Goal: Task Accomplishment & Management: Manage account settings

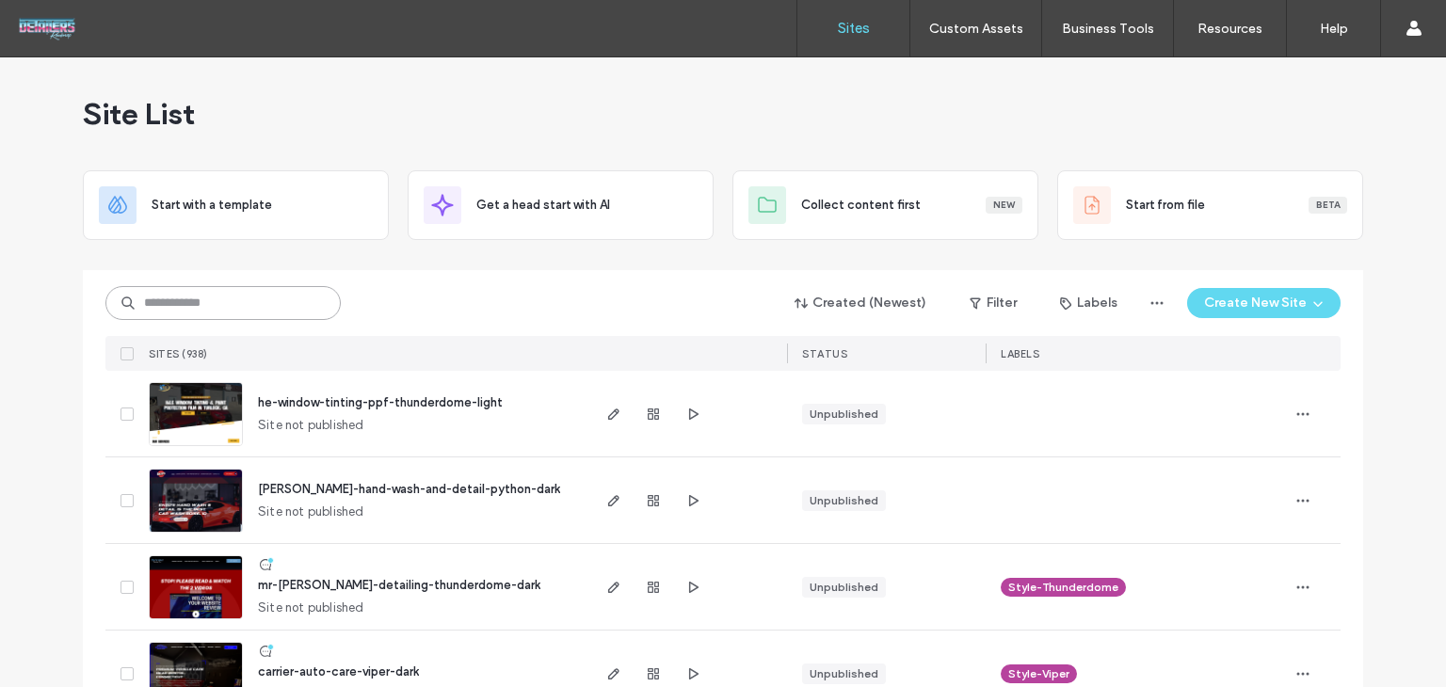
click at [276, 305] on input at bounding box center [222, 303] width 235 height 34
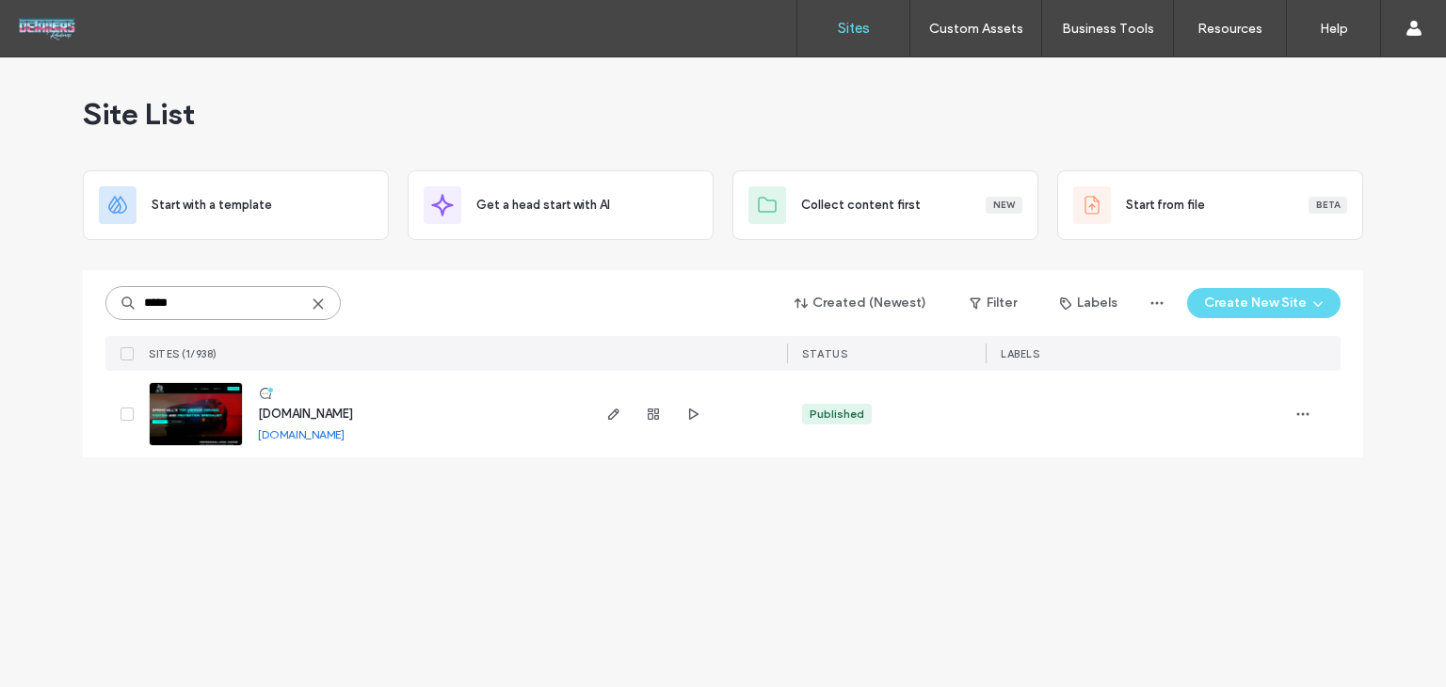
type input "*****"
click at [302, 407] on span "[DOMAIN_NAME]" at bounding box center [305, 414] width 95 height 14
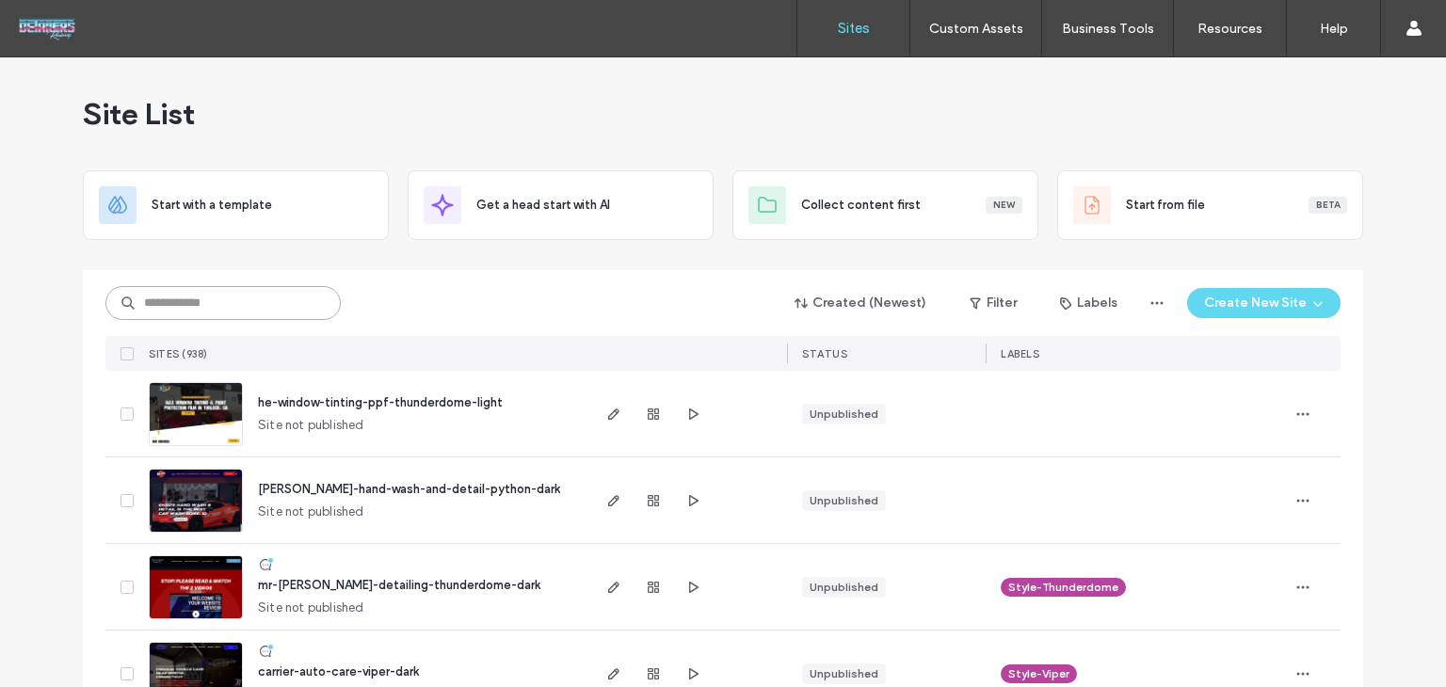
click at [219, 306] on input at bounding box center [222, 303] width 235 height 34
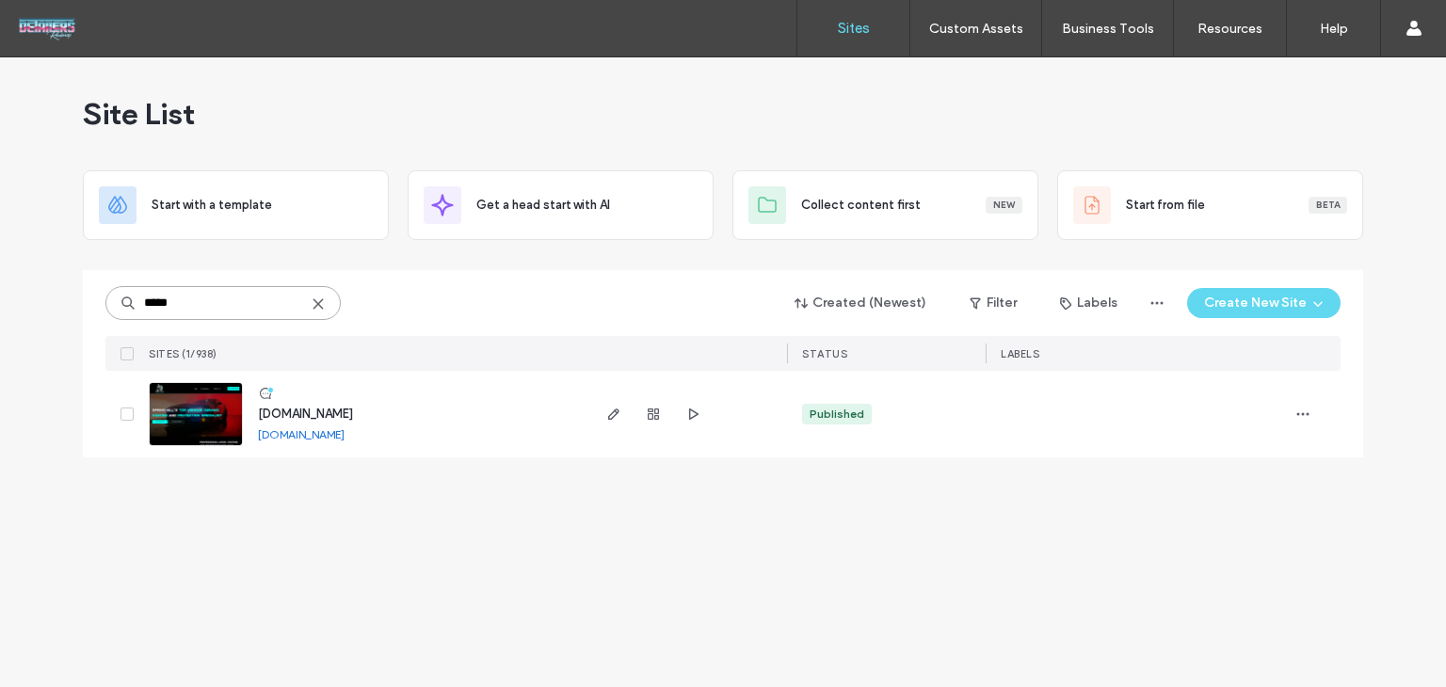
click at [185, 314] on input "*****" at bounding box center [222, 303] width 235 height 34
click at [505, 63] on div "Site List" at bounding box center [723, 113] width 1281 height 113
click at [514, 129] on div "Site List" at bounding box center [723, 113] width 1281 height 113
click at [1303, 424] on span "button" at bounding box center [1303, 414] width 30 height 30
click at [1220, 540] on span "Assign Label" at bounding box center [1219, 534] width 69 height 19
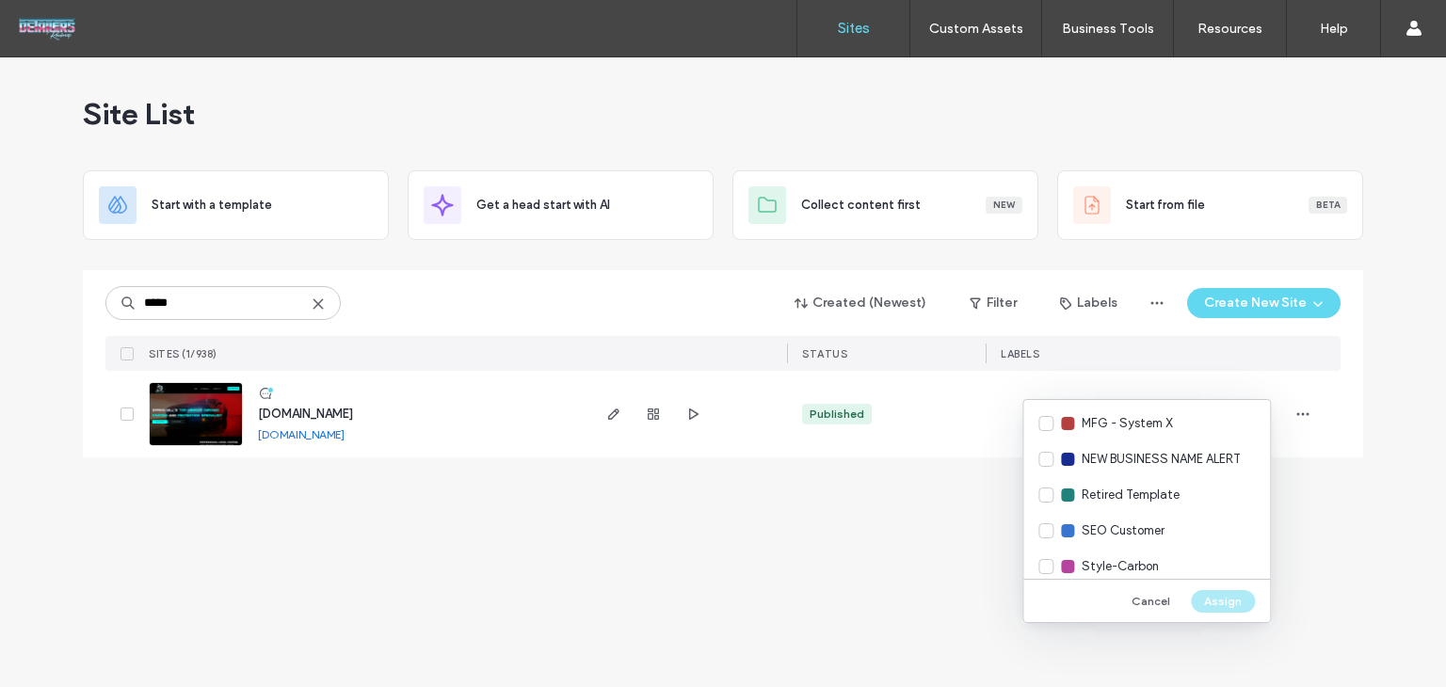
scroll to position [847, 0]
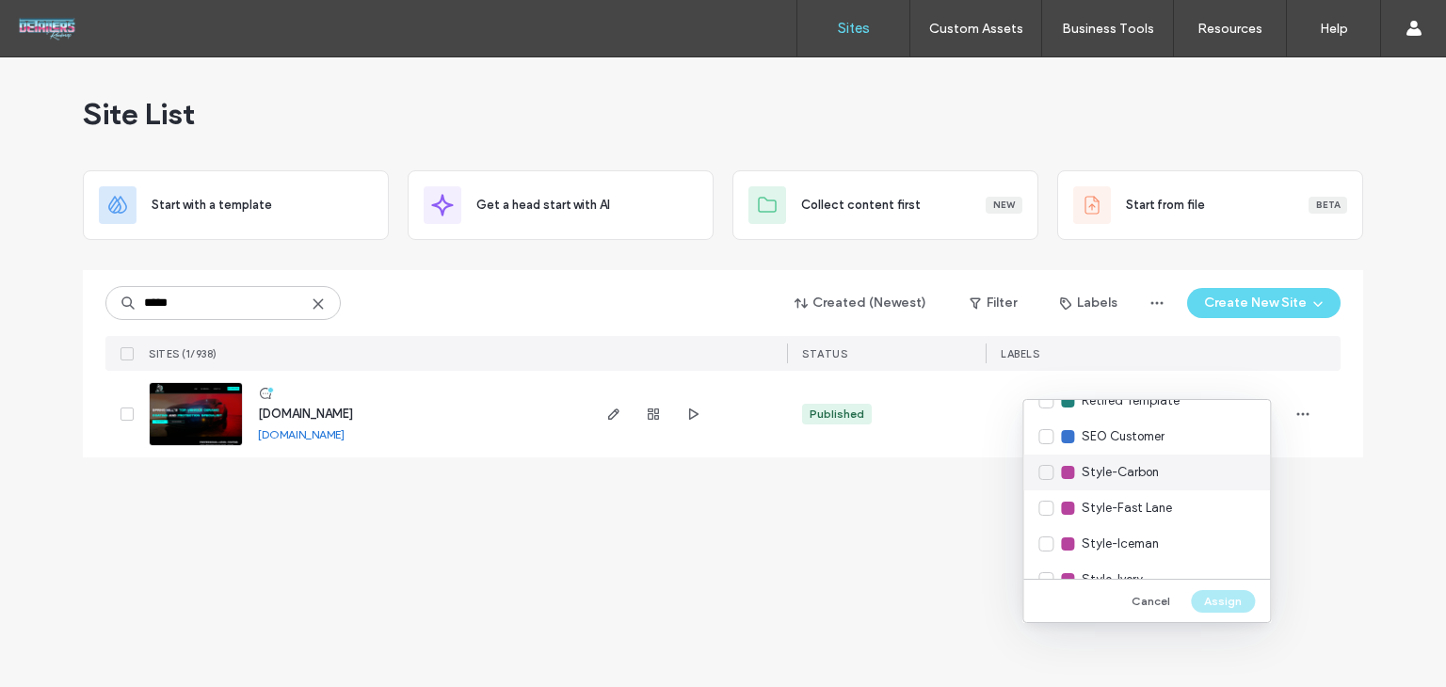
click at [1131, 479] on span "Style-Carbon" at bounding box center [1120, 472] width 77 height 19
click at [1221, 559] on div "Style-Iceman" at bounding box center [1146, 544] width 247 height 36
click at [1236, 604] on button "Assign" at bounding box center [1223, 601] width 64 height 23
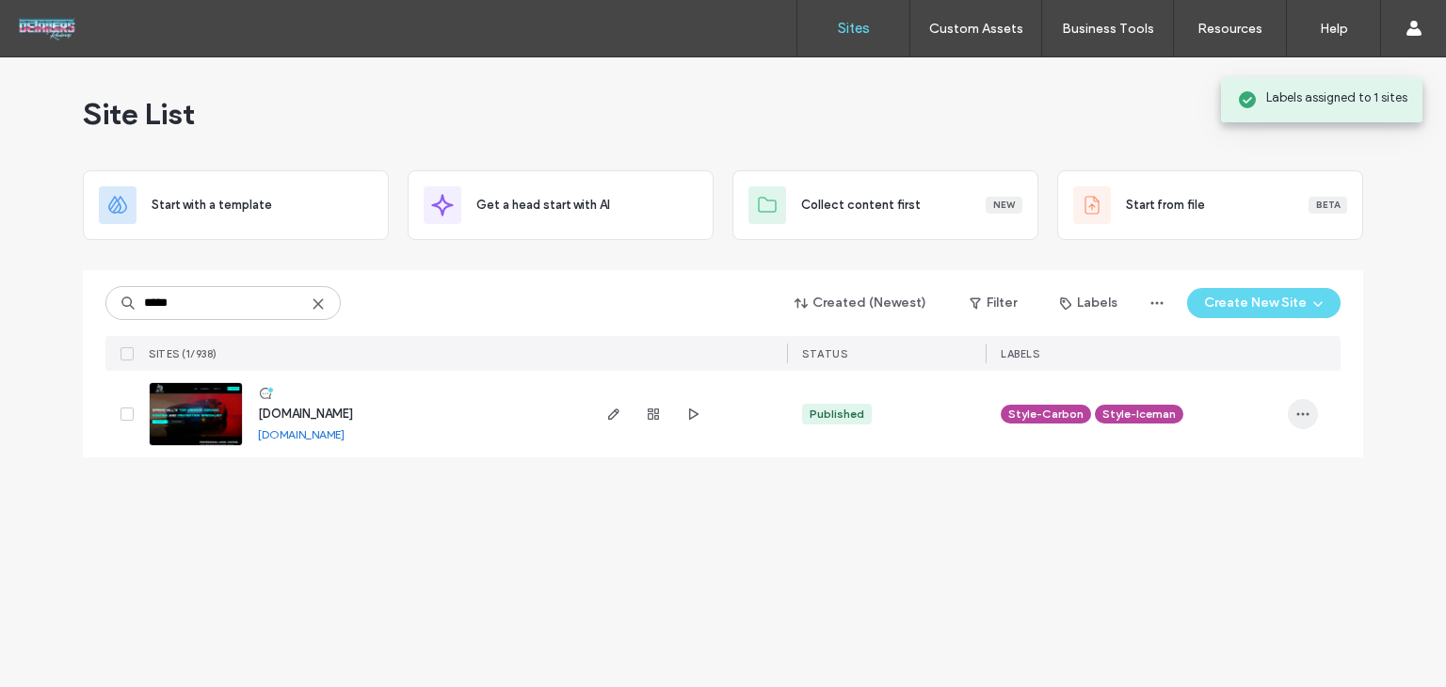
click at [1304, 417] on icon "button" at bounding box center [1303, 414] width 15 height 15
click at [1278, 572] on div "Unassign Label" at bounding box center [1234, 571] width 168 height 36
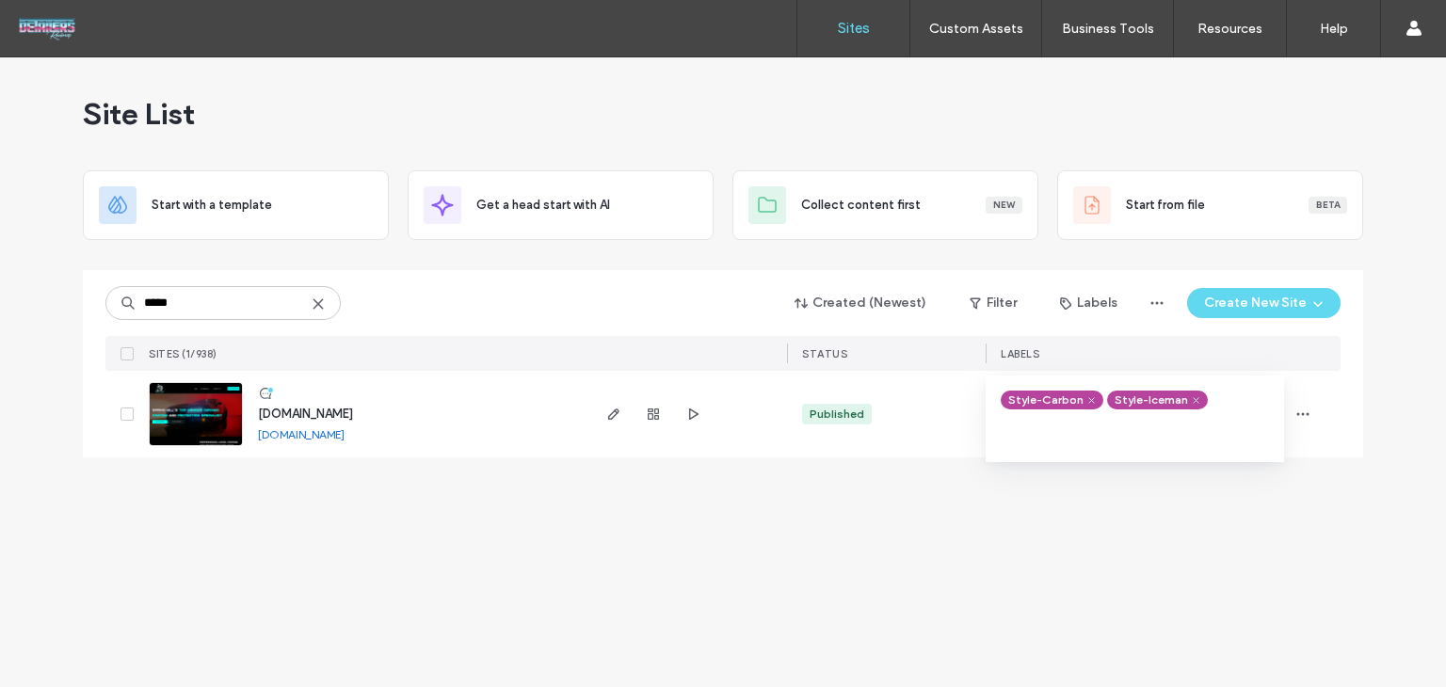
click at [1192, 403] on icon at bounding box center [1196, 400] width 8 height 8
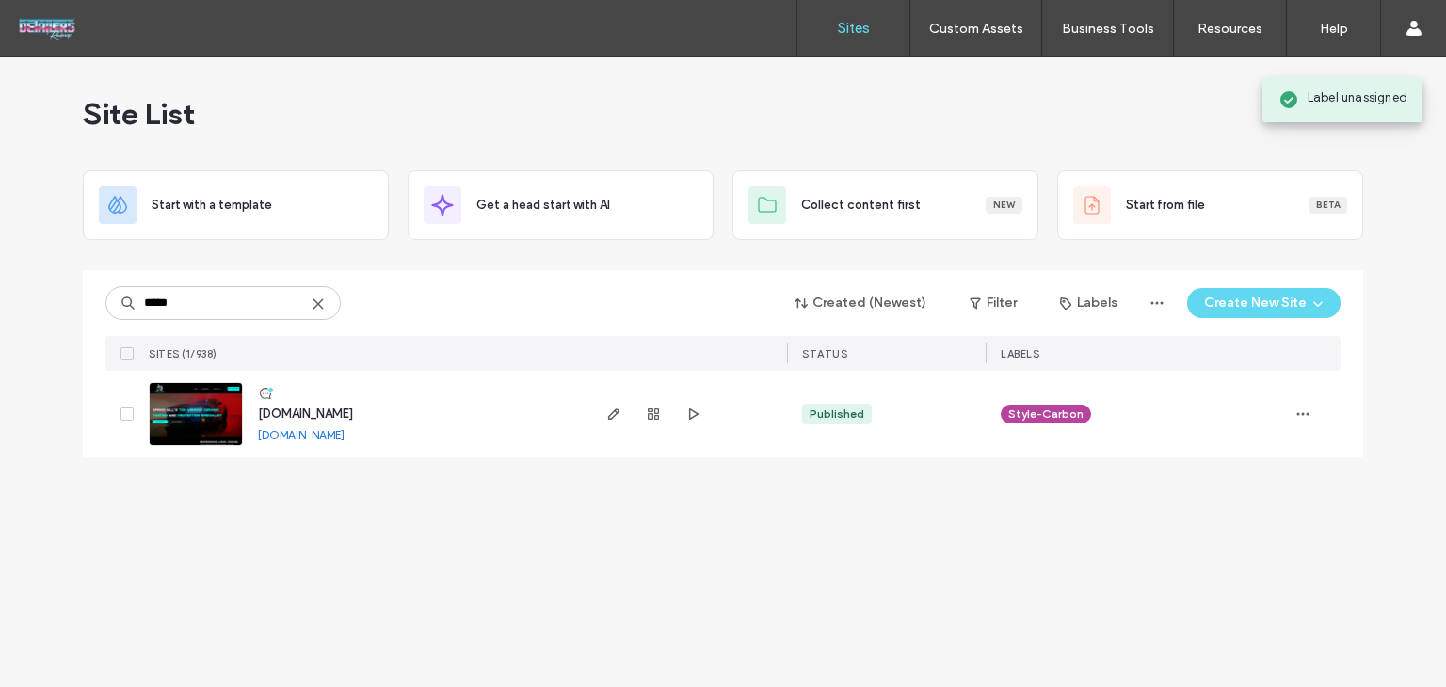
click at [1207, 482] on div "Site List Start with a template Get a head start with AI Collect content first …" at bounding box center [723, 372] width 1446 height 630
click at [234, 311] on input "*****" at bounding box center [222, 303] width 235 height 34
drag, startPoint x: 185, startPoint y: 310, endPoint x: 61, endPoint y: 321, distance: 124.8
click at [61, 321] on div "Site List Start with a template Get a head start with AI Collect content first …" at bounding box center [723, 372] width 1446 height 630
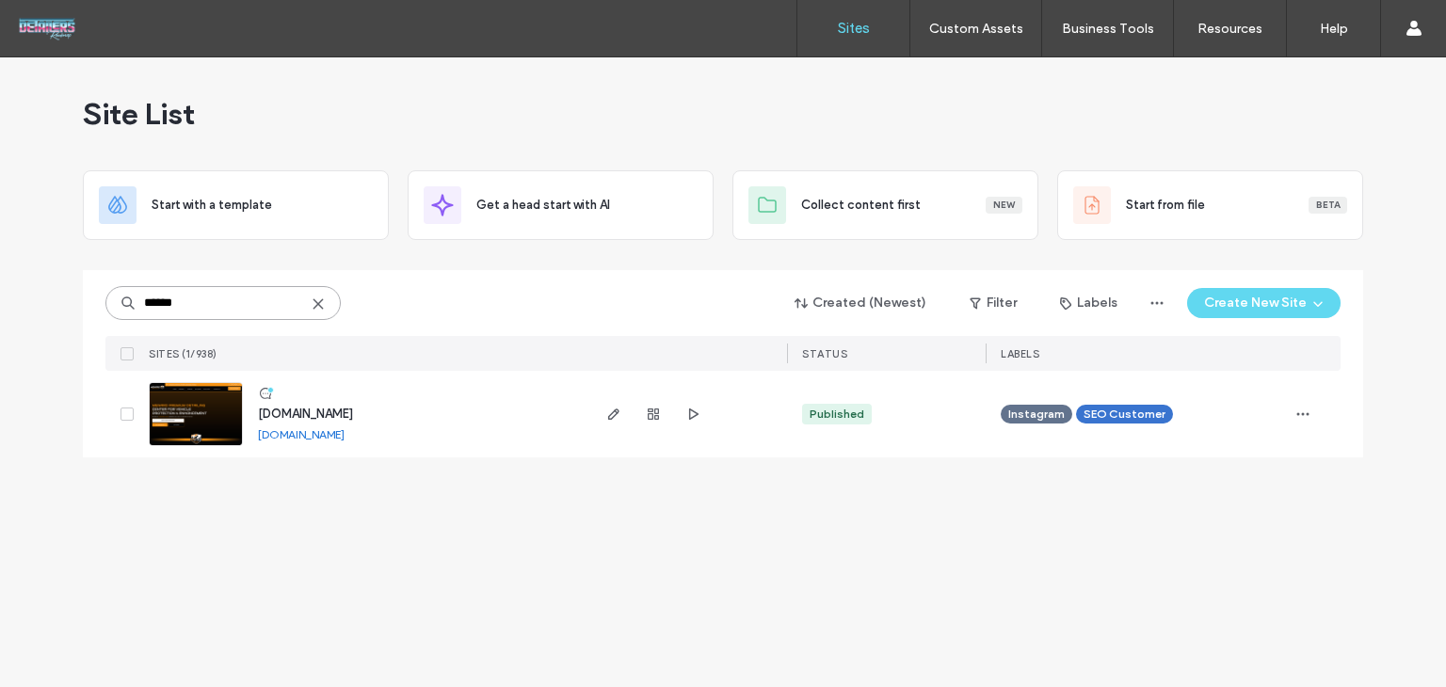
type input "******"
click at [1266, 412] on div "Instagram SEO Customer" at bounding box center [1135, 414] width 268 height 41
click at [1292, 415] on span "button" at bounding box center [1303, 414] width 30 height 30
click at [1233, 539] on span "Assign Label" at bounding box center [1219, 534] width 69 height 19
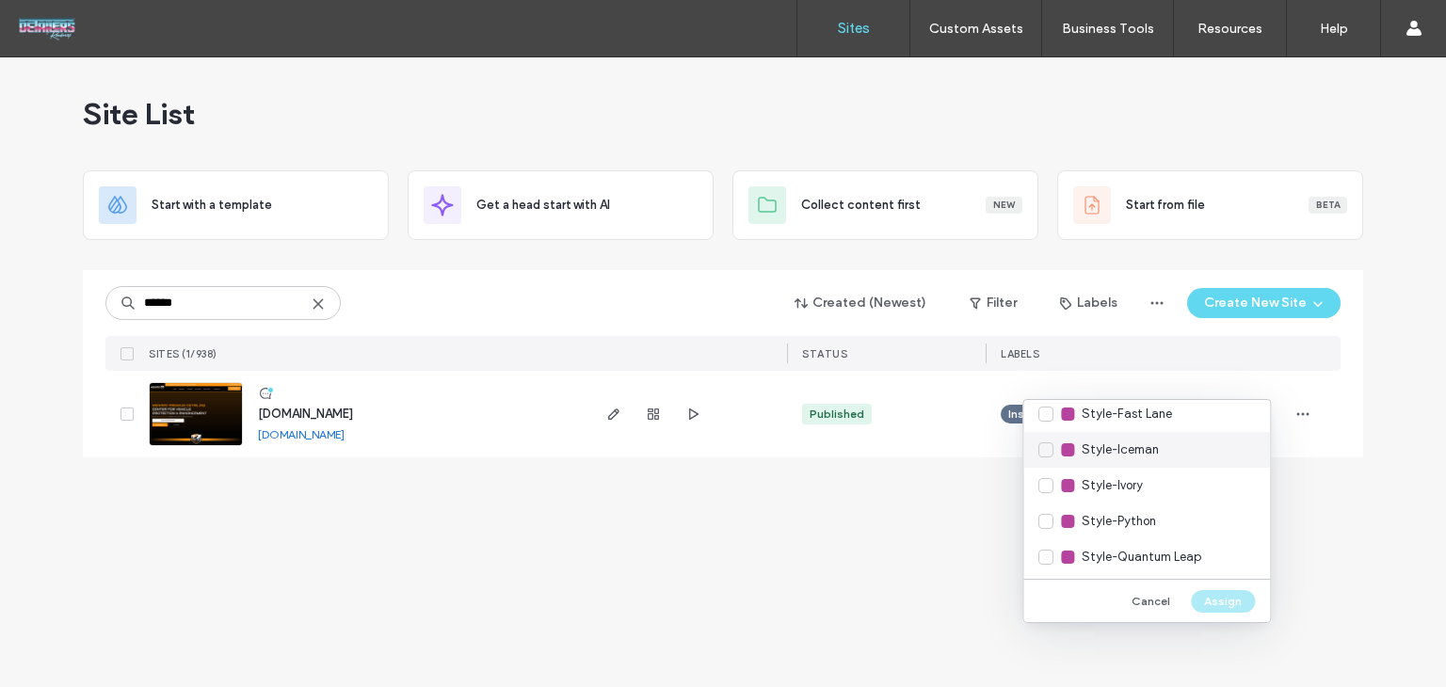
scroll to position [753, 0]
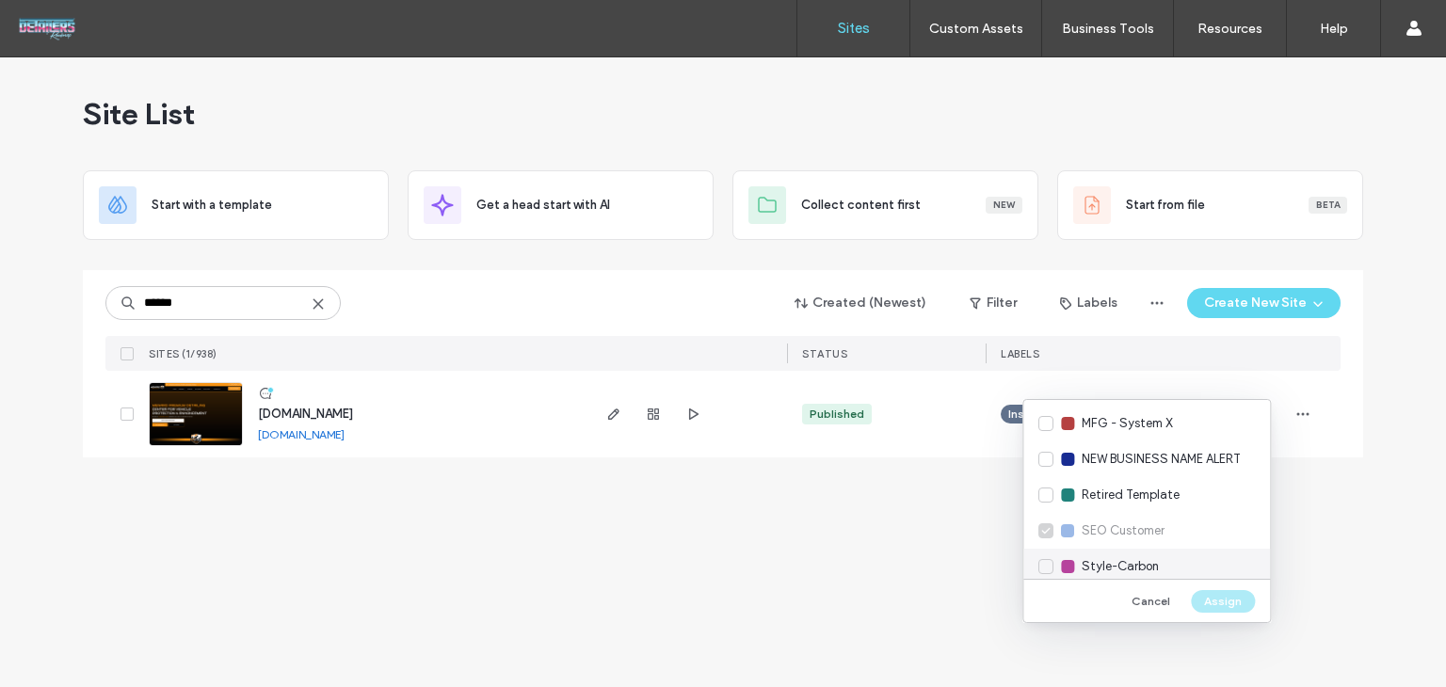
click at [1160, 563] on div "Style-Carbon" at bounding box center [1146, 567] width 247 height 36
click at [1224, 604] on button "Assign" at bounding box center [1223, 601] width 64 height 23
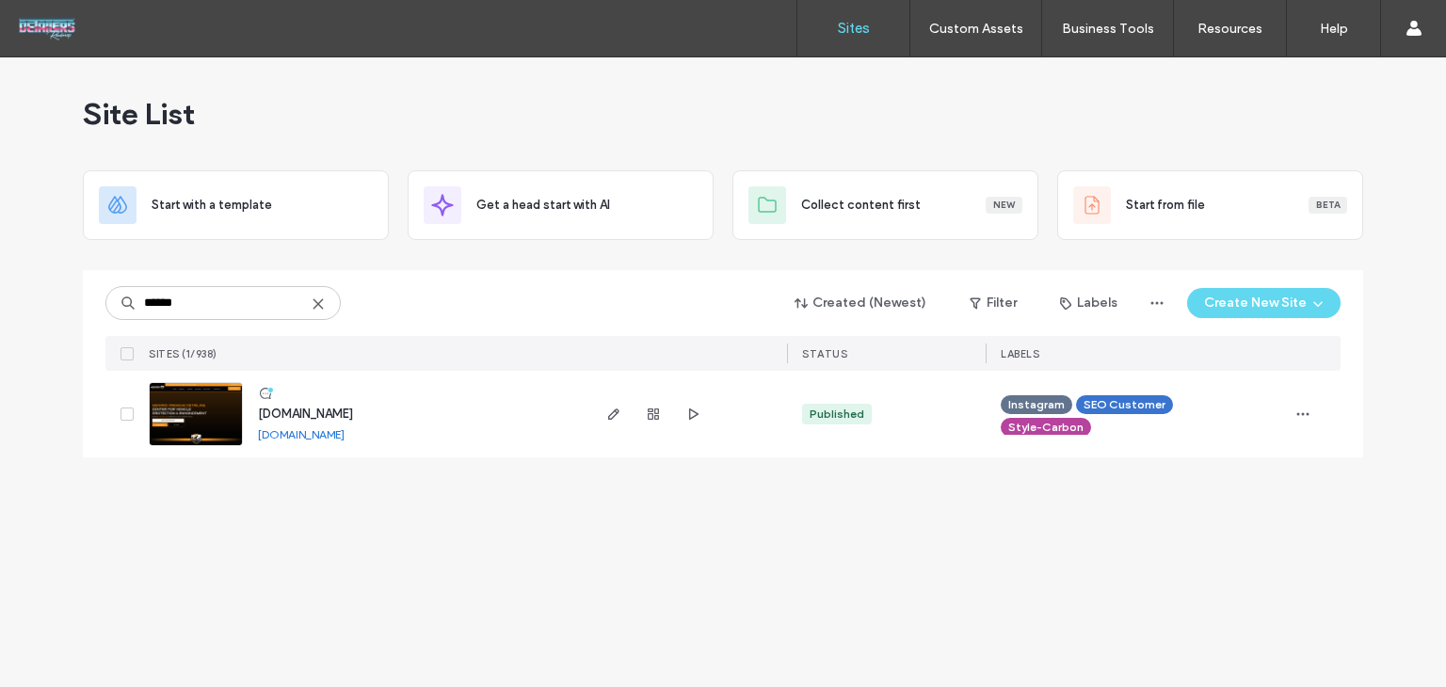
click at [345, 439] on link "www.menardpremiumdetailing.com" at bounding box center [301, 434] width 87 height 14
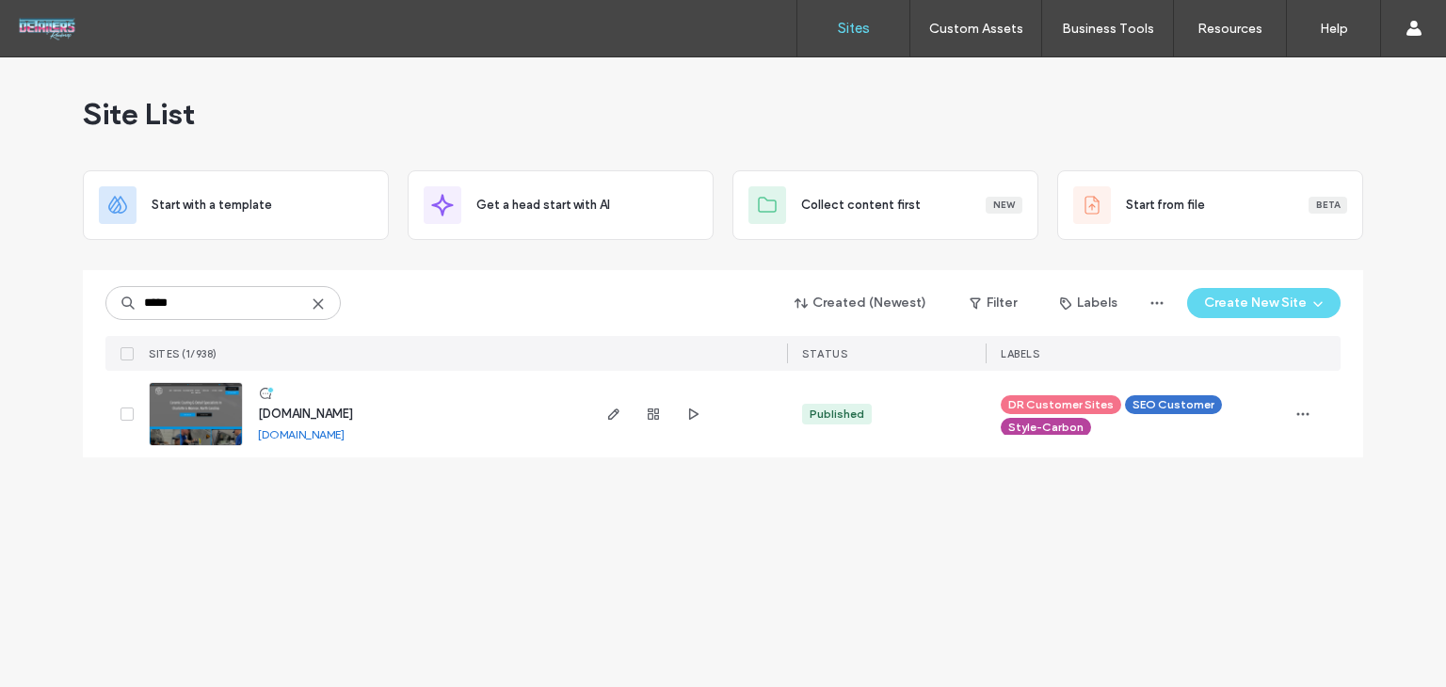
type input "*****"
click at [353, 413] on span "www.kylesdetailgarage.com" at bounding box center [305, 414] width 95 height 14
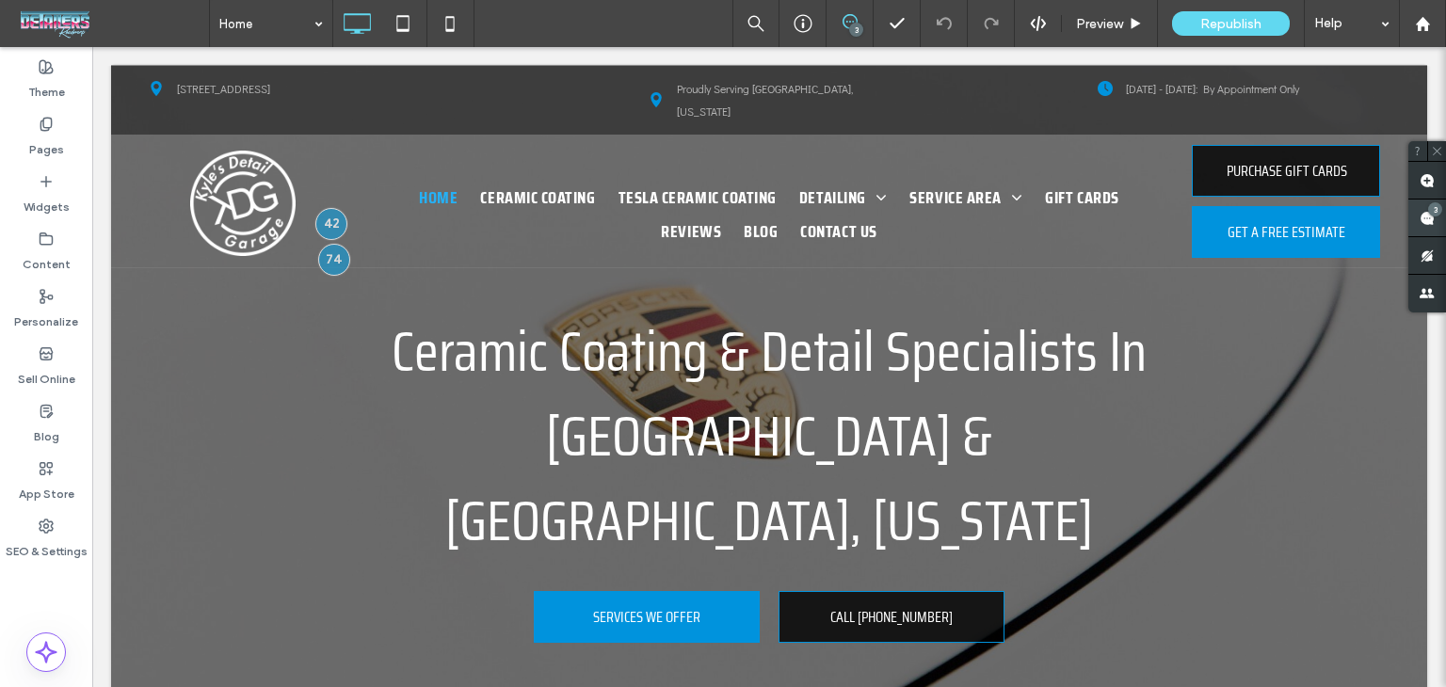
click at [1421, 221] on use at bounding box center [1427, 218] width 15 height 15
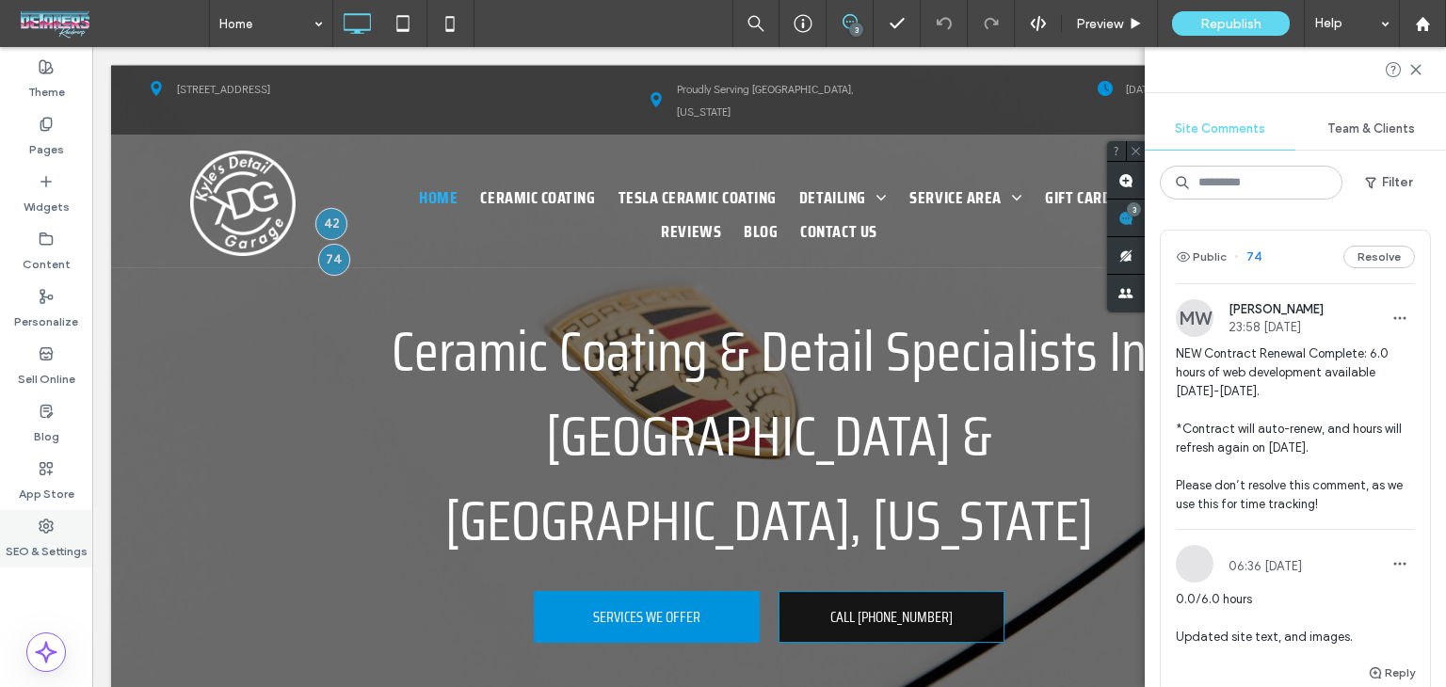
drag, startPoint x: 39, startPoint y: 545, endPoint x: 88, endPoint y: 547, distance: 49.0
click at [39, 545] on label "SEO & Settings" at bounding box center [47, 547] width 82 height 26
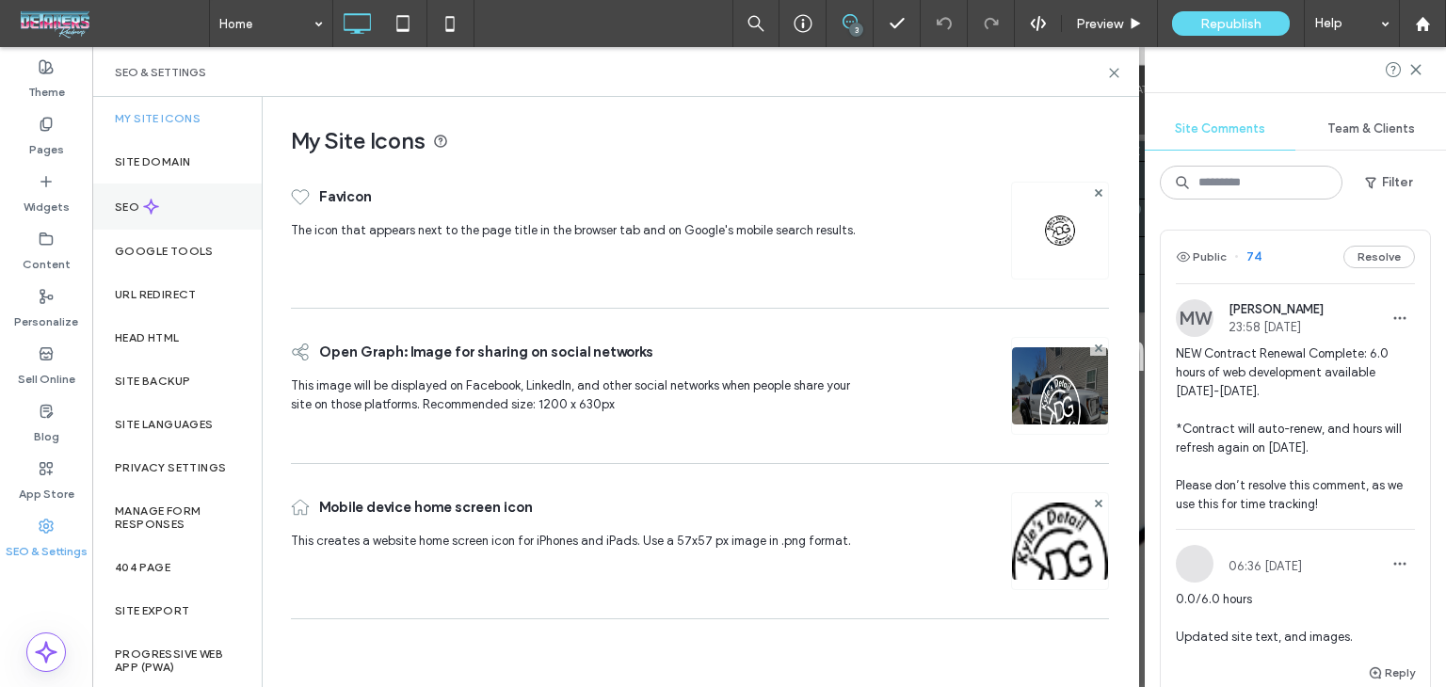
drag, startPoint x: 185, startPoint y: 198, endPoint x: 225, endPoint y: 218, distance: 45.1
click at [186, 198] on div "SEO" at bounding box center [176, 207] width 169 height 46
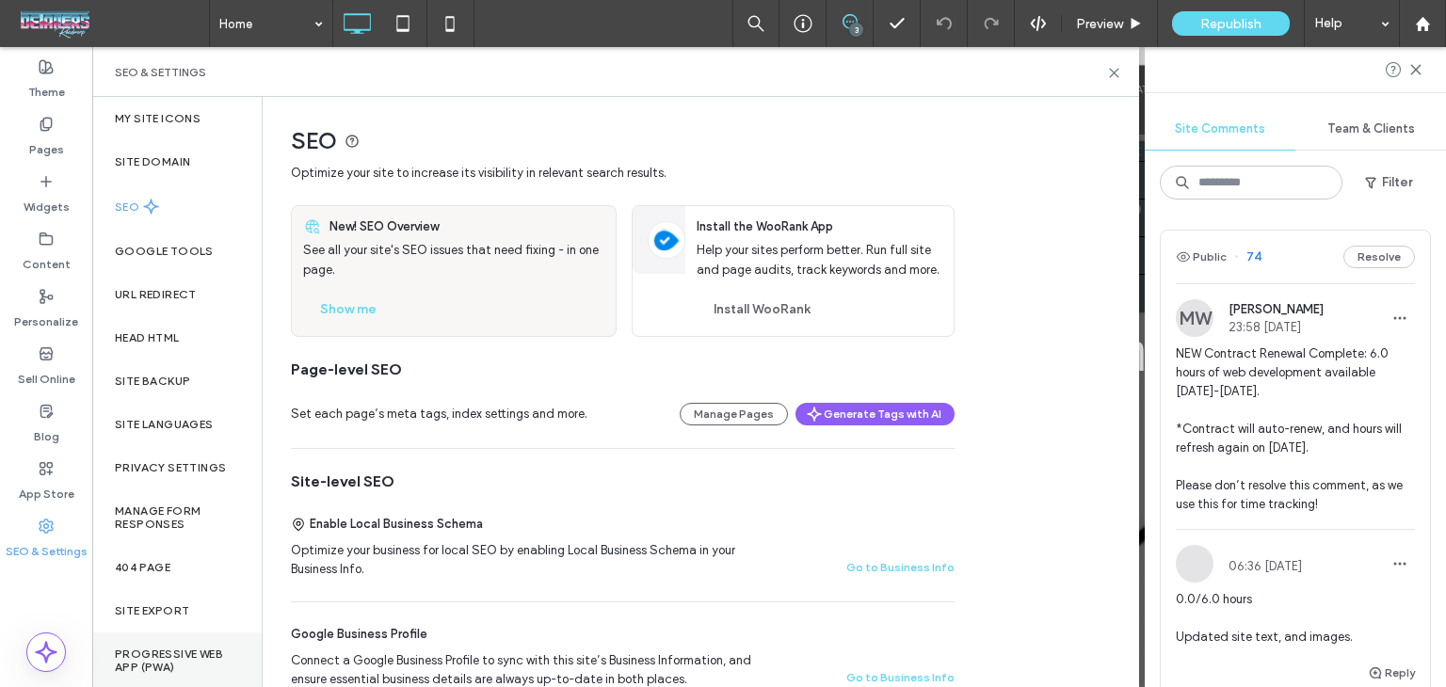
scroll to position [1, 0]
click at [367, 305] on button "Show me" at bounding box center [348, 310] width 90 height 30
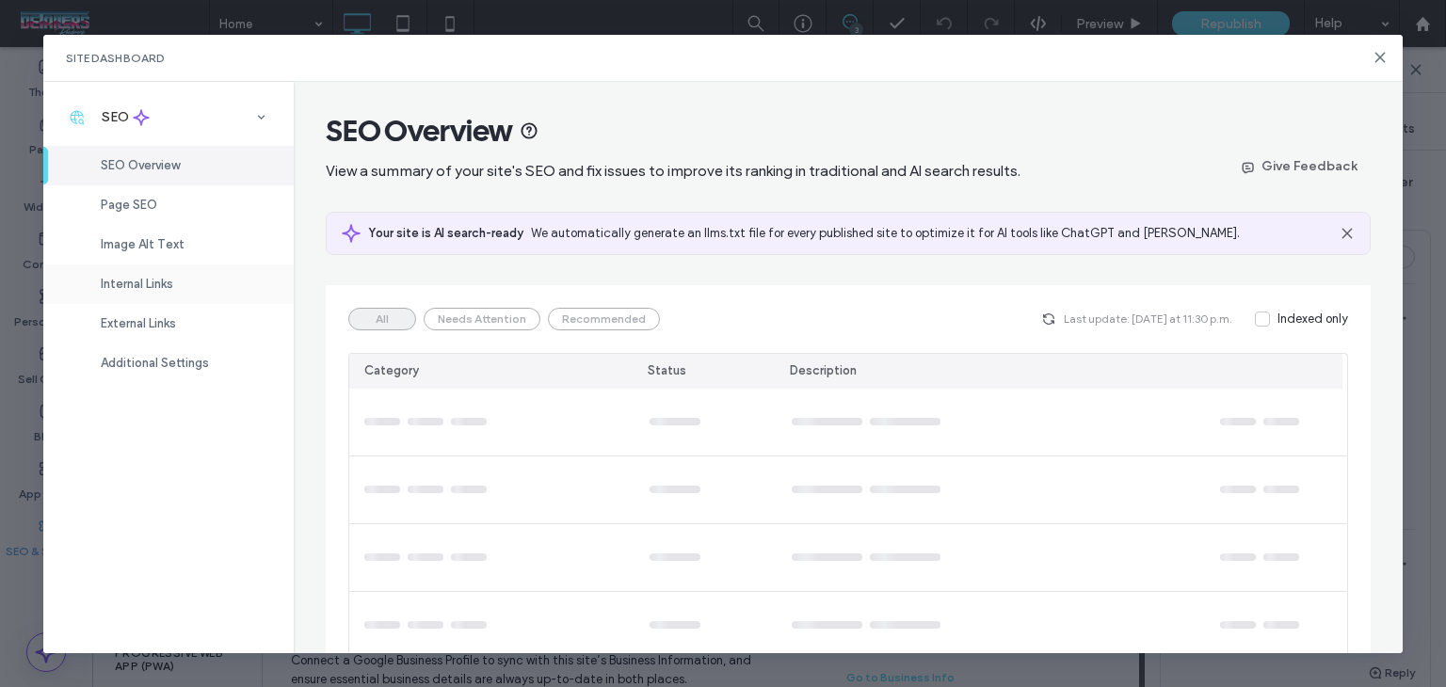
click at [169, 289] on span "Internal Links" at bounding box center [137, 284] width 73 height 14
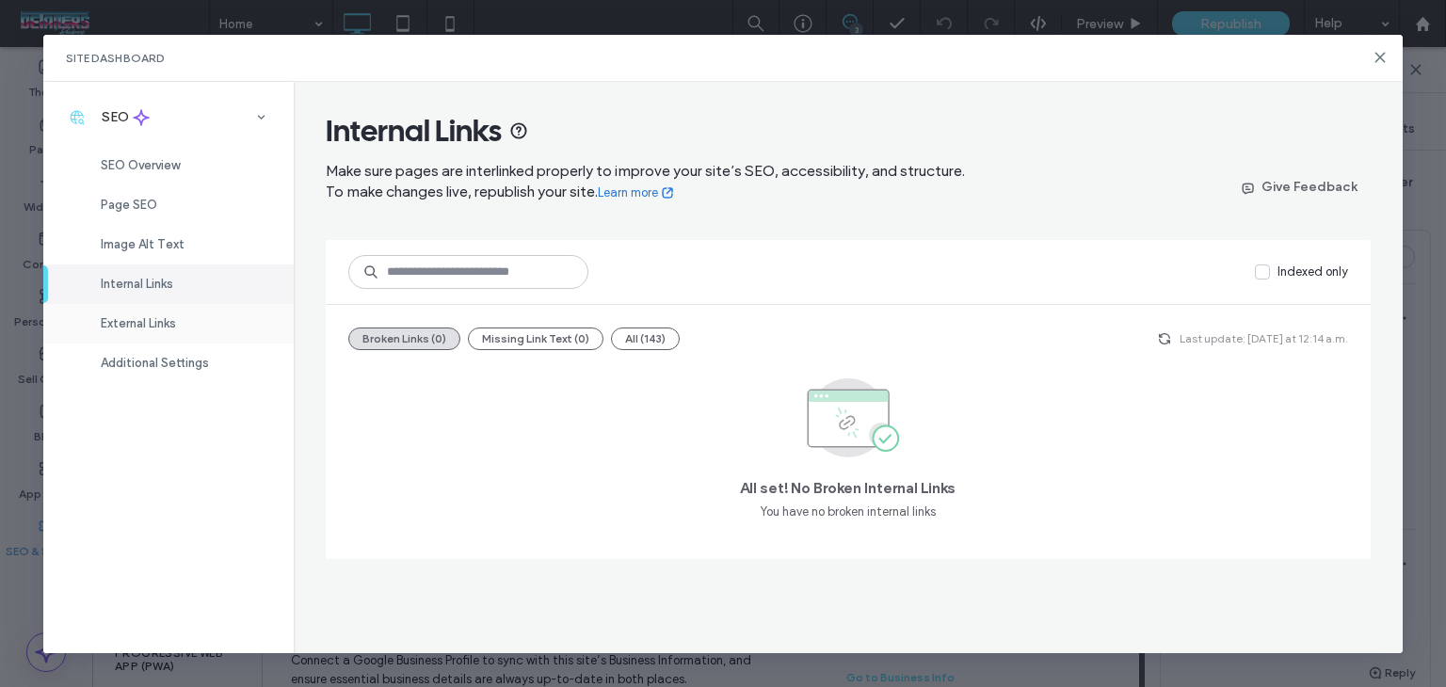
click at [251, 314] on div "External Links" at bounding box center [168, 324] width 250 height 40
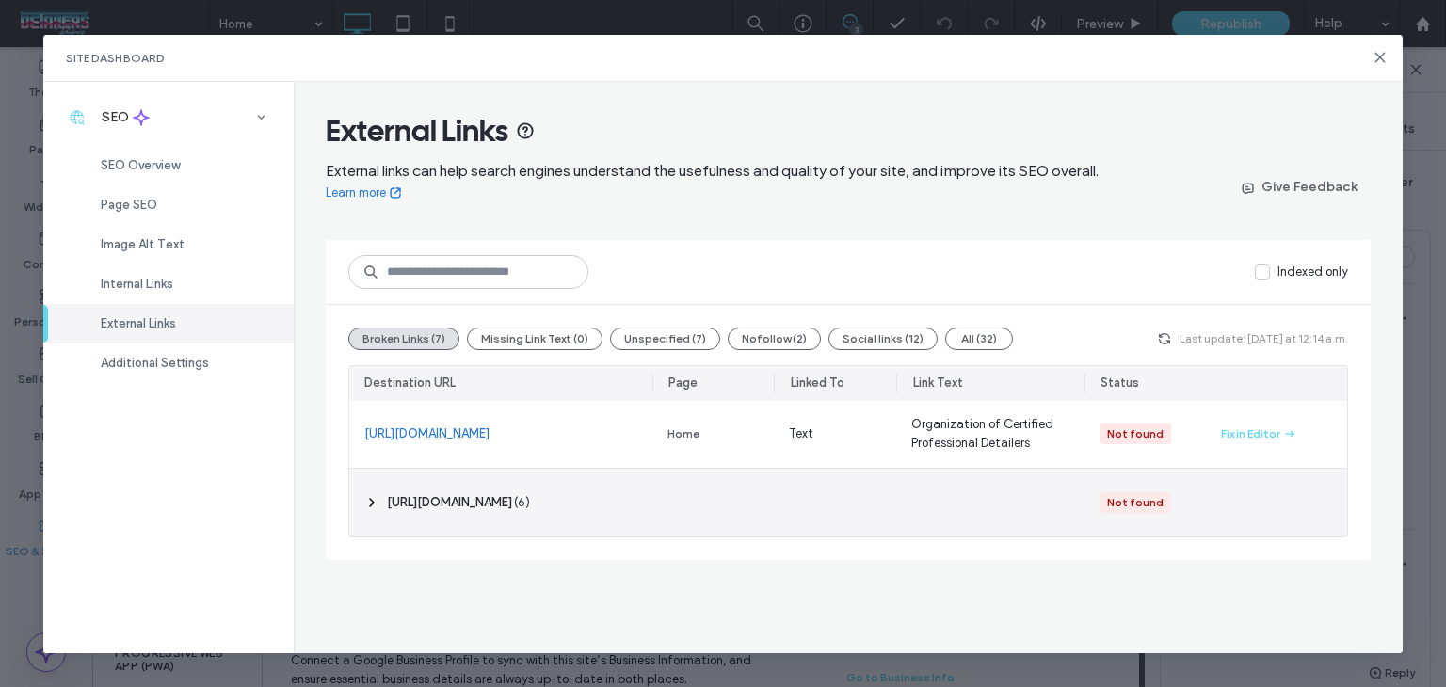
click at [530, 510] on span "( 6 )" at bounding box center [522, 502] width 16 height 19
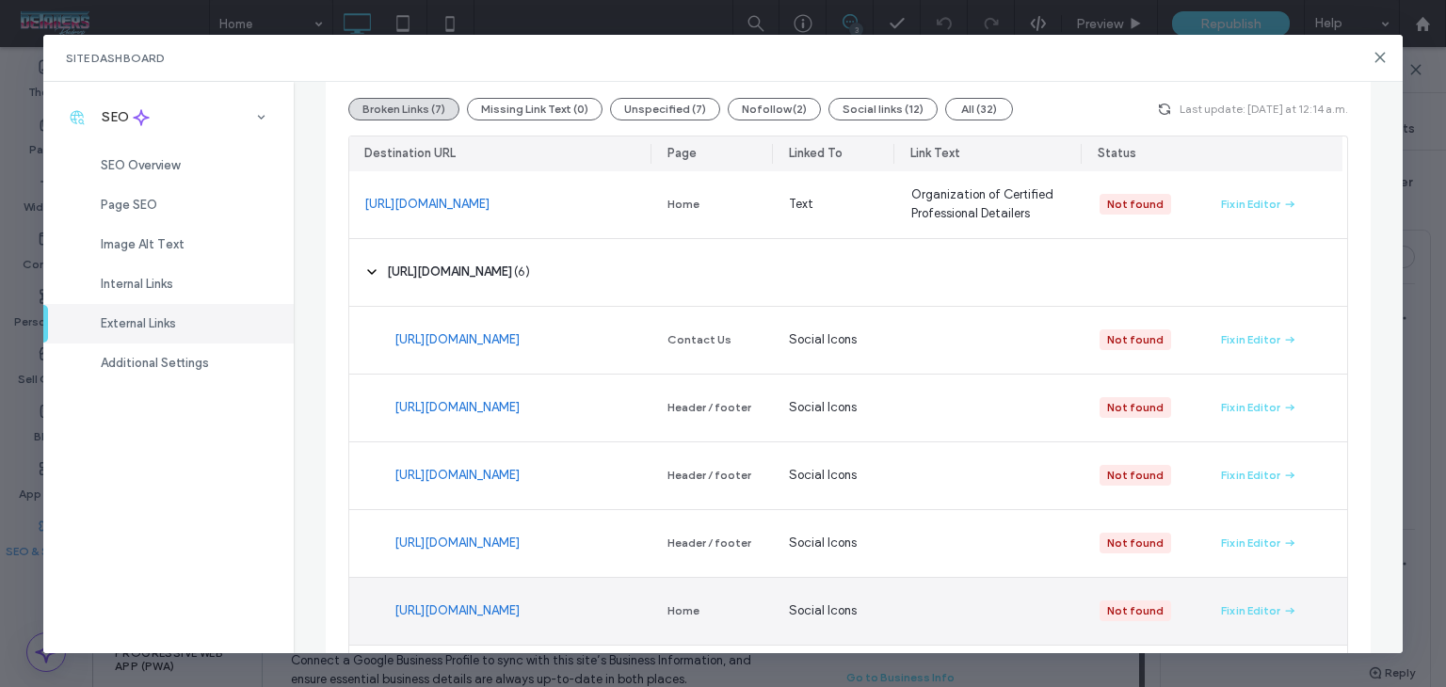
scroll to position [30, 0]
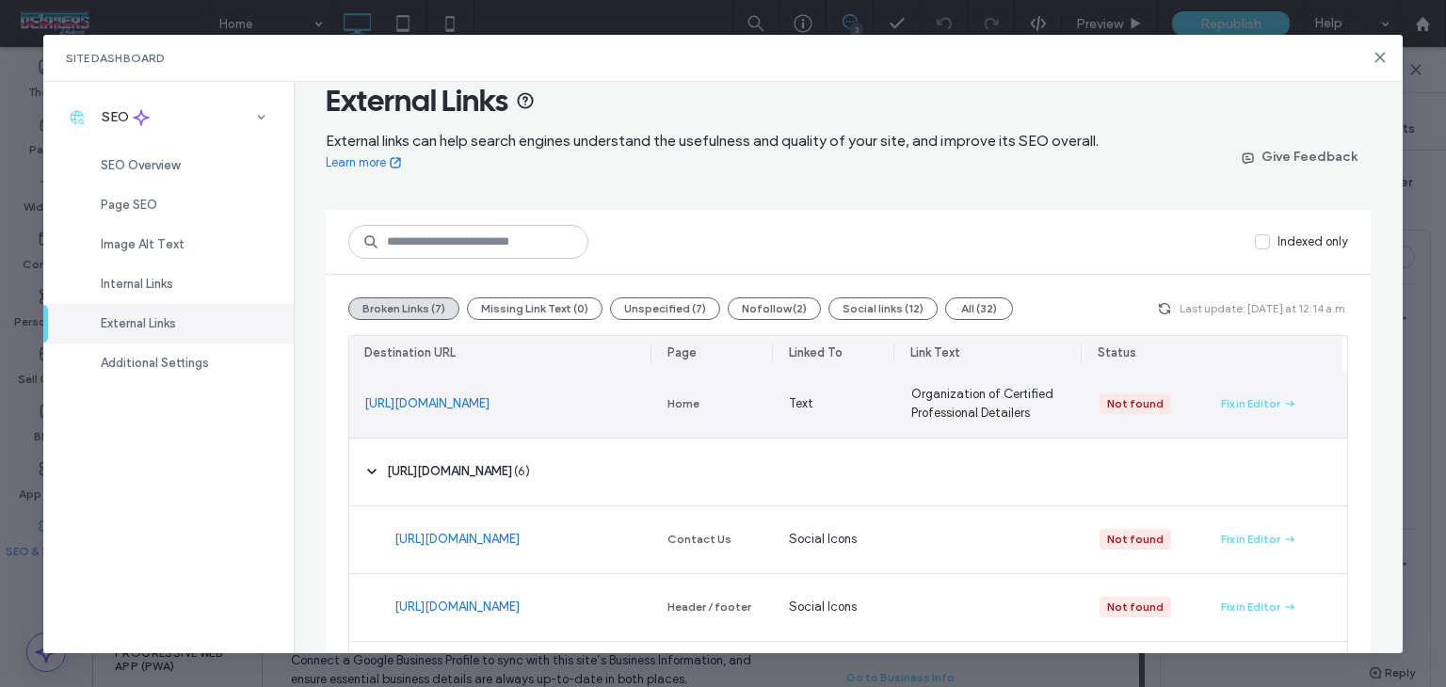
click at [490, 396] on link "https://certifiedprofessionaldetailers.com/find-a-certified-detailer/" at bounding box center [426, 404] width 125 height 19
click at [1221, 403] on div "Fix in Editor" at bounding box center [1250, 403] width 59 height 17
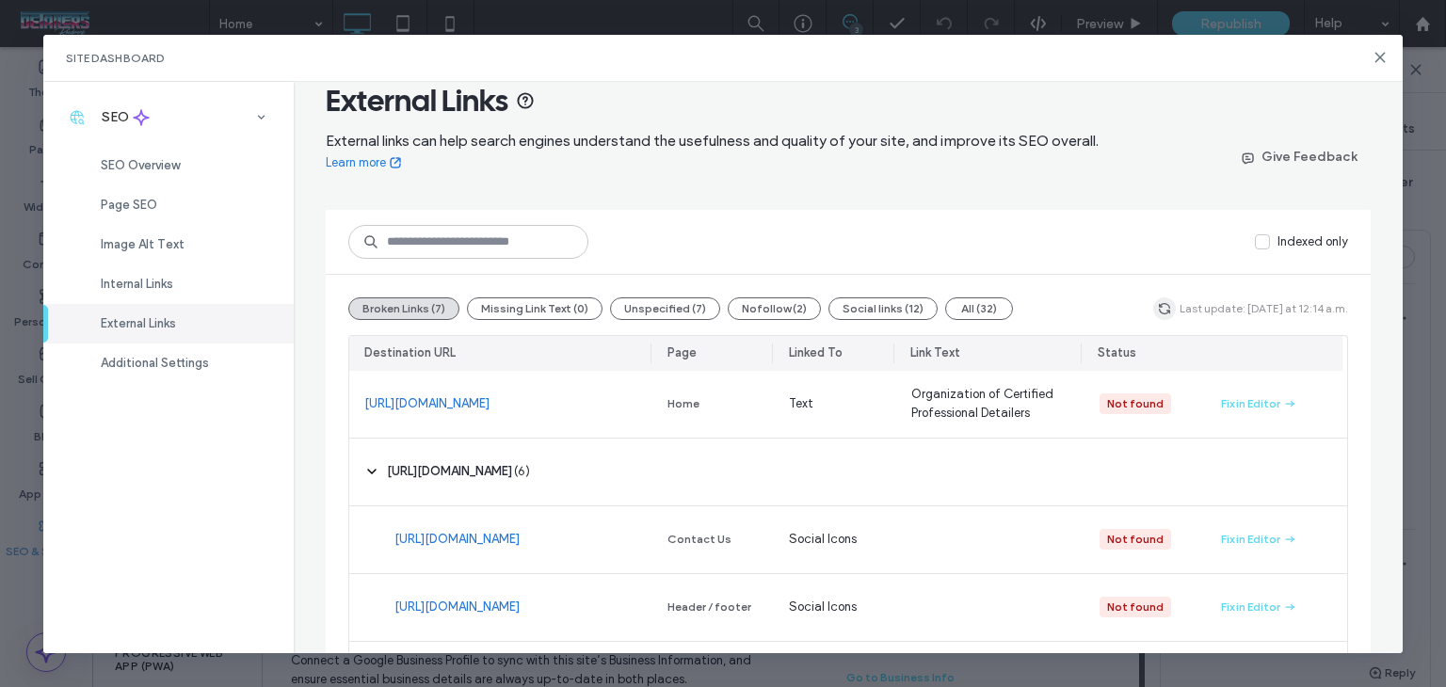
click at [1167, 303] on icon "button" at bounding box center [1164, 308] width 15 height 15
click at [1183, 312] on span "Last update: Today at 11:31 p.m." at bounding box center [1266, 308] width 166 height 17
click at [1162, 316] on span "button" at bounding box center [1167, 309] width 23 height 23
click at [1160, 307] on icon "button" at bounding box center [1167, 308] width 15 height 15
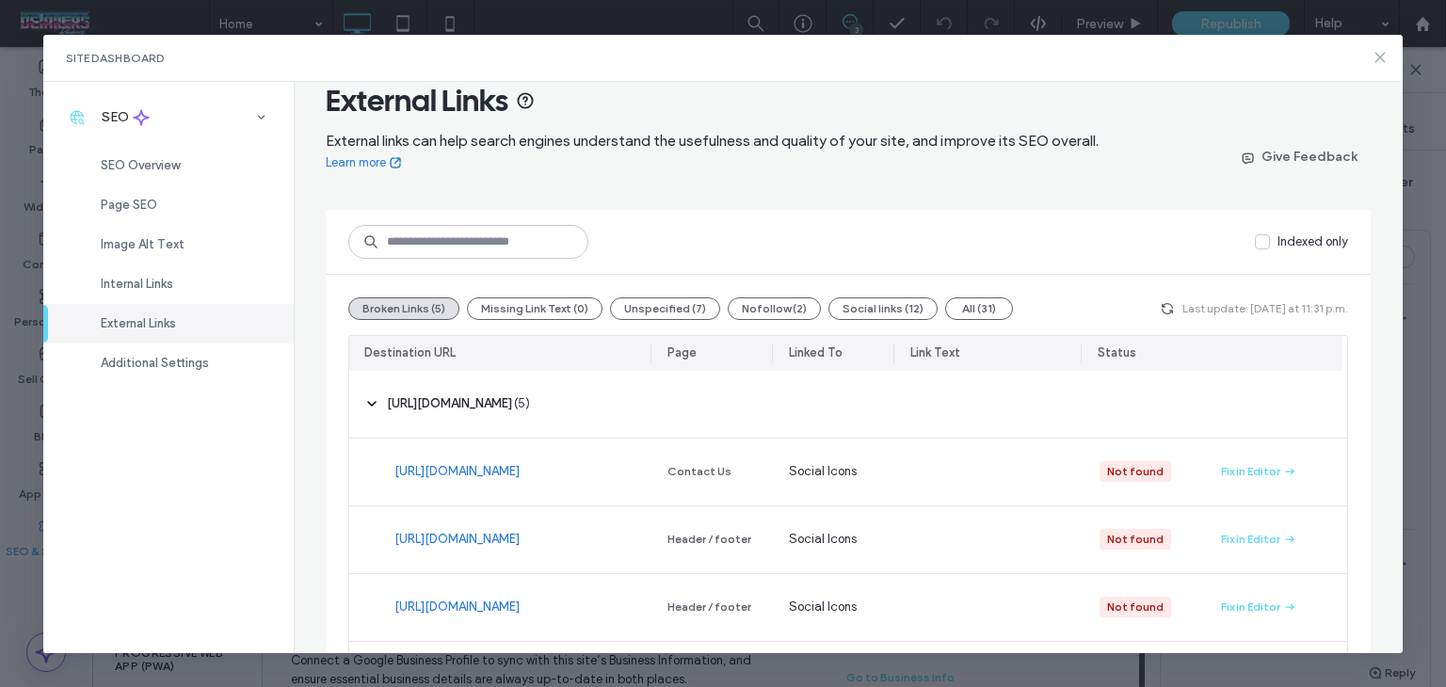
click at [1378, 59] on use at bounding box center [1380, 57] width 8 height 8
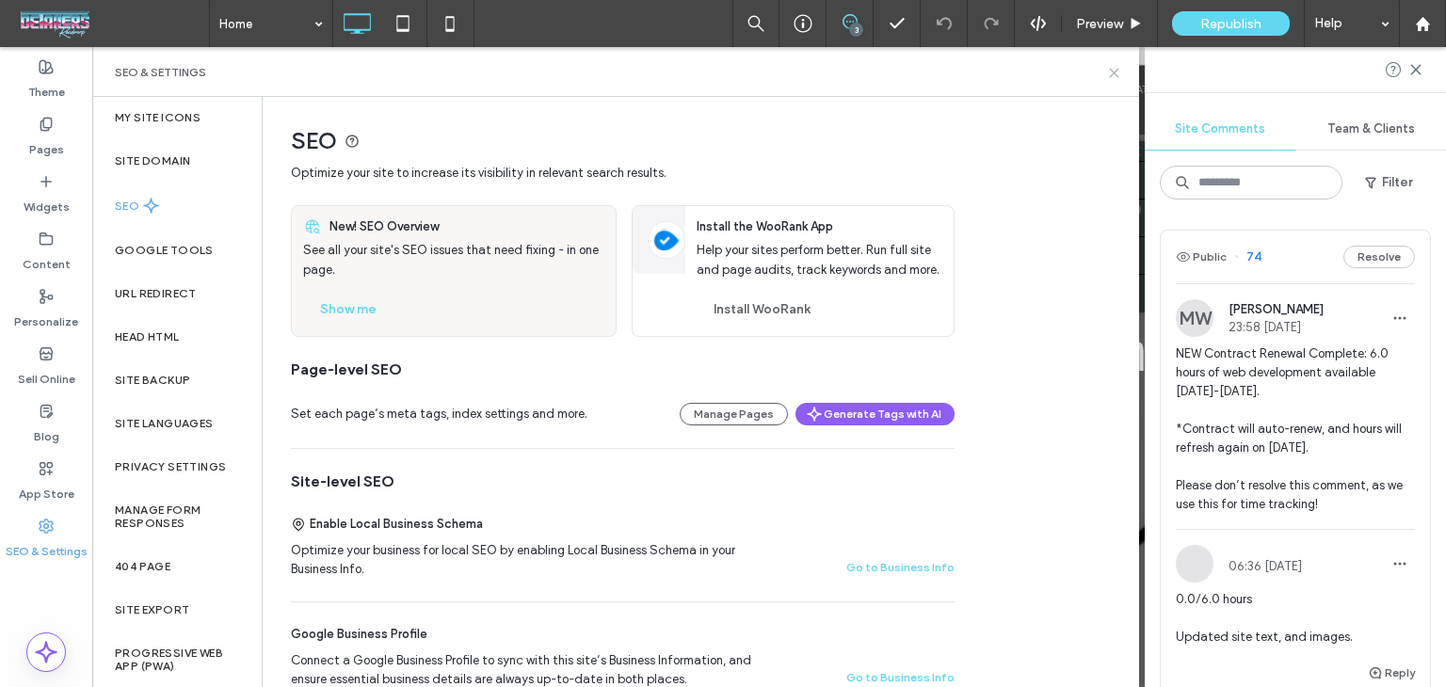
click at [1111, 73] on icon at bounding box center [1114, 73] width 14 height 14
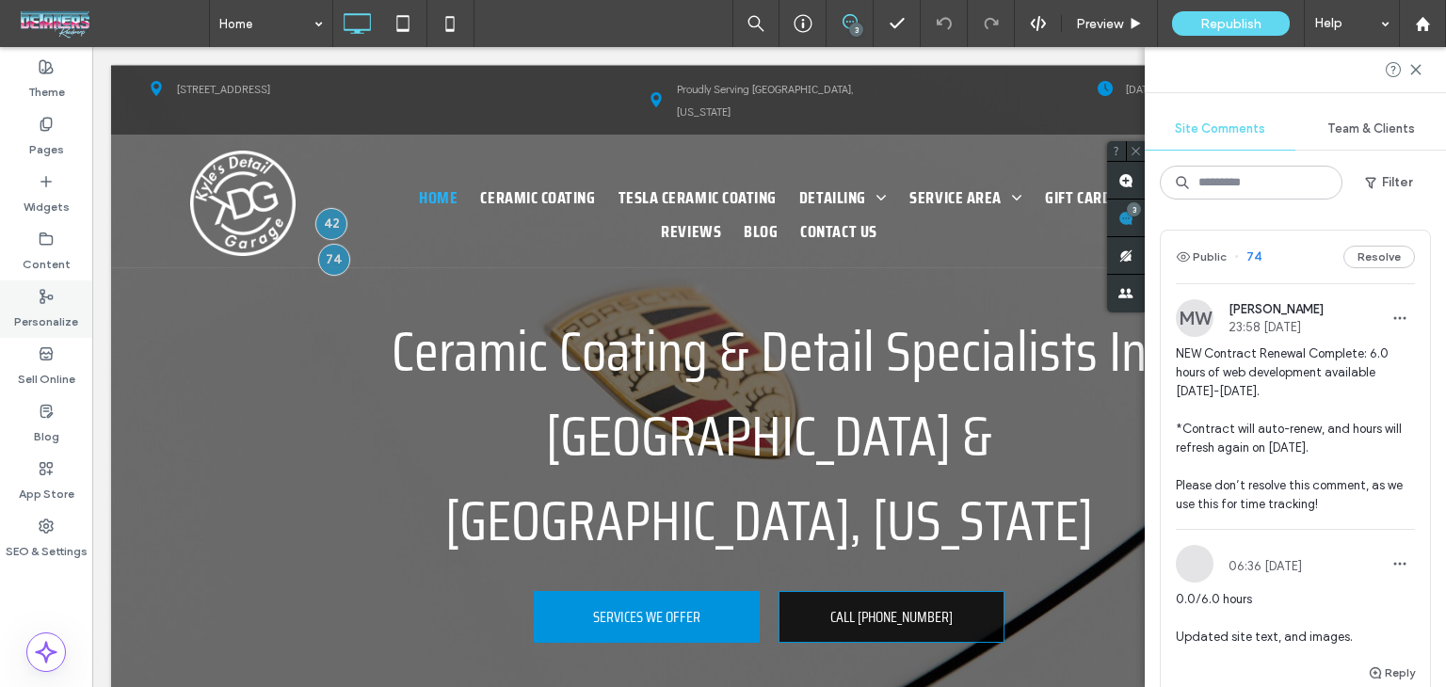
drag, startPoint x: 30, startPoint y: 228, endPoint x: 87, endPoint y: 280, distance: 76.6
click at [30, 235] on div "Content" at bounding box center [46, 251] width 92 height 57
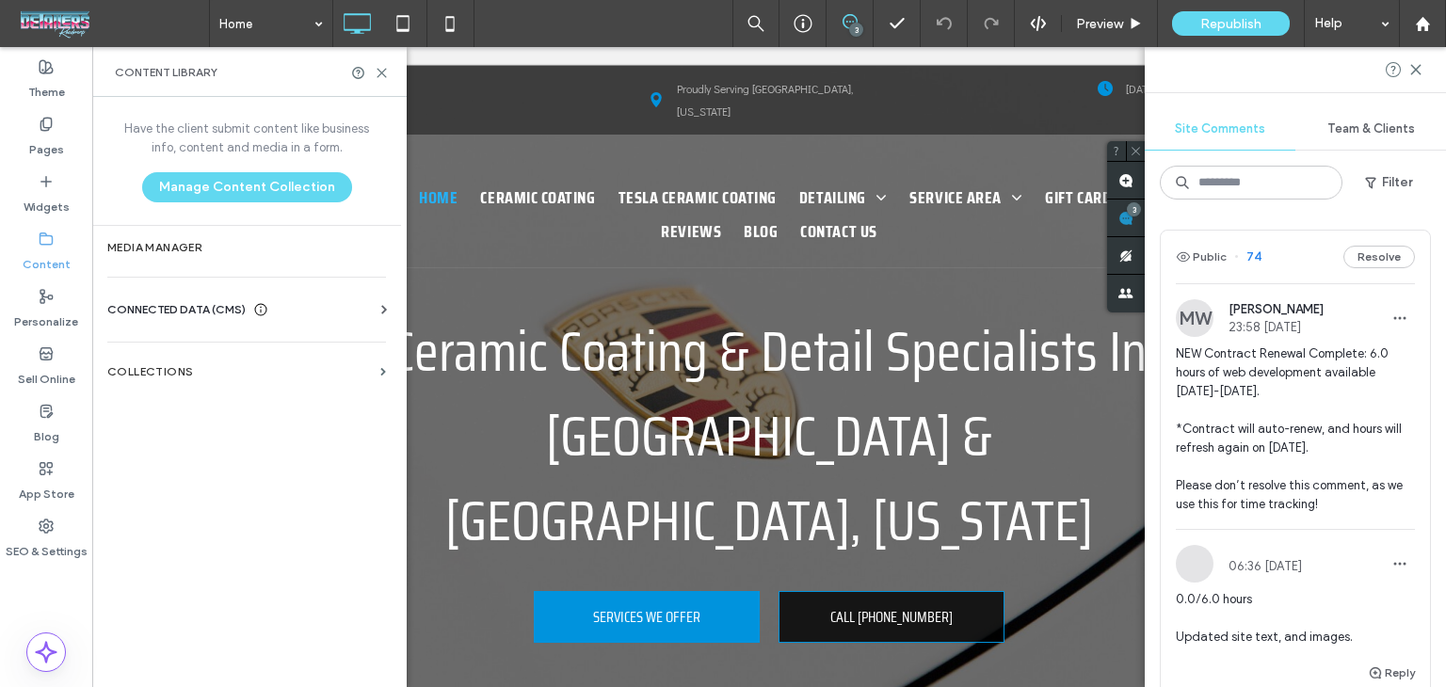
click at [237, 315] on span "CONNECTED DATA (CMS)" at bounding box center [176, 309] width 138 height 19
click at [263, 355] on label "Business Info" at bounding box center [250, 355] width 256 height 13
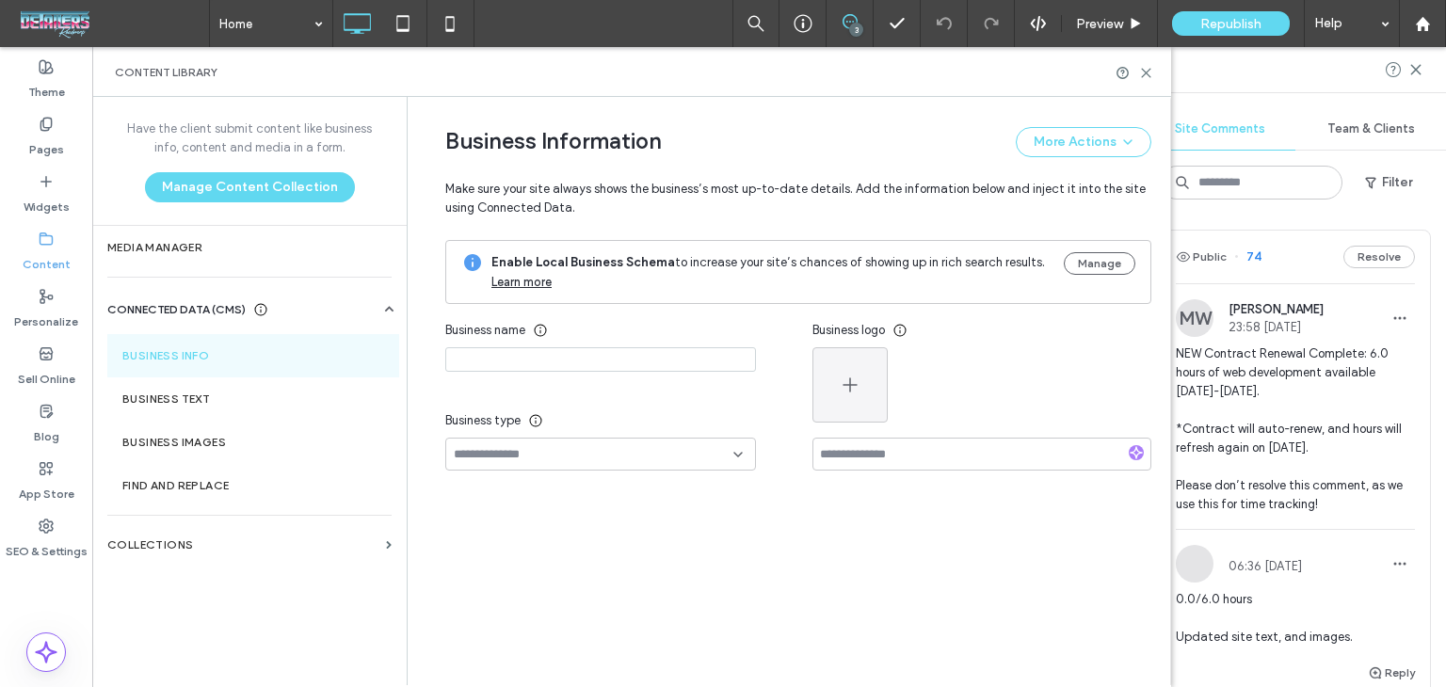
type input "**********"
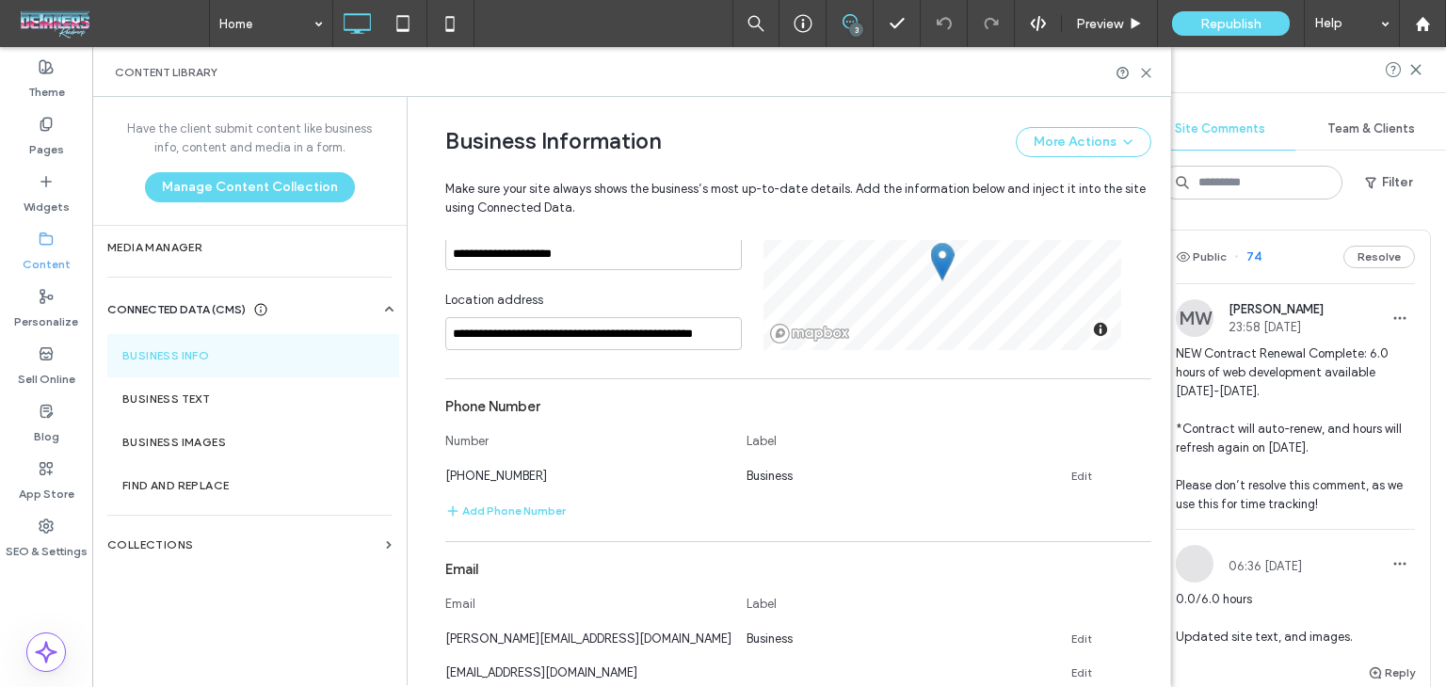
scroll to position [941, 0]
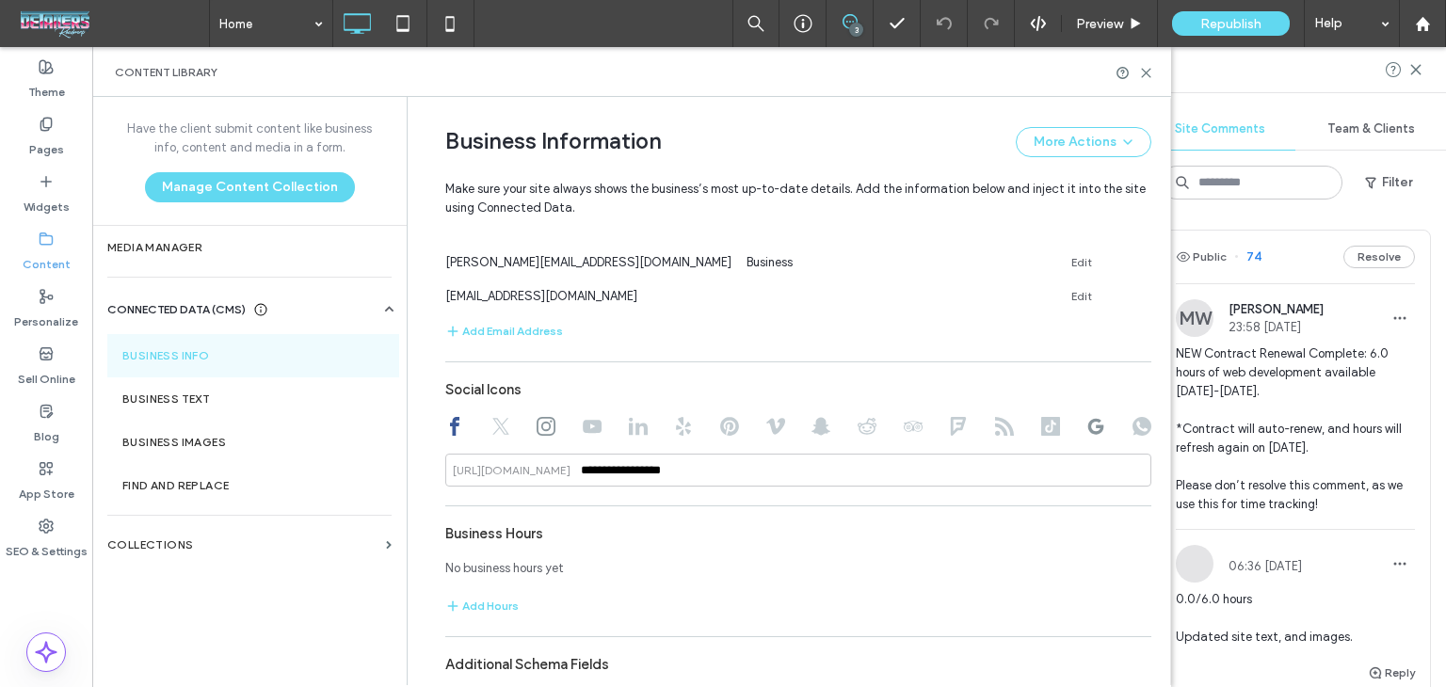
click at [1090, 430] on icon at bounding box center [1096, 426] width 19 height 19
type input "**********"
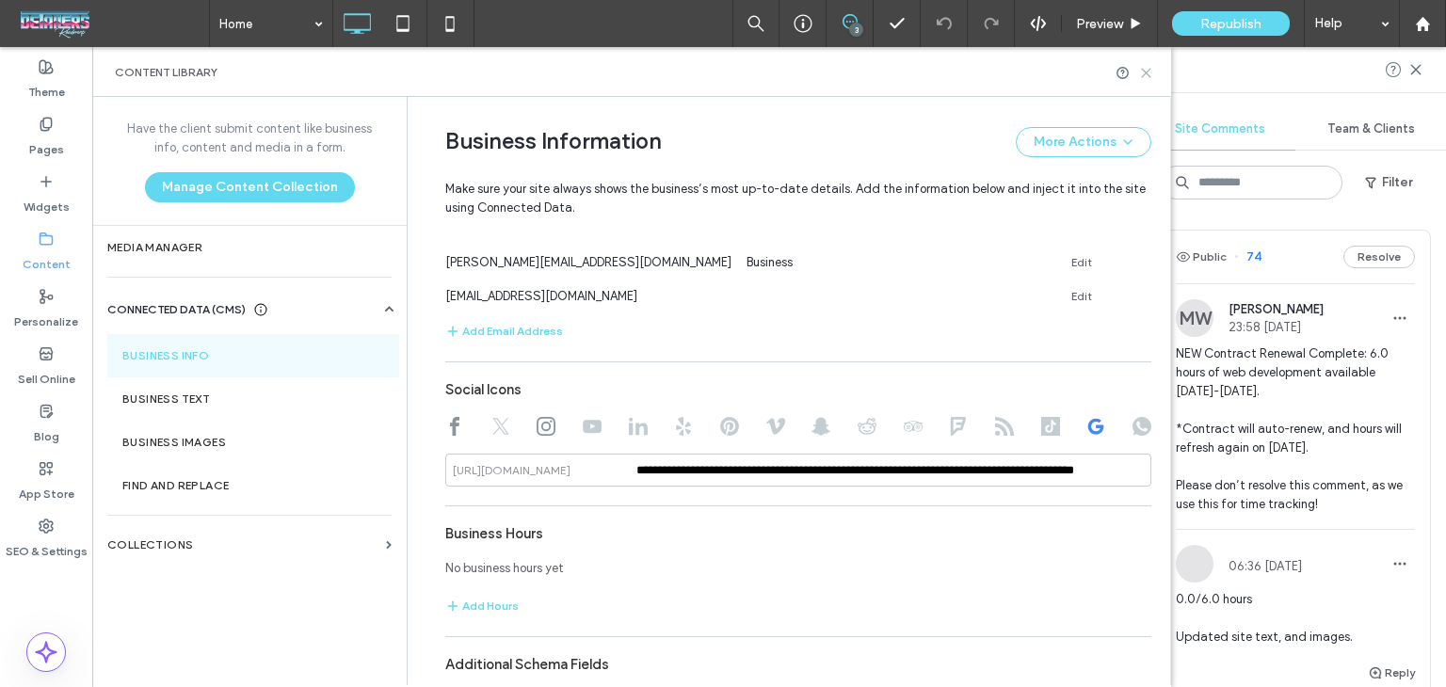
click at [1143, 73] on icon at bounding box center [1146, 73] width 14 height 14
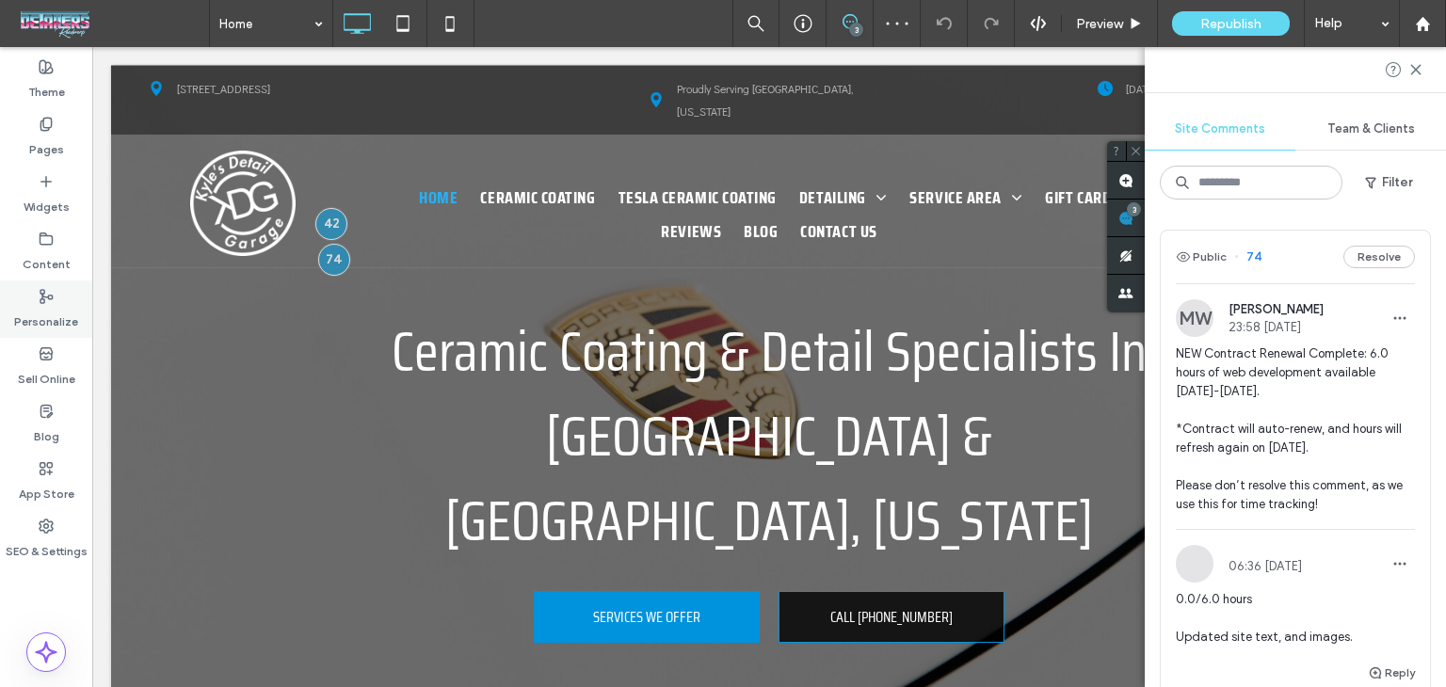
scroll to position [0, 0]
click at [35, 540] on label "SEO & Settings" at bounding box center [47, 547] width 82 height 26
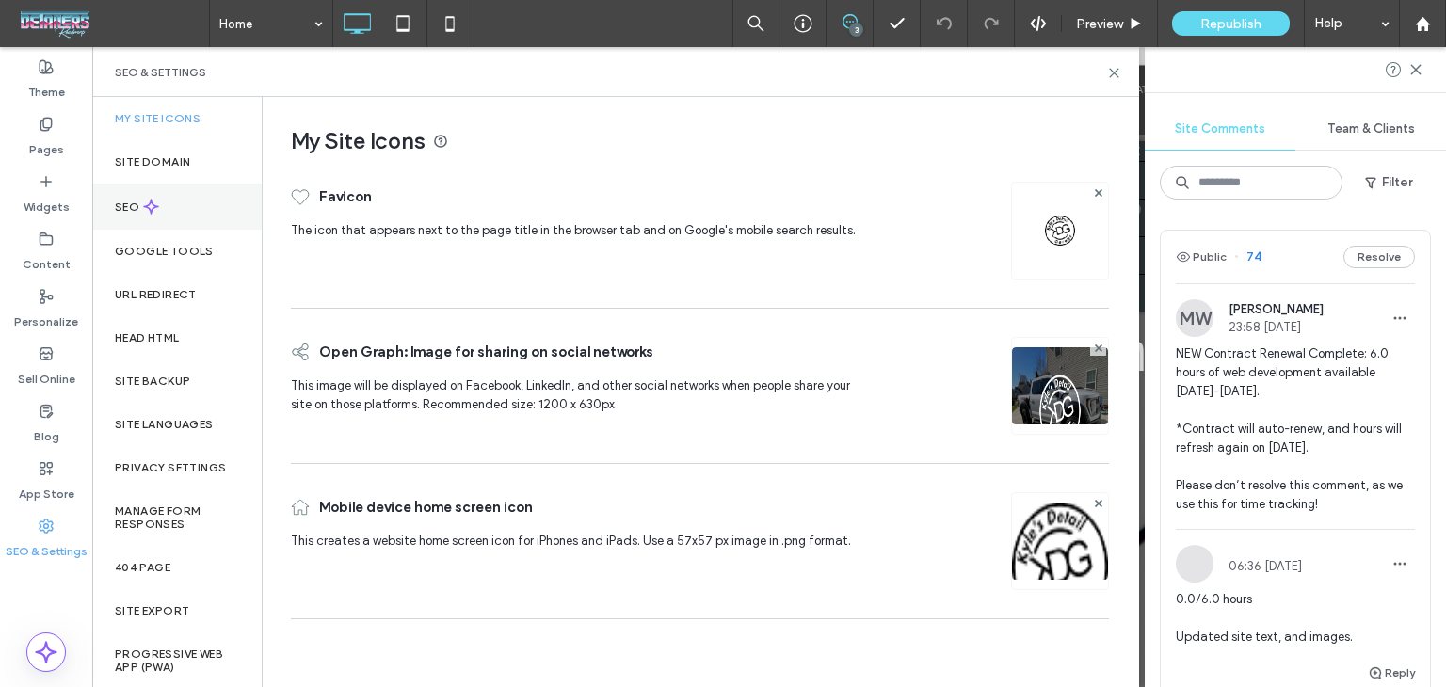
click at [199, 193] on div "SEO" at bounding box center [176, 207] width 169 height 46
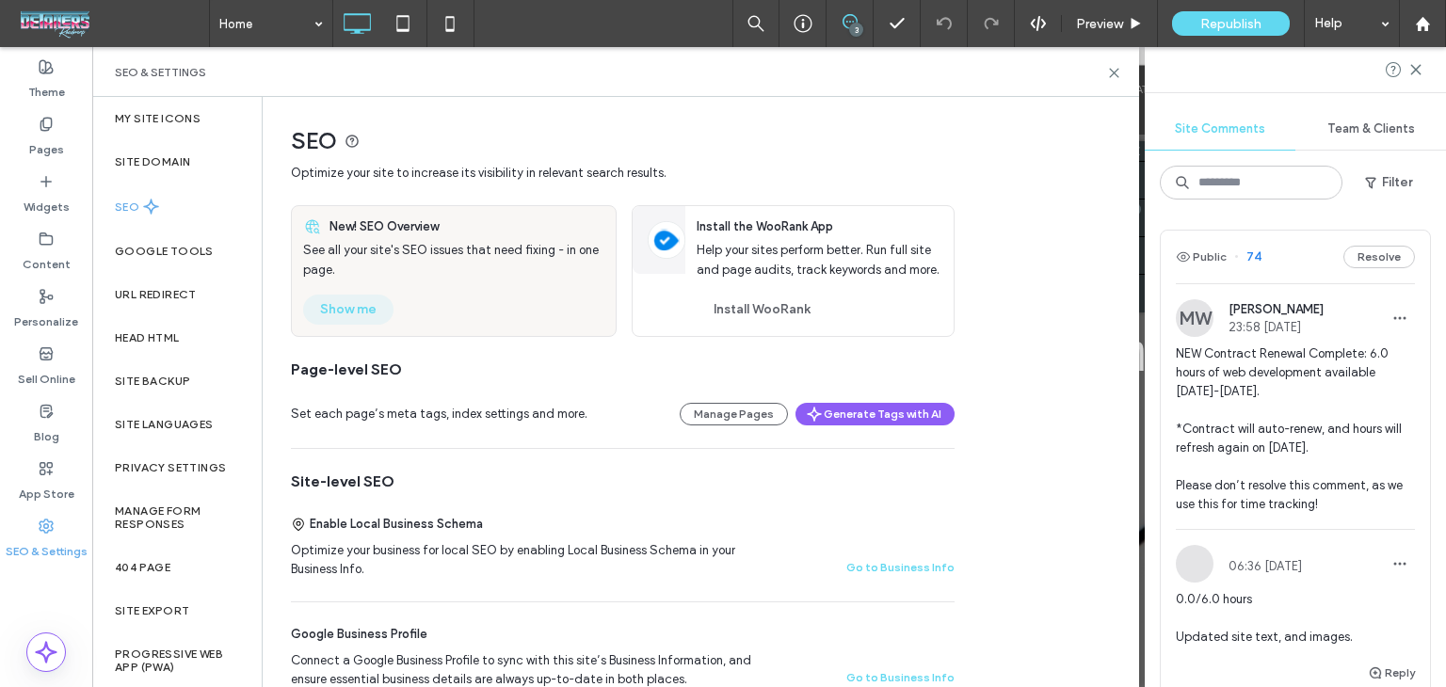
click at [348, 312] on button "Show me" at bounding box center [348, 310] width 90 height 30
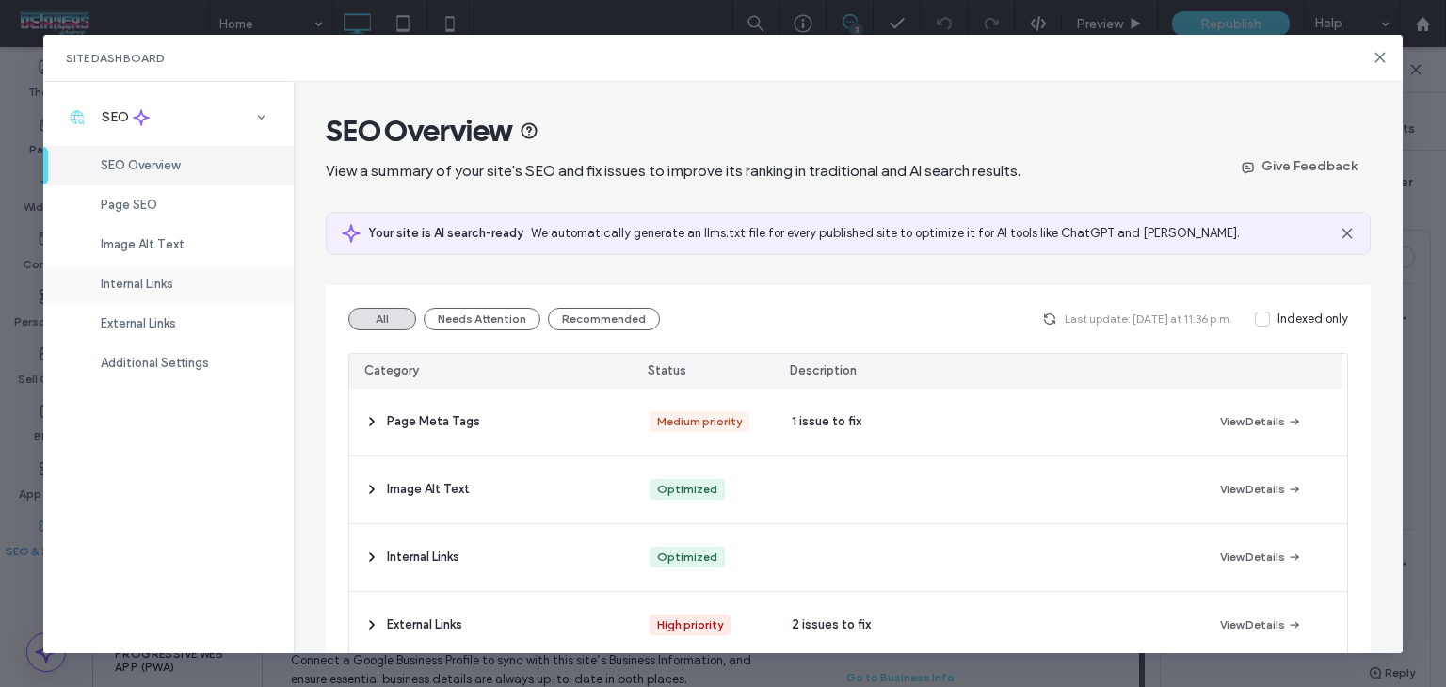
click at [116, 281] on span "Internal Links" at bounding box center [137, 284] width 73 height 14
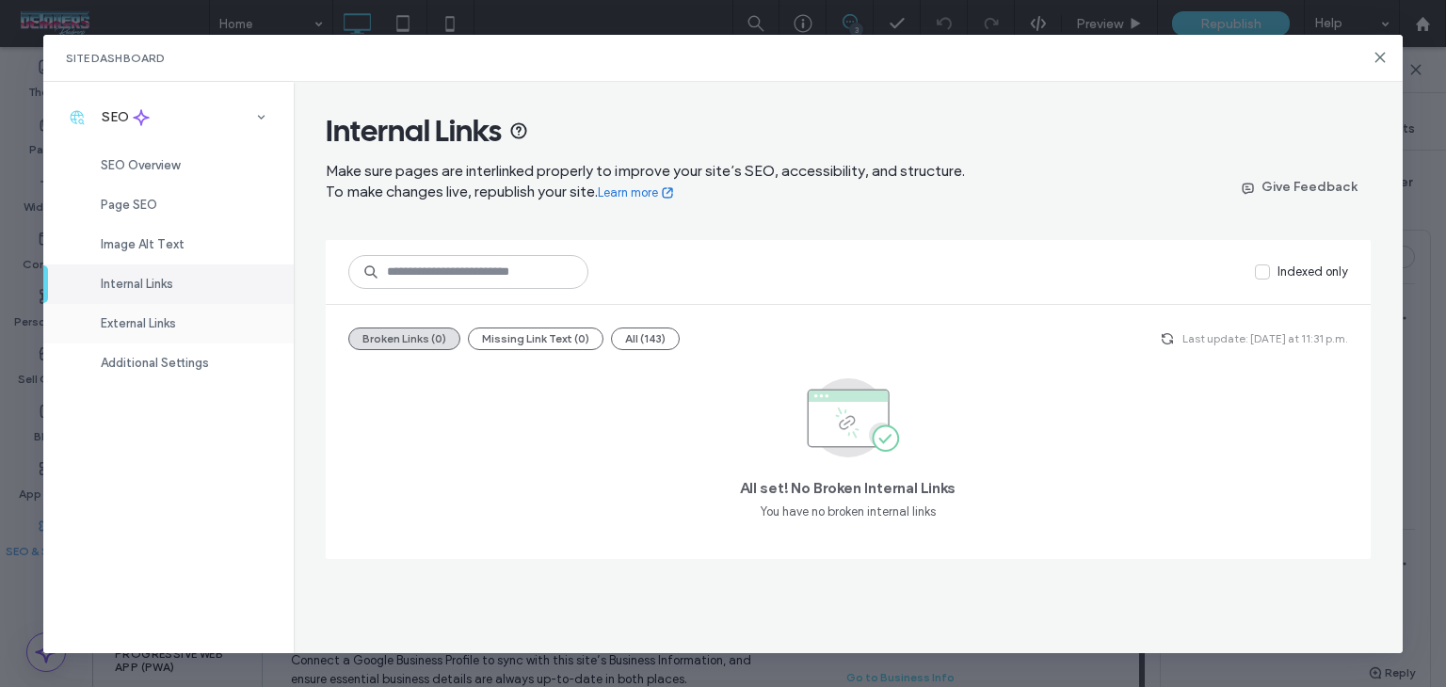
click at [191, 325] on div "External Links" at bounding box center [168, 324] width 250 height 40
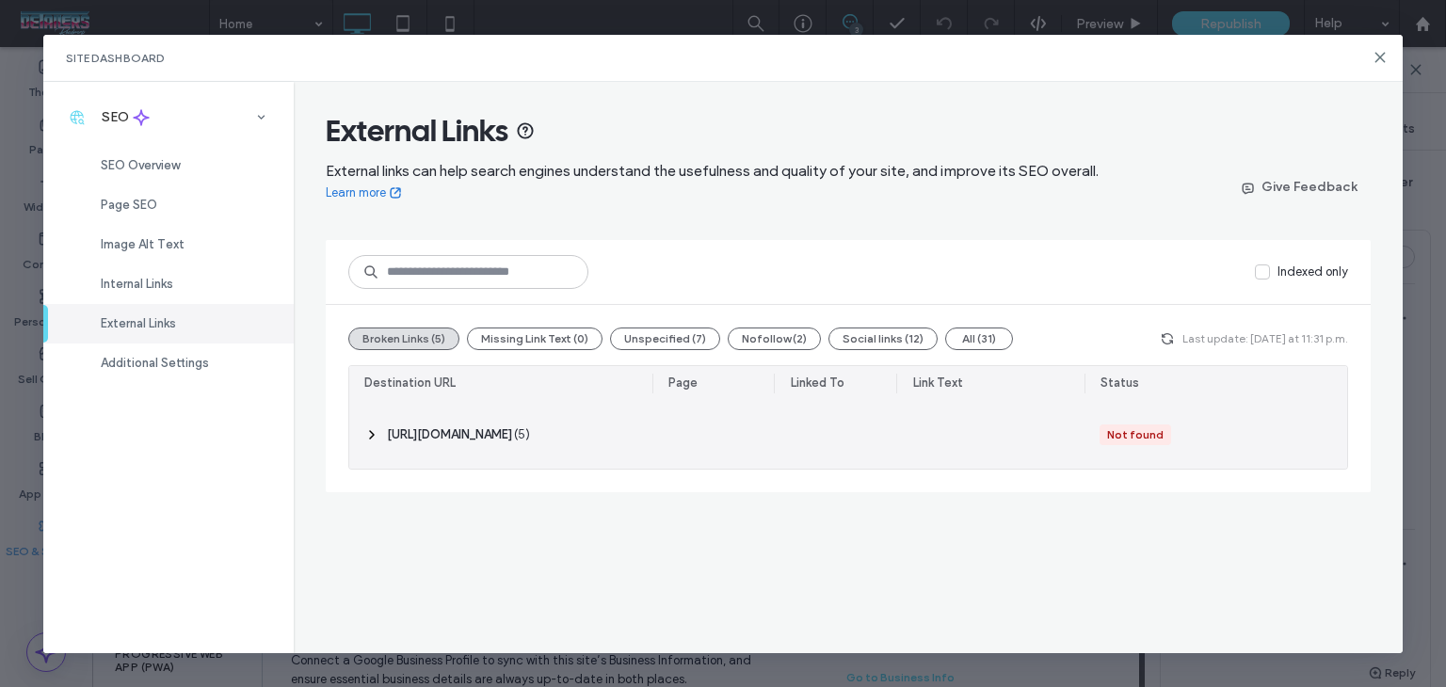
click at [817, 443] on div at bounding box center [835, 435] width 122 height 68
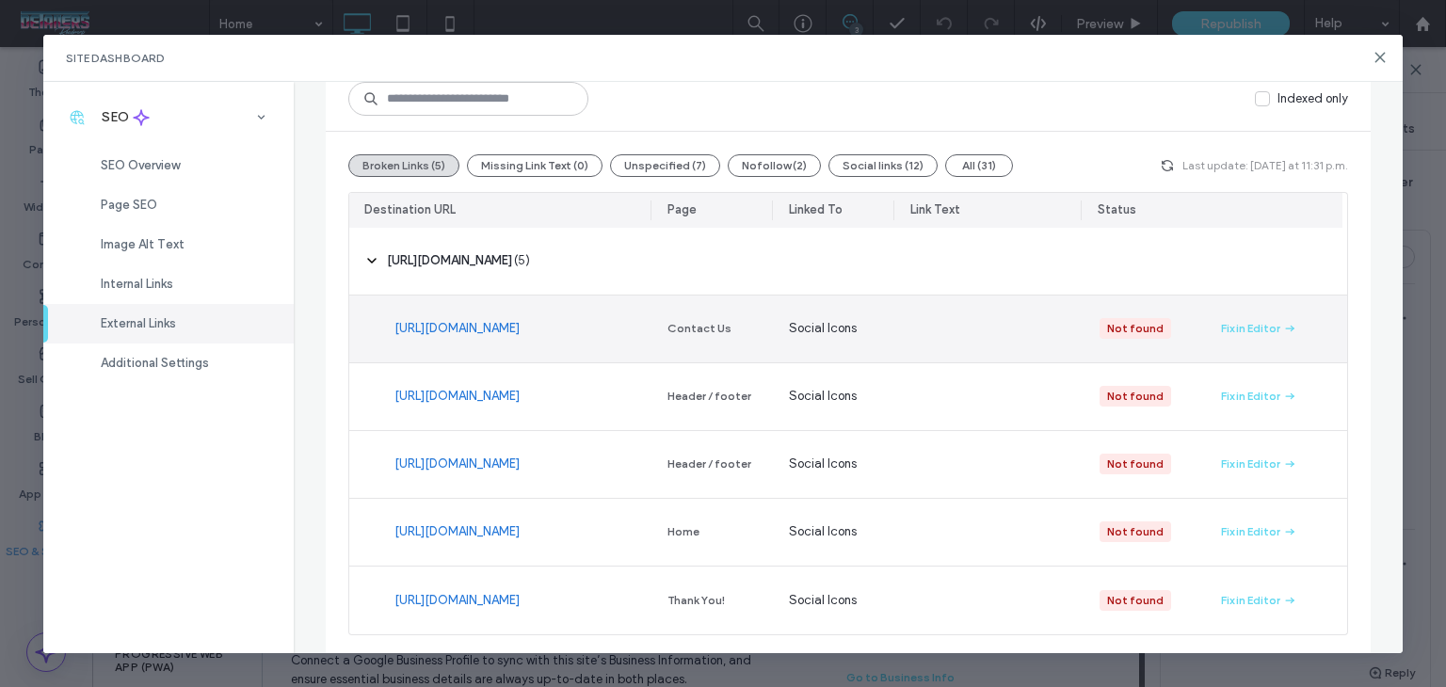
scroll to position [177, 0]
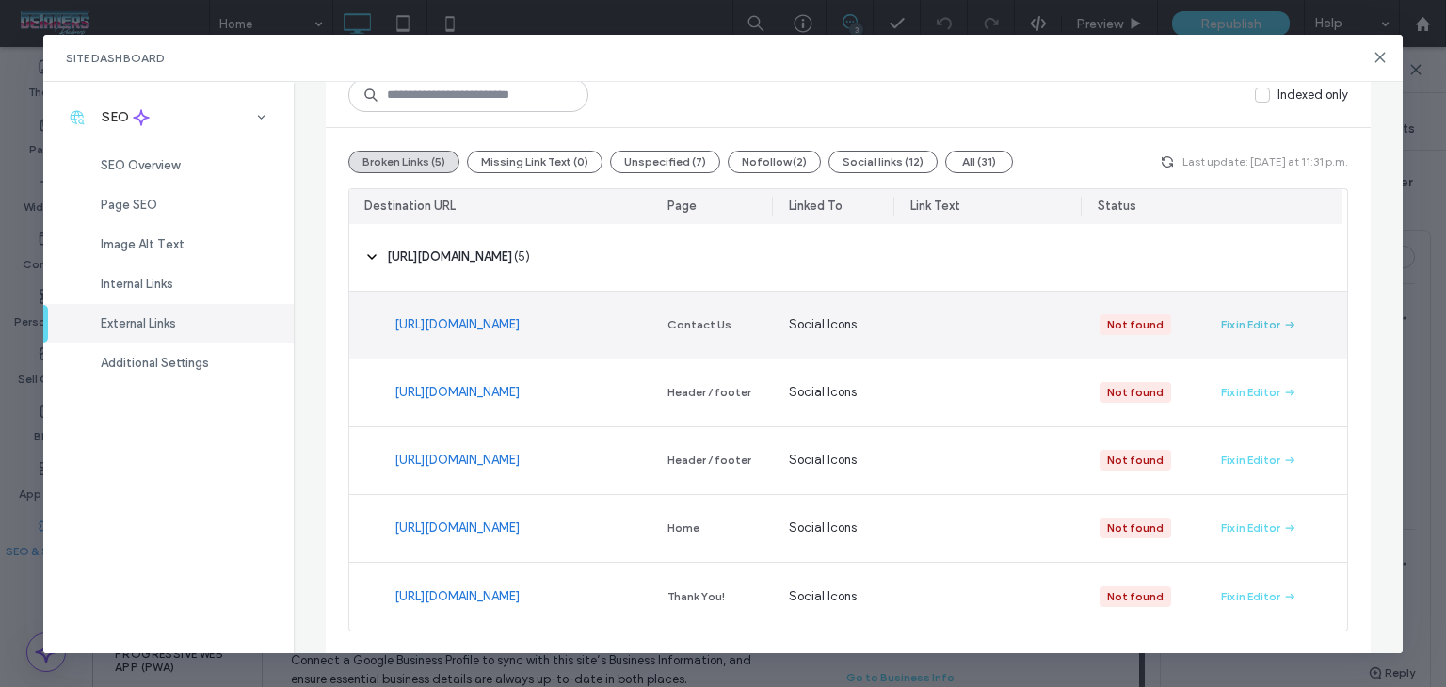
click at [1265, 317] on div "Fix in Editor" at bounding box center [1250, 324] width 59 height 17
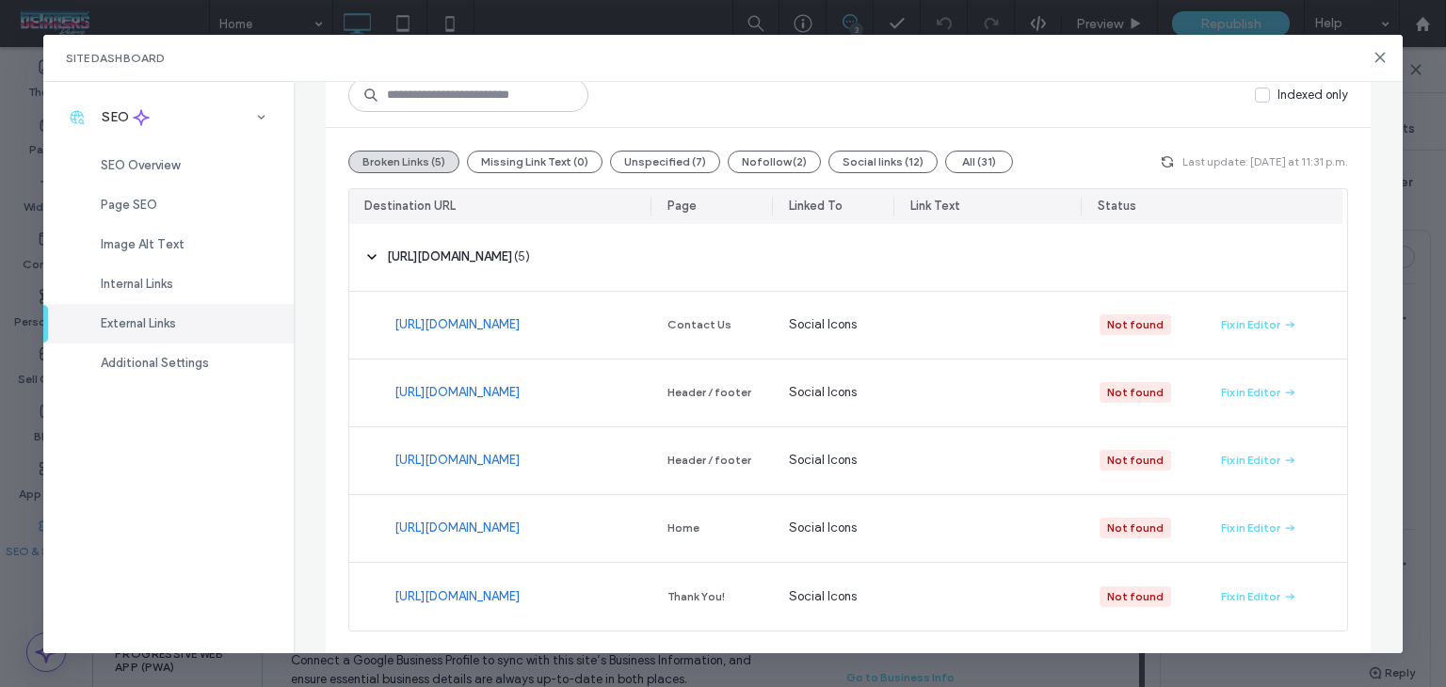
drag, startPoint x: 1156, startPoint y: 152, endPoint x: 1165, endPoint y: 174, distance: 24.1
click at [1158, 152] on span "button" at bounding box center [1167, 162] width 23 height 23
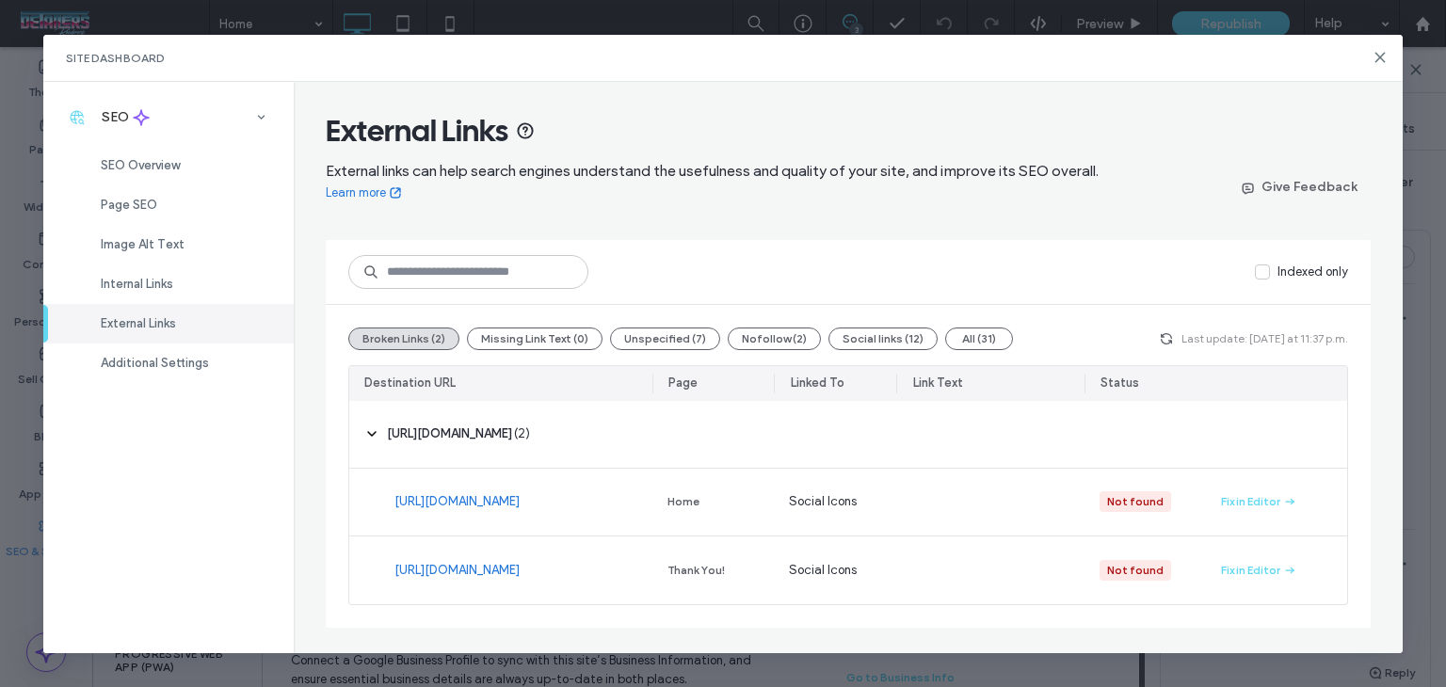
scroll to position [0, 0]
click at [1174, 336] on icon "button" at bounding box center [1166, 338] width 15 height 15
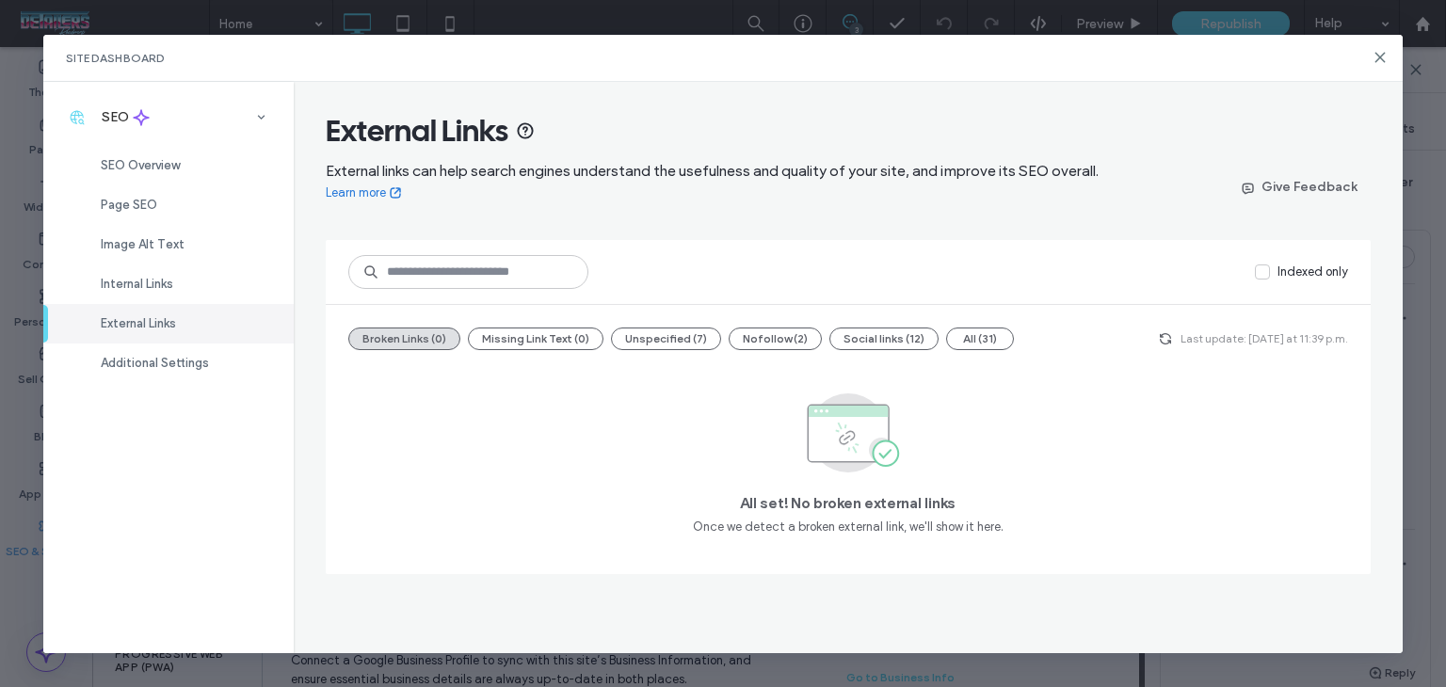
click at [1377, 61] on icon at bounding box center [1380, 57] width 15 height 15
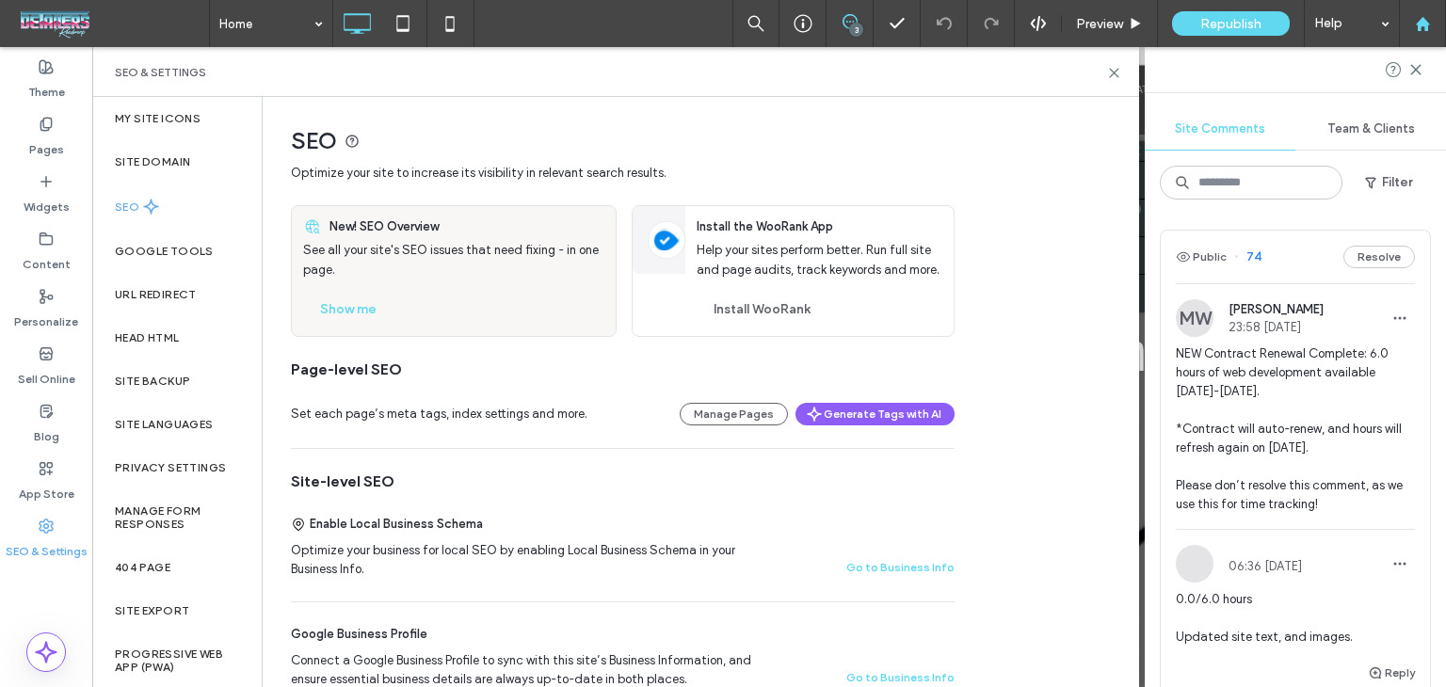
click at [1445, 17] on div at bounding box center [1422, 23] width 47 height 47
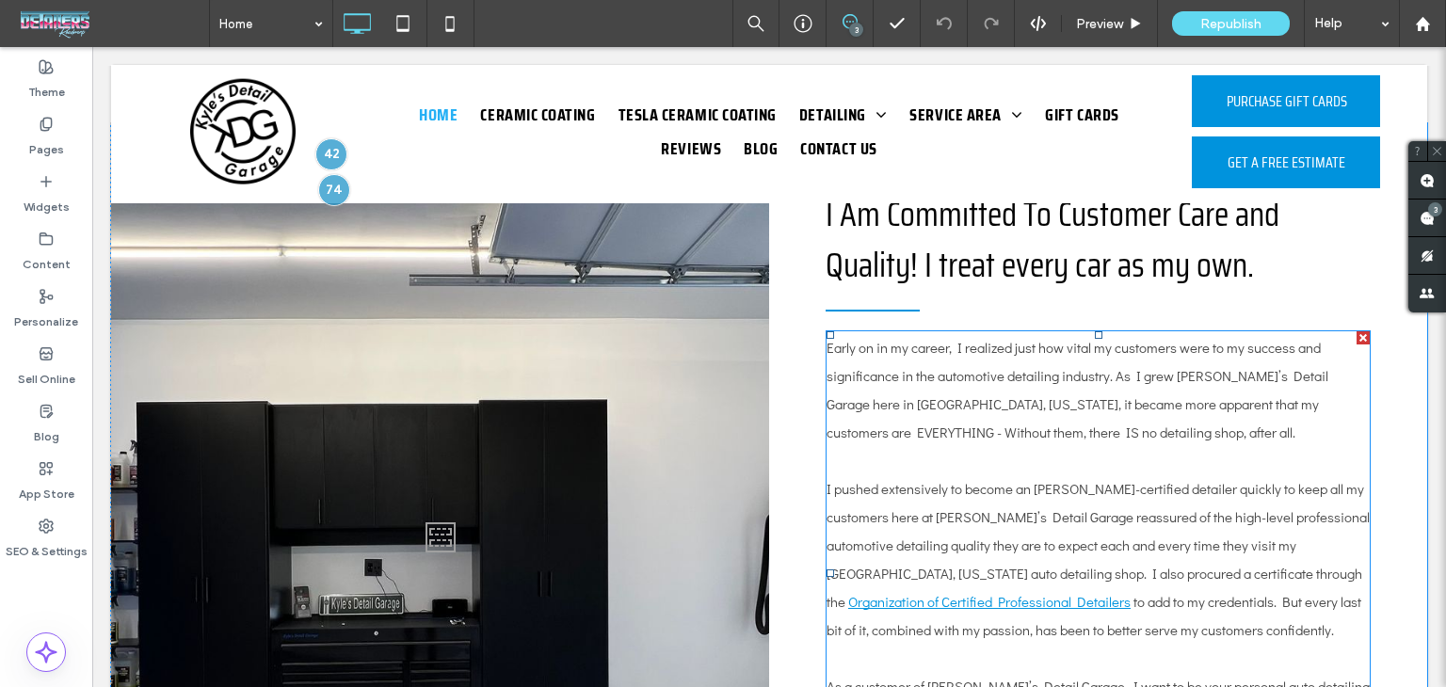
scroll to position [3915, 0]
click at [954, 592] on span "to add to my credentials. But every last bit of it, combined with my passion, h…" at bounding box center [1094, 615] width 535 height 47
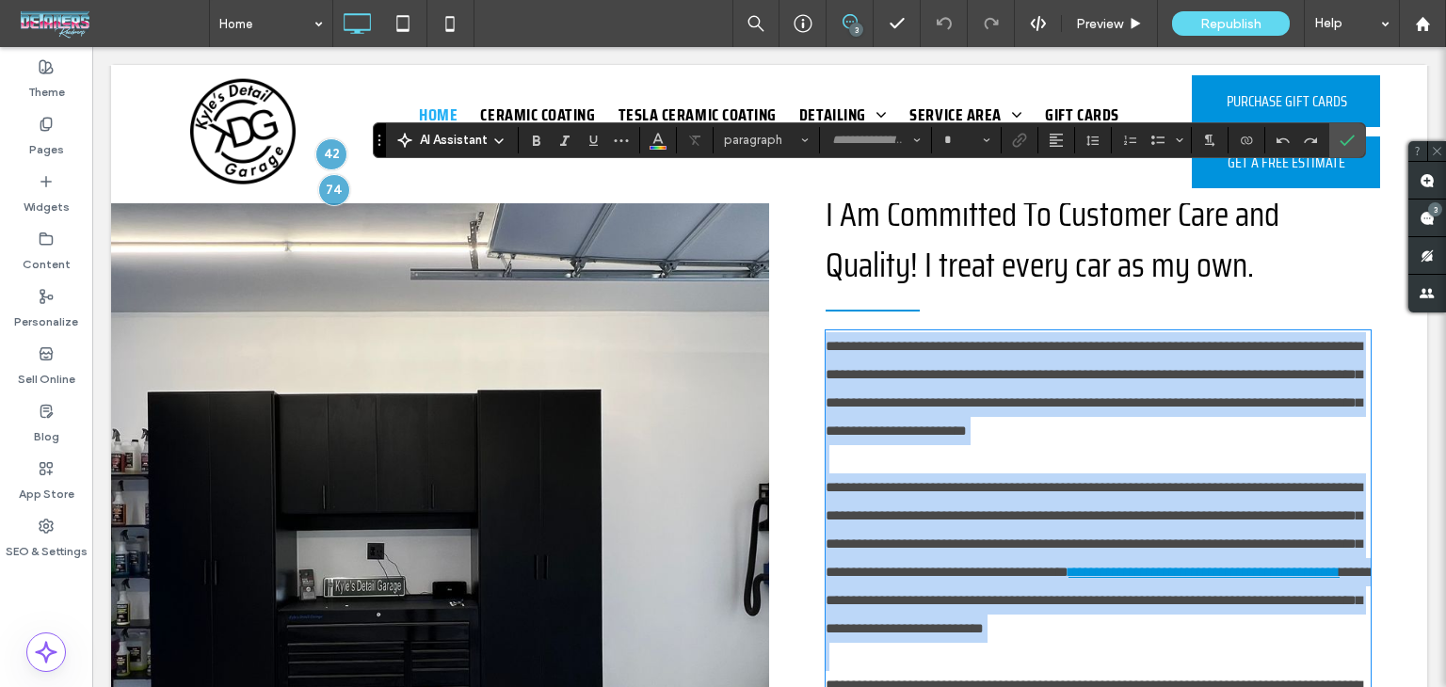
type input "**********"
type input "**"
click at [1069, 565] on link "**********" at bounding box center [1204, 572] width 271 height 14
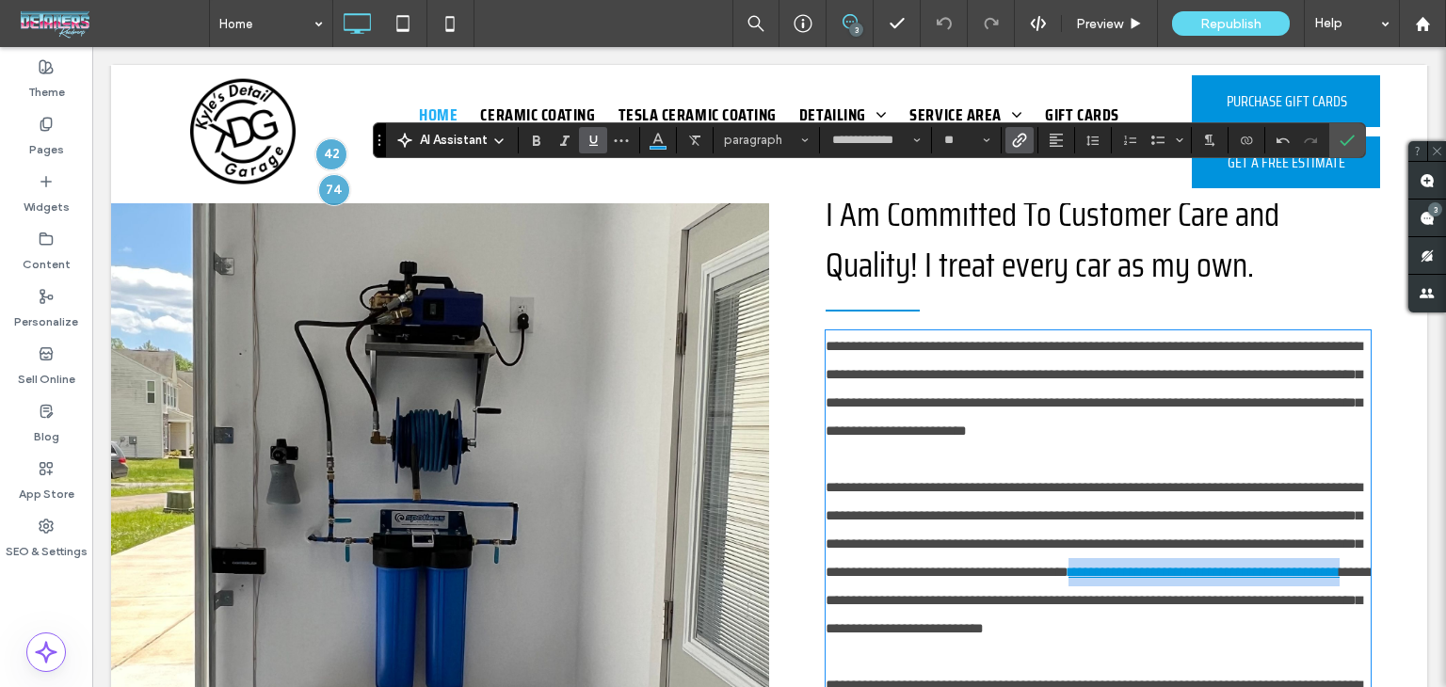
drag, startPoint x: 950, startPoint y: 442, endPoint x: 1152, endPoint y: 418, distance: 203.8
click at [1152, 565] on link "**********" at bounding box center [1204, 572] width 271 height 14
click at [1017, 152] on label "Link" at bounding box center [1020, 140] width 28 height 26
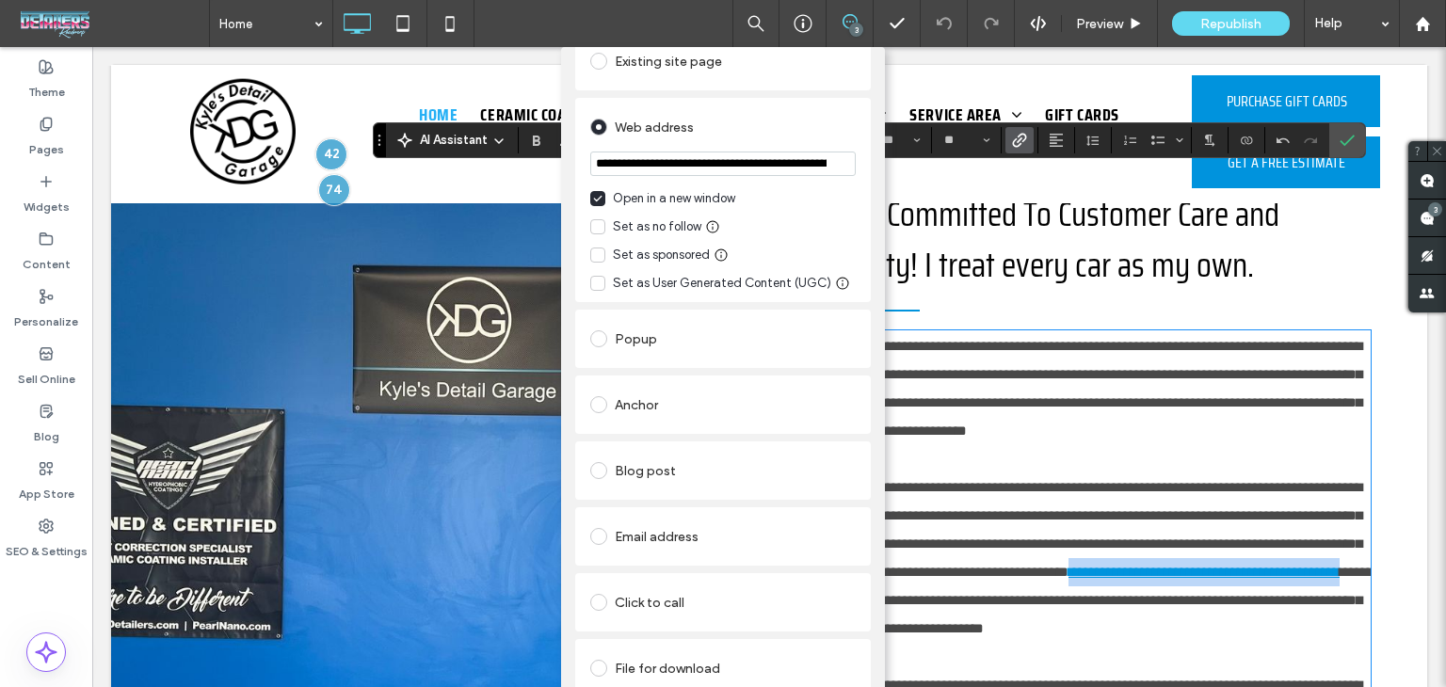
scroll to position [149, 0]
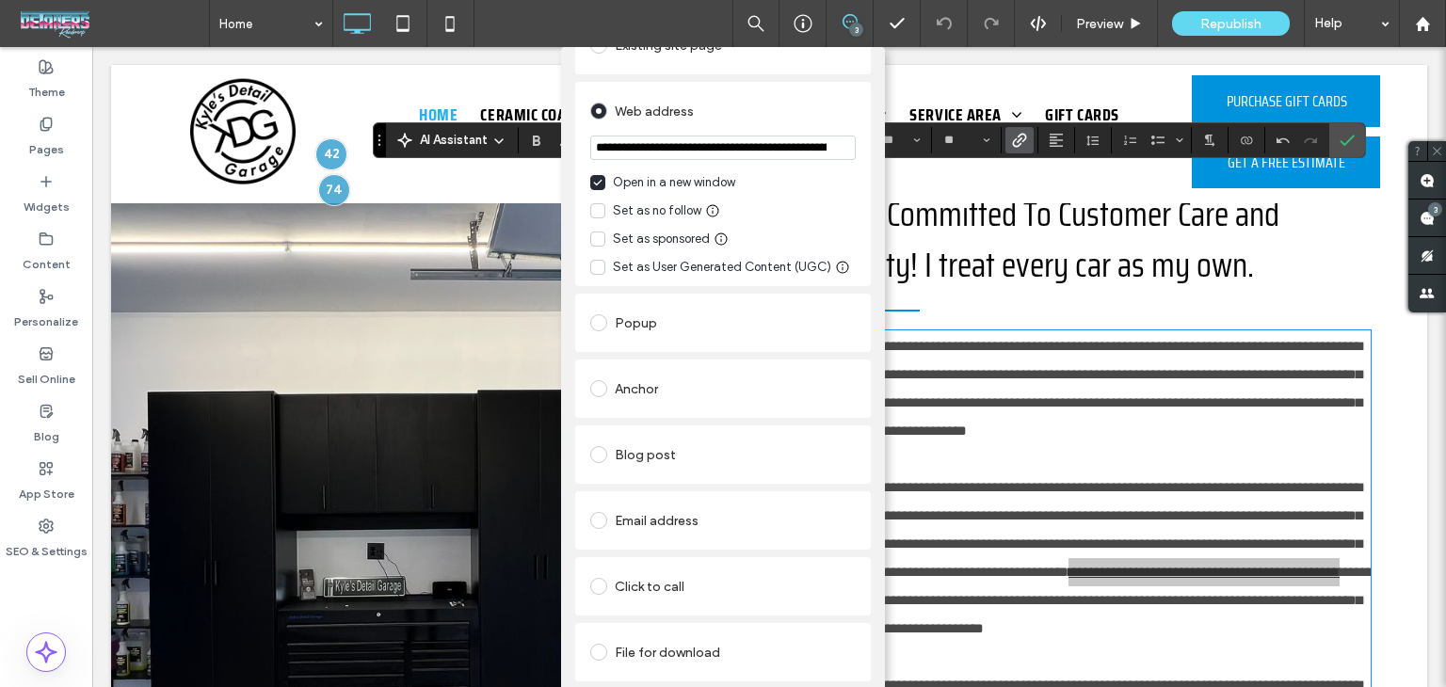
click at [614, 686] on link "Remove link" at bounding box center [723, 698] width 296 height 15
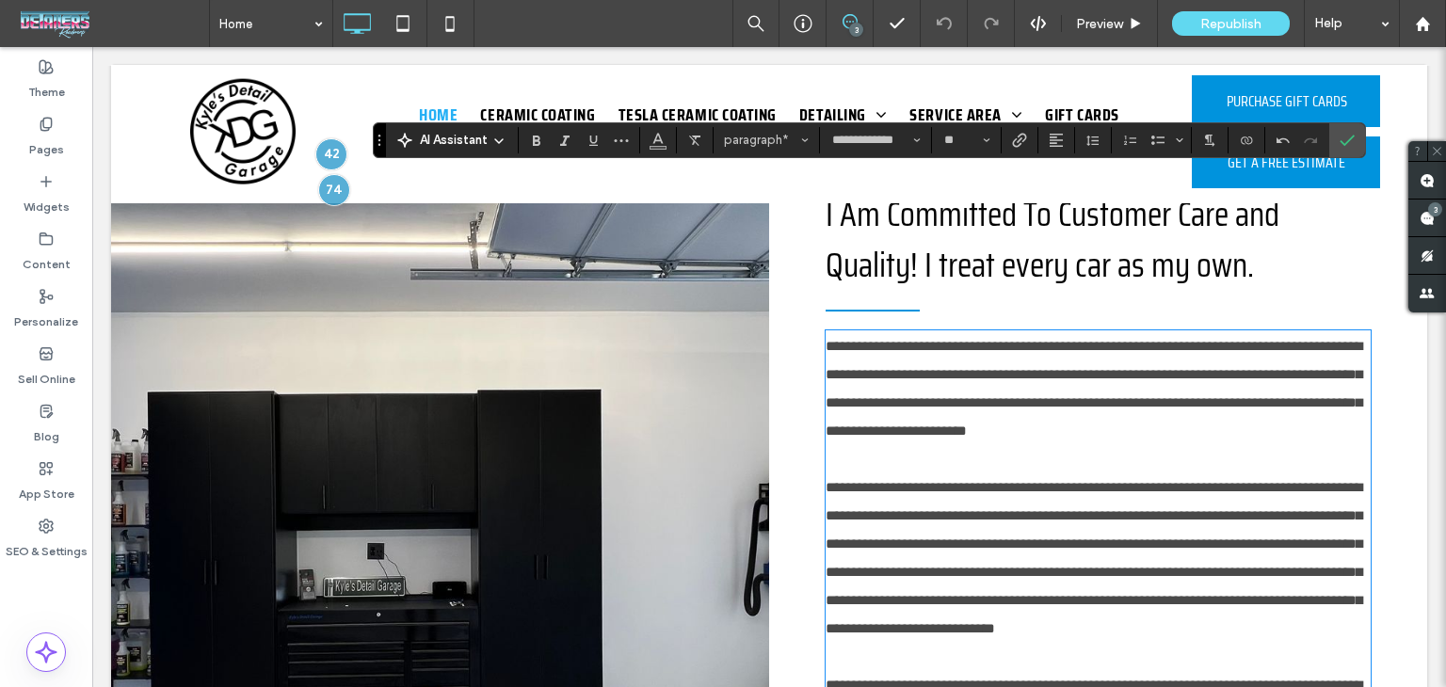
click at [1057, 445] on p "**********" at bounding box center [1098, 544] width 545 height 198
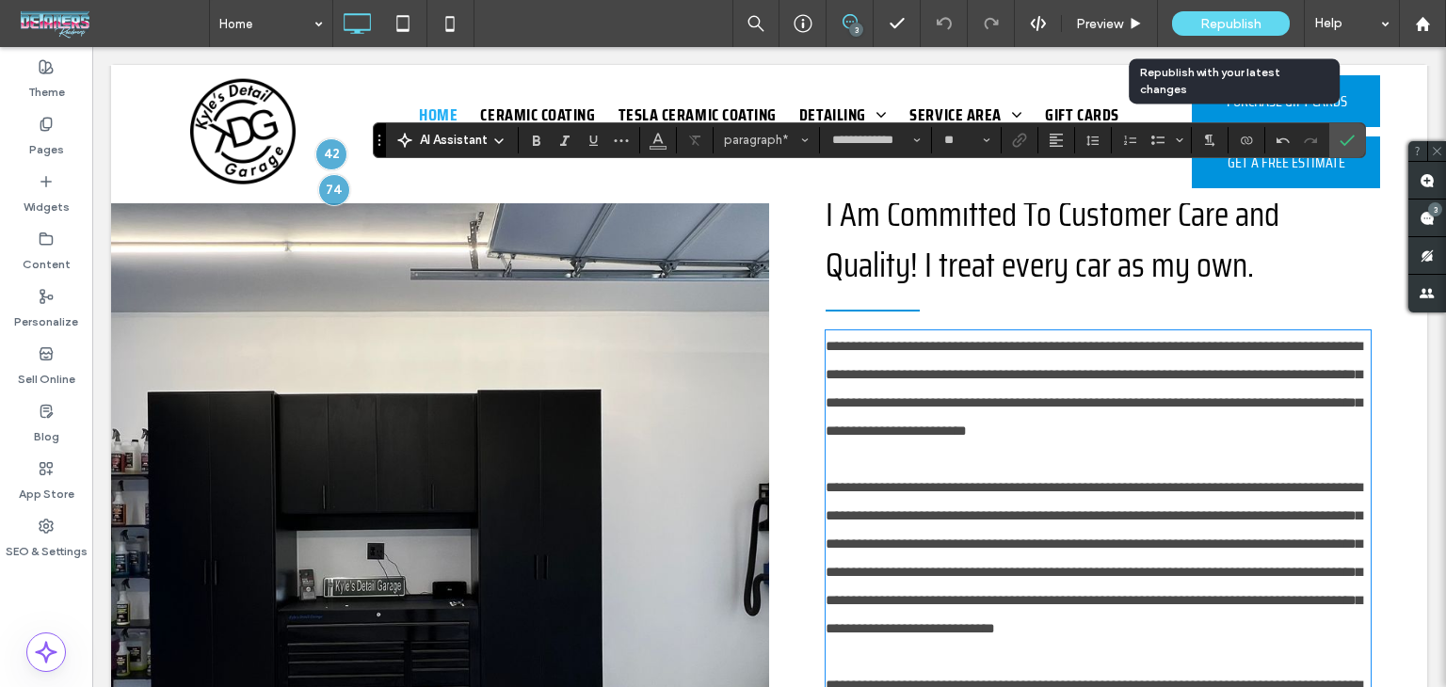
click at [1209, 24] on span "Republish" at bounding box center [1231, 24] width 61 height 16
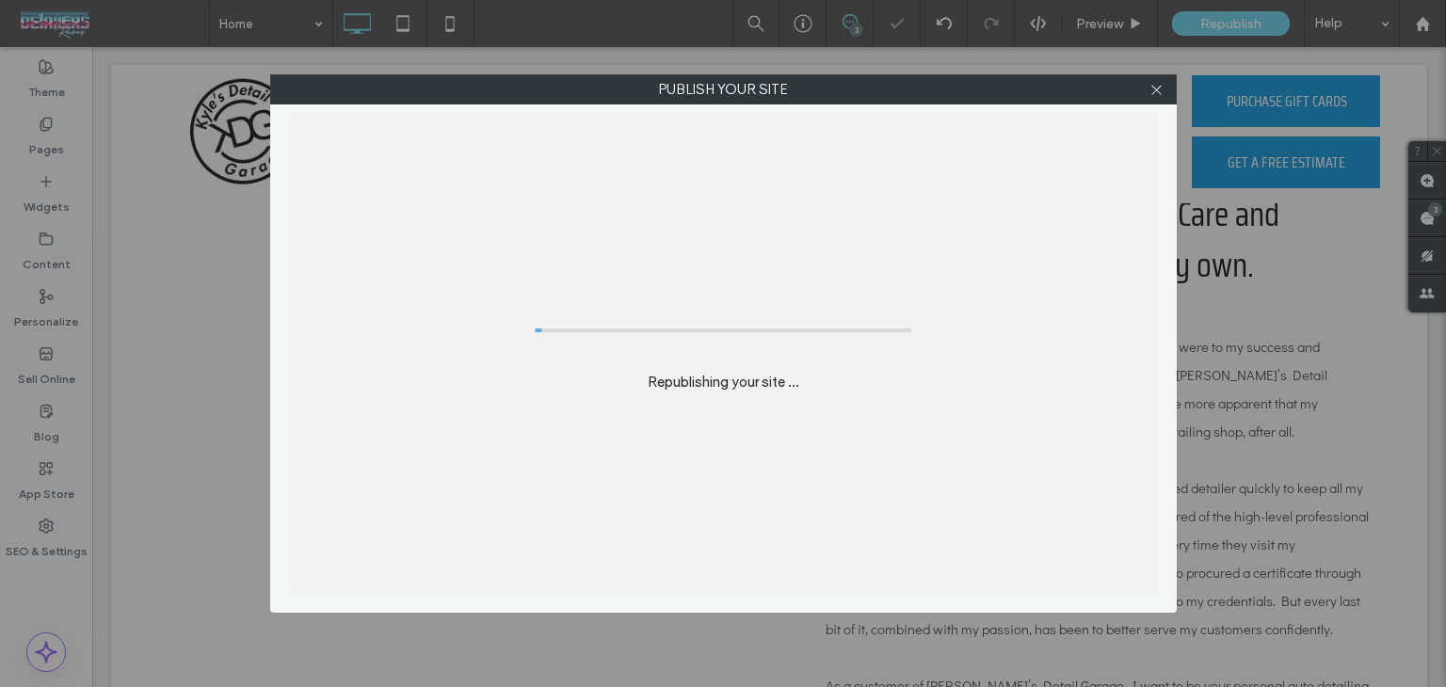
click at [1201, 17] on div "Publish your site Republishing your site ..." at bounding box center [723, 343] width 1446 height 687
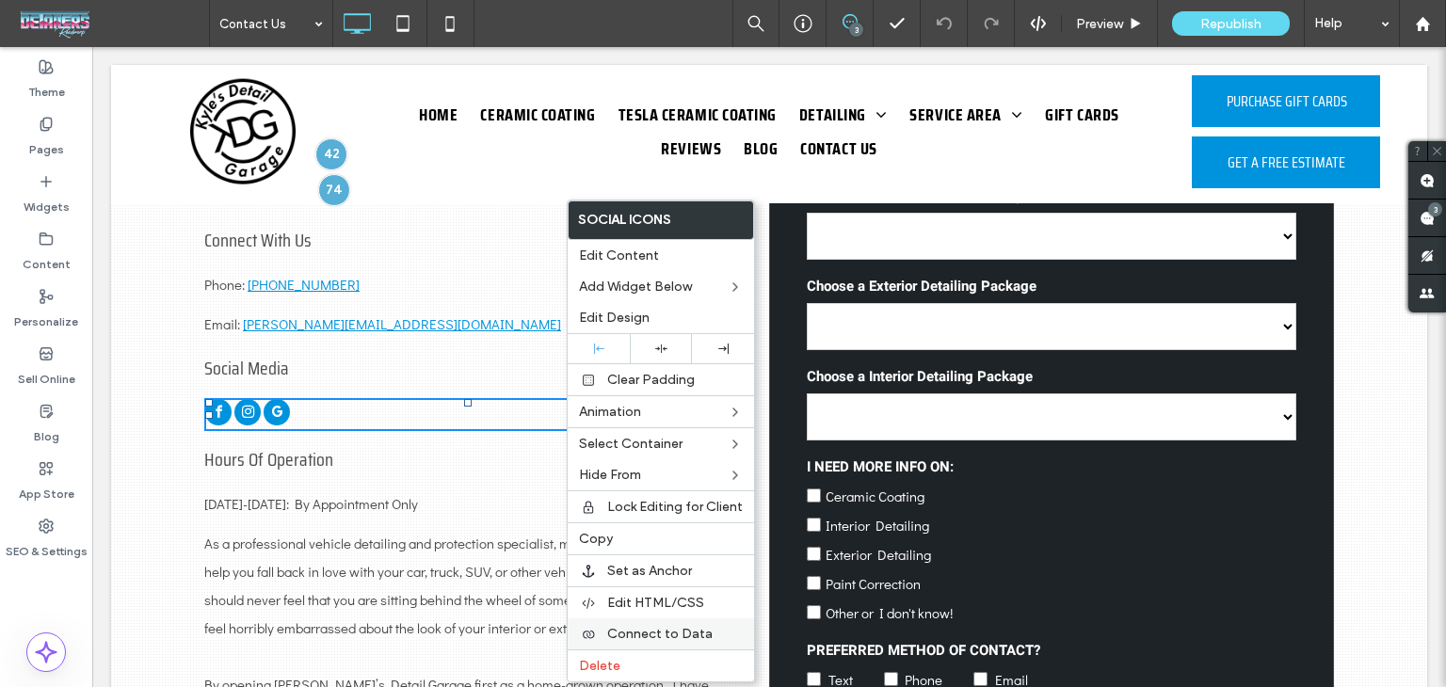
click at [639, 634] on span "Connect to Data" at bounding box center [659, 634] width 105 height 16
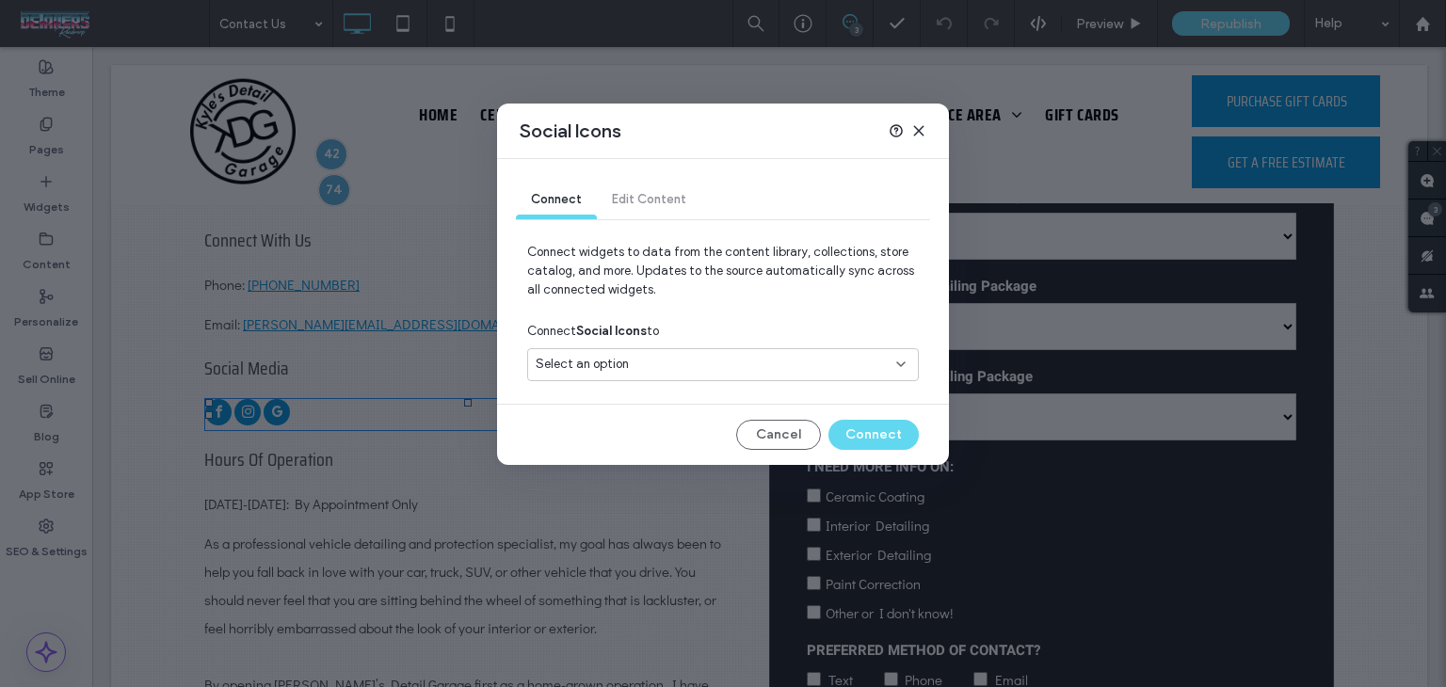
click at [640, 365] on div "Select an option" at bounding box center [712, 364] width 352 height 19
click at [648, 428] on span "Social Accounts" at bounding box center [616, 430] width 92 height 19
click at [867, 433] on button "Connect" at bounding box center [874, 435] width 90 height 30
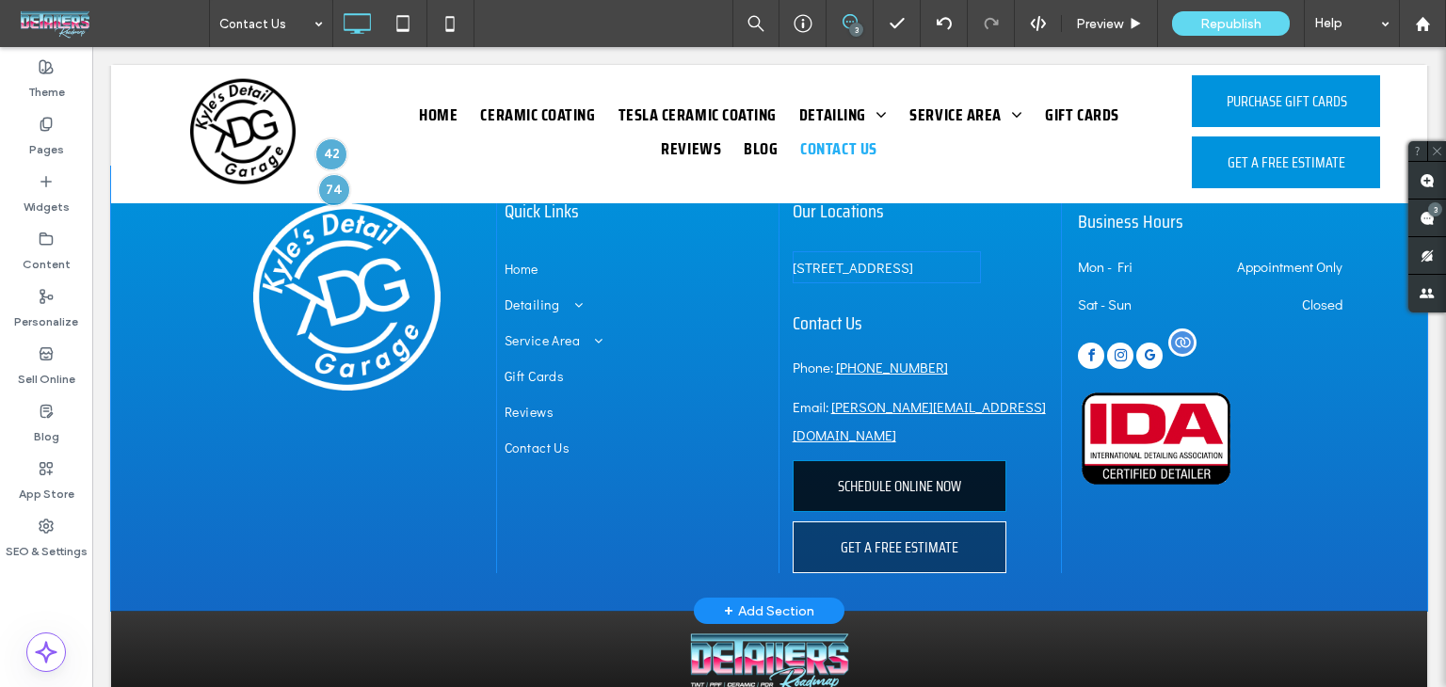
scroll to position [1947, 0]
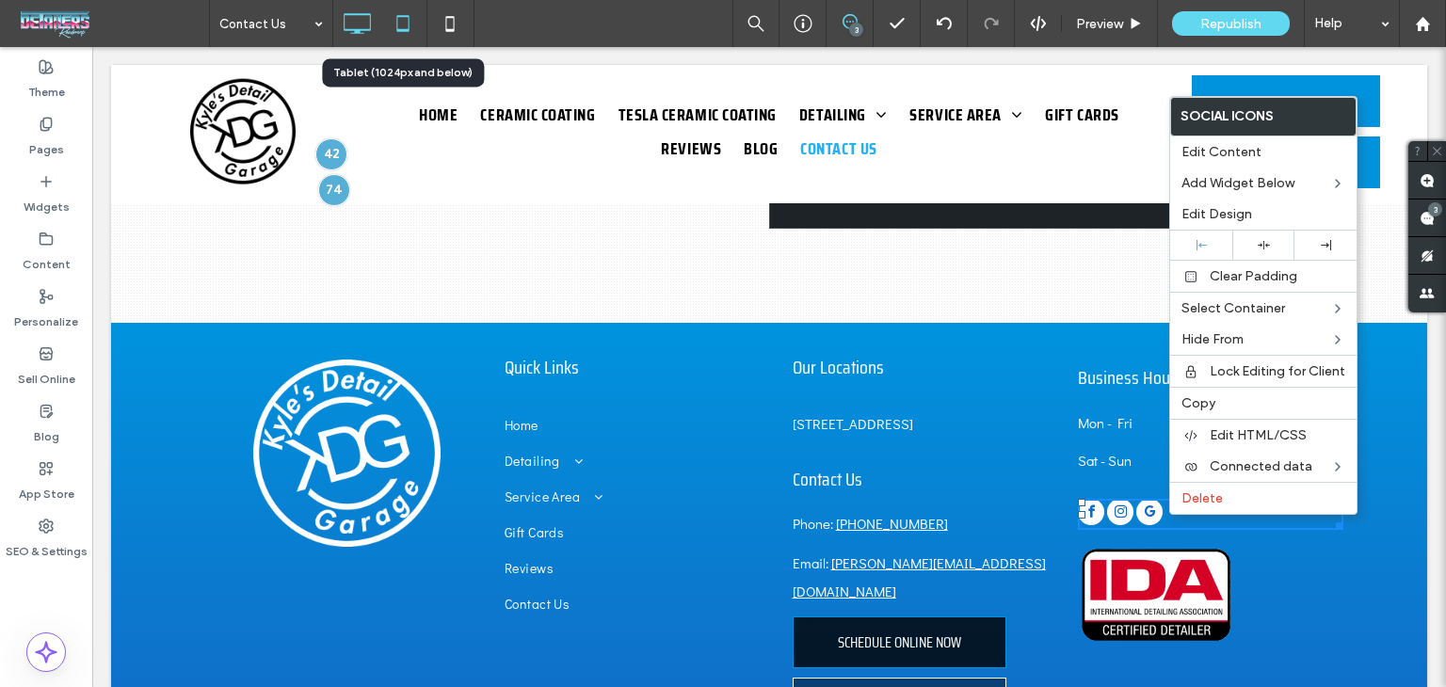
click at [395, 27] on icon at bounding box center [403, 24] width 38 height 38
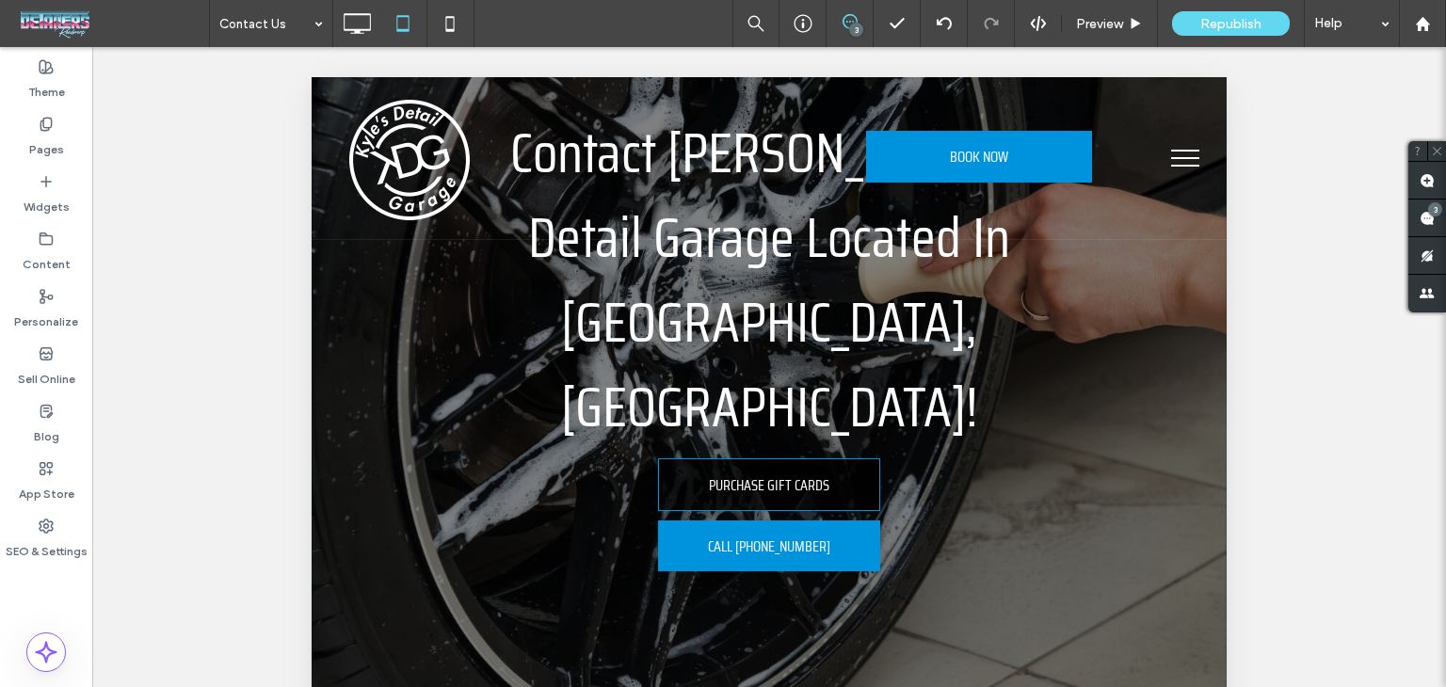
scroll to position [0, 0]
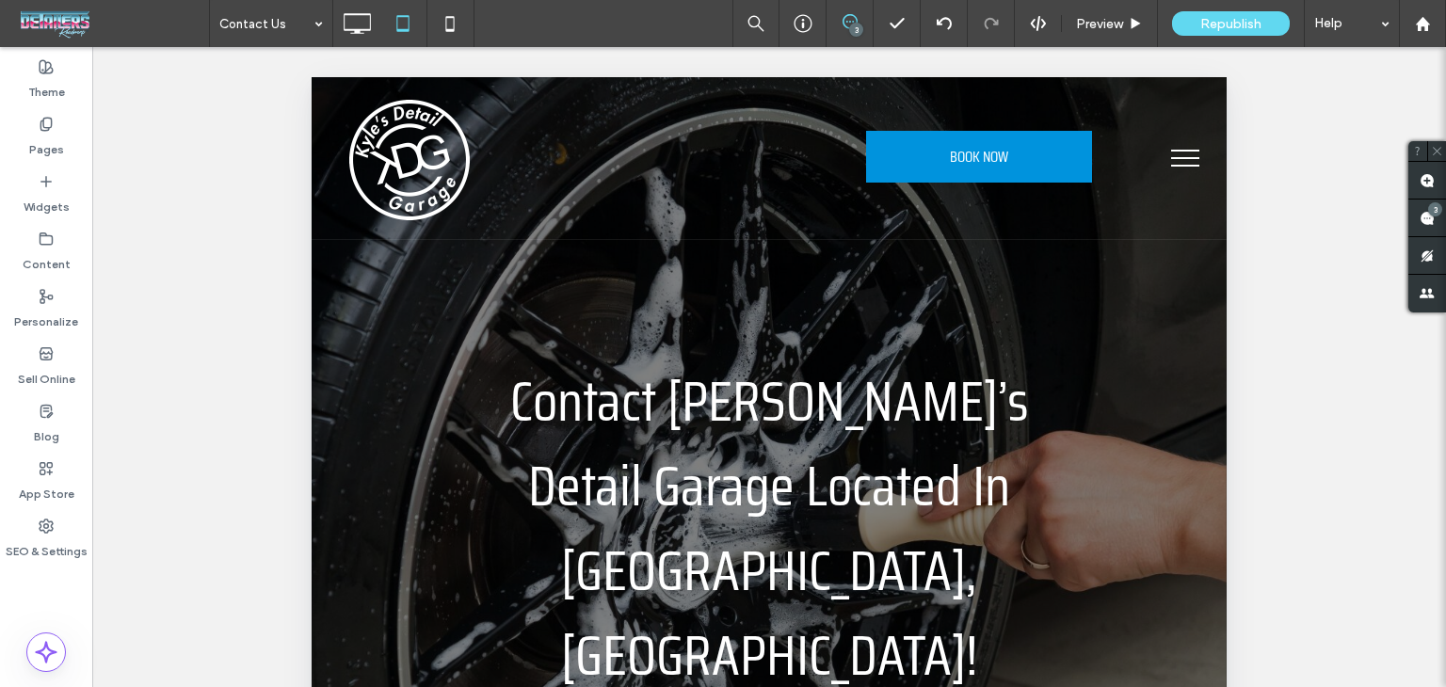
click at [1170, 168] on button "menu" at bounding box center [1185, 158] width 49 height 49
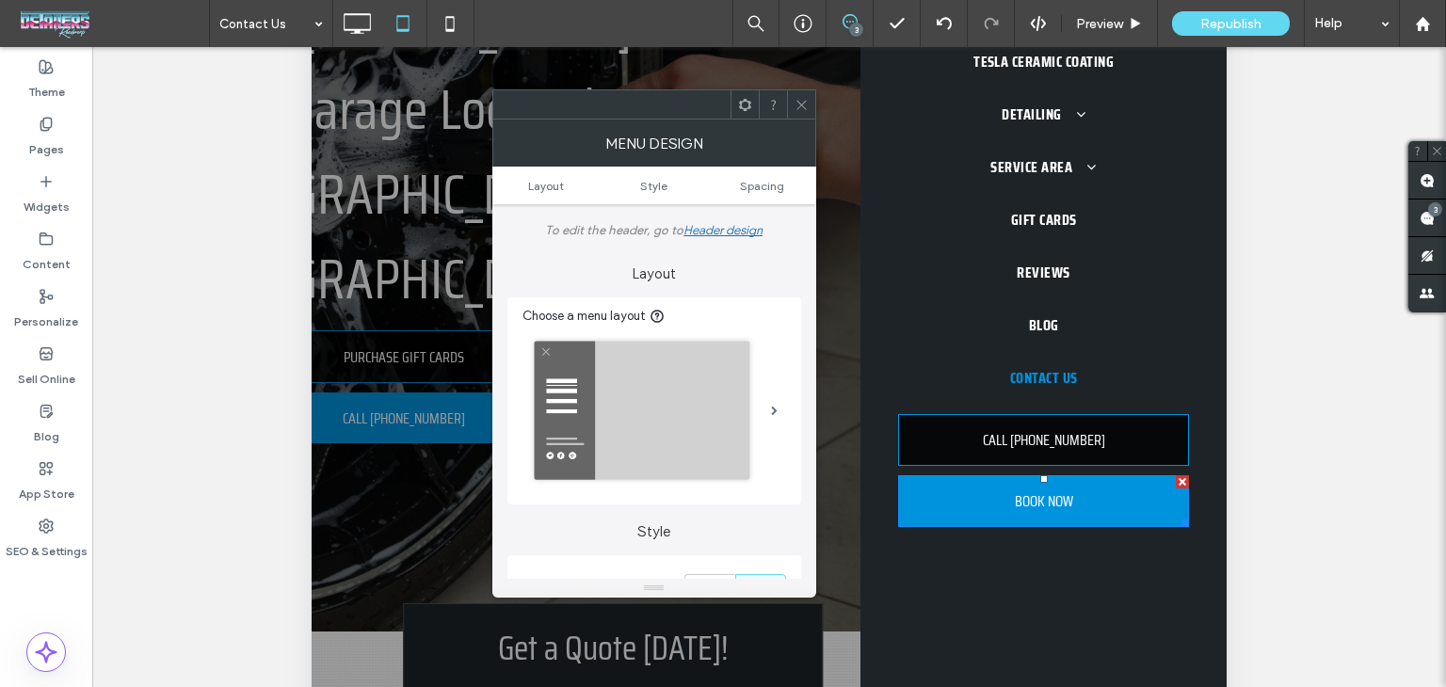
scroll to position [625, 0]
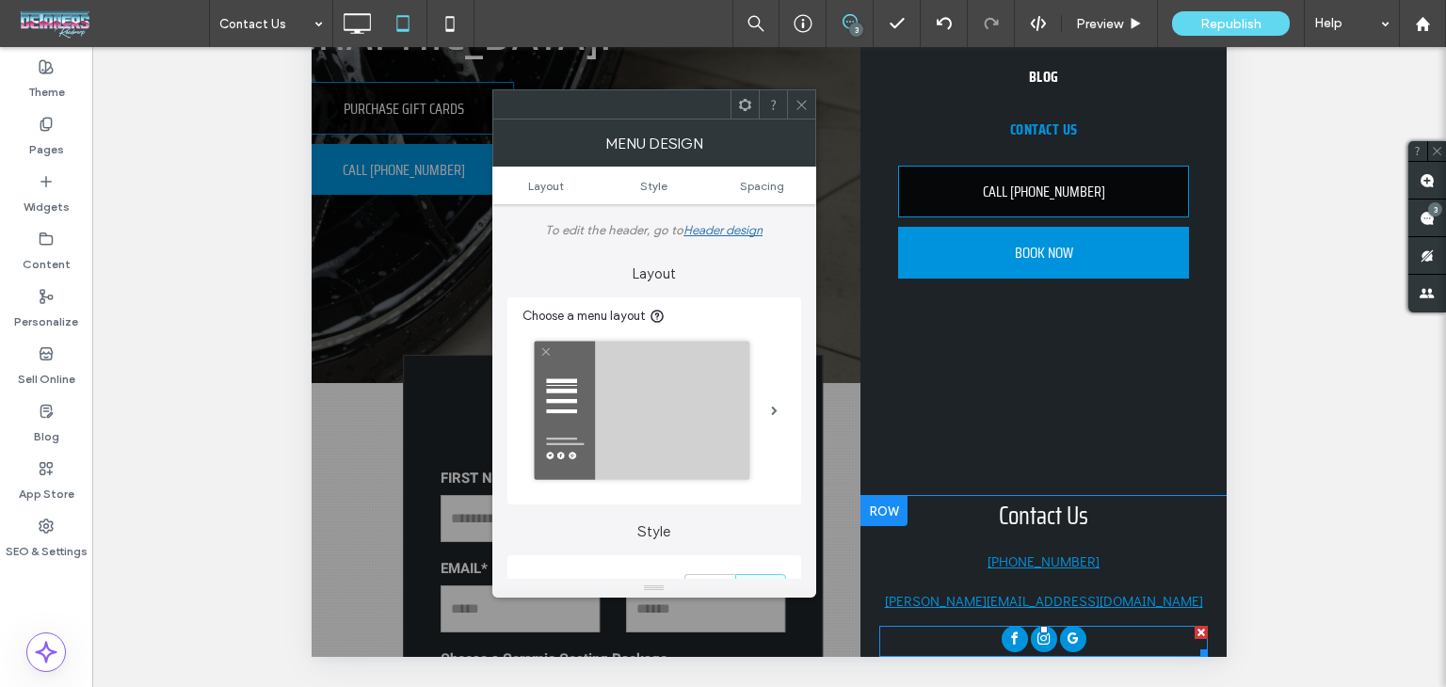
click at [1036, 641] on span "instagram" at bounding box center [1044, 639] width 26 height 26
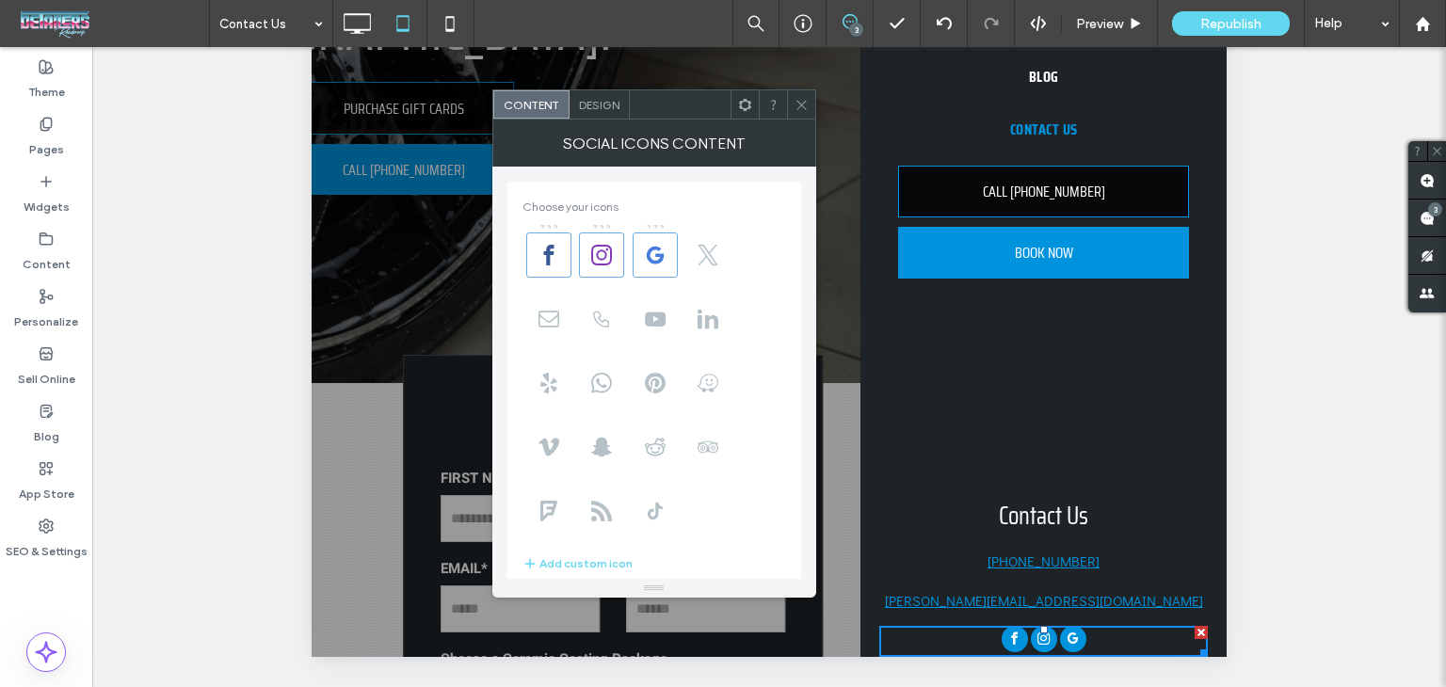
click at [1036, 641] on span "instagram" at bounding box center [1044, 639] width 26 height 26
drag, startPoint x: 798, startPoint y: 106, endPoint x: 811, endPoint y: 119, distance: 18.0
click at [799, 106] on icon at bounding box center [802, 105] width 14 height 14
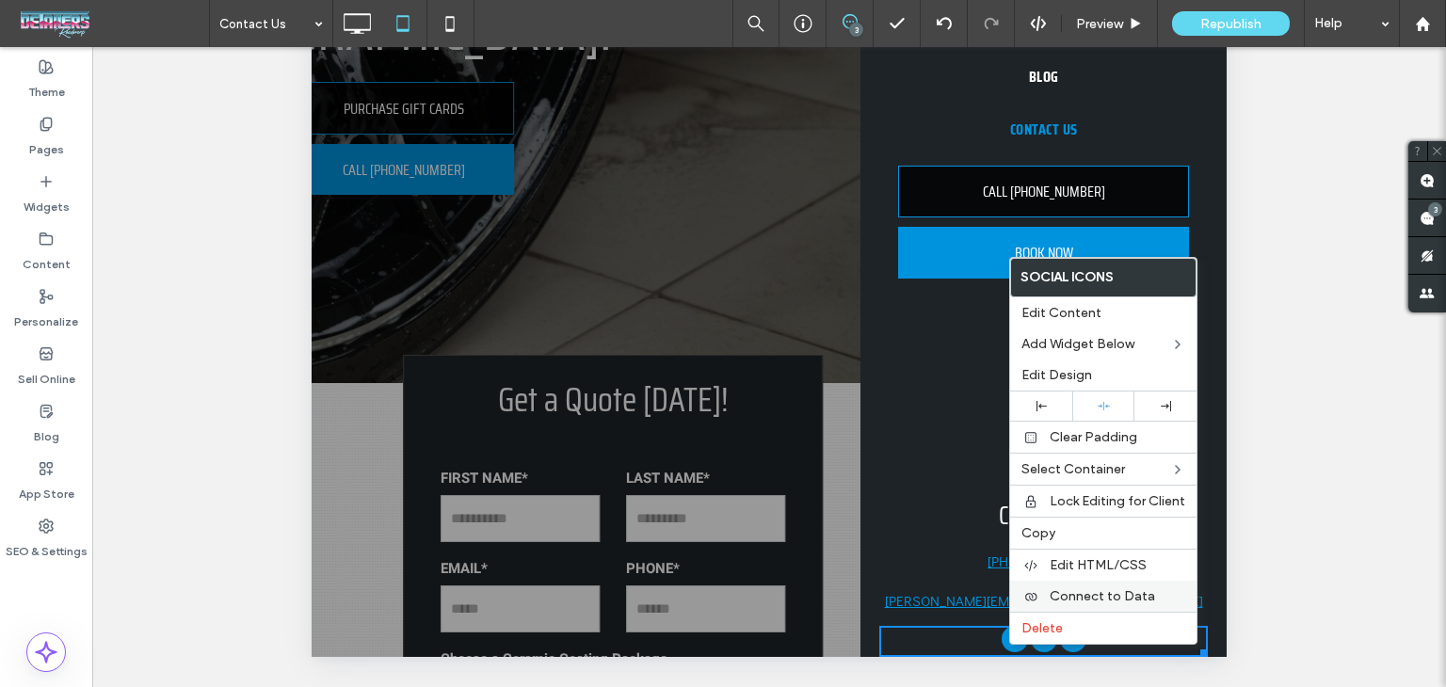
click at [1061, 583] on div "Connect to Data" at bounding box center [1103, 596] width 186 height 31
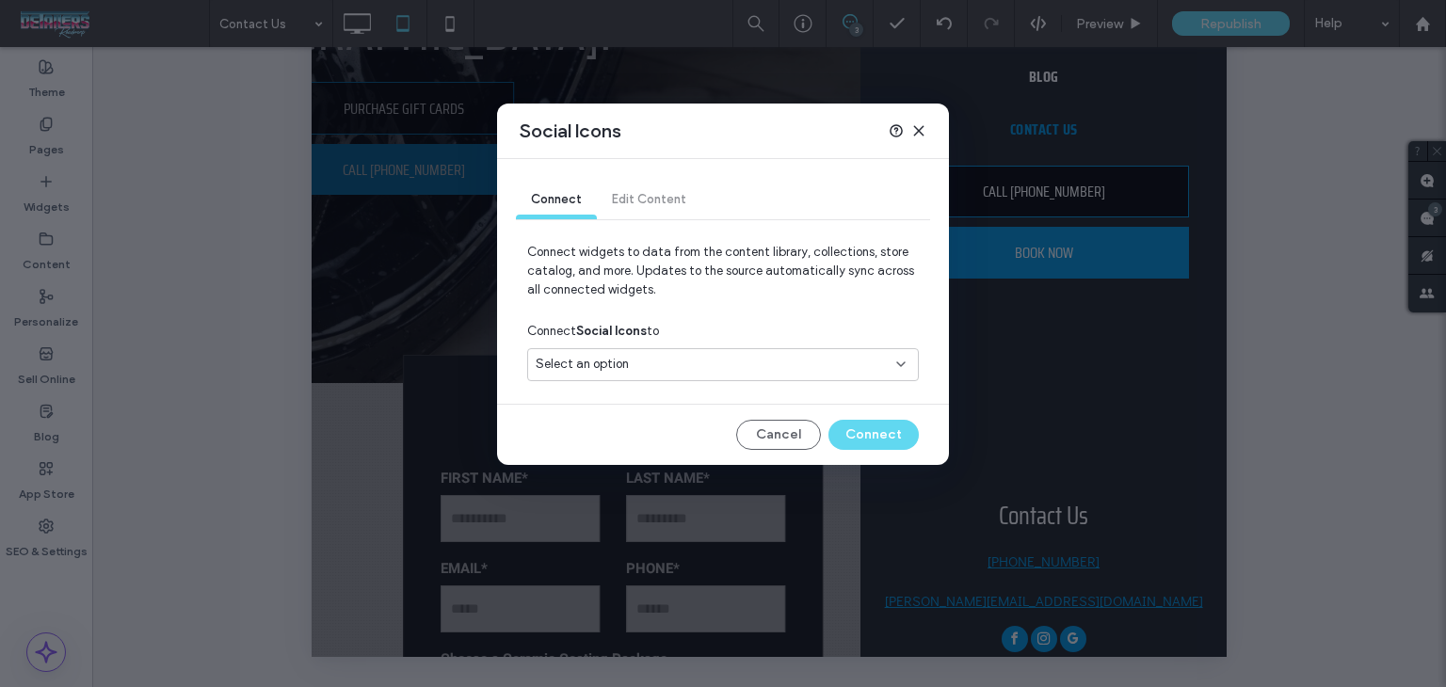
click at [873, 370] on div "Select an option" at bounding box center [712, 364] width 352 height 19
click at [856, 415] on div "Social Accounts" at bounding box center [723, 429] width 390 height 33
click at [862, 438] on button "Connect" at bounding box center [874, 435] width 90 height 30
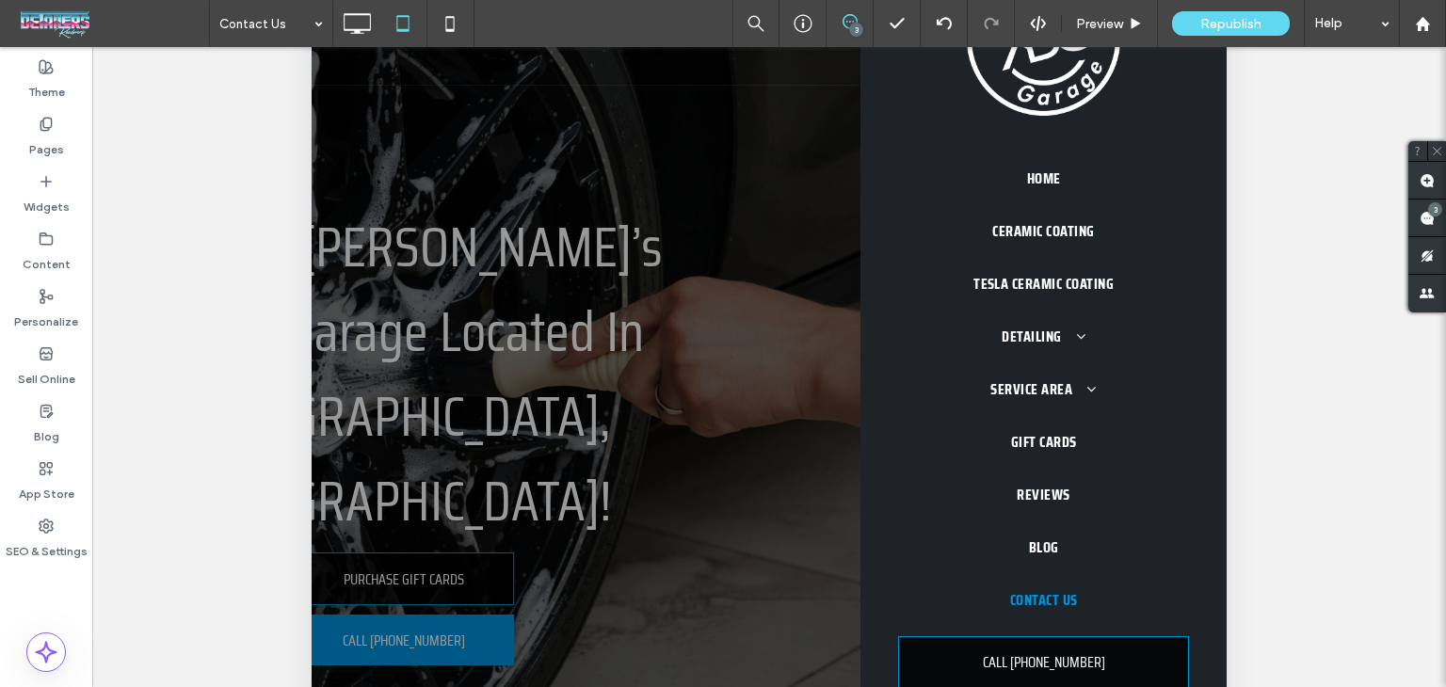
scroll to position [0, 0]
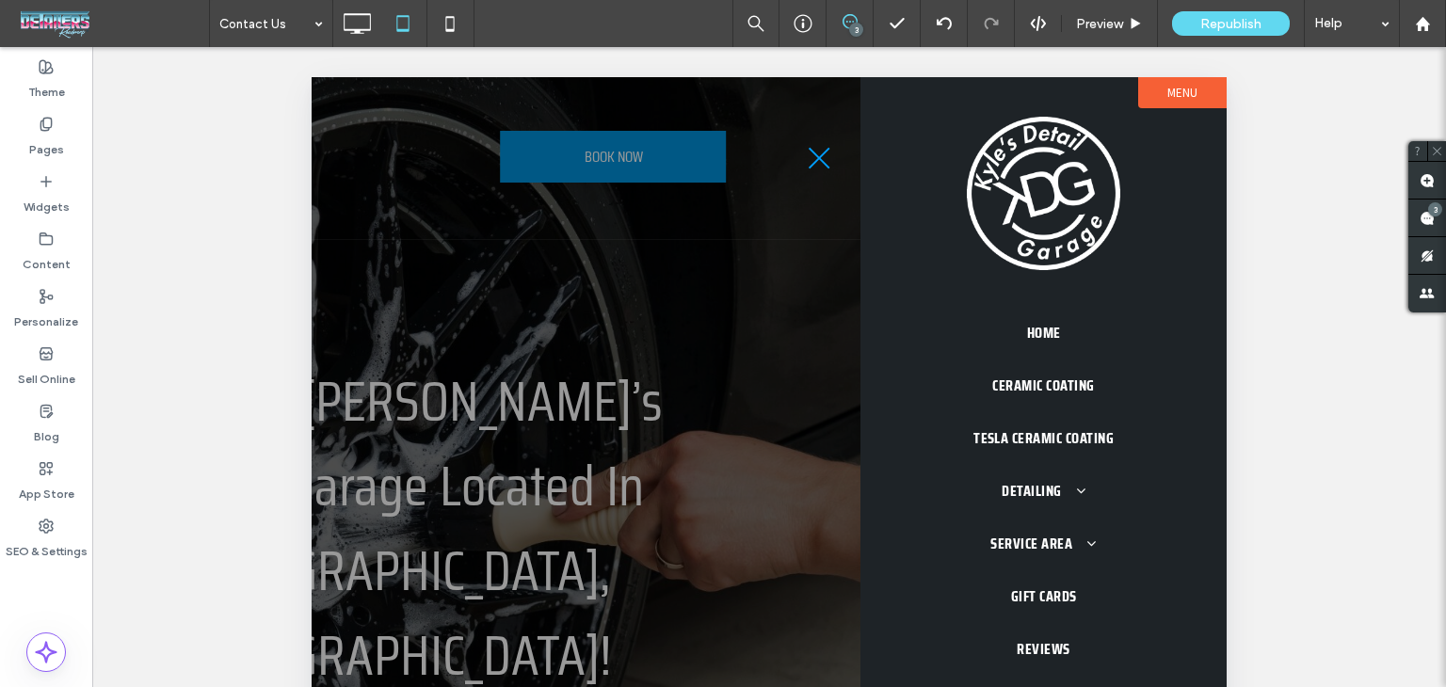
click at [823, 163] on span "menu" at bounding box center [820, 159] width 22 height 22
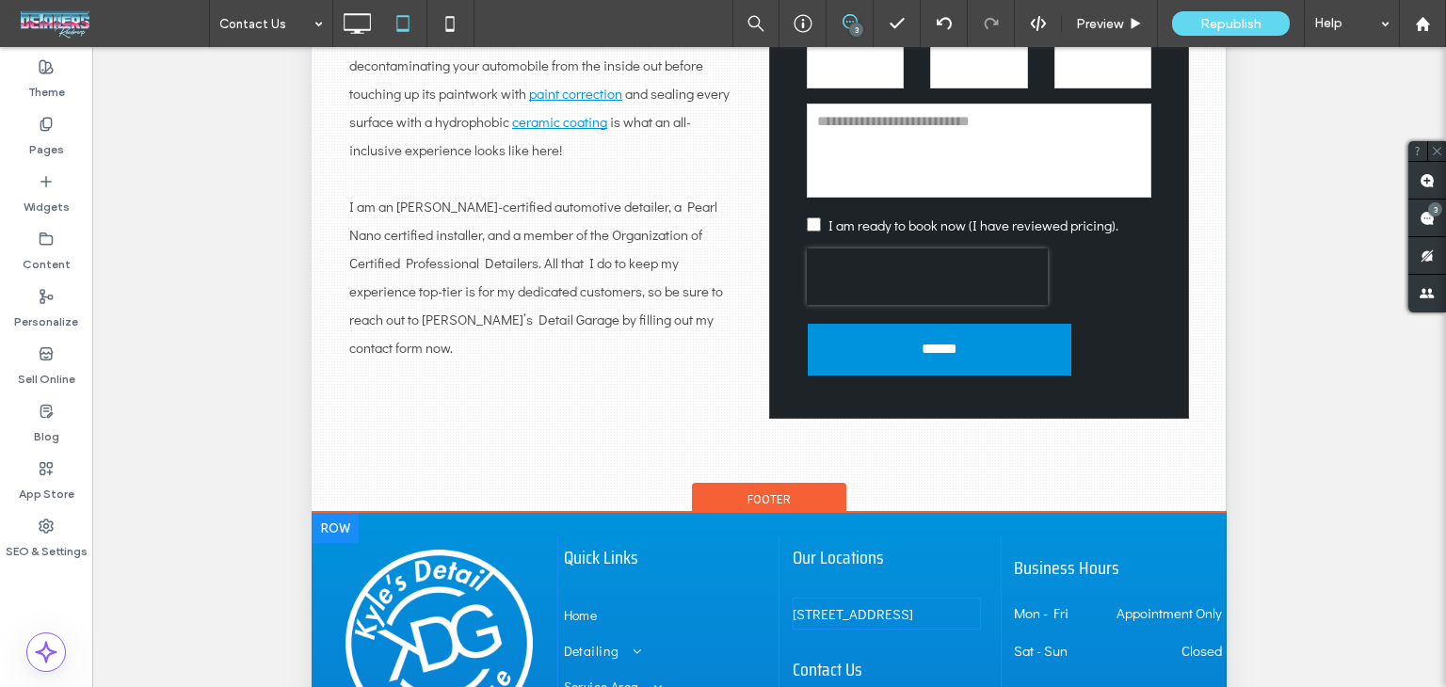
scroll to position [565, 0]
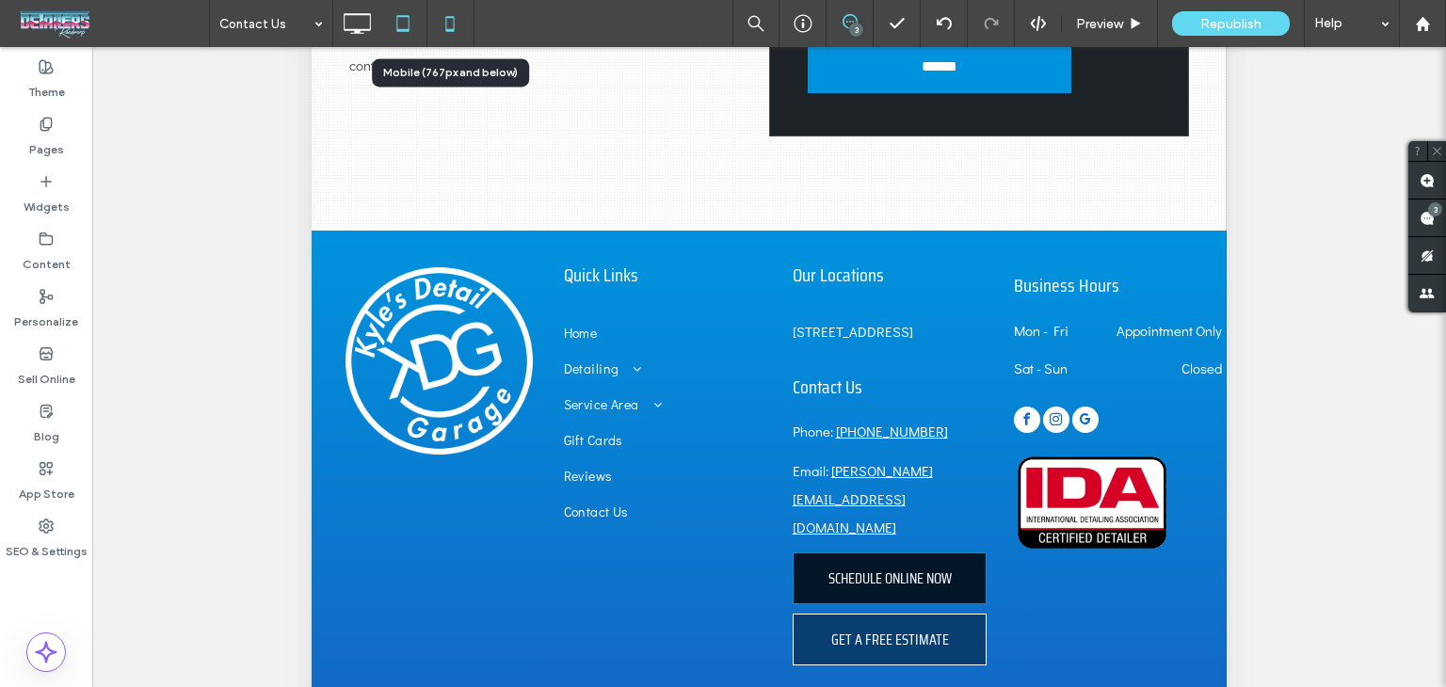
click at [459, 27] on icon at bounding box center [450, 24] width 38 height 38
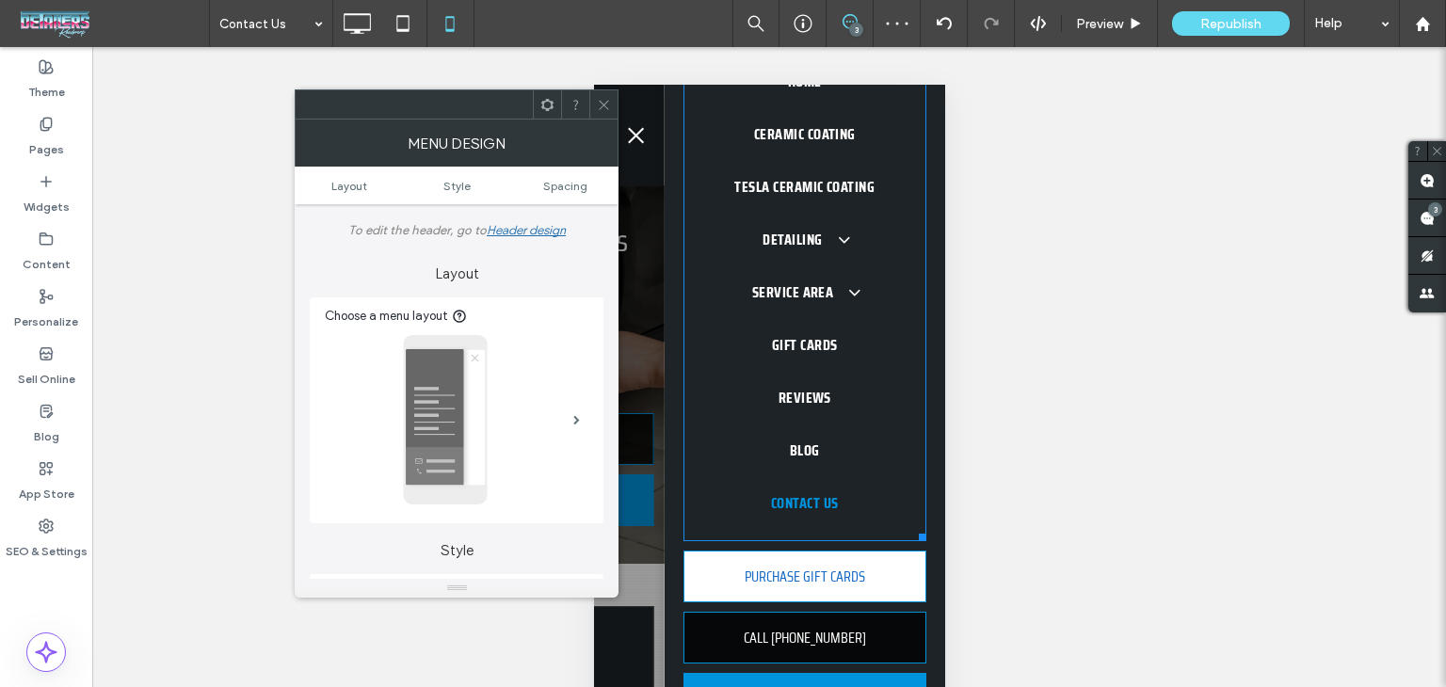
scroll to position [90, 0]
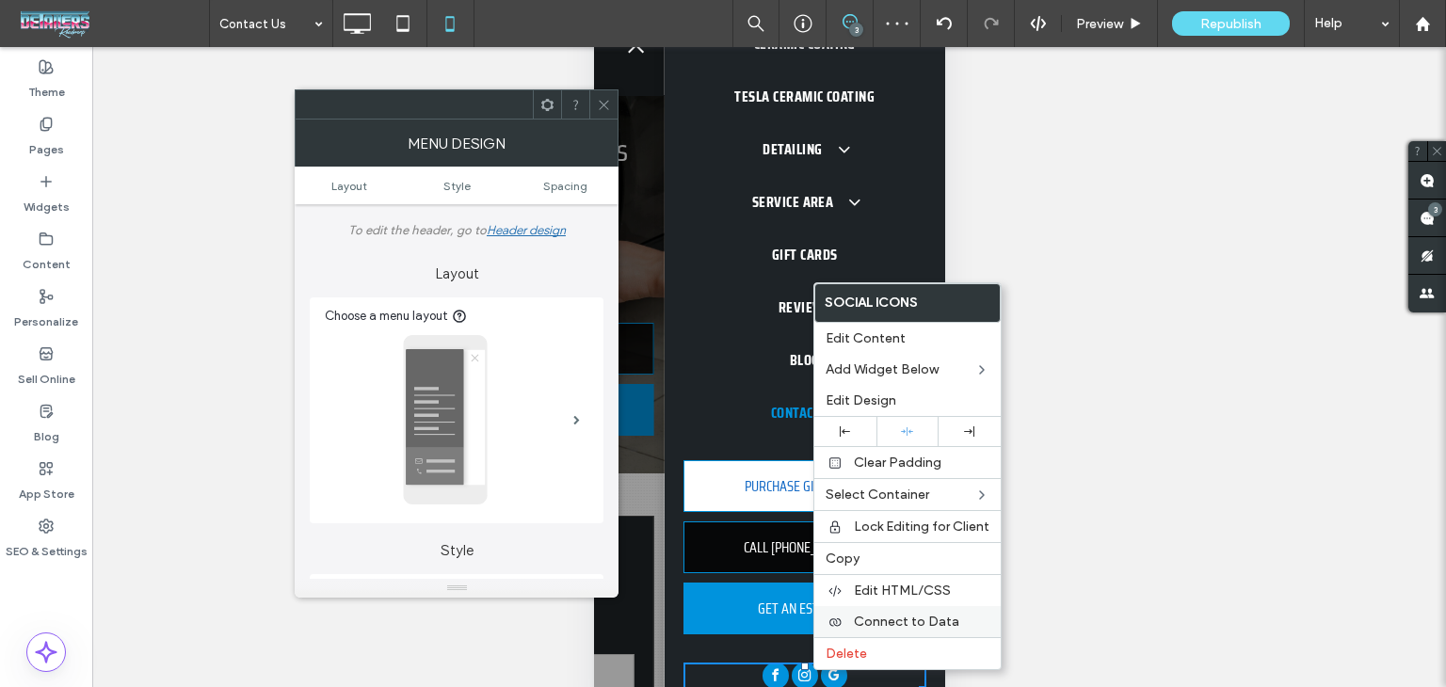
click at [865, 607] on div "Connect to Data" at bounding box center [907, 621] width 186 height 31
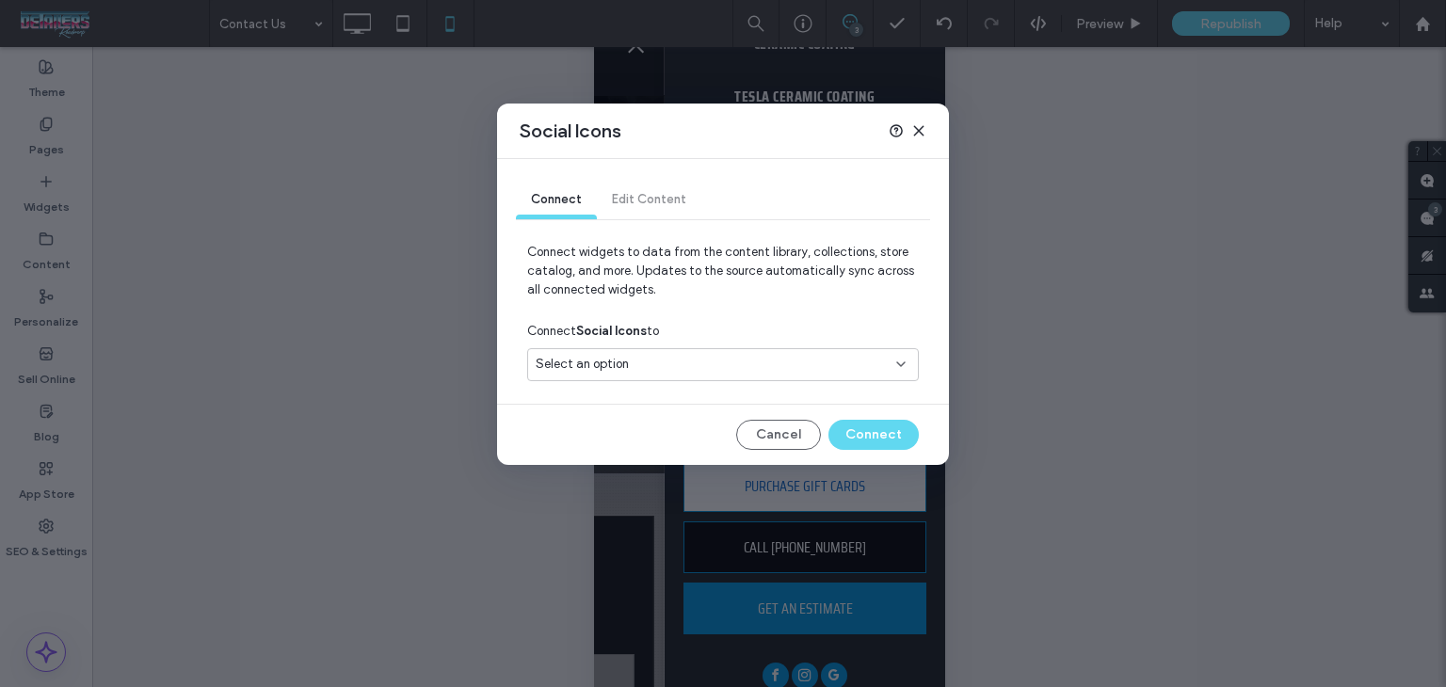
click at [808, 363] on div "Select an option" at bounding box center [712, 364] width 352 height 19
click at [814, 411] on div "Content library" at bounding box center [723, 396] width 390 height 33
click at [832, 428] on div "Social Accounts" at bounding box center [723, 429] width 390 height 33
click at [863, 454] on div "Connect Edit Content Connect widgets to data from the content library, collecti…" at bounding box center [723, 312] width 452 height 306
drag, startPoint x: 866, startPoint y: 435, endPoint x: 282, endPoint y: 340, distance: 592.4
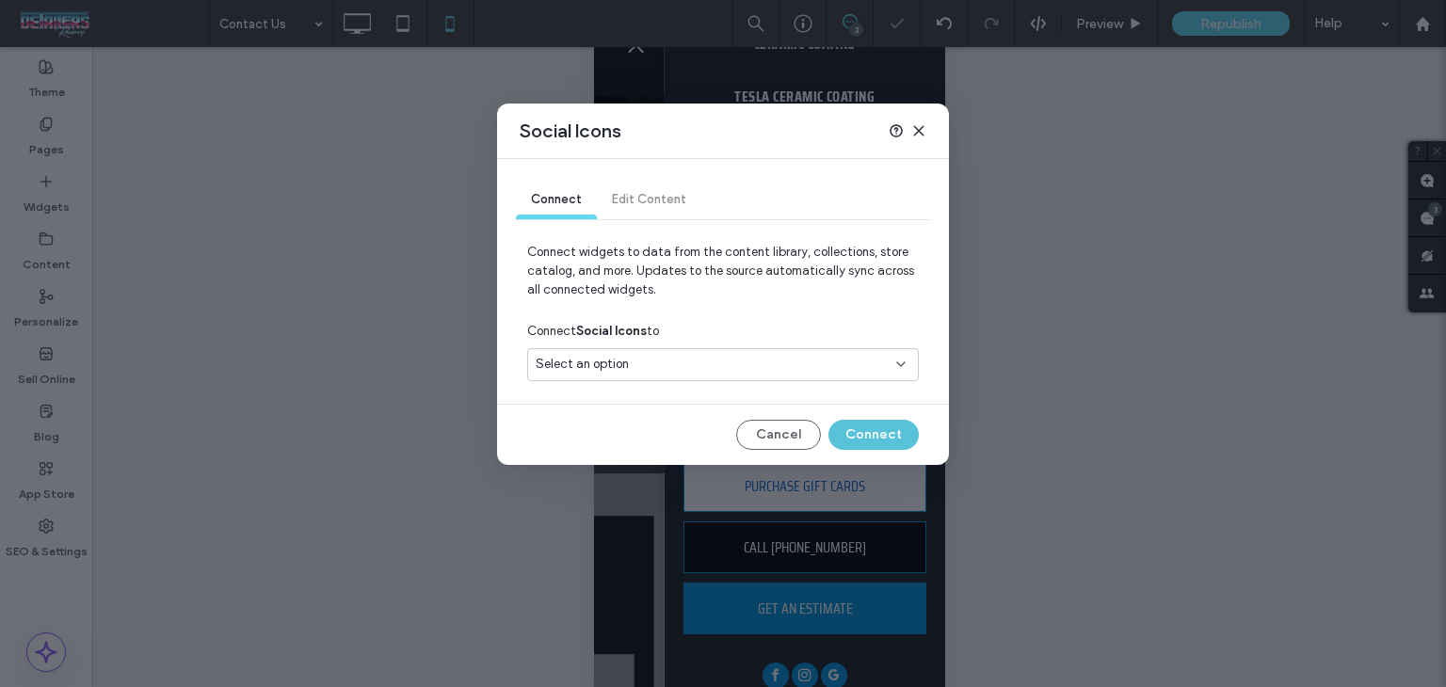
click at [866, 435] on button "Connect" at bounding box center [874, 435] width 90 height 30
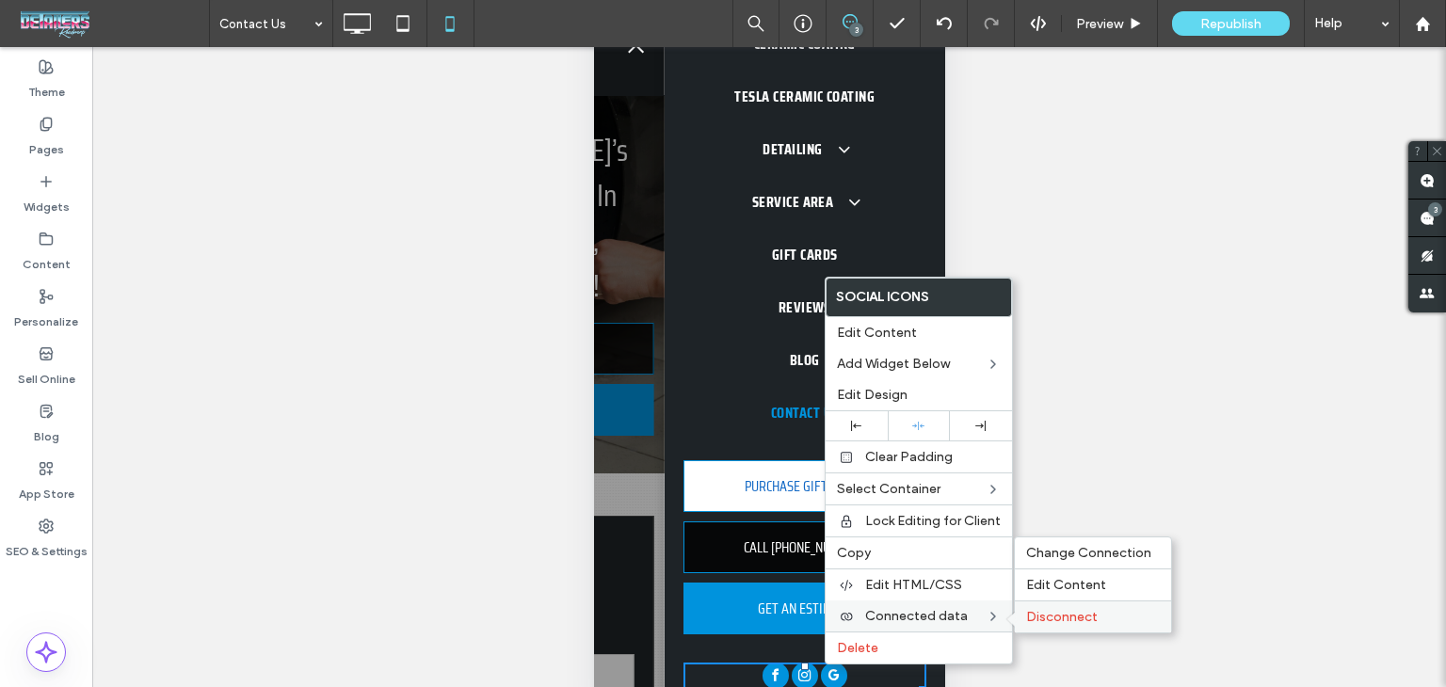
click at [1039, 609] on span "Disconnect" at bounding box center [1062, 617] width 72 height 16
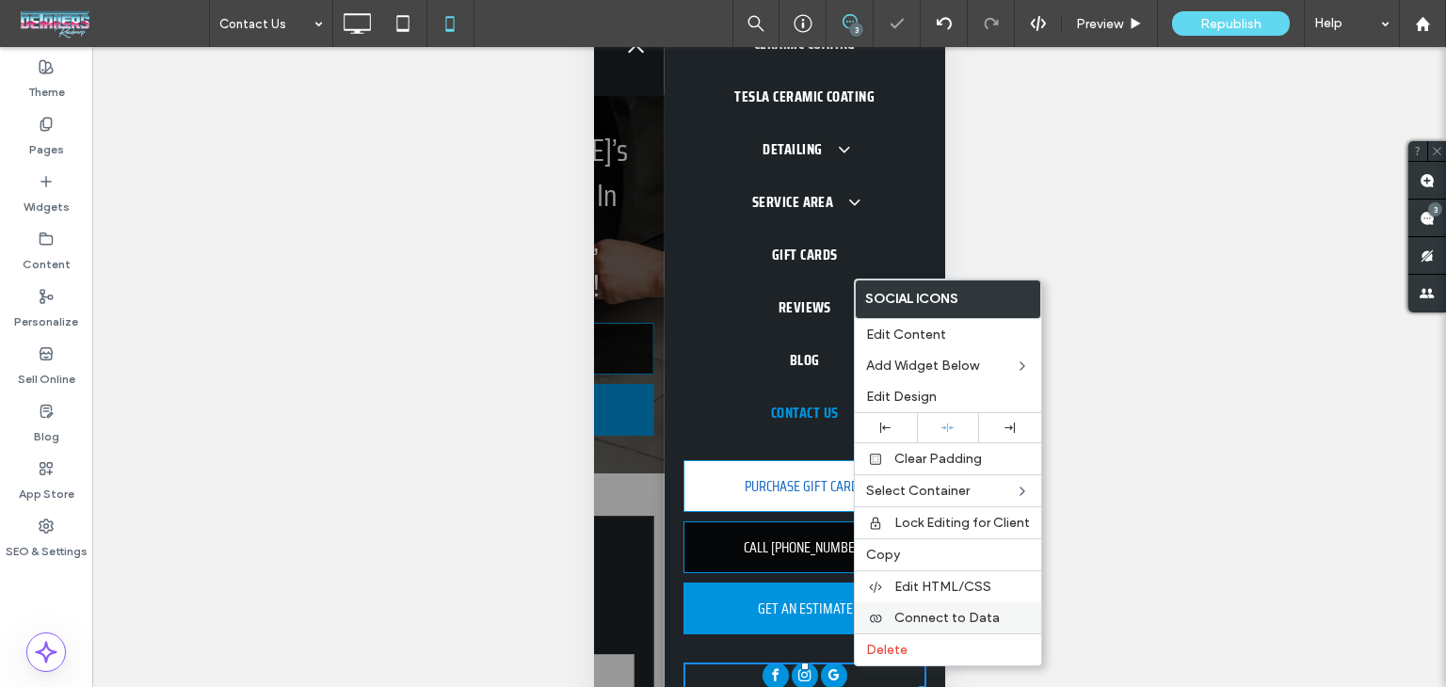
click at [910, 612] on span "Connect to Data" at bounding box center [946, 618] width 105 height 16
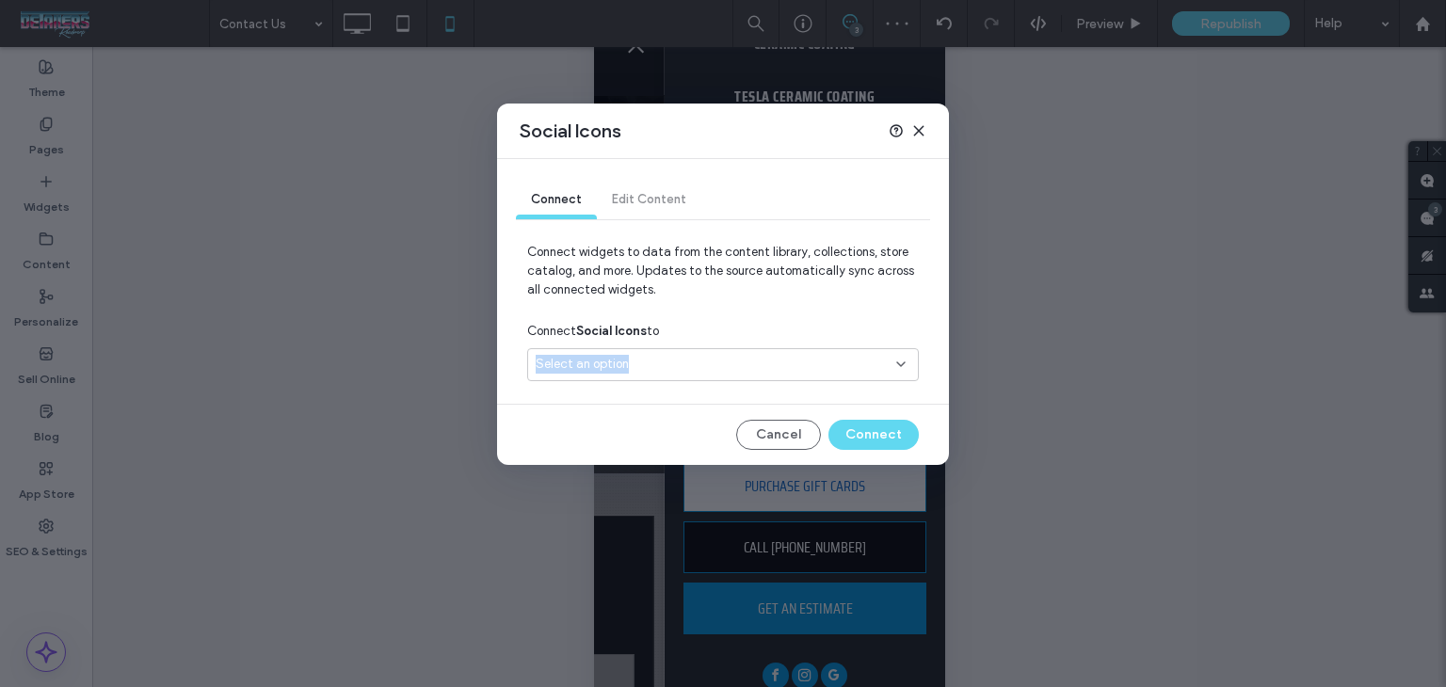
click at [683, 354] on div "Select an option" at bounding box center [723, 364] width 392 height 33
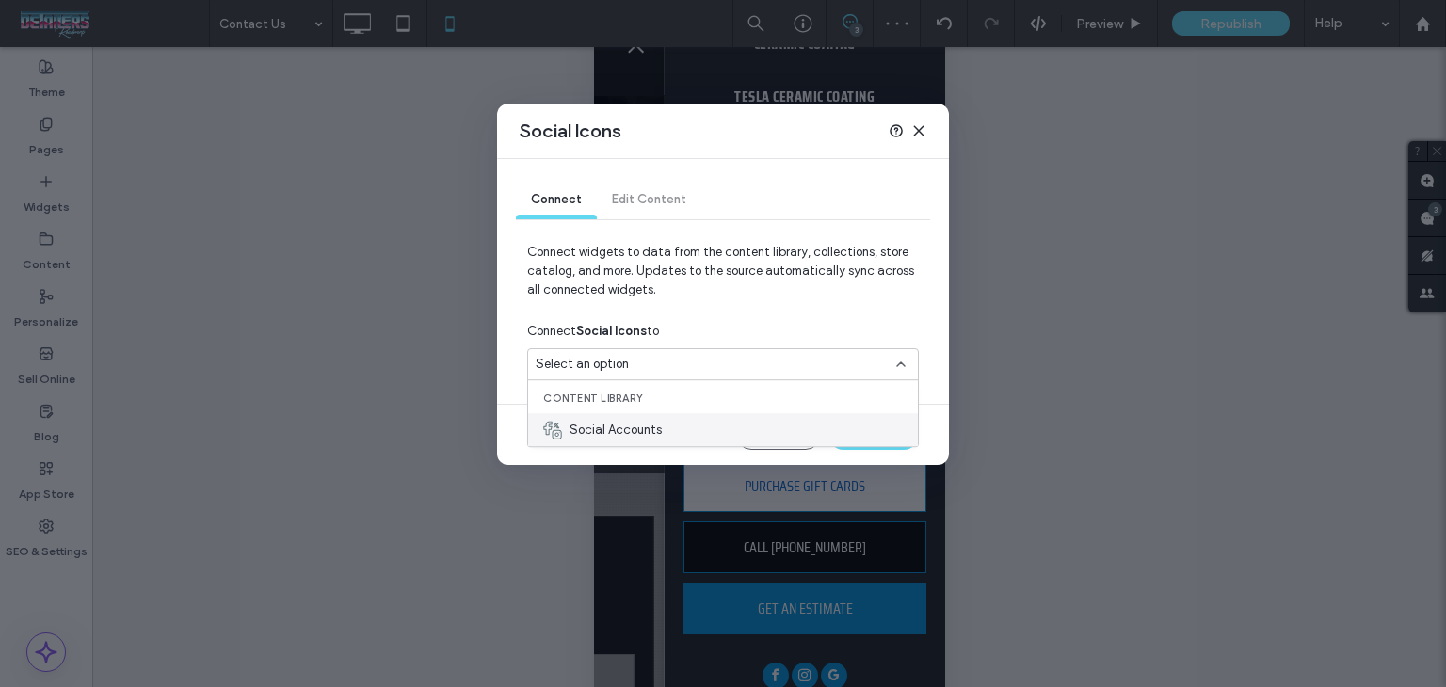
click at [691, 414] on div "Social Accounts" at bounding box center [723, 429] width 390 height 33
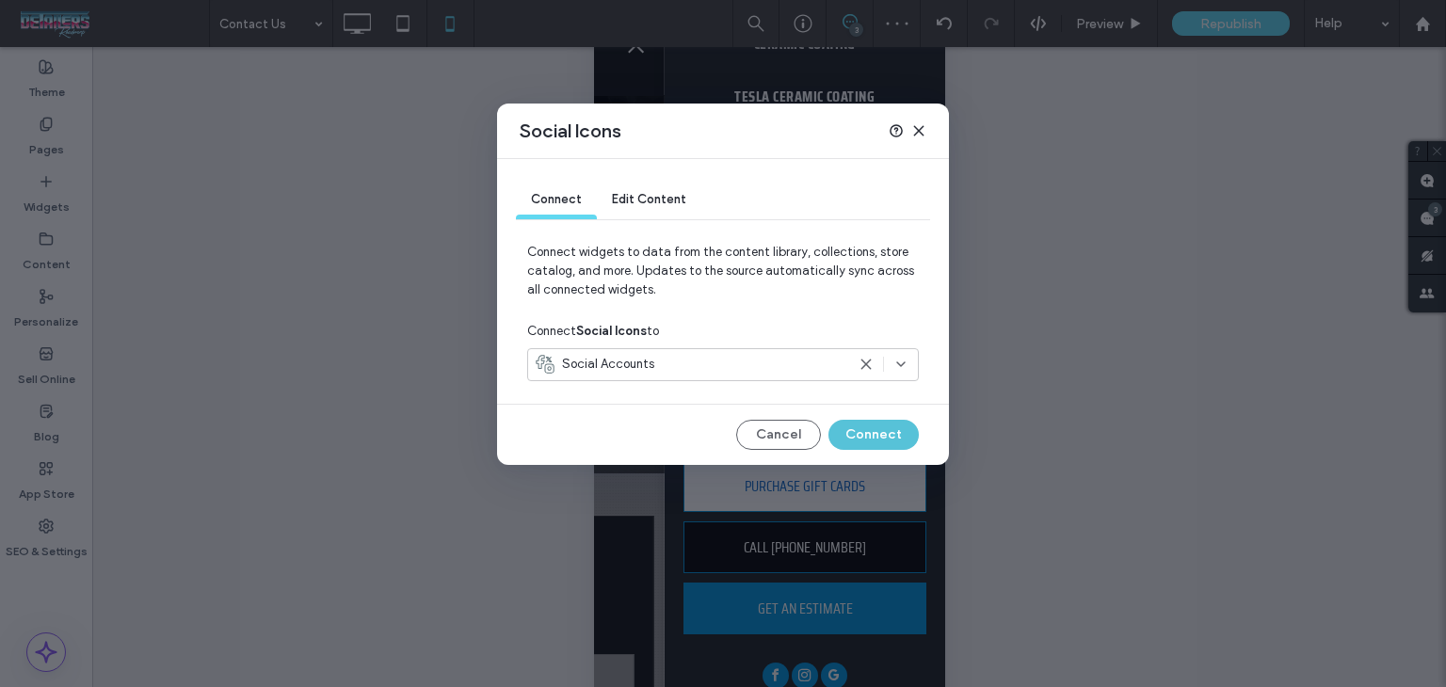
click at [862, 427] on button "Connect" at bounding box center [874, 435] width 90 height 30
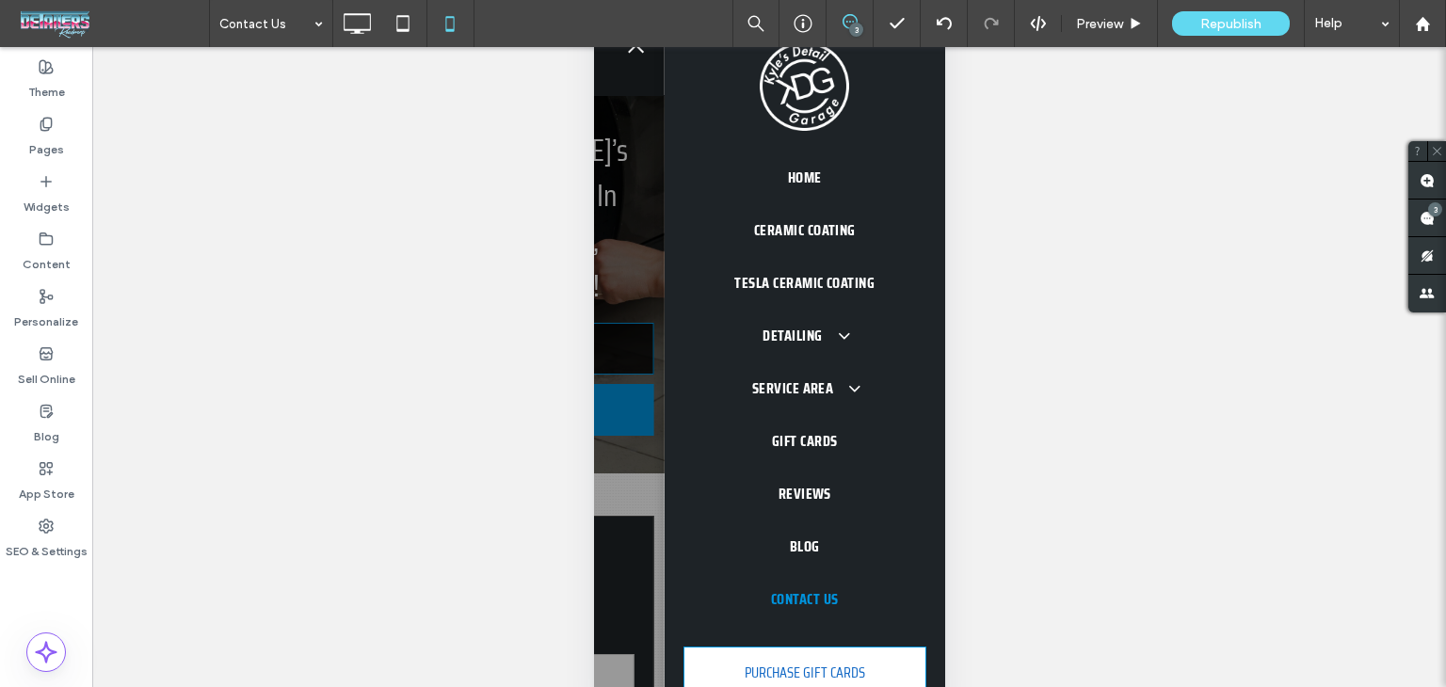
scroll to position [0, 0]
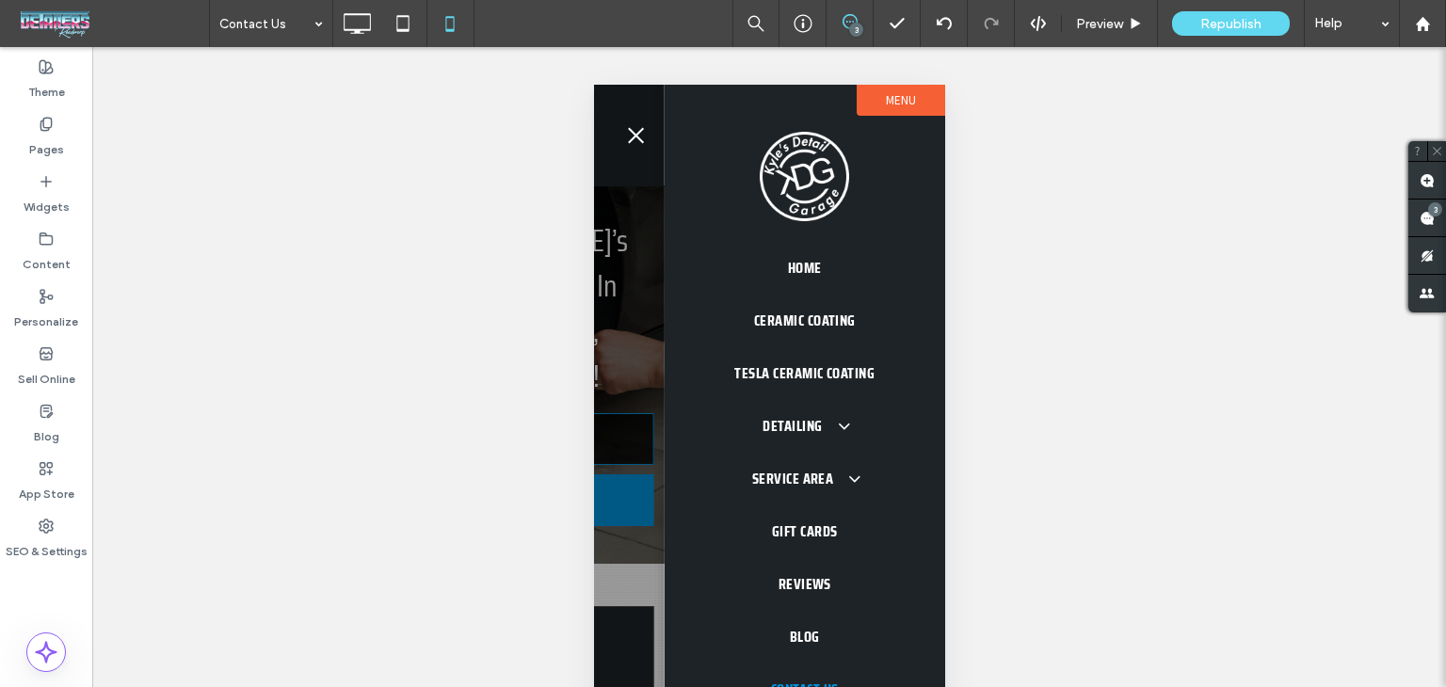
click at [640, 139] on span "menu" at bounding box center [635, 136] width 16 height 16
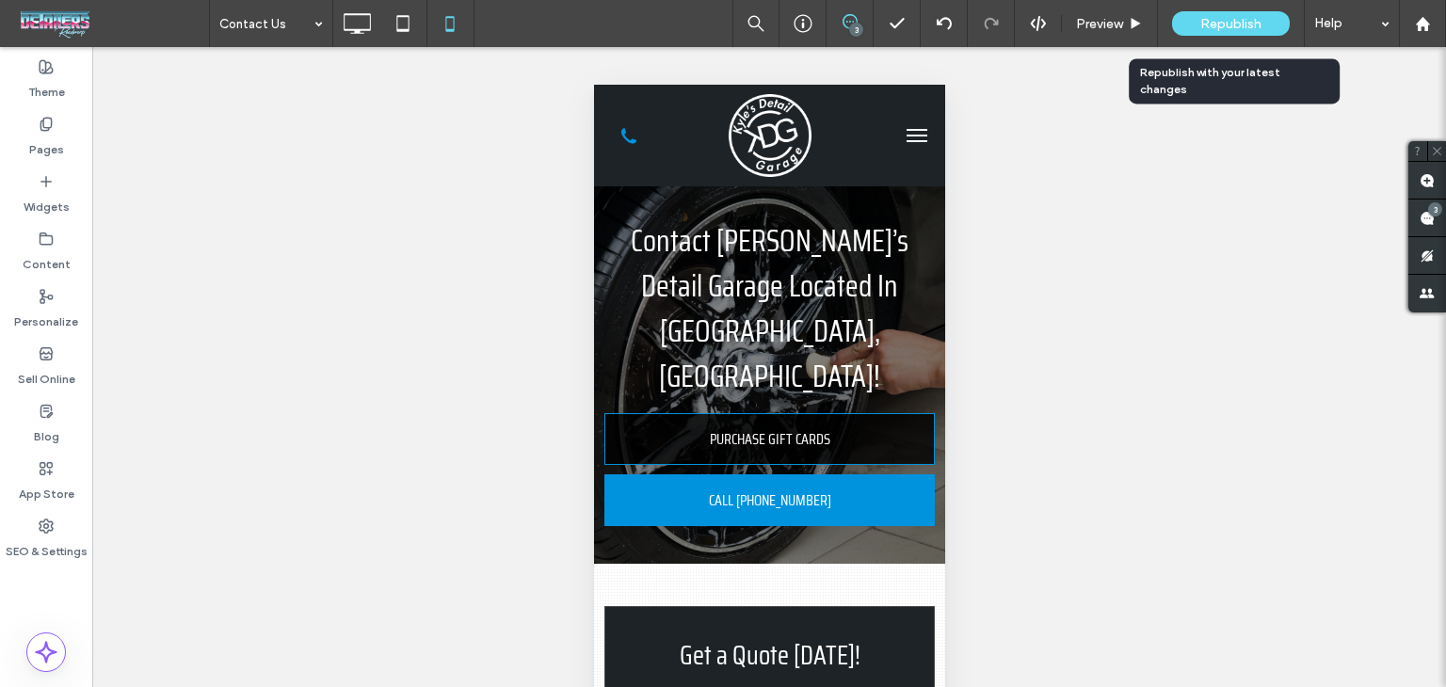
click at [1196, 31] on div "Republish" at bounding box center [1231, 23] width 118 height 24
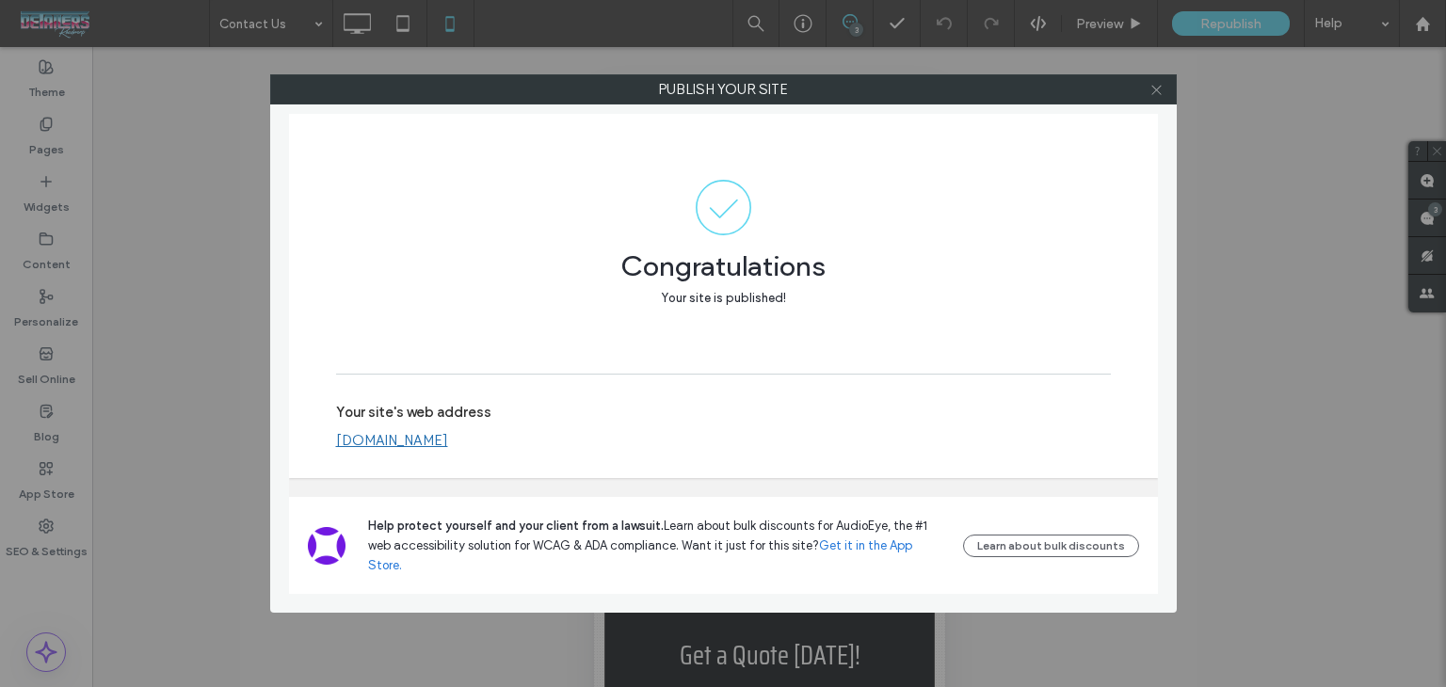
click at [1156, 89] on use at bounding box center [1156, 89] width 9 height 9
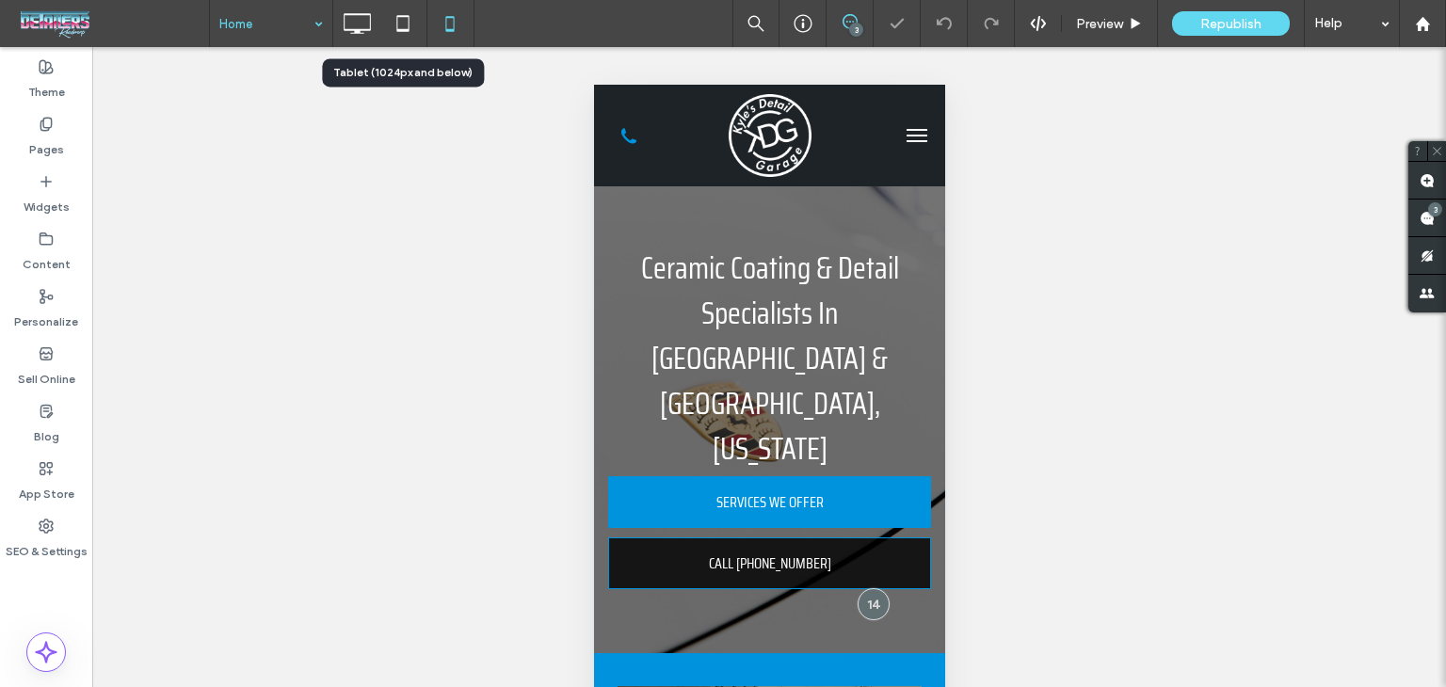
drag, startPoint x: 363, startPoint y: 25, endPoint x: 394, endPoint y: 83, distance: 65.3
click at [361, 24] on icon at bounding box center [357, 24] width 38 height 38
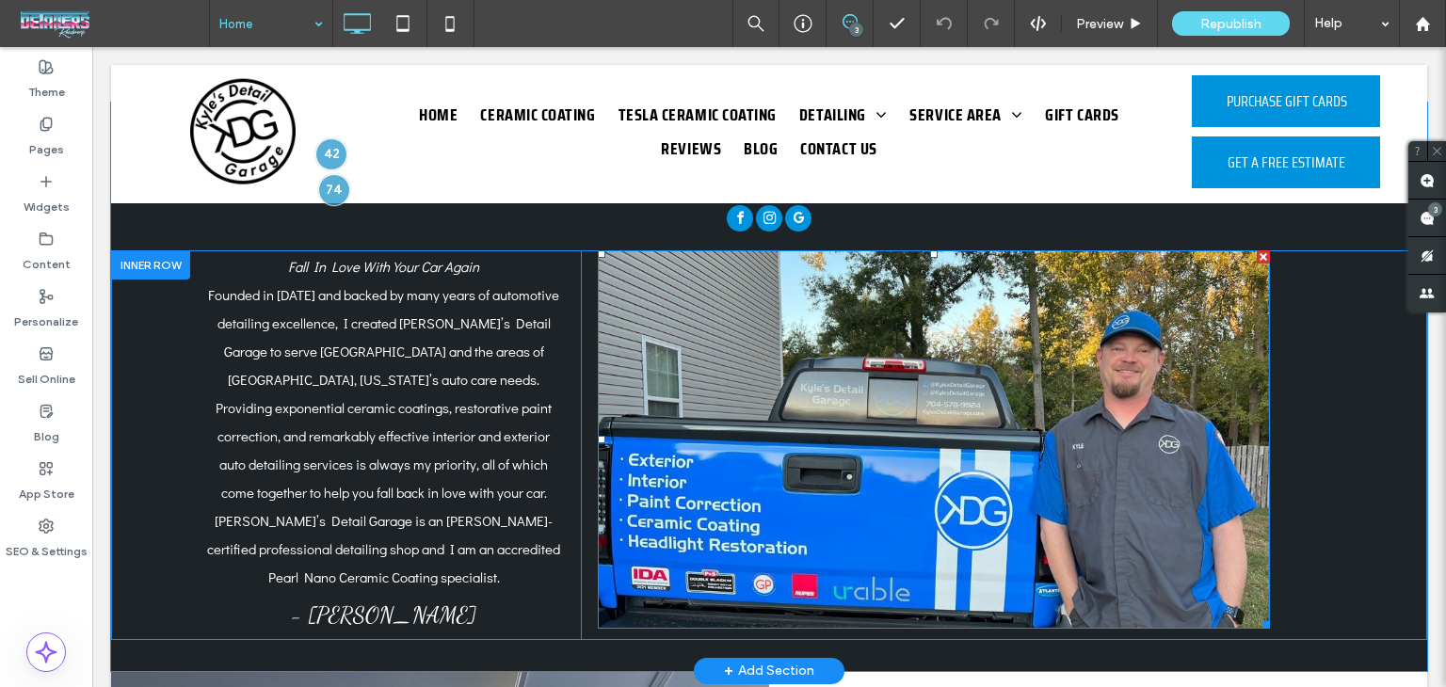
scroll to position [3201, 0]
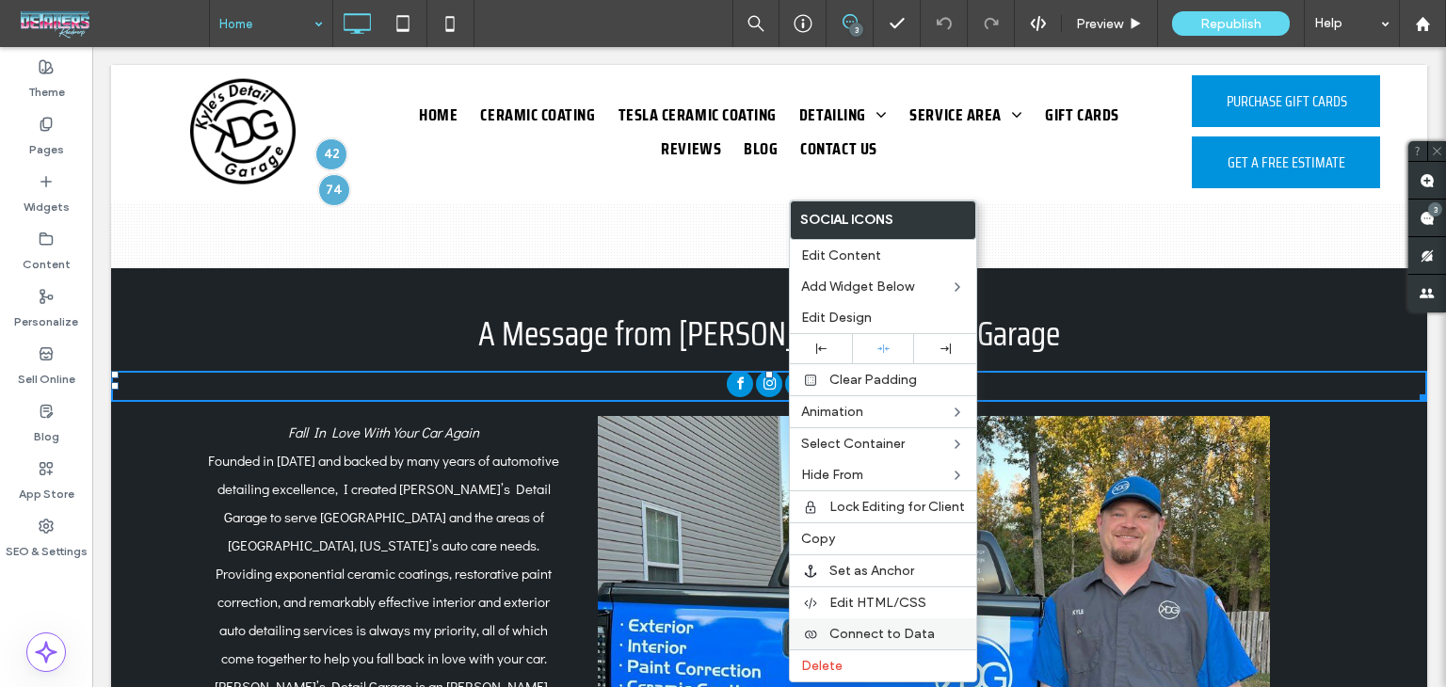
click at [843, 633] on span "Connect to Data" at bounding box center [882, 634] width 105 height 16
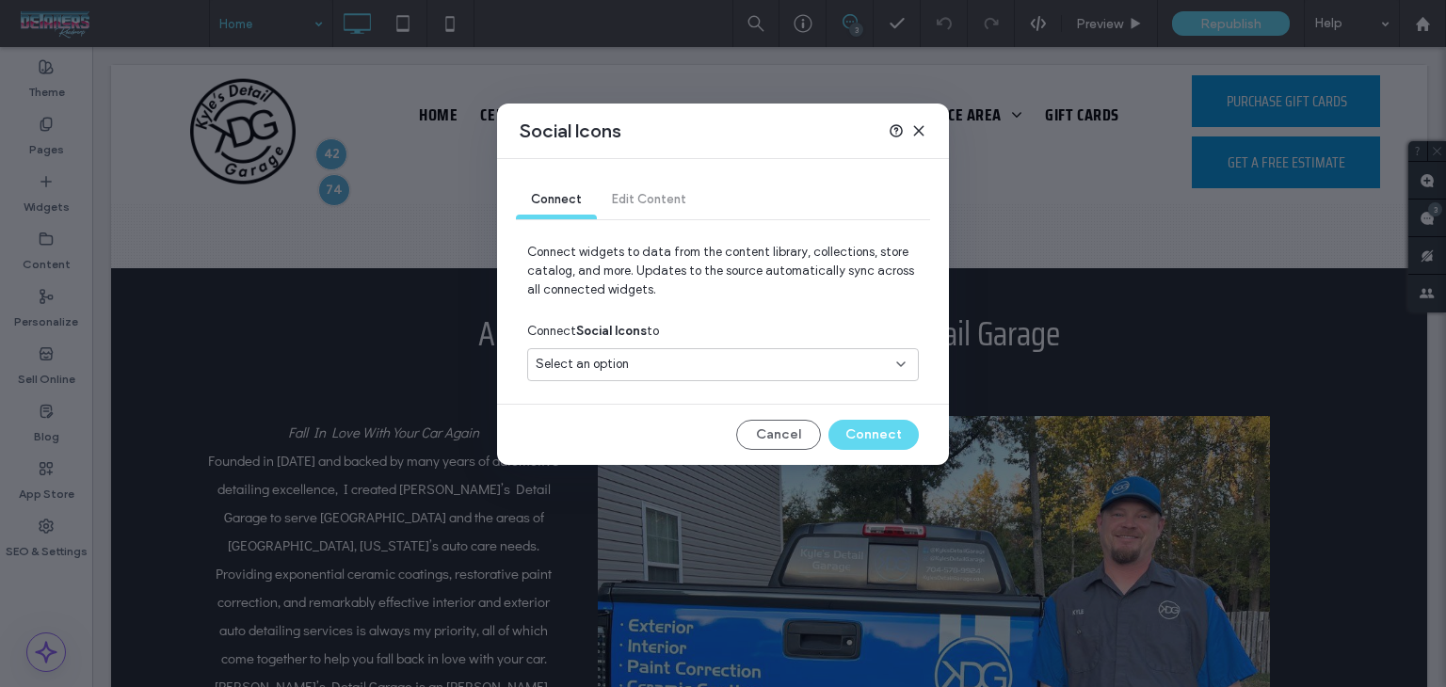
click at [781, 329] on div "Connect Social Icons to" at bounding box center [723, 331] width 392 height 34
click at [771, 367] on div "Select an option" at bounding box center [712, 364] width 352 height 19
click at [727, 433] on div "Social Accounts" at bounding box center [723, 429] width 390 height 33
click at [873, 438] on button "Connect" at bounding box center [874, 435] width 90 height 30
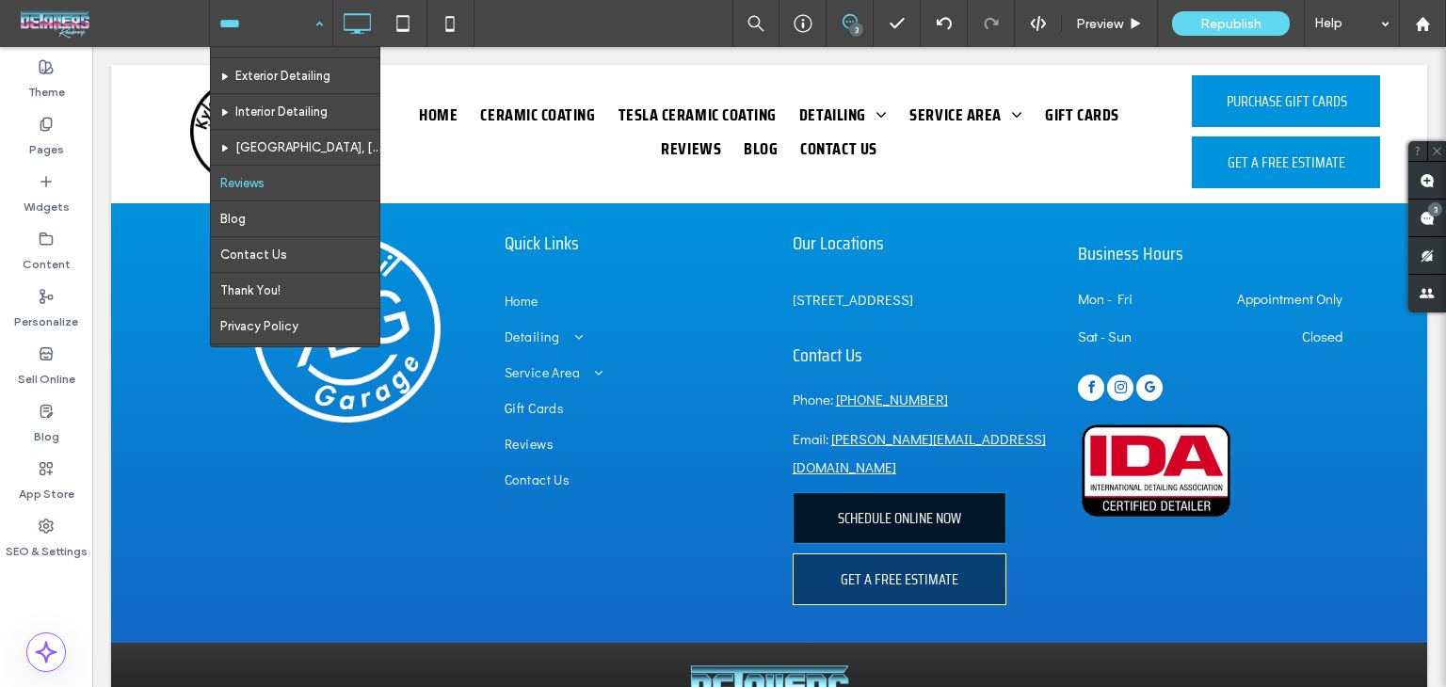
scroll to position [173, 0]
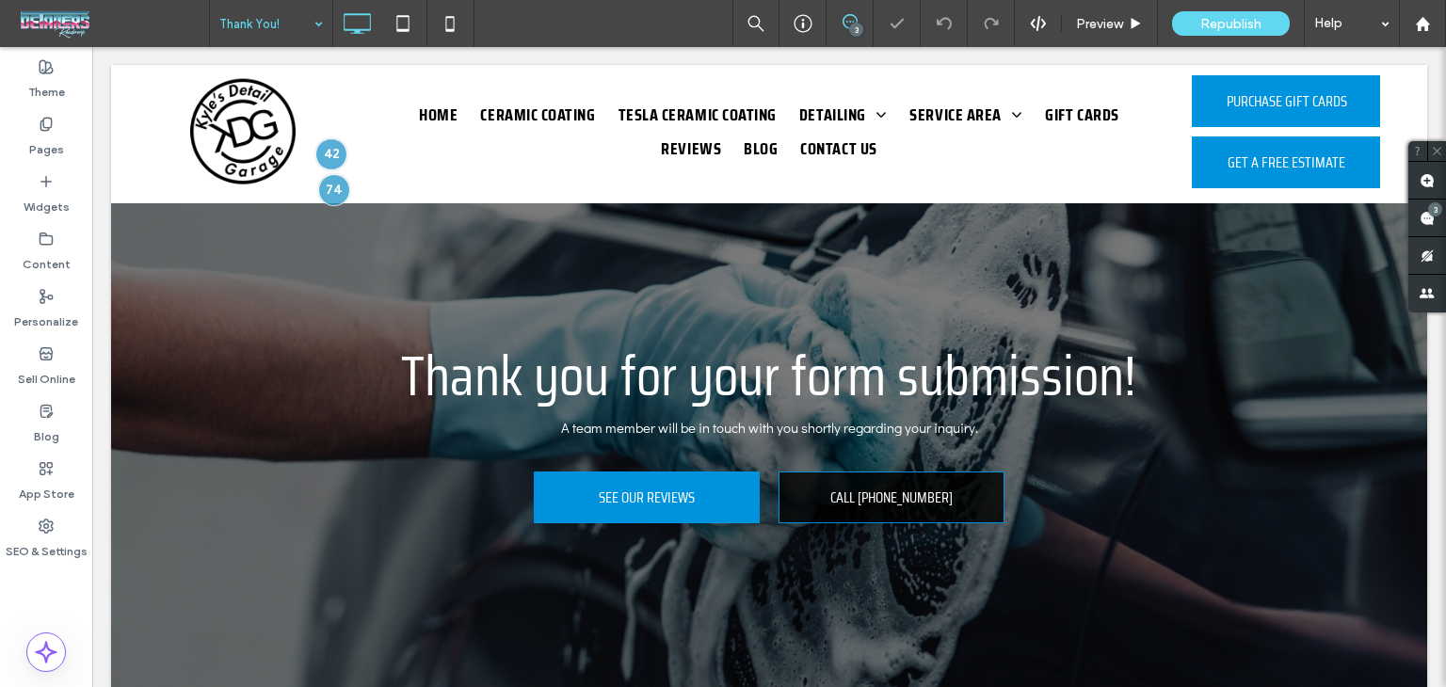
scroll to position [471, 0]
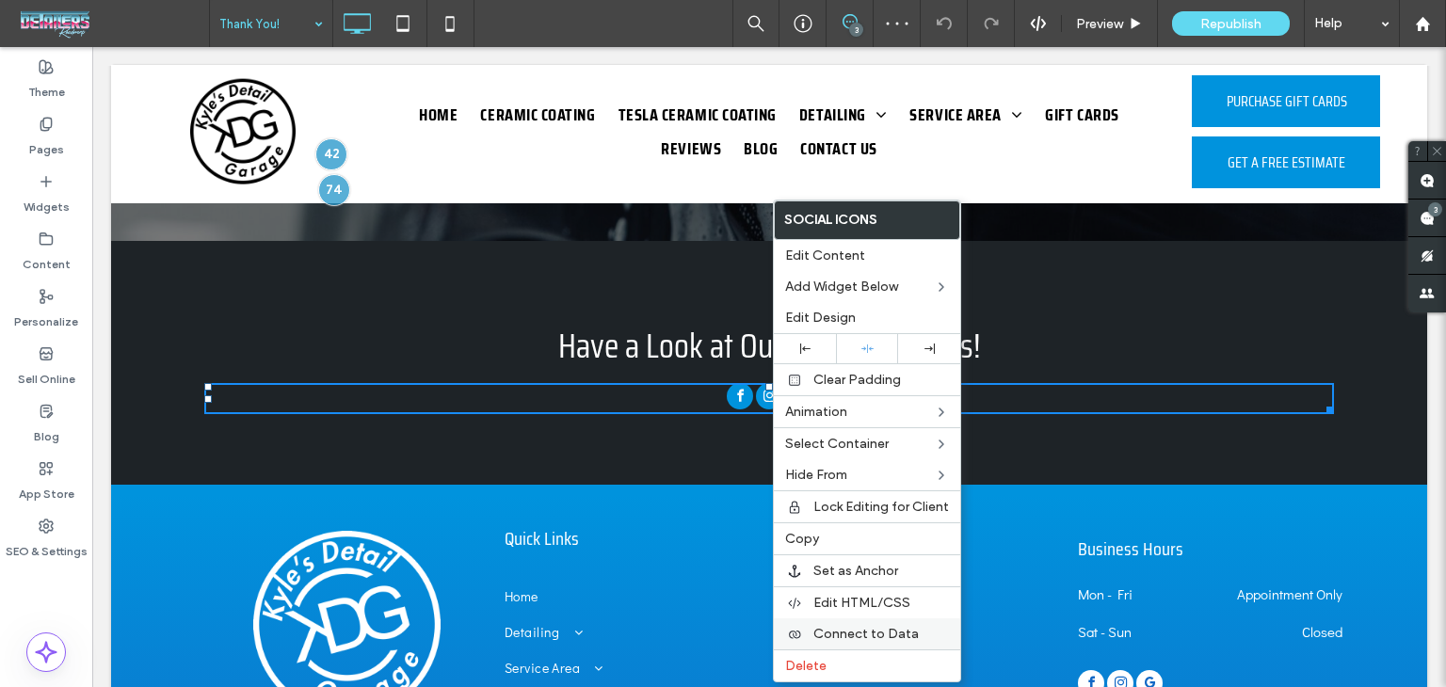
click at [833, 634] on span "Connect to Data" at bounding box center [866, 634] width 105 height 16
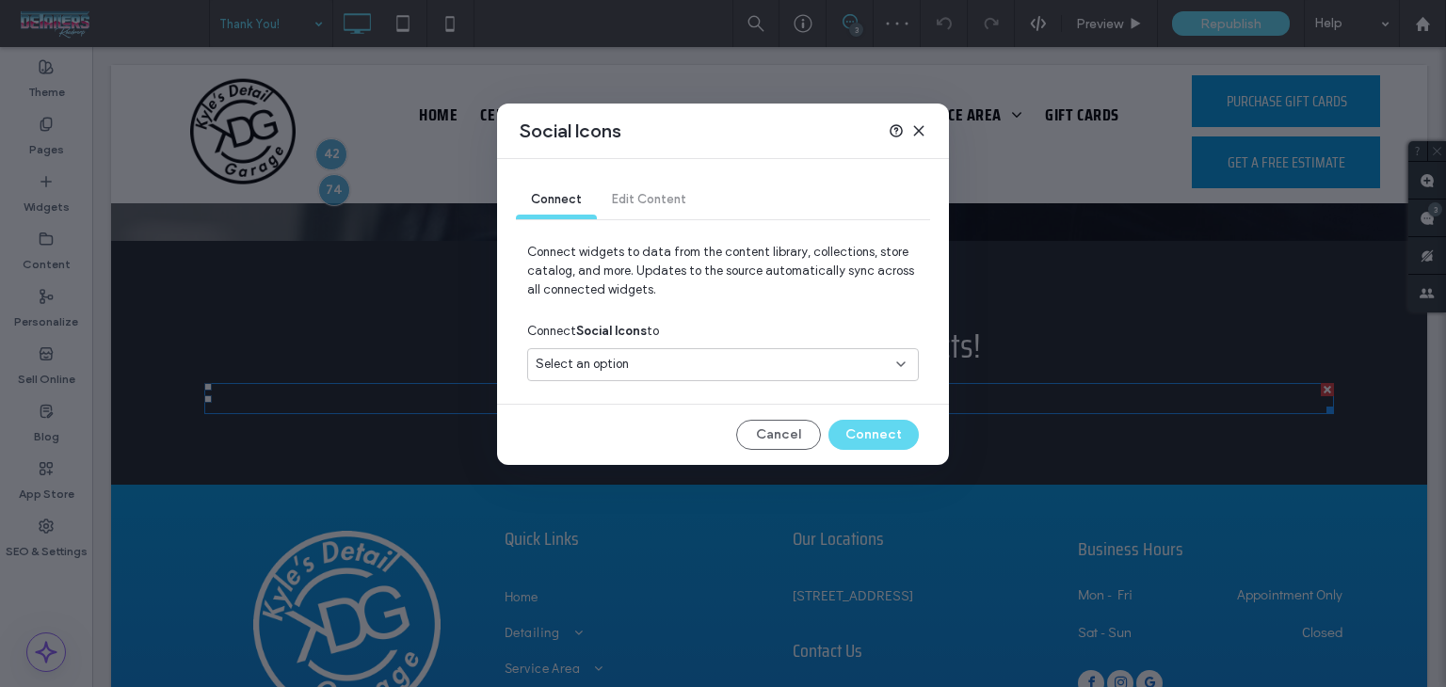
click at [734, 333] on div "Connect Social Icons to" at bounding box center [723, 331] width 392 height 34
click at [728, 366] on div "Select an option" at bounding box center [712, 364] width 352 height 19
click at [717, 436] on div "Social Accounts" at bounding box center [723, 429] width 390 height 33
click at [827, 428] on div "Cancel Connect" at bounding box center [723, 435] width 392 height 30
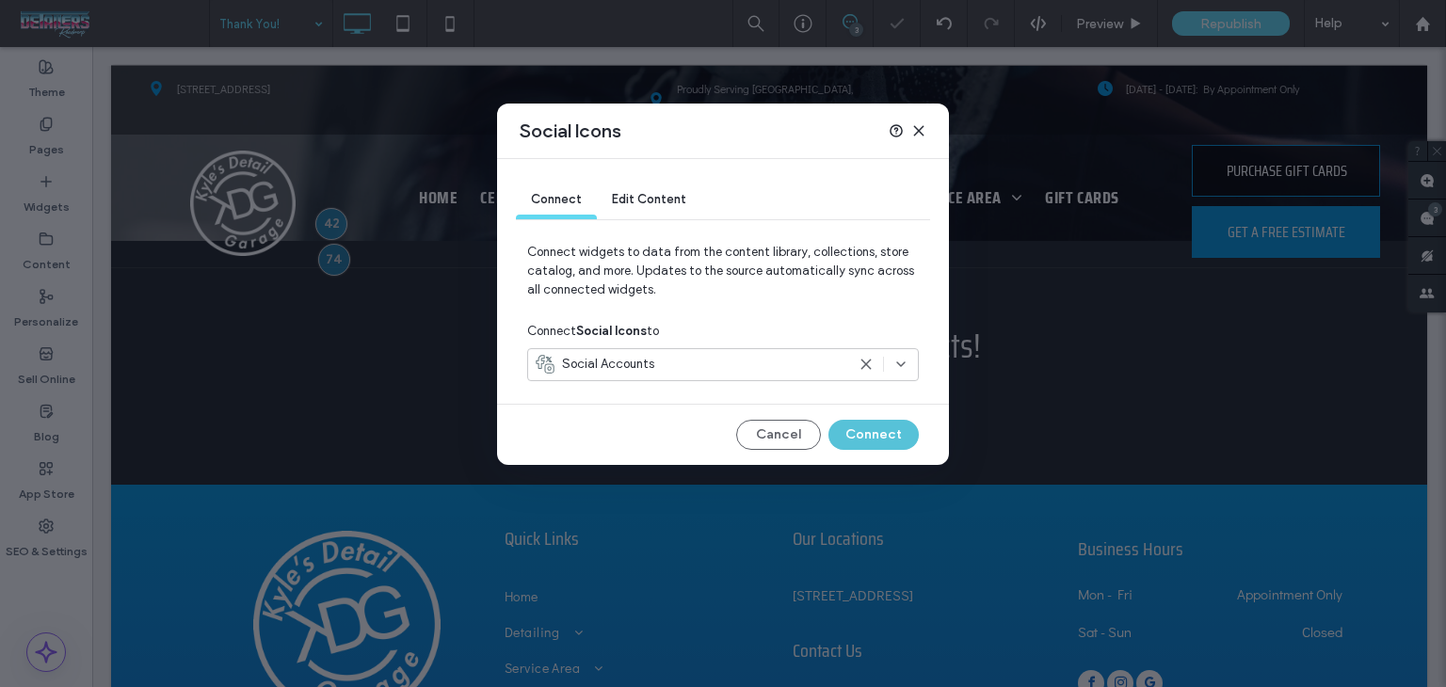
click at [857, 438] on button "Connect" at bounding box center [874, 435] width 90 height 30
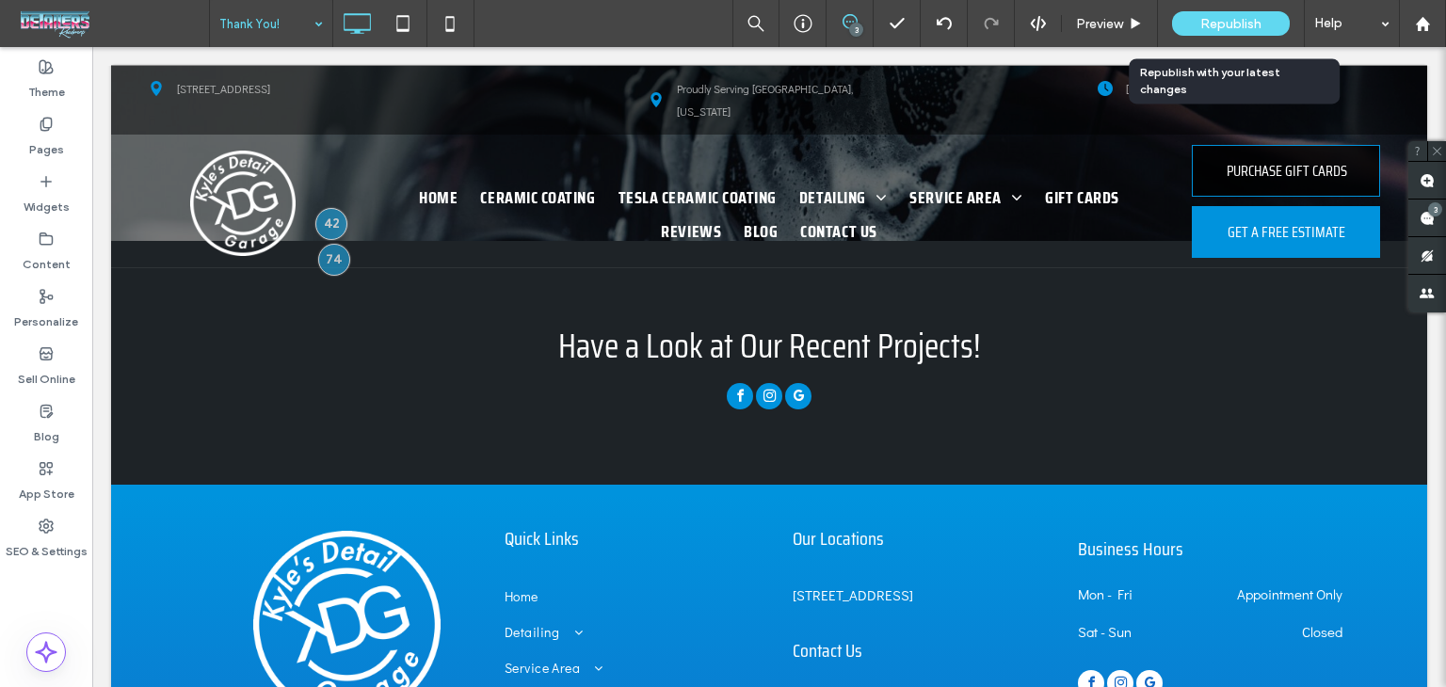
click at [1221, 17] on span "Republish" at bounding box center [1231, 24] width 61 height 16
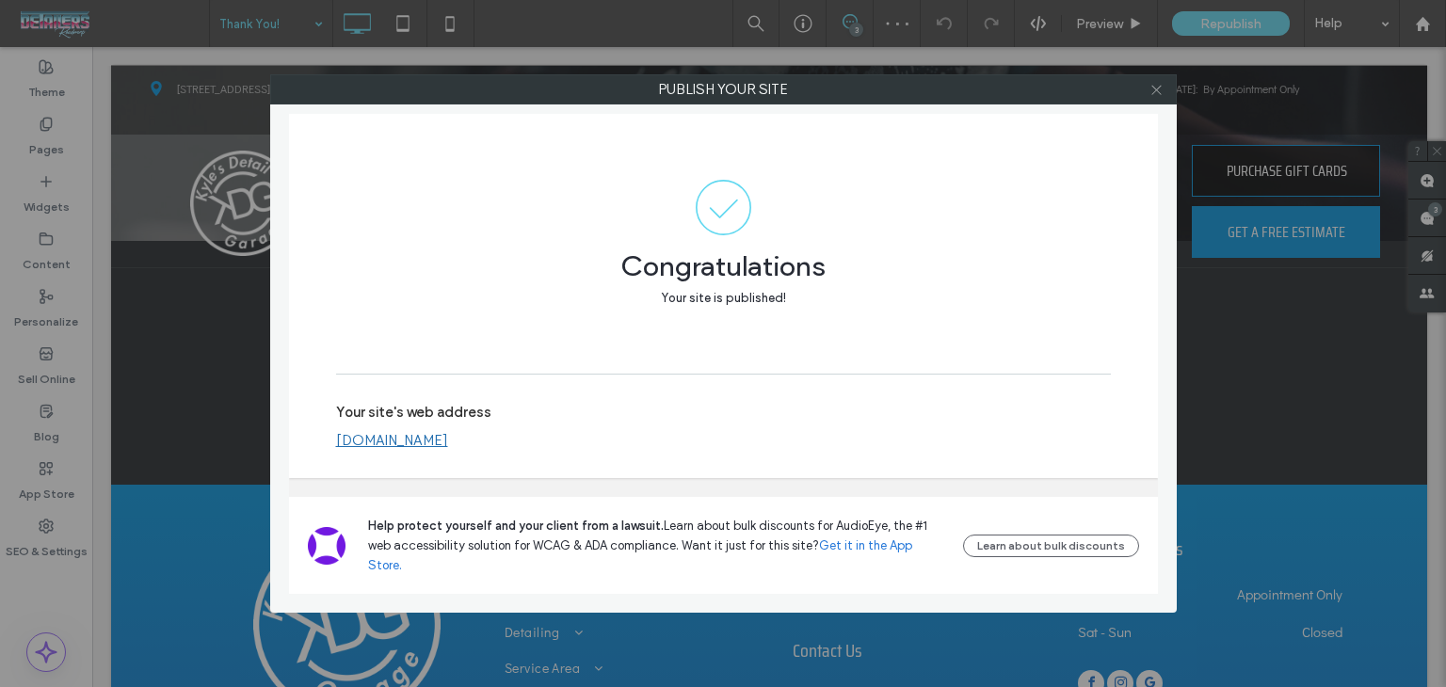
click at [1160, 89] on icon at bounding box center [1157, 90] width 14 height 14
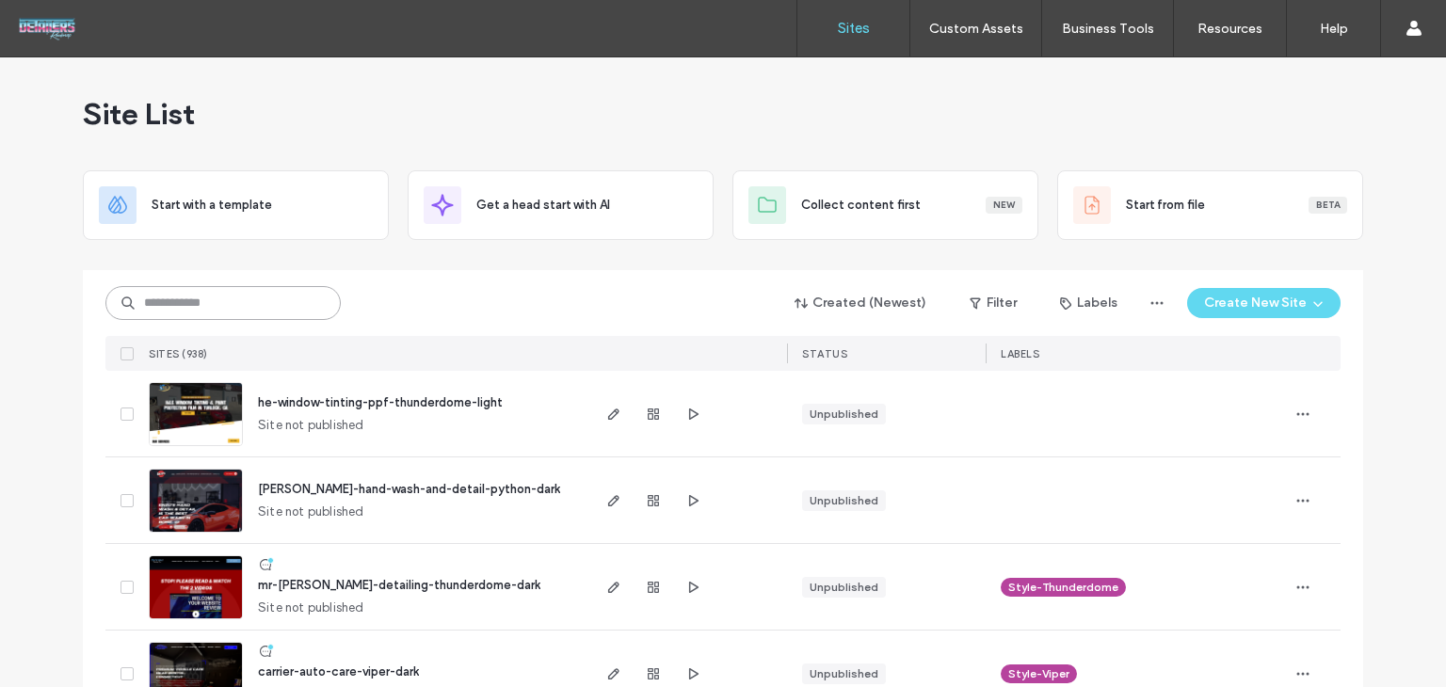
click at [156, 298] on input at bounding box center [222, 303] width 235 height 34
type input "*******"
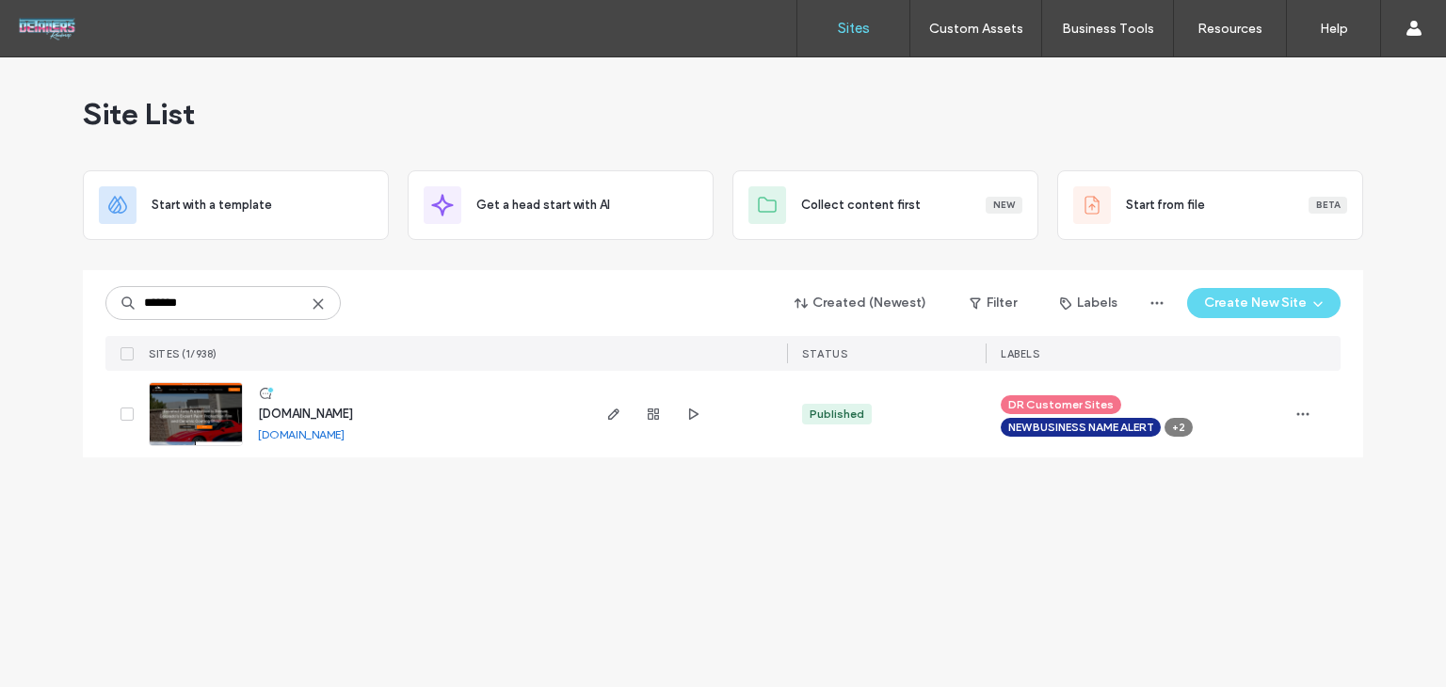
click at [338, 421] on div "[DOMAIN_NAME]" at bounding box center [305, 414] width 95 height 19
click at [339, 416] on span "[DOMAIN_NAME]" at bounding box center [305, 414] width 95 height 14
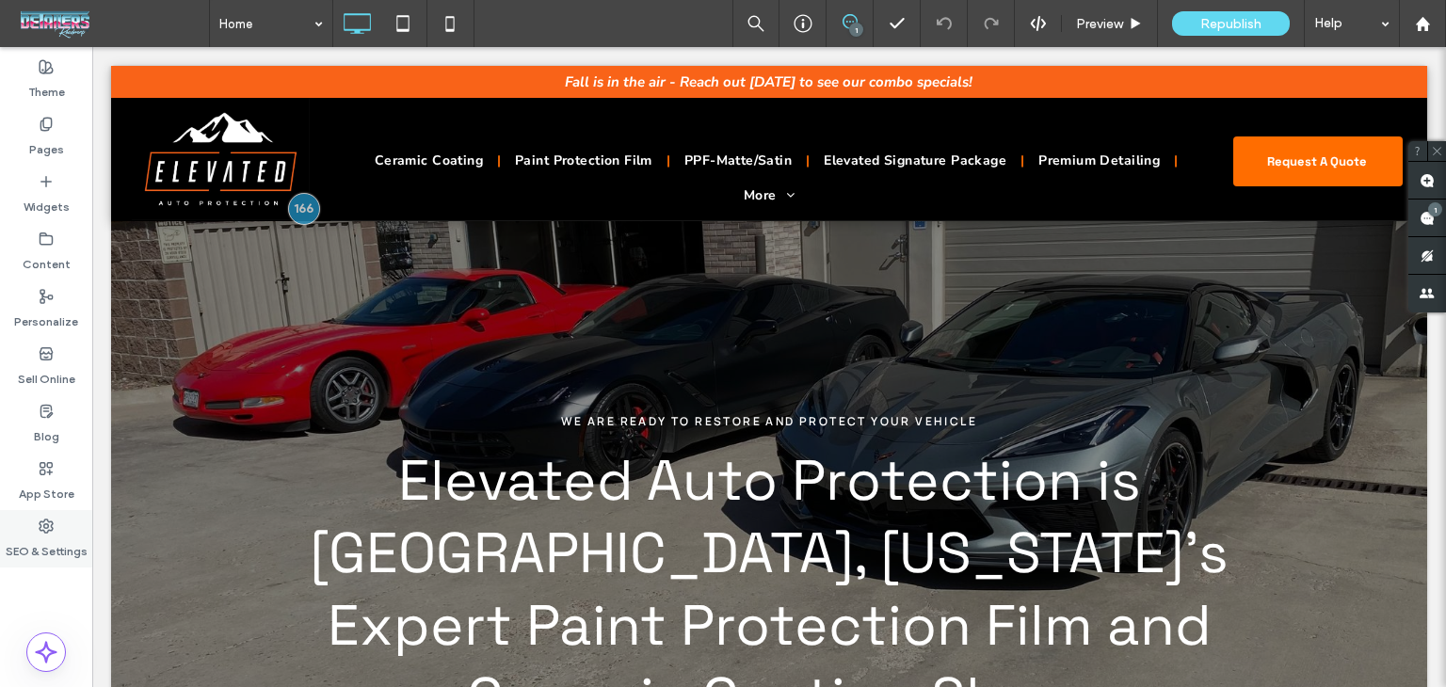
click at [54, 527] on div "SEO & Settings" at bounding box center [46, 538] width 92 height 57
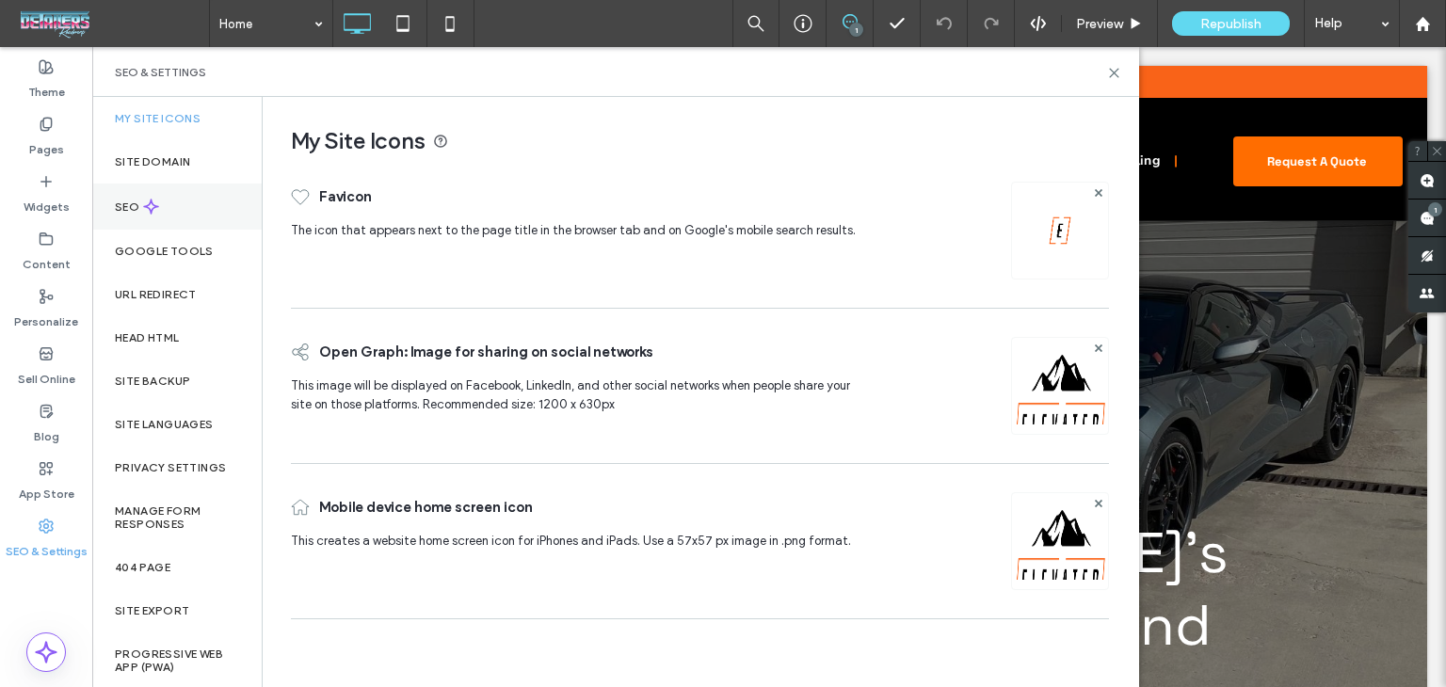
click at [154, 195] on div "SEO" at bounding box center [176, 207] width 169 height 46
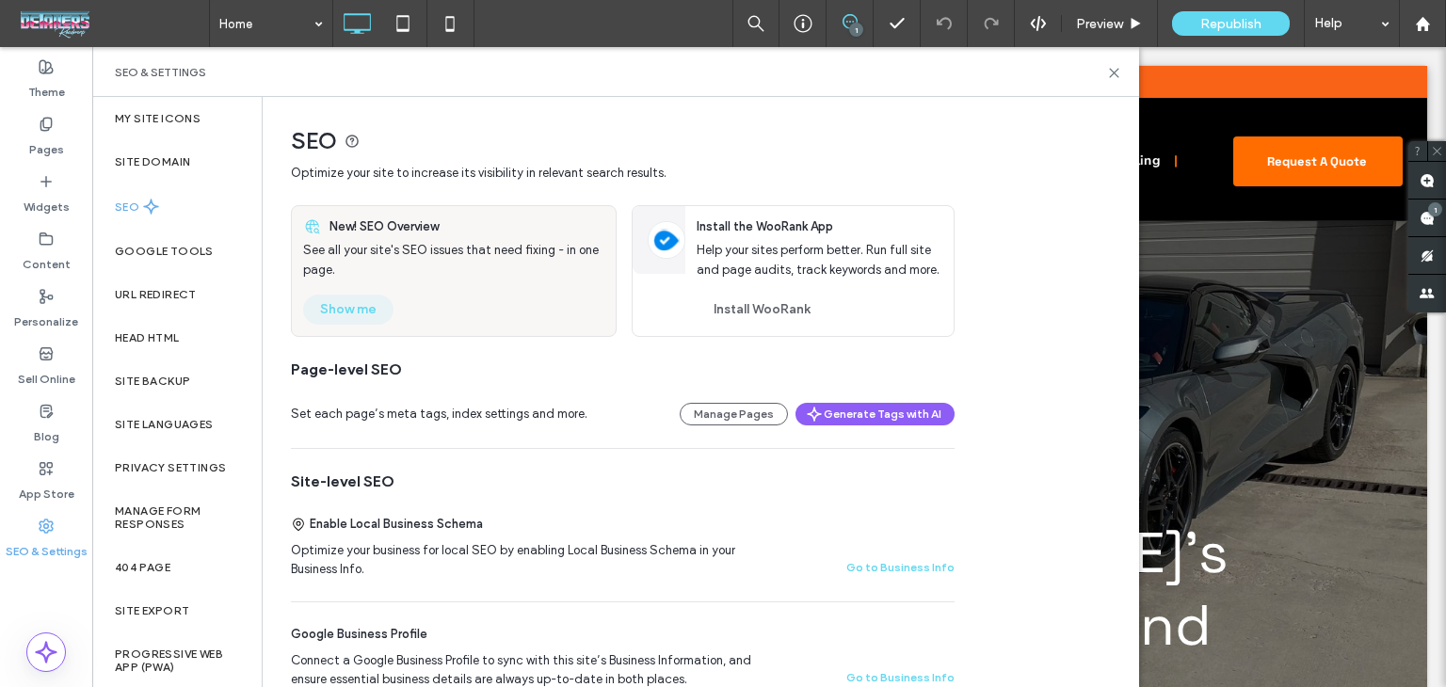
click at [392, 311] on button "Show me" at bounding box center [348, 310] width 90 height 30
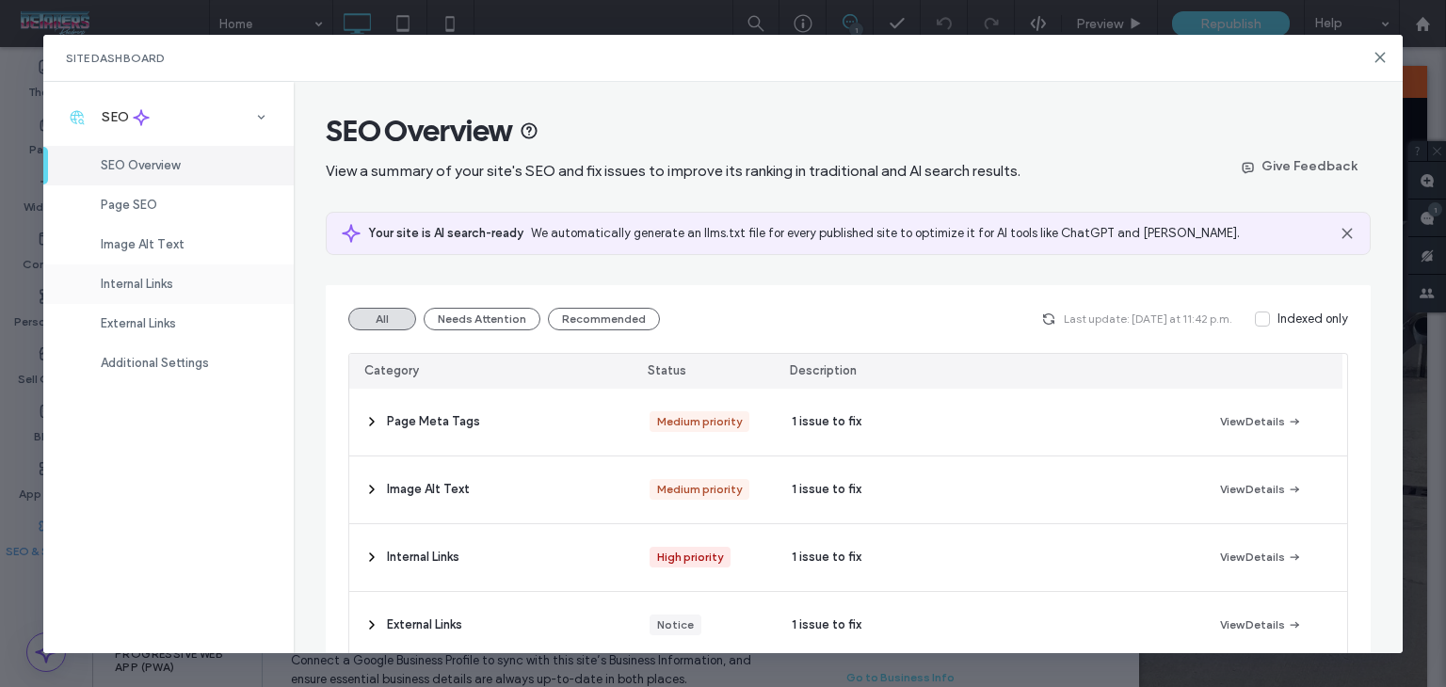
click at [151, 291] on div "Internal Links" at bounding box center [168, 285] width 250 height 40
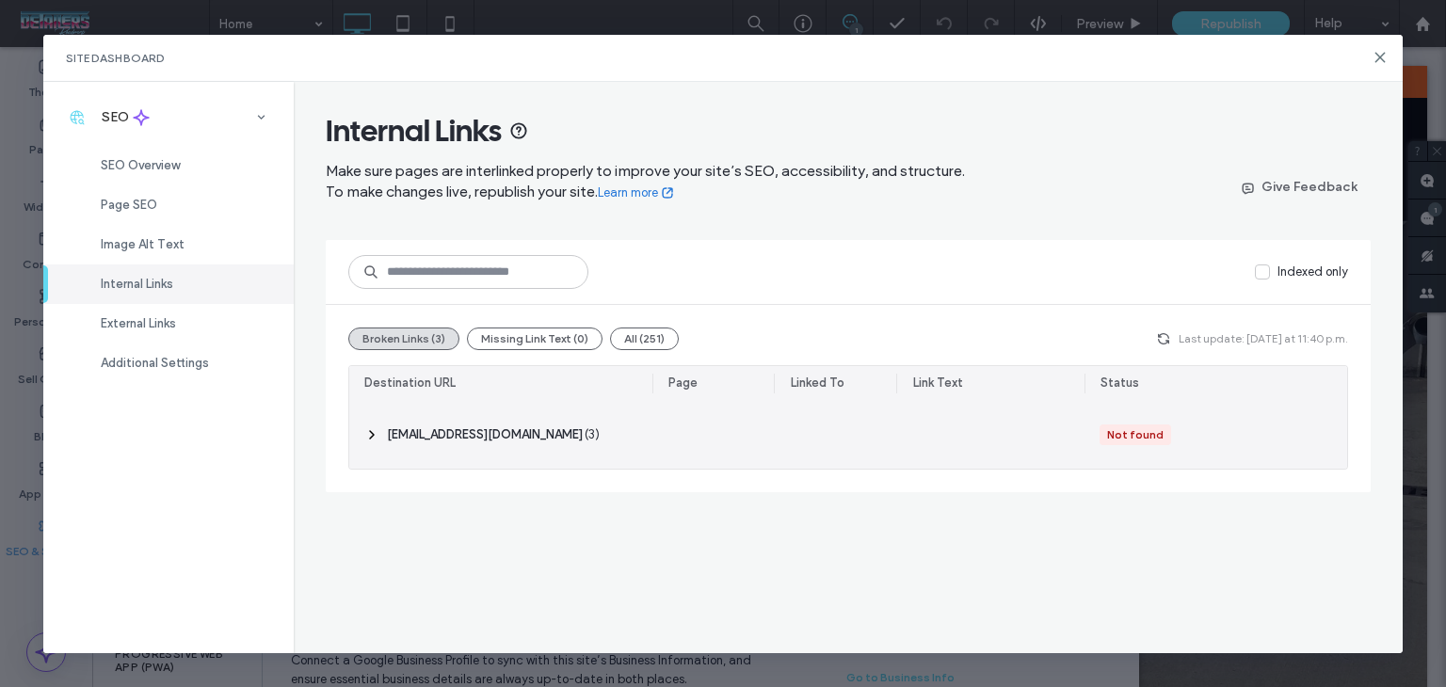
click at [561, 428] on span "‎ info@lambertautodetailing.com ‎" at bounding box center [485, 435] width 196 height 19
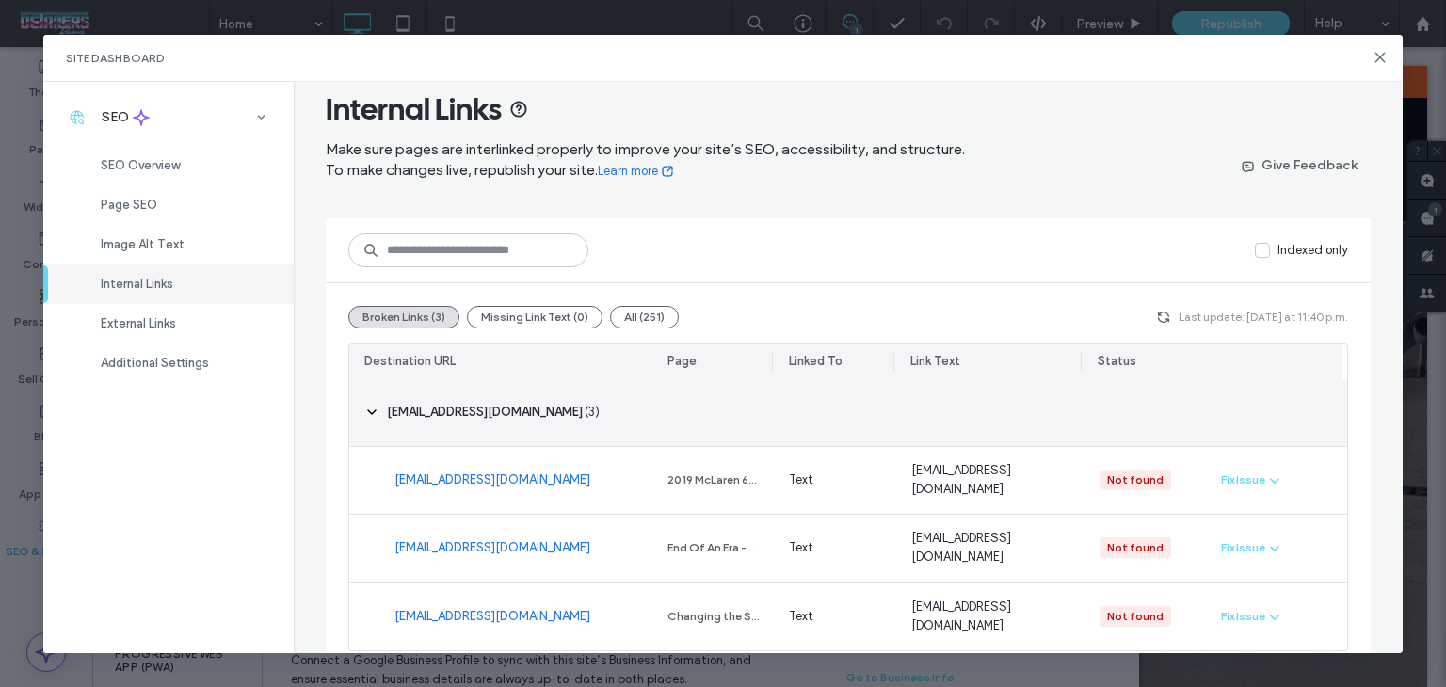
scroll to position [41, 0]
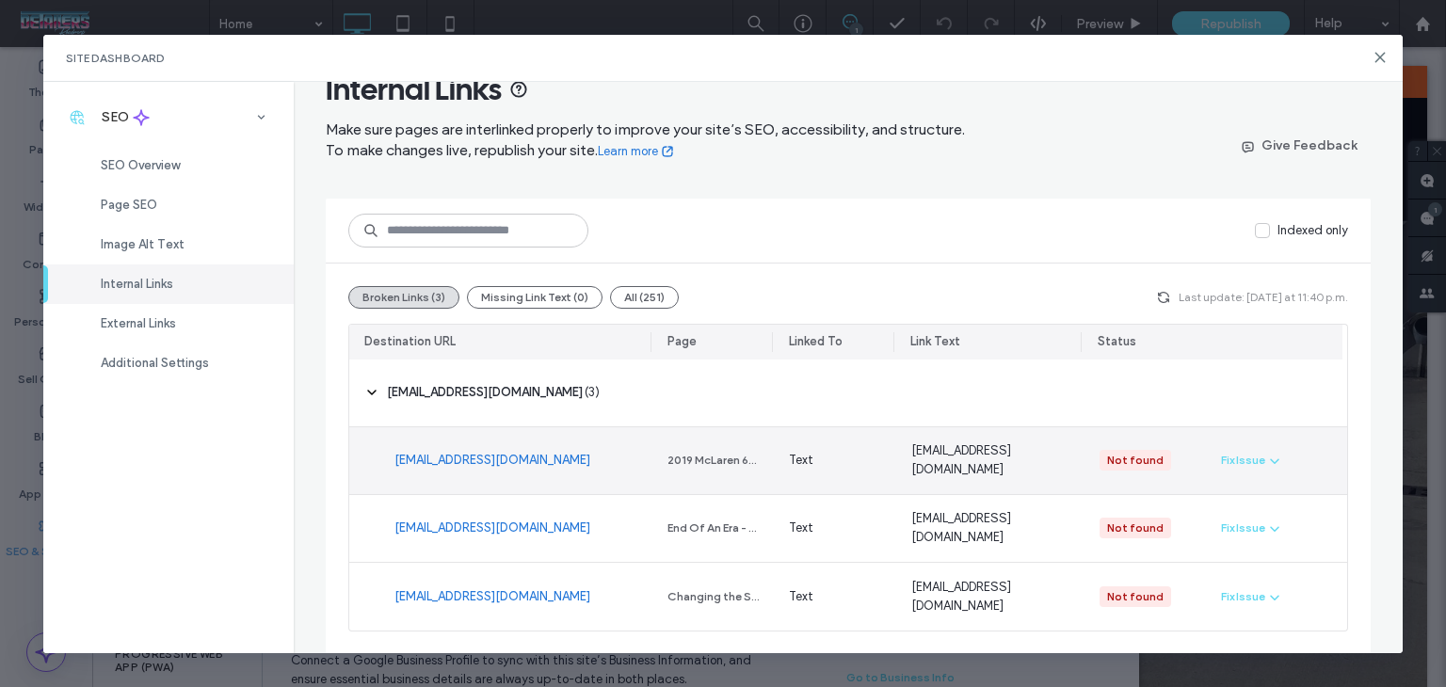
drag, startPoint x: 1266, startPoint y: 468, endPoint x: 1249, endPoint y: 475, distance: 19.1
click at [1265, 468] on span "button" at bounding box center [1273, 460] width 17 height 21
click at [1247, 509] on span "Fix in Editor" at bounding box center [1261, 504] width 64 height 19
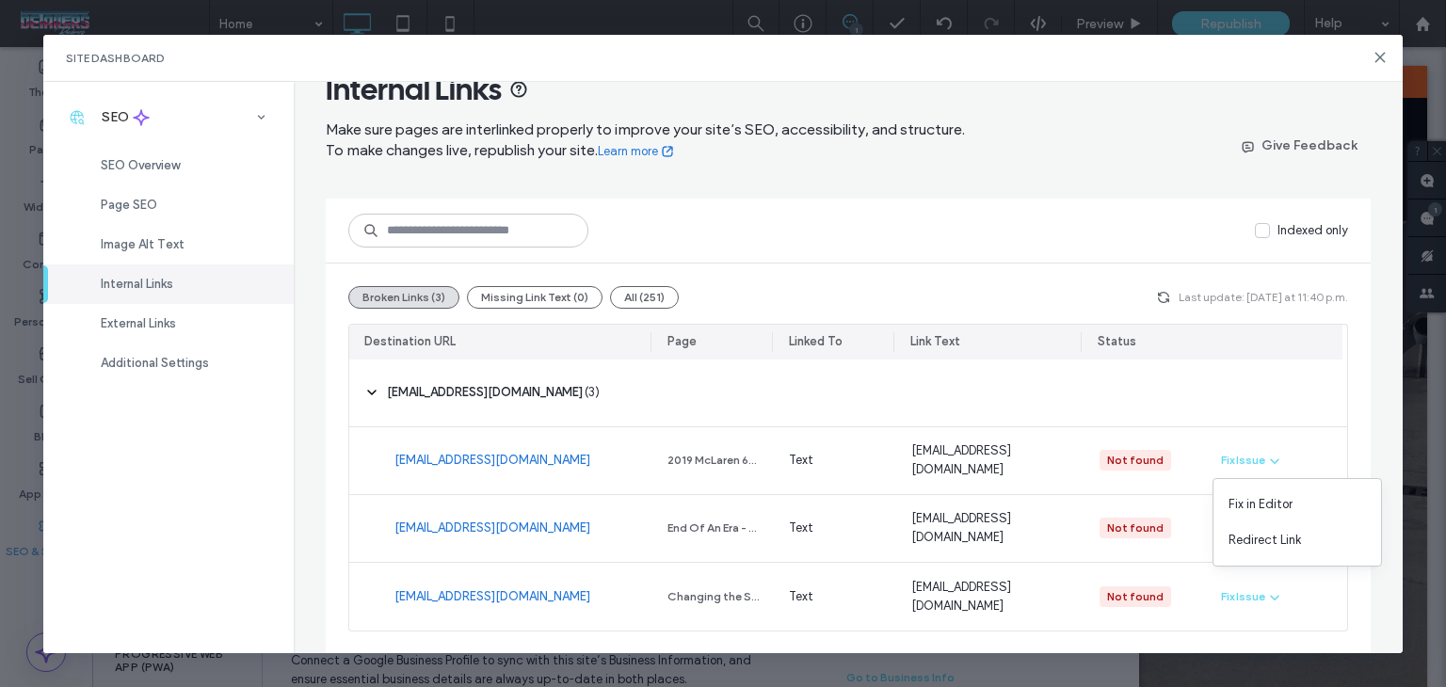
click at [1371, 374] on div "Internal Links Make sure pages are interlinked properly to improve your site’s …" at bounding box center [848, 368] width 1109 height 572
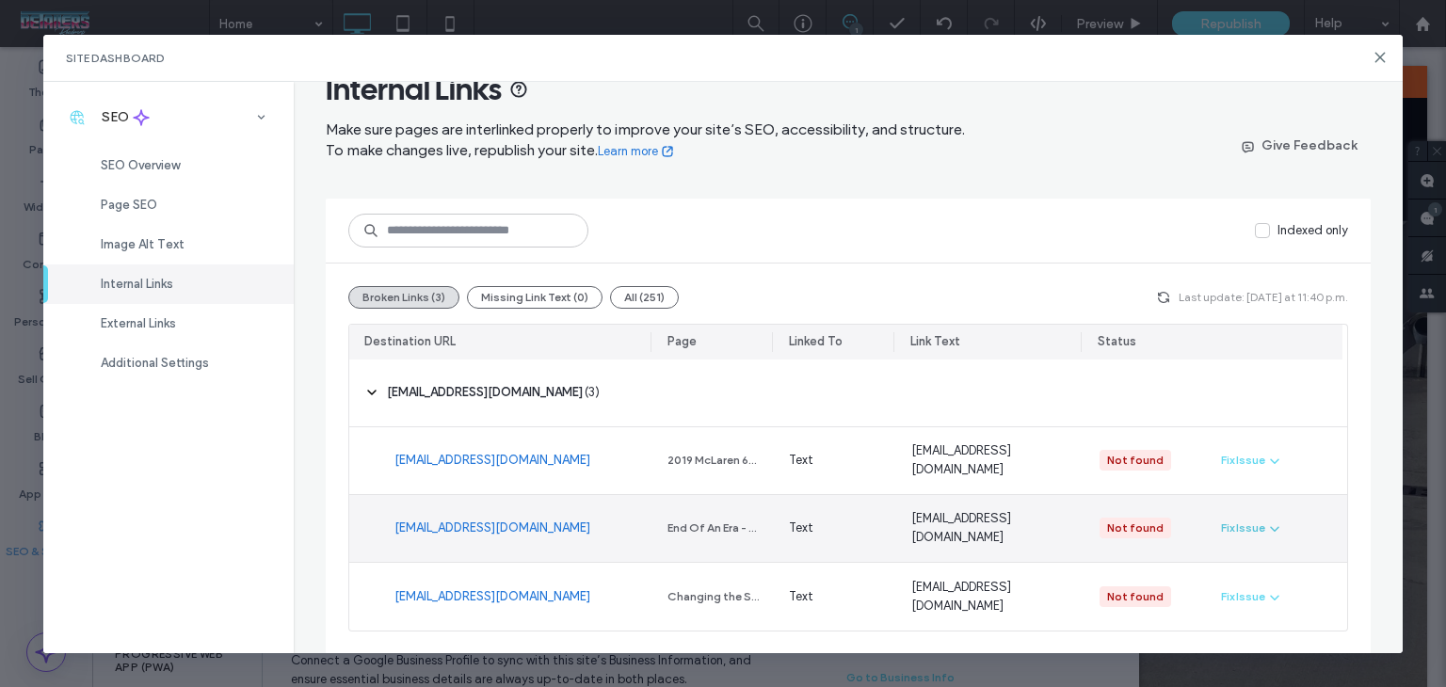
click at [1243, 524] on div "Fix Issue" at bounding box center [1243, 528] width 44 height 17
click at [1265, 563] on span "Fix in Editor" at bounding box center [1261, 572] width 64 height 19
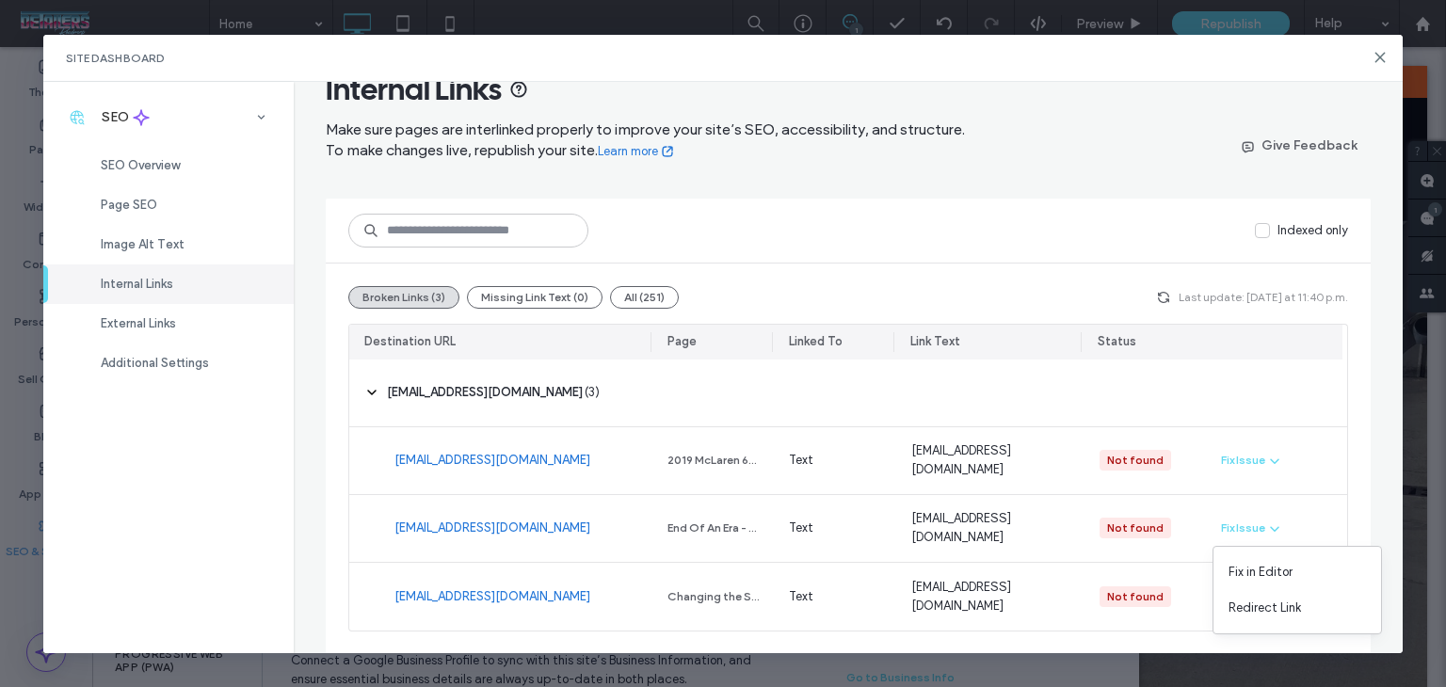
click at [1352, 483] on div "Broken Links (3) Missing Link Text (0) All (251) Last update: Today at 11:40 p.…" at bounding box center [848, 459] width 1045 height 391
click at [1258, 608] on div "Fix Issue" at bounding box center [1276, 597] width 141 height 68
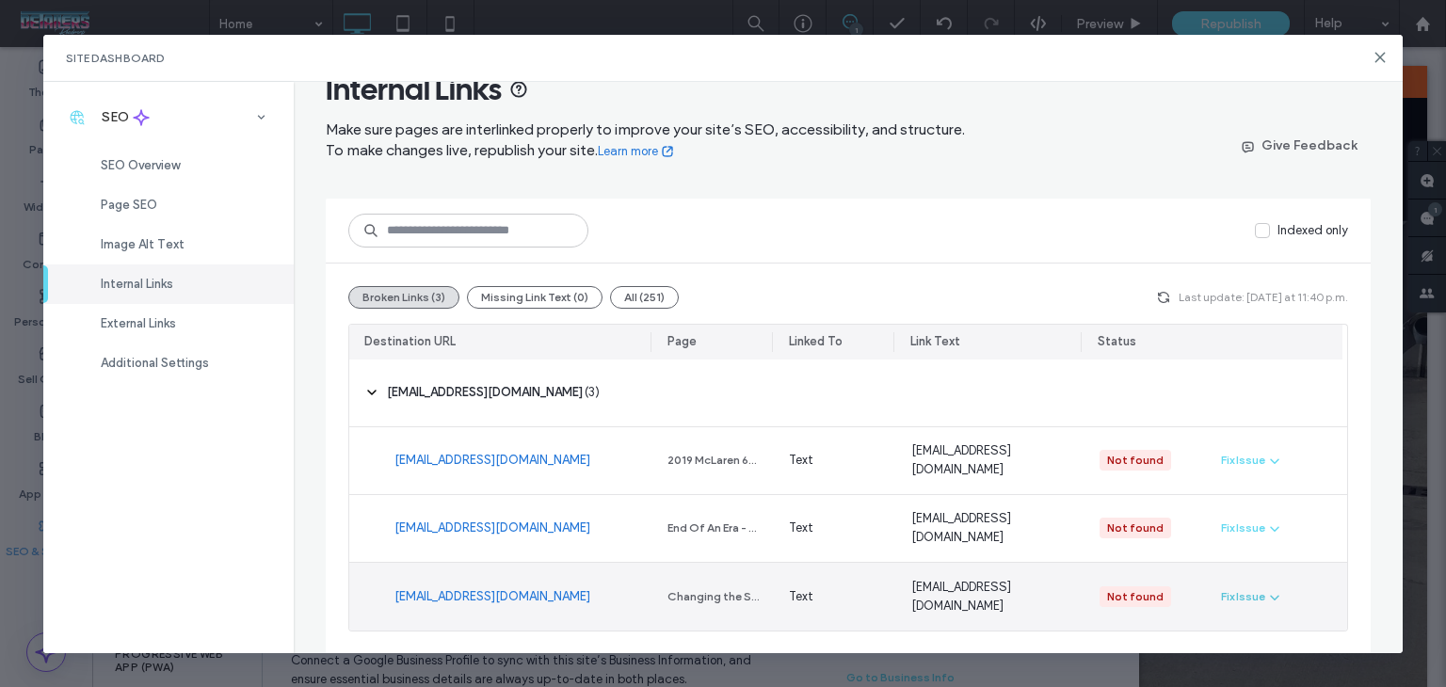
click at [1249, 600] on div "Fix Issue" at bounding box center [1243, 596] width 44 height 17
click at [1268, 519] on span "Fix in Editor" at bounding box center [1261, 514] width 64 height 19
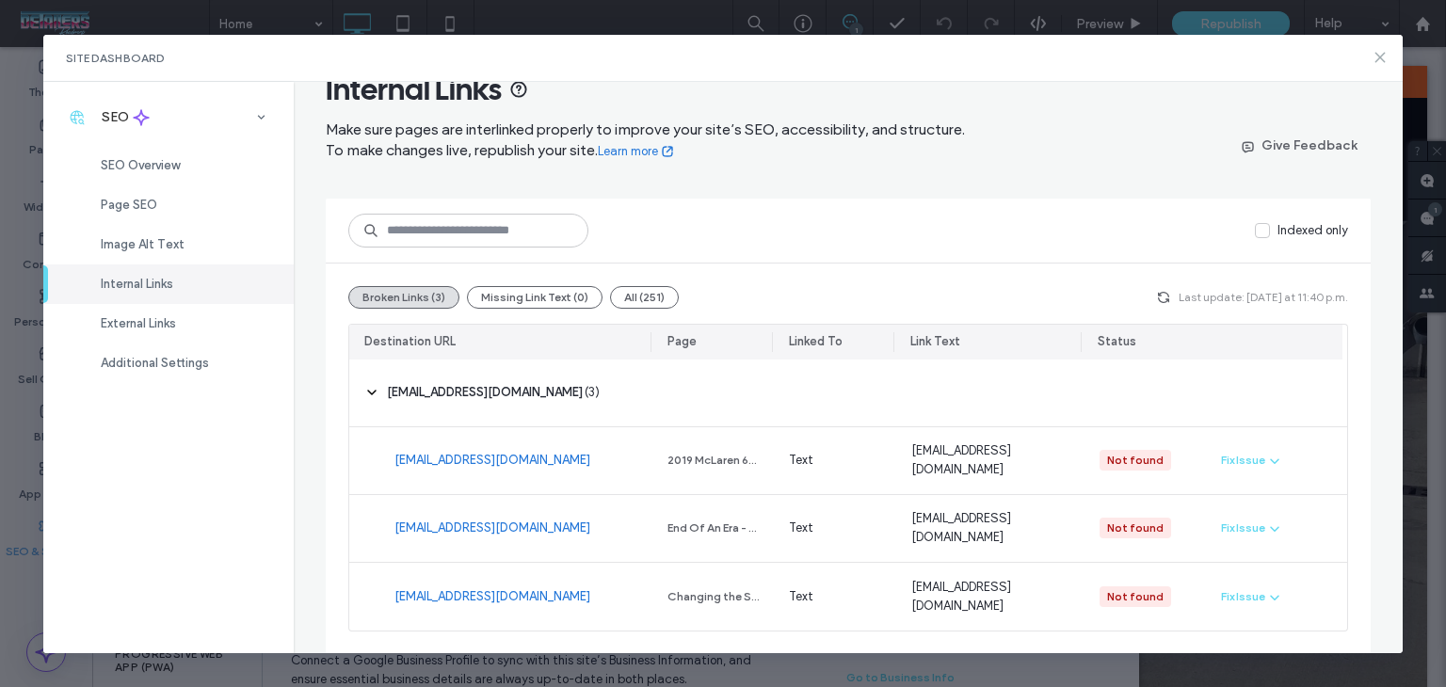
drag, startPoint x: 1382, startPoint y: 62, endPoint x: 1208, endPoint y: 0, distance: 184.9
click at [1382, 62] on icon at bounding box center [1380, 57] width 15 height 15
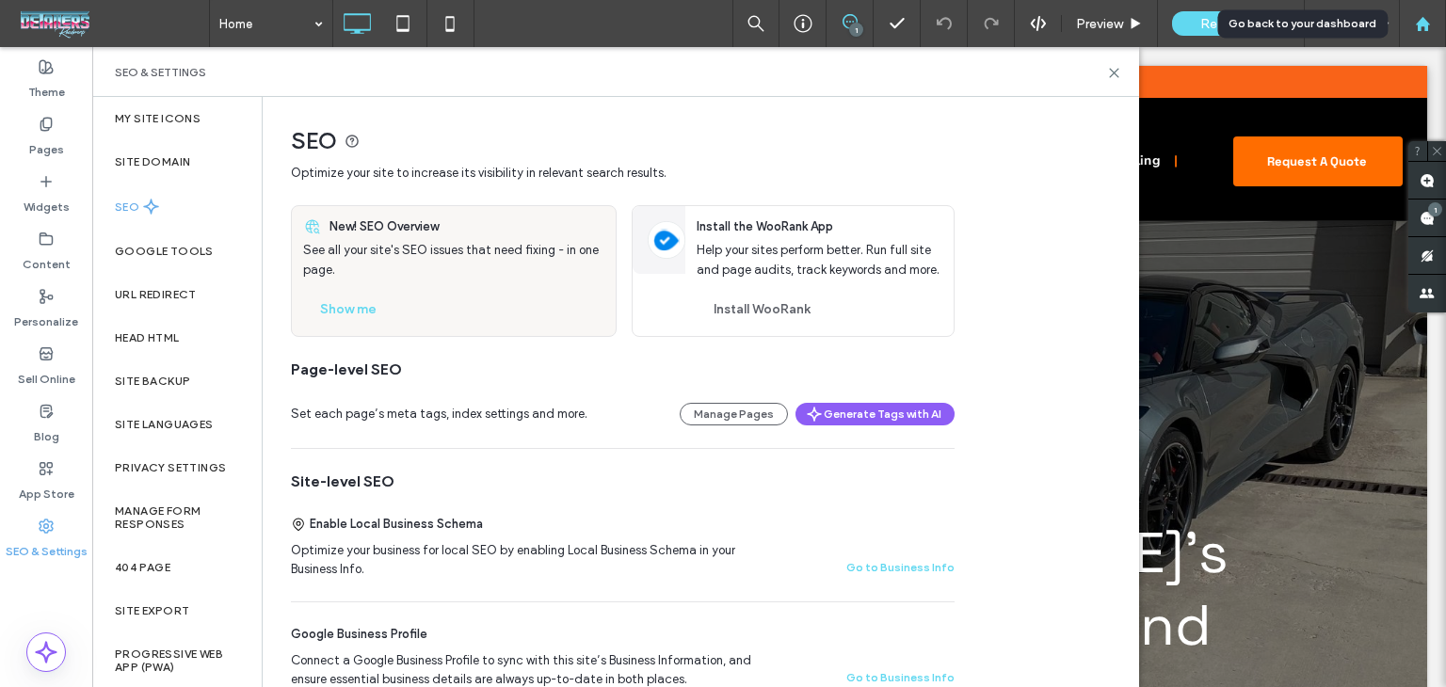
click at [1418, 28] on use at bounding box center [1422, 23] width 14 height 14
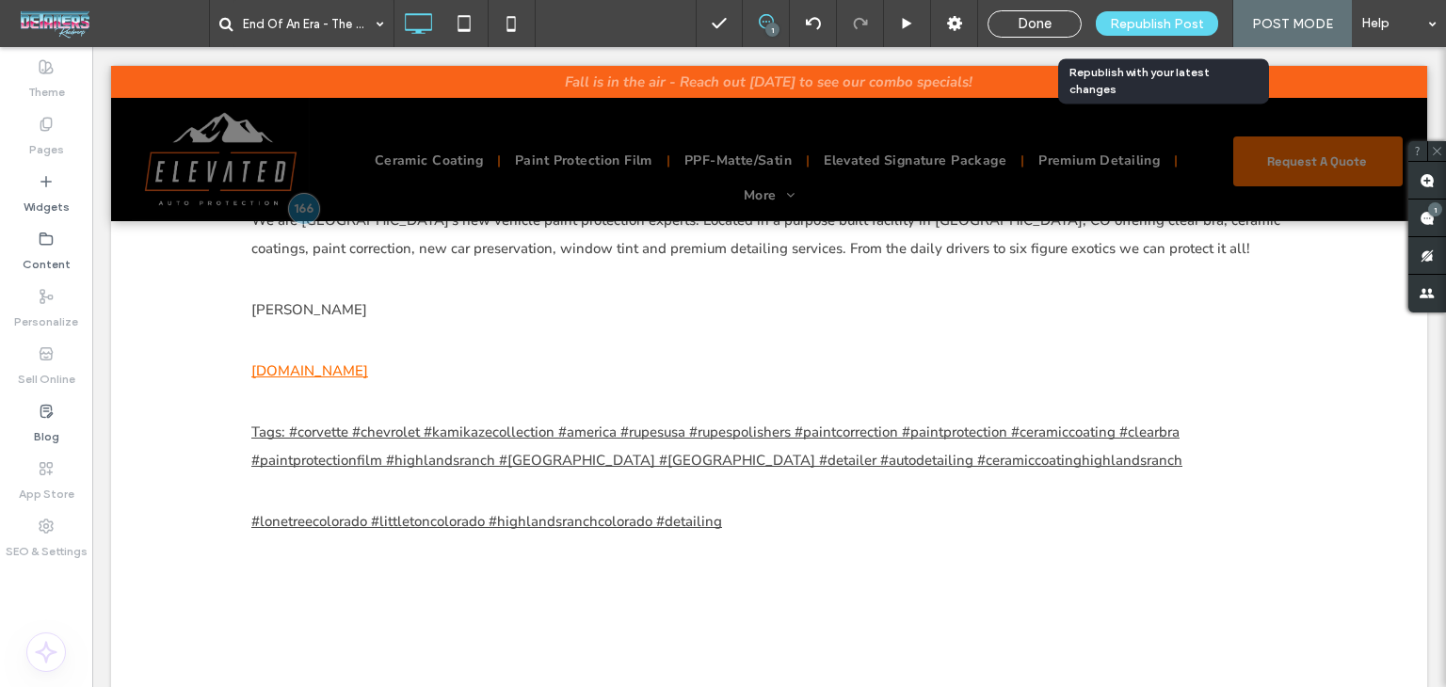
click at [1159, 27] on span "Republish Post" at bounding box center [1157, 24] width 94 height 16
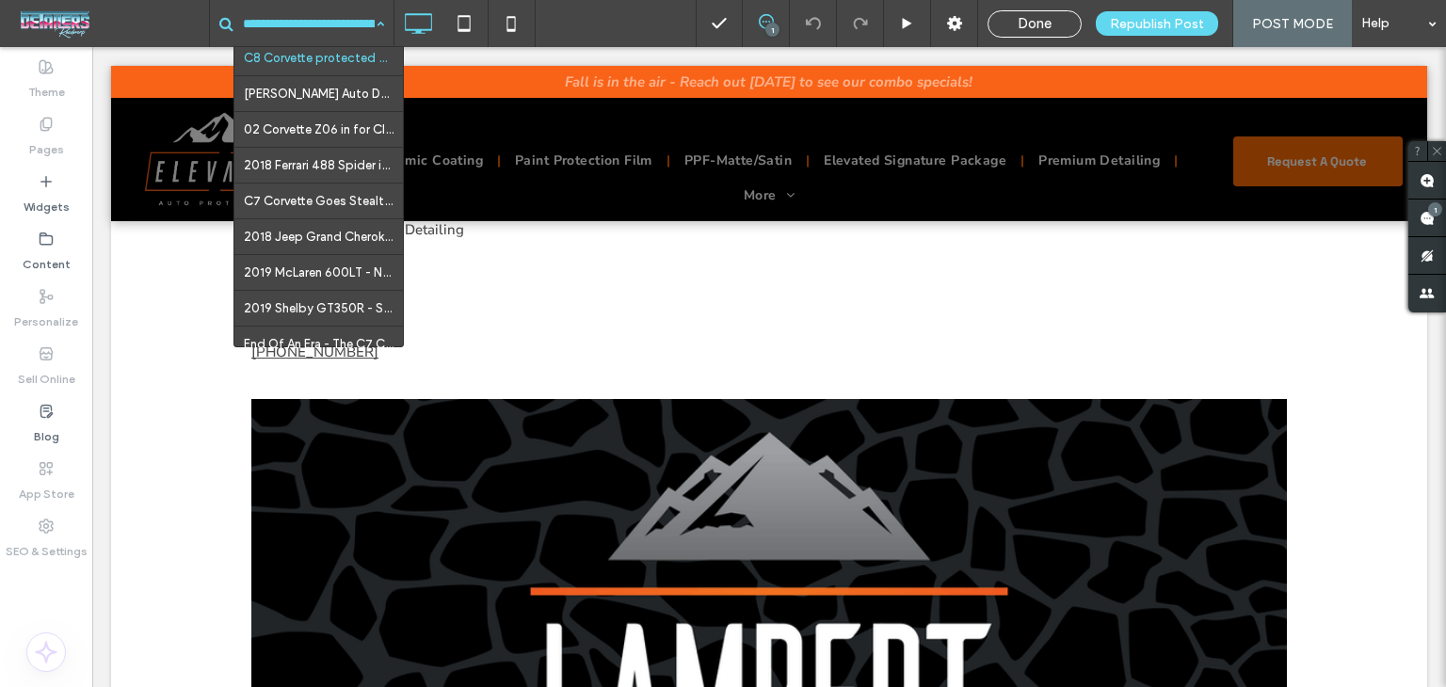
scroll to position [209, 0]
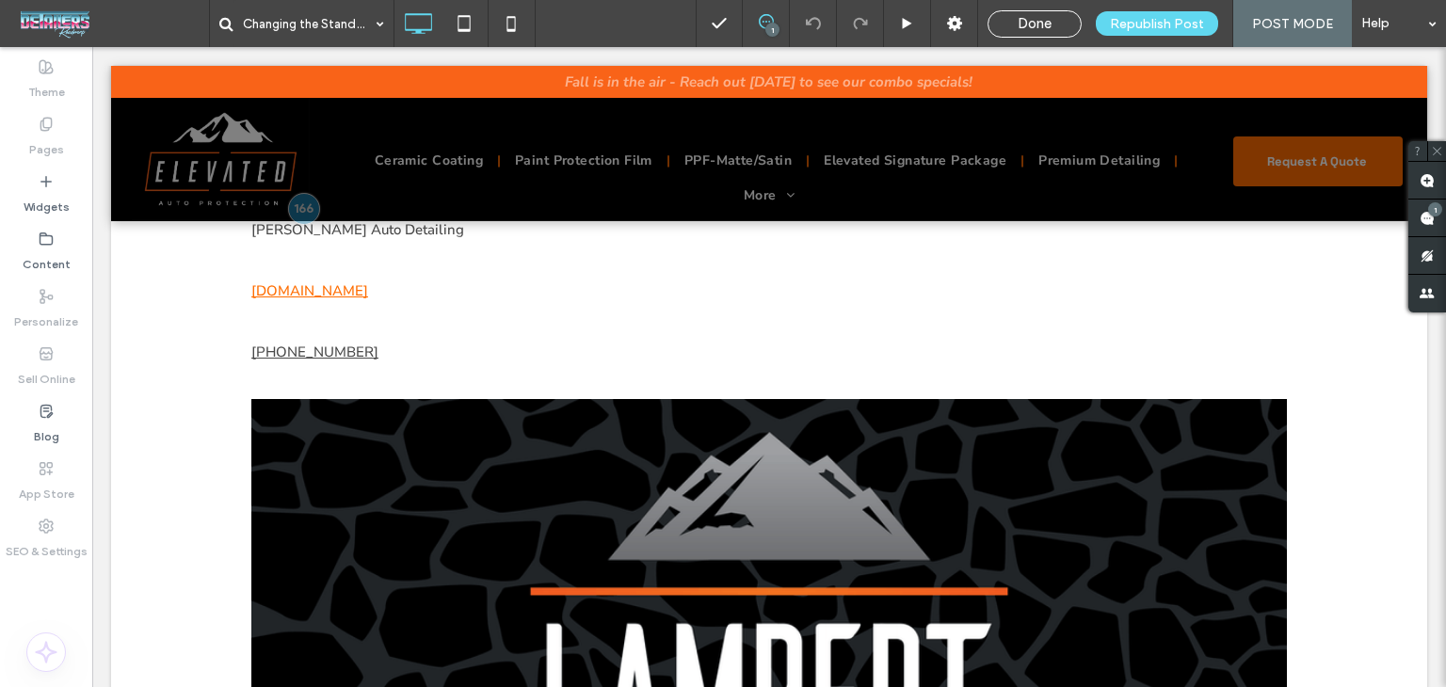
click at [556, 16] on div "Changing the Standards - Audi S4" at bounding box center [452, 23] width 487 height 47
click at [1426, 222] on use at bounding box center [1427, 218] width 15 height 15
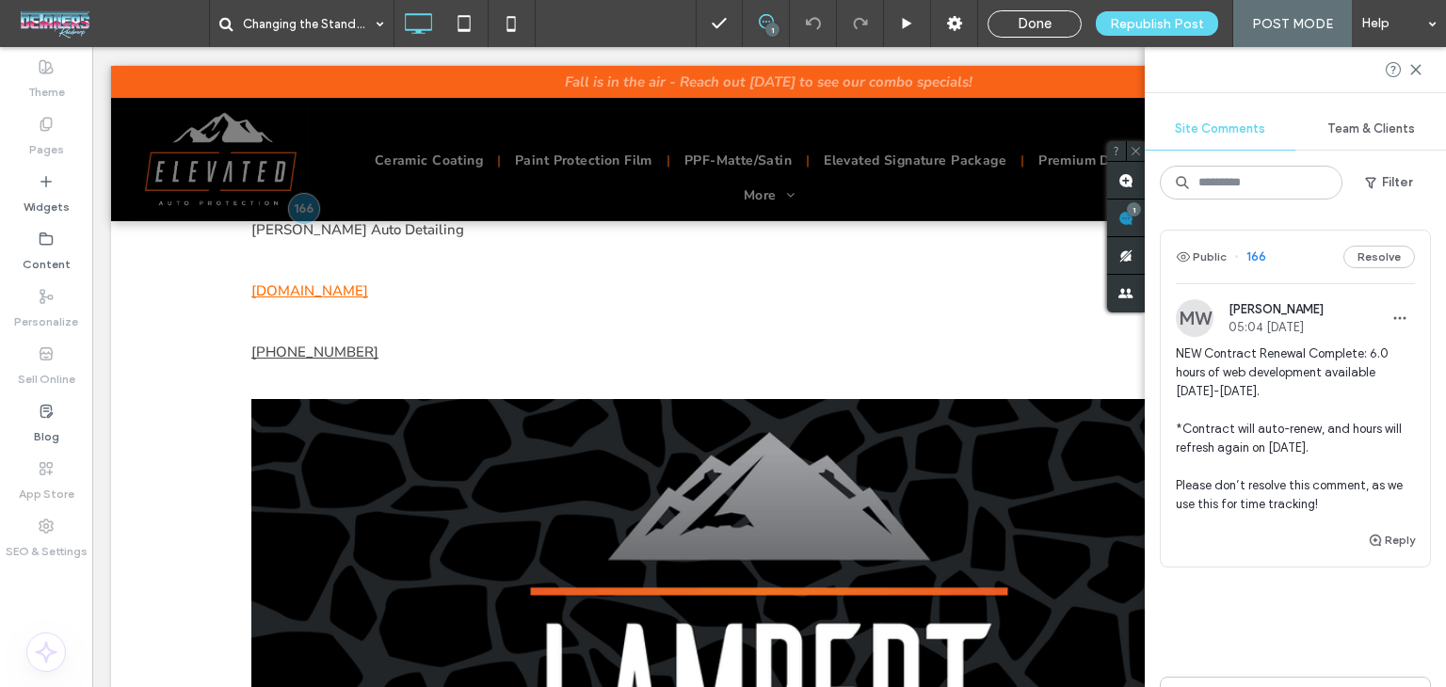
click at [1304, 250] on div "Public 166 Resolve" at bounding box center [1295, 257] width 269 height 53
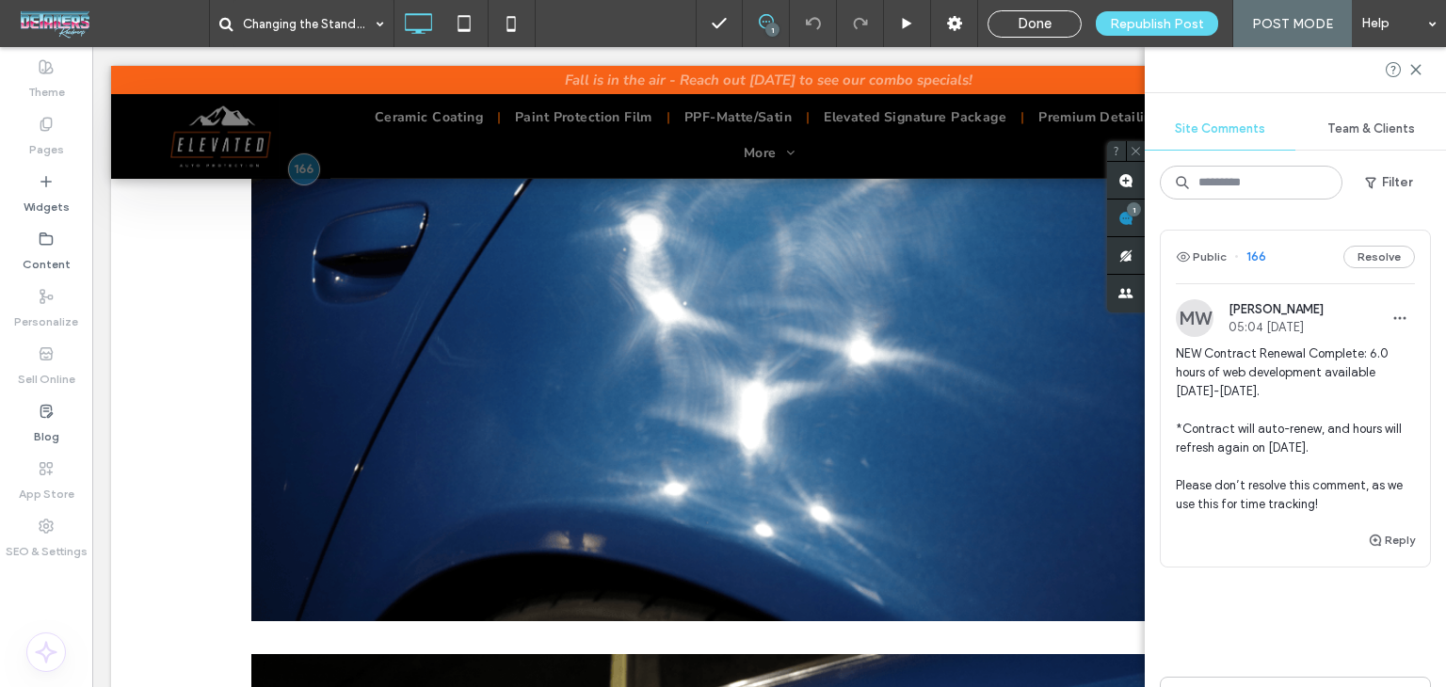
scroll to position [11706, 0]
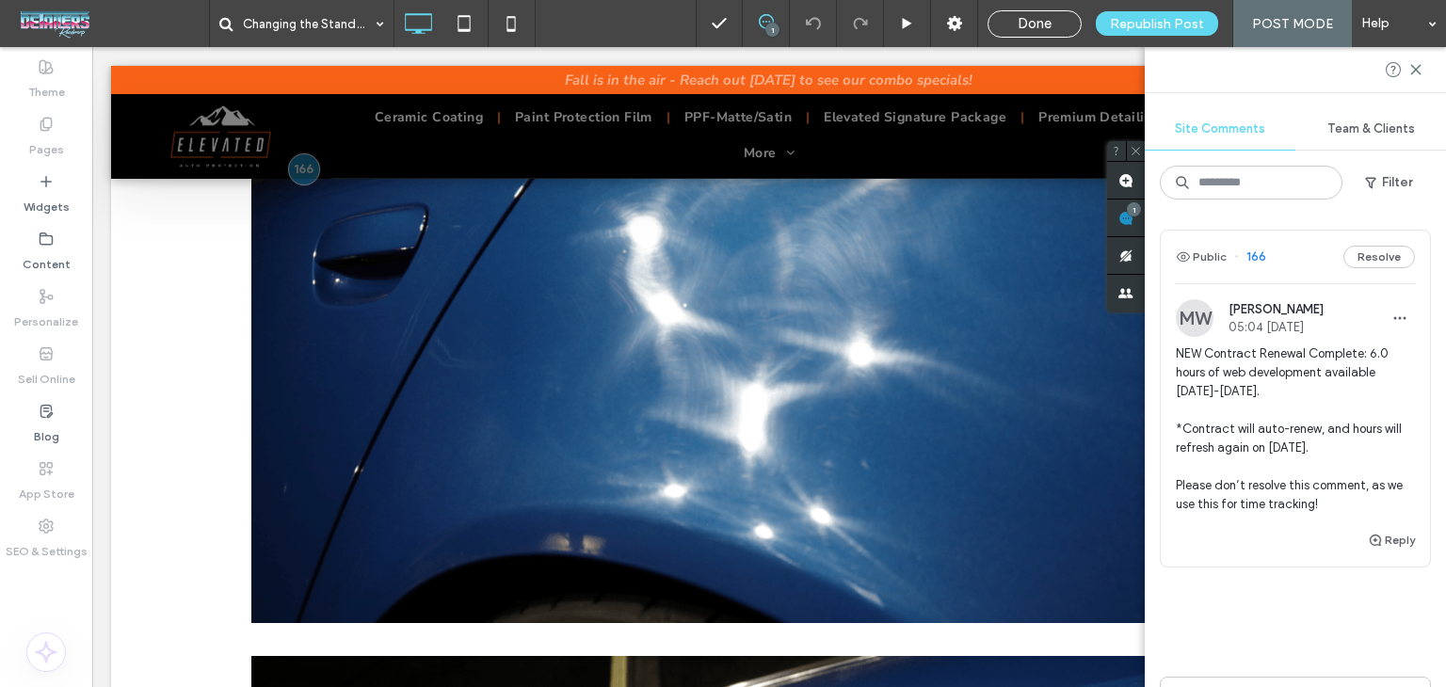
click at [678, 137] on div at bounding box center [769, 122] width 1316 height 113
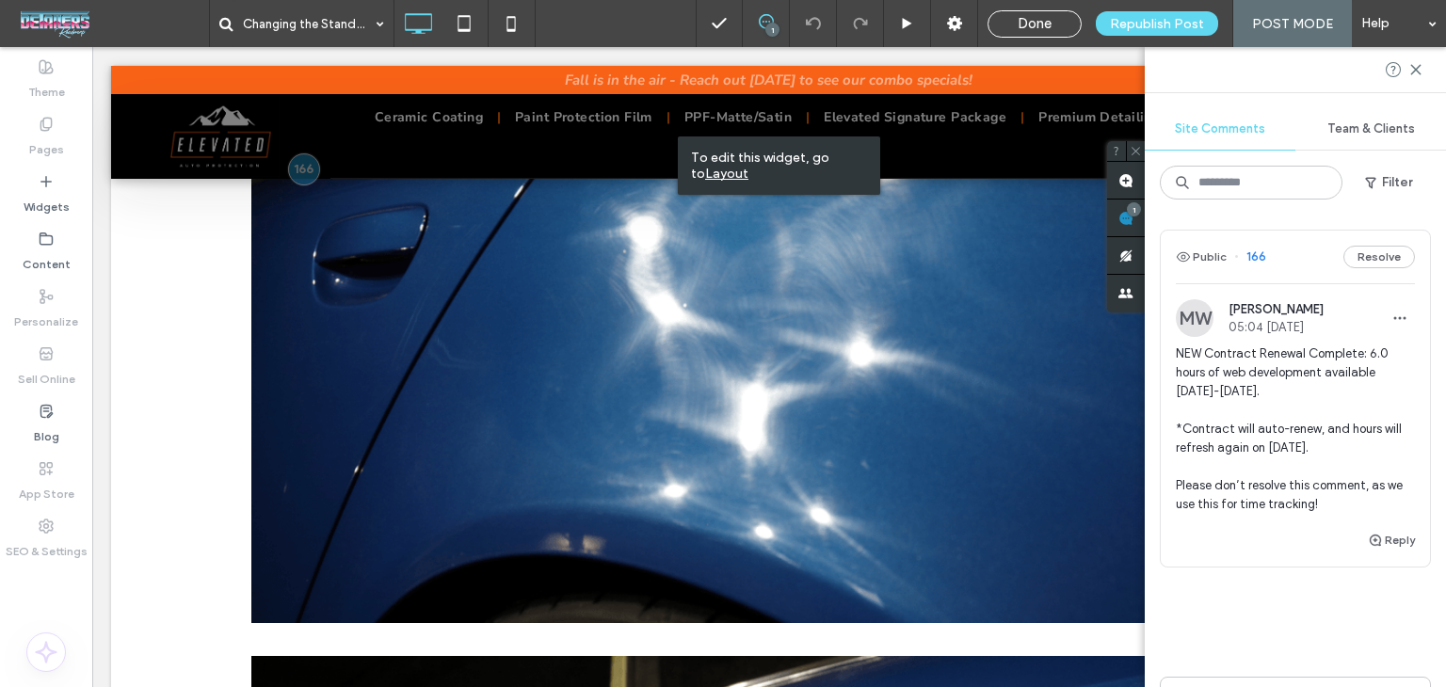
click at [418, 123] on div at bounding box center [769, 122] width 1316 height 113
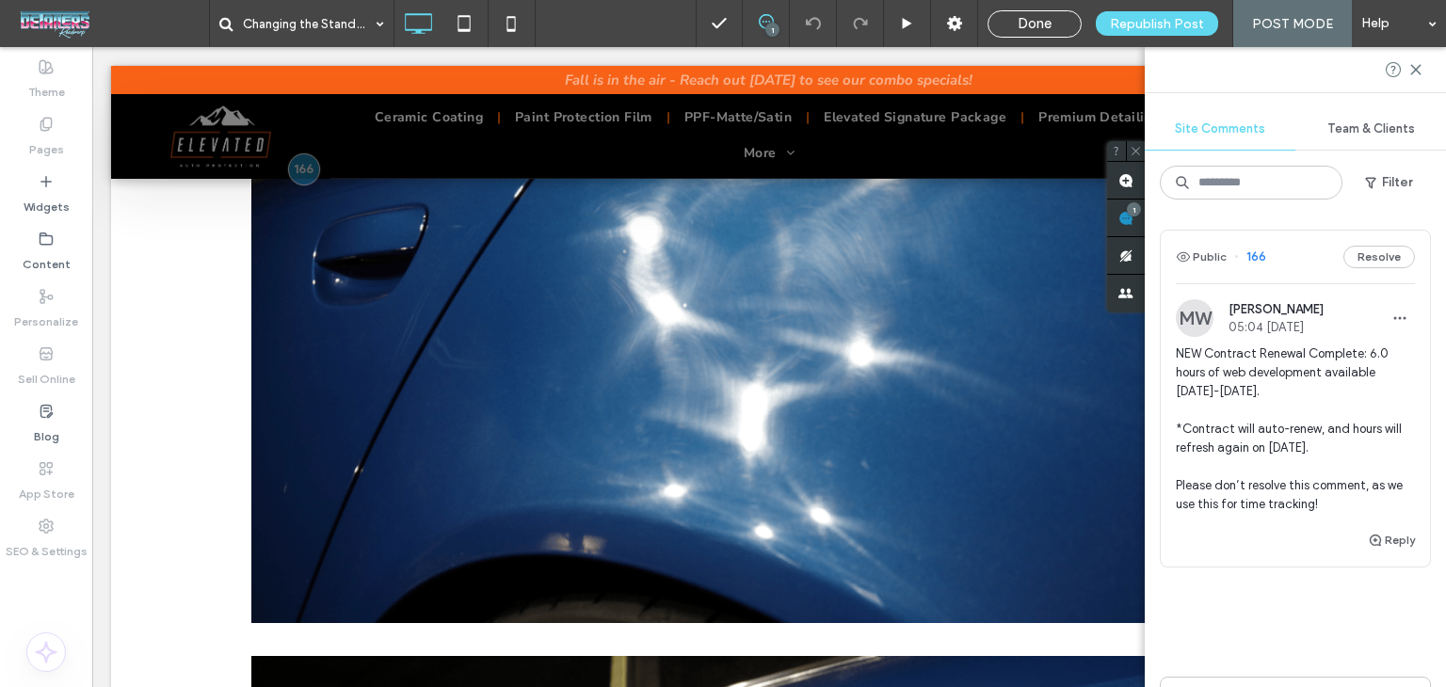
click at [244, 140] on div at bounding box center [769, 122] width 1316 height 113
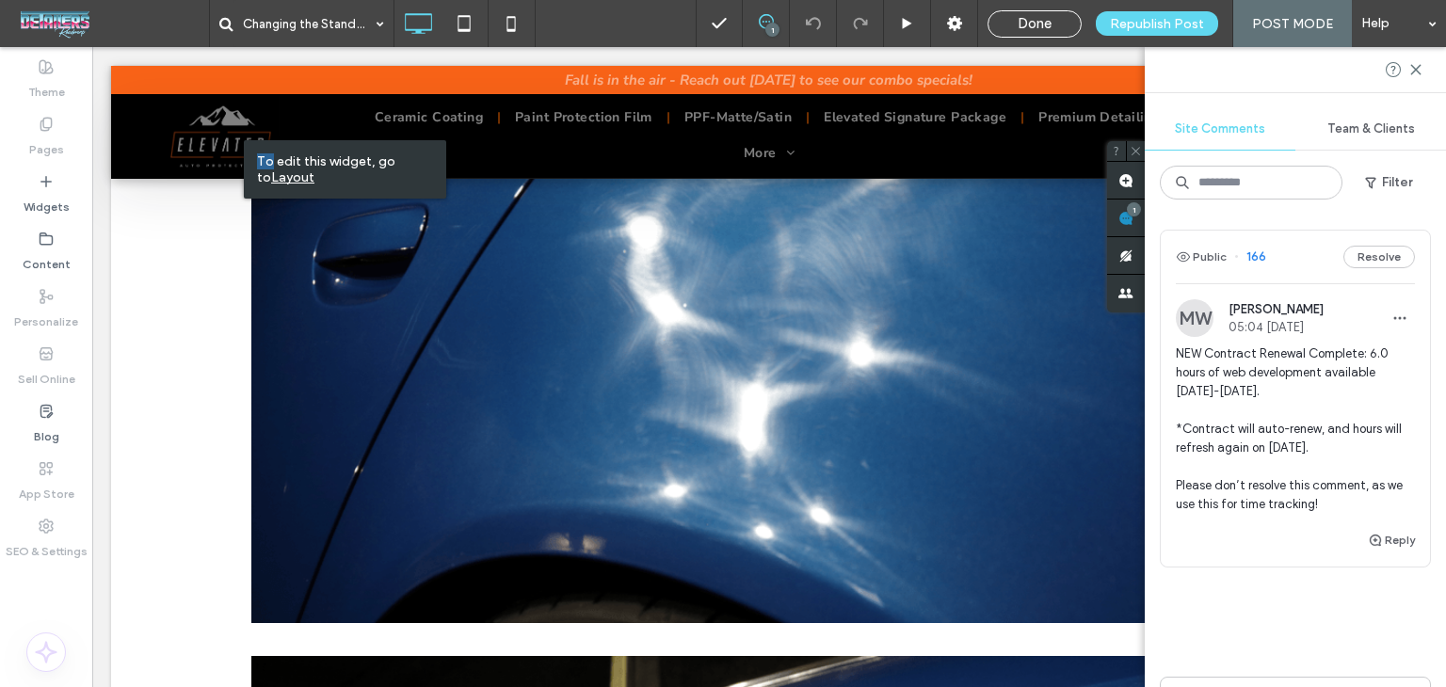
click at [560, 171] on div at bounding box center [769, 122] width 1316 height 113
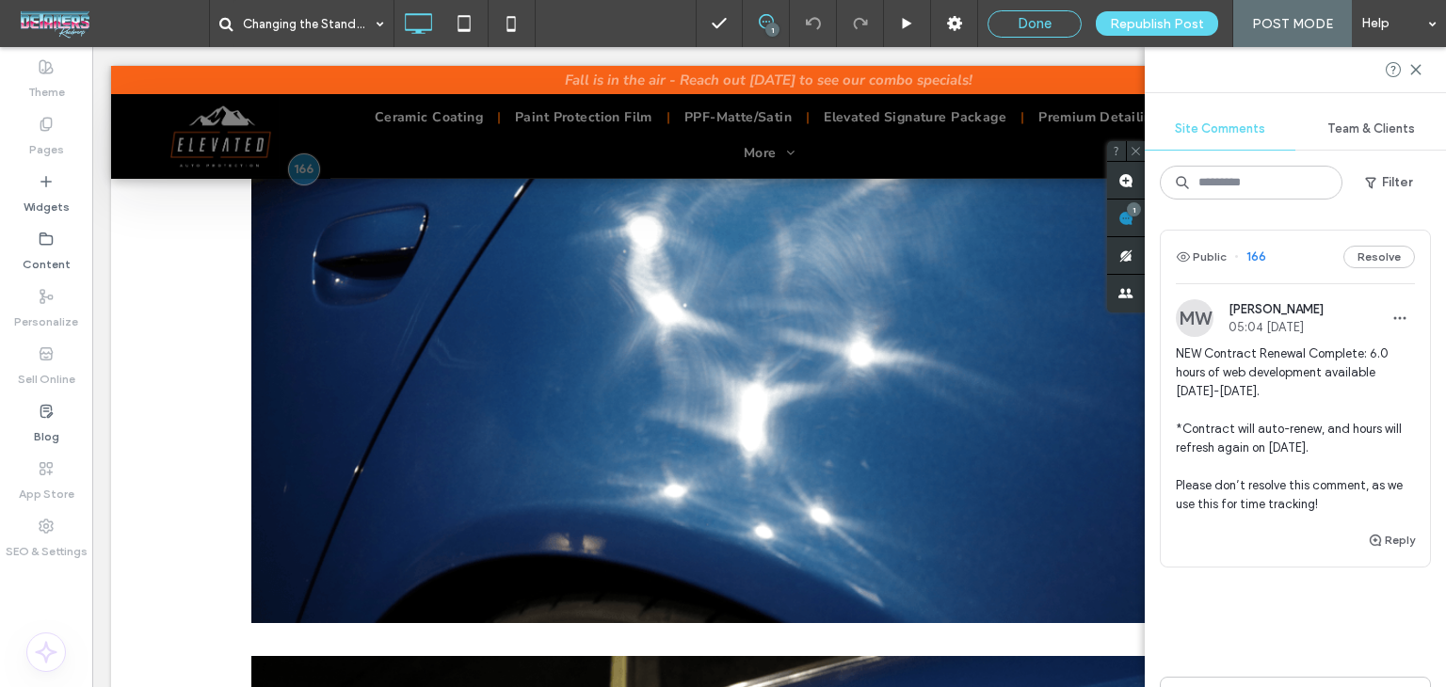
drag, startPoint x: 1051, startPoint y: 10, endPoint x: 1036, endPoint y: 26, distance: 22.0
click at [1049, 12] on div "Done" at bounding box center [1035, 23] width 94 height 27
click at [1036, 26] on span "Done" at bounding box center [1035, 23] width 34 height 17
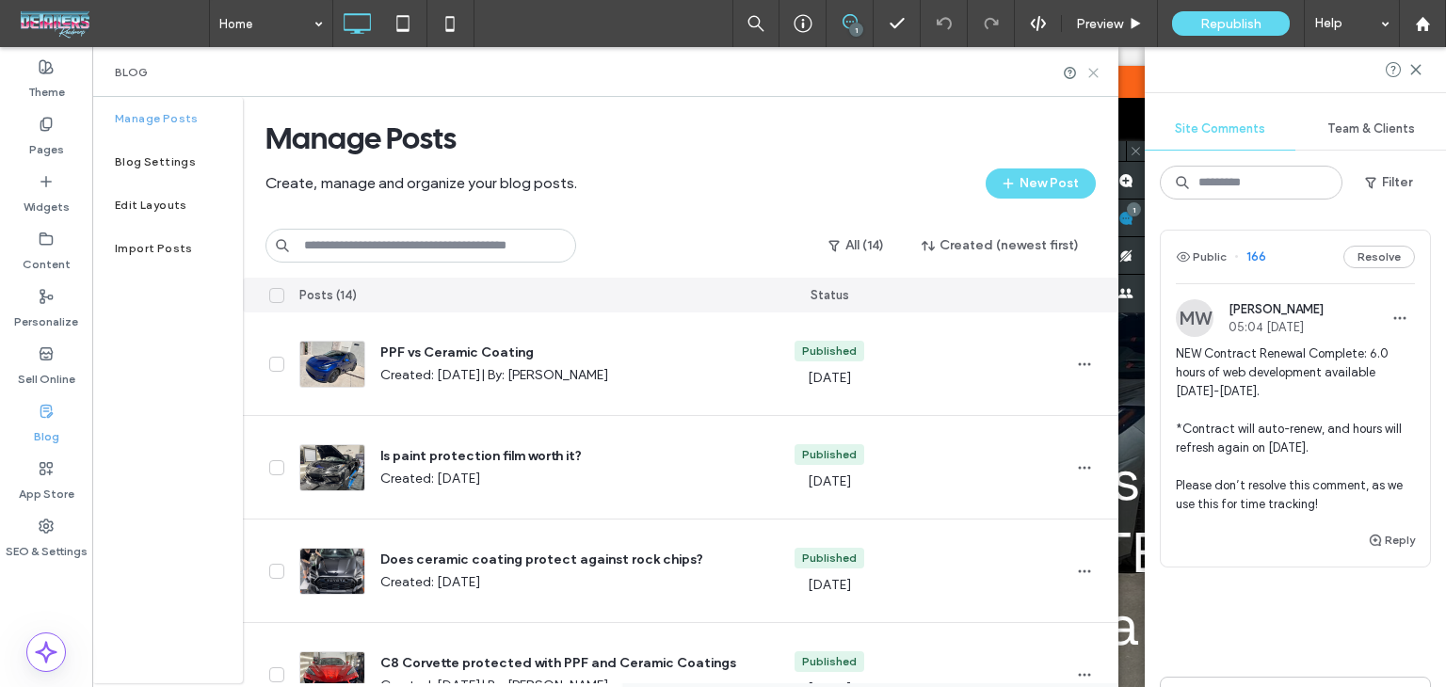
click at [1091, 79] on icon at bounding box center [1094, 73] width 14 height 14
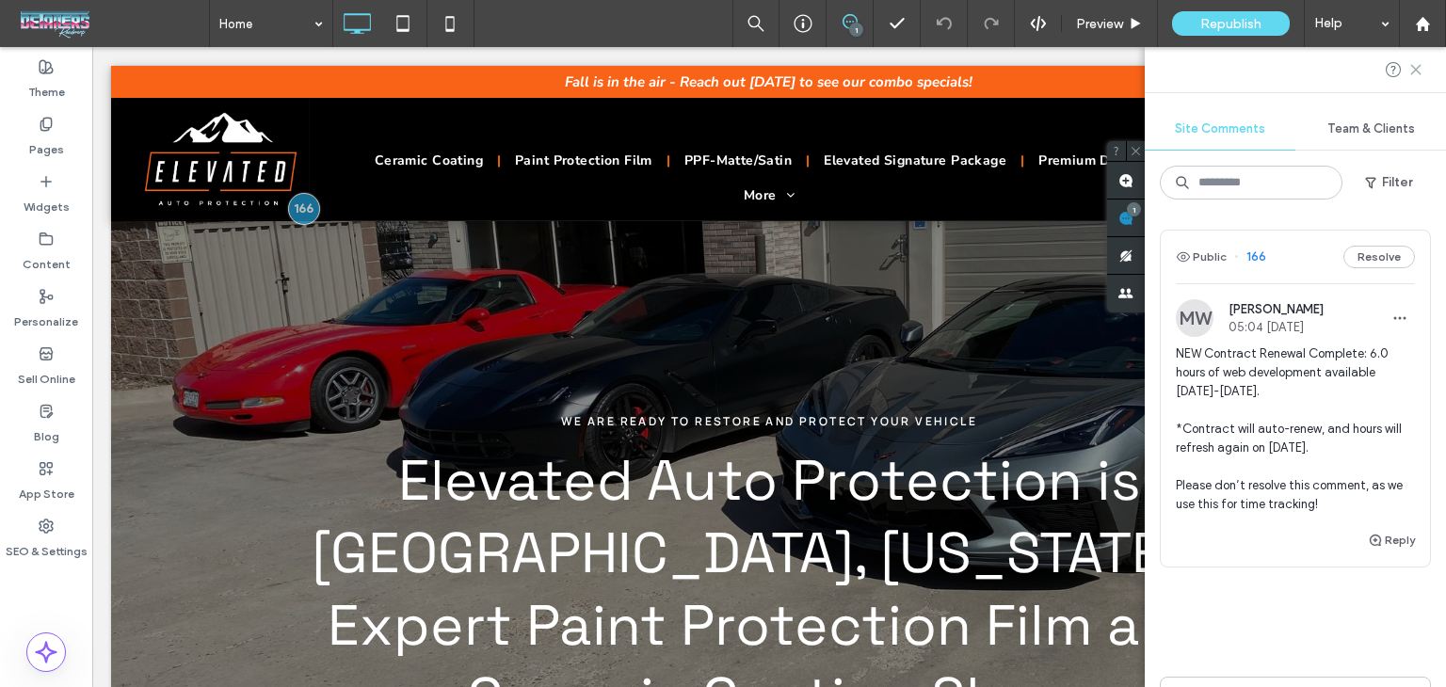
click at [1418, 76] on icon at bounding box center [1416, 69] width 15 height 15
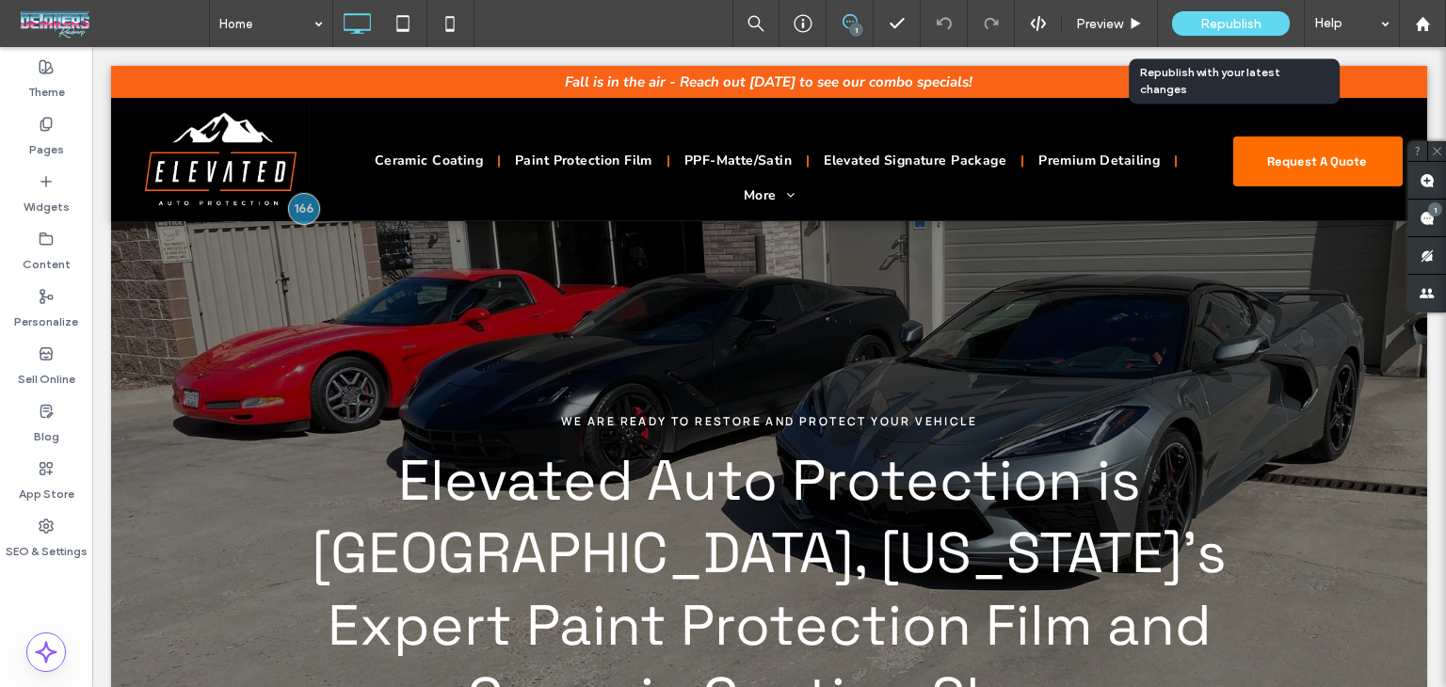
click at [1216, 35] on div "Republish" at bounding box center [1231, 23] width 118 height 24
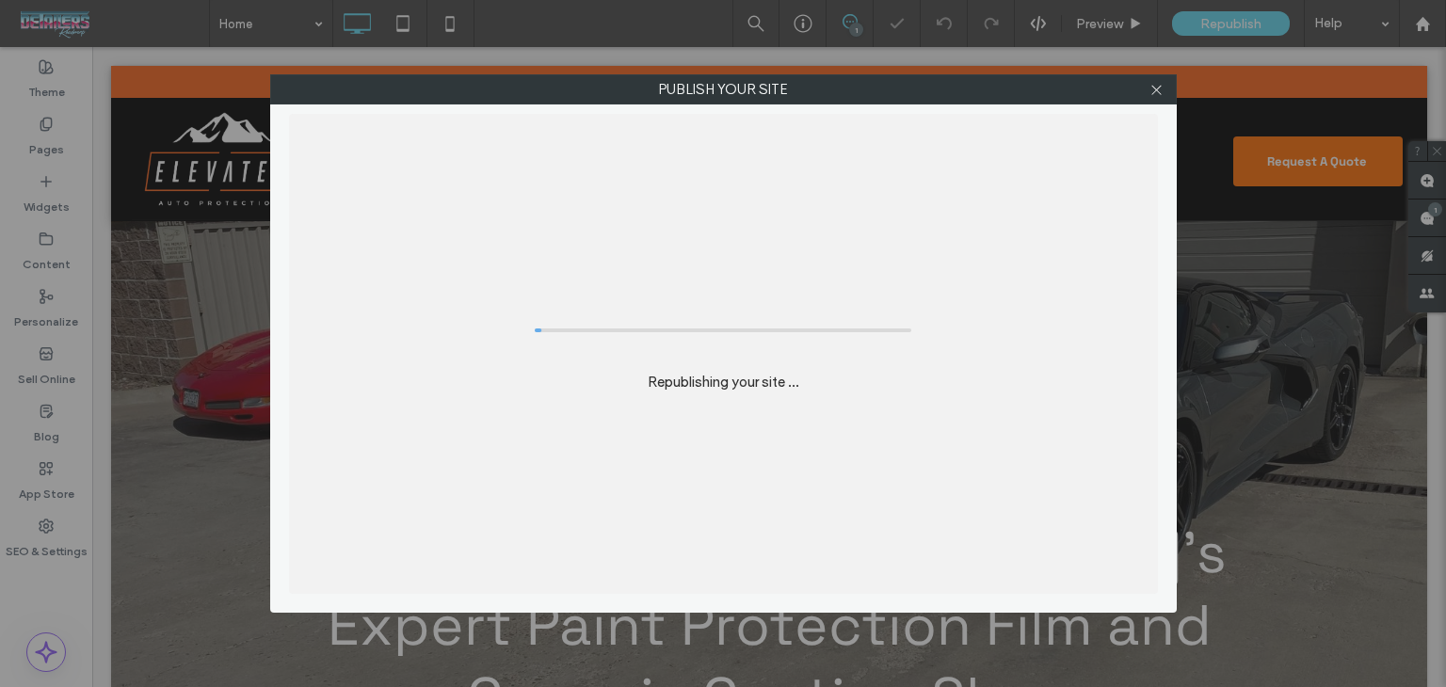
click at [1242, 9] on div "Publish your site Republishing your site ..." at bounding box center [723, 343] width 1446 height 687
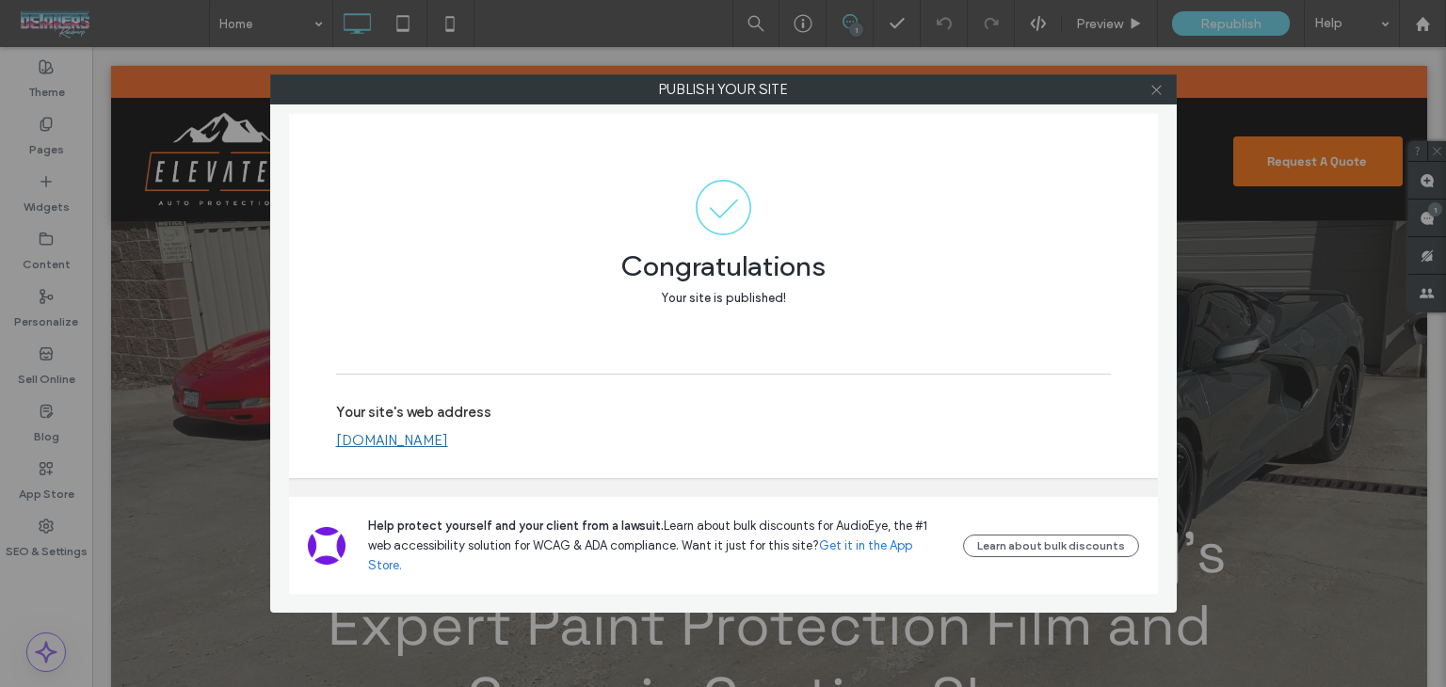
click at [1158, 91] on icon at bounding box center [1157, 90] width 14 height 14
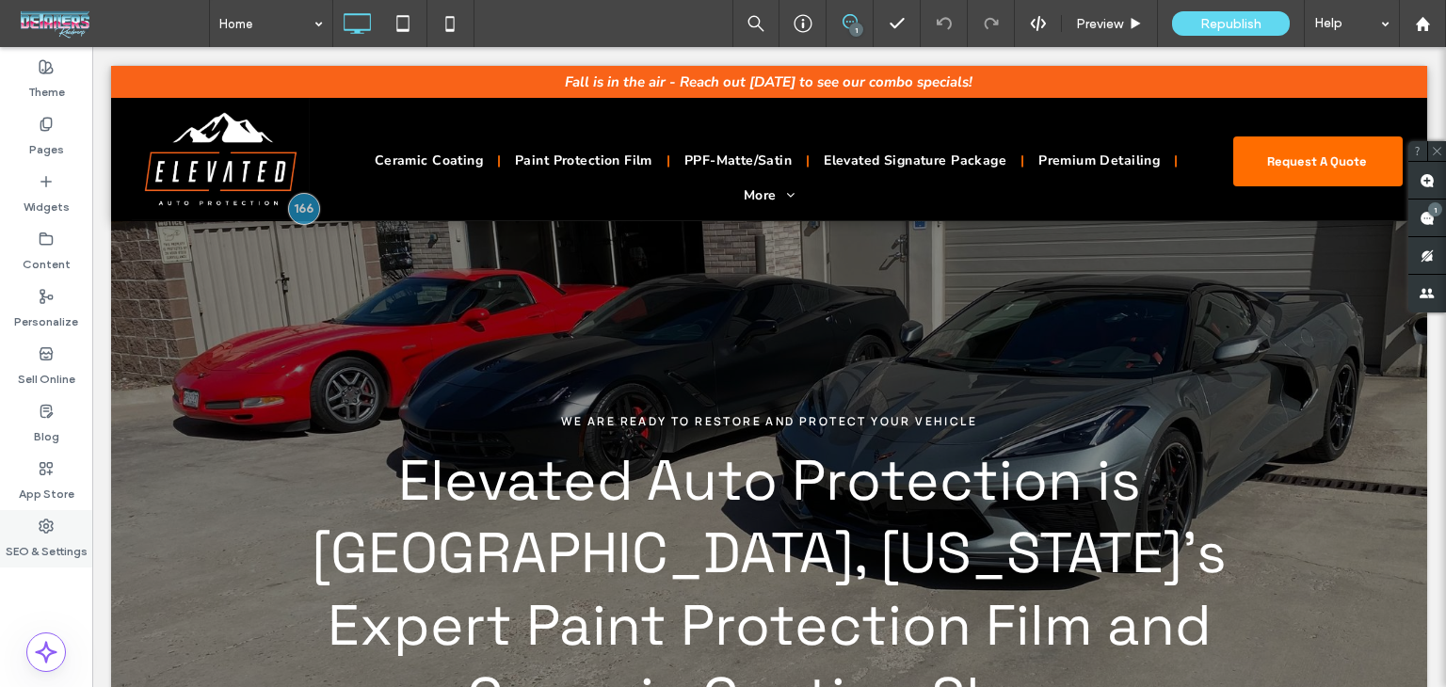
click at [90, 530] on div "SEO & Settings" at bounding box center [46, 538] width 92 height 57
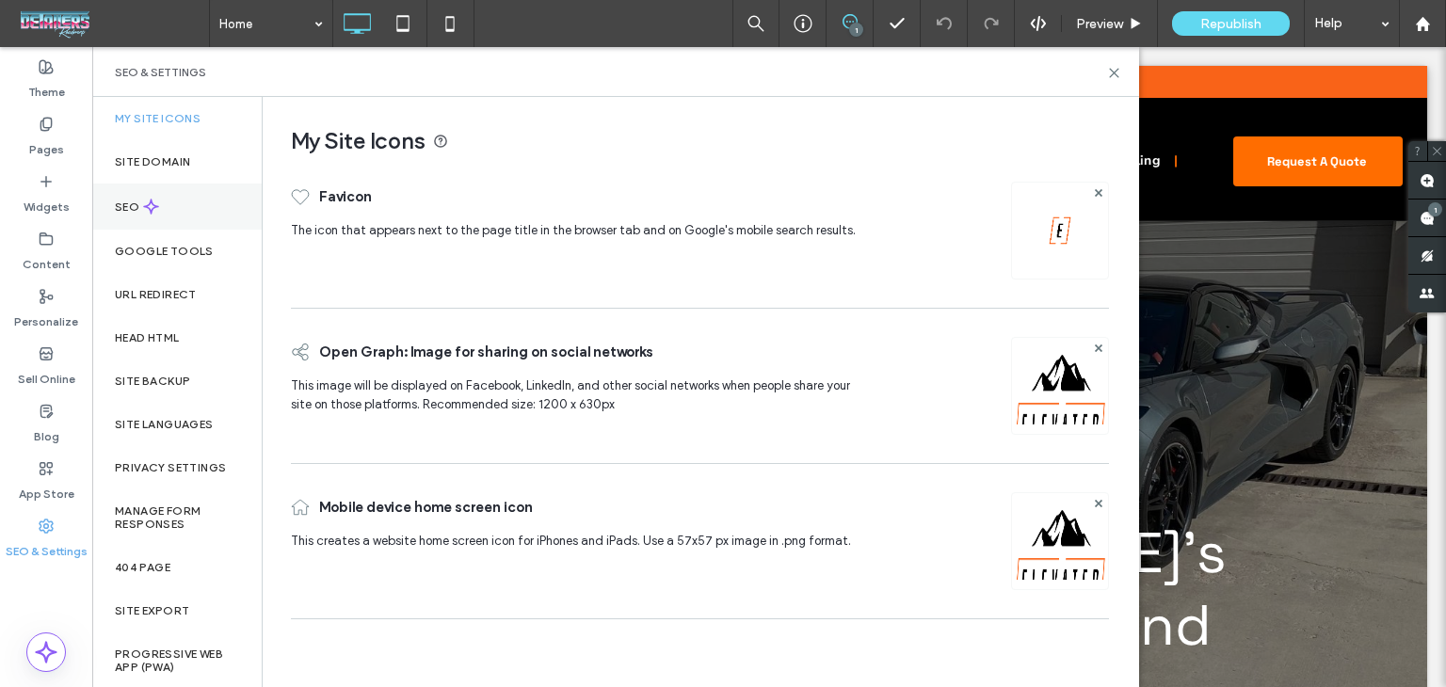
click at [148, 206] on icon at bounding box center [151, 207] width 16 height 16
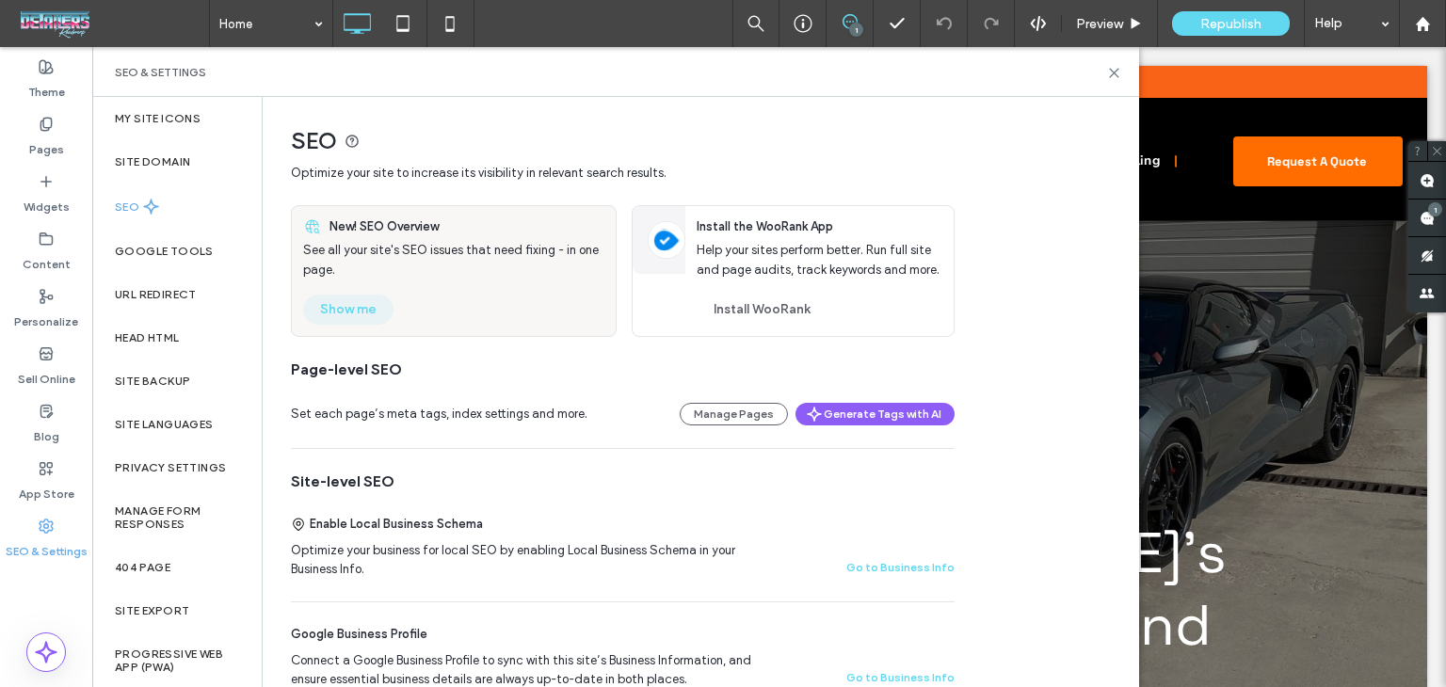
click at [363, 313] on button "Show me" at bounding box center [348, 310] width 90 height 30
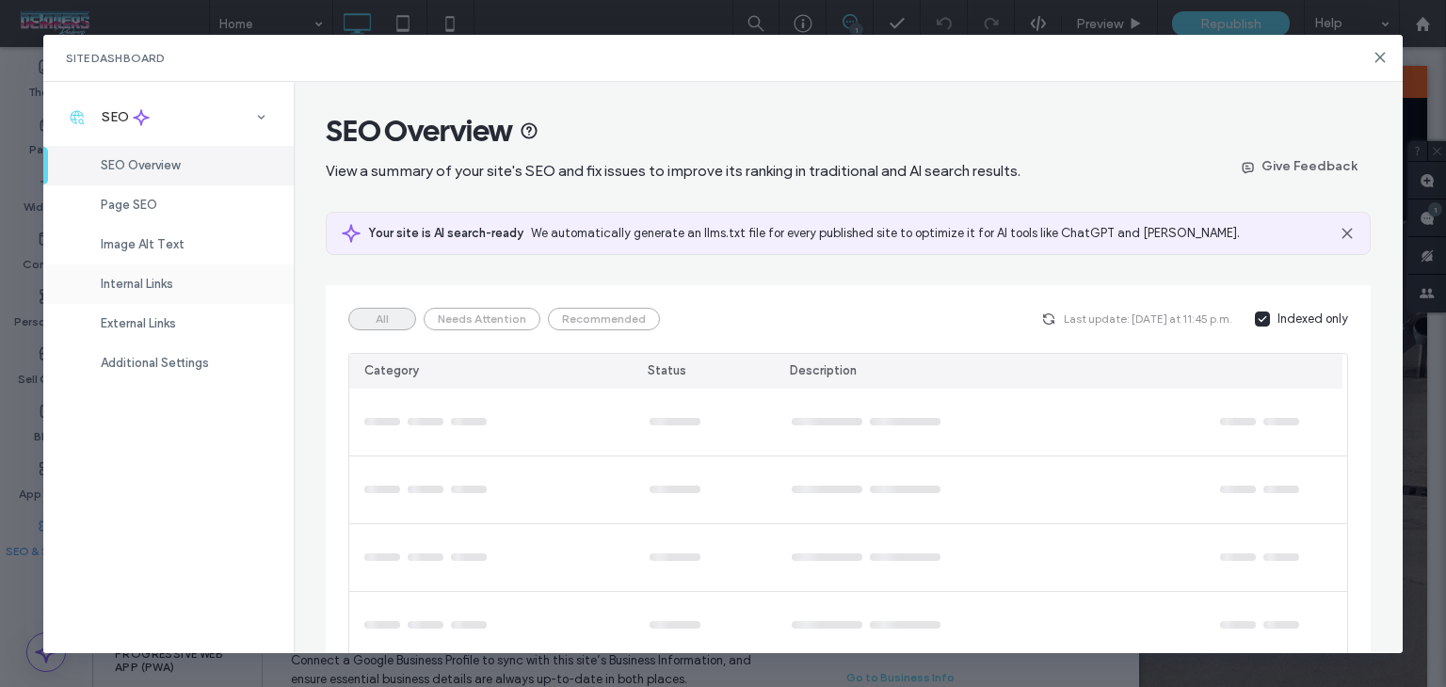
click at [156, 280] on span "Internal Links" at bounding box center [137, 284] width 73 height 14
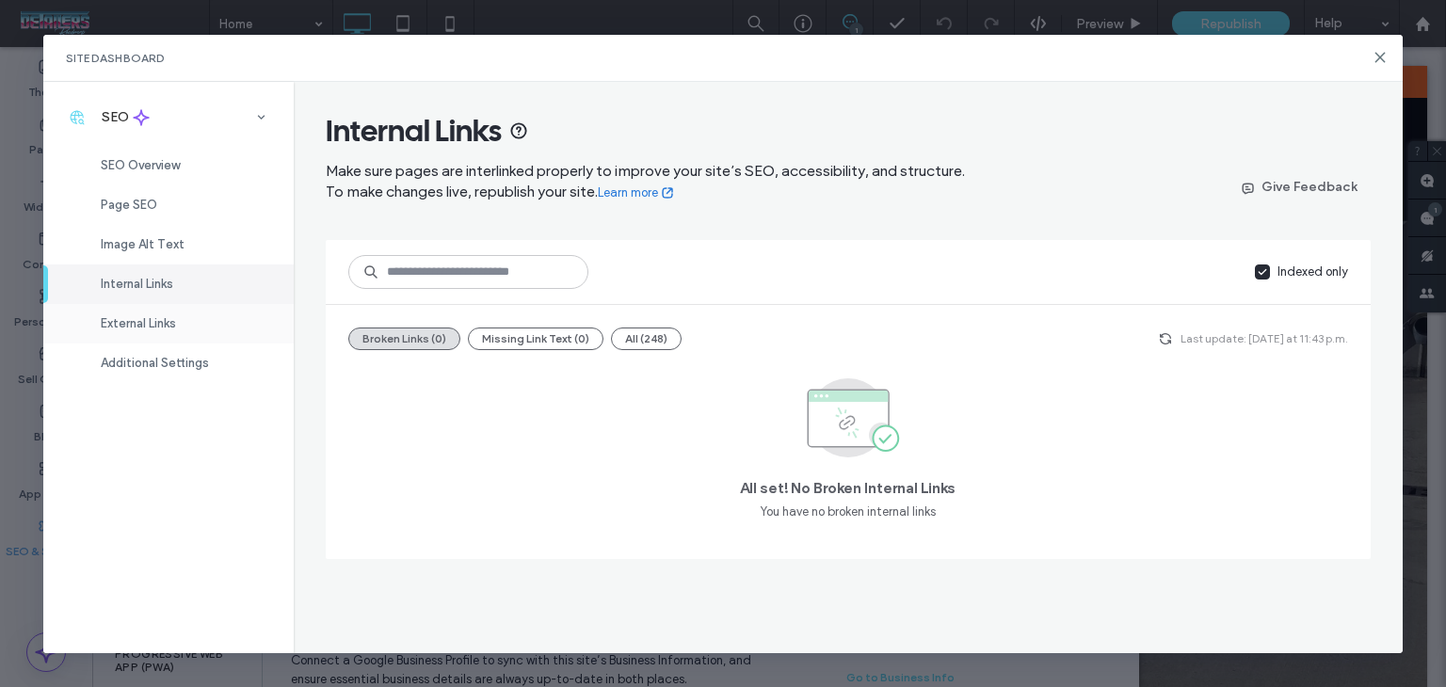
click at [121, 336] on div "External Links" at bounding box center [168, 324] width 250 height 40
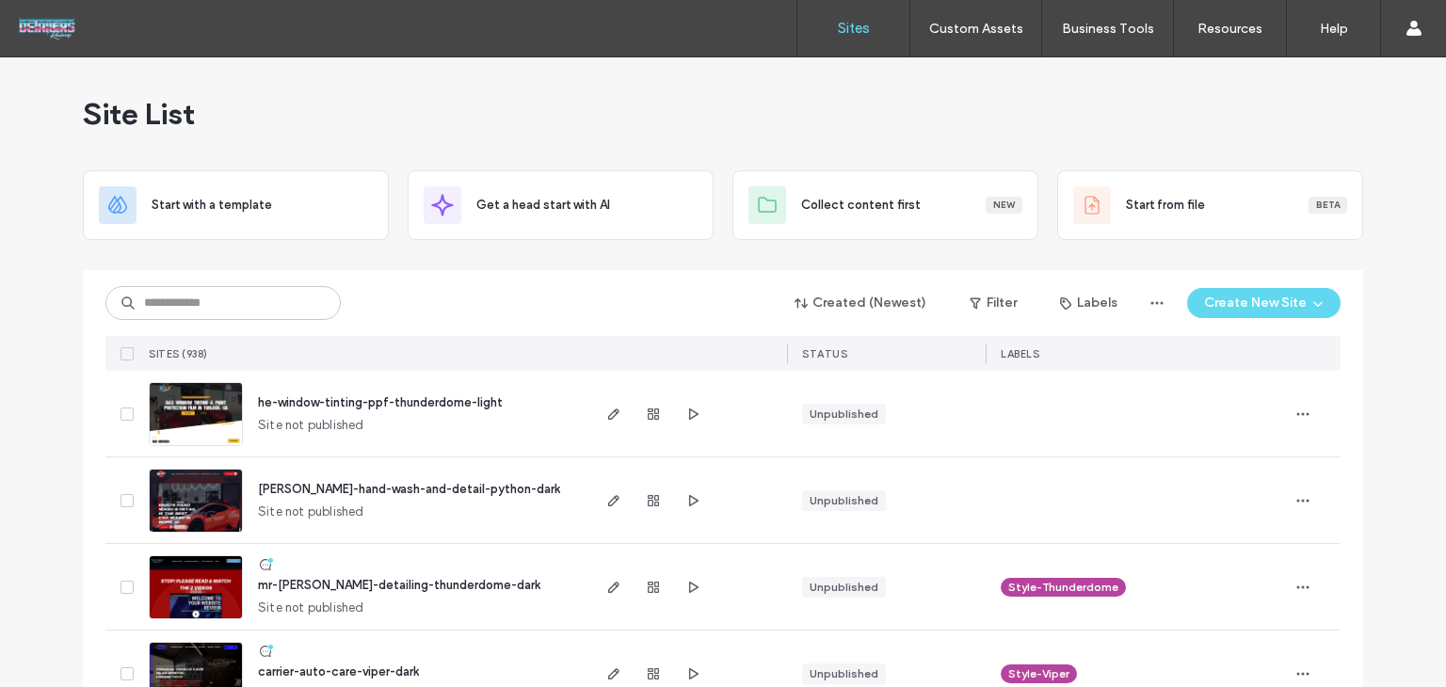
click at [343, 86] on div "Site List" at bounding box center [723, 113] width 1281 height 113
click at [249, 320] on div "Created (Newest) Filter Labels Create New Site" at bounding box center [722, 303] width 1235 height 36
click at [254, 314] on input at bounding box center [222, 303] width 235 height 34
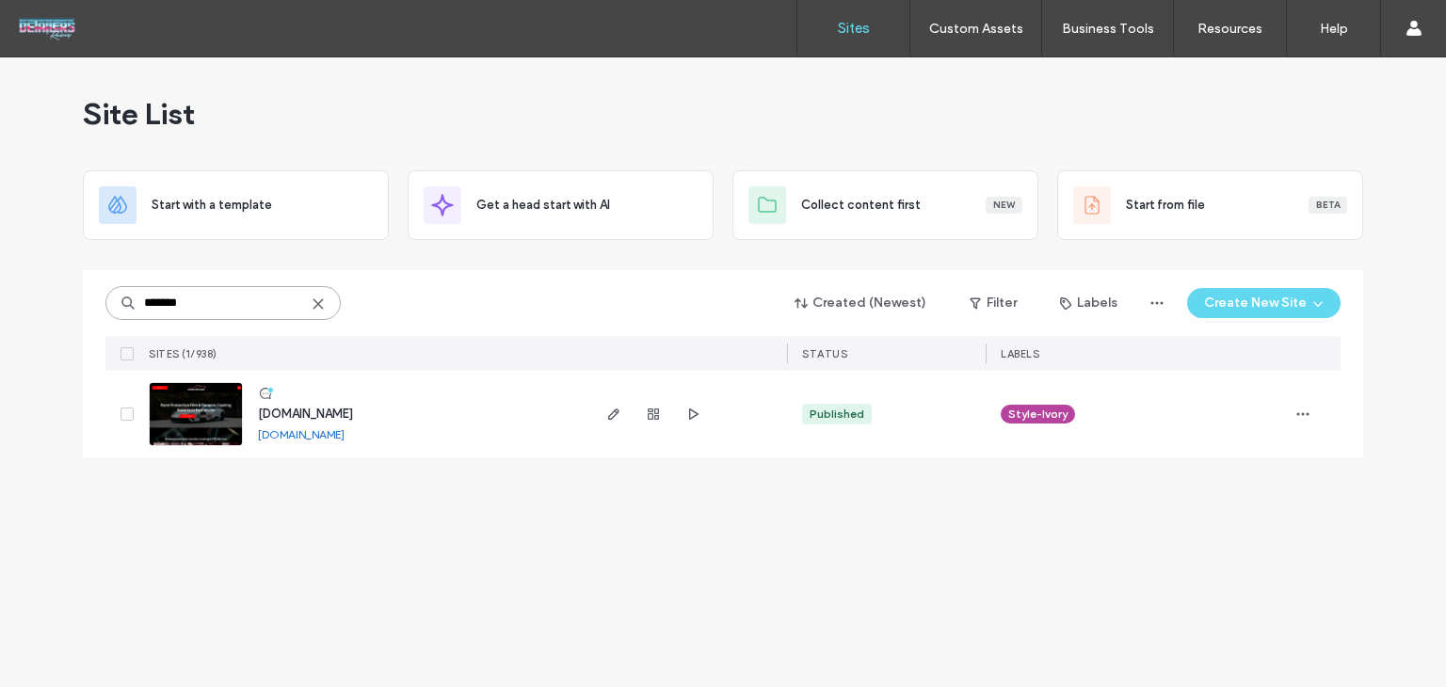
type input "*******"
click at [328, 405] on div "[DOMAIN_NAME]" at bounding box center [305, 414] width 95 height 19
click at [325, 425] on div "[DOMAIN_NAME] [DOMAIN_NAME]" at bounding box center [415, 414] width 345 height 87
click at [328, 417] on span "www.legendsdetailling.net" at bounding box center [305, 414] width 95 height 14
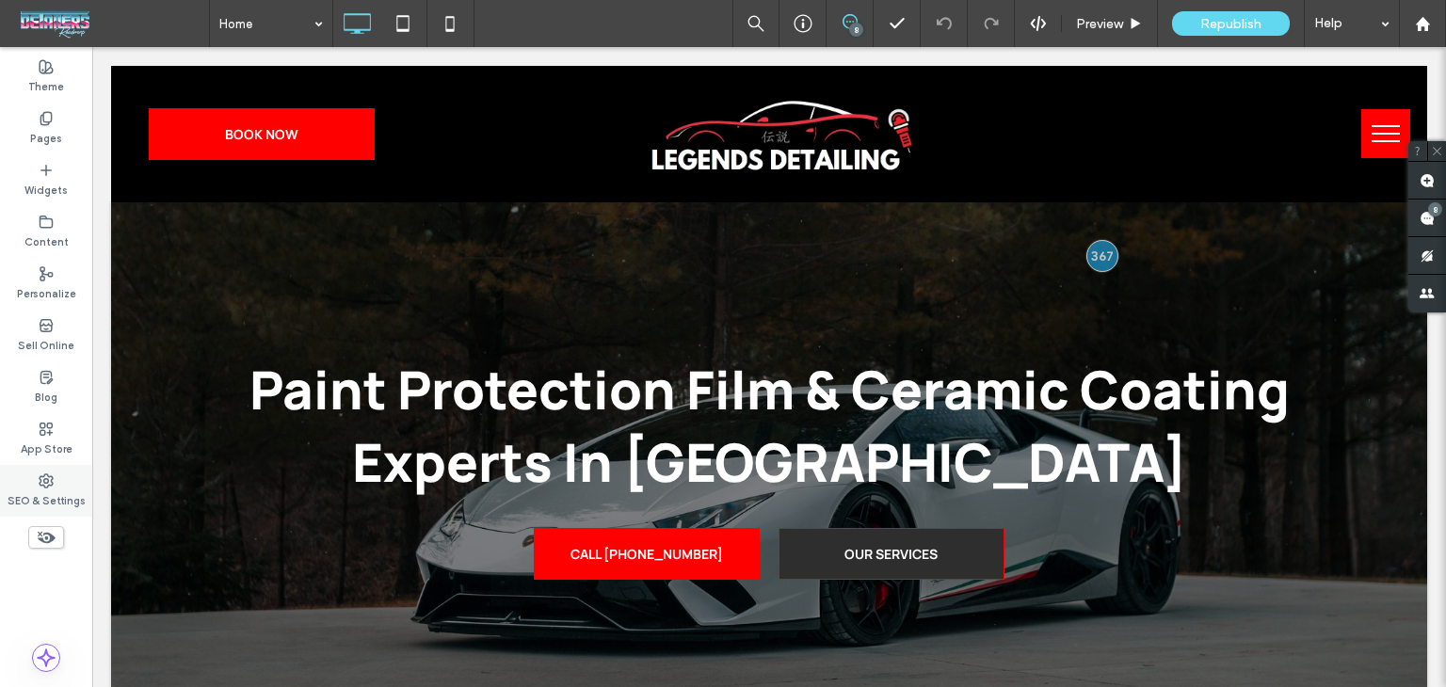
click at [43, 481] on use at bounding box center [46, 481] width 13 height 13
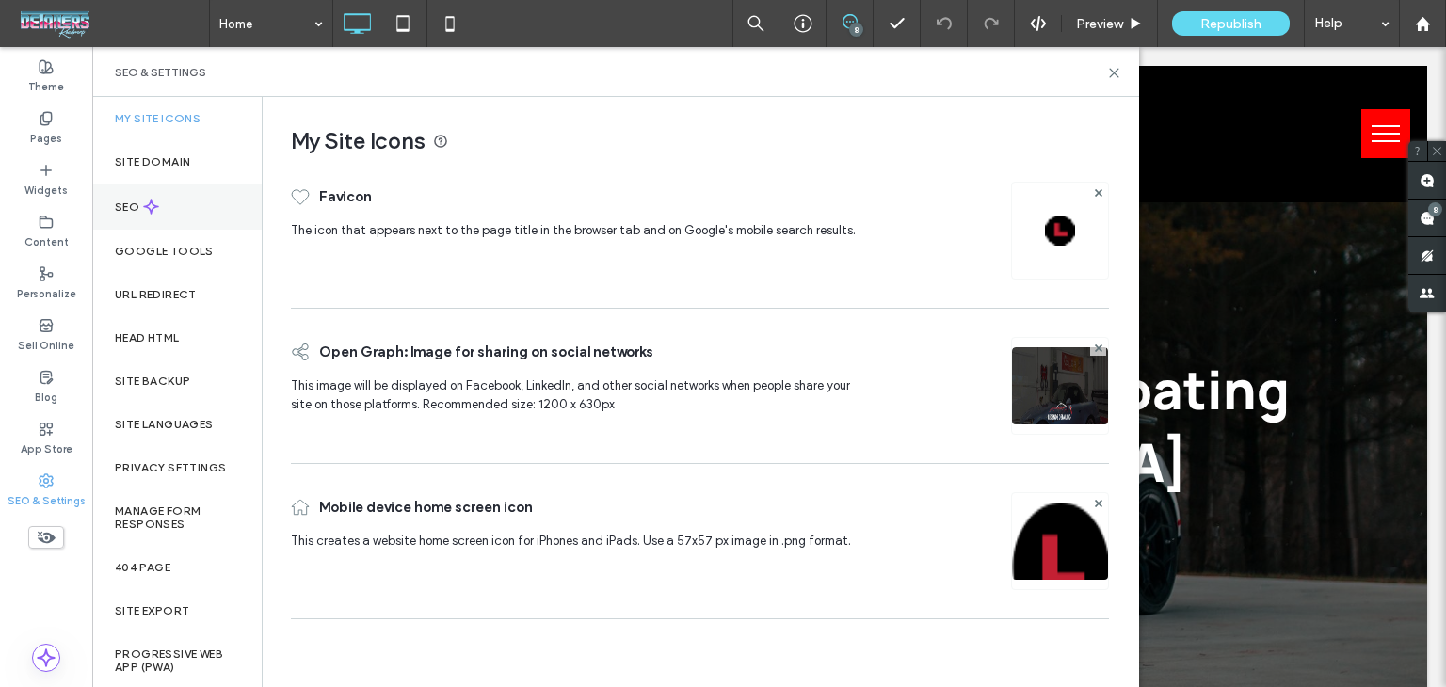
click at [137, 194] on div "SEO" at bounding box center [176, 207] width 169 height 46
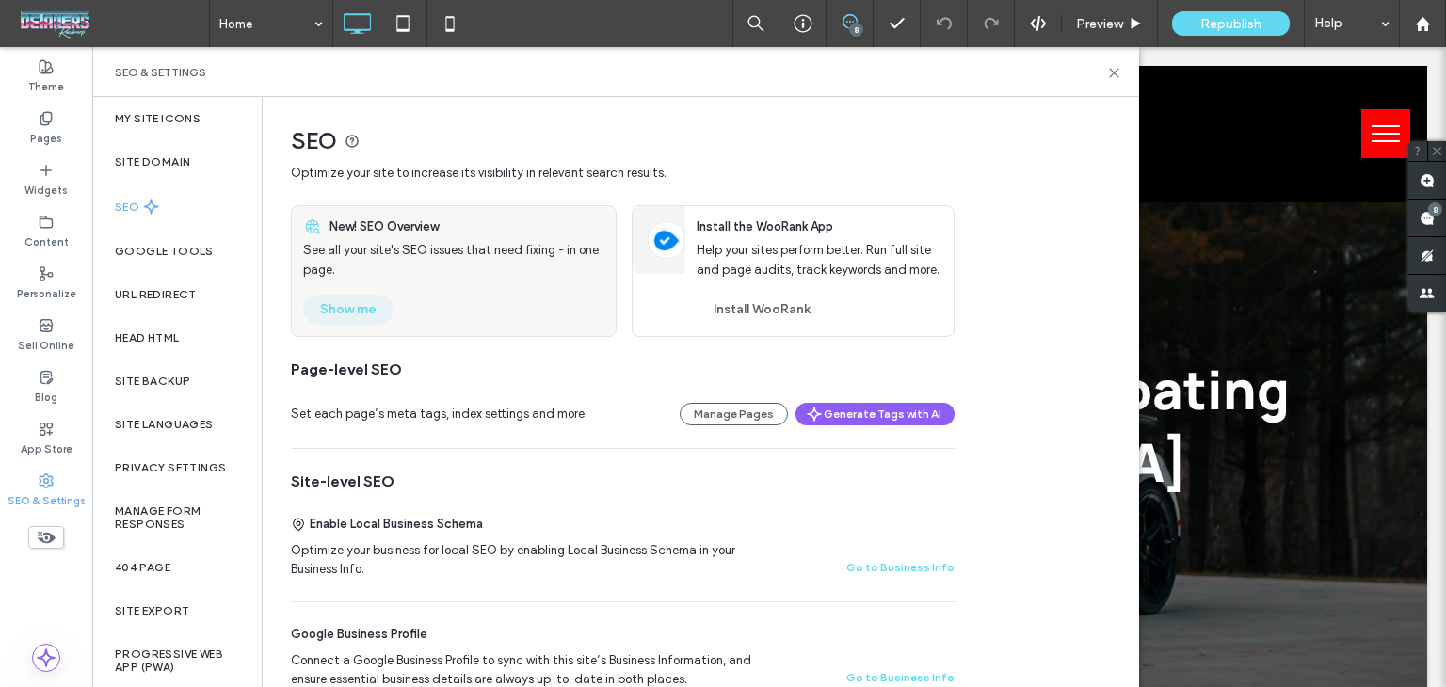
click at [369, 298] on button "Show me" at bounding box center [348, 310] width 90 height 30
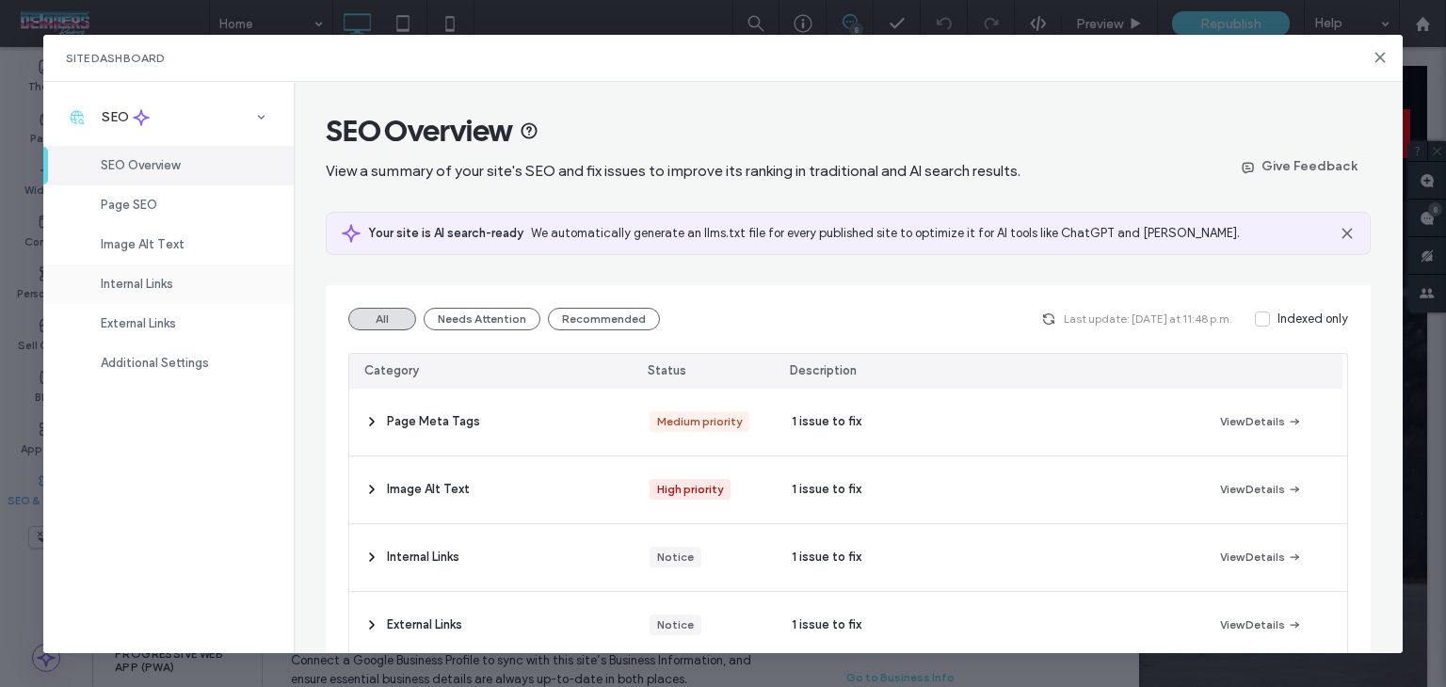
click at [179, 292] on div "Internal Links" at bounding box center [168, 285] width 250 height 40
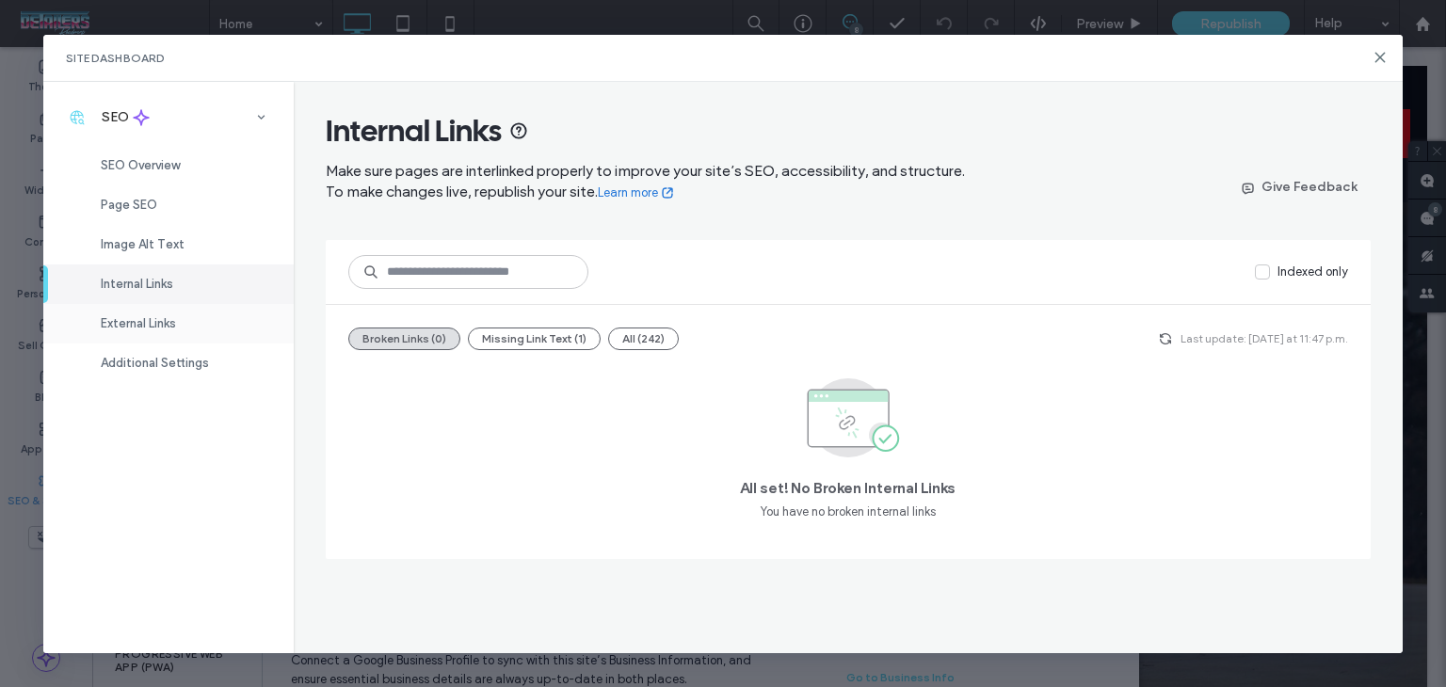
click at [157, 323] on span "External Links" at bounding box center [138, 323] width 75 height 14
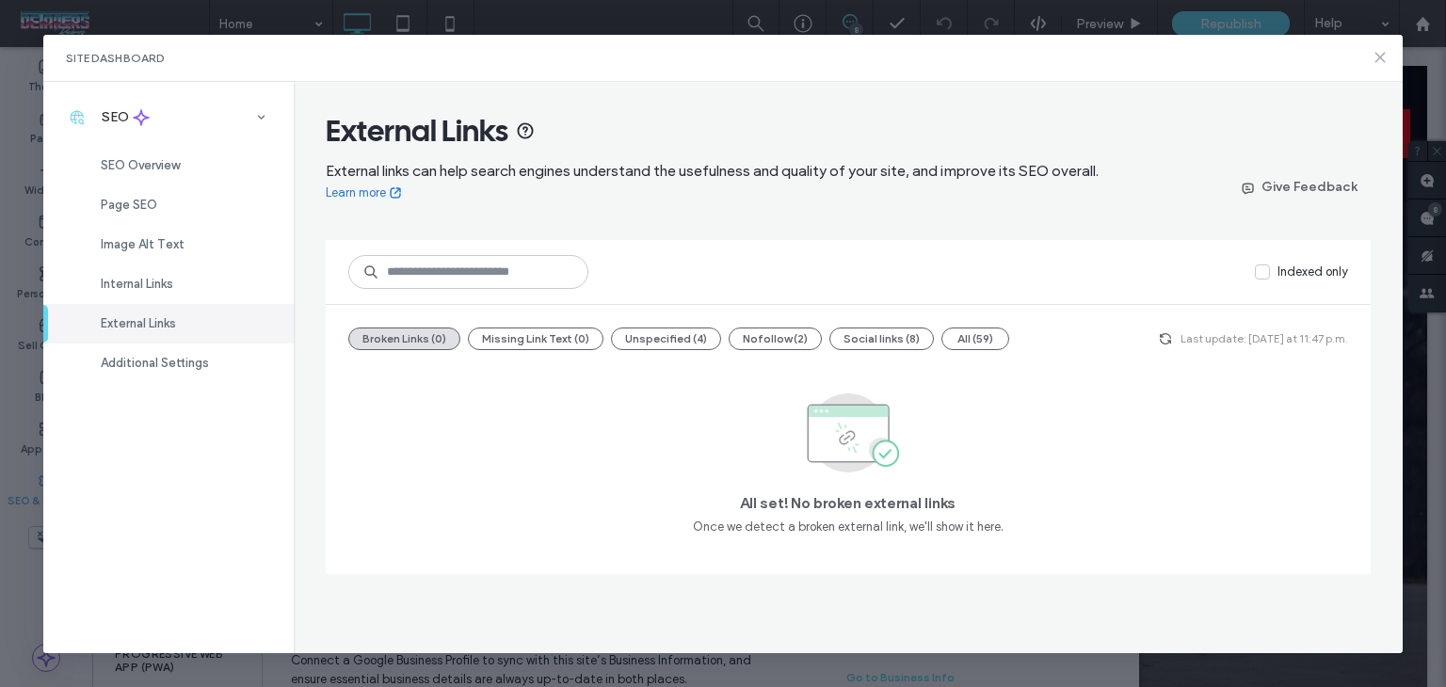
click at [1384, 64] on icon at bounding box center [1380, 57] width 15 height 15
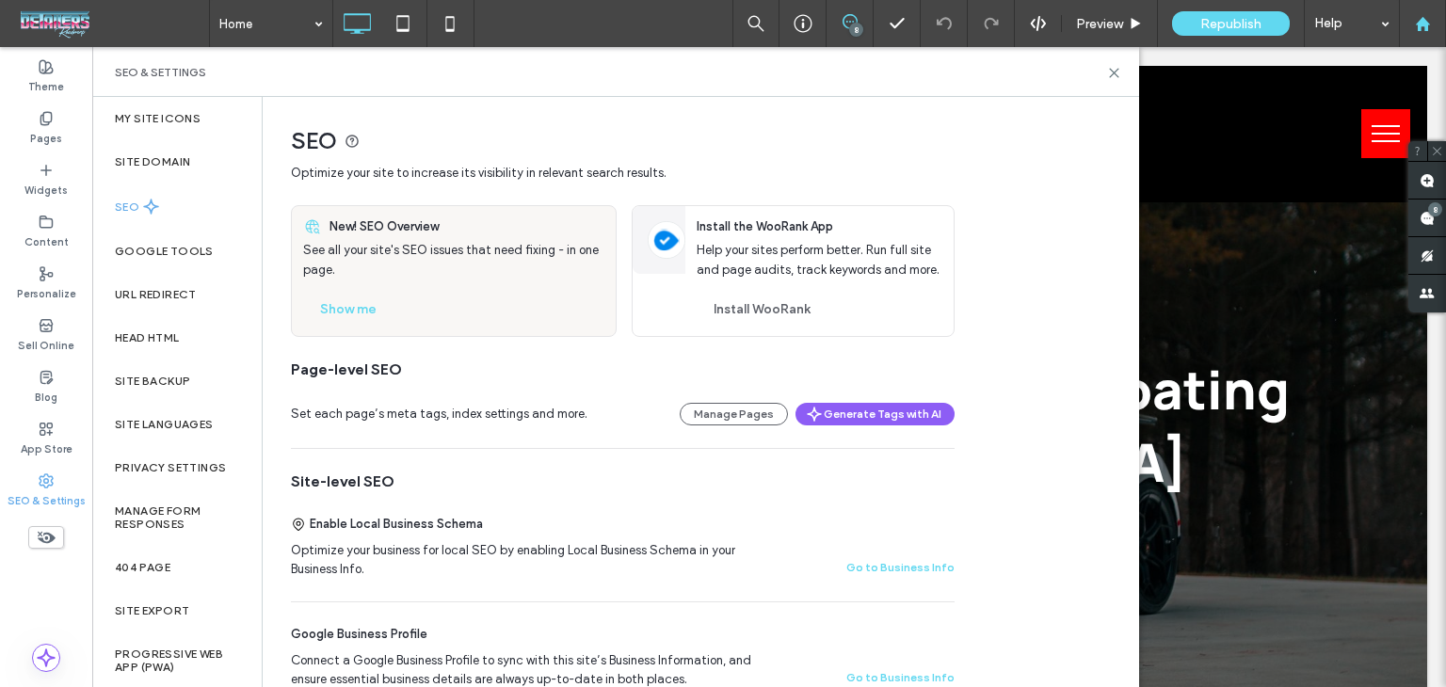
click at [1437, 8] on div at bounding box center [1422, 23] width 47 height 47
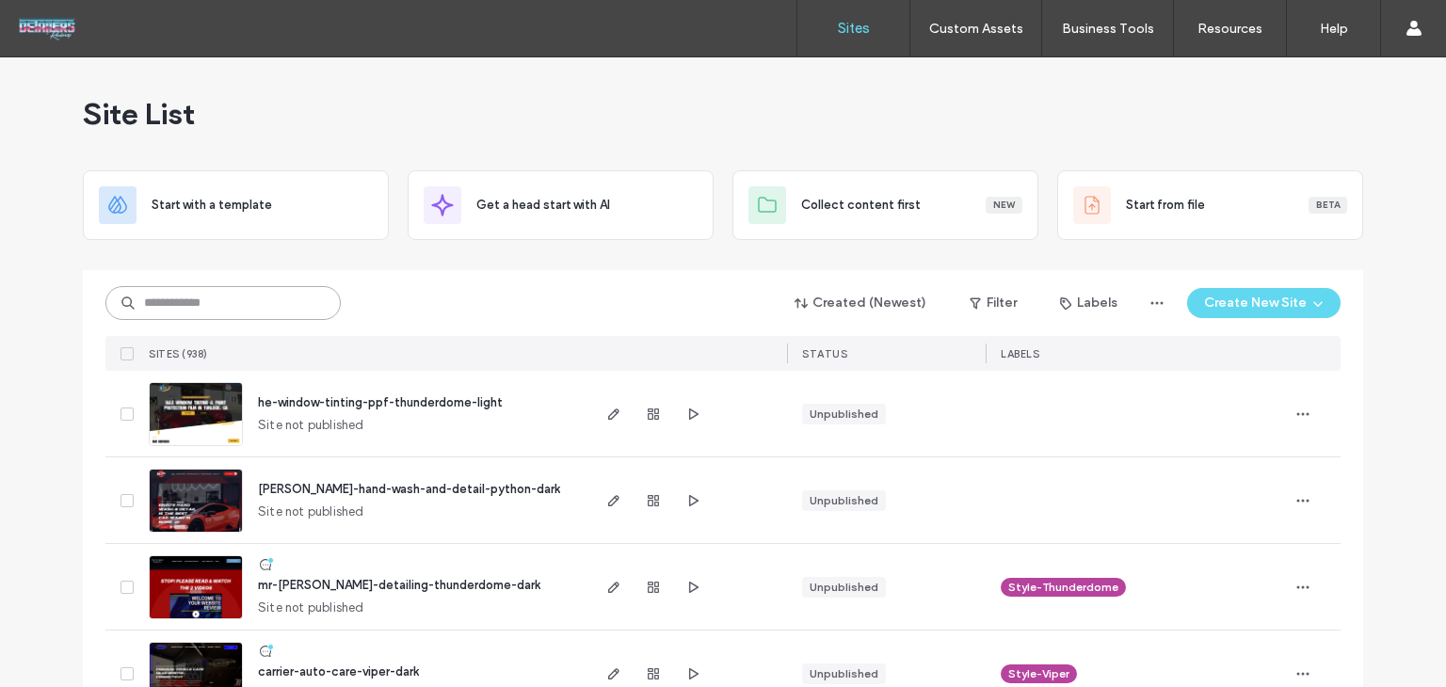
click at [233, 302] on input at bounding box center [222, 303] width 235 height 34
type input "*********"
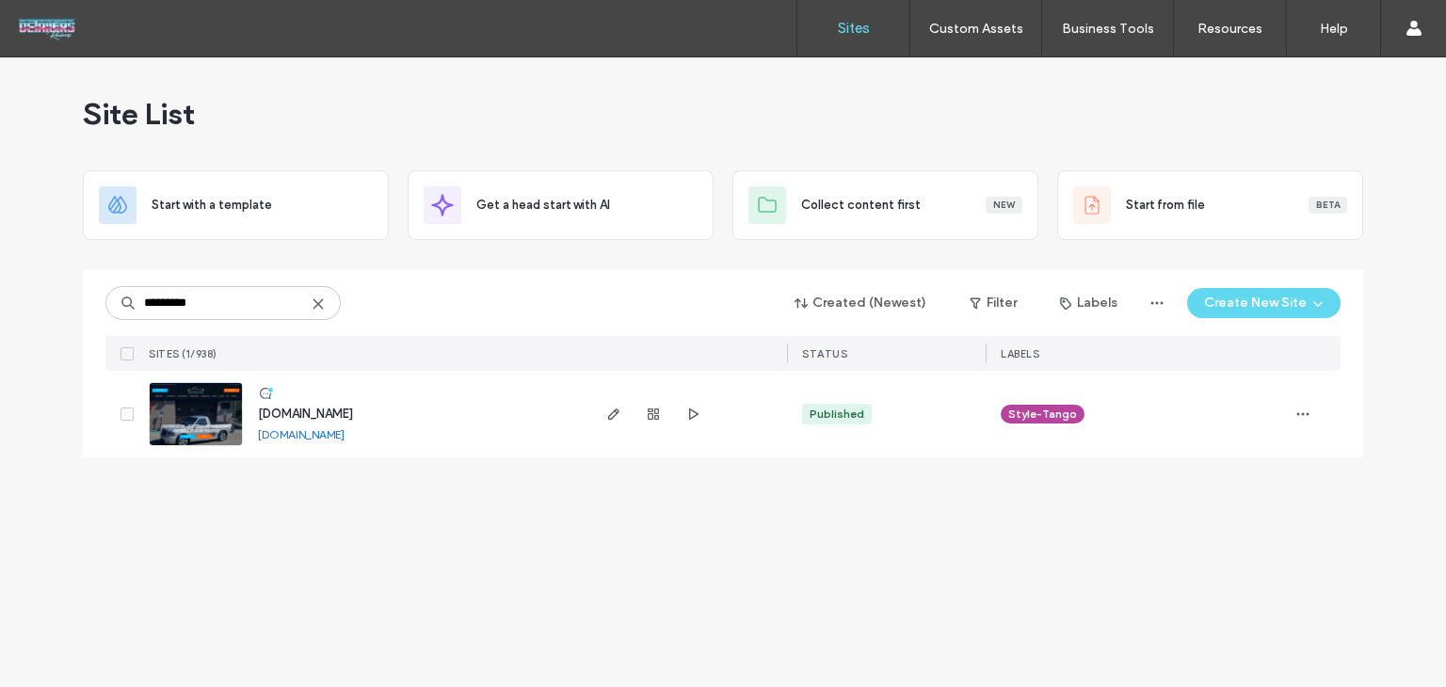
click at [353, 405] on div "[DOMAIN_NAME]" at bounding box center [305, 414] width 95 height 19
click at [353, 418] on span "[DOMAIN_NAME]" at bounding box center [305, 414] width 95 height 14
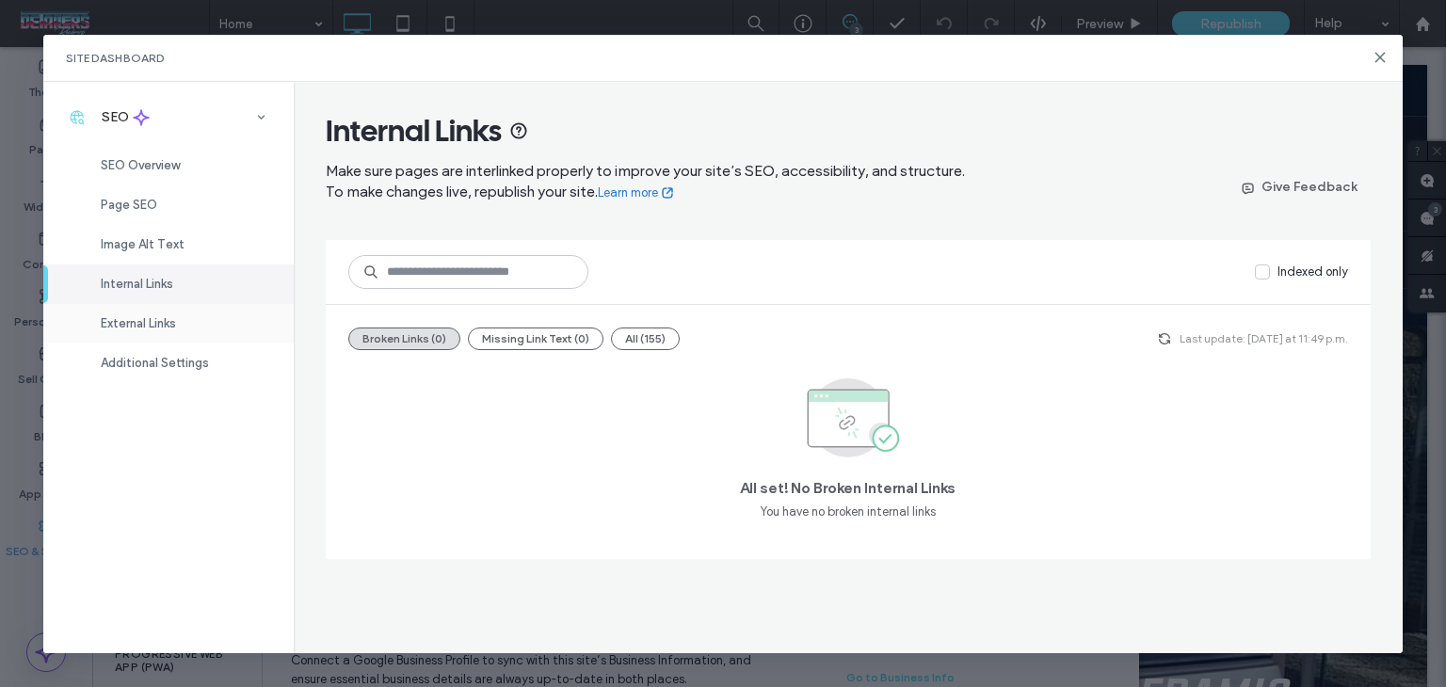
click at [266, 320] on div "External Links" at bounding box center [168, 324] width 250 height 40
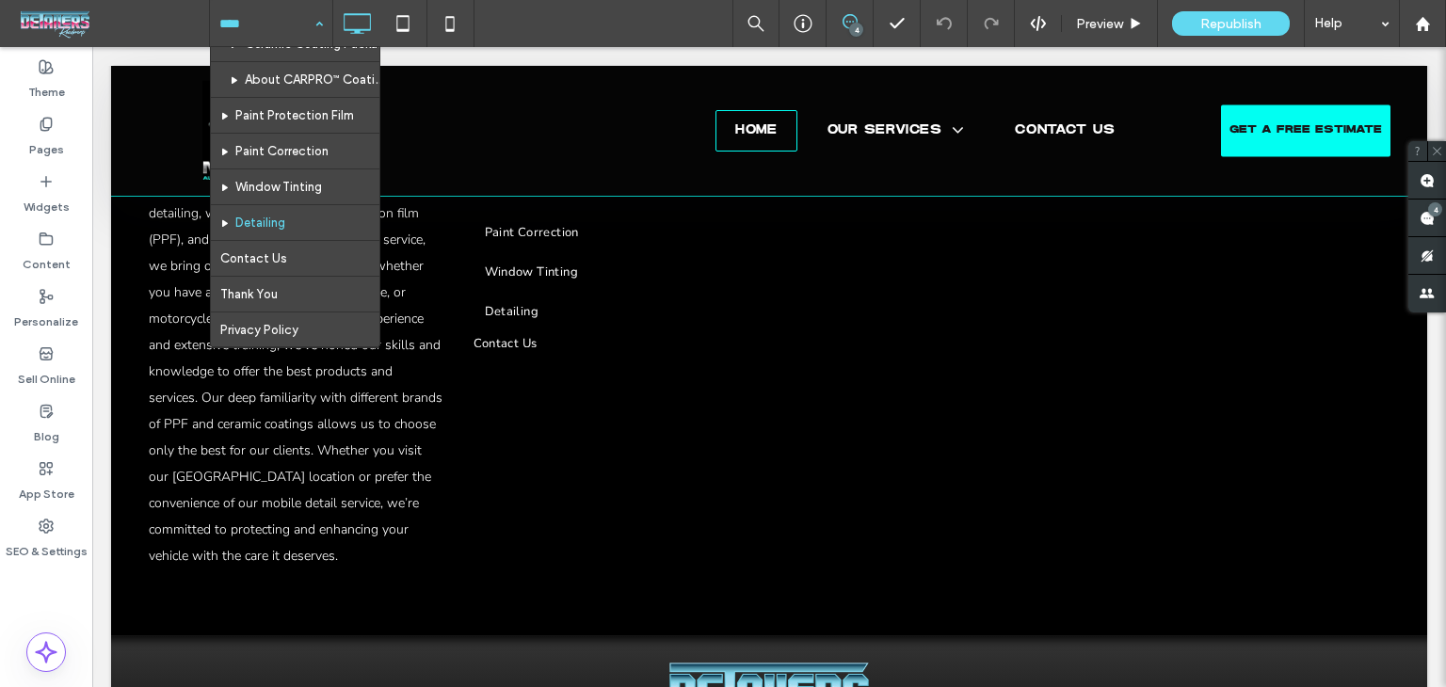
scroll to position [100, 0]
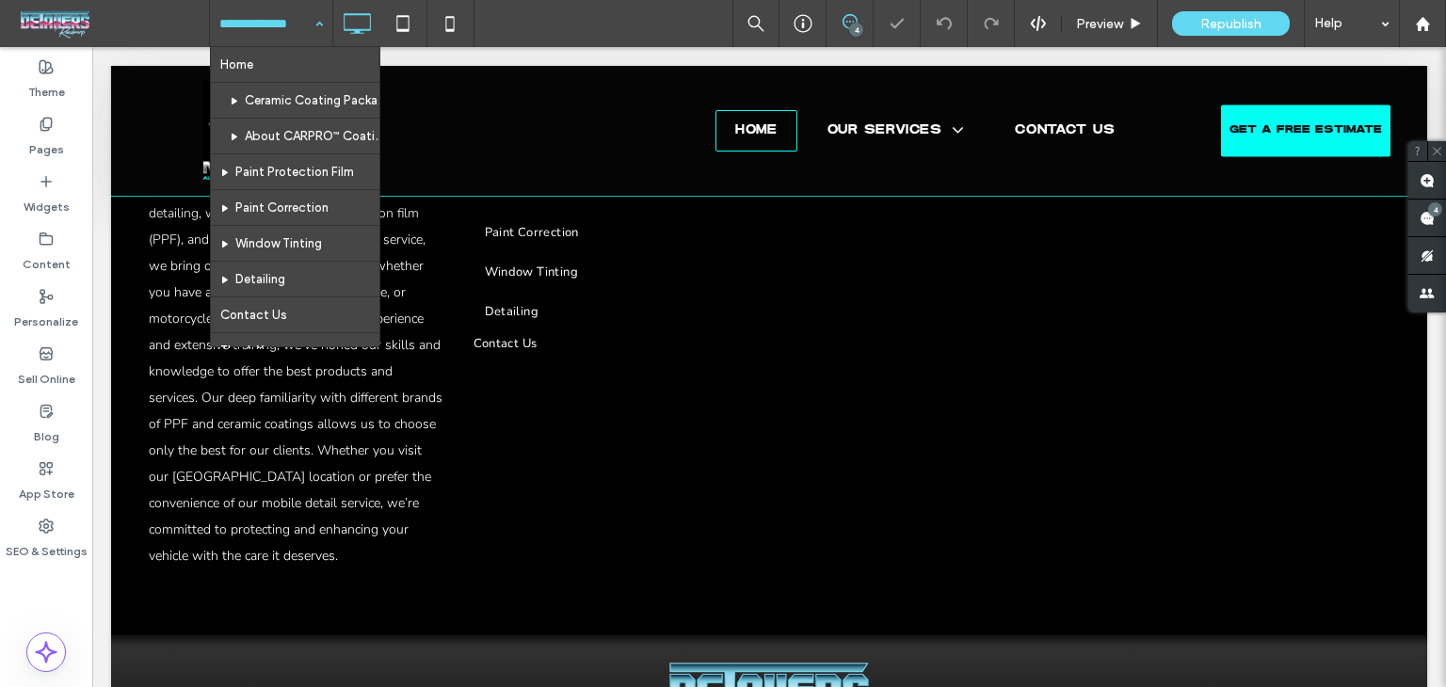
click at [280, 32] on input at bounding box center [266, 23] width 94 height 47
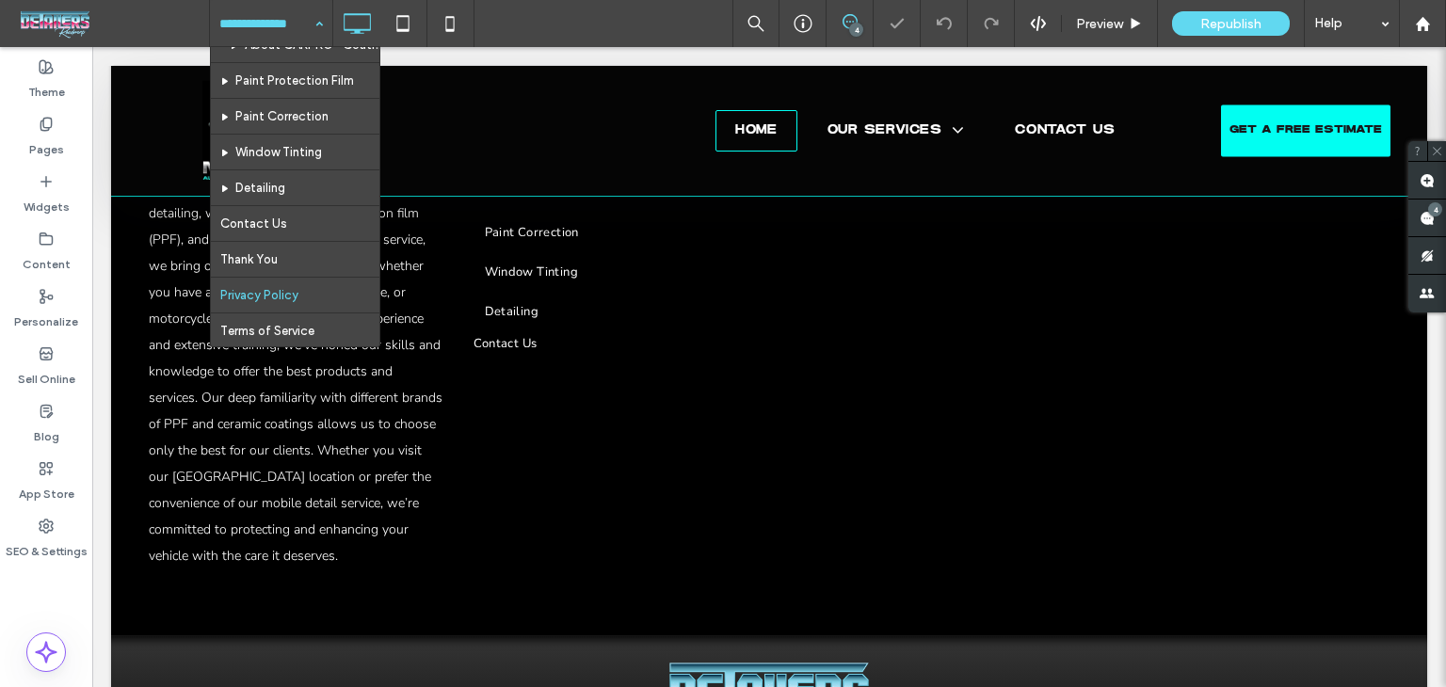
scroll to position [100, 0]
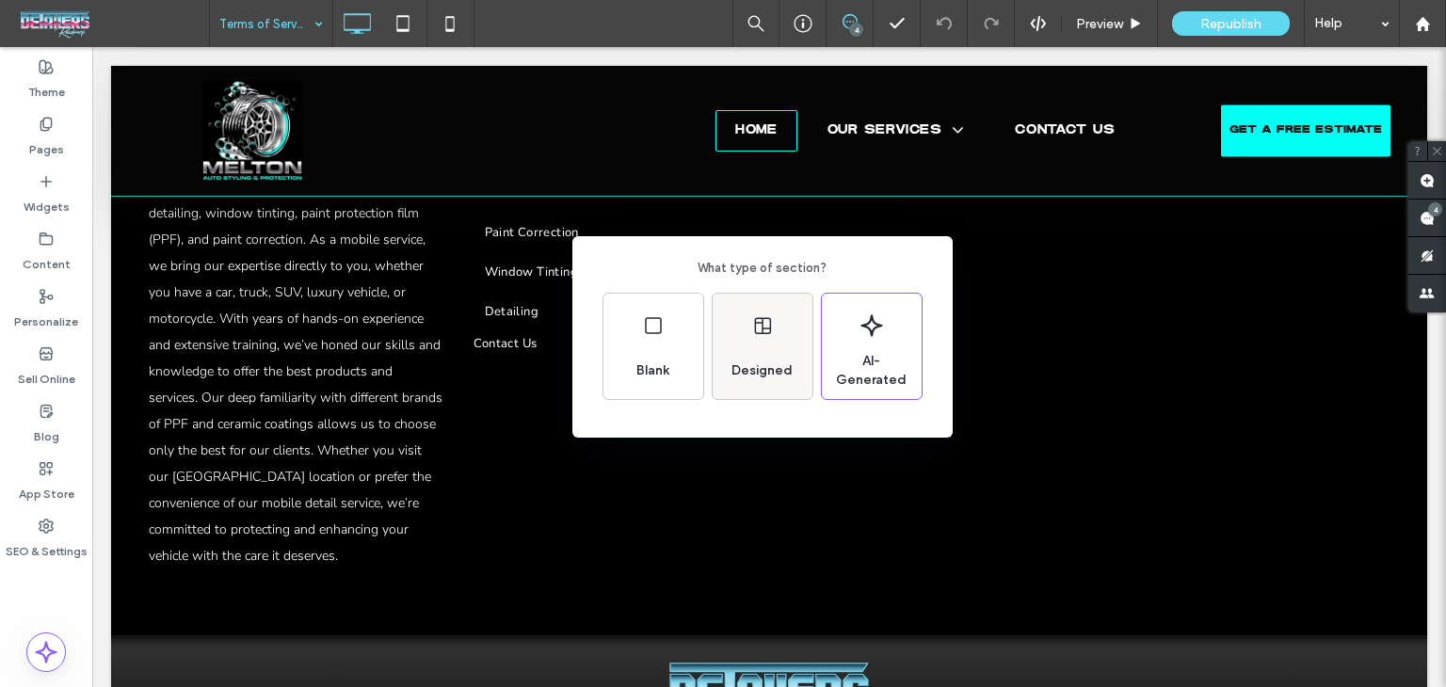
click at [754, 382] on div "Designed" at bounding box center [762, 370] width 76 height 41
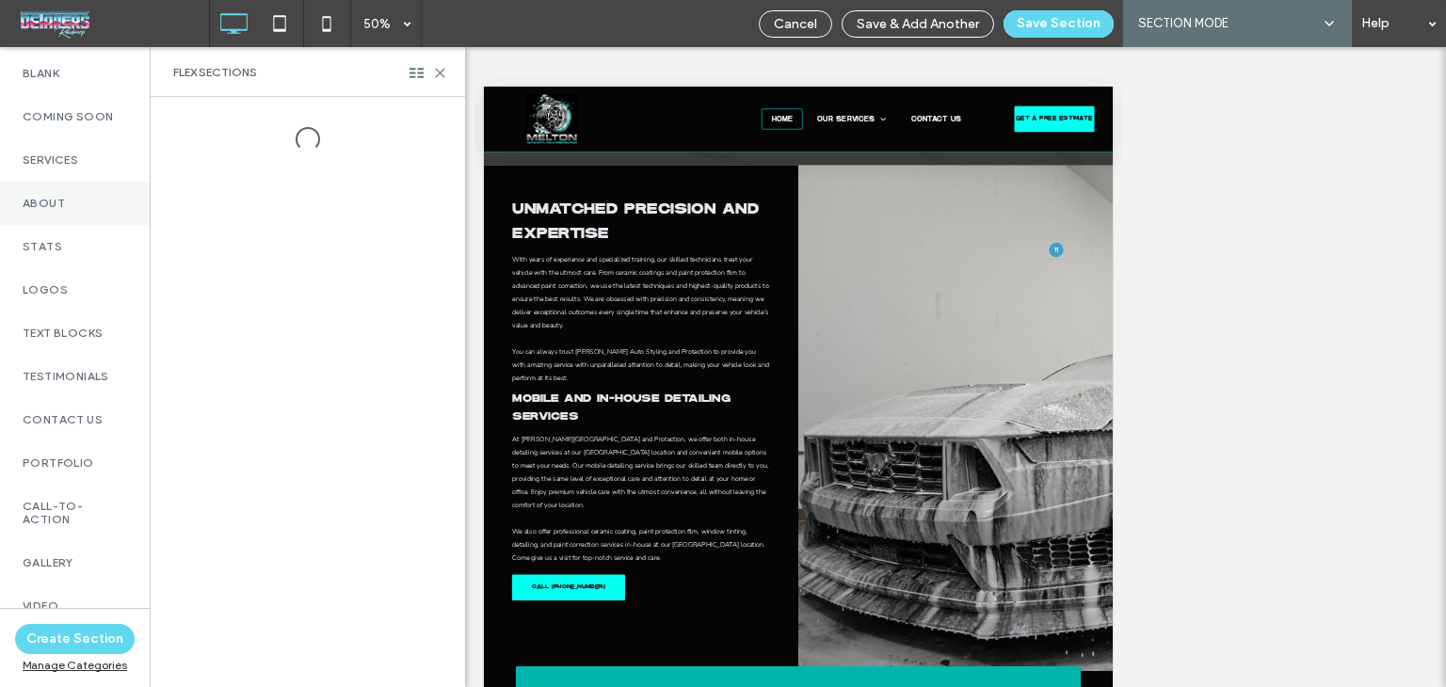
scroll to position [565, 0]
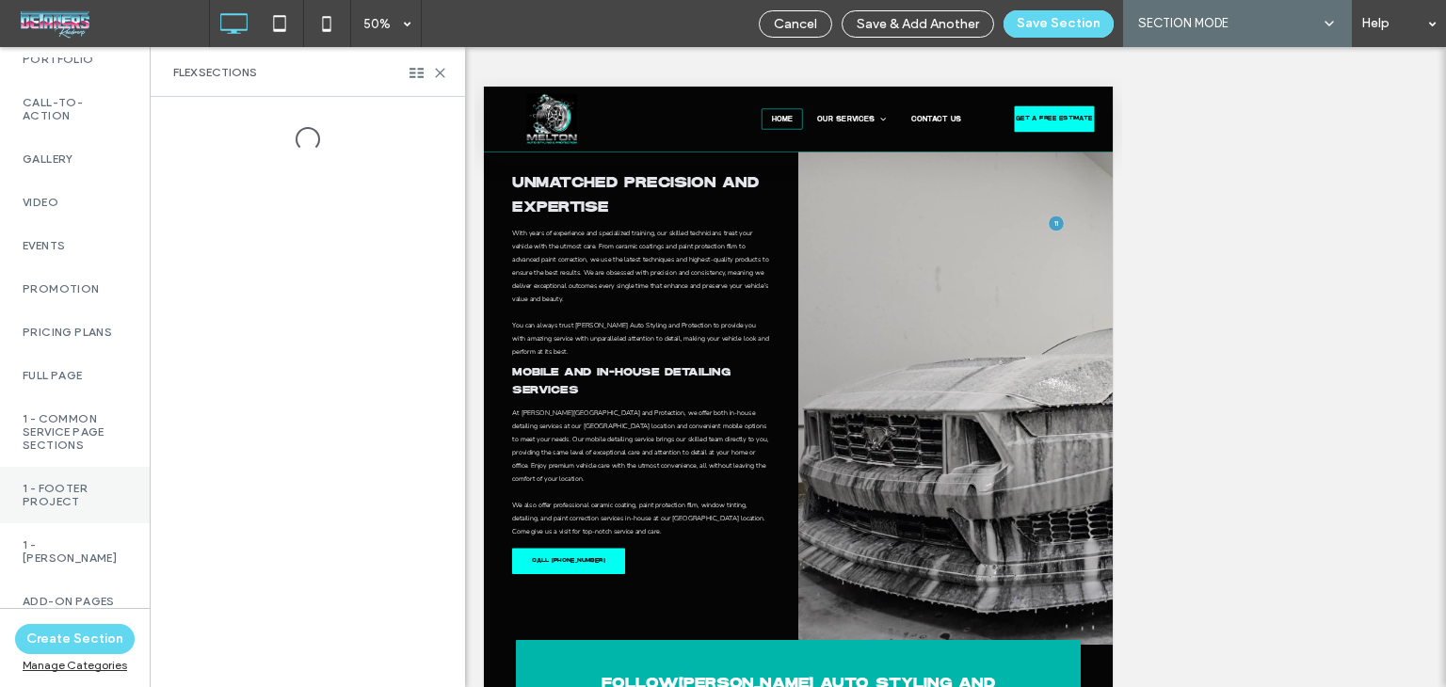
click at [58, 504] on label "1 - Footer Project" at bounding box center [75, 495] width 105 height 26
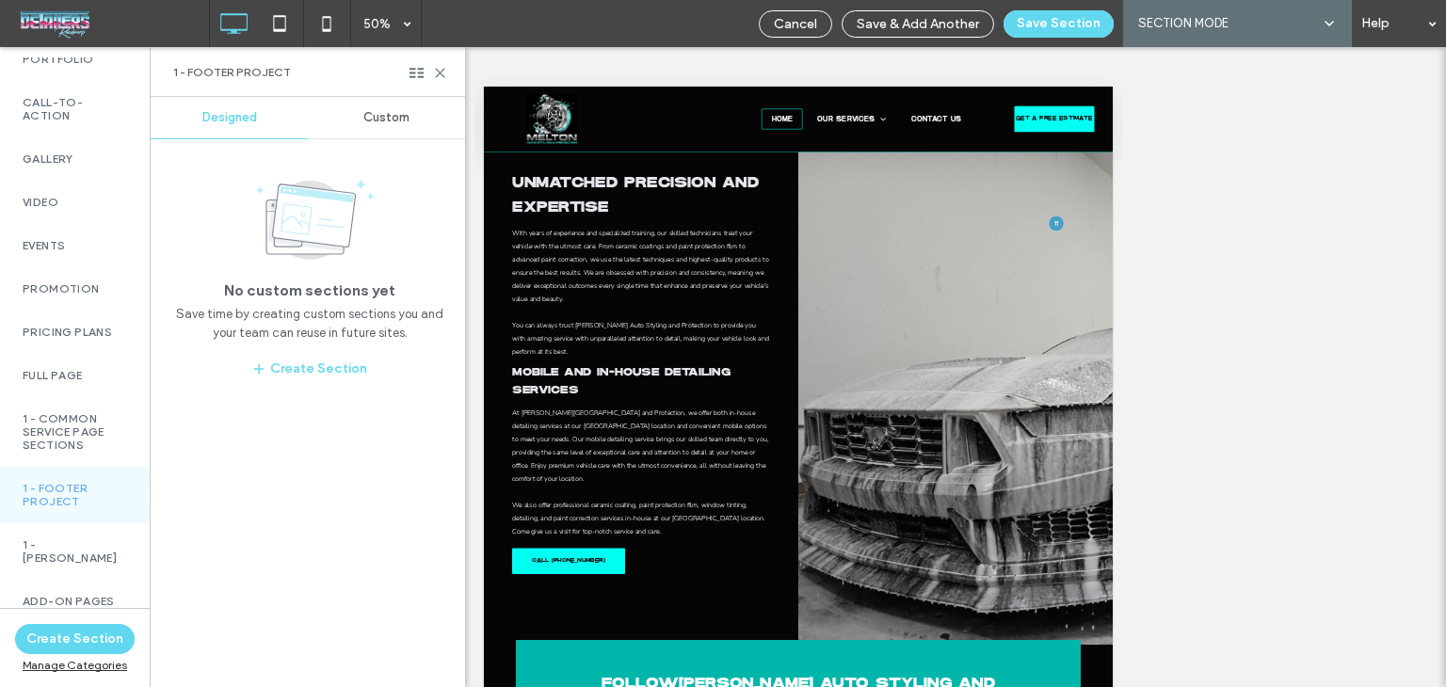
click at [362, 113] on div "Custom" at bounding box center [386, 117] width 157 height 41
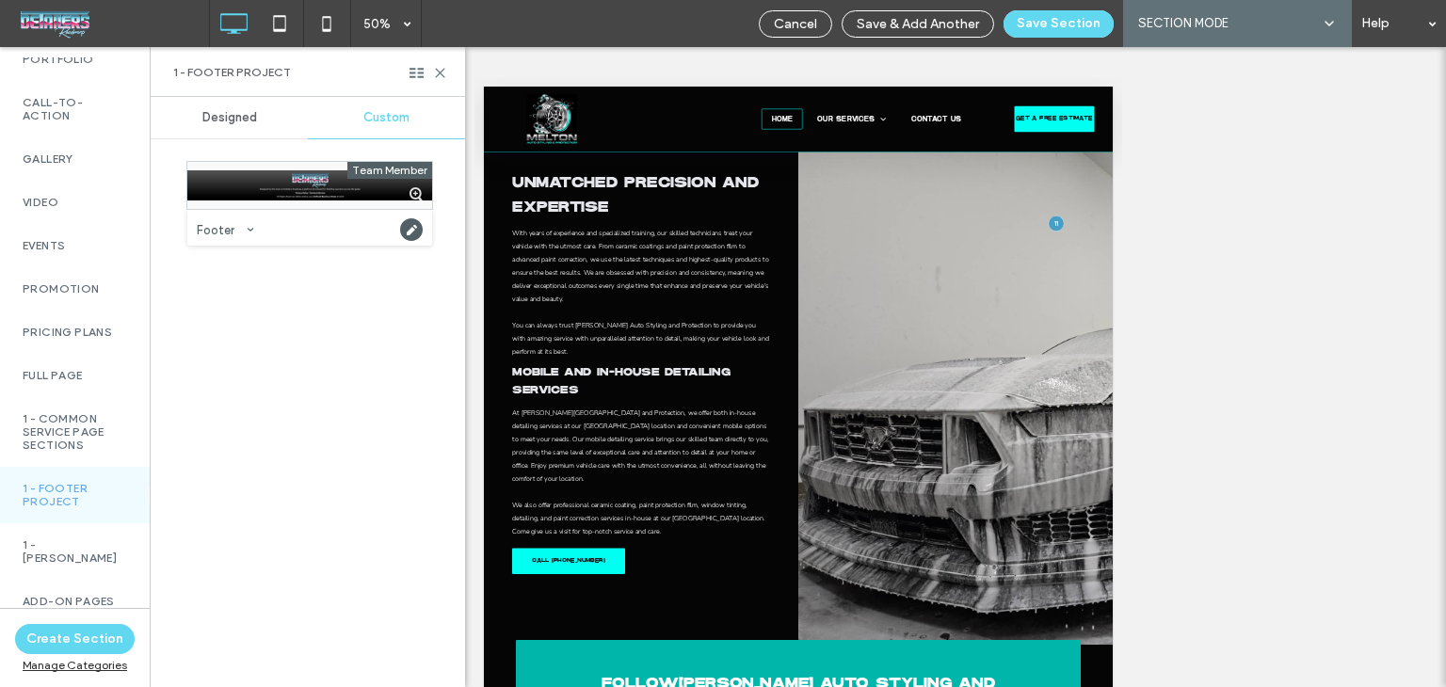
click at [316, 187] on div at bounding box center [309, 185] width 245 height 47
click at [1053, 29] on button "Save Section" at bounding box center [1059, 23] width 110 height 27
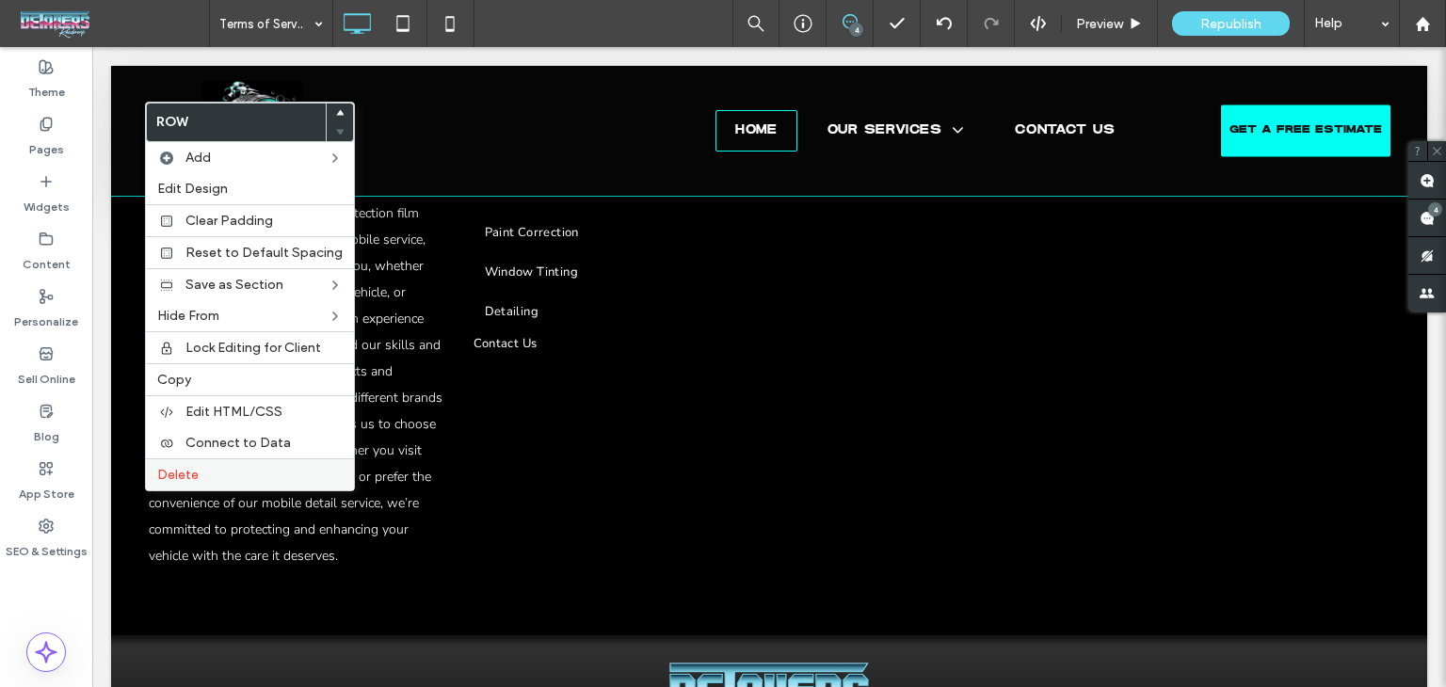
click at [222, 478] on label "Delete" at bounding box center [249, 475] width 185 height 16
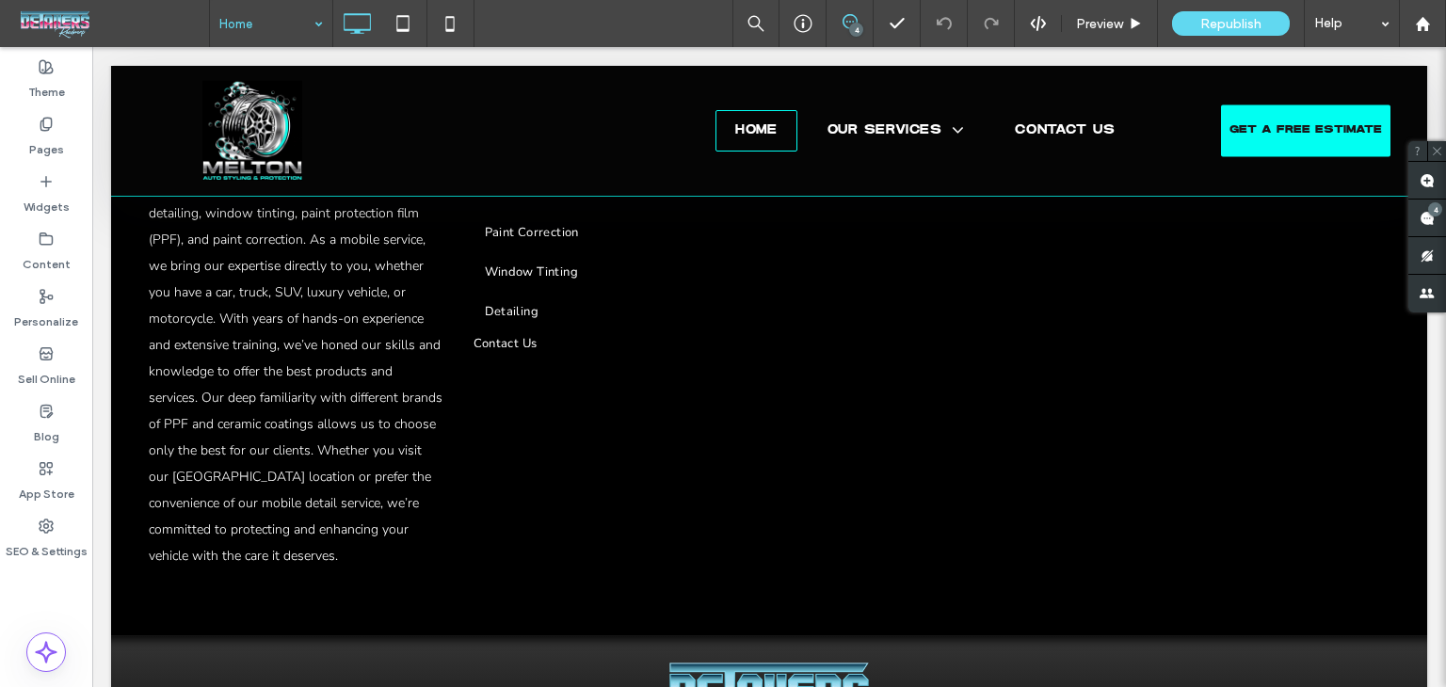
click at [255, 16] on input at bounding box center [266, 23] width 94 height 47
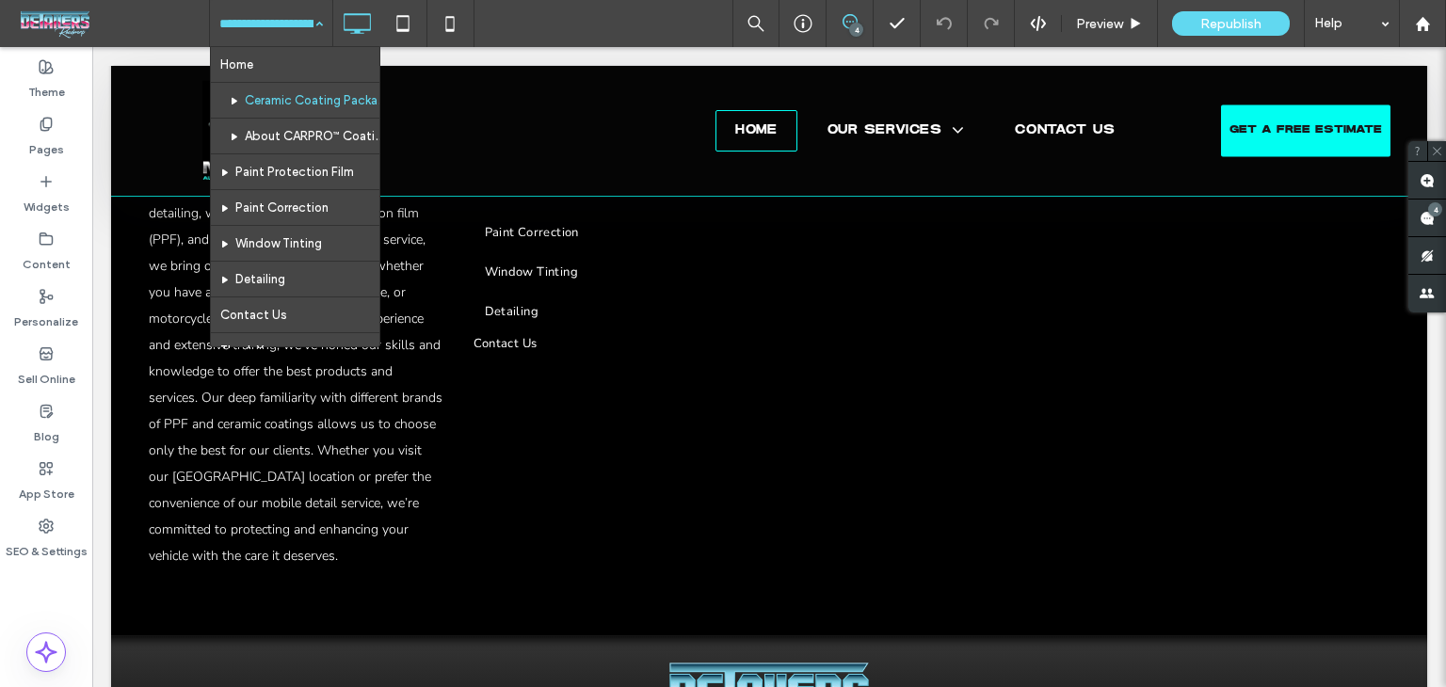
click at [271, 25] on input at bounding box center [266, 23] width 94 height 47
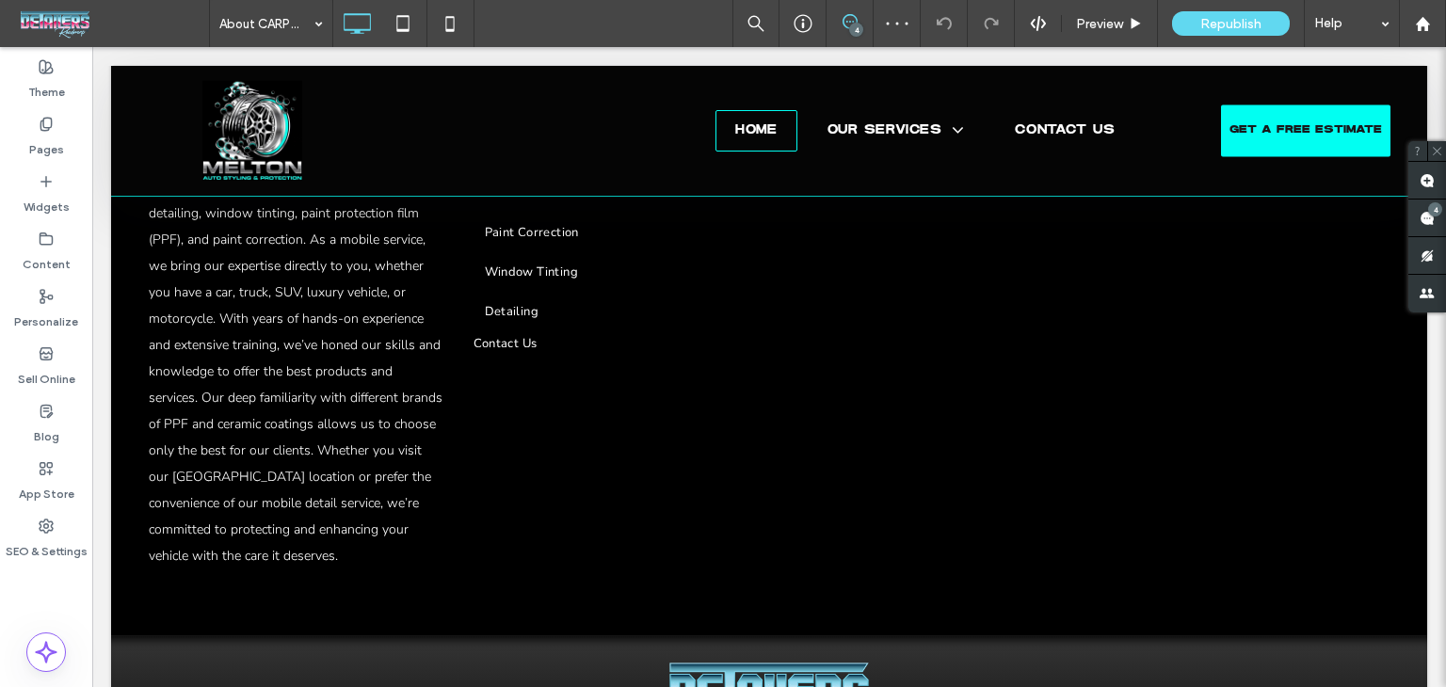
click at [289, 27] on div at bounding box center [723, 343] width 1446 height 687
click at [280, 5] on input at bounding box center [266, 23] width 94 height 47
click at [290, 37] on input at bounding box center [266, 23] width 94 height 47
click at [299, 28] on input at bounding box center [266, 23] width 94 height 47
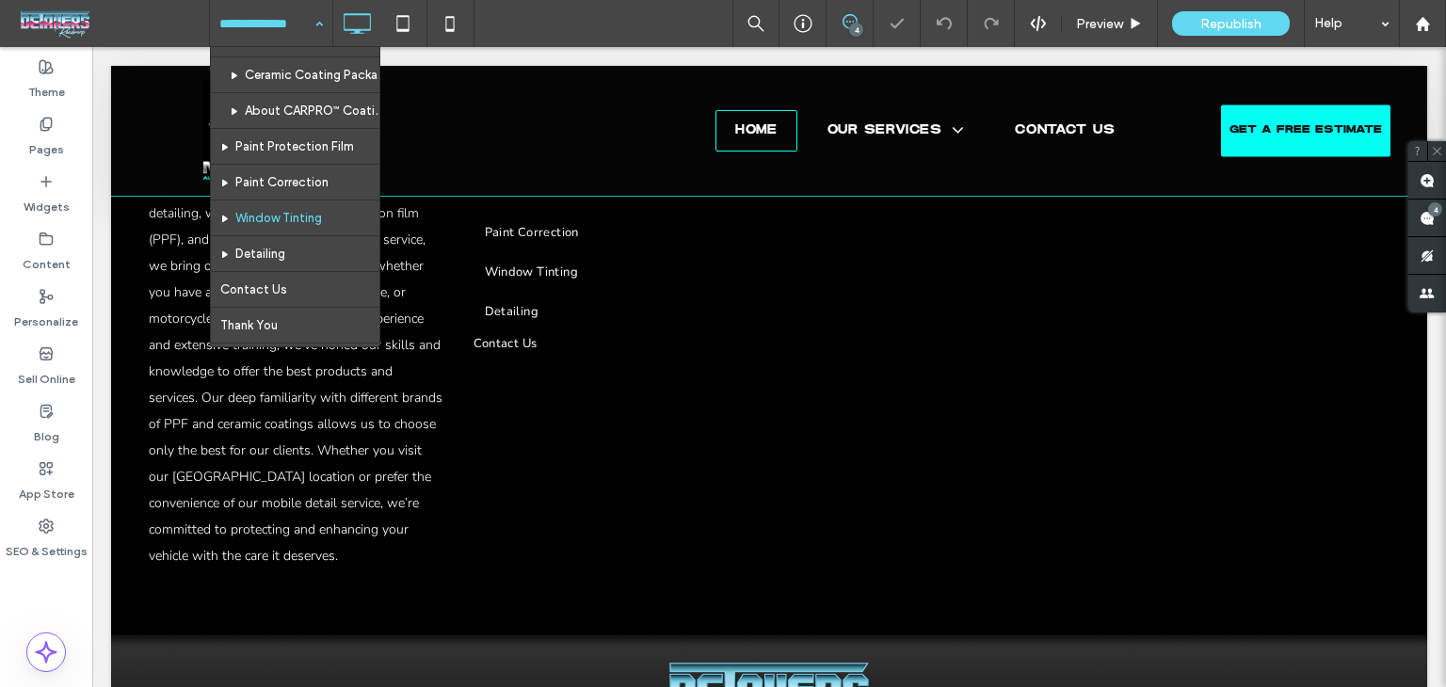
scroll to position [94, 0]
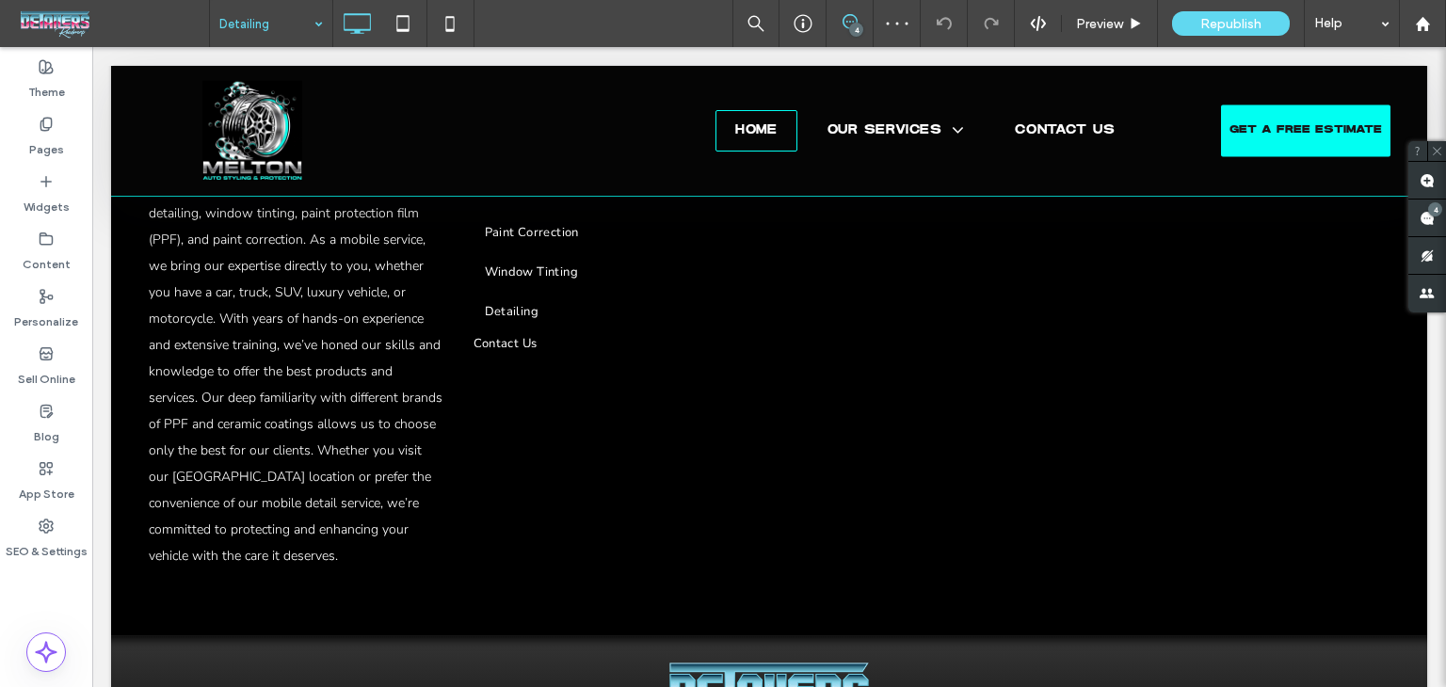
click at [286, 28] on input at bounding box center [266, 23] width 94 height 47
click at [283, 19] on input at bounding box center [266, 23] width 94 height 47
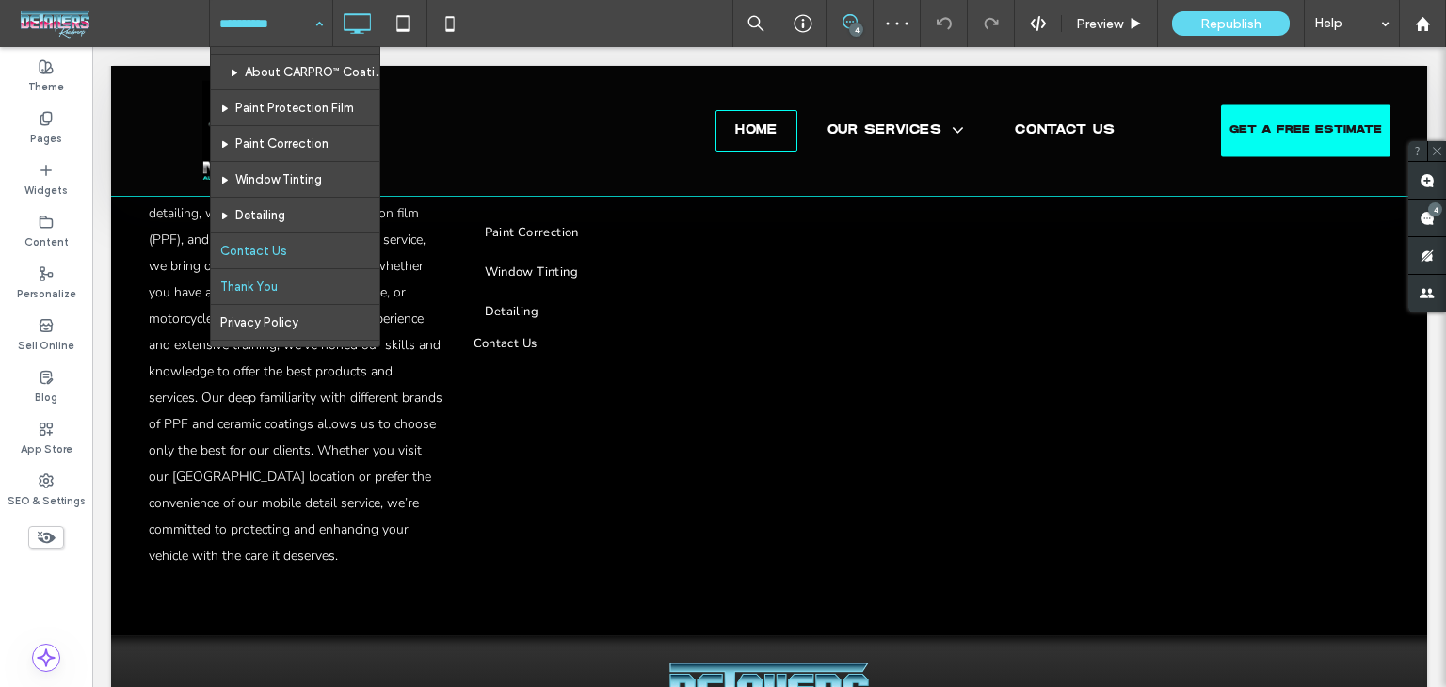
scroll to position [100, 0]
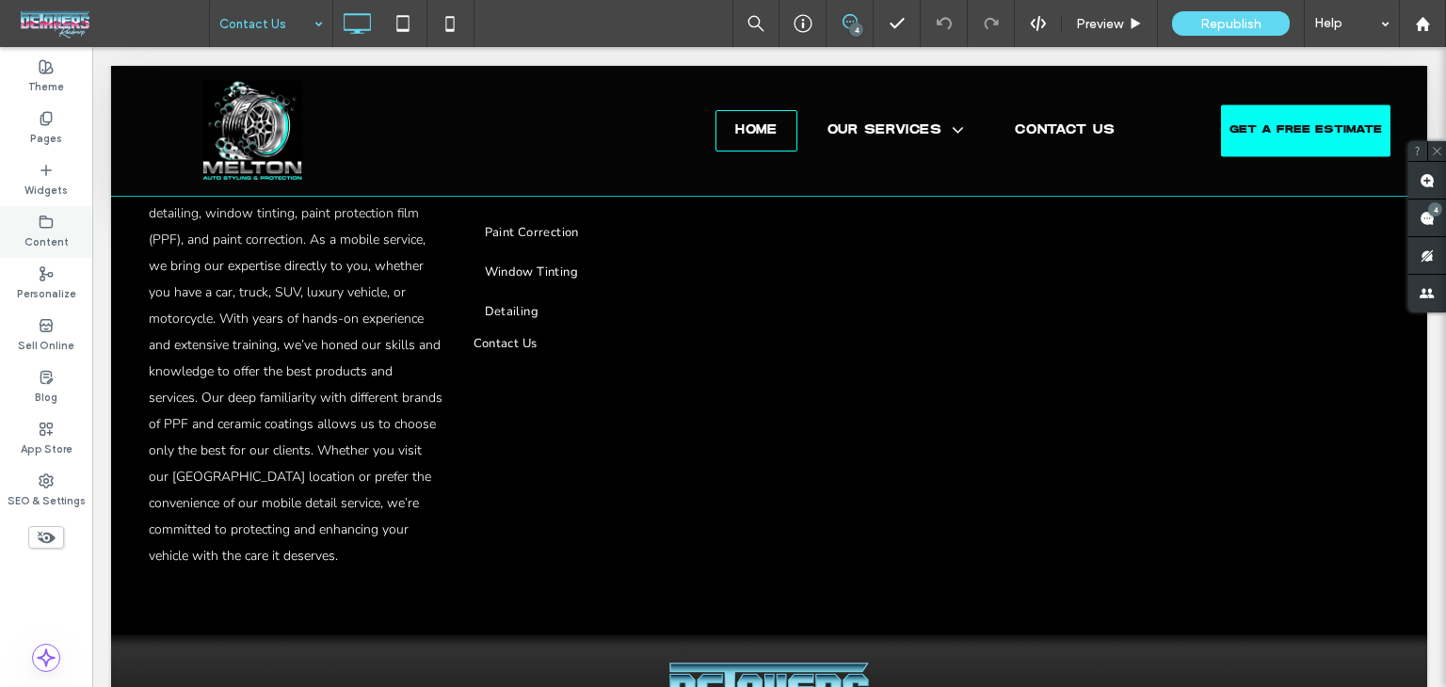
click at [50, 225] on icon at bounding box center [46, 222] width 15 height 15
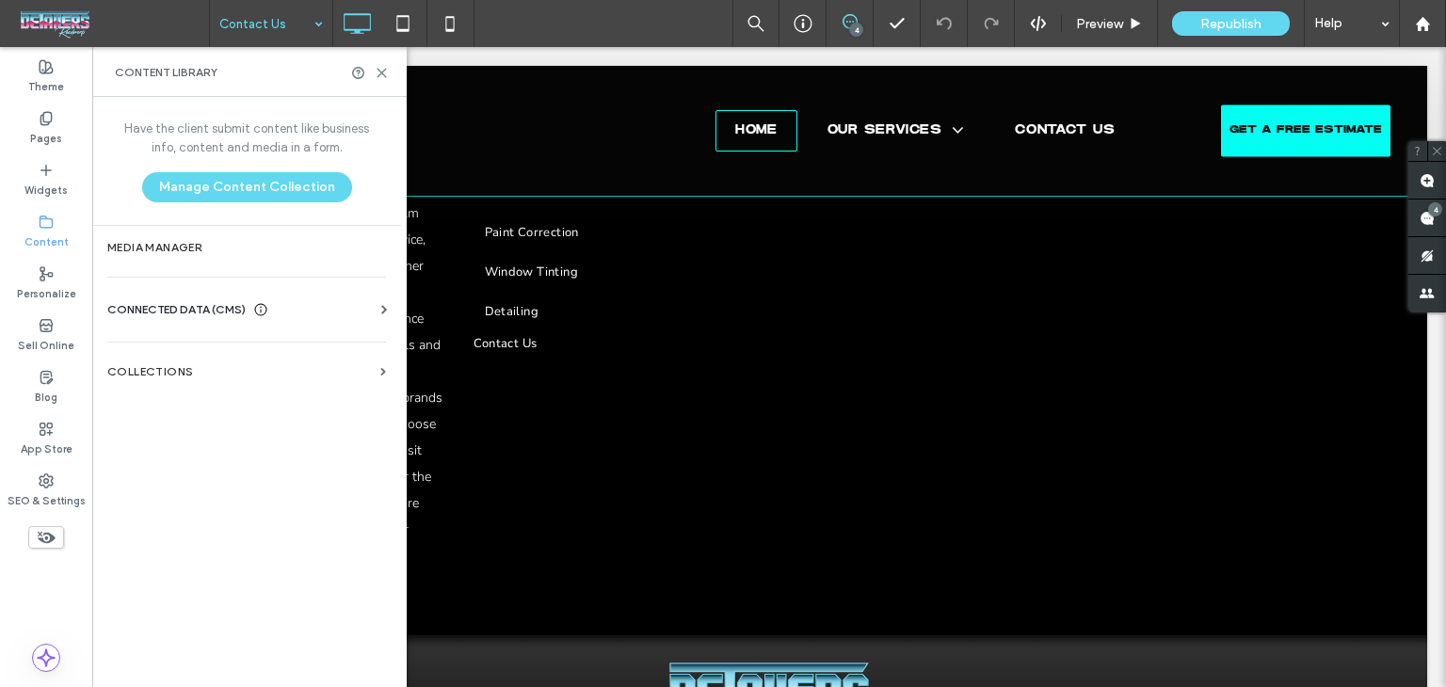
click at [133, 302] on span "CONNECTED DATA (CMS)" at bounding box center [176, 309] width 138 height 19
click at [218, 341] on section "Business Info" at bounding box center [250, 355] width 286 height 43
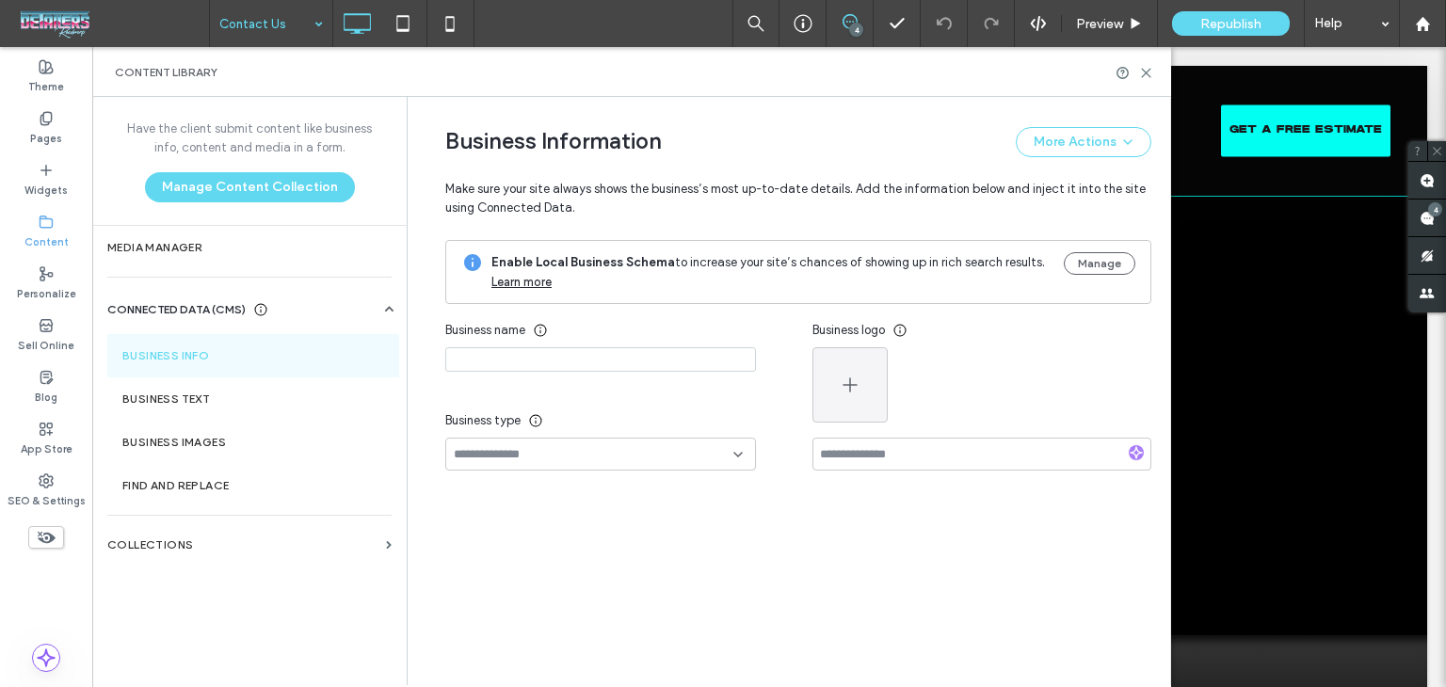
type input "**********"
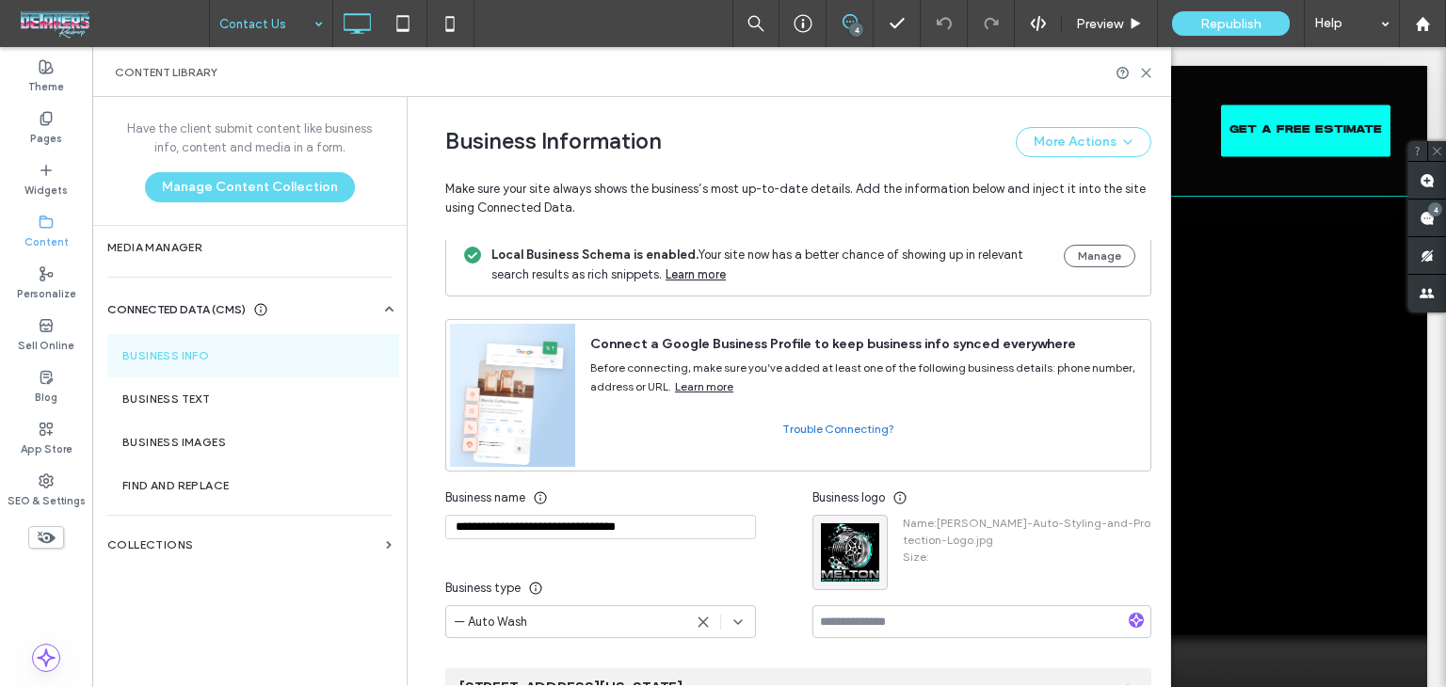
scroll to position [0, 0]
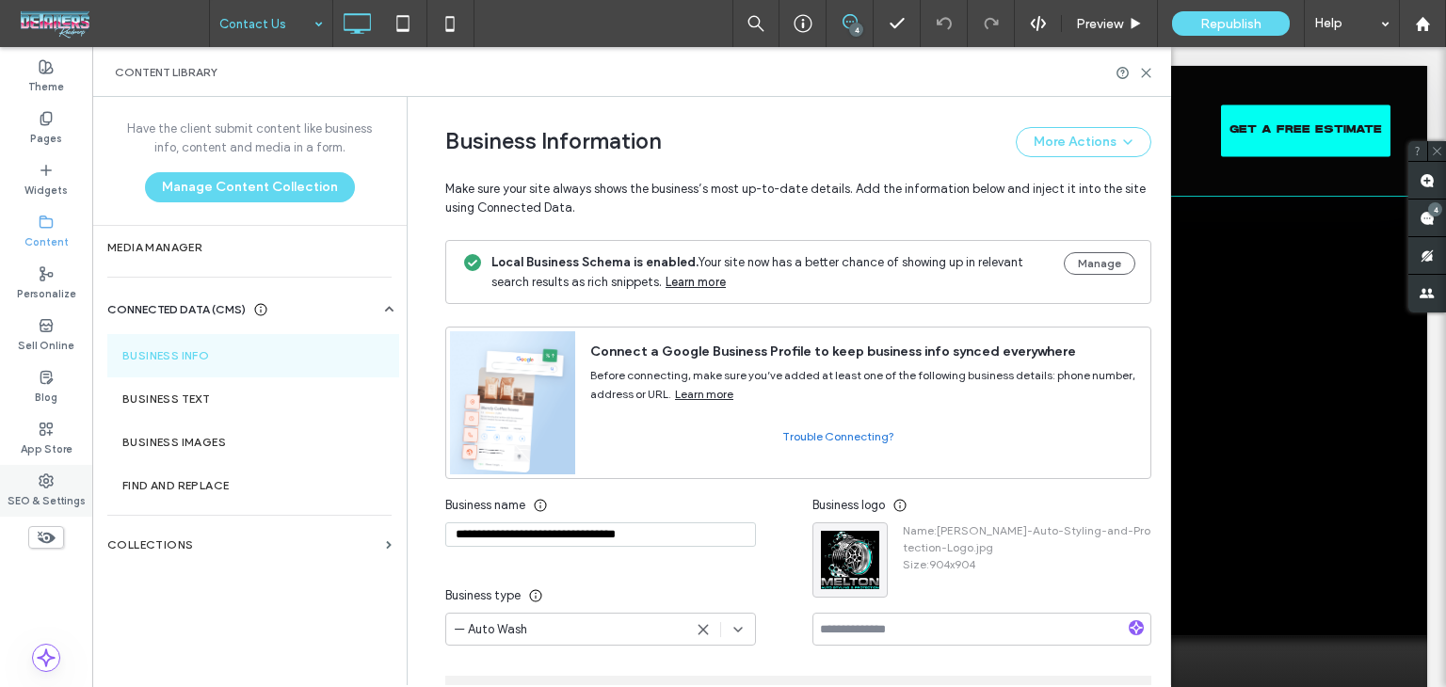
click at [56, 489] on label "SEO & Settings" at bounding box center [47, 499] width 78 height 21
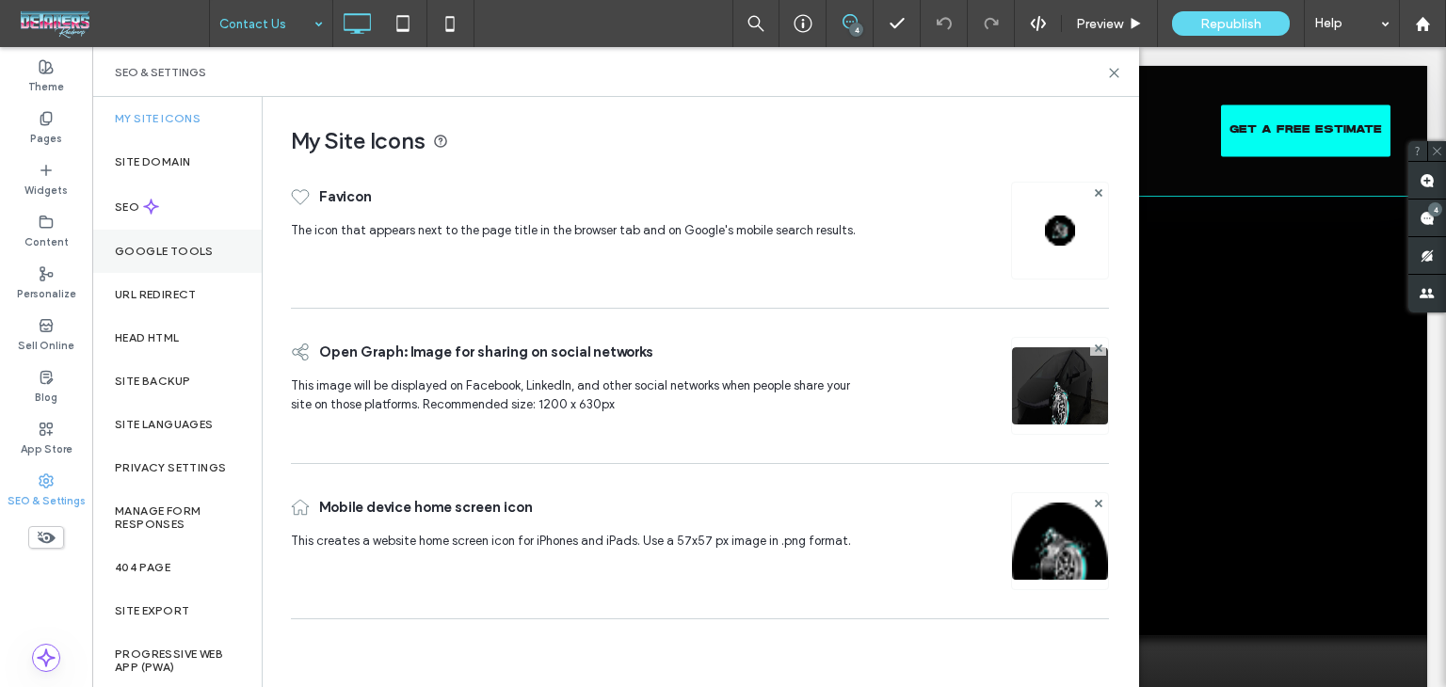
drag, startPoint x: 175, startPoint y: 213, endPoint x: 231, endPoint y: 237, distance: 60.7
click at [177, 213] on div "SEO" at bounding box center [176, 207] width 169 height 46
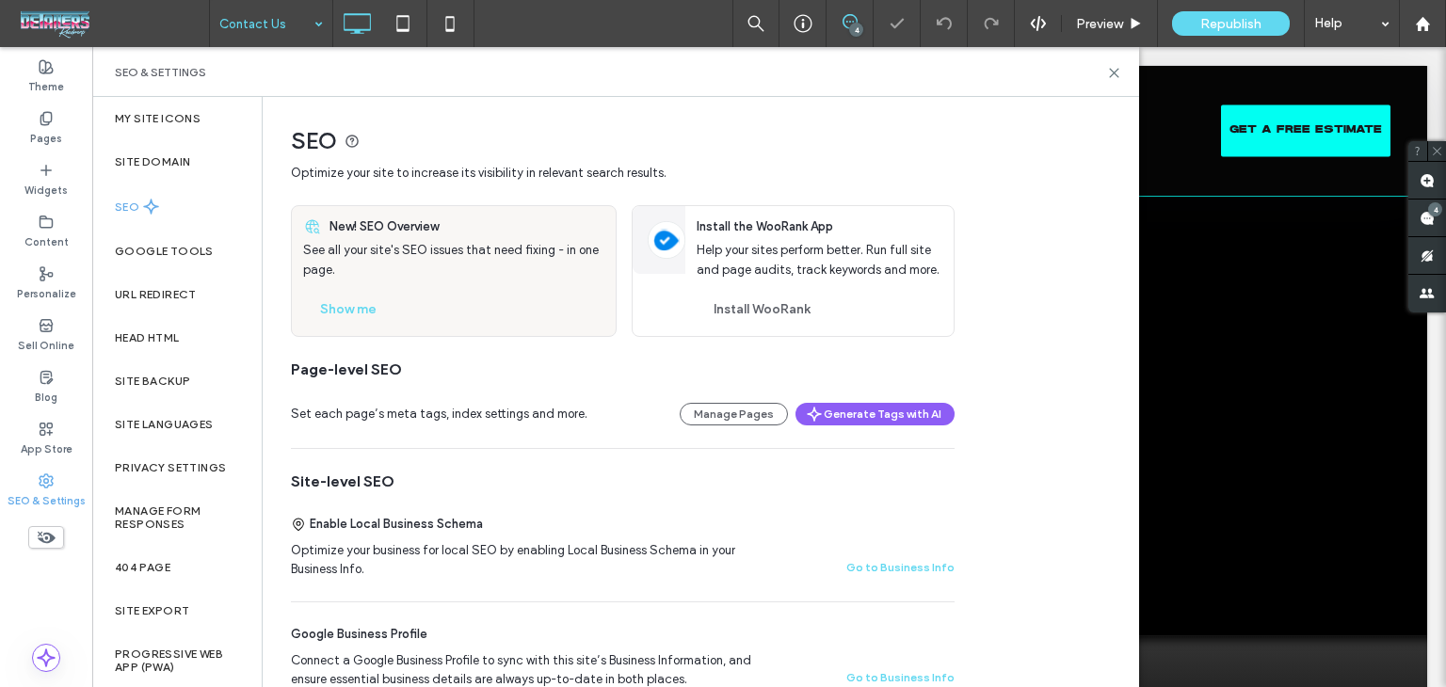
click at [369, 328] on div "New! SEO Overview See all your site's SEO issues that need fixing - in one page…" at bounding box center [454, 271] width 324 height 130
click at [363, 306] on button "Show me" at bounding box center [348, 310] width 90 height 30
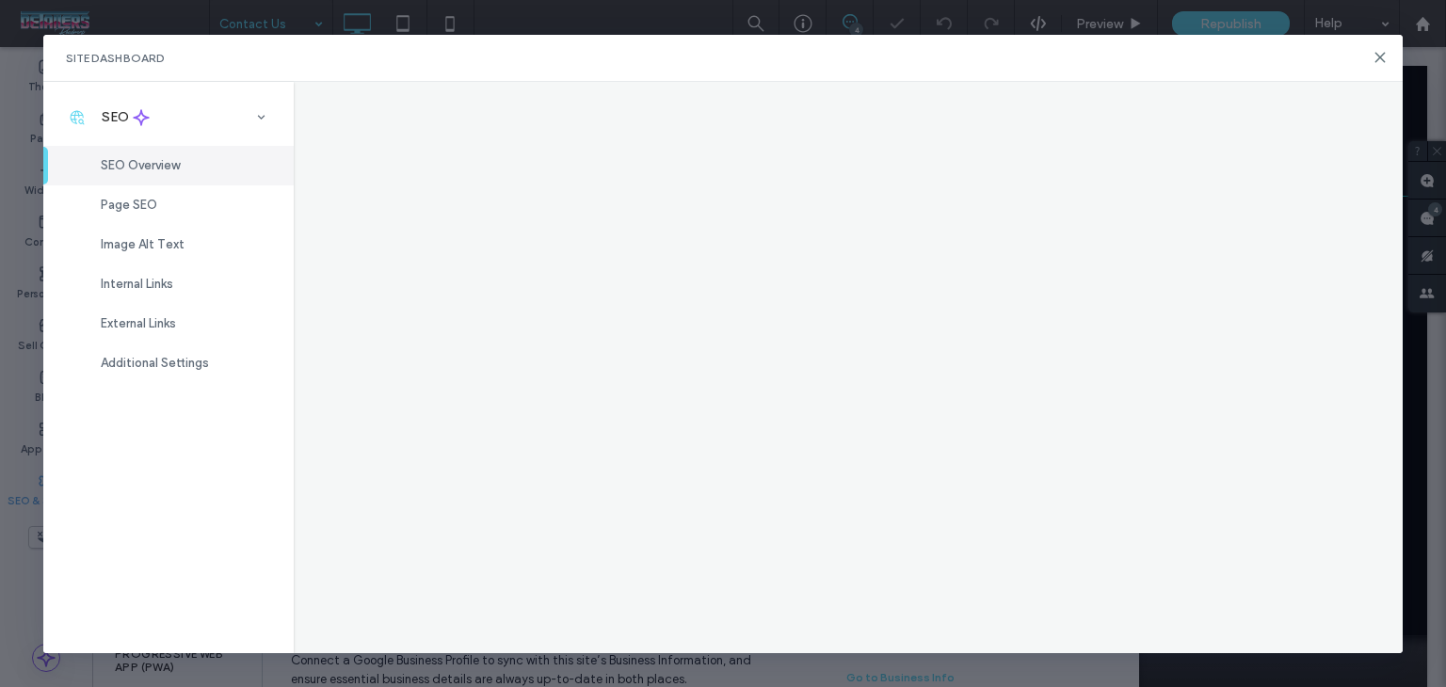
click at [188, 281] on div "Internal Links" at bounding box center [168, 285] width 250 height 40
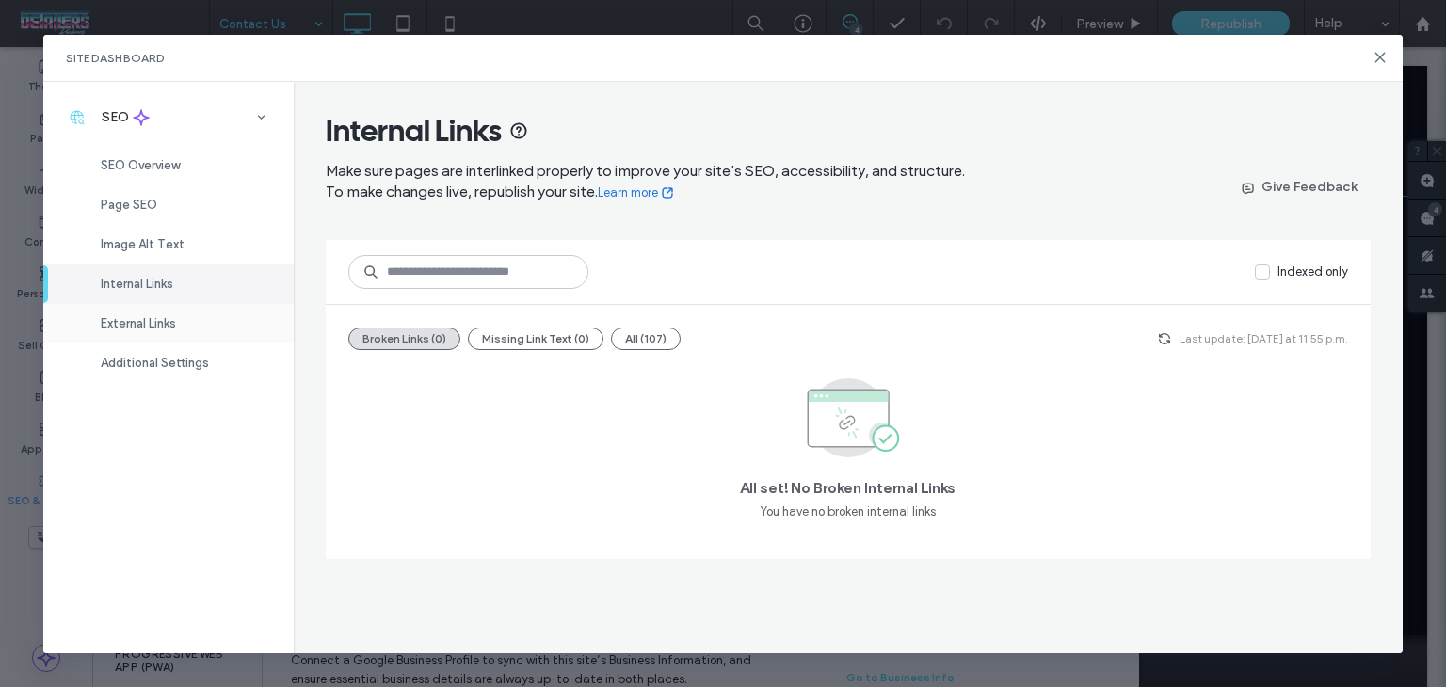
click at [175, 334] on div "External Links" at bounding box center [168, 324] width 250 height 40
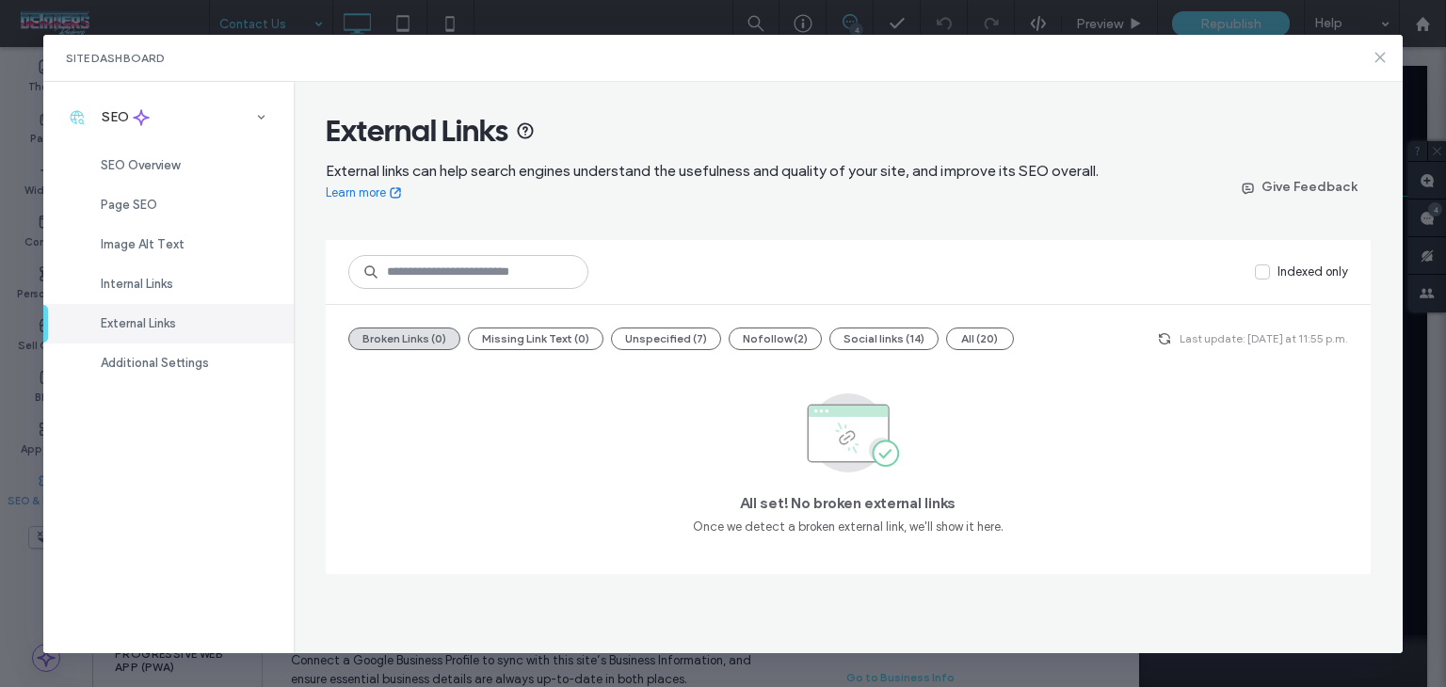
click at [1378, 58] on icon at bounding box center [1380, 57] width 15 height 15
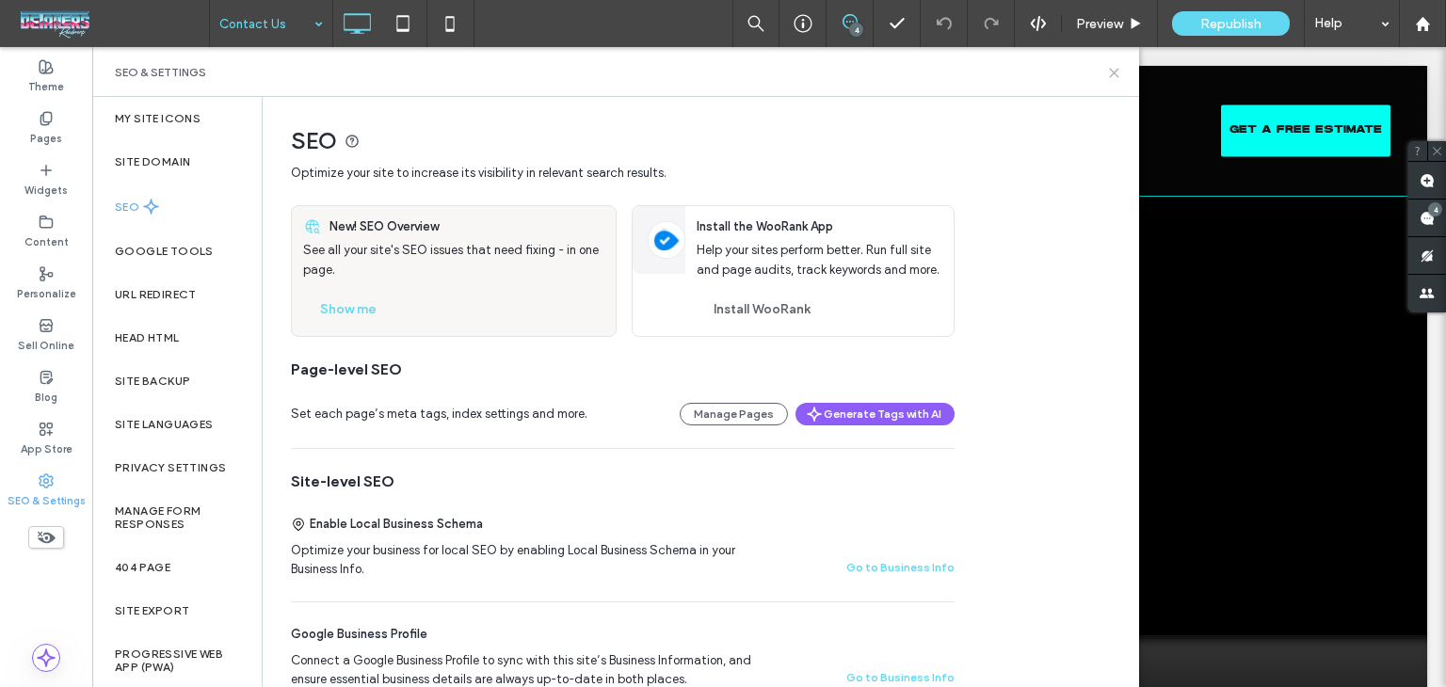
click at [1113, 69] on icon at bounding box center [1114, 73] width 14 height 14
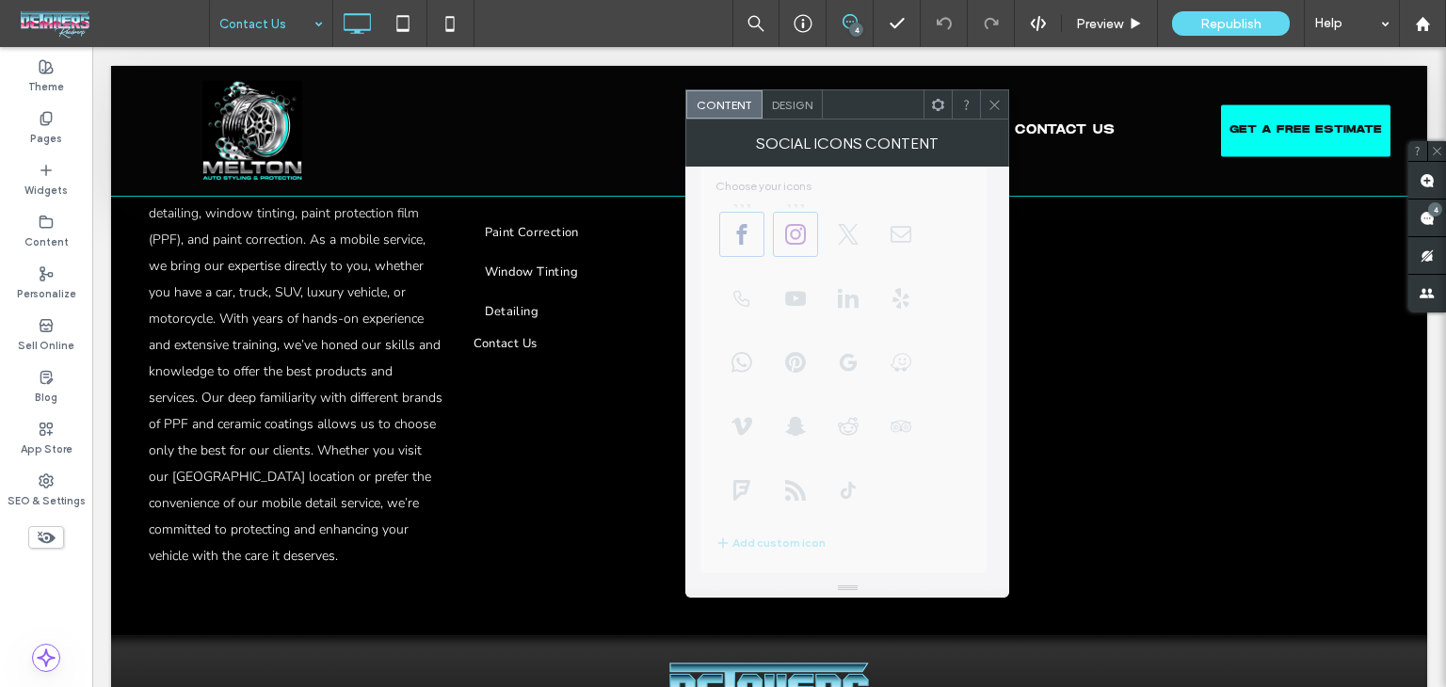
scroll to position [324, 0]
click at [1002, 103] on icon at bounding box center [995, 105] width 14 height 14
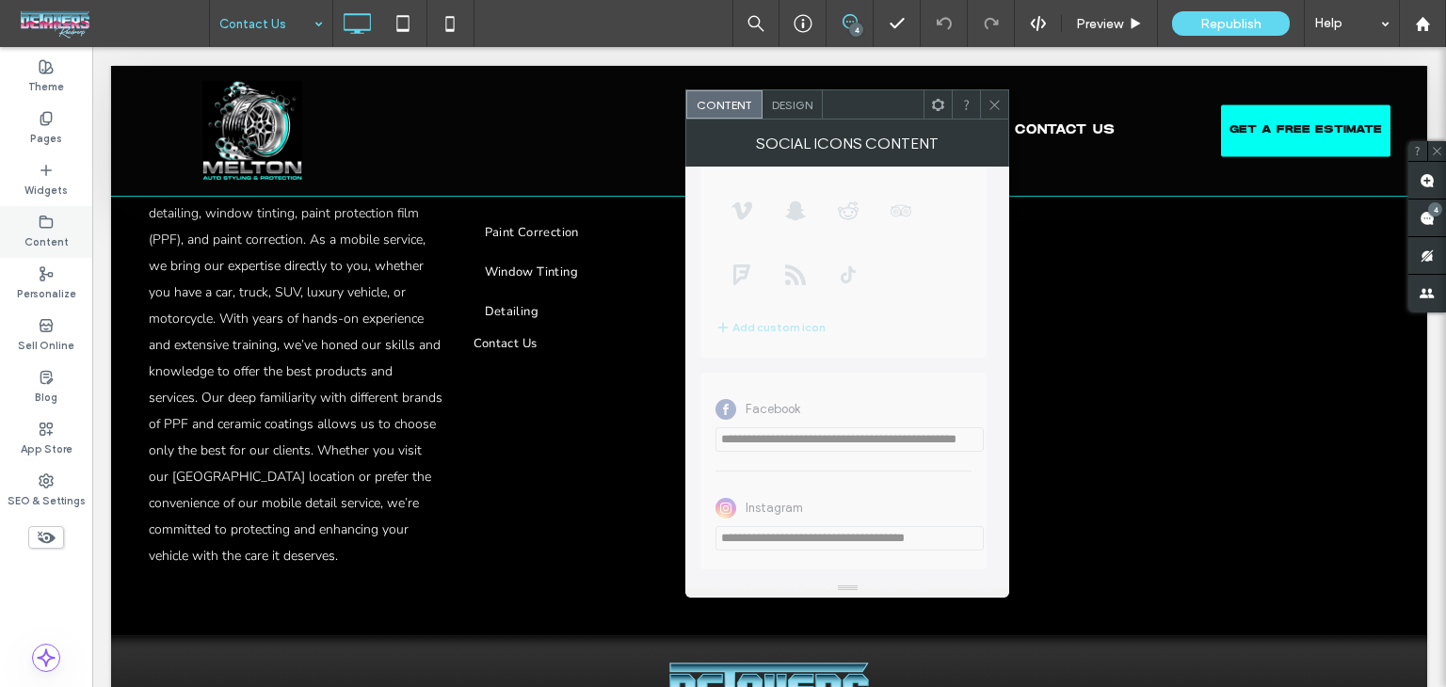
click at [56, 230] on label "Content" at bounding box center [46, 240] width 44 height 21
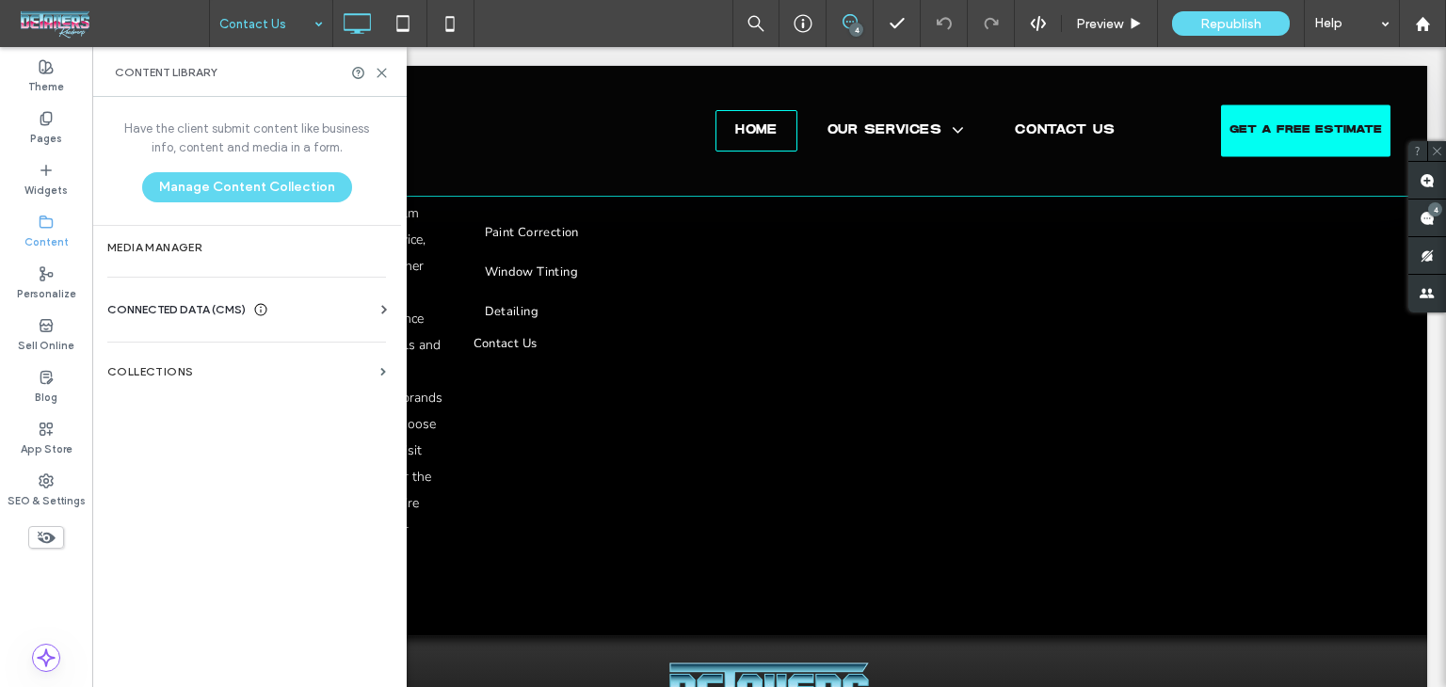
click at [234, 306] on span "CONNECTED DATA (CMS)" at bounding box center [176, 309] width 138 height 19
click at [271, 366] on section "Business Info" at bounding box center [250, 355] width 286 height 43
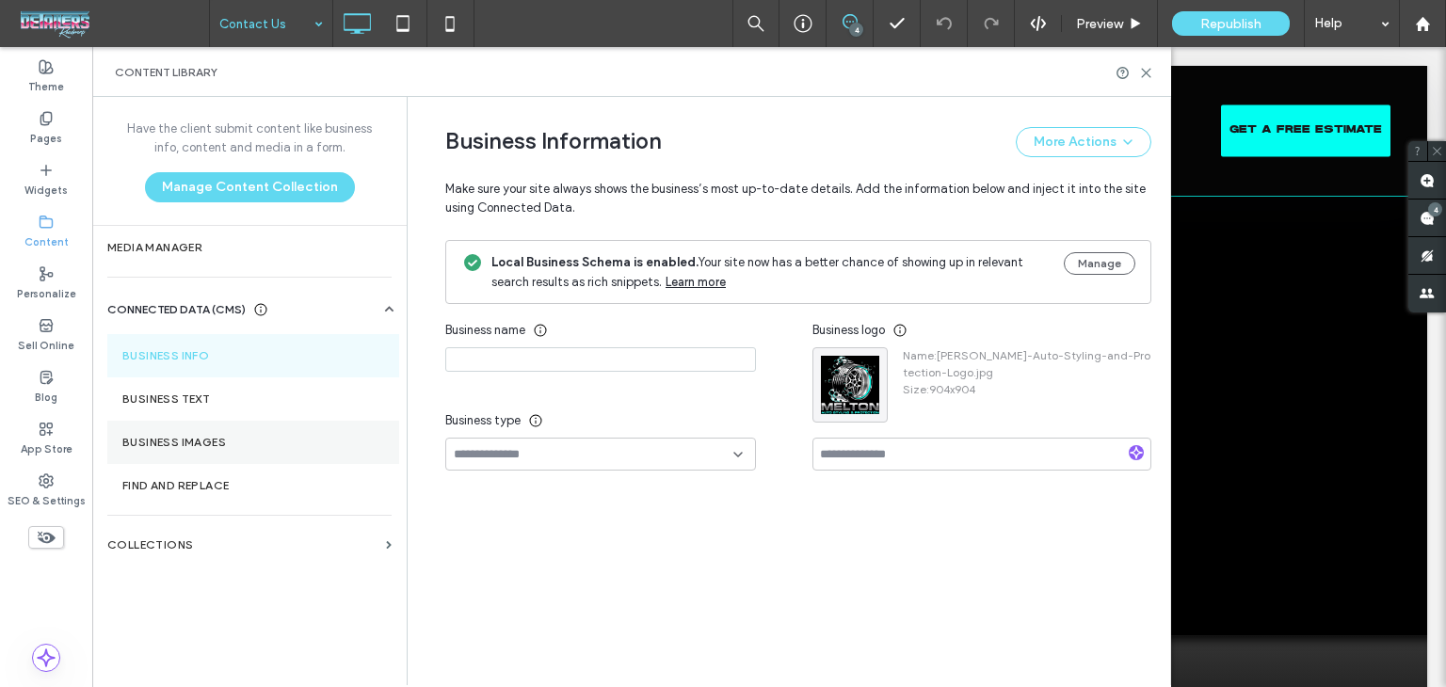
type input "**********"
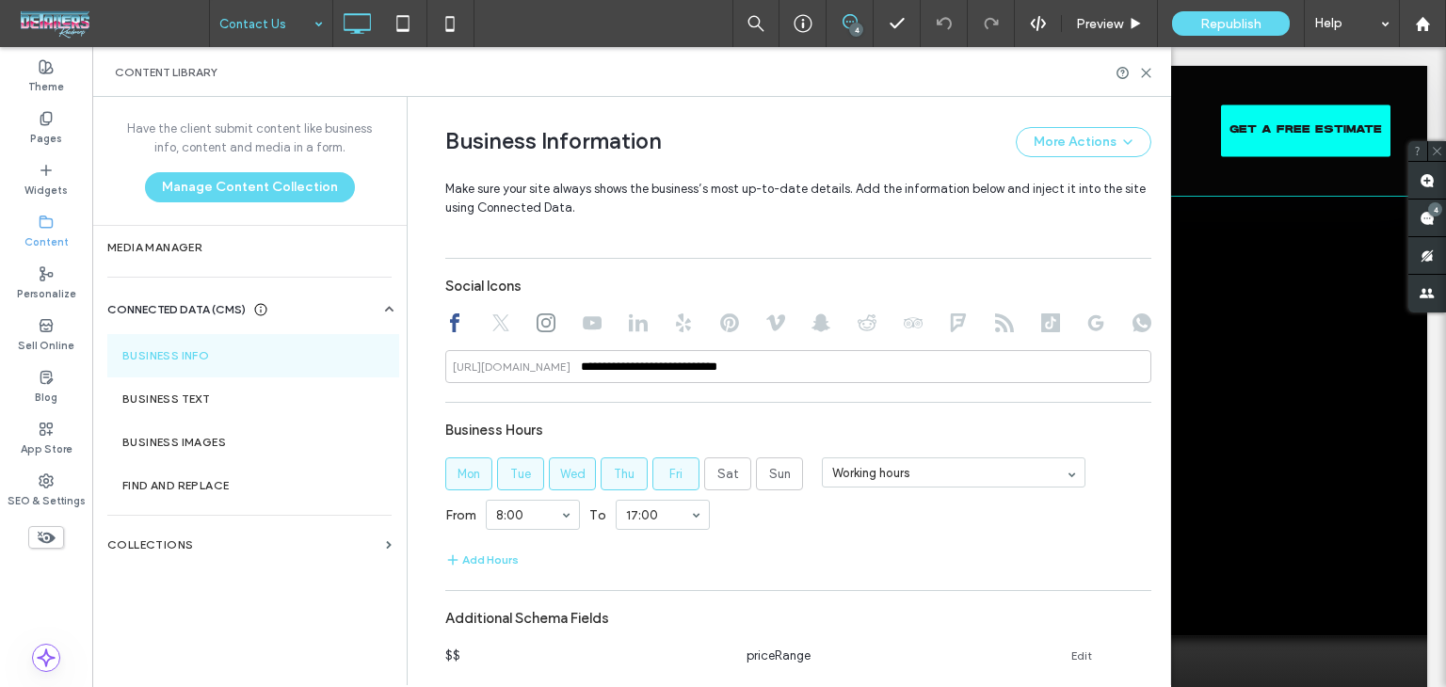
scroll to position [1053, 0]
click at [706, 374] on input "**********" at bounding box center [798, 365] width 706 height 33
click at [48, 485] on use at bounding box center [46, 481] width 13 height 13
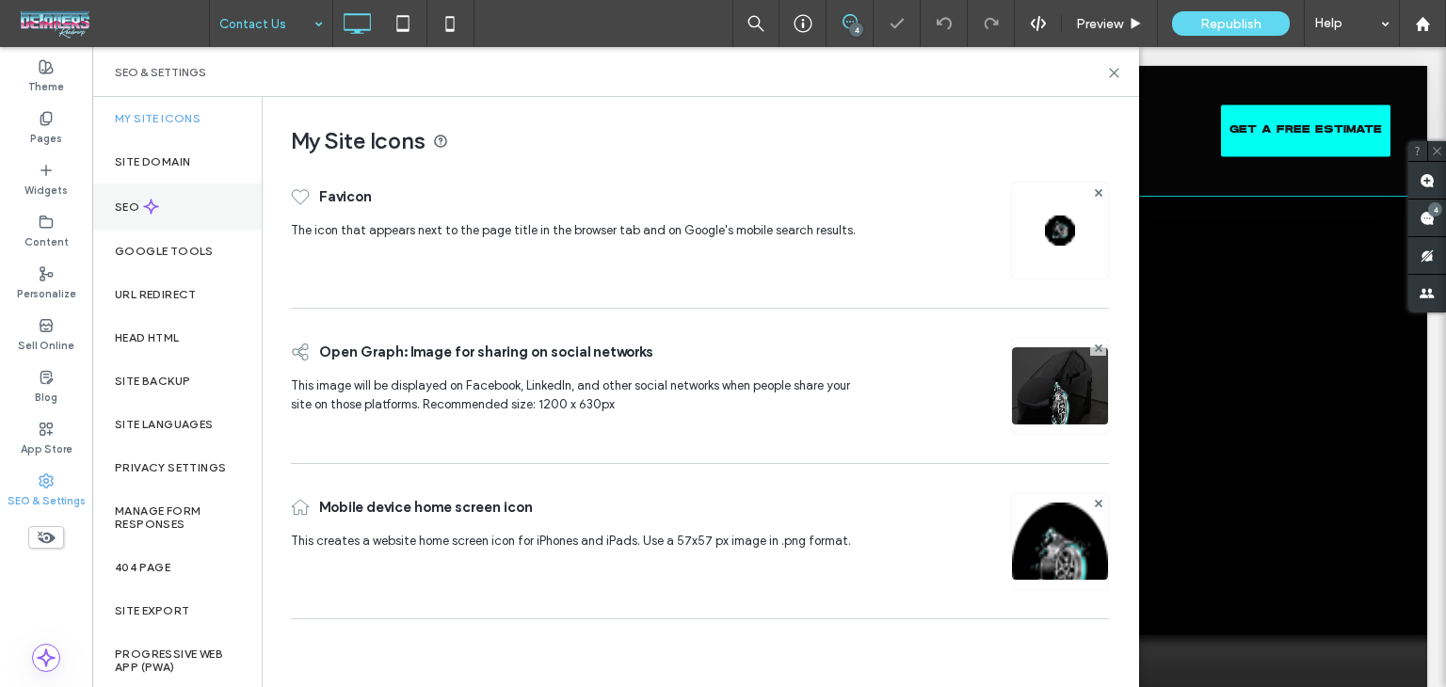
click at [176, 205] on div "SEO" at bounding box center [176, 207] width 169 height 46
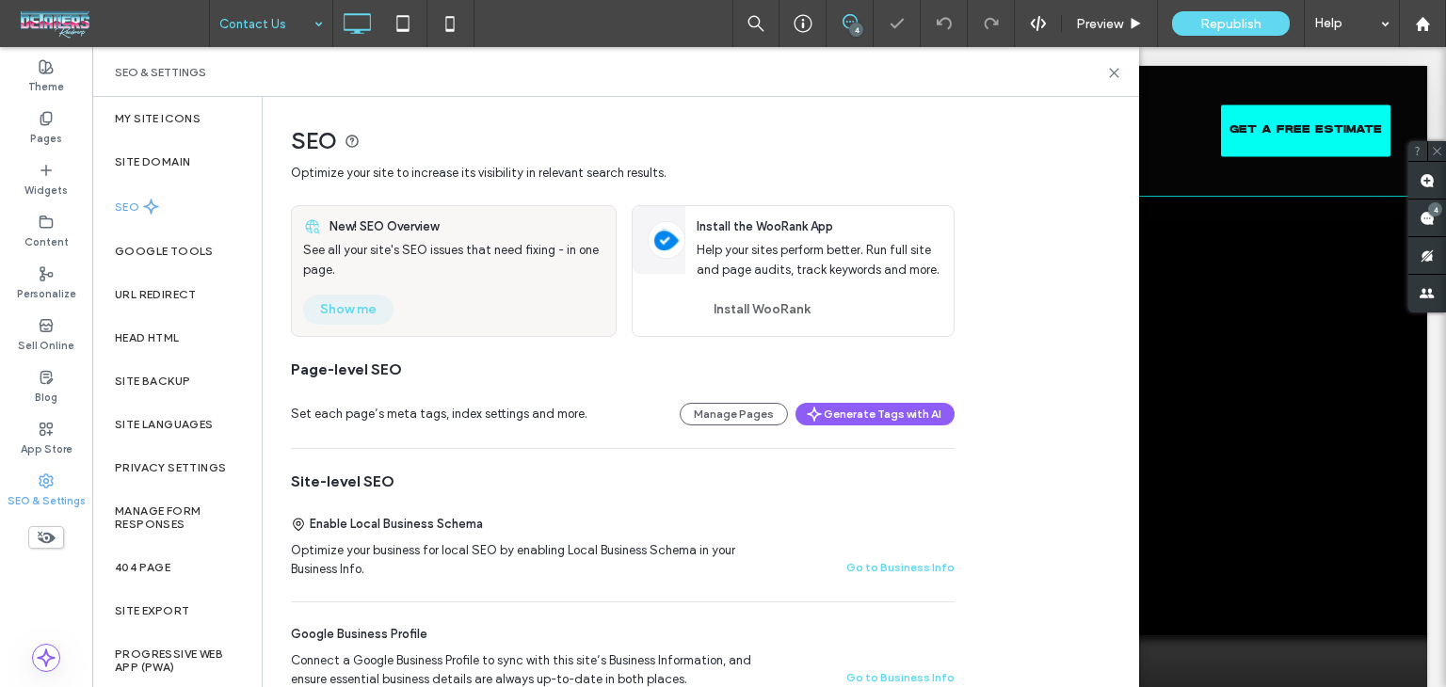
click at [332, 320] on button "Show me" at bounding box center [348, 310] width 90 height 30
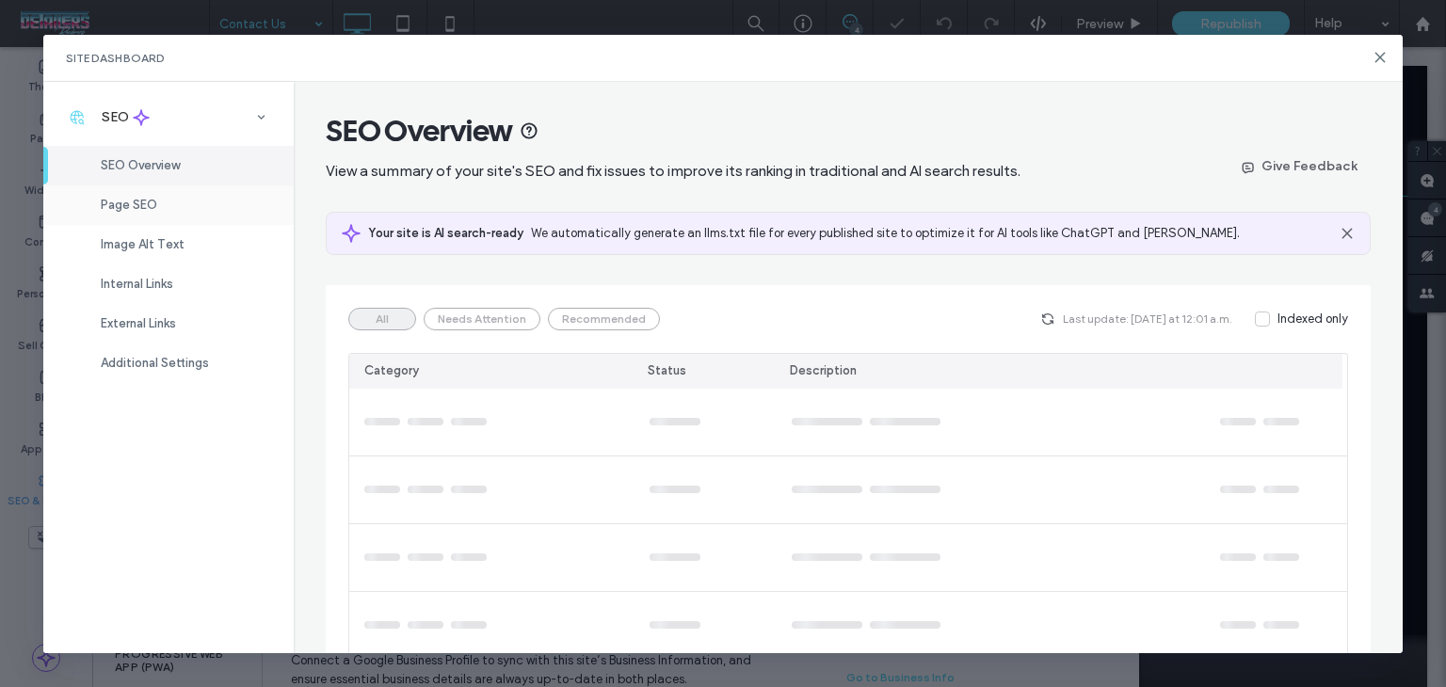
click at [173, 206] on div "Page SEO" at bounding box center [168, 205] width 250 height 40
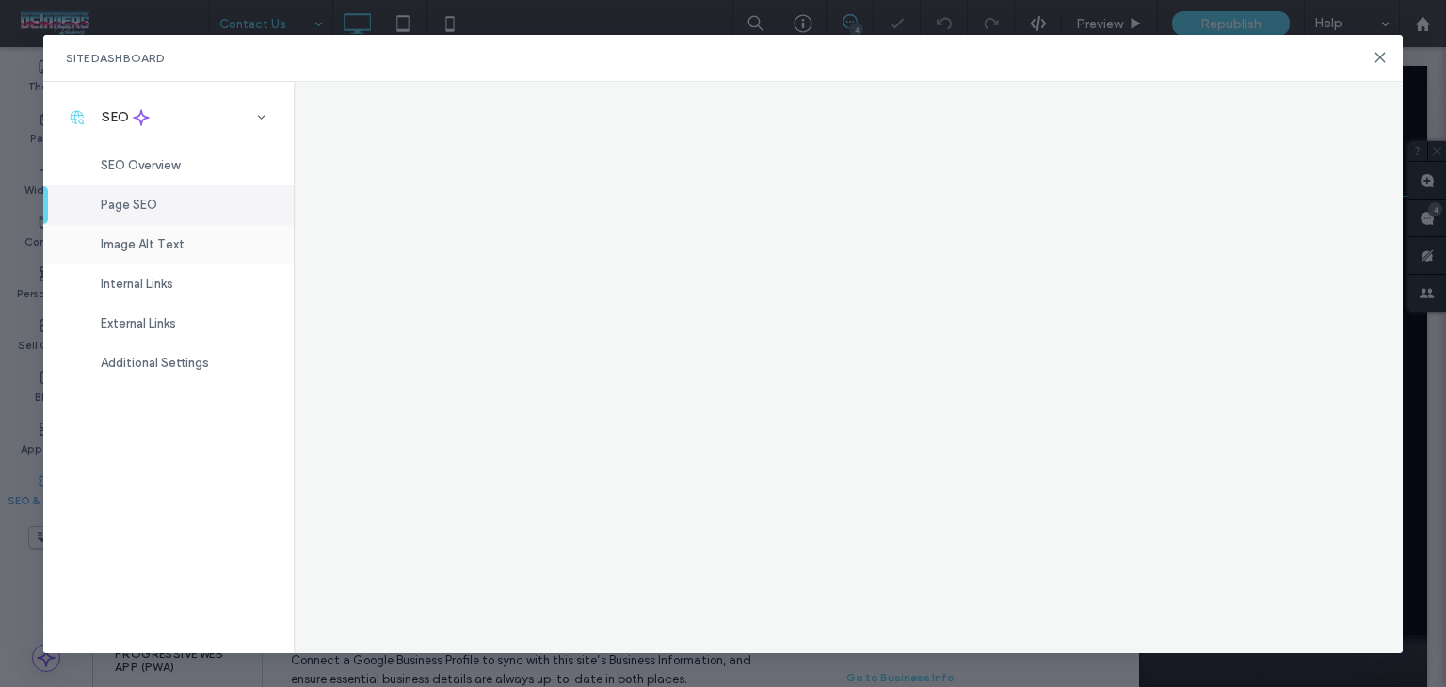
click at [211, 256] on div "Image Alt Text" at bounding box center [168, 245] width 250 height 40
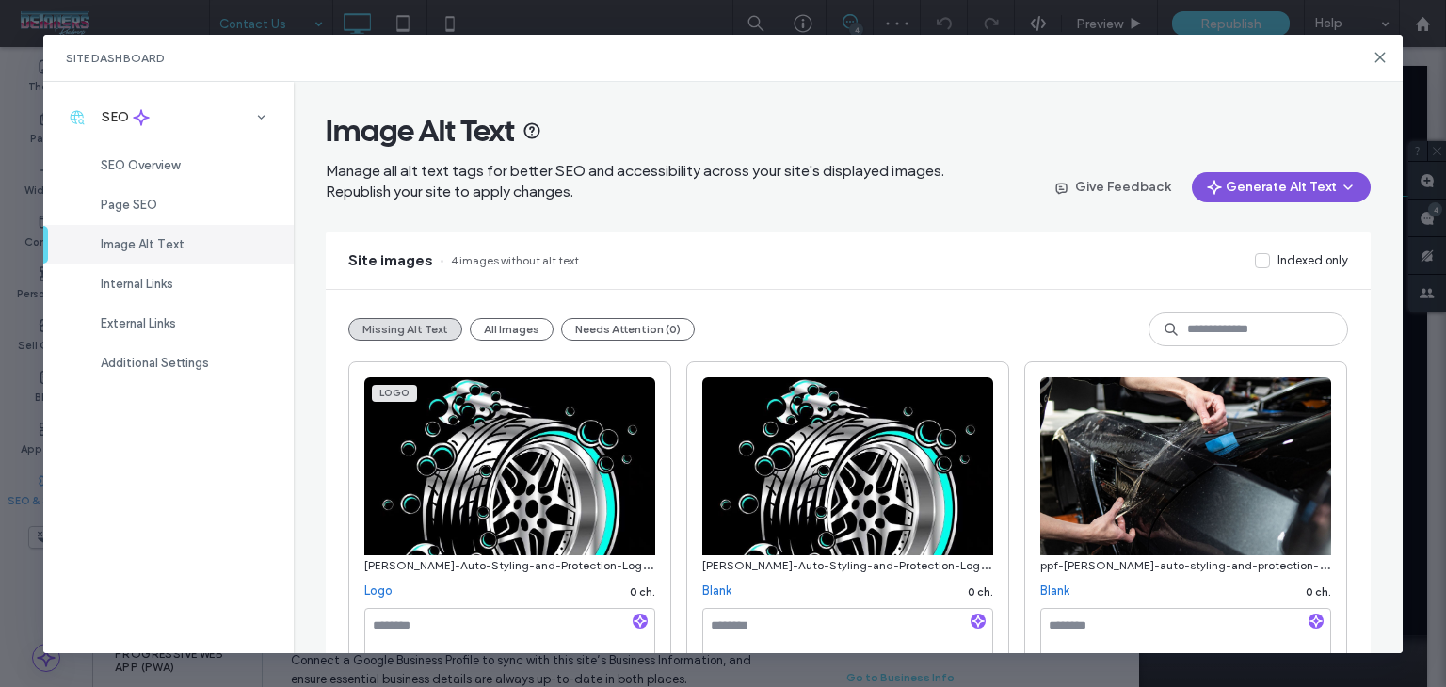
click at [1288, 193] on button "Generate Alt Text" at bounding box center [1281, 187] width 179 height 30
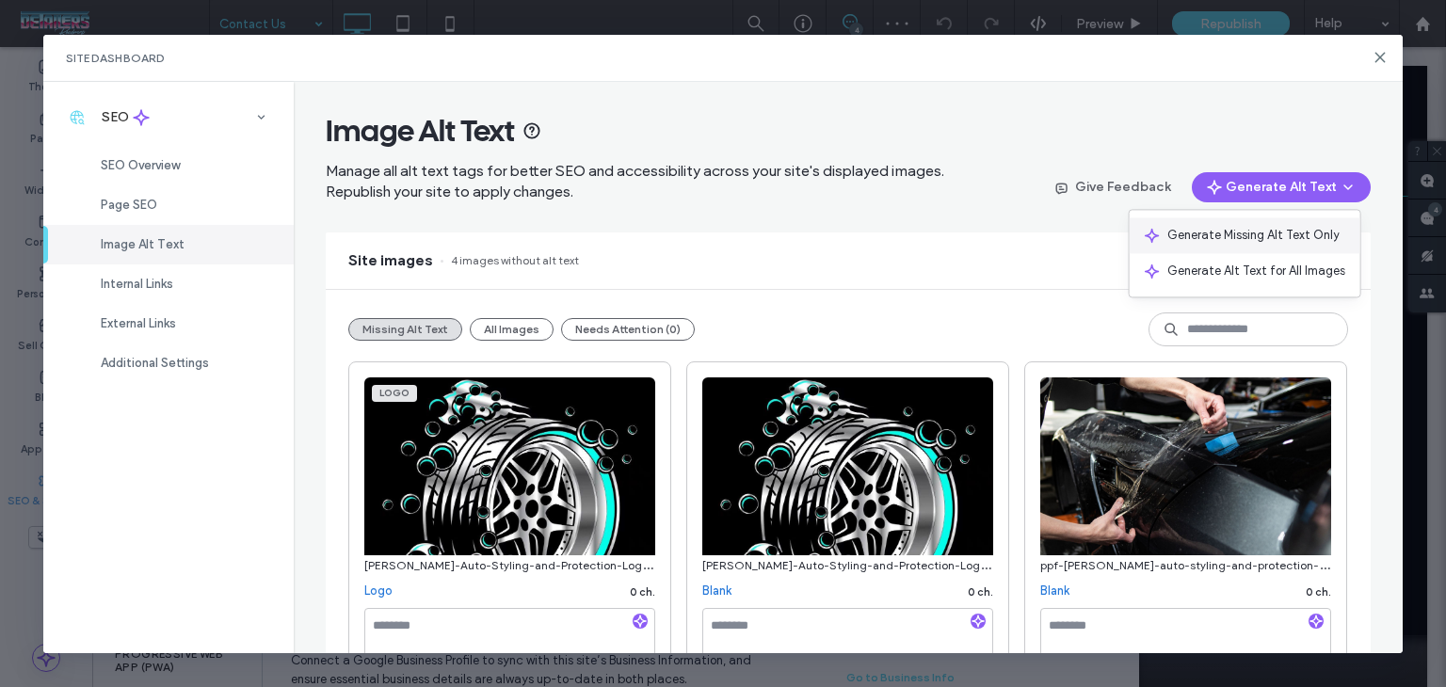
click at [1278, 242] on span "Generate Missing Alt Text Only" at bounding box center [1254, 235] width 172 height 19
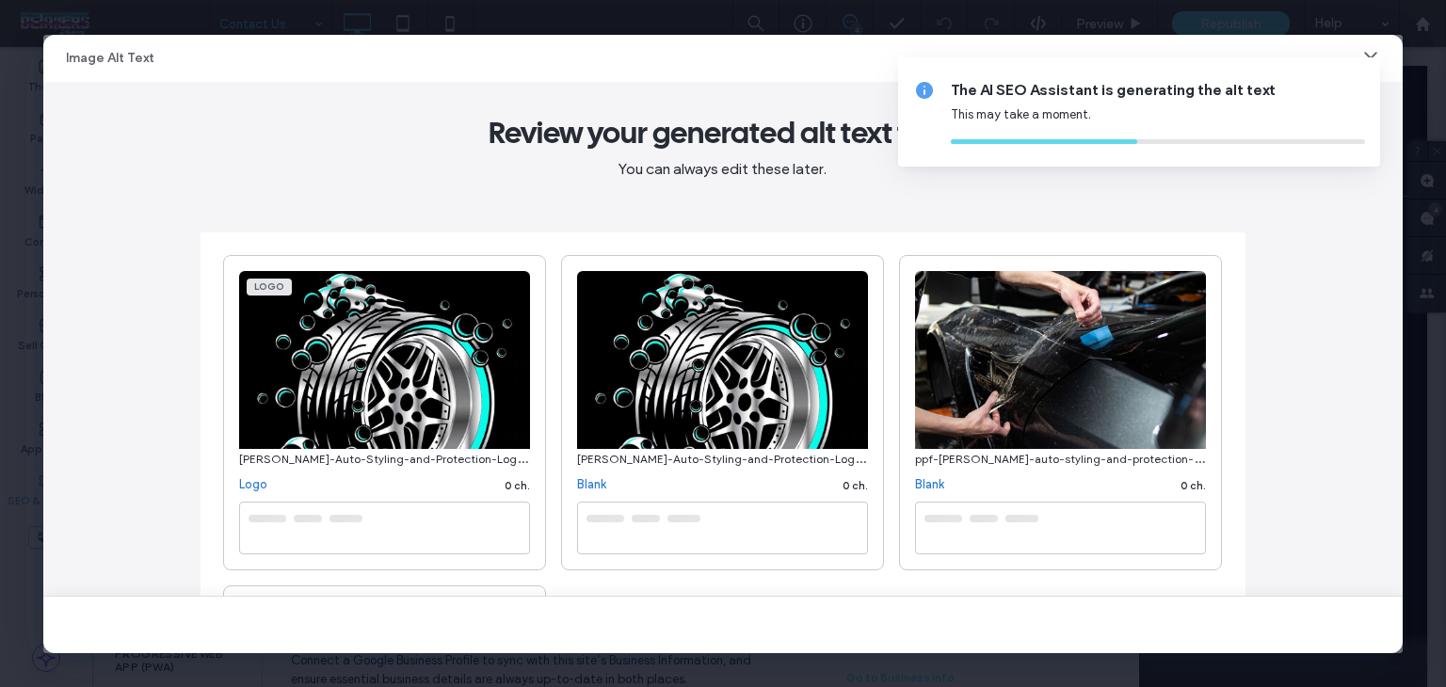
type textarea "**********"
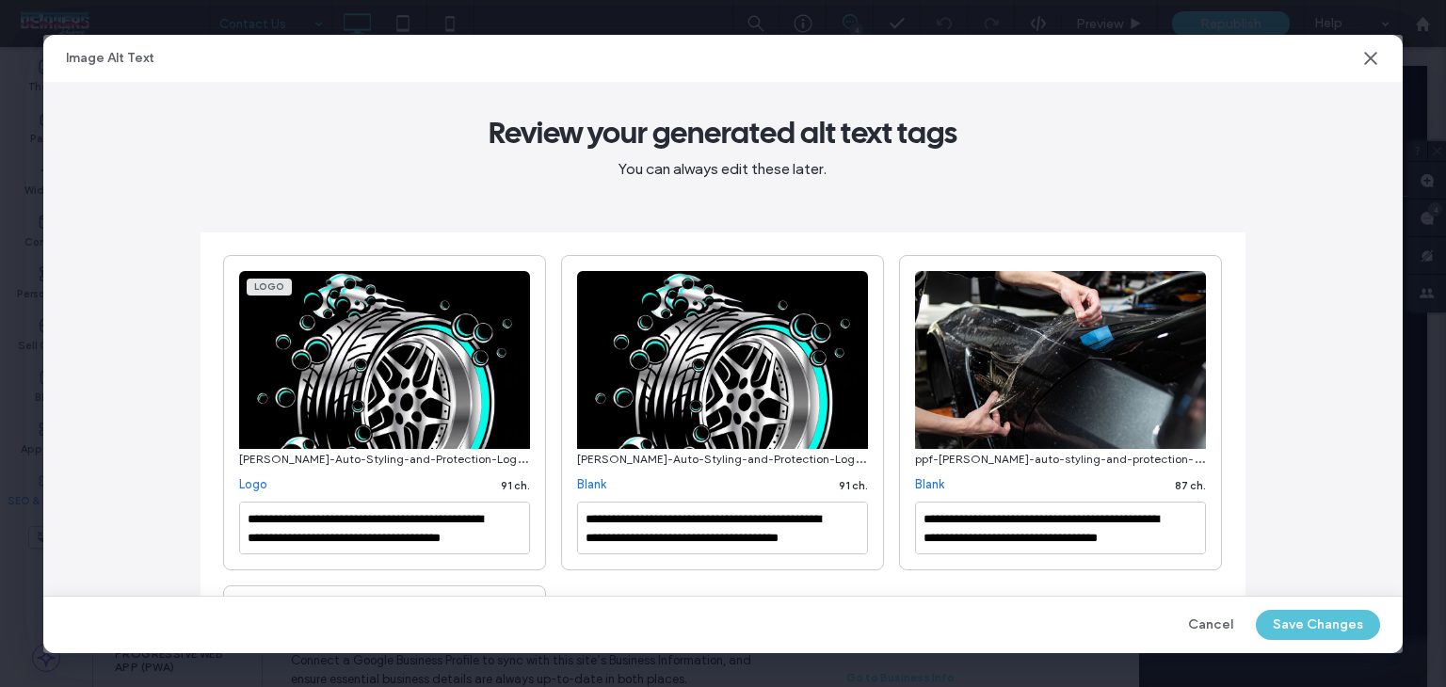
click at [1281, 625] on button "Save Changes" at bounding box center [1318, 625] width 124 height 30
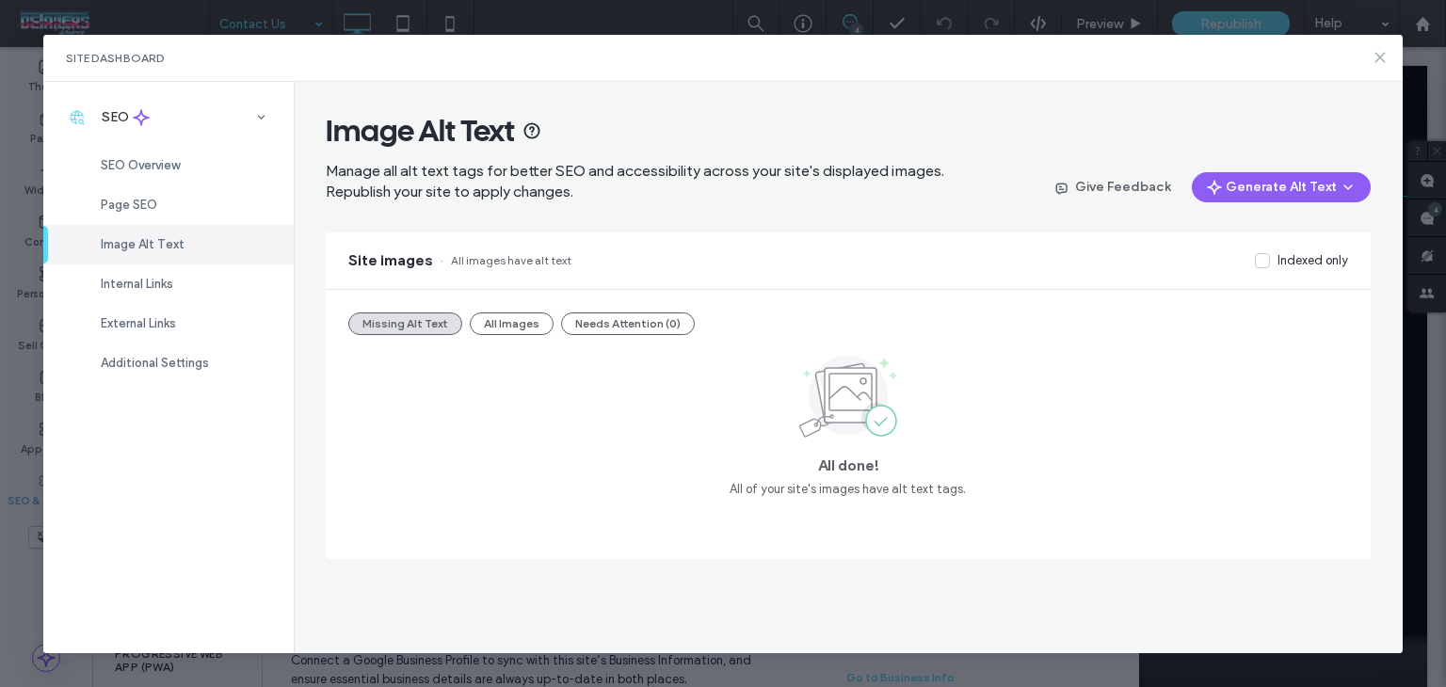
click at [1378, 59] on use at bounding box center [1380, 57] width 8 height 8
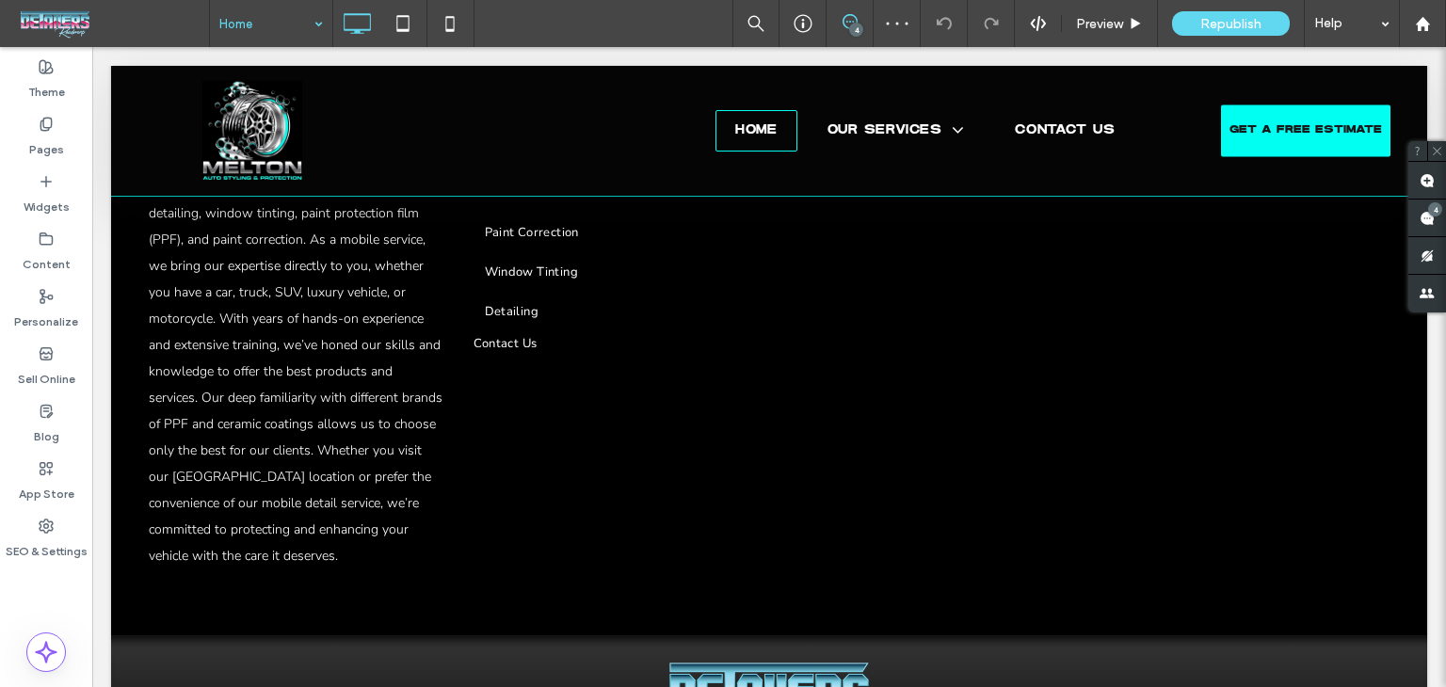
click at [273, 35] on input at bounding box center [266, 23] width 94 height 47
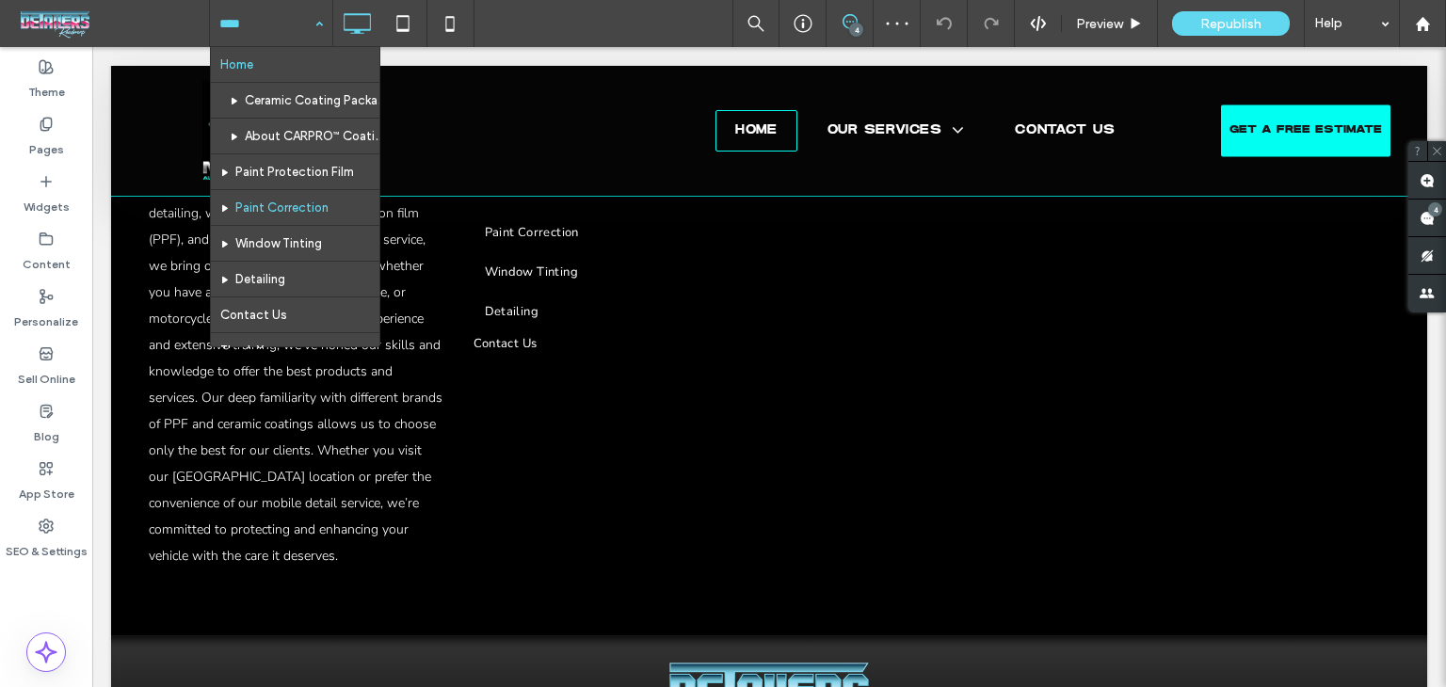
scroll to position [100, 0]
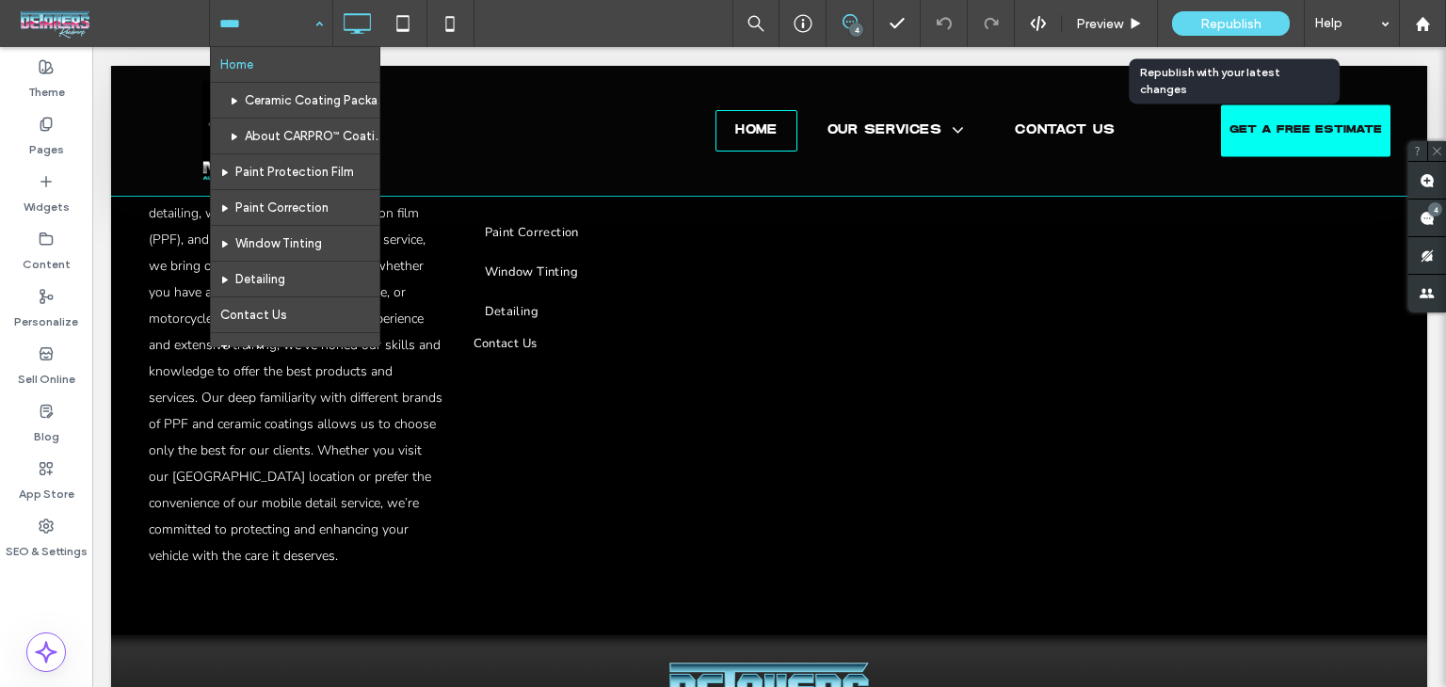
click at [1192, 34] on div "Republish" at bounding box center [1231, 23] width 118 height 24
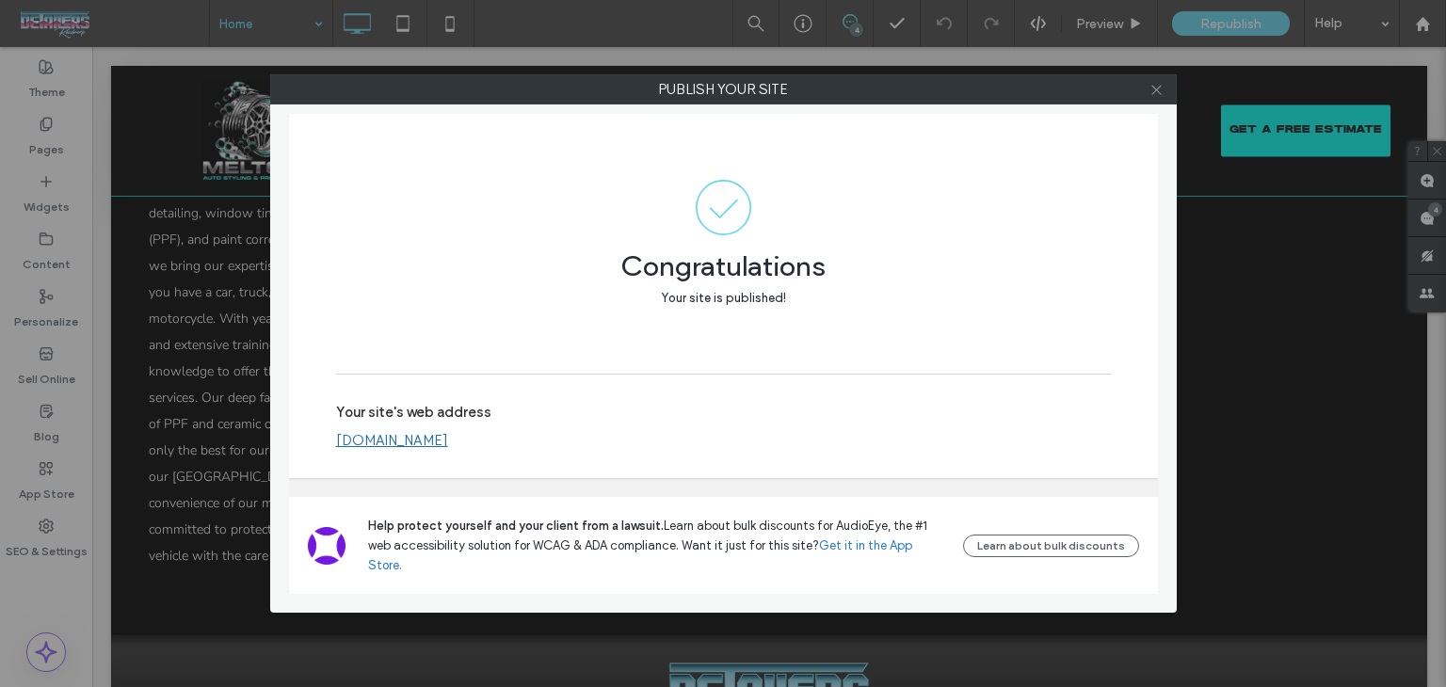
click at [1154, 91] on icon at bounding box center [1157, 90] width 14 height 14
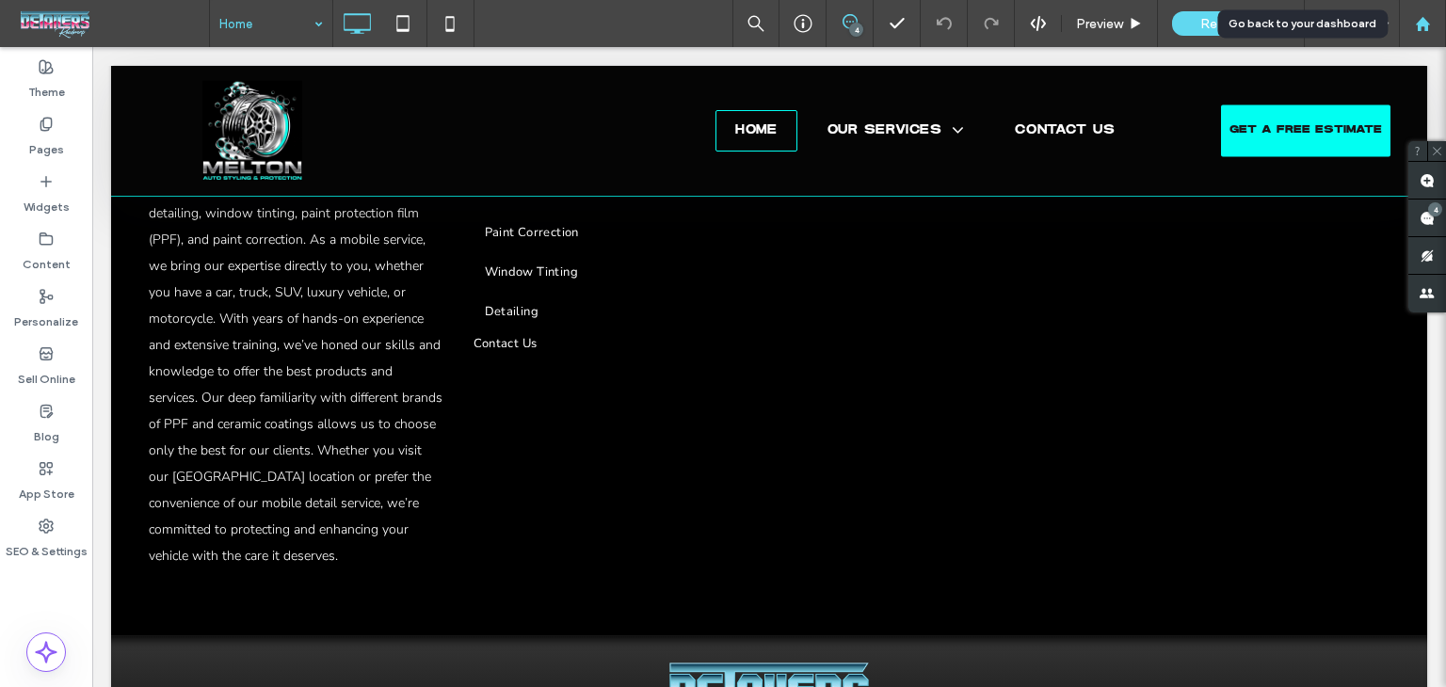
click at [1431, 28] on div at bounding box center [1422, 24] width 45 height 16
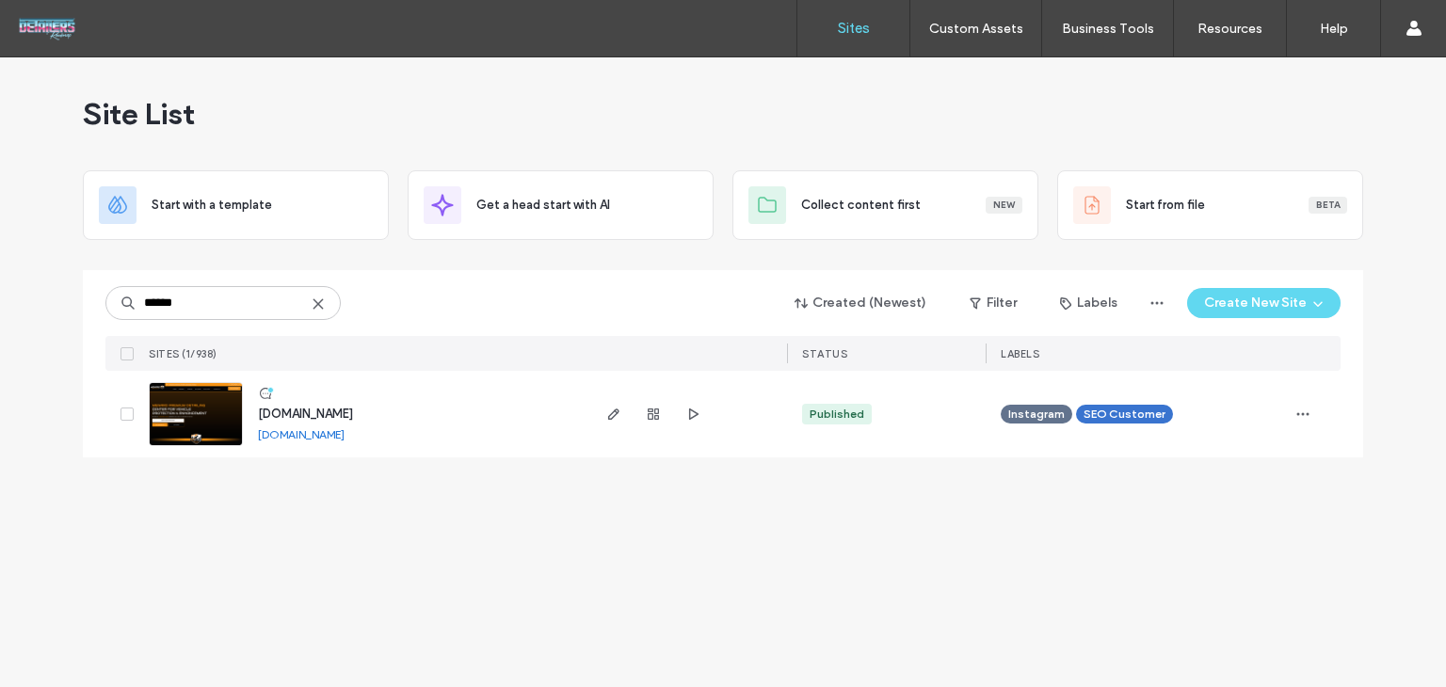
type input "******"
click at [314, 419] on span "[DOMAIN_NAME]" at bounding box center [305, 414] width 95 height 14
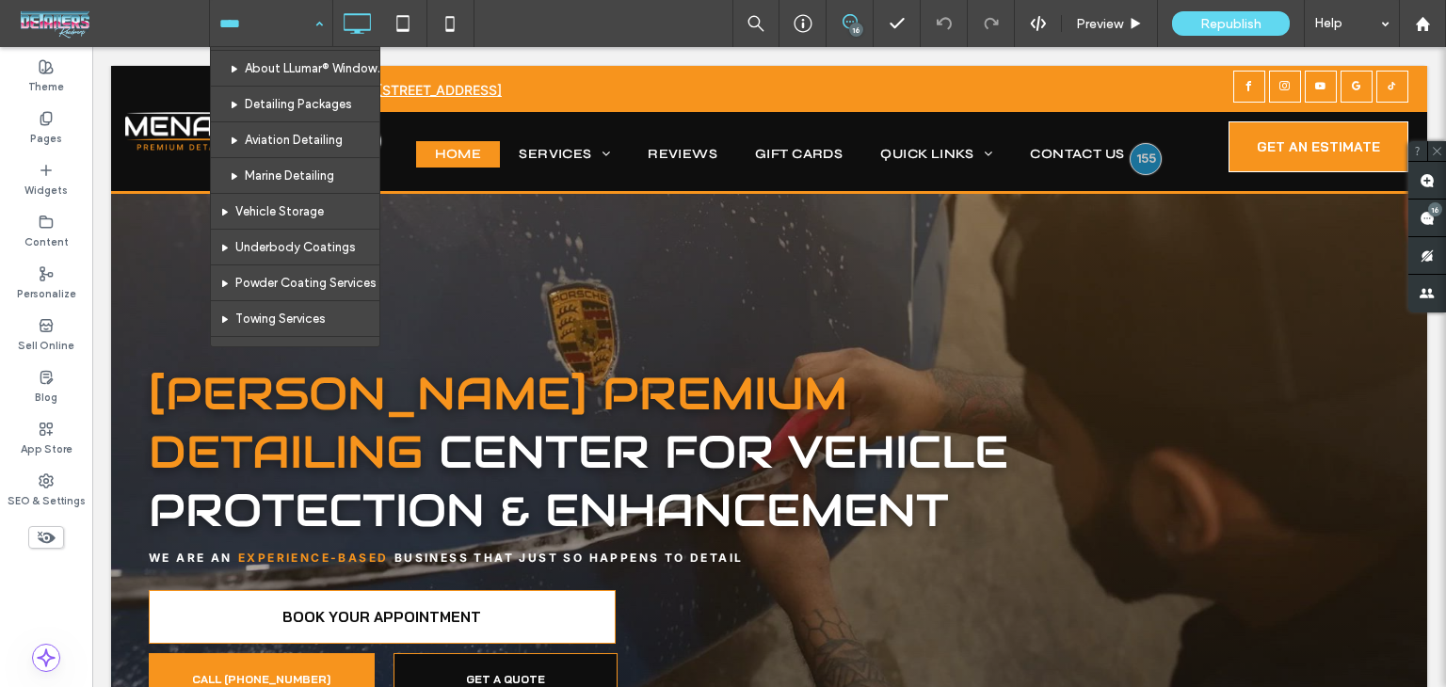
scroll to position [188, 0]
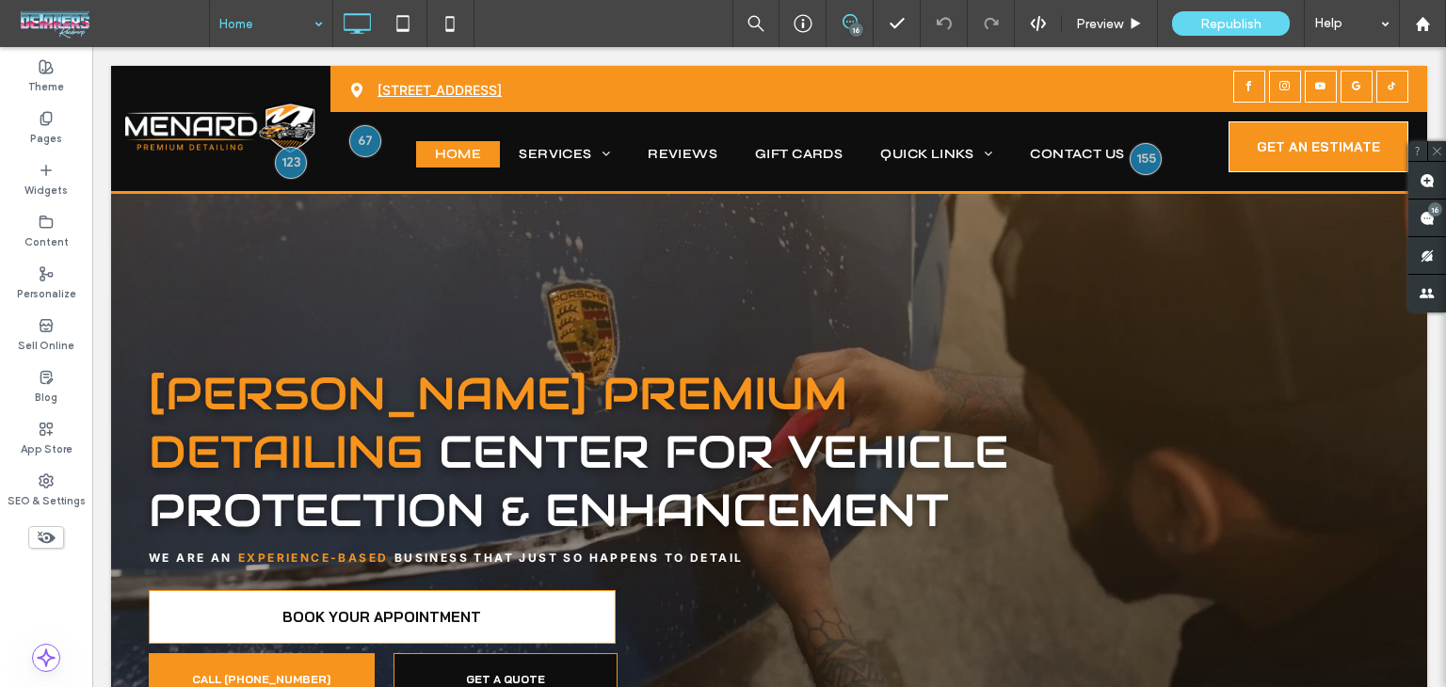
click at [659, 15] on div "Home 16 Preview Republish Help" at bounding box center [827, 23] width 1237 height 47
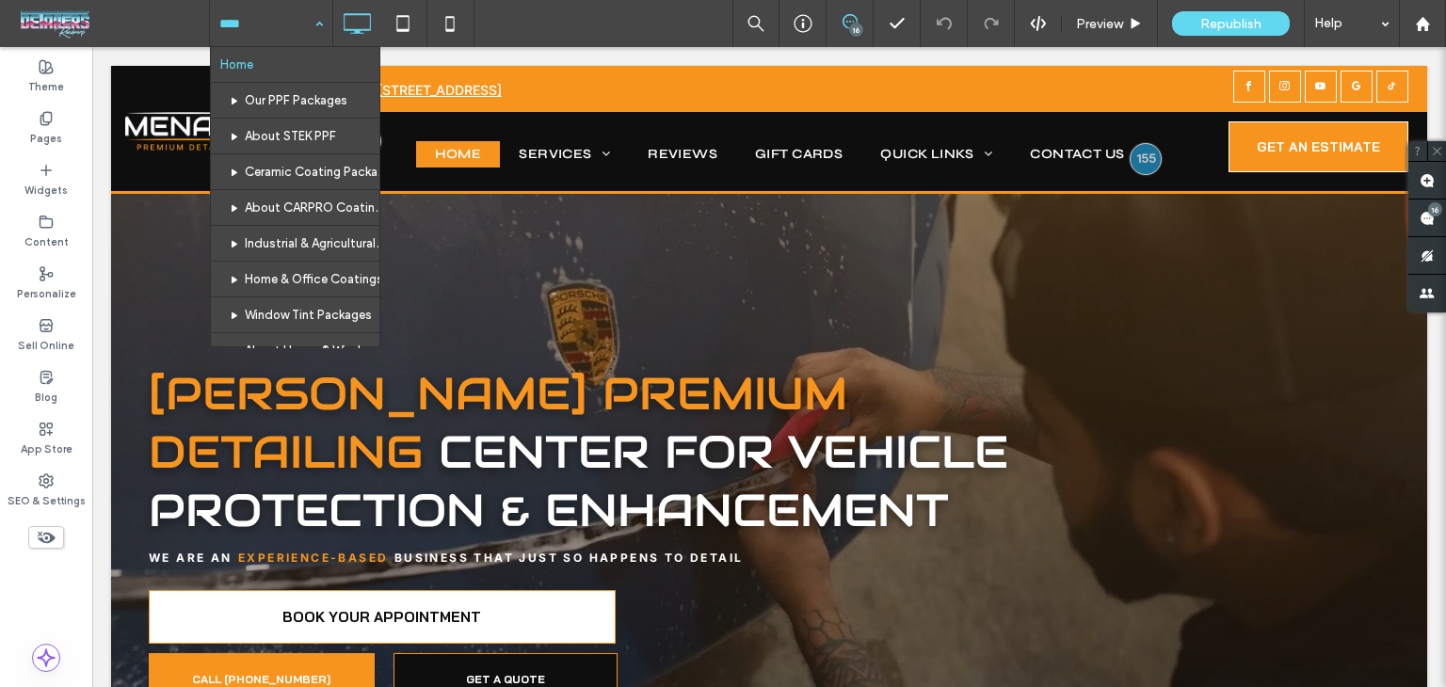
scroll to position [6113, 0]
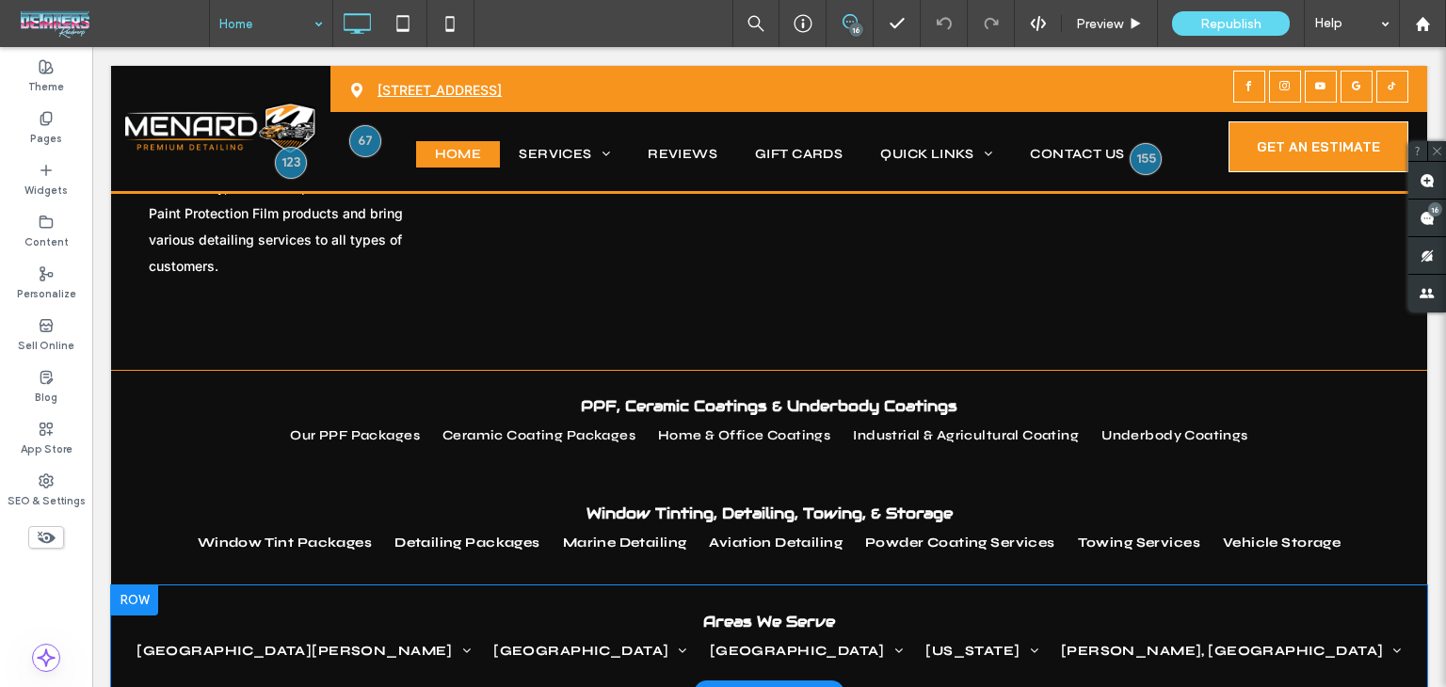
click at [761, 684] on div "+ Add Section" at bounding box center [769, 694] width 90 height 21
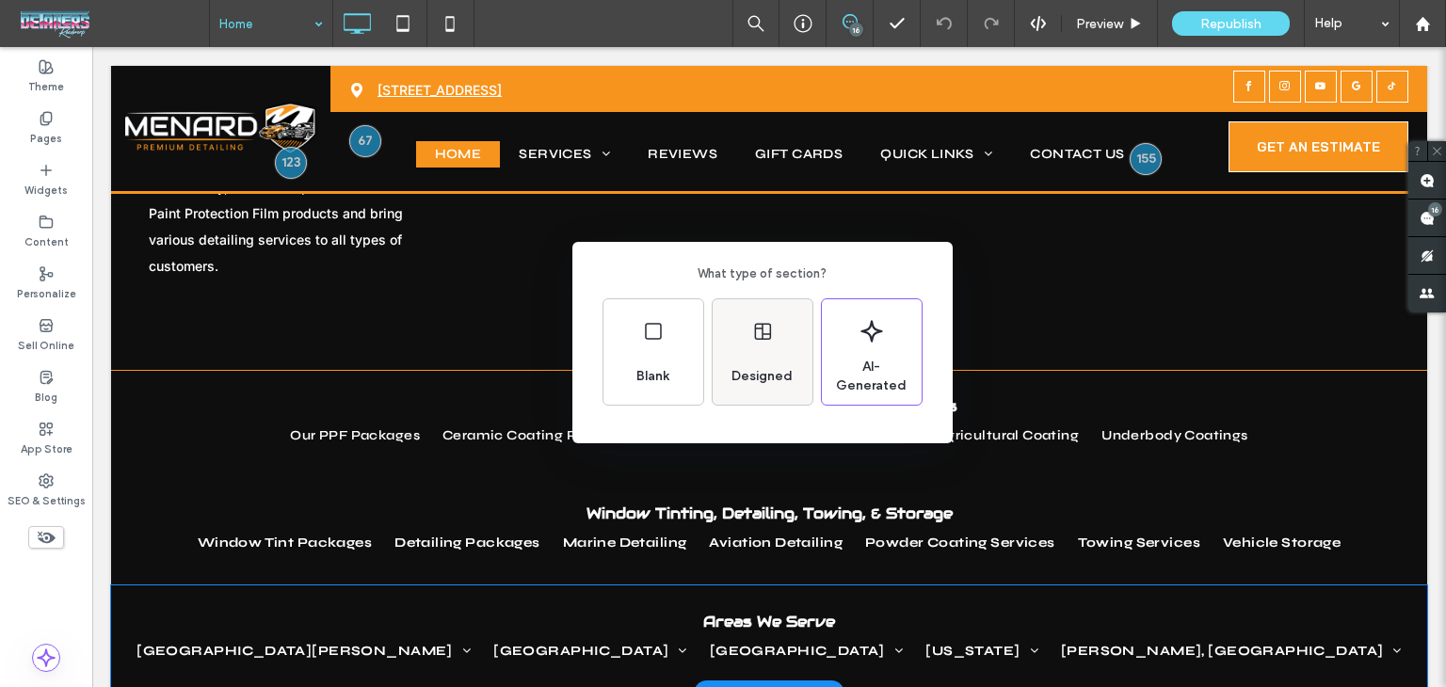
click at [771, 370] on span "Designed" at bounding box center [762, 376] width 76 height 19
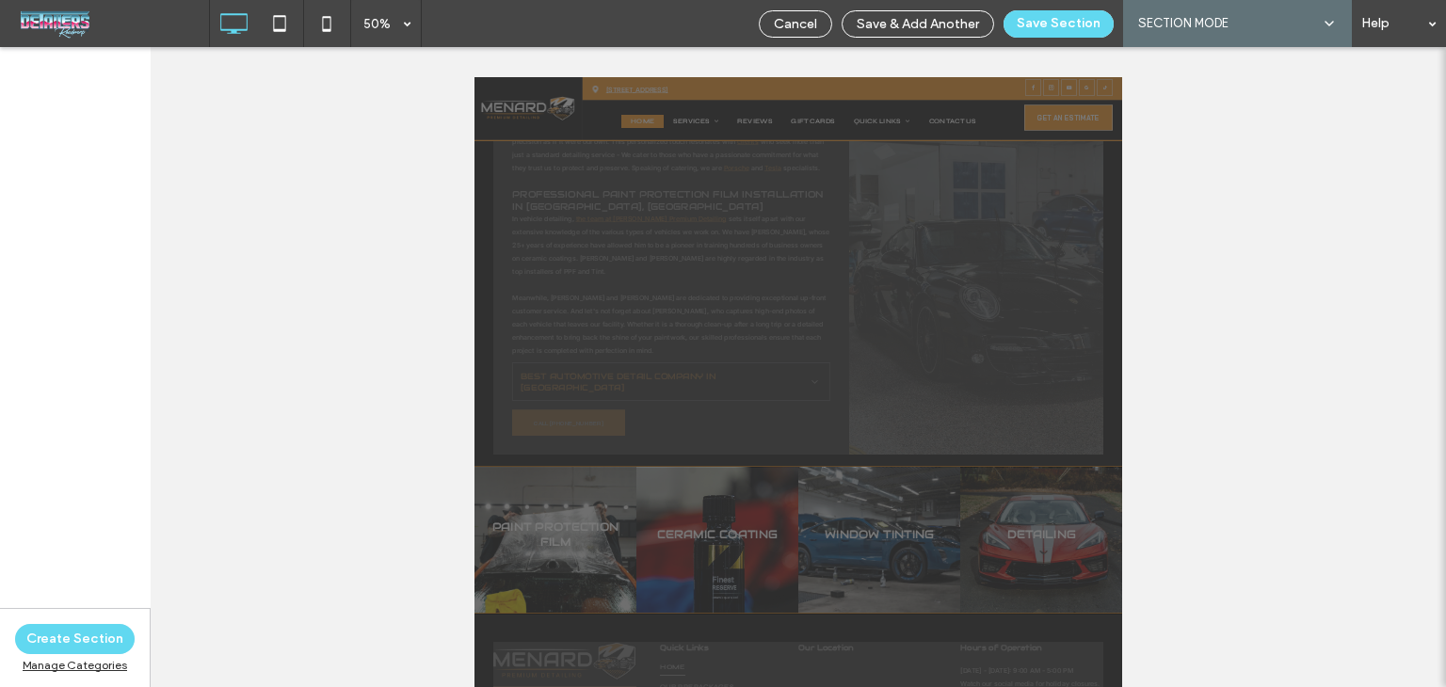
scroll to position [4582, 0]
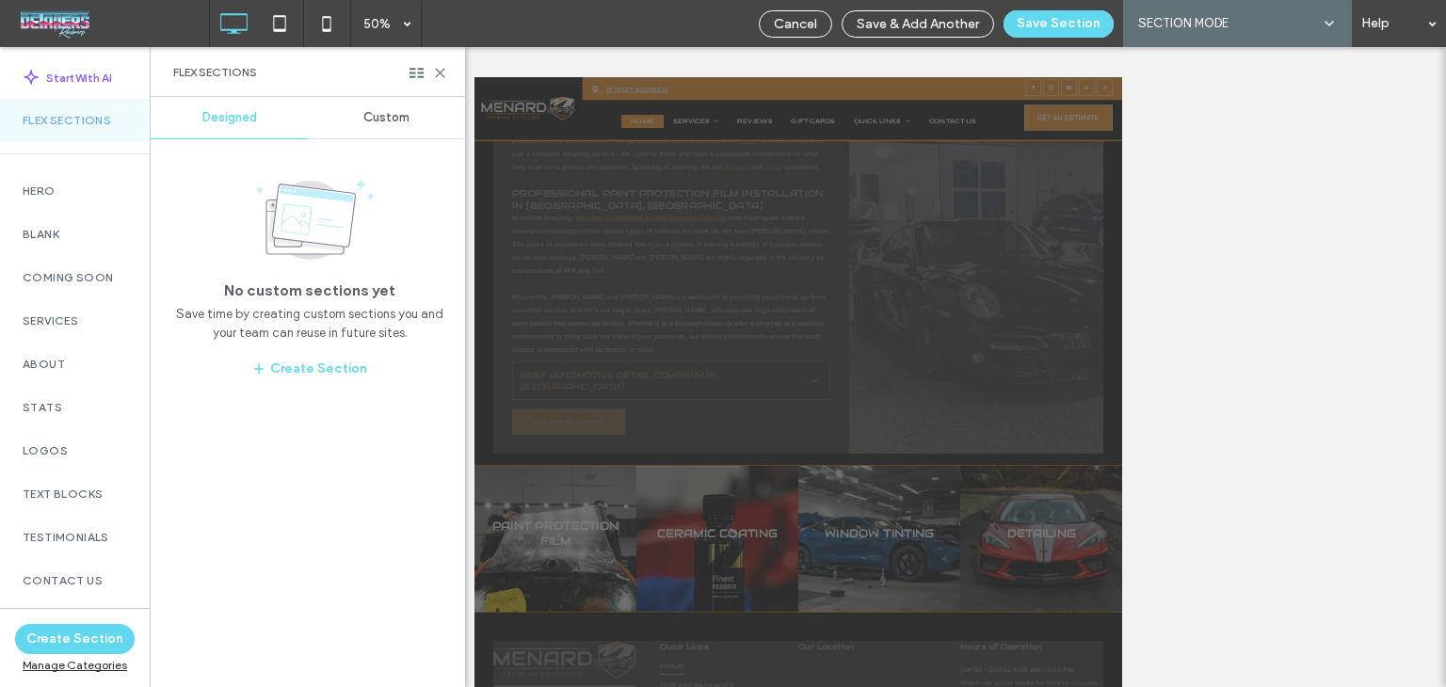
click at [384, 119] on span "Custom" at bounding box center [386, 117] width 46 height 15
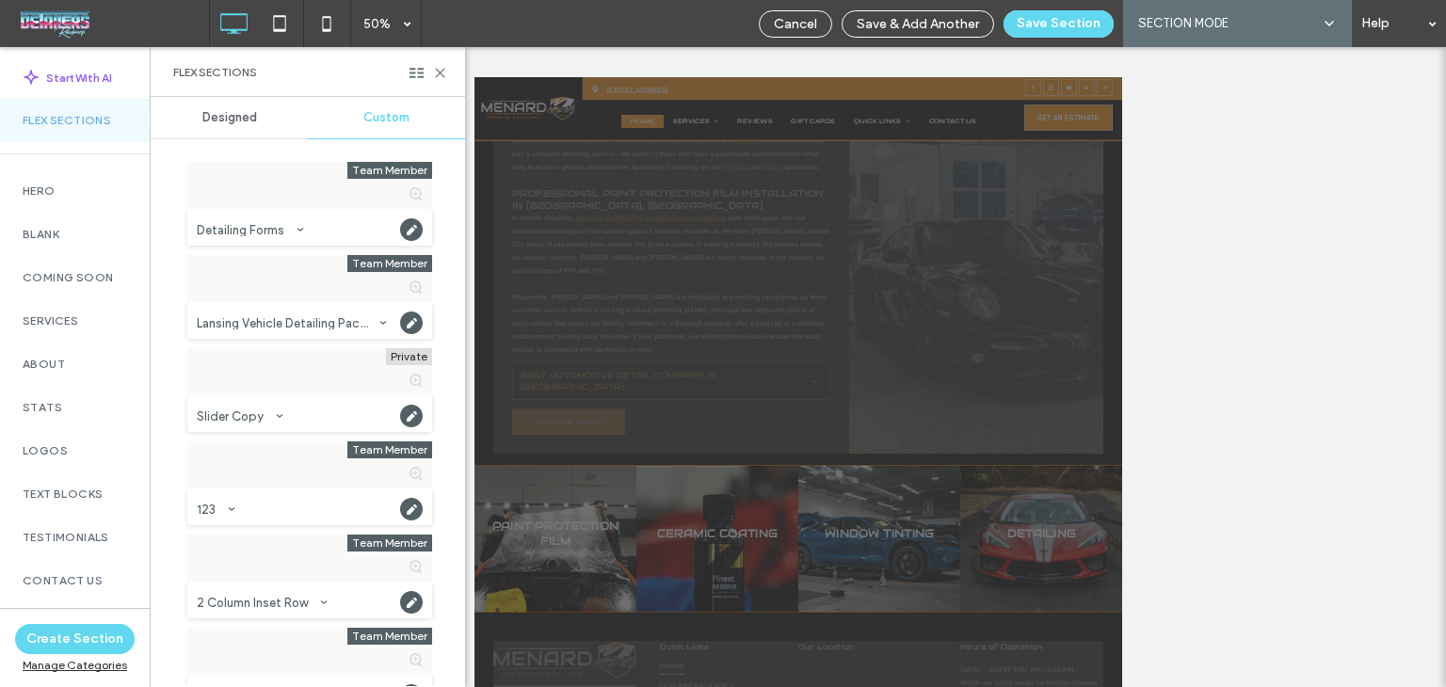
scroll to position [753, 0]
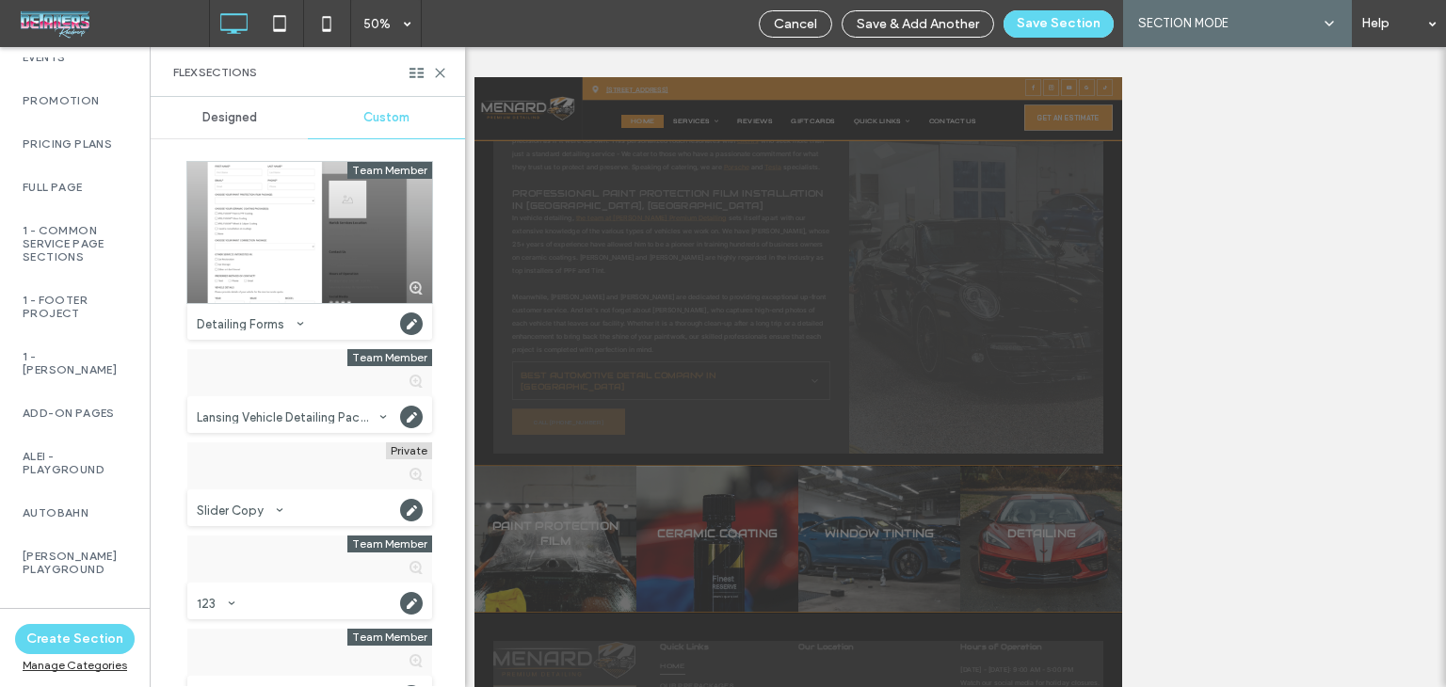
click at [101, 306] on label "1 - Footer Project" at bounding box center [75, 307] width 105 height 26
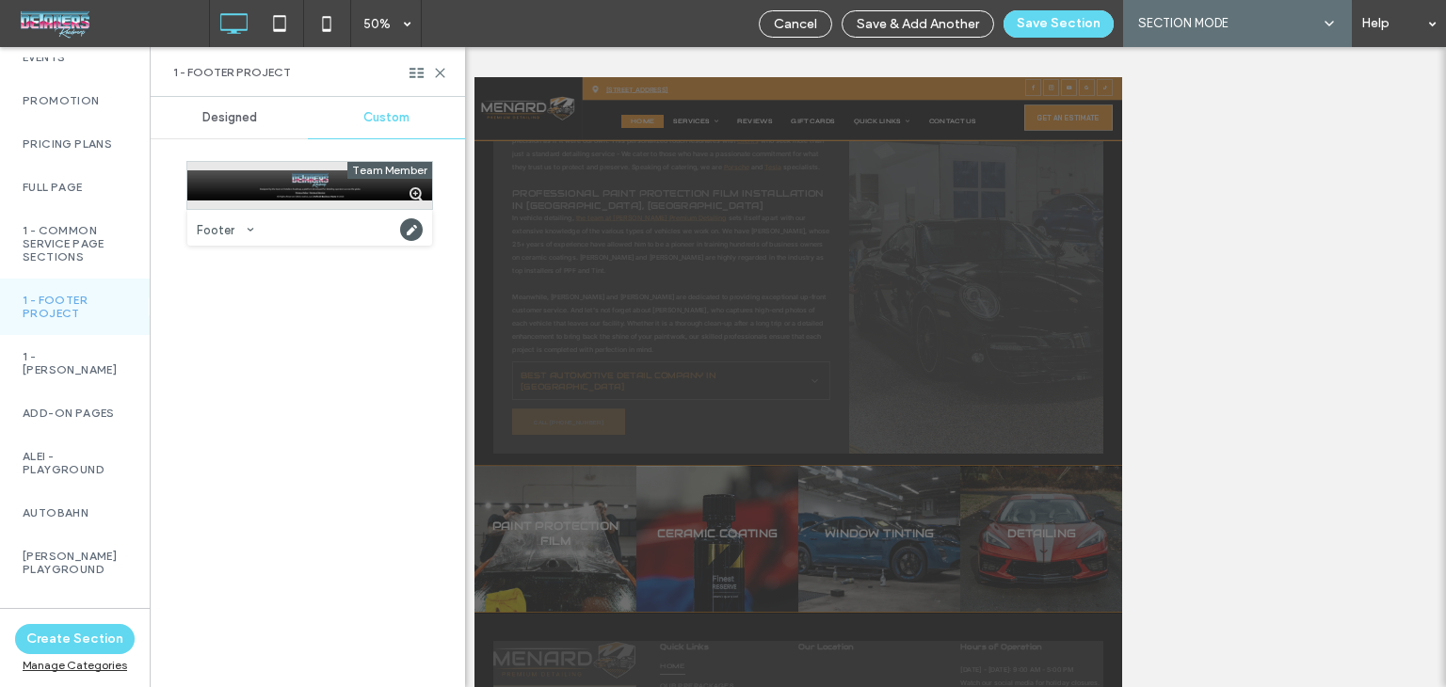
click at [309, 192] on div at bounding box center [309, 185] width 245 height 47
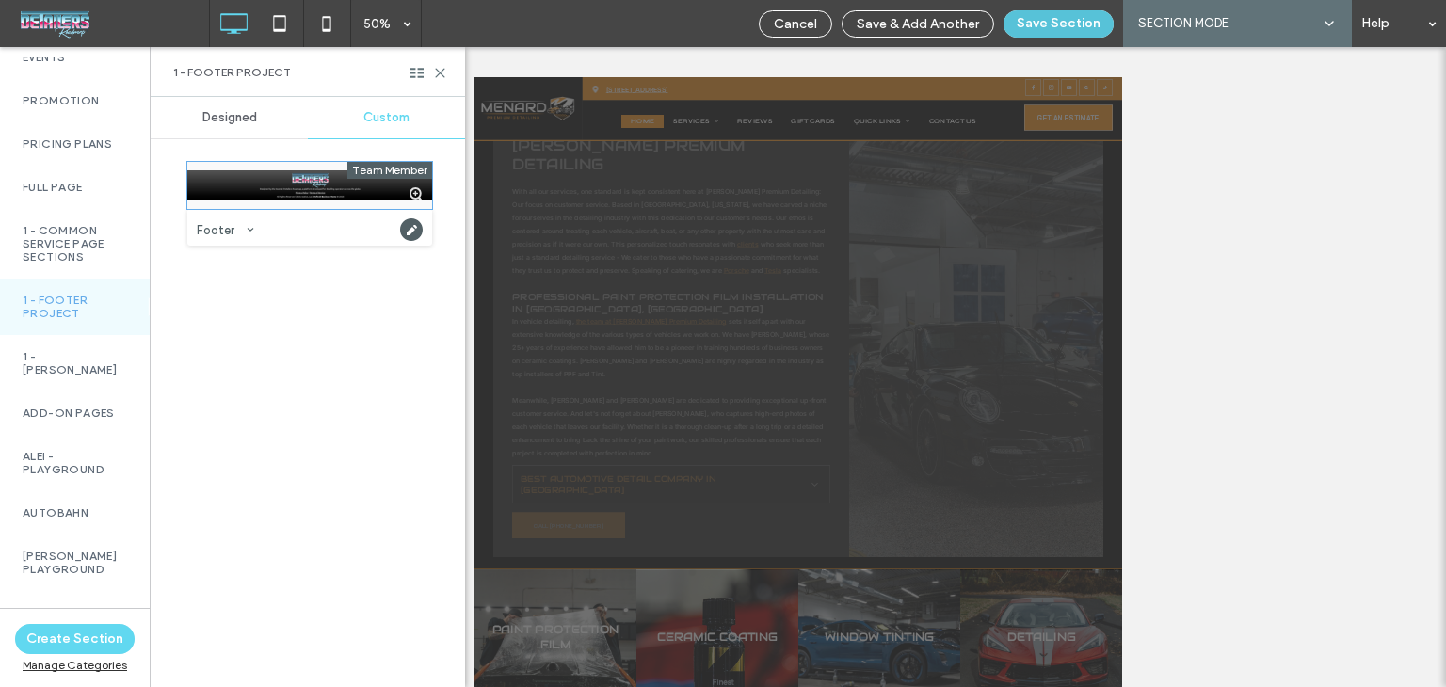
click at [1063, 18] on button "Save Section" at bounding box center [1059, 23] width 110 height 27
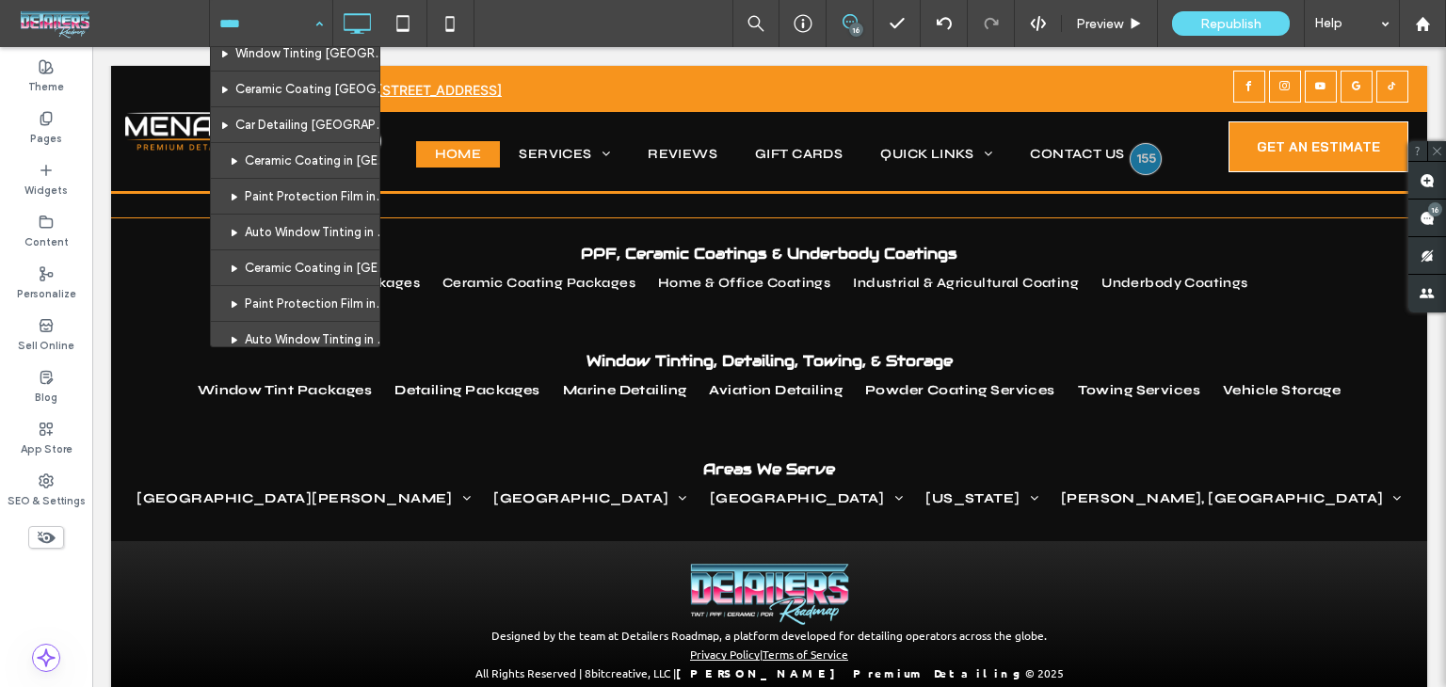
scroll to position [1342, 0]
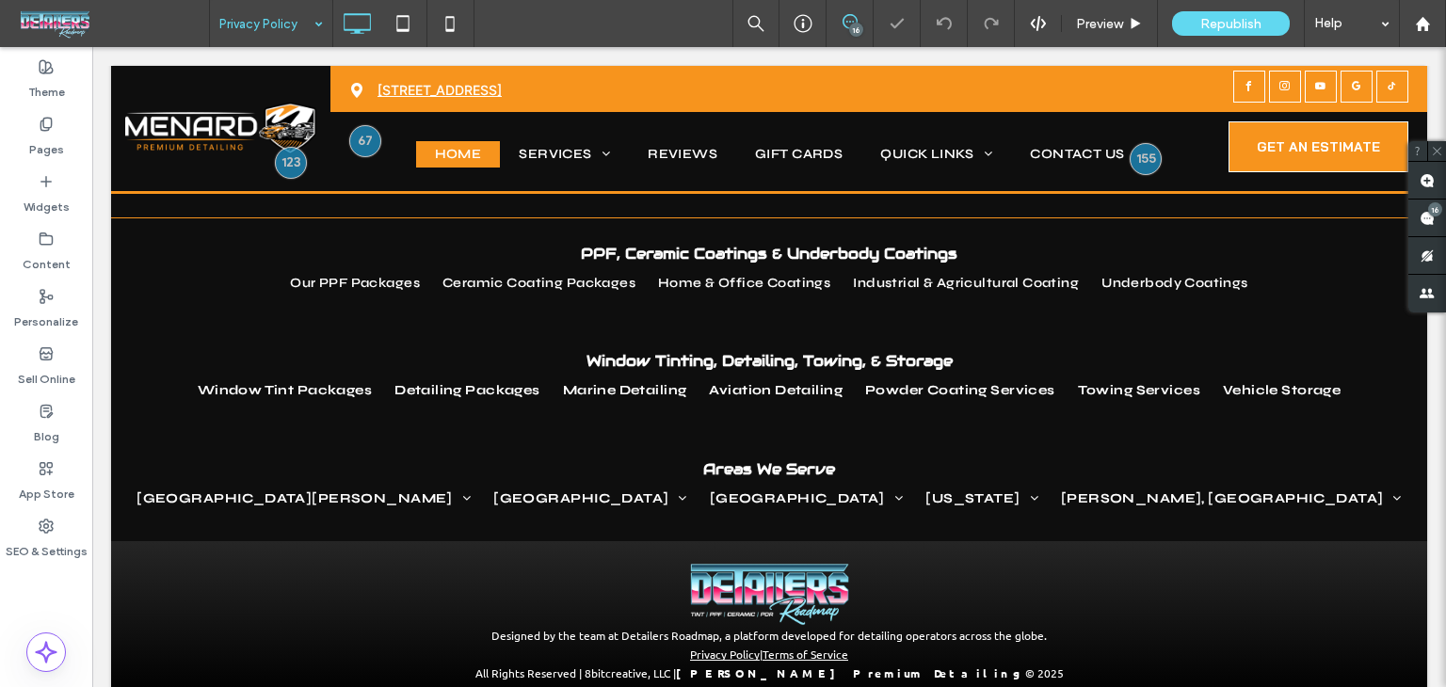
click at [257, 30] on input at bounding box center [266, 23] width 94 height 47
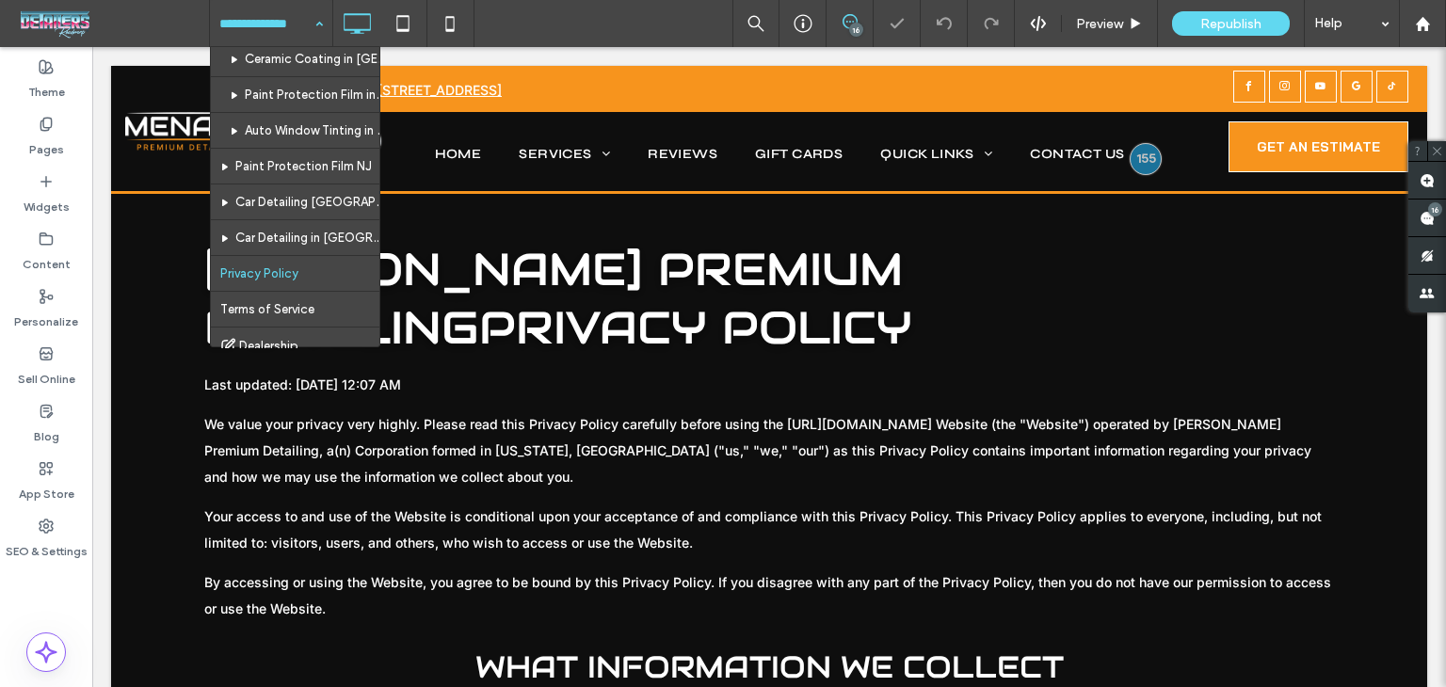
scroll to position [1342, 0]
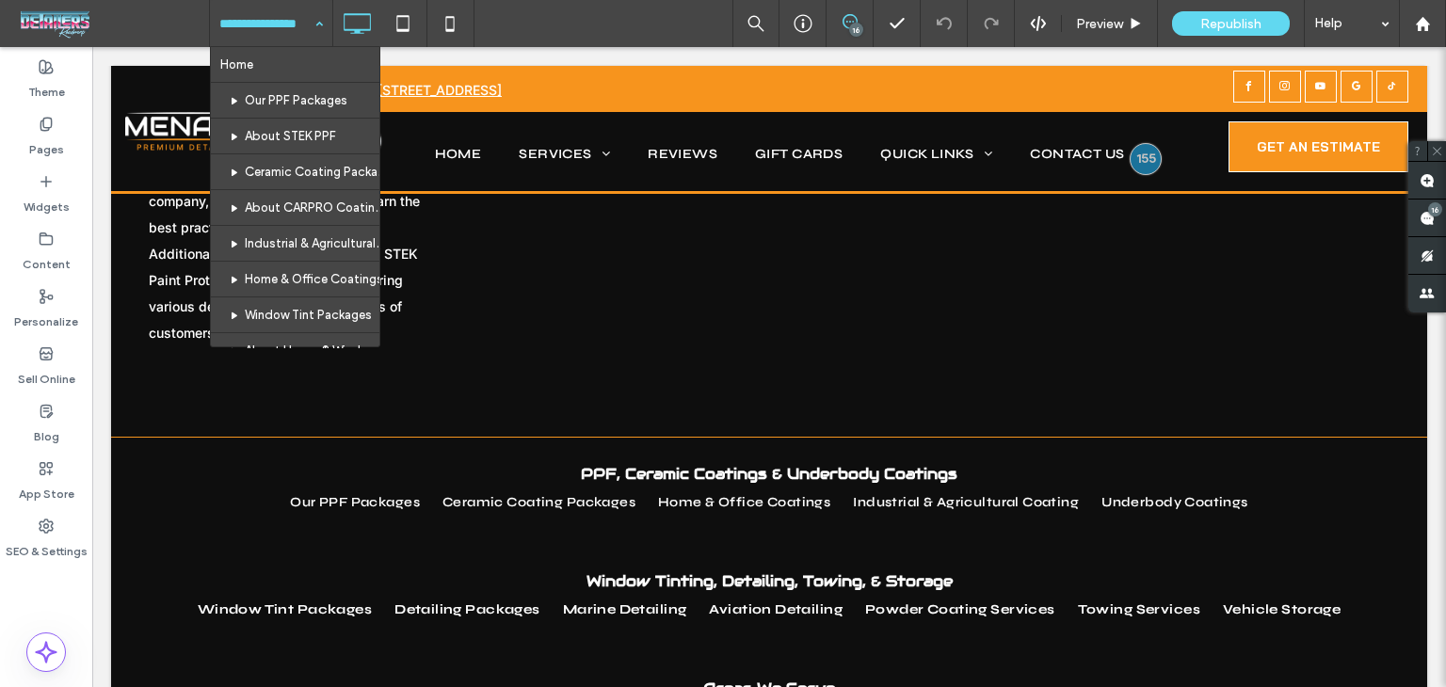
scroll to position [5766, 0]
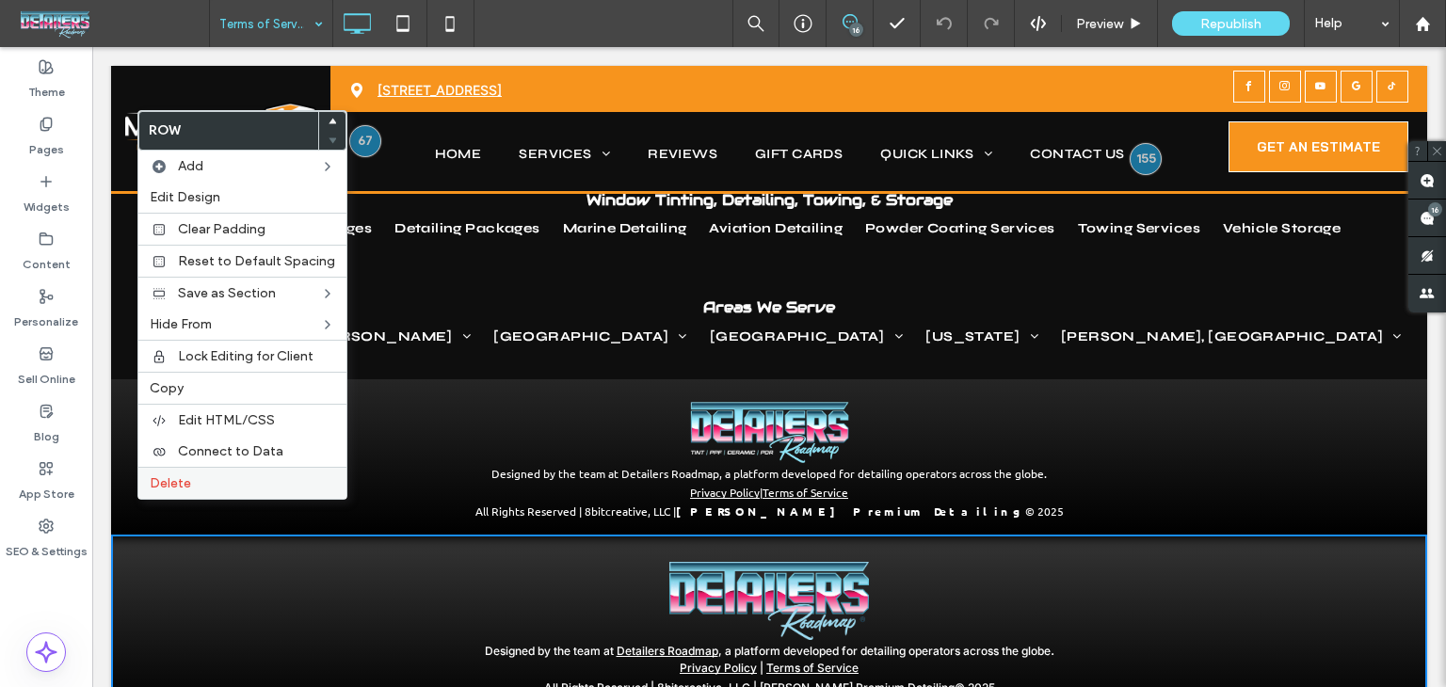
click at [249, 470] on div "Delete" at bounding box center [242, 483] width 208 height 32
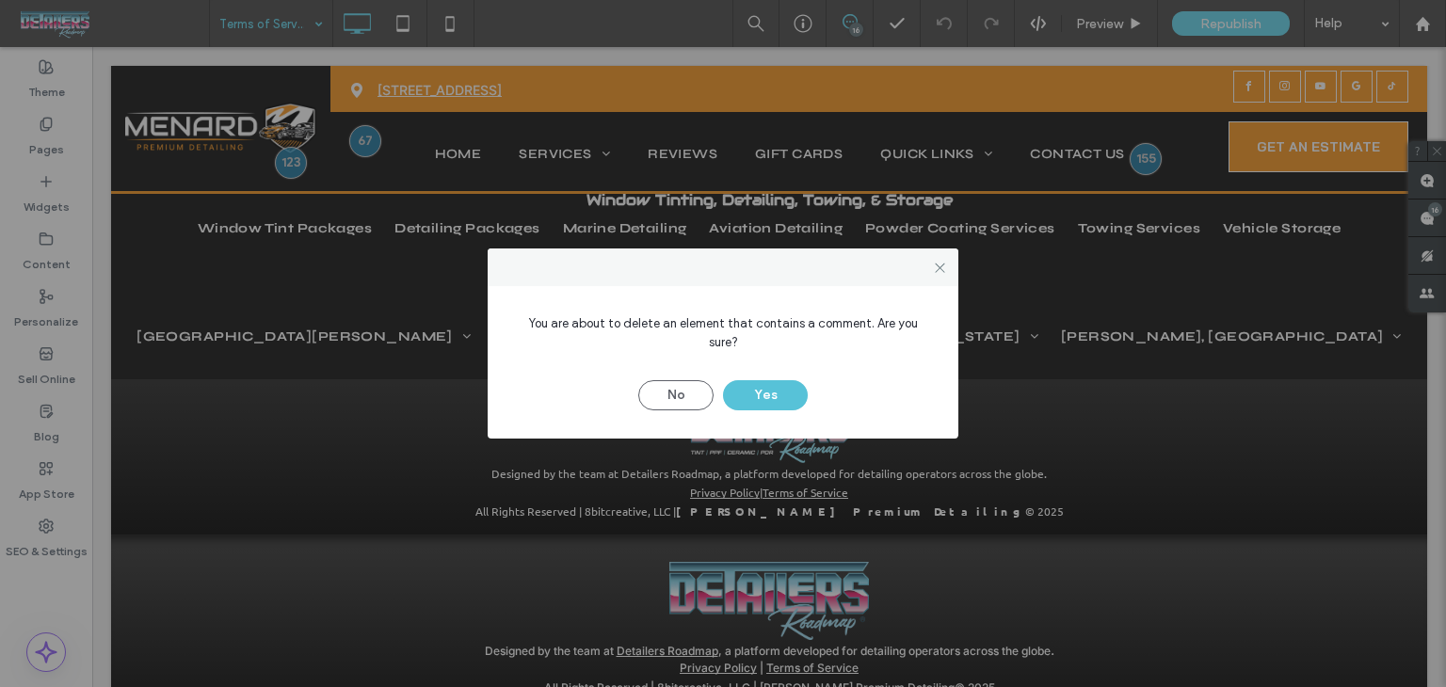
click at [762, 380] on button "Yes" at bounding box center [765, 395] width 85 height 30
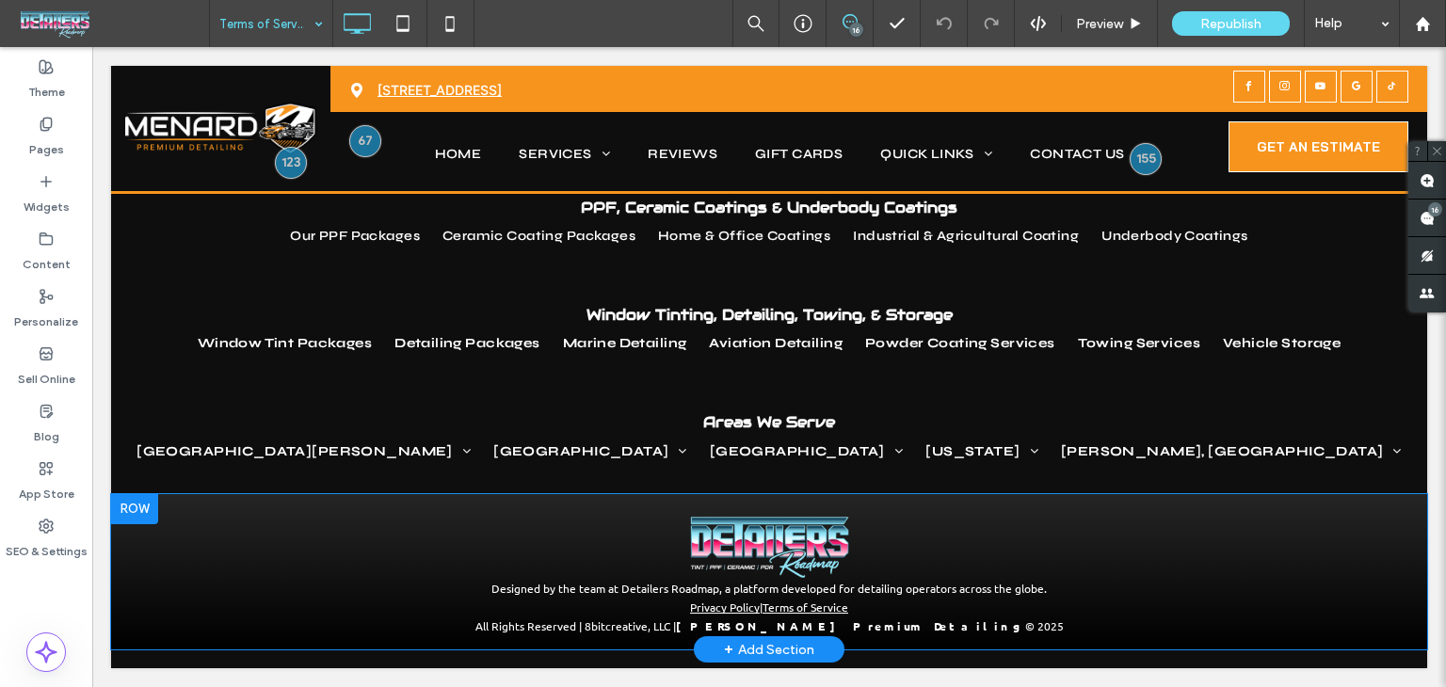
scroll to position [5589, 0]
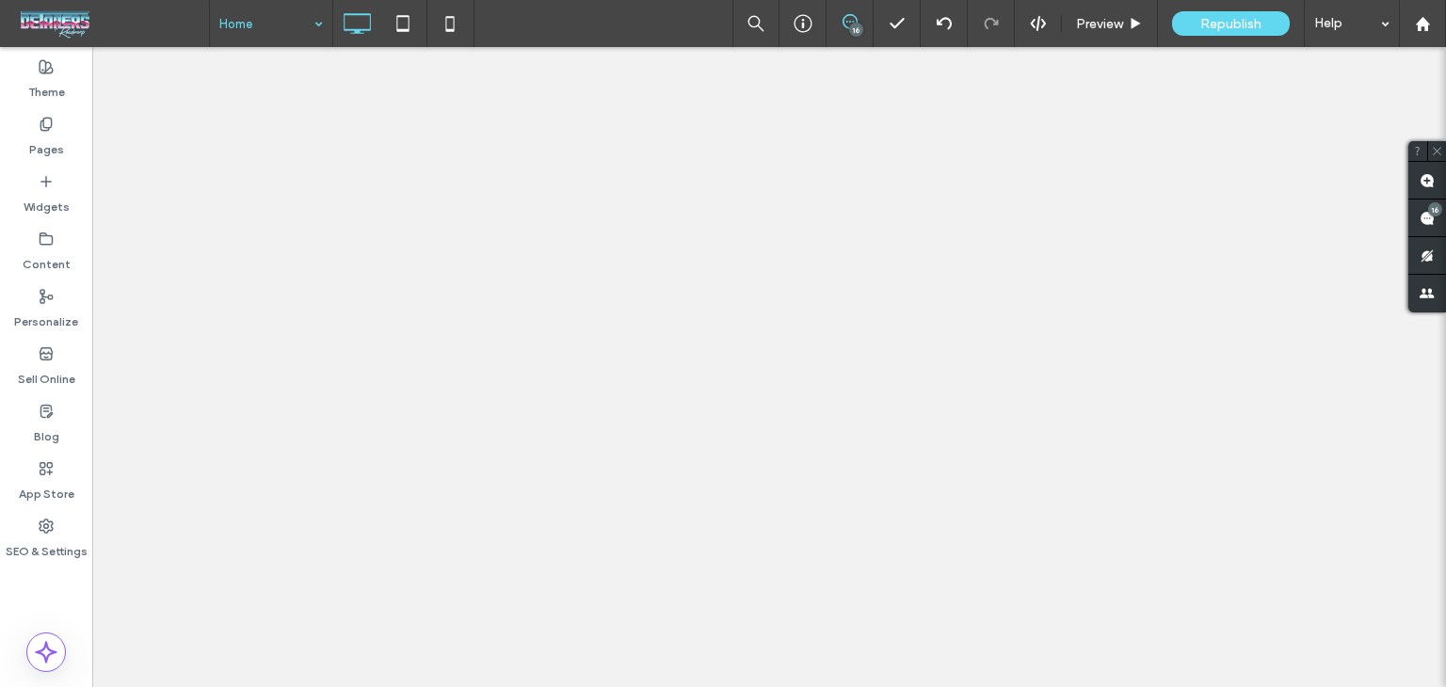
click at [253, 20] on input at bounding box center [266, 23] width 94 height 47
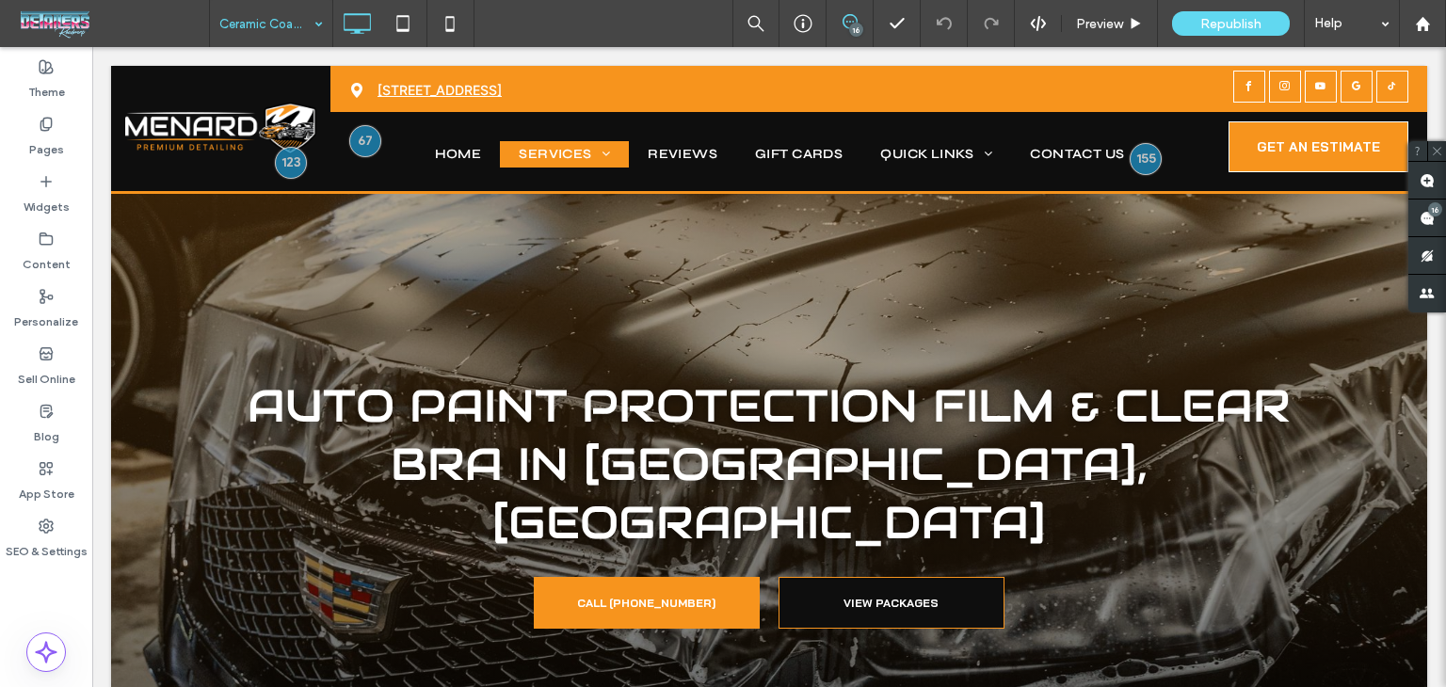
click at [276, 15] on input at bounding box center [266, 23] width 94 height 47
click at [242, 25] on input at bounding box center [266, 23] width 94 height 47
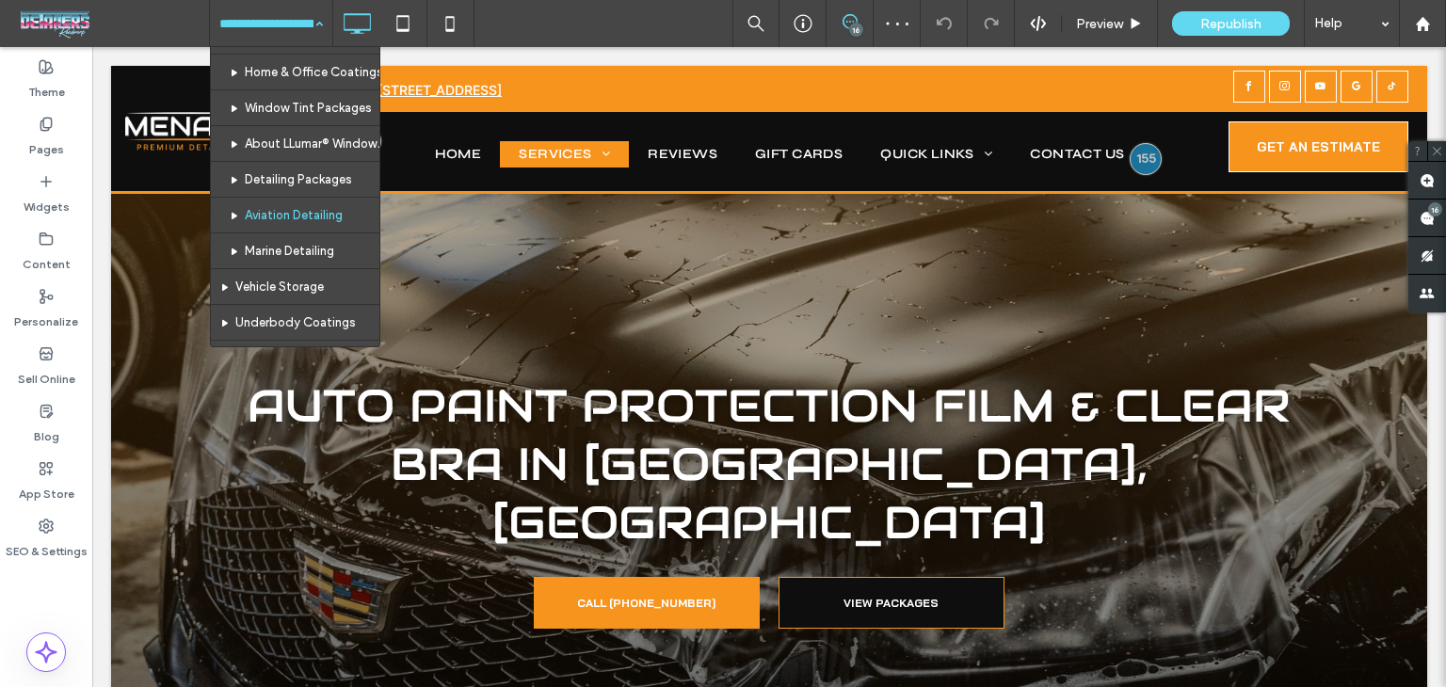
scroll to position [188, 0]
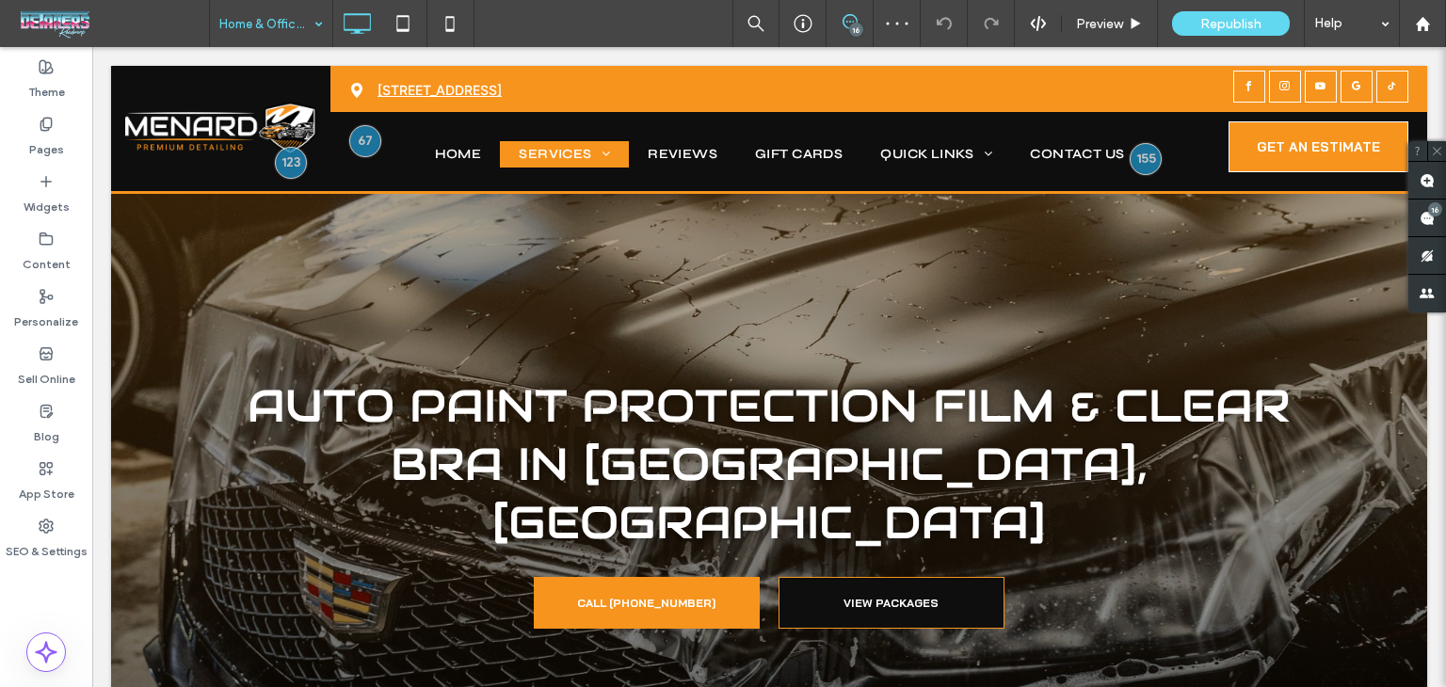
click at [301, 35] on input at bounding box center [266, 23] width 94 height 47
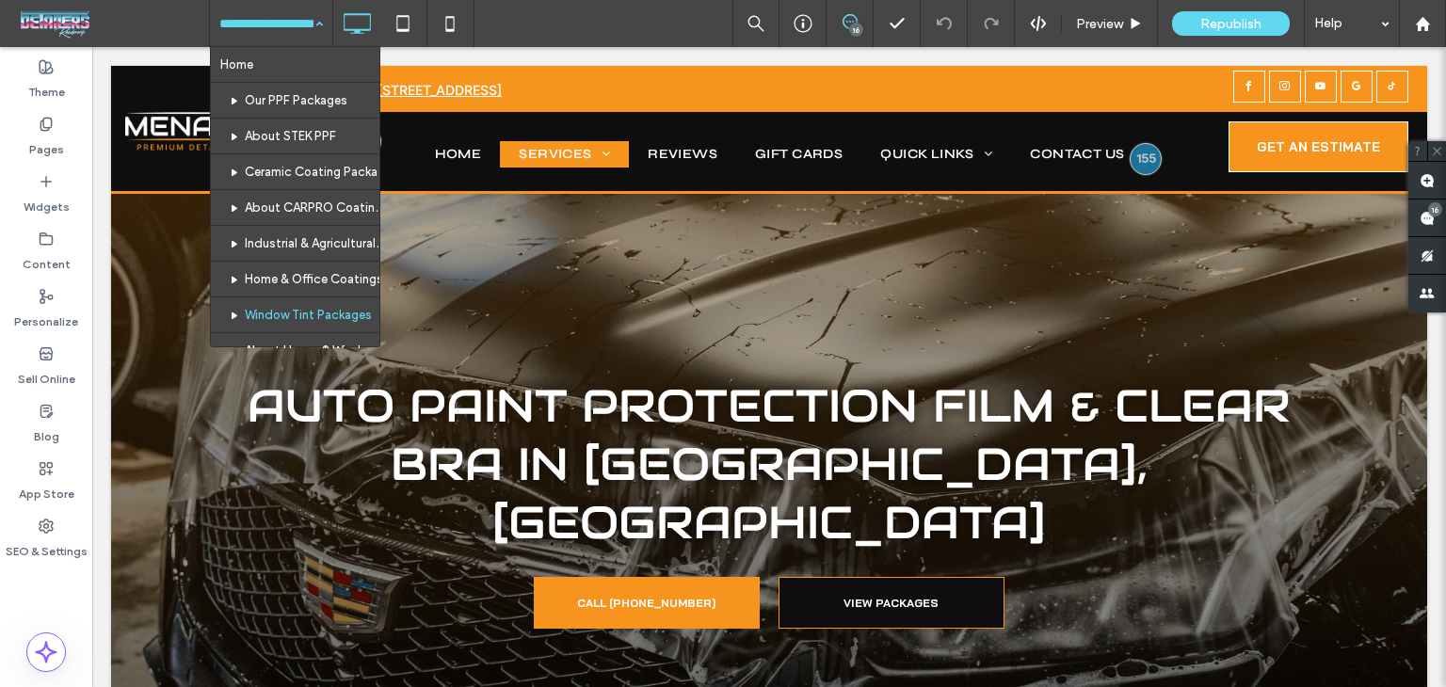
scroll to position [94, 0]
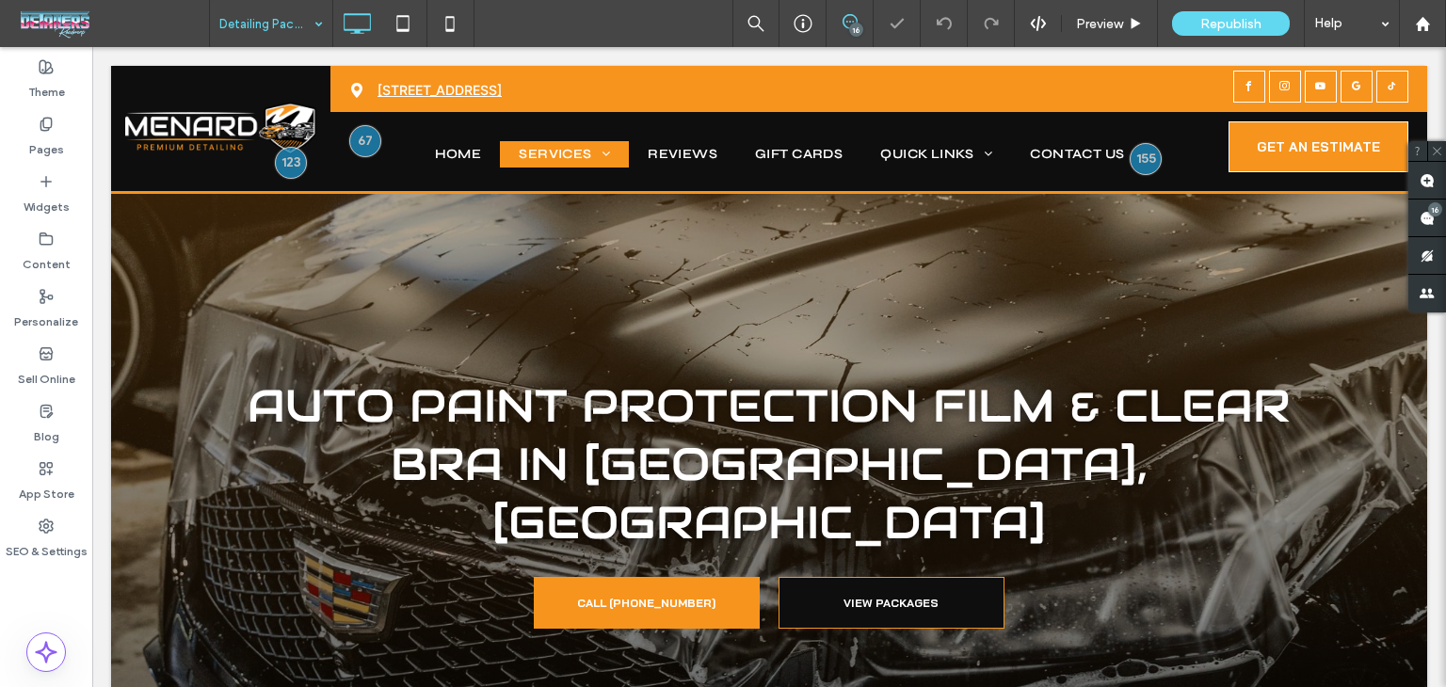
click at [281, 28] on input at bounding box center [266, 23] width 94 height 47
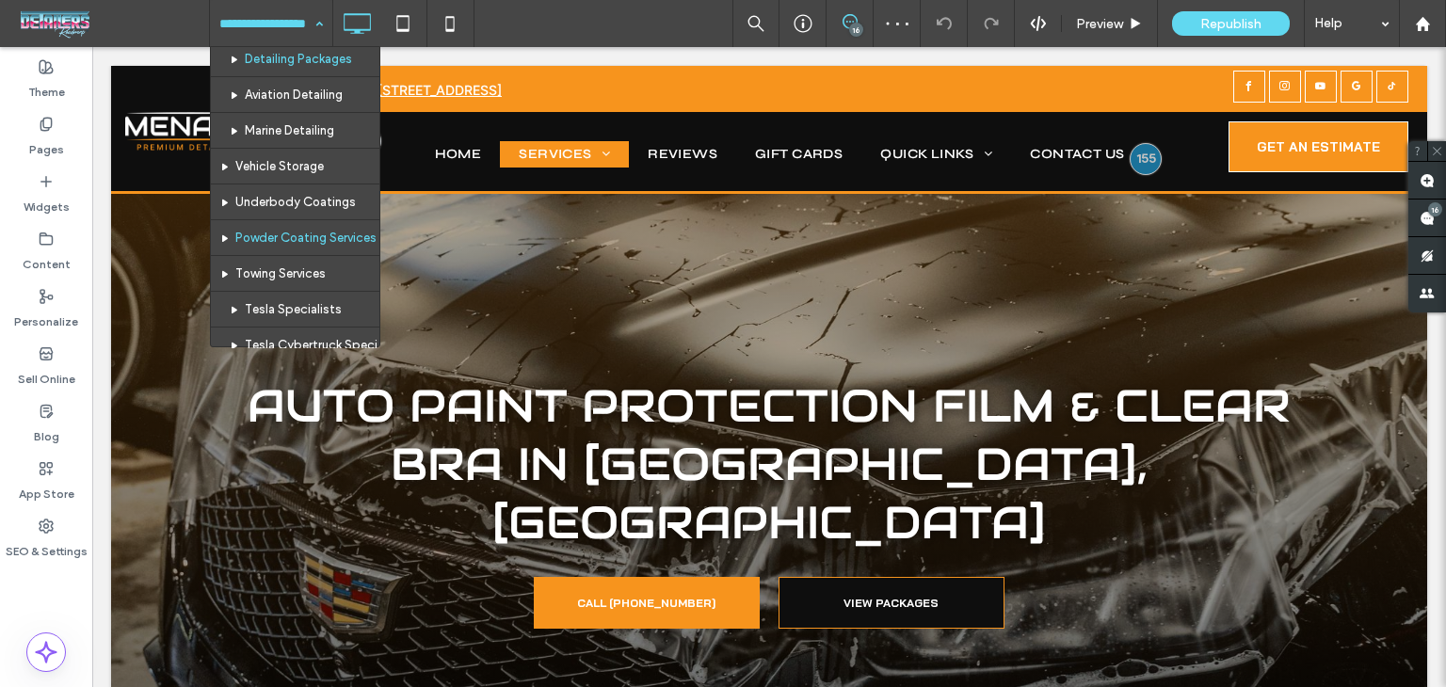
scroll to position [282, 0]
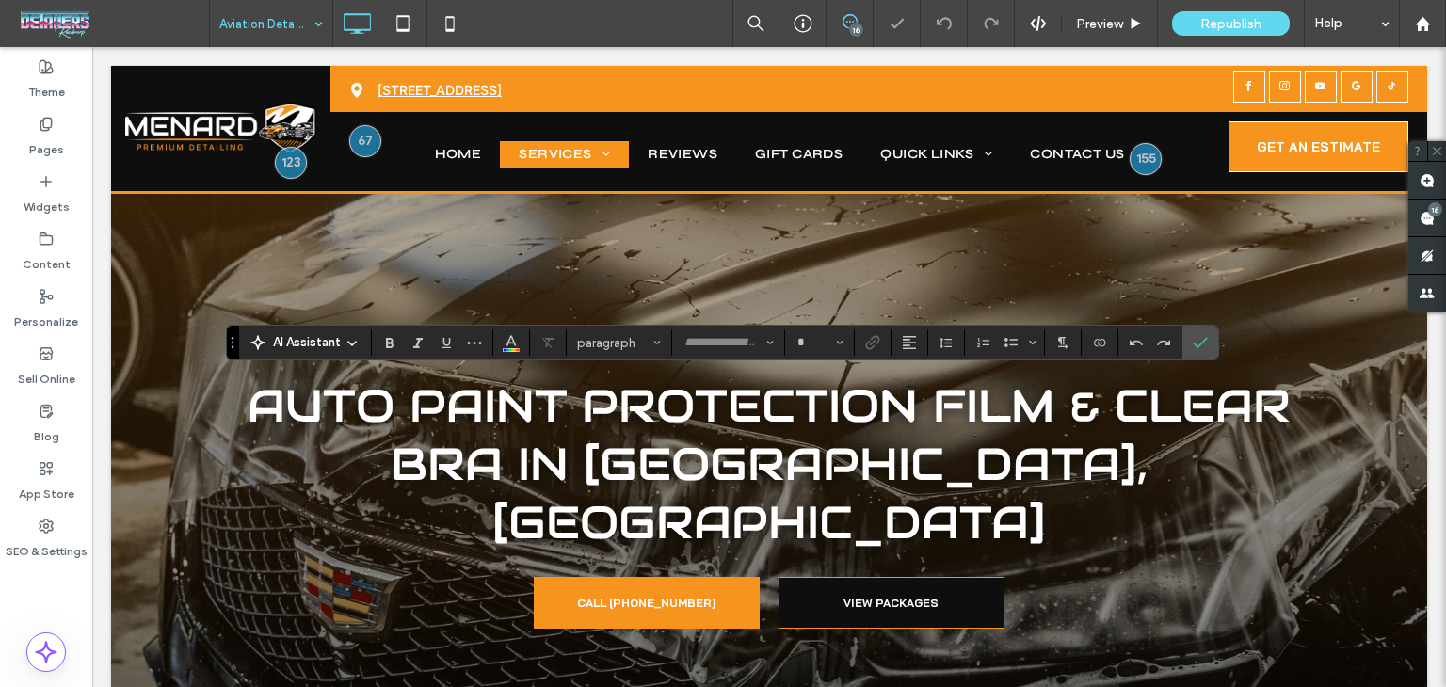
type input "*****"
type input "**"
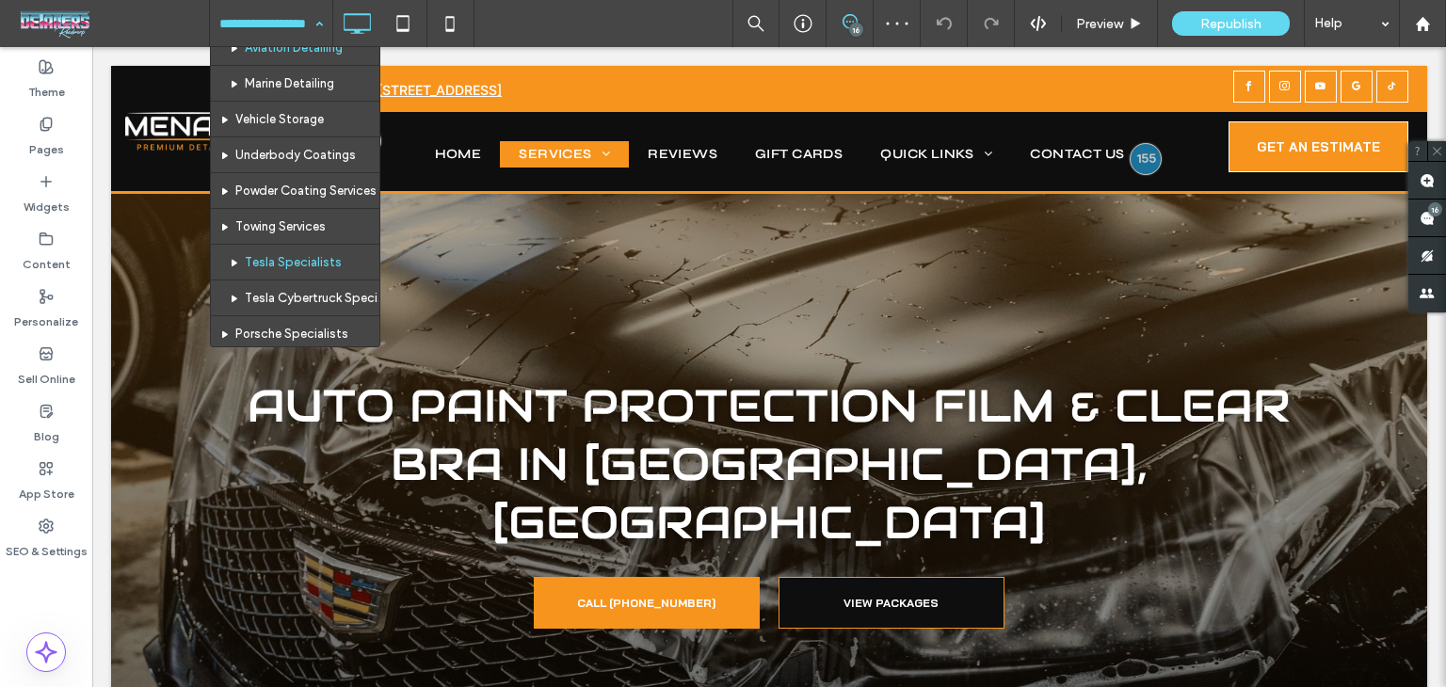
scroll to position [377, 0]
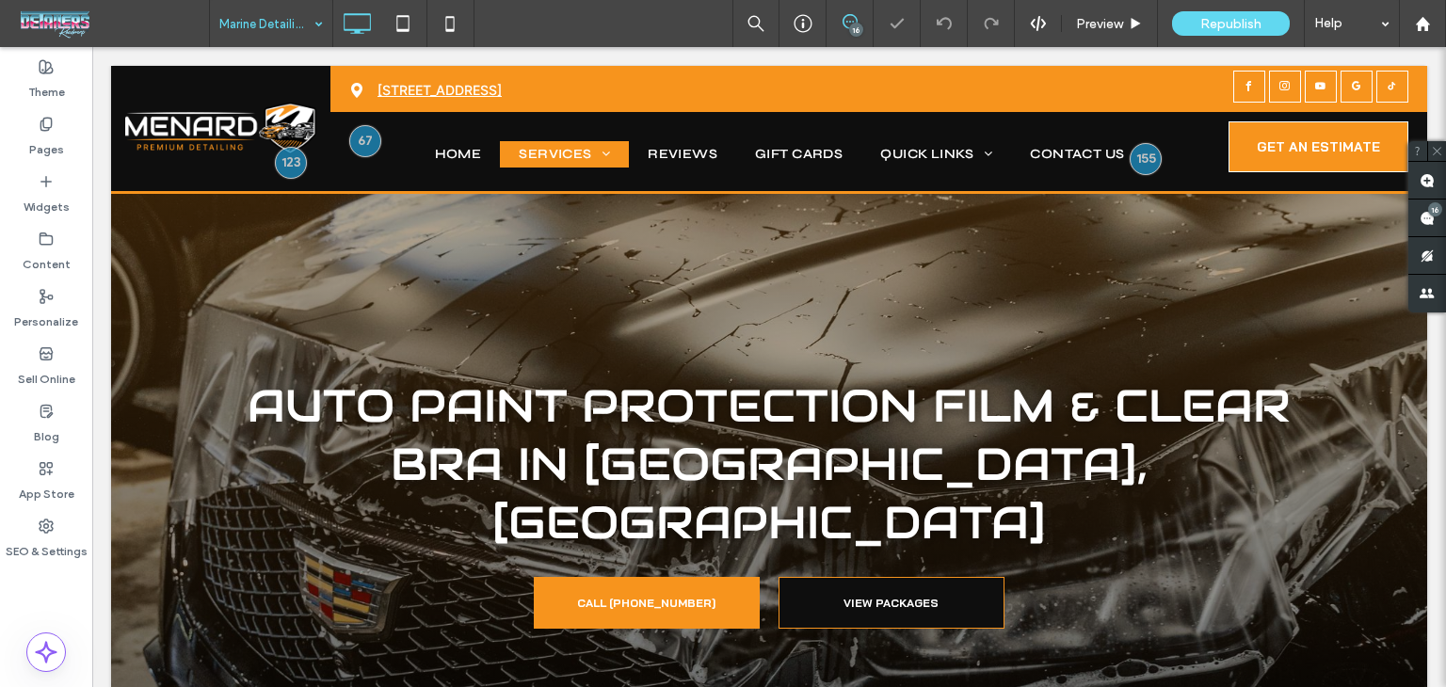
click at [309, 30] on div "Marine Detailing" at bounding box center [271, 23] width 122 height 47
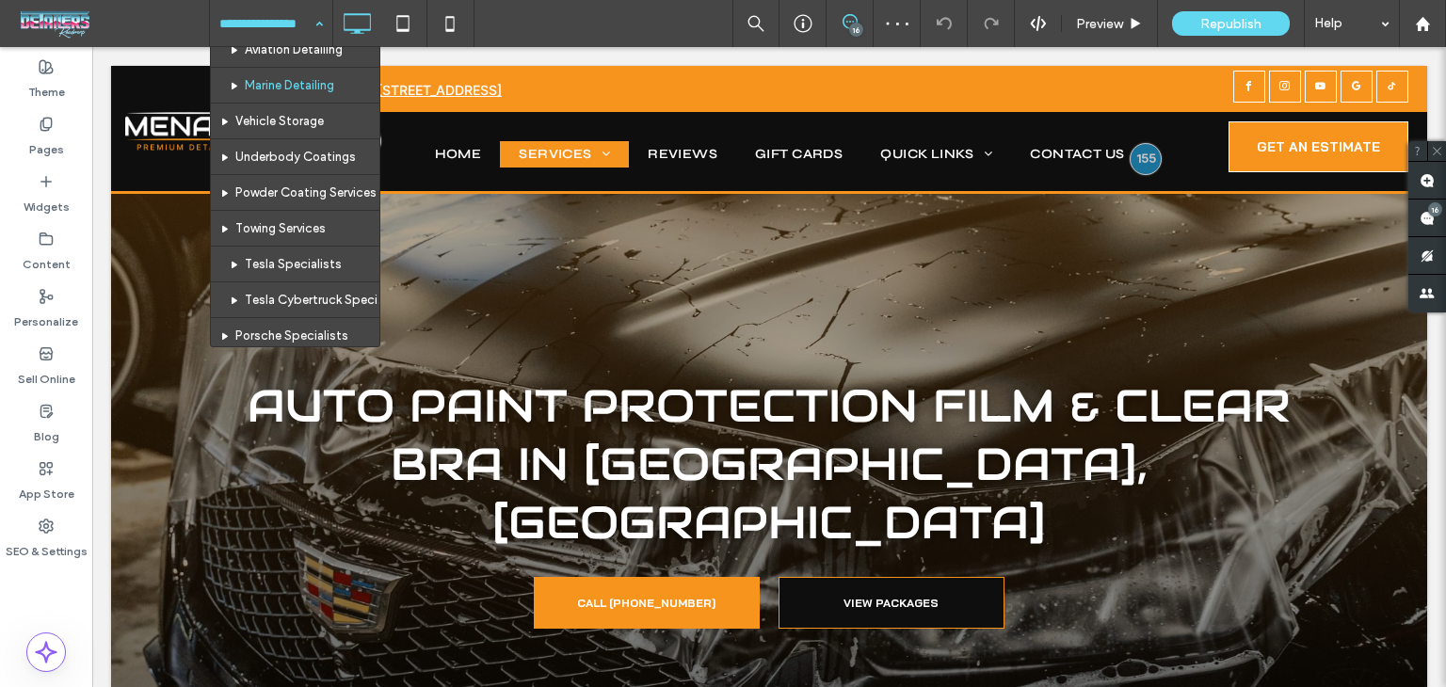
scroll to position [377, 0]
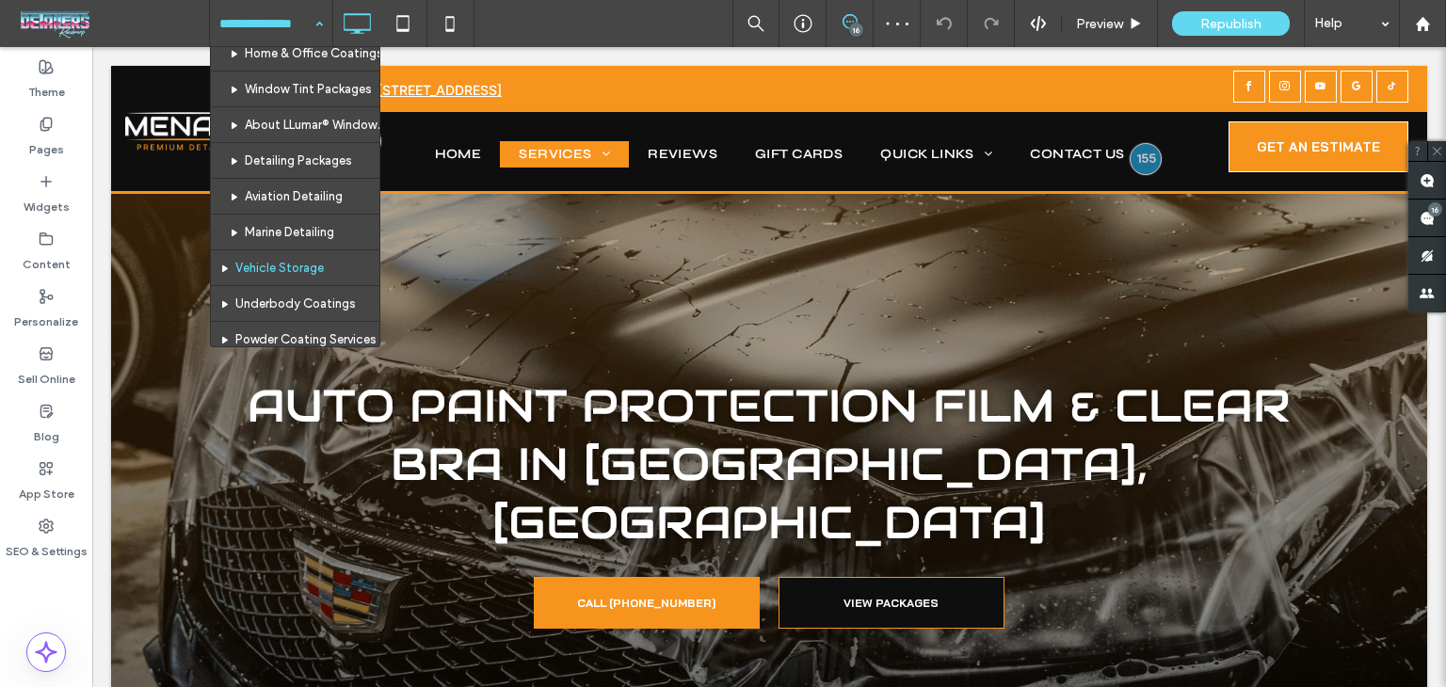
scroll to position [377, 0]
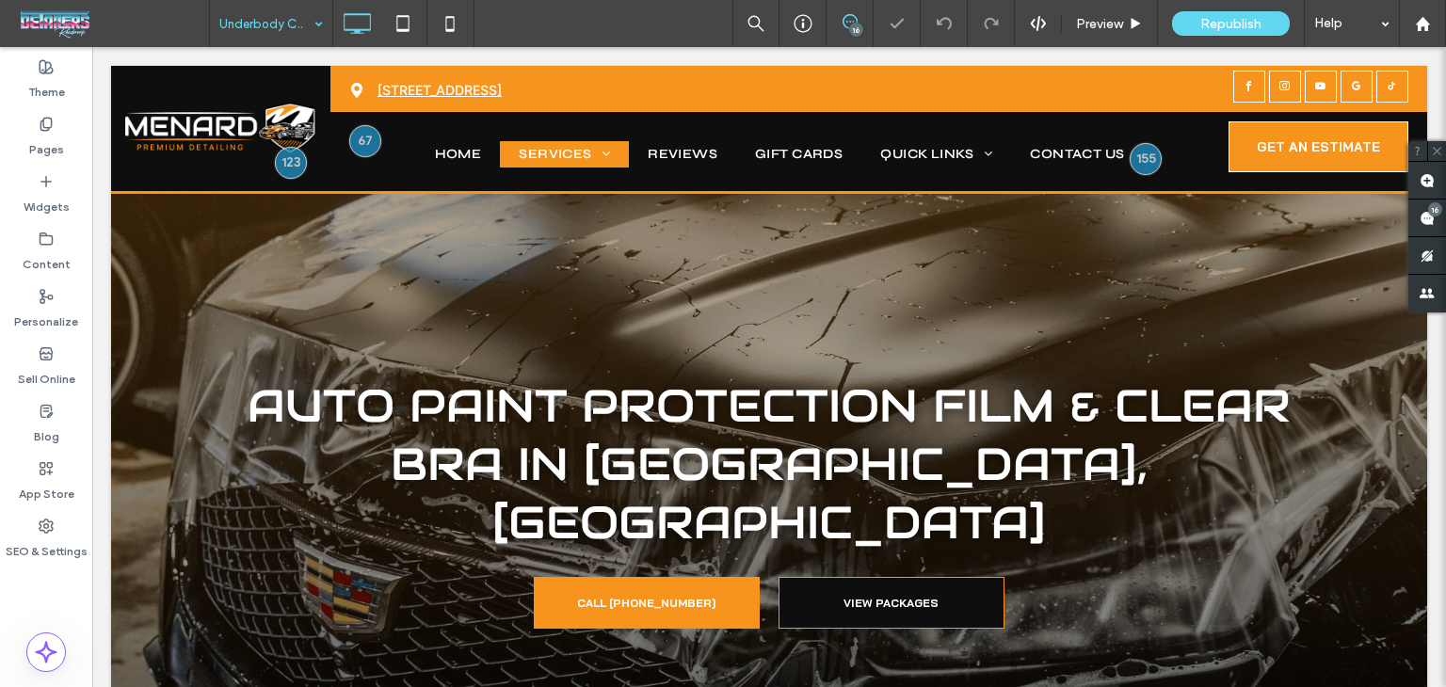
click at [275, 28] on input at bounding box center [266, 23] width 94 height 47
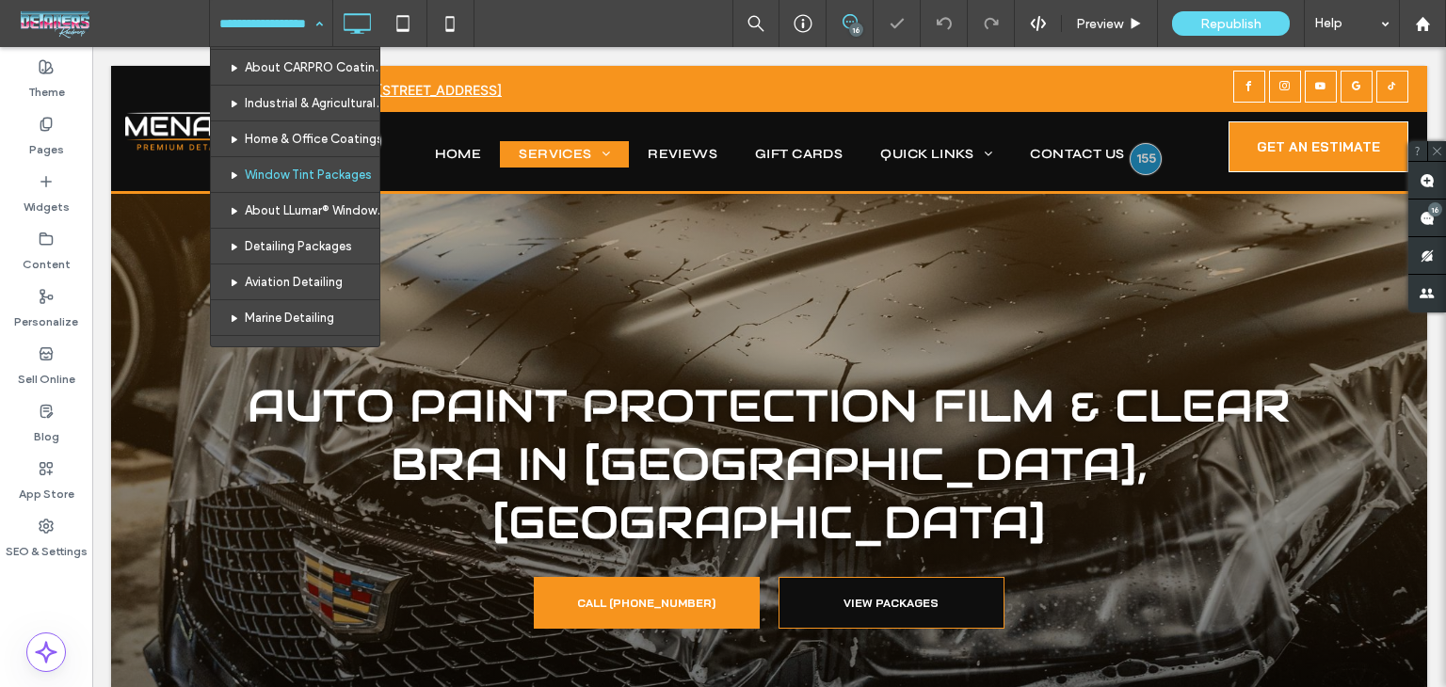
scroll to position [377, 0]
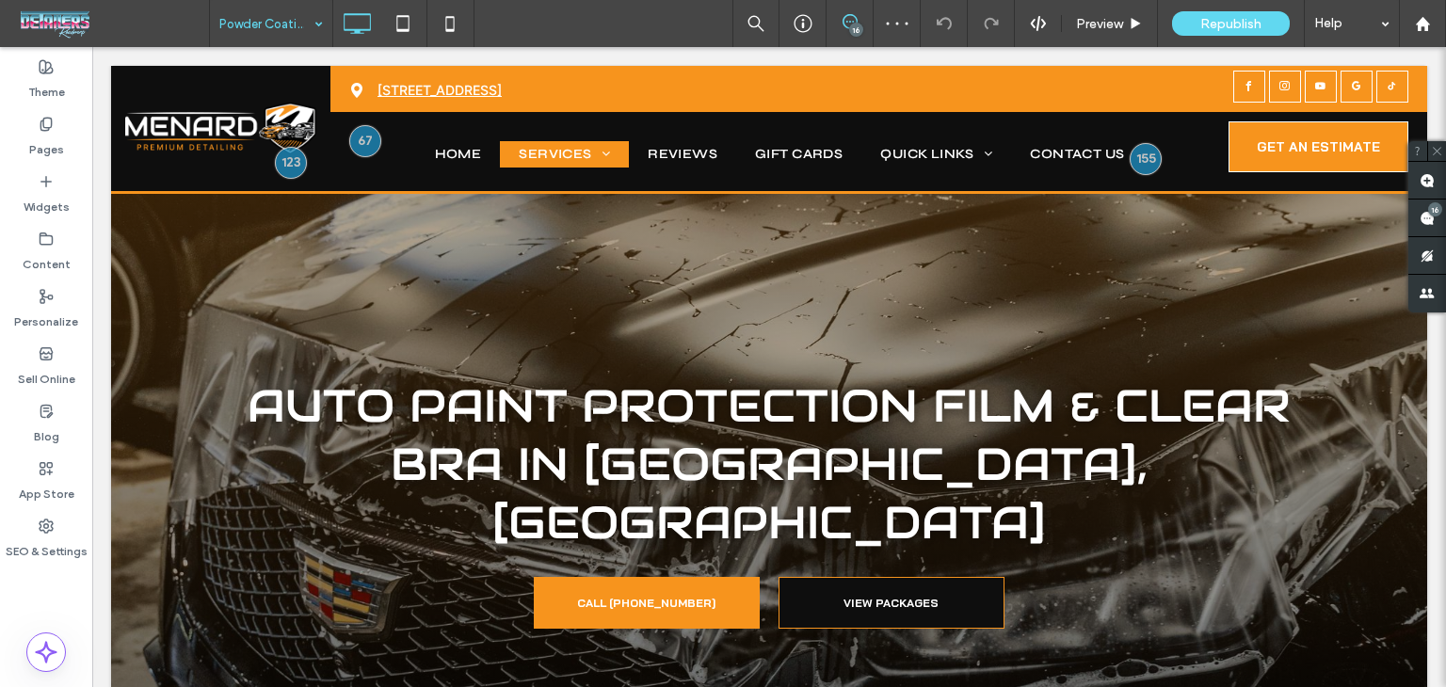
click at [259, 20] on input at bounding box center [266, 23] width 94 height 47
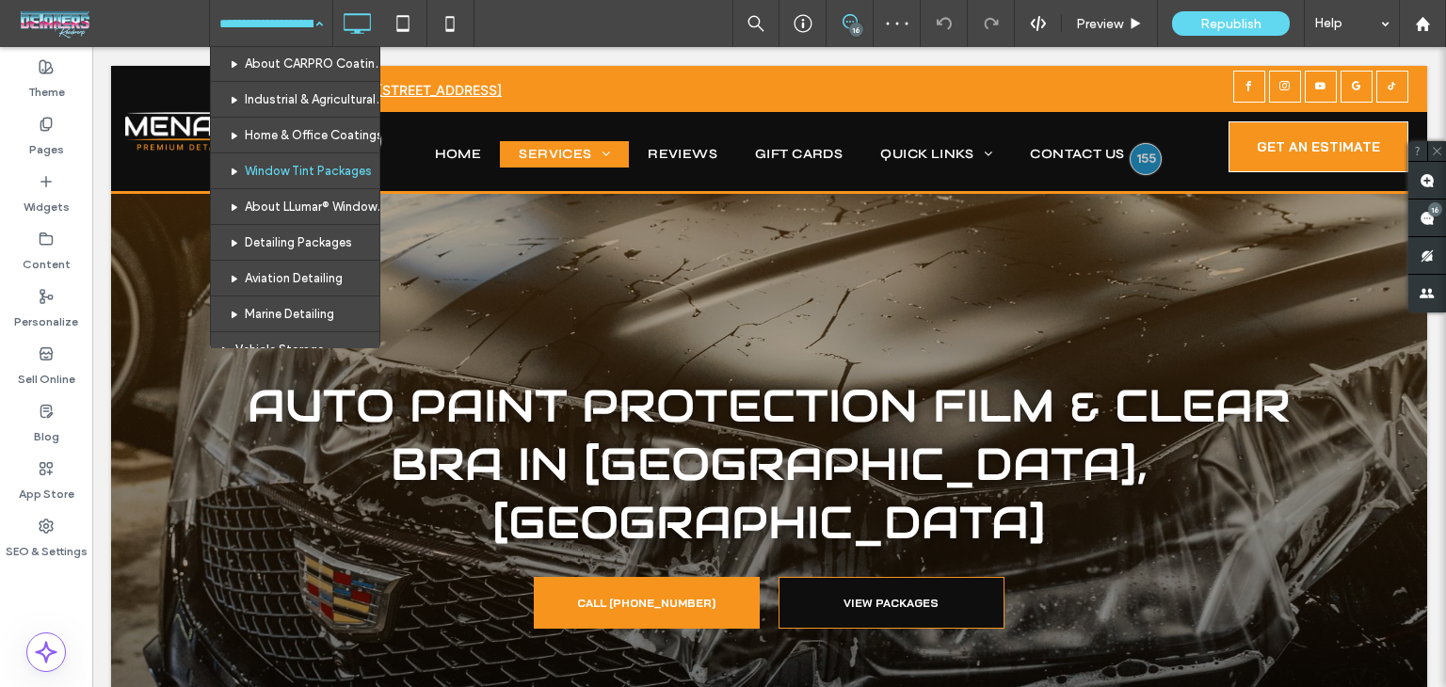
scroll to position [377, 0]
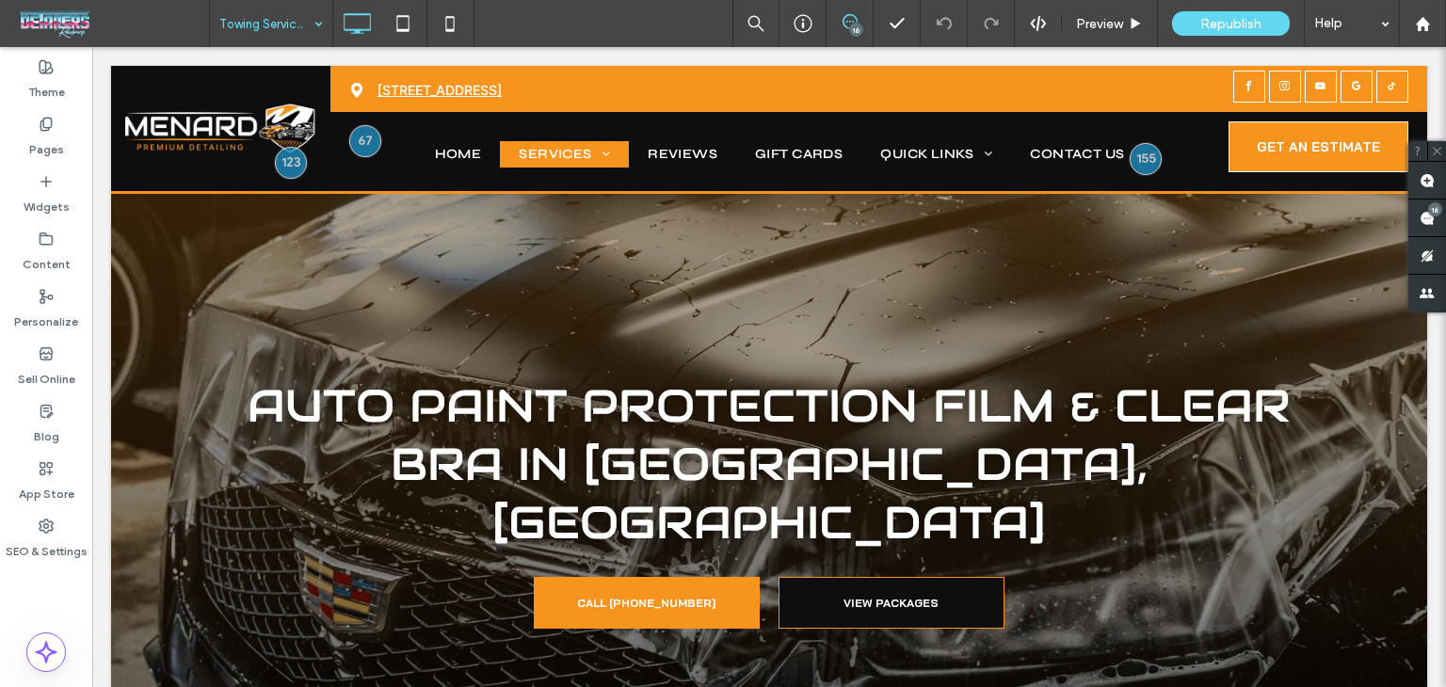
click at [260, 35] on input at bounding box center [266, 23] width 94 height 47
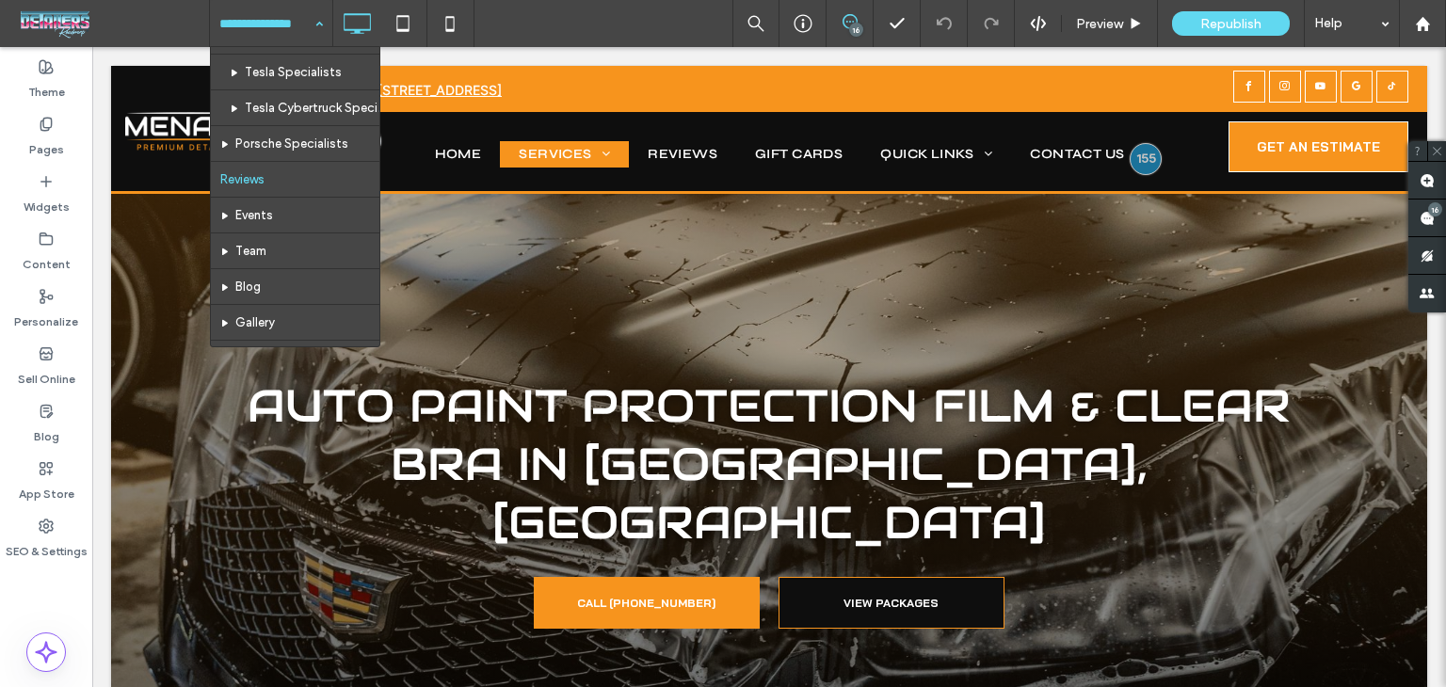
scroll to position [471, 0]
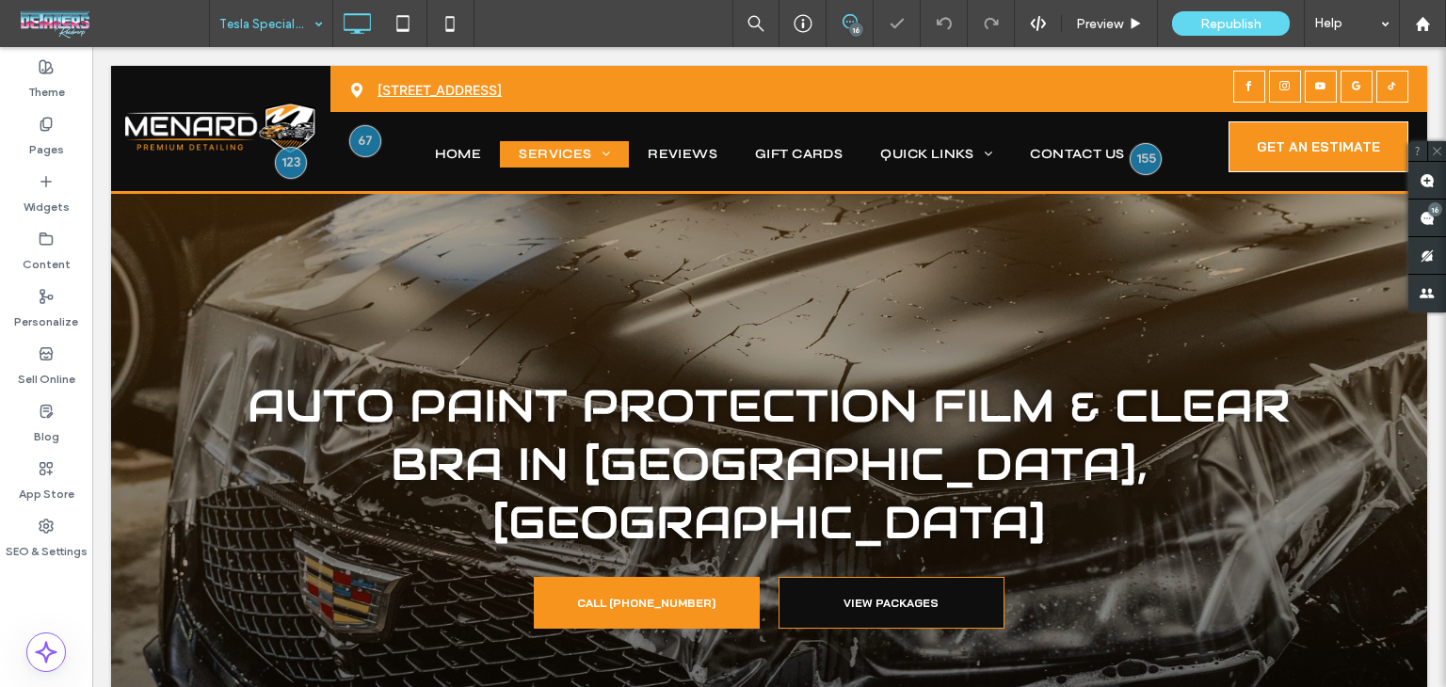
click at [275, 10] on input at bounding box center [266, 23] width 94 height 47
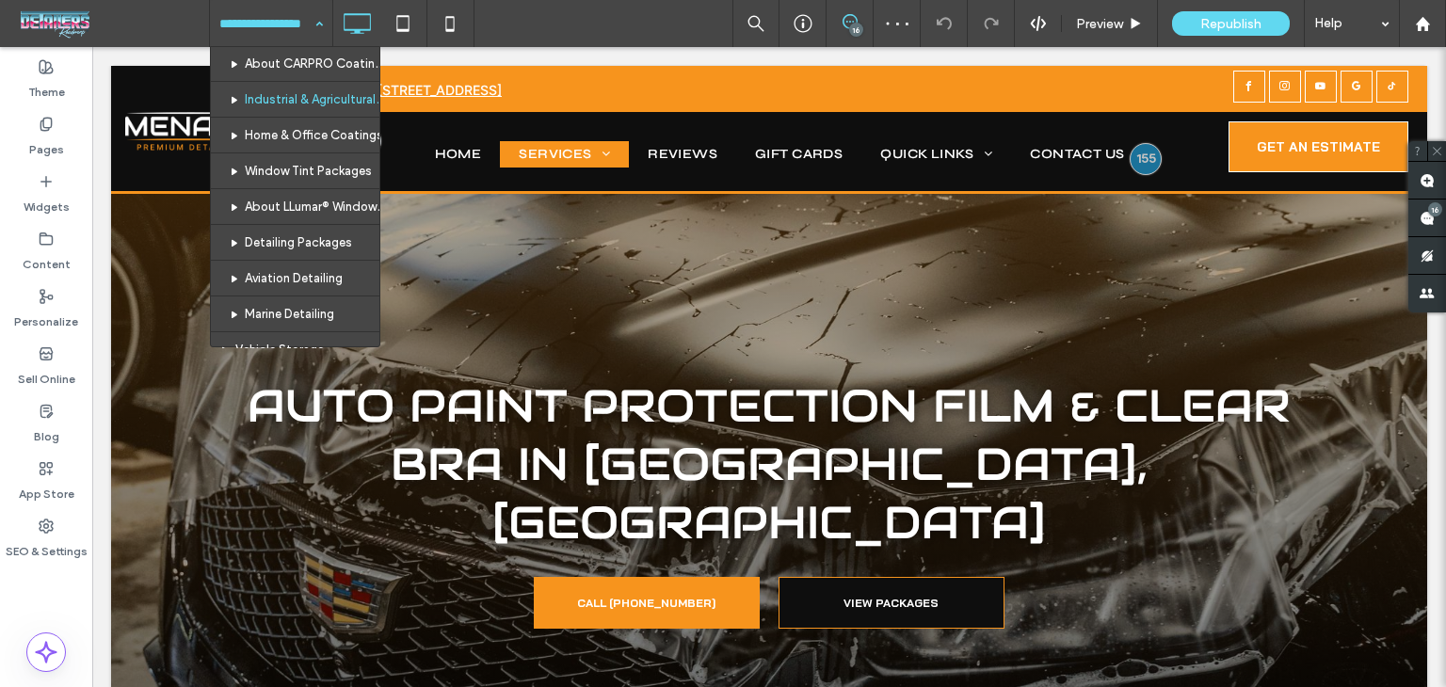
scroll to position [377, 0]
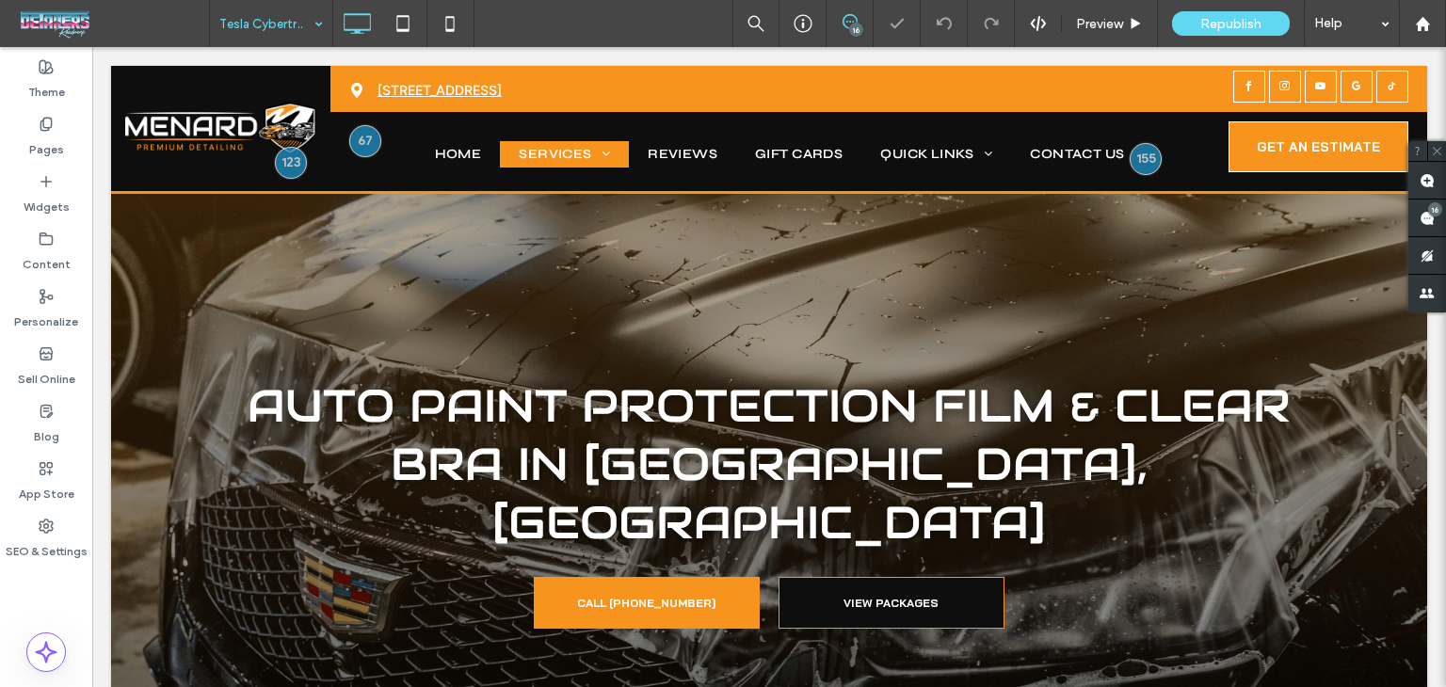
click at [313, 19] on div "Tesla Cybertruck Specialists" at bounding box center [271, 23] width 122 height 47
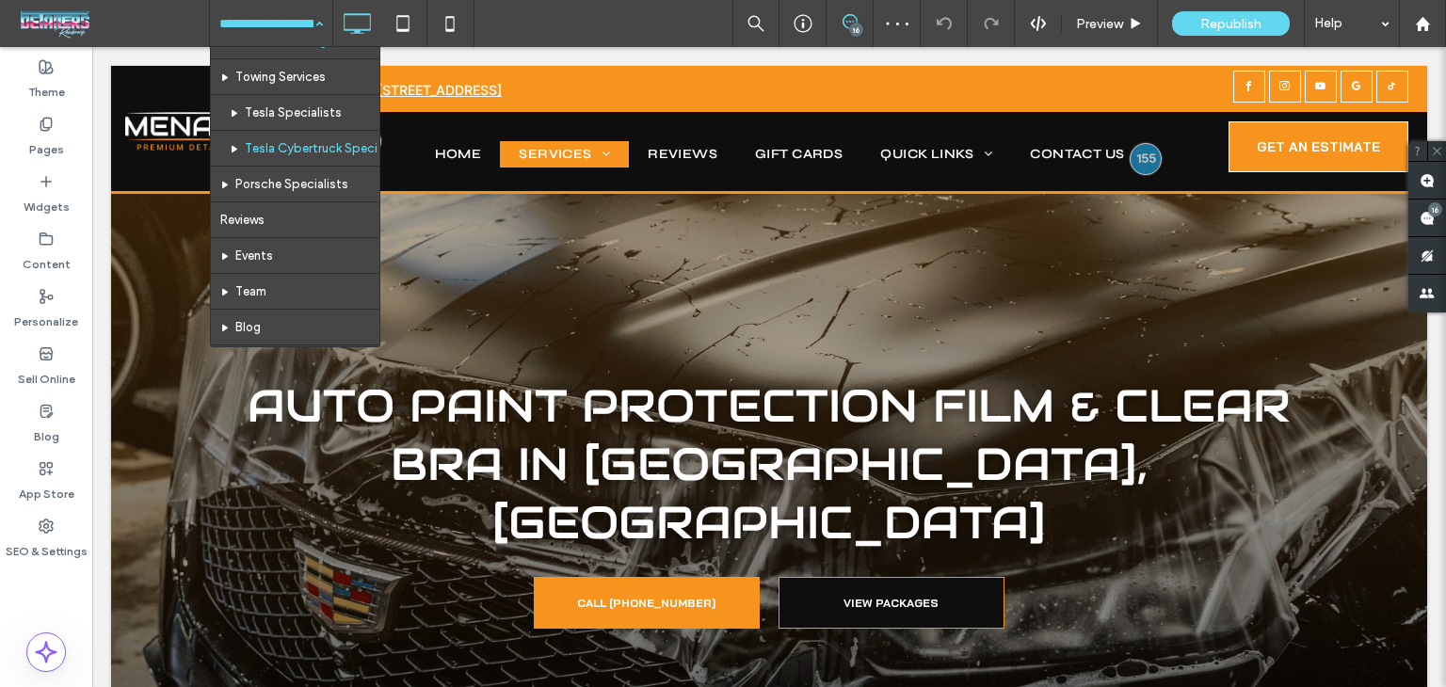
scroll to position [565, 0]
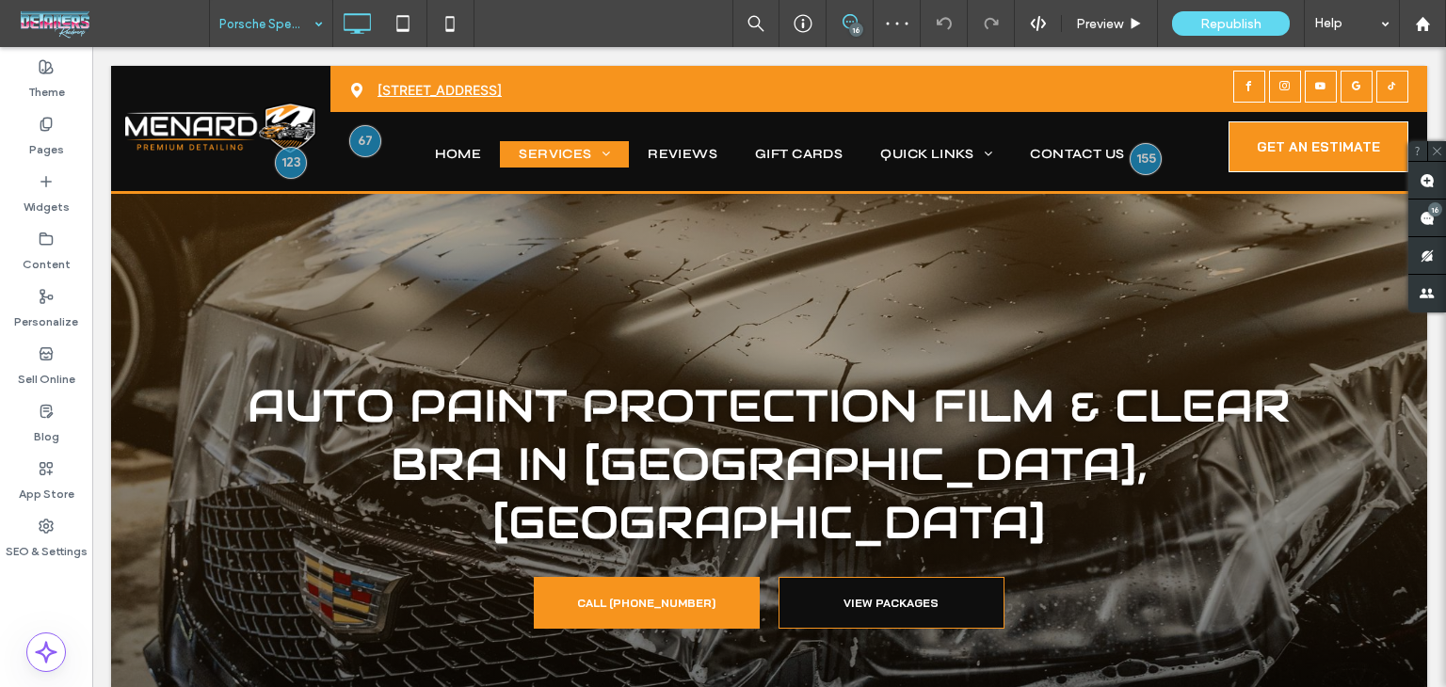
click at [274, 40] on input at bounding box center [266, 23] width 94 height 47
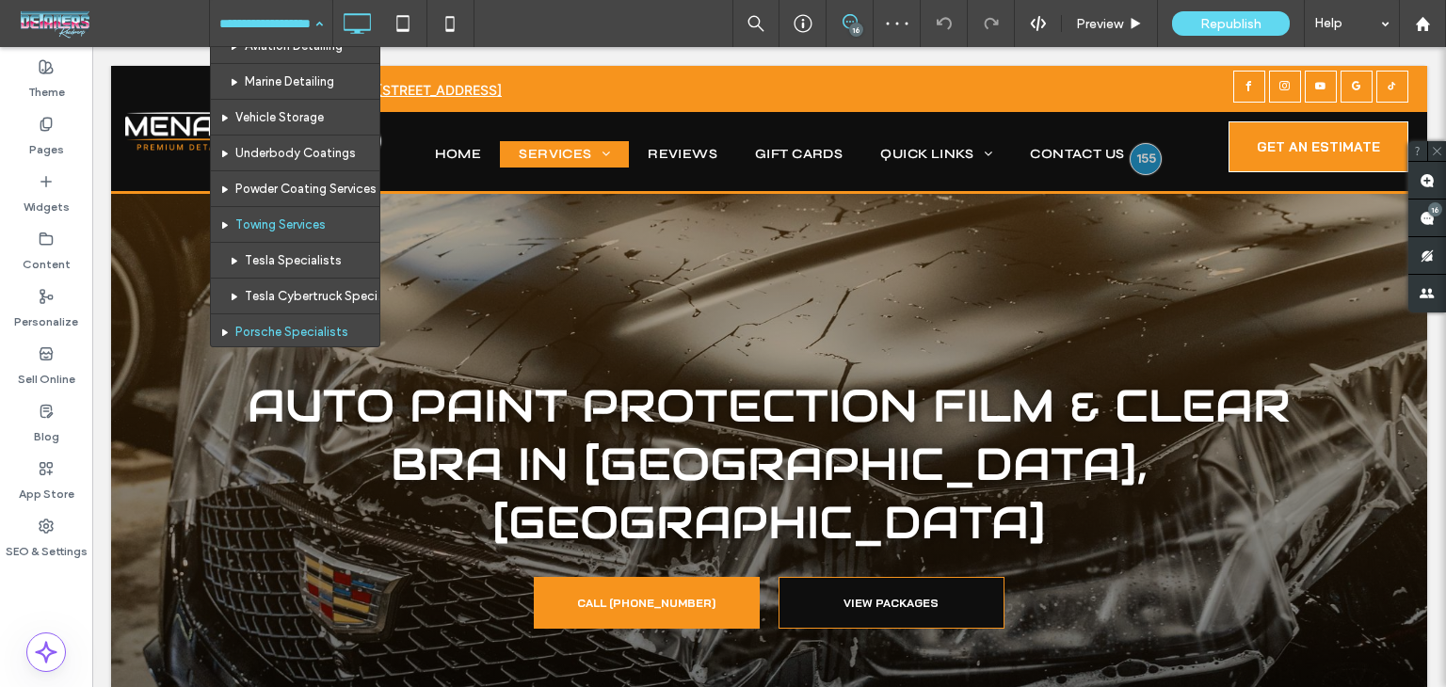
scroll to position [565, 0]
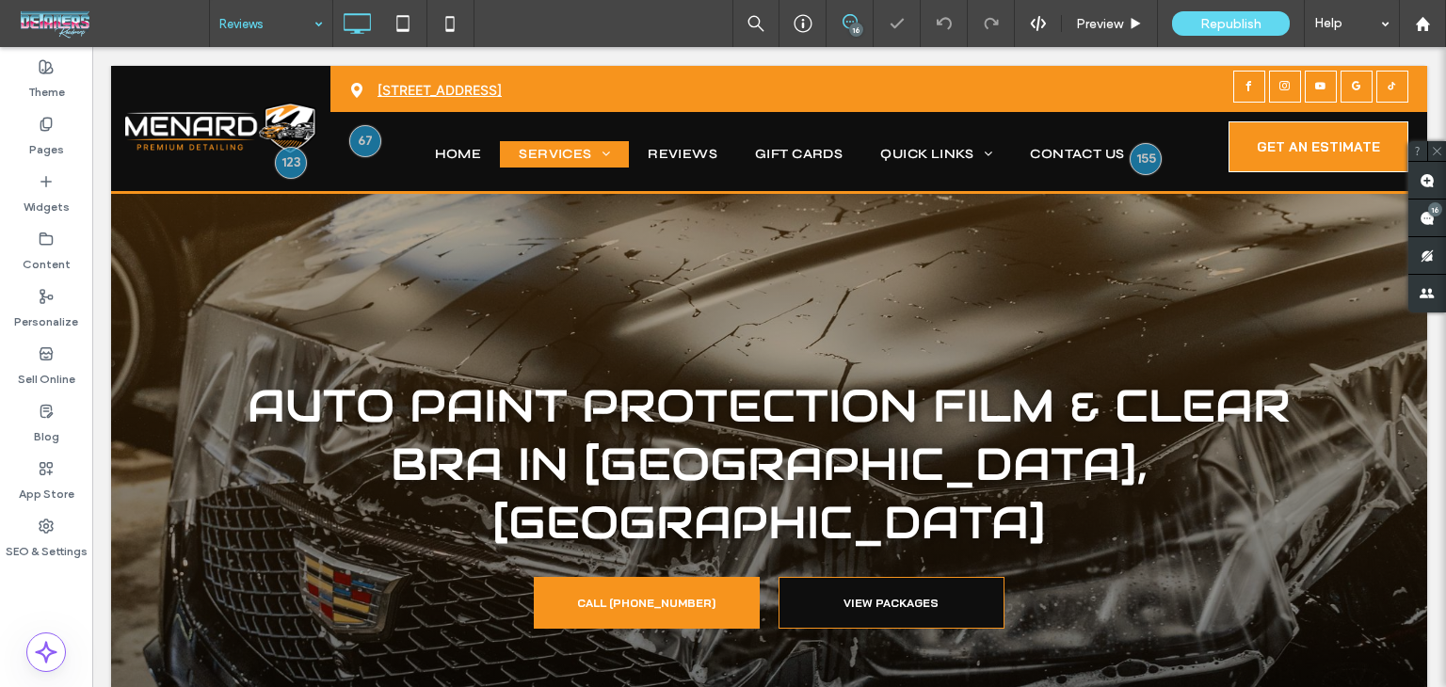
click at [260, 20] on input at bounding box center [266, 23] width 94 height 47
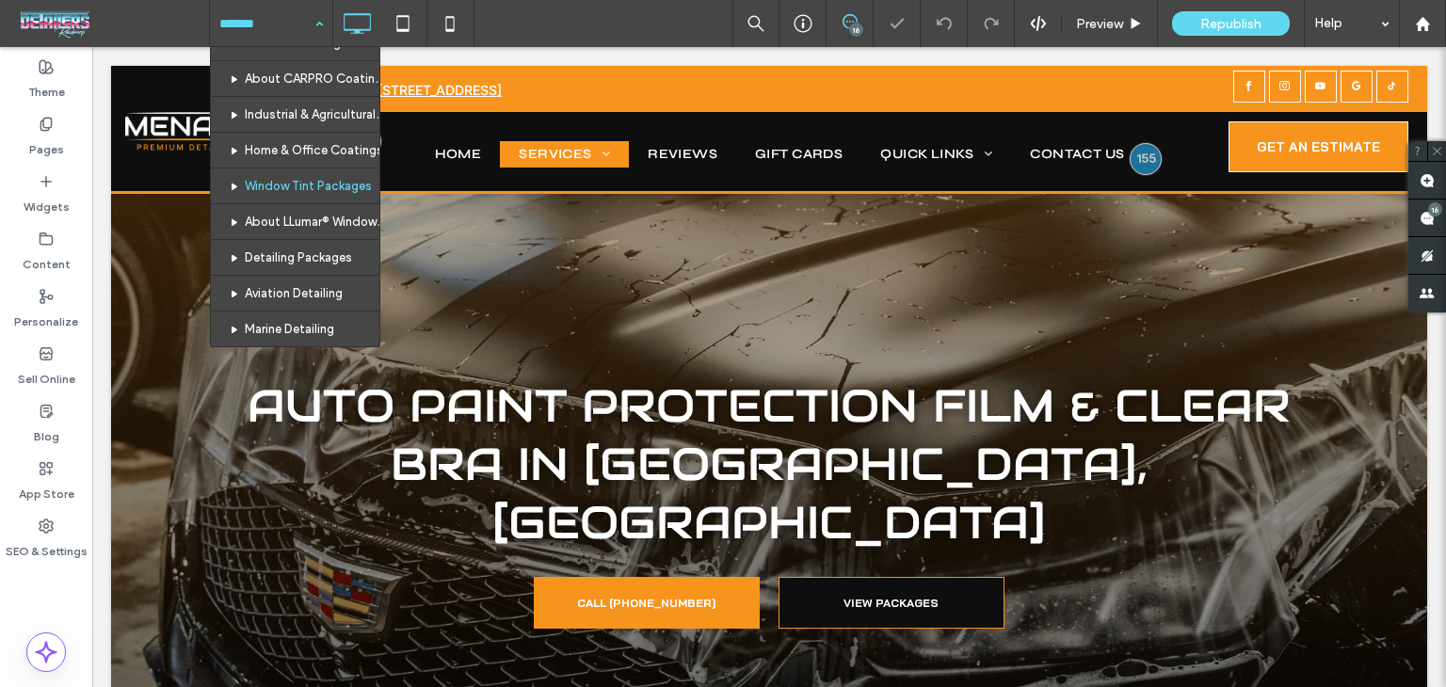
scroll to position [188, 0]
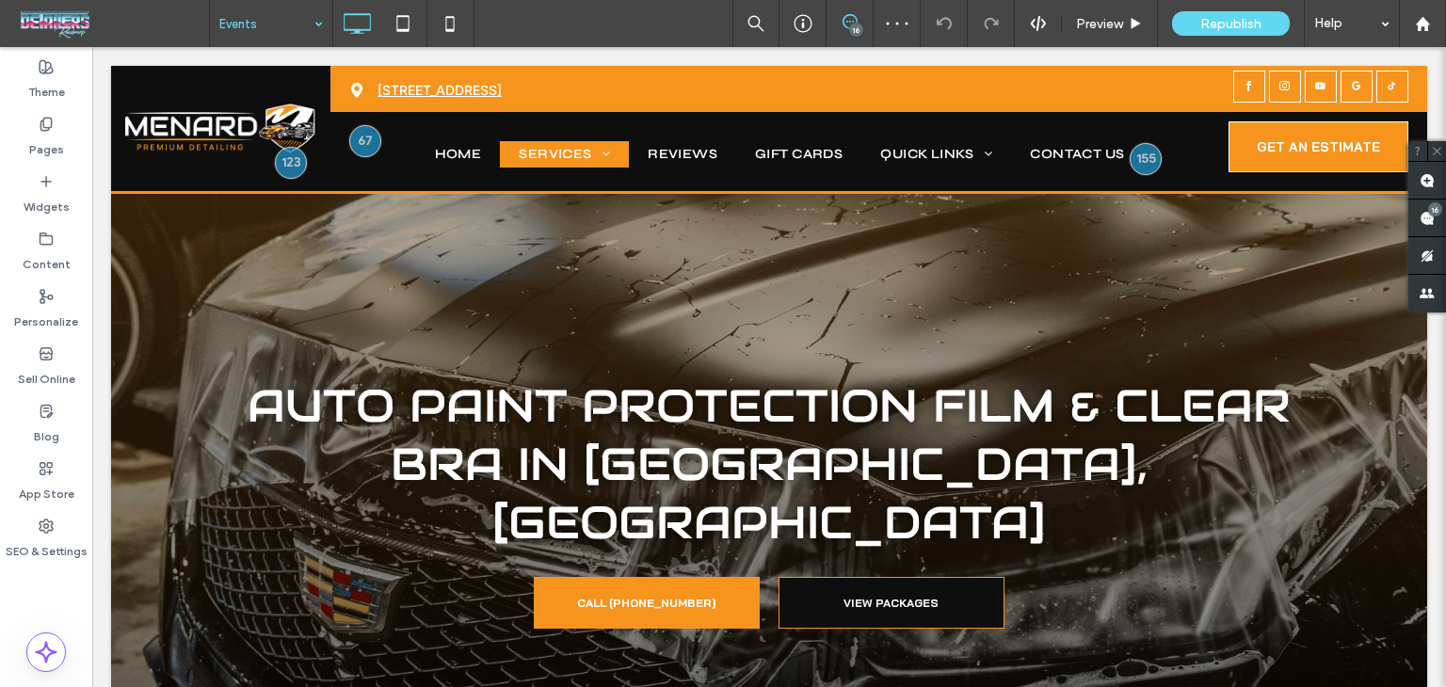
click at [253, 31] on input at bounding box center [266, 23] width 94 height 47
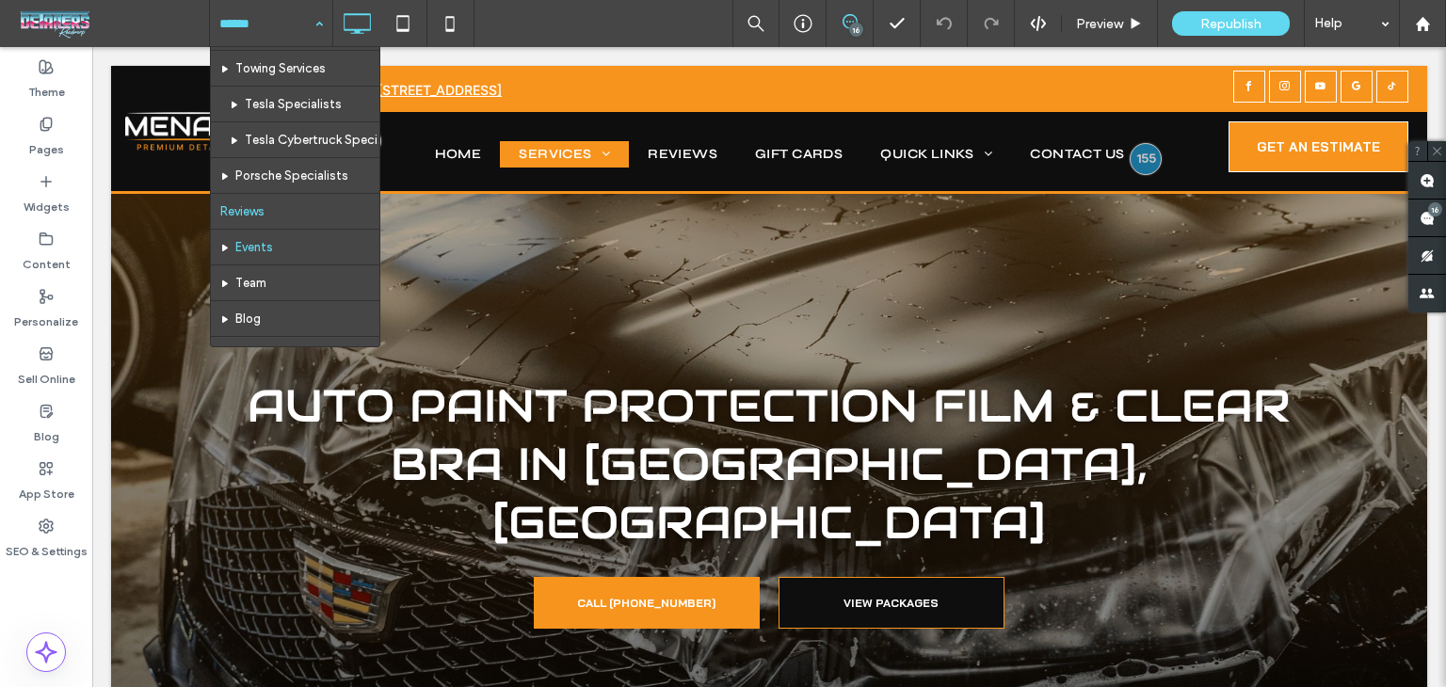
scroll to position [565, 0]
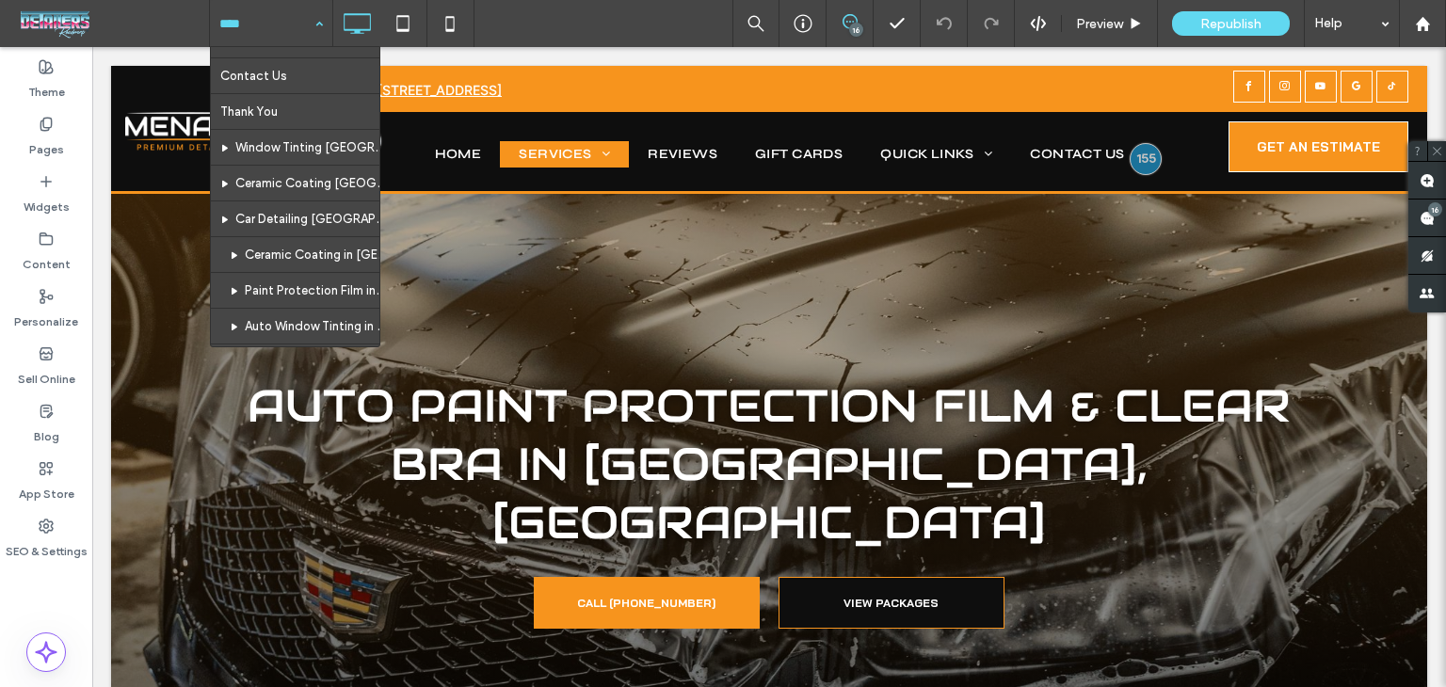
scroll to position [753, 0]
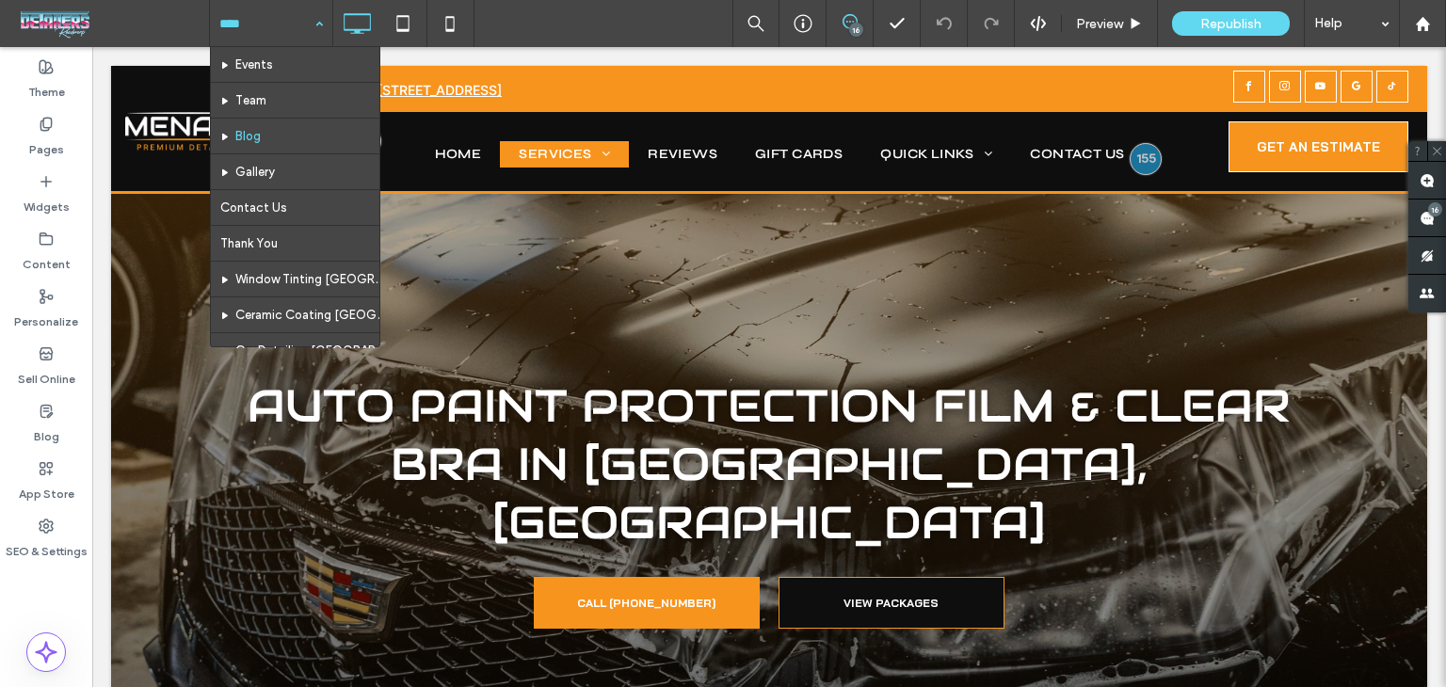
scroll to position [753, 0]
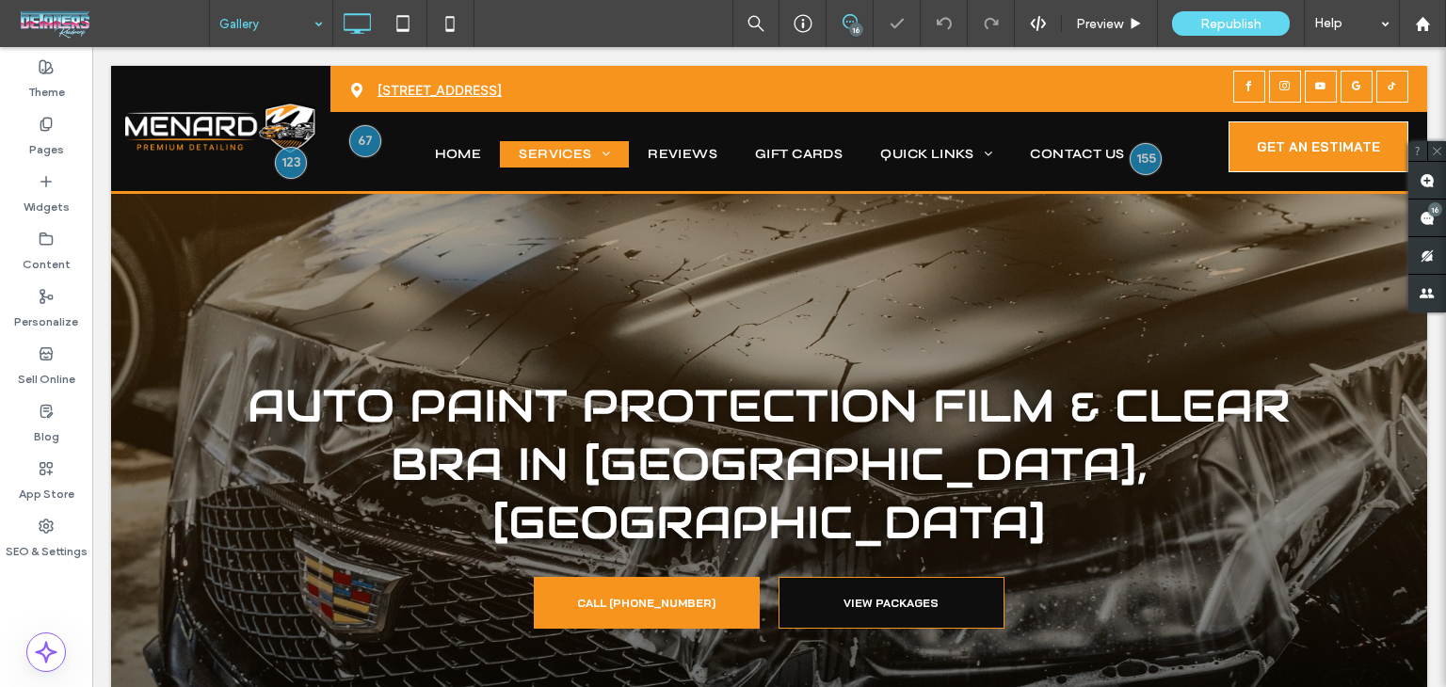
click at [244, 16] on input at bounding box center [266, 23] width 94 height 47
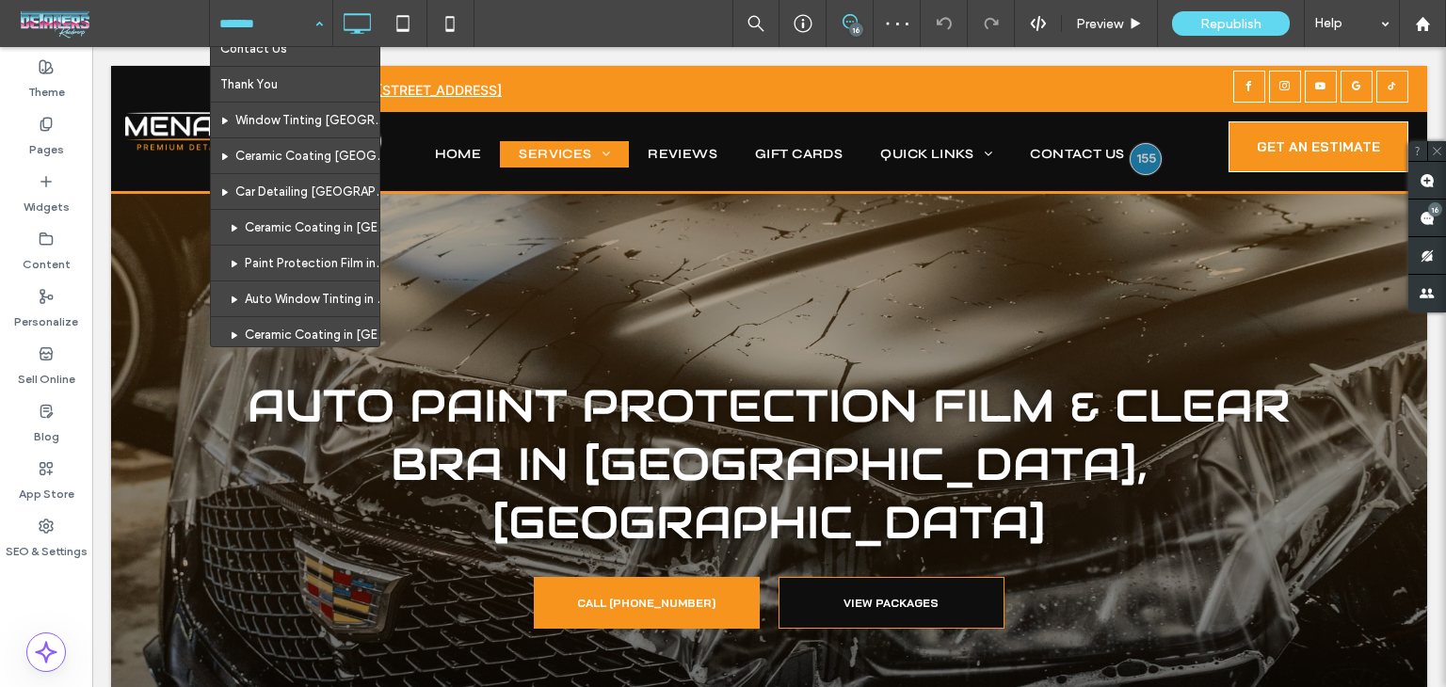
scroll to position [847, 0]
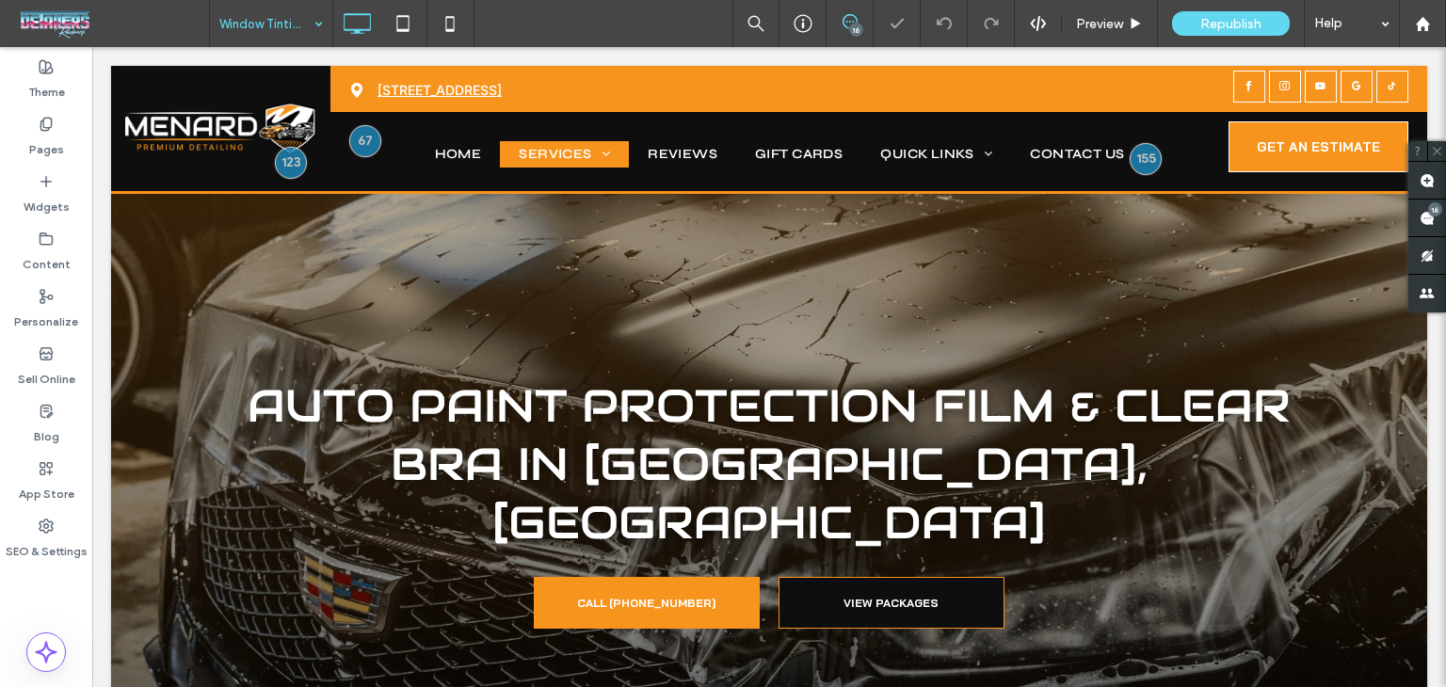
click at [289, 32] on input at bounding box center [266, 23] width 94 height 47
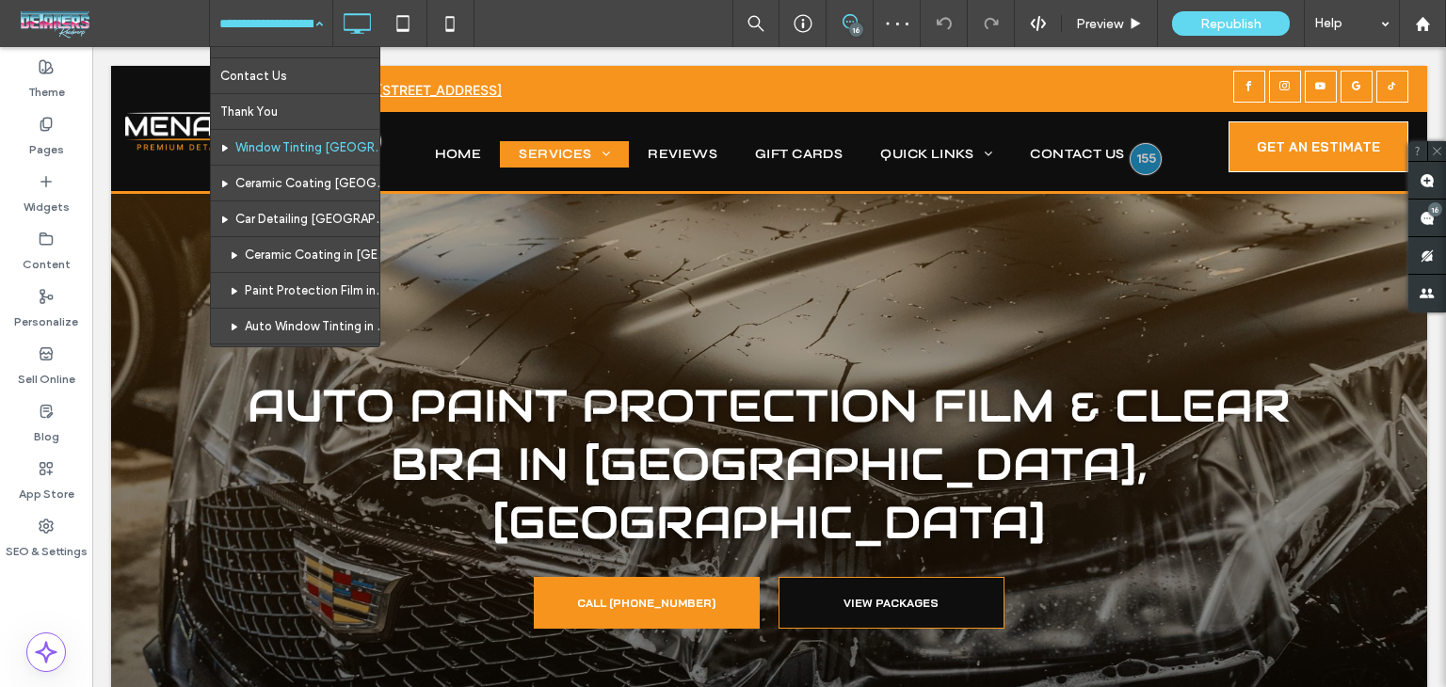
scroll to position [1342, 0]
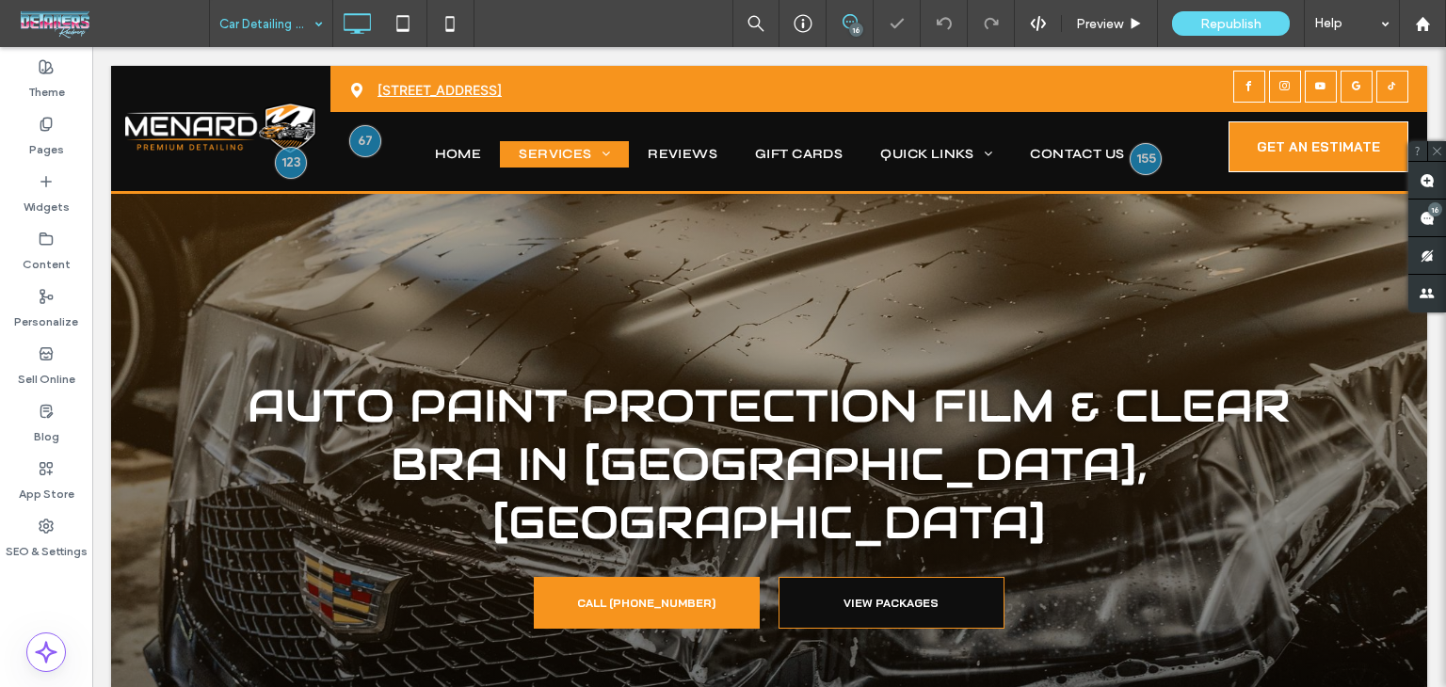
click at [303, 22] on input at bounding box center [266, 23] width 94 height 47
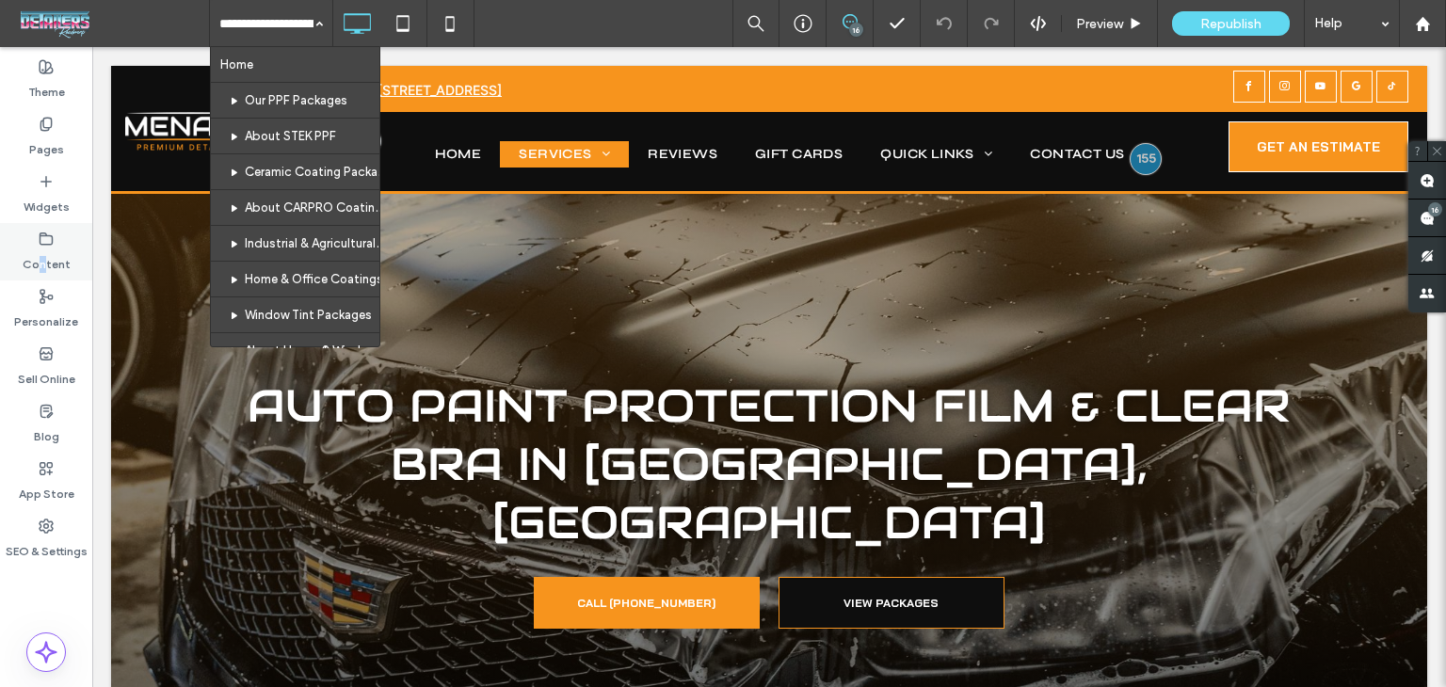
click at [44, 259] on label "Content" at bounding box center [47, 260] width 48 height 26
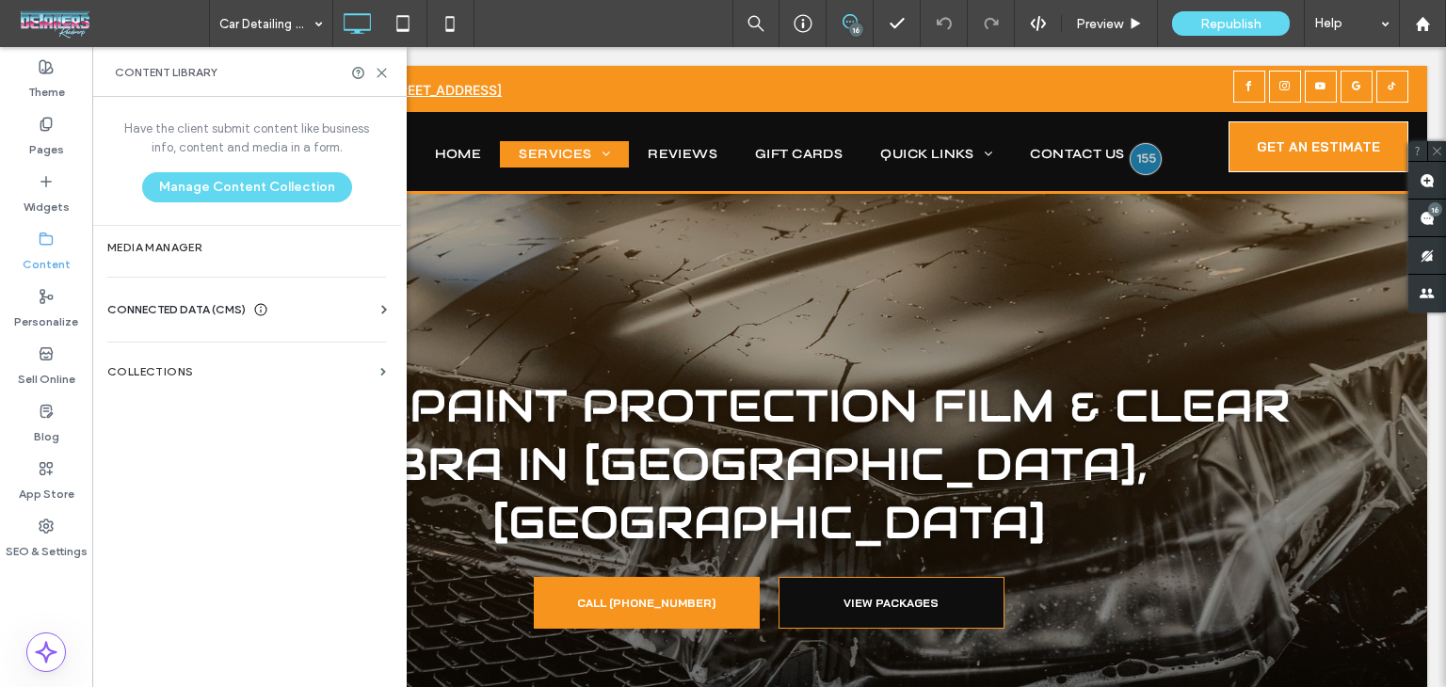
click at [233, 295] on div "CONNECTED DATA (CMS) Business Info Business Text Business Images Find and Repla…" at bounding box center [246, 309] width 309 height 49
click at [264, 310] on use at bounding box center [261, 310] width 12 height 12
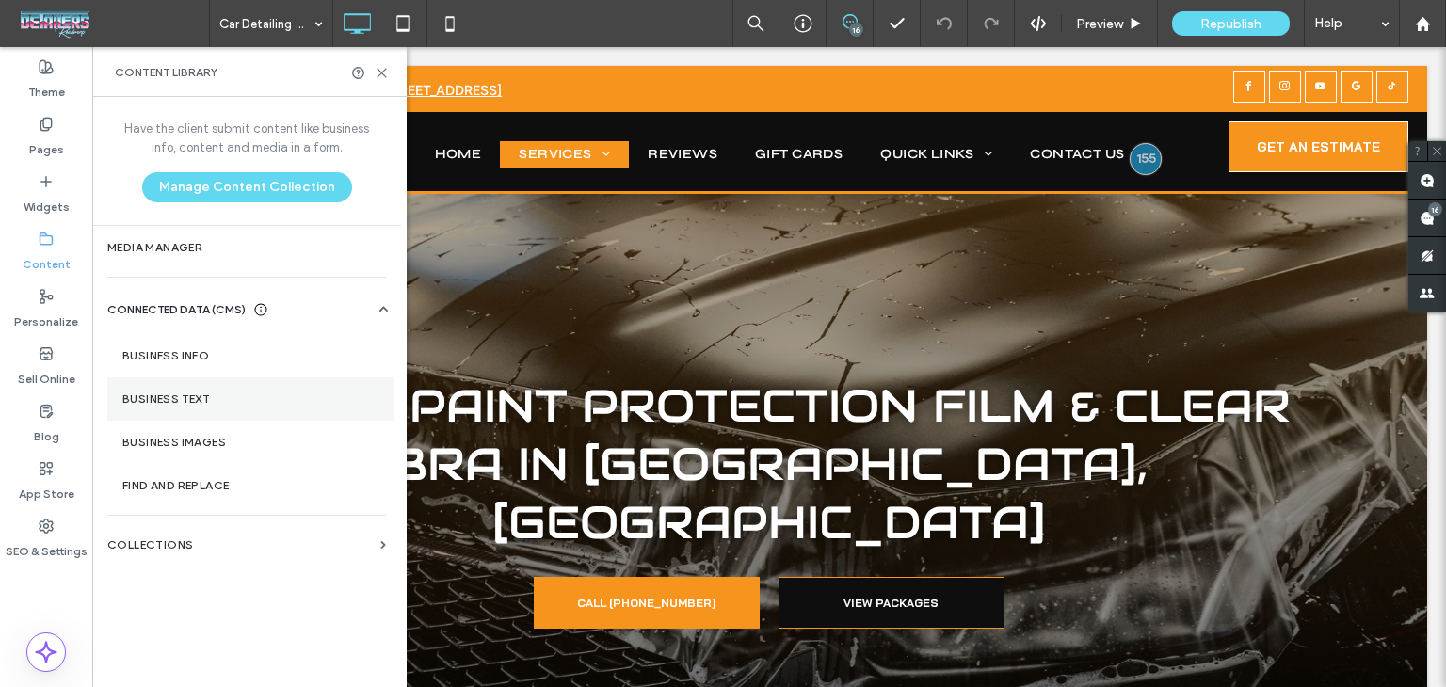
drag, startPoint x: 295, startPoint y: 363, endPoint x: 326, endPoint y: 399, distance: 48.1
click at [295, 363] on section "Business Info" at bounding box center [250, 355] width 286 height 43
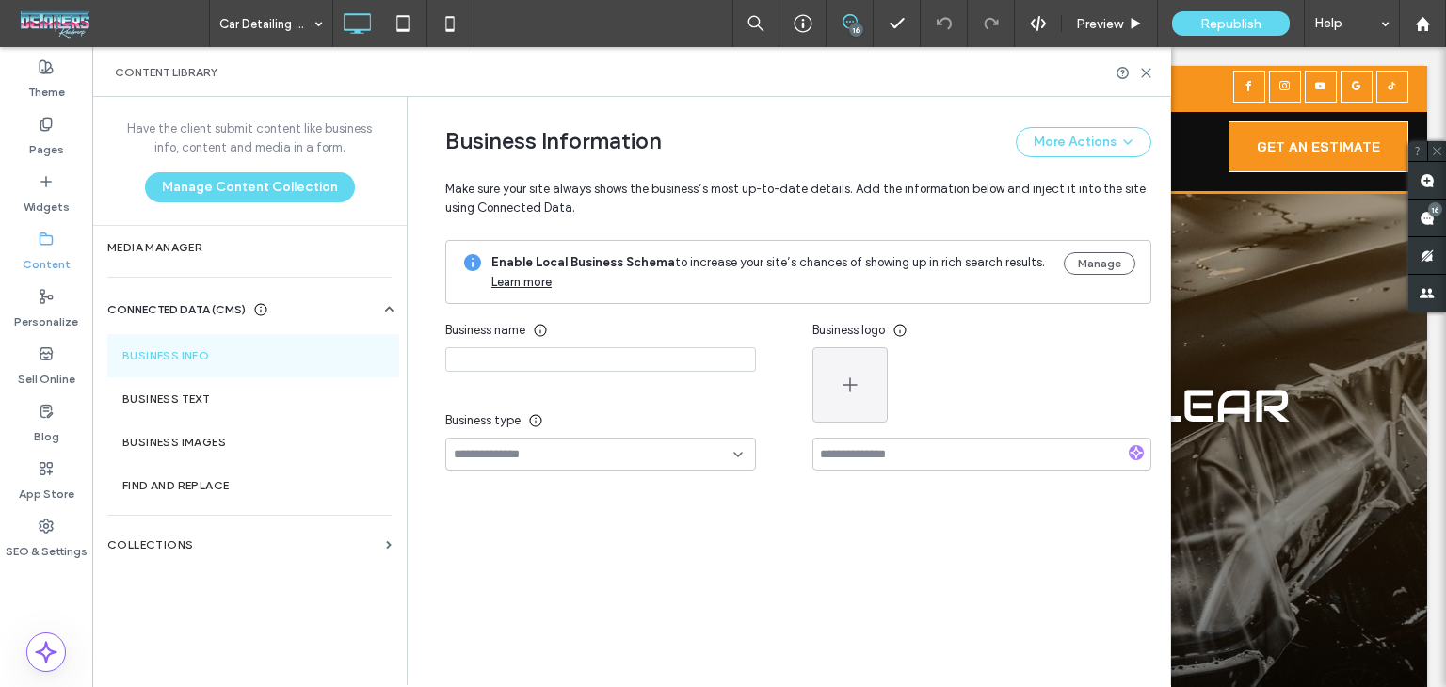
type input "**********"
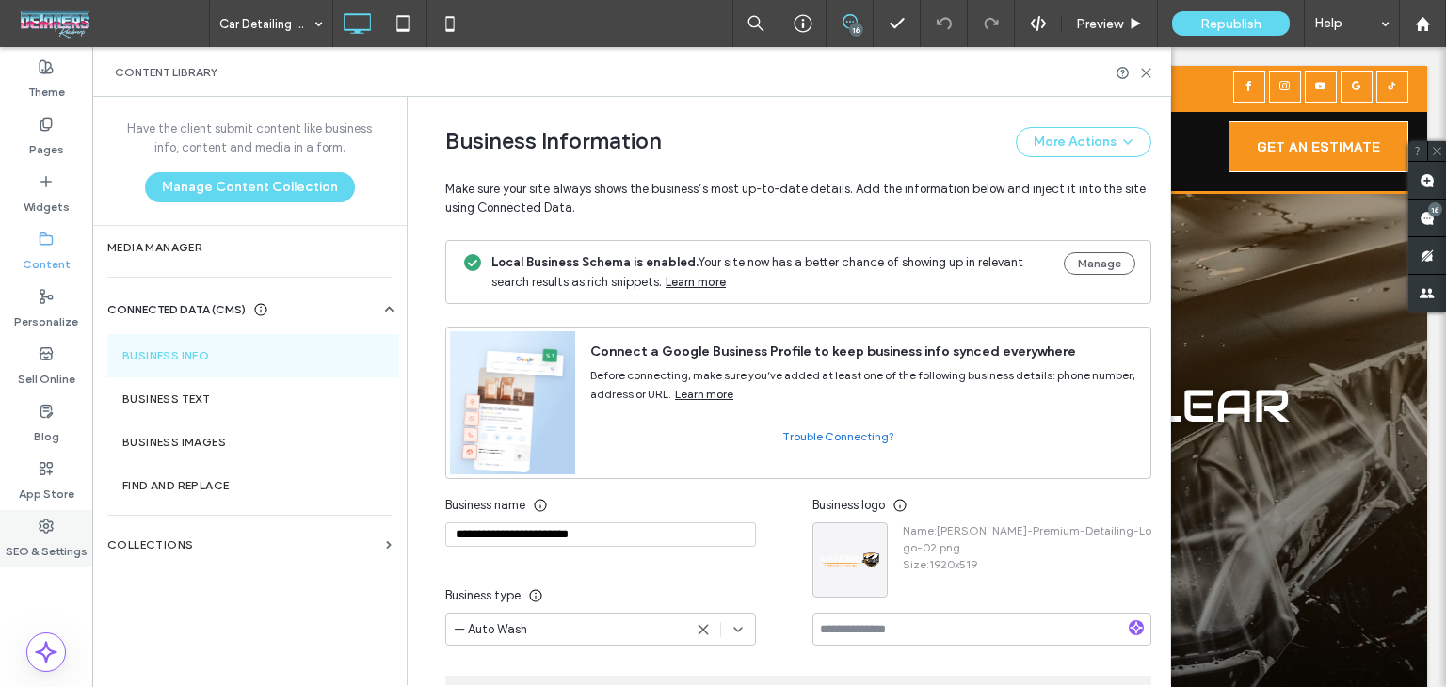
click at [30, 536] on label "SEO & Settings" at bounding box center [47, 547] width 82 height 26
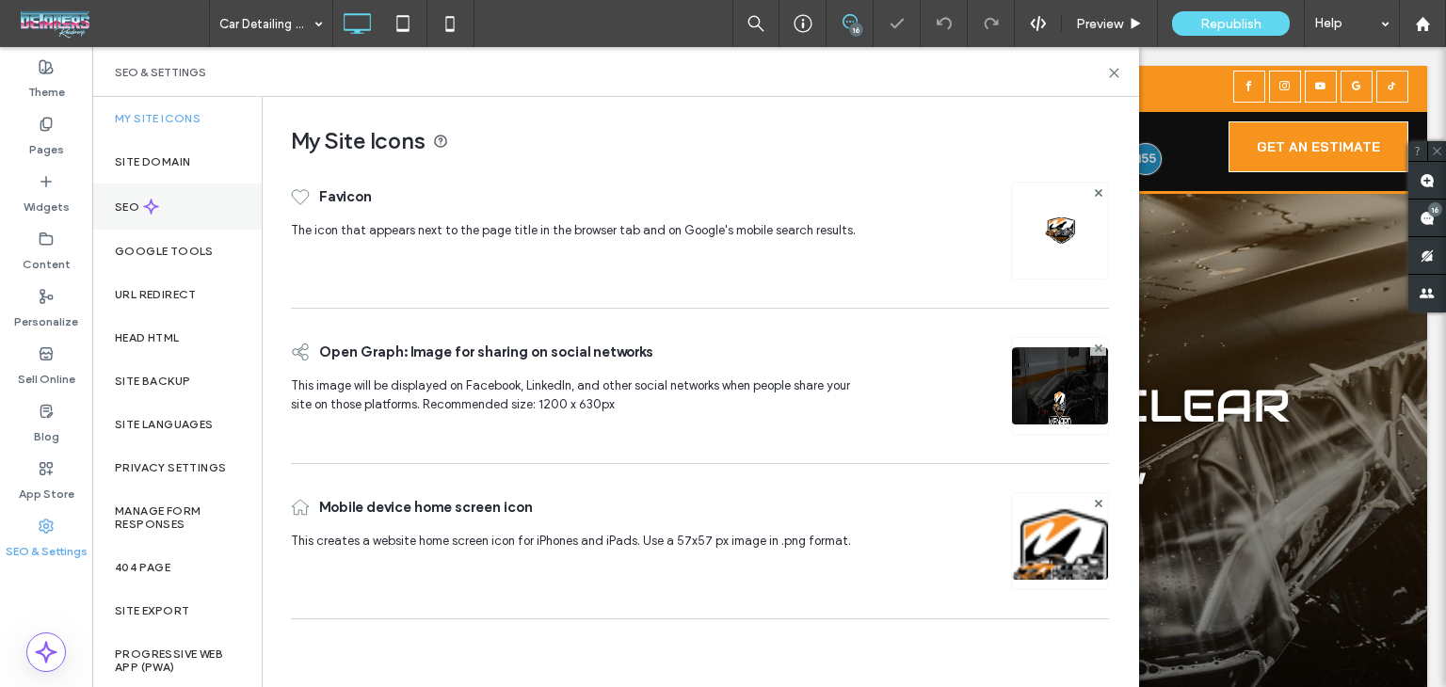
click at [206, 219] on div "SEO" at bounding box center [176, 207] width 169 height 46
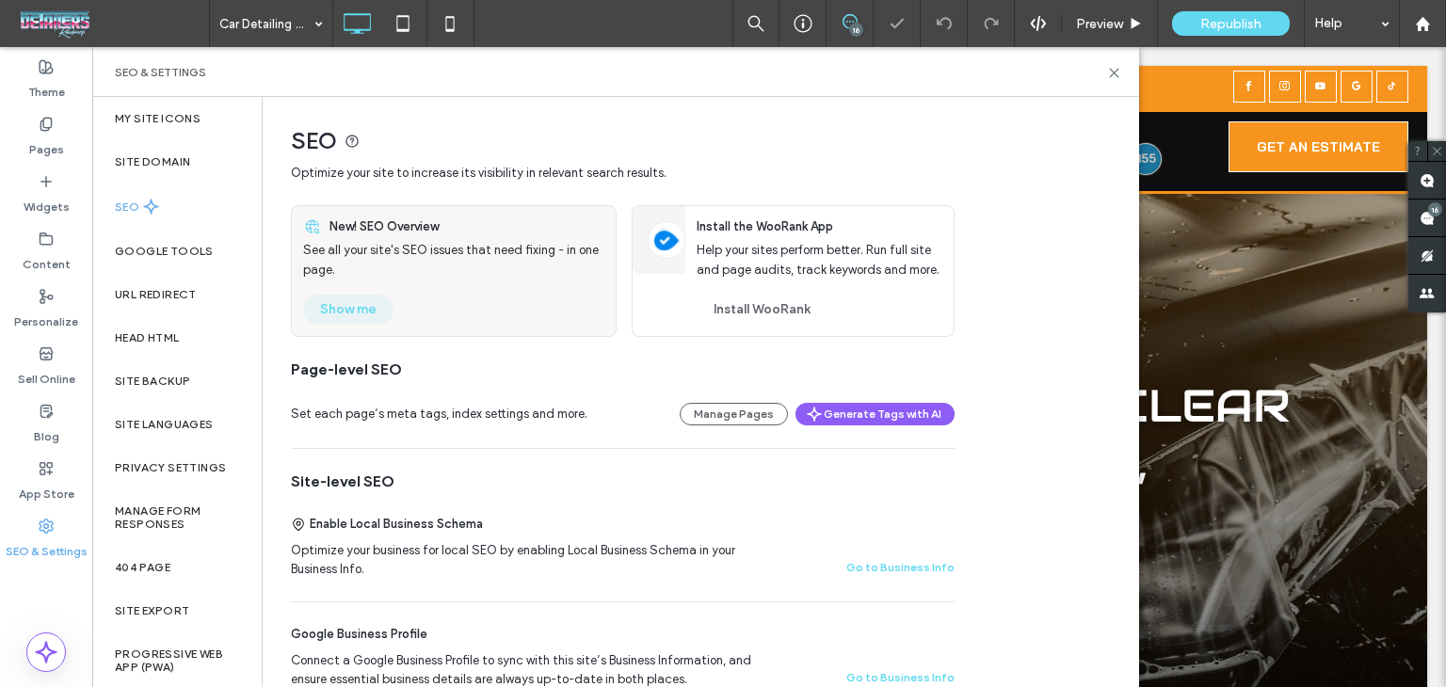
click at [335, 305] on button "Show me" at bounding box center [348, 310] width 90 height 30
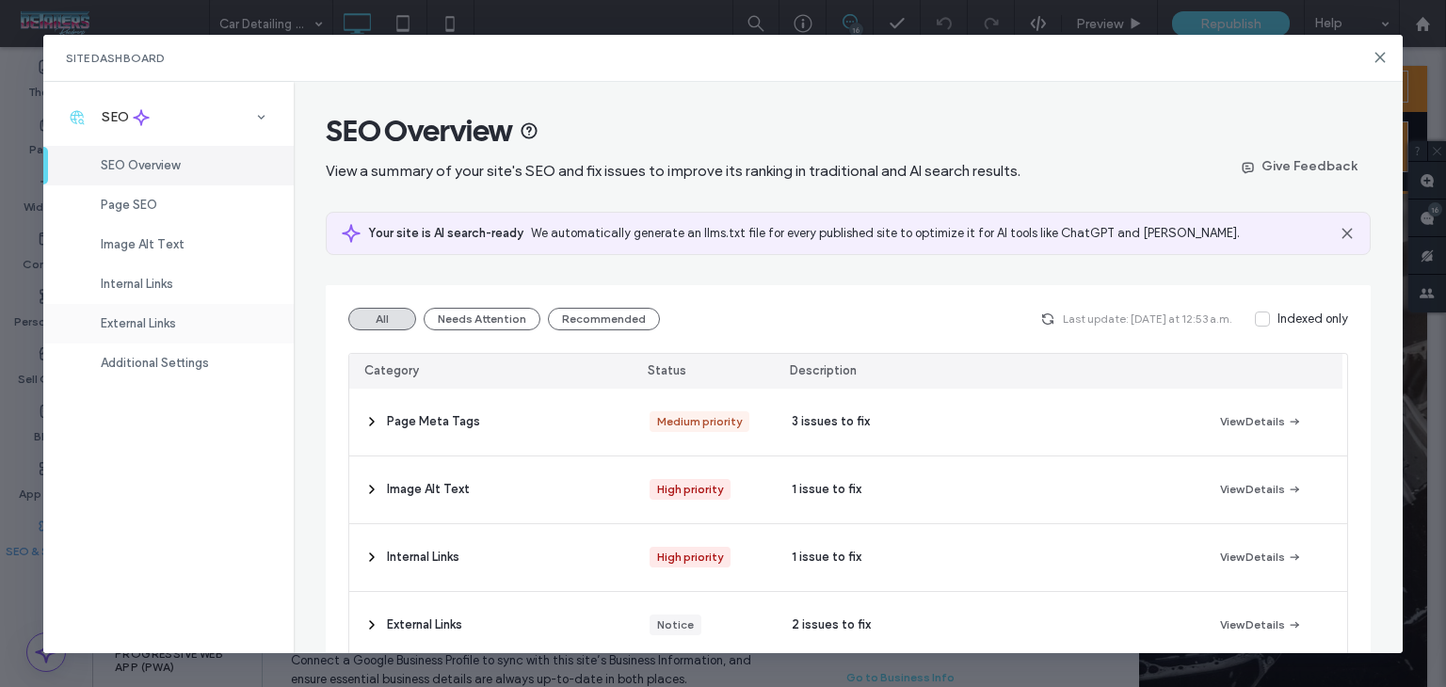
click at [197, 280] on div "Internal Links" at bounding box center [168, 285] width 250 height 40
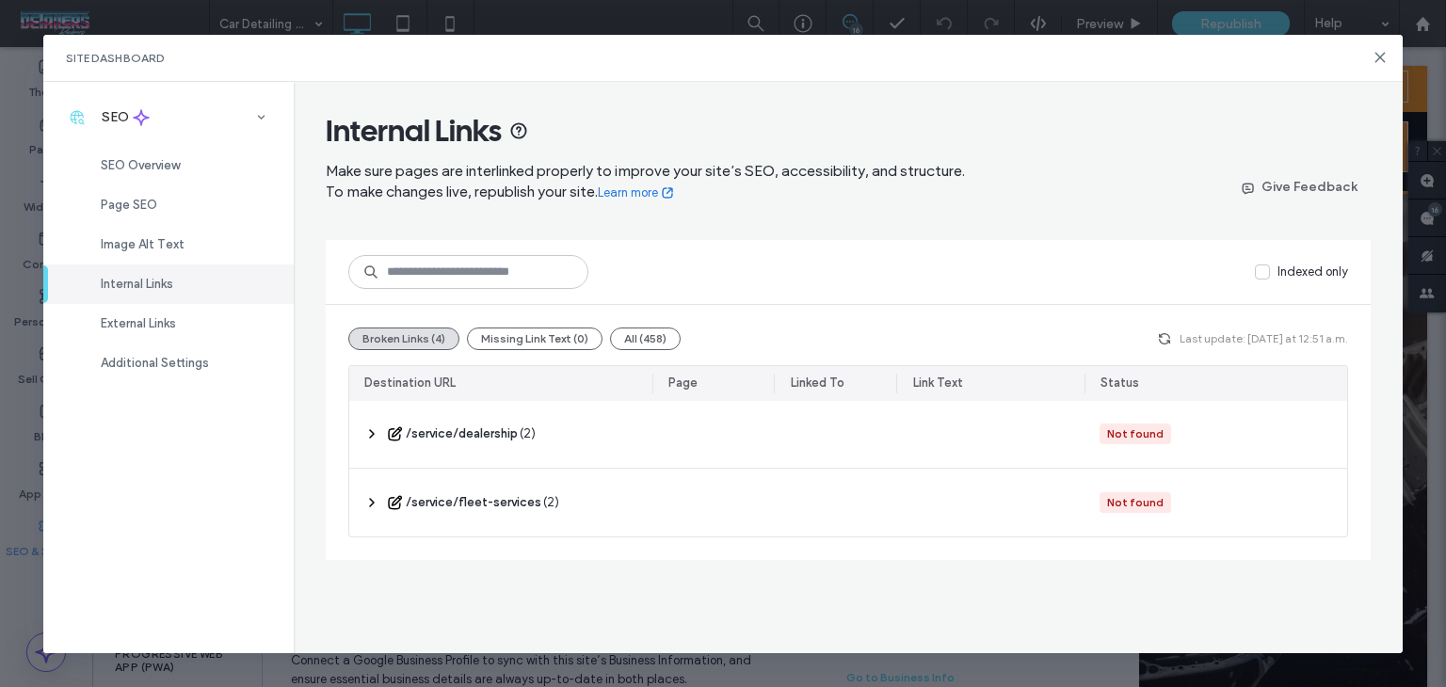
click at [588, 431] on div "‎ /service/dealership ‎ ( 2 )" at bounding box center [500, 434] width 303 height 67
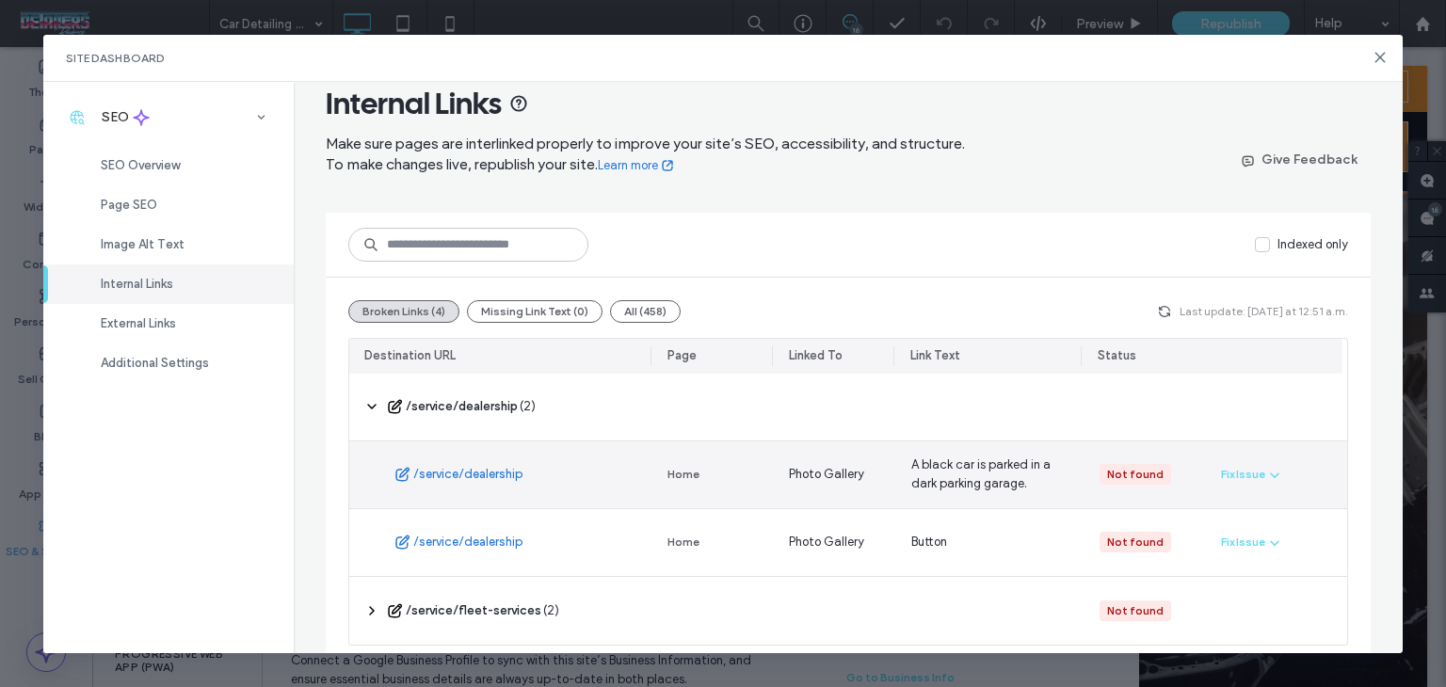
scroll to position [41, 0]
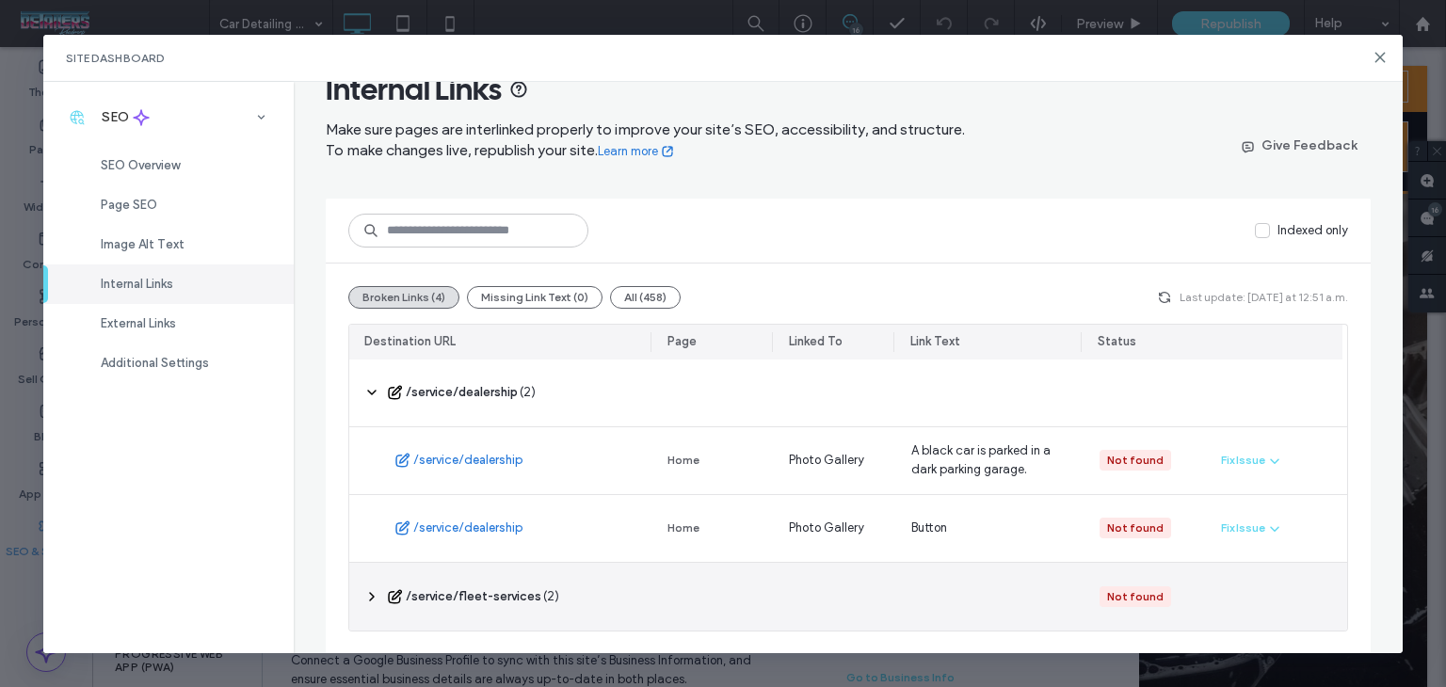
click at [493, 585] on div "‎ /service/fleet-services ‎ ( 2 )" at bounding box center [500, 597] width 303 height 68
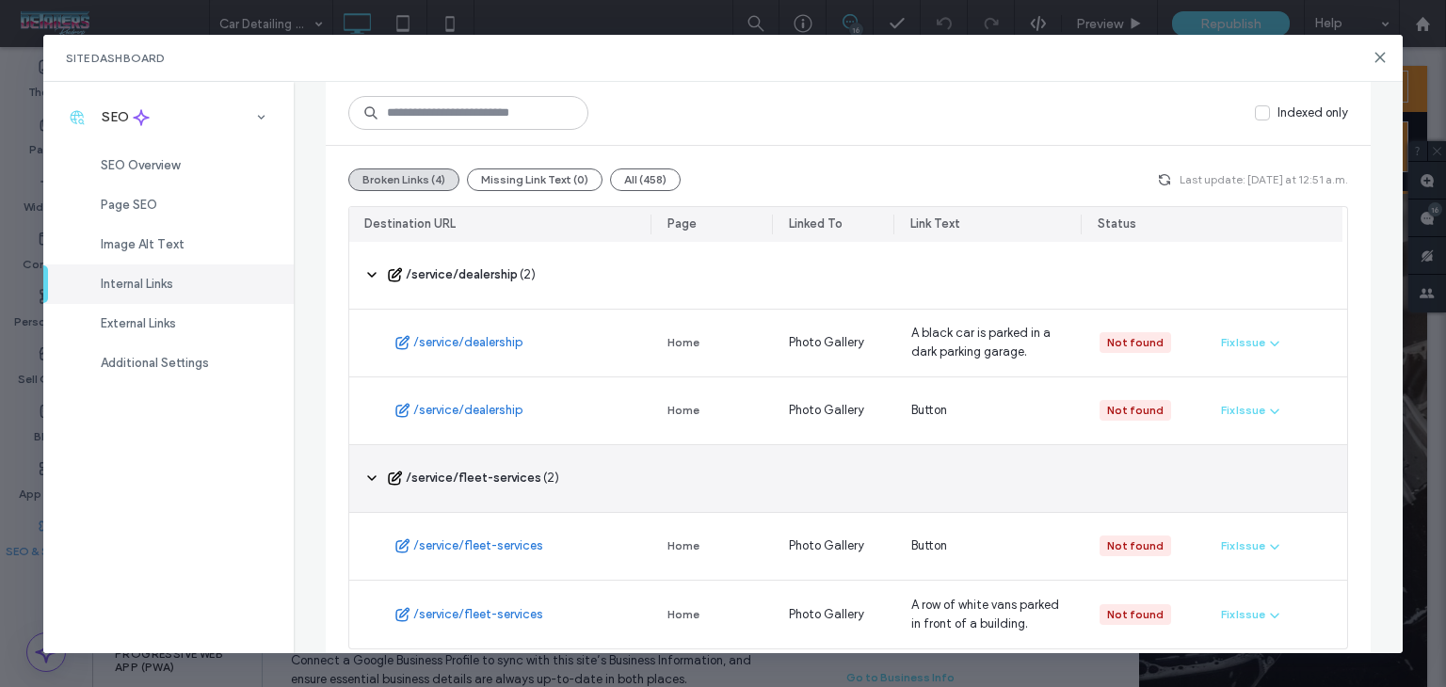
scroll to position [177, 0]
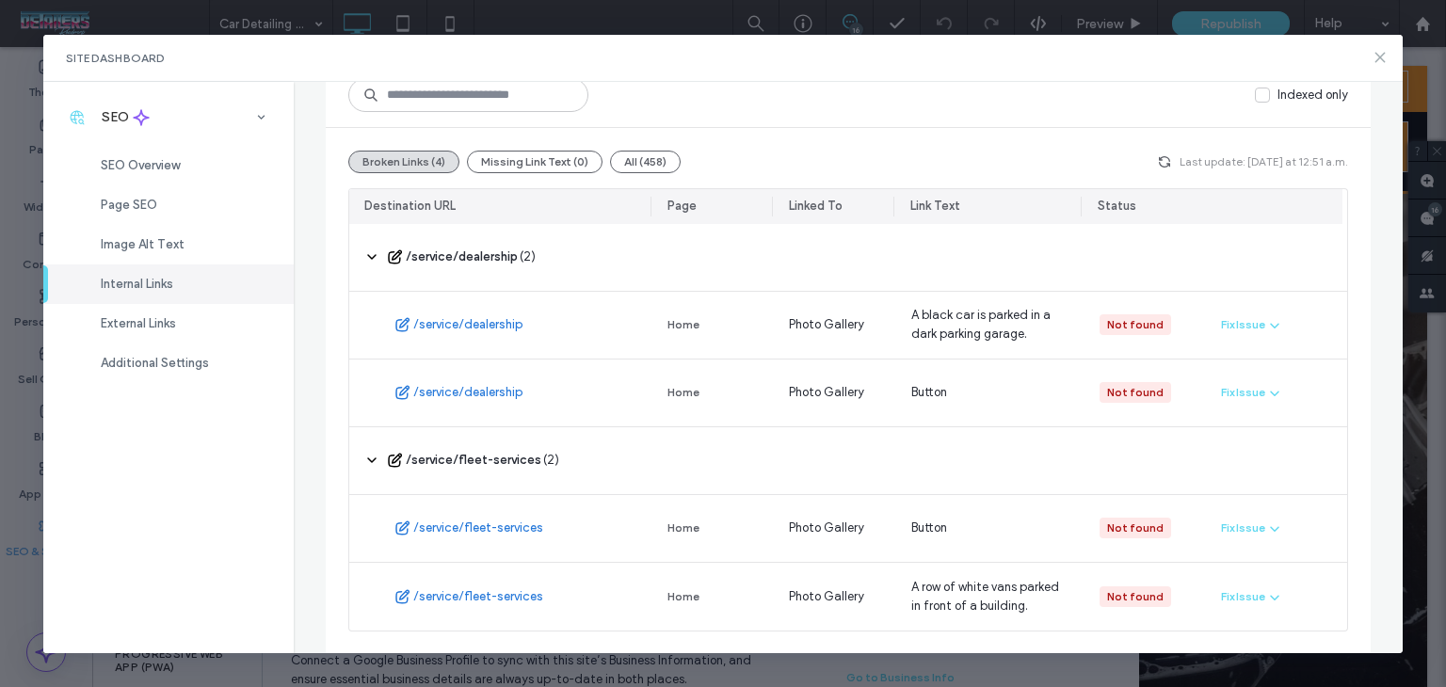
click at [1375, 64] on icon at bounding box center [1380, 57] width 15 height 15
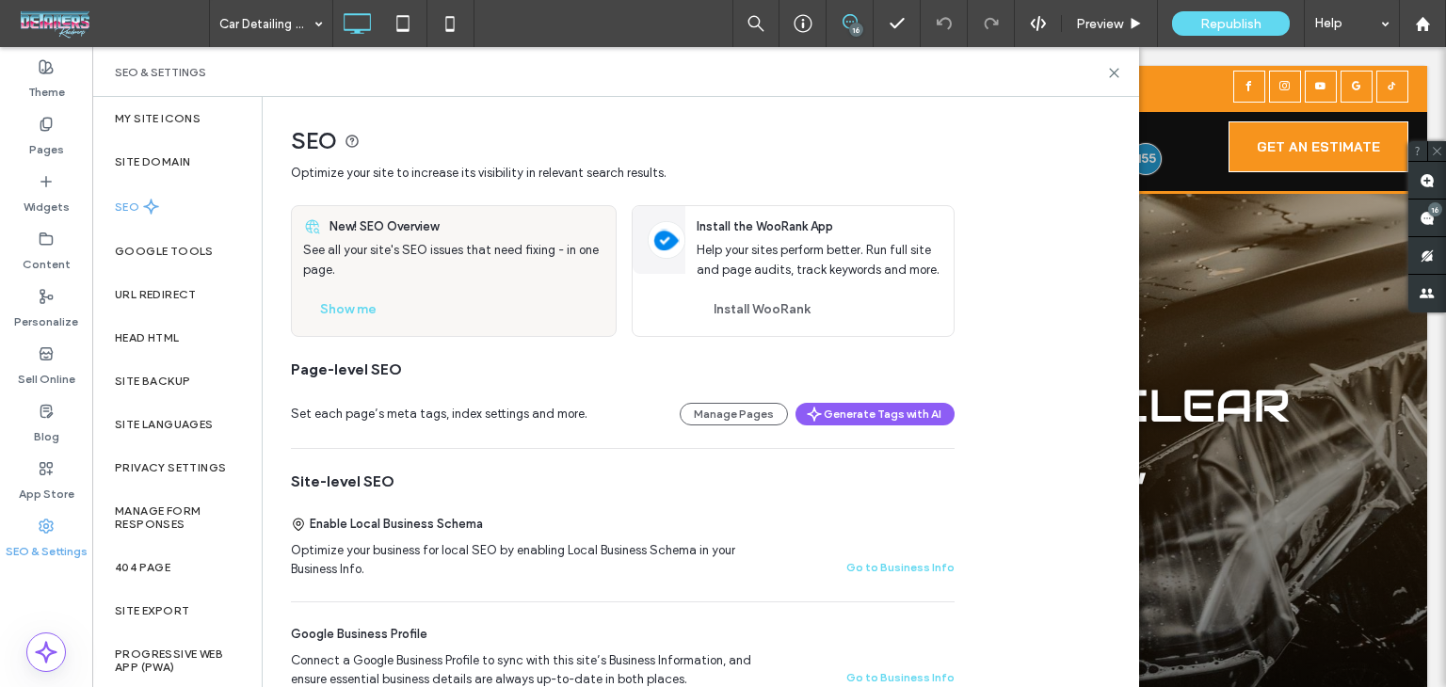
click at [173, 200] on div "SEO" at bounding box center [176, 207] width 169 height 46
click at [377, 322] on button "Show me" at bounding box center [348, 310] width 90 height 30
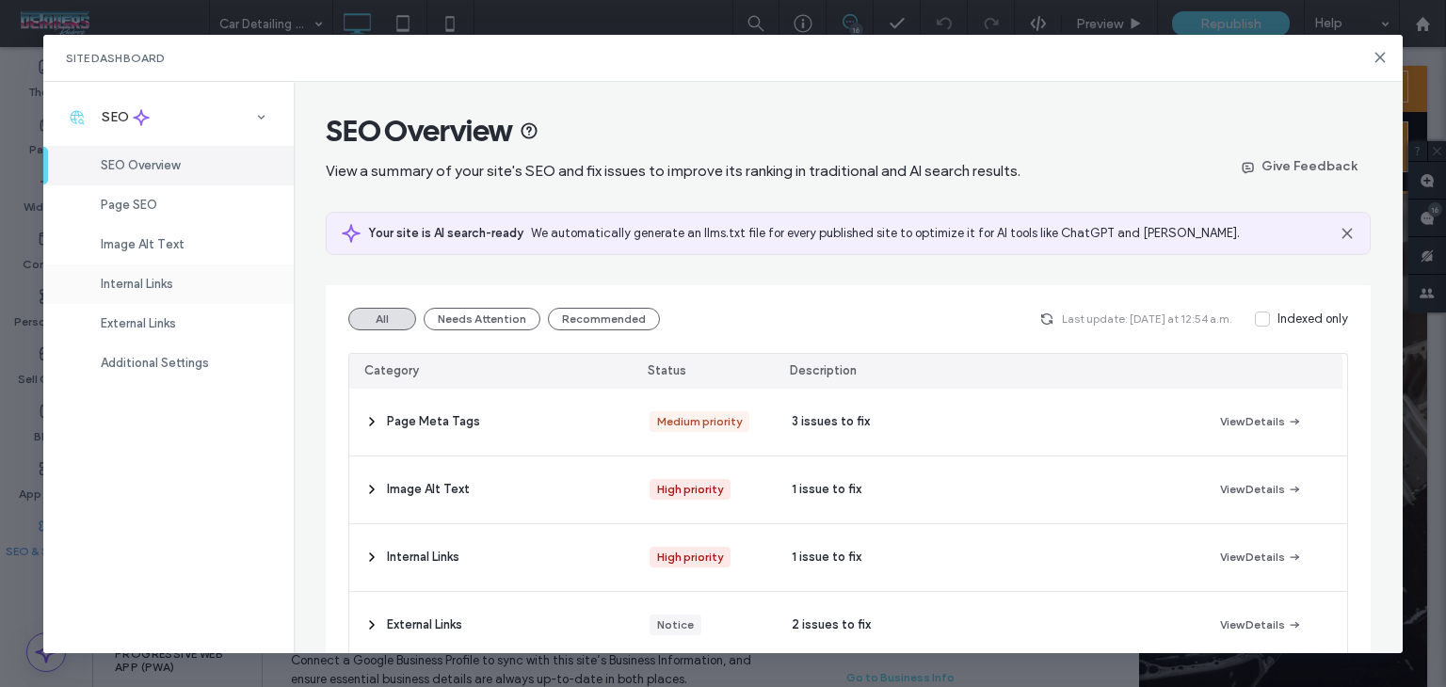
click at [124, 277] on span "Internal Links" at bounding box center [137, 284] width 73 height 14
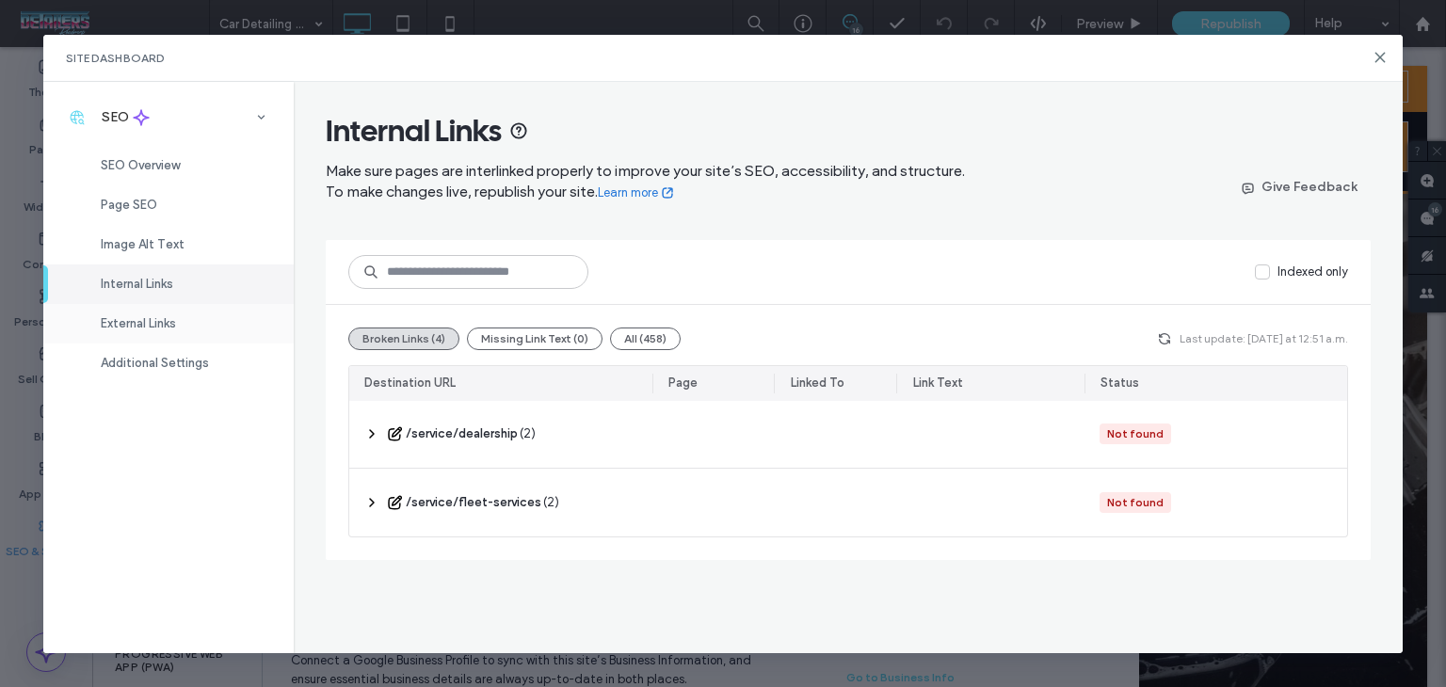
click at [166, 333] on div "External Links" at bounding box center [168, 324] width 250 height 40
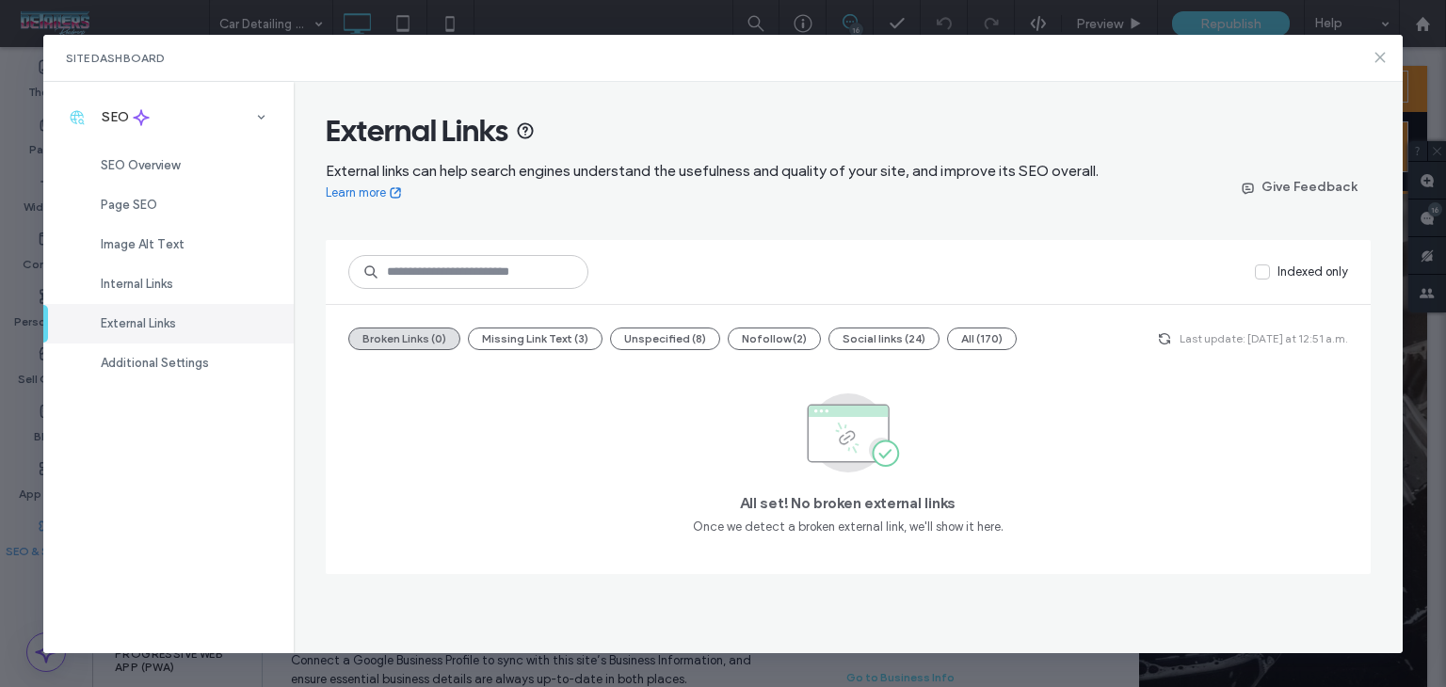
click at [1383, 57] on icon at bounding box center [1380, 57] width 15 height 15
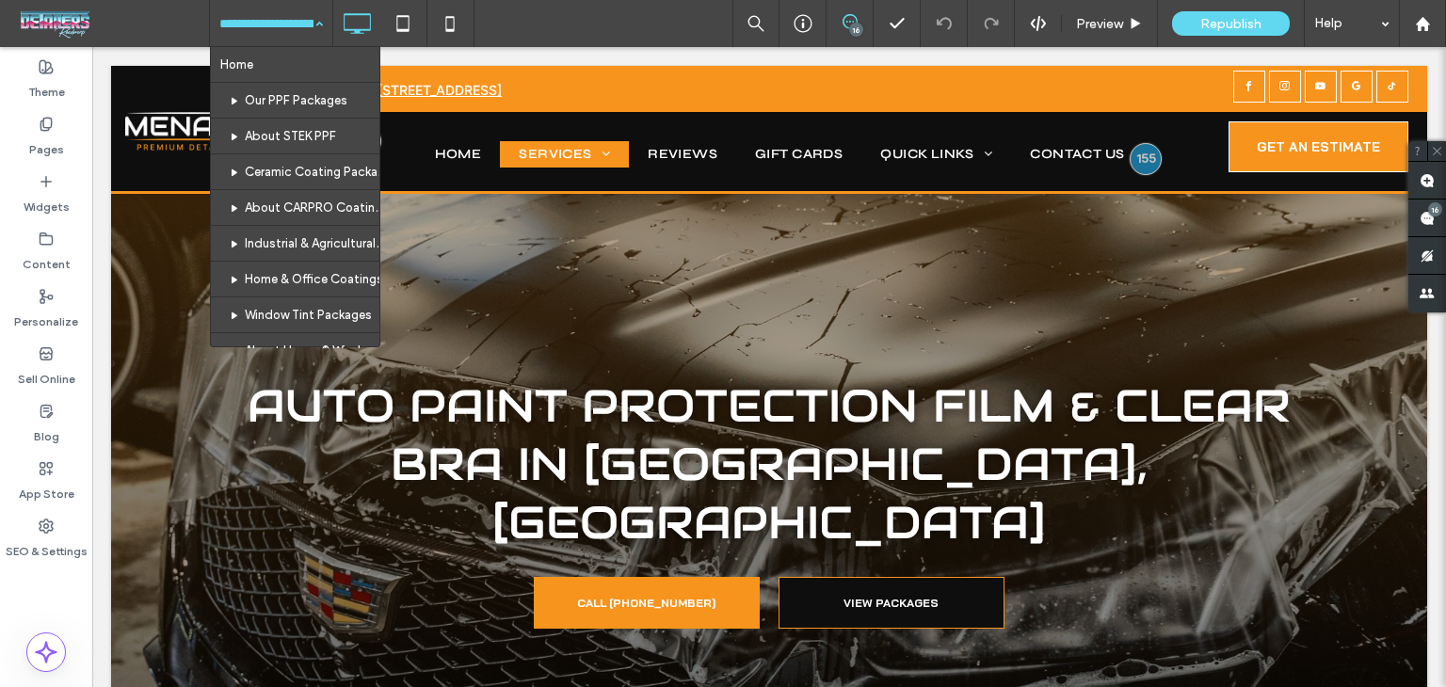
click at [286, 38] on input at bounding box center [266, 23] width 94 height 47
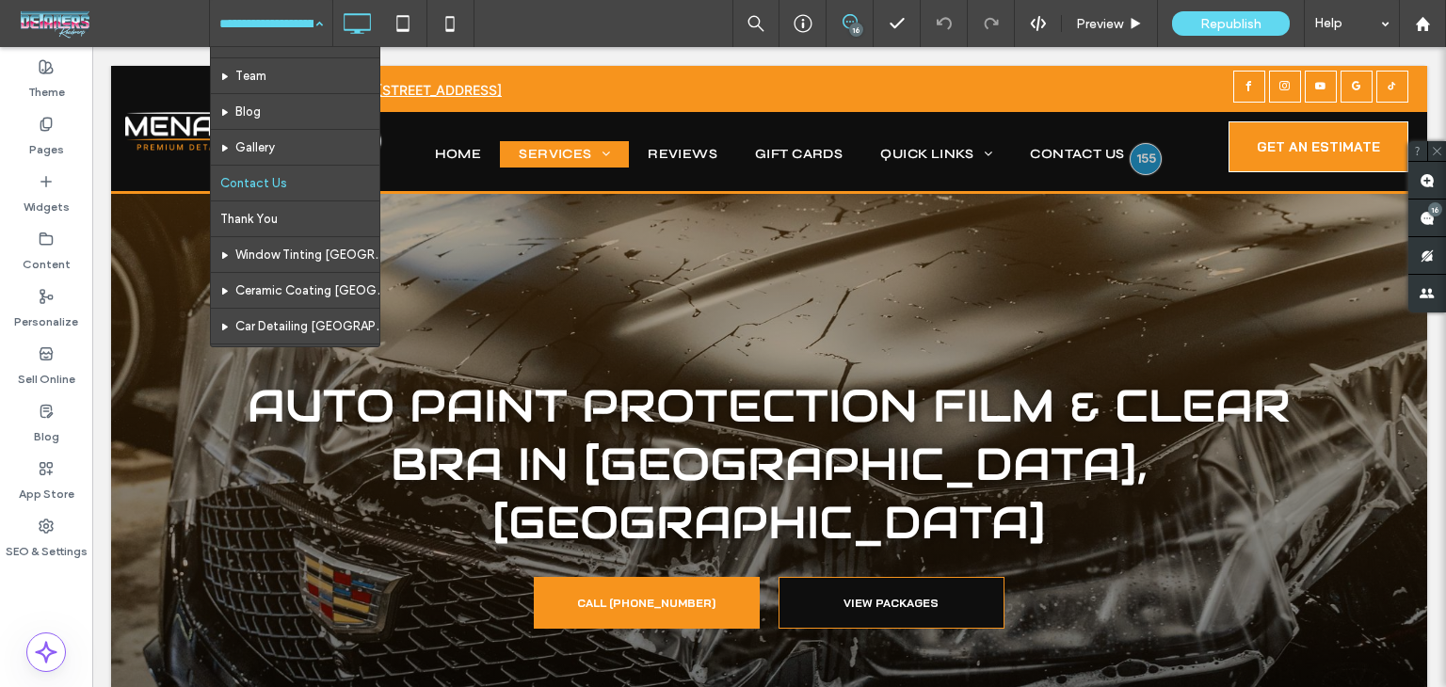
scroll to position [847, 0]
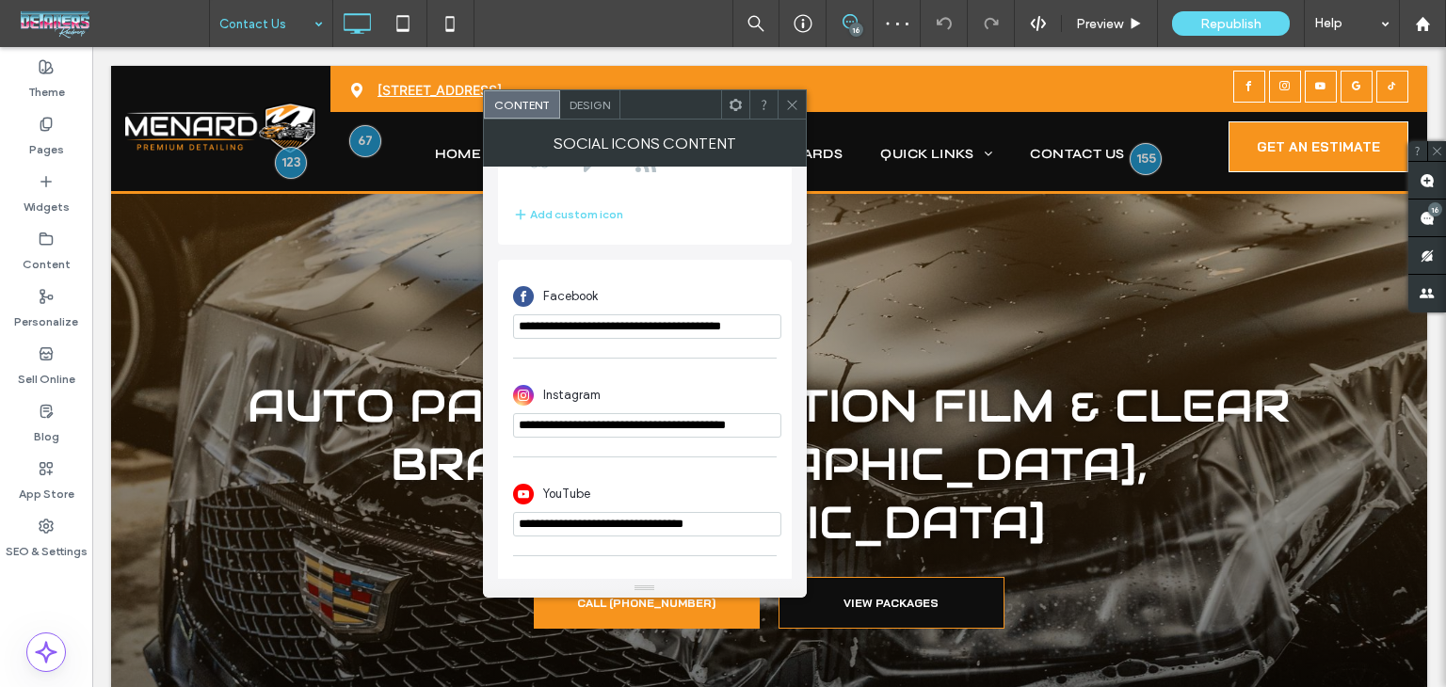
scroll to position [471, 0]
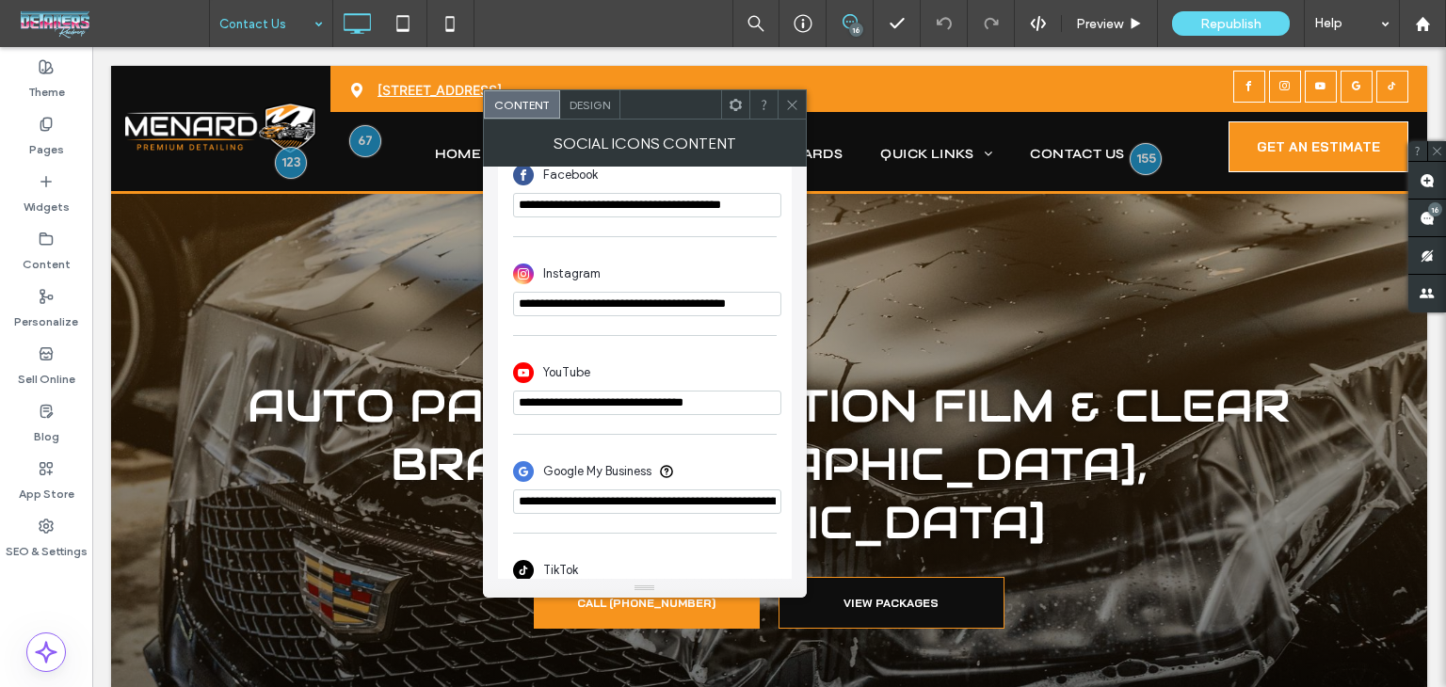
click at [790, 110] on icon at bounding box center [792, 105] width 14 height 14
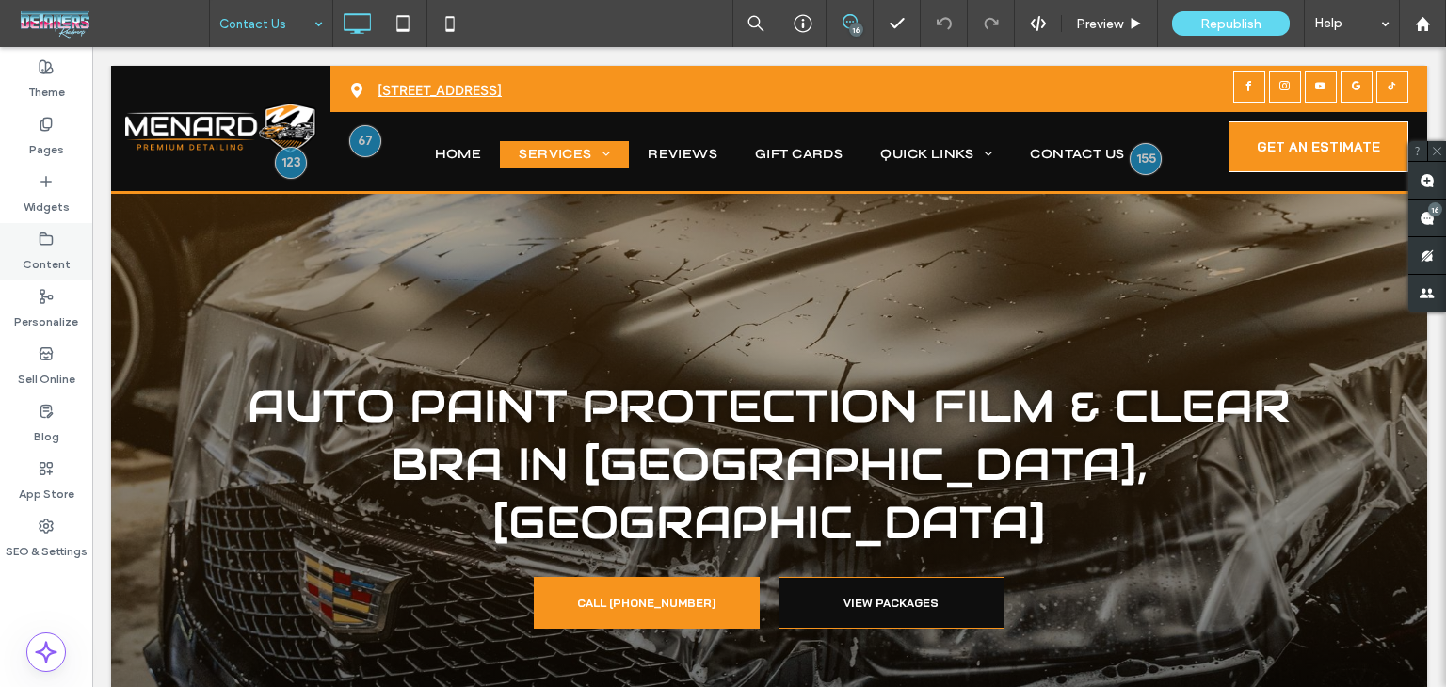
click at [56, 245] on div "Content" at bounding box center [46, 251] width 92 height 57
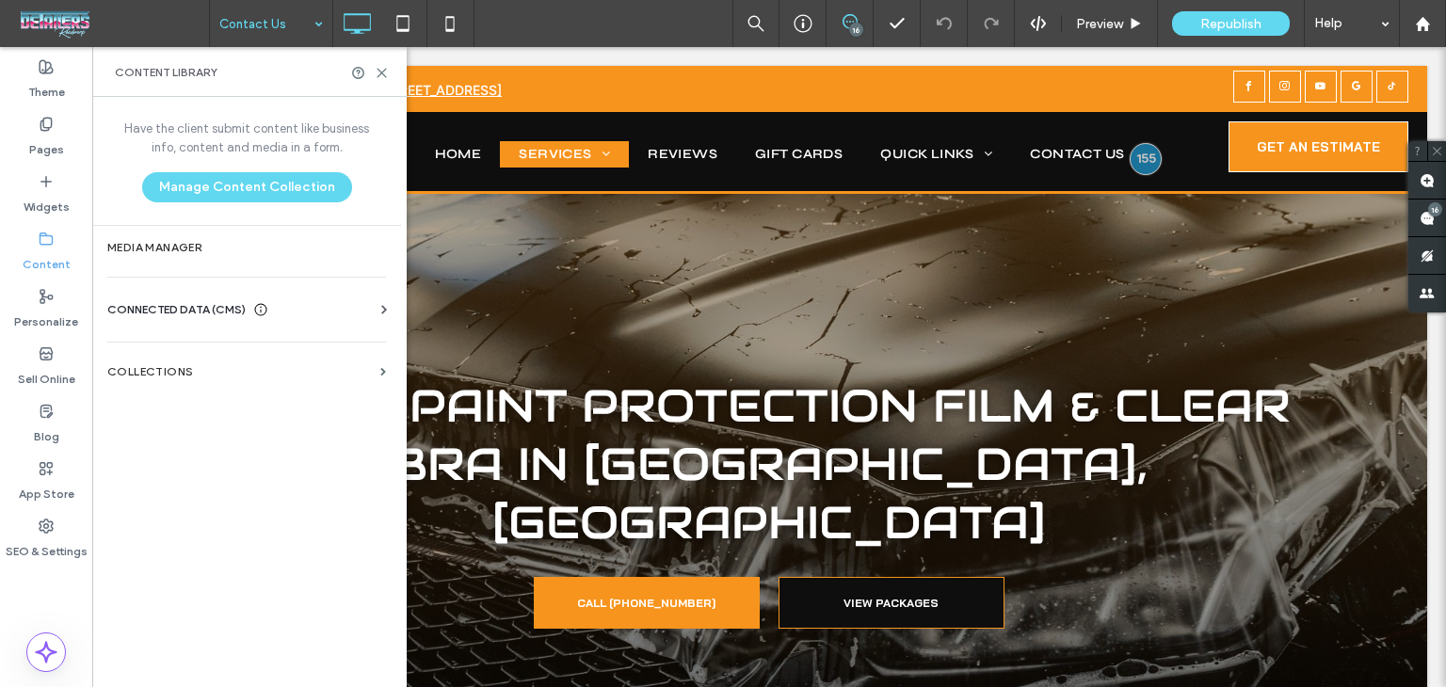
click at [197, 316] on span "CONNECTED DATA (CMS)" at bounding box center [176, 309] width 138 height 19
click at [210, 359] on label "Business Info" at bounding box center [250, 355] width 256 height 13
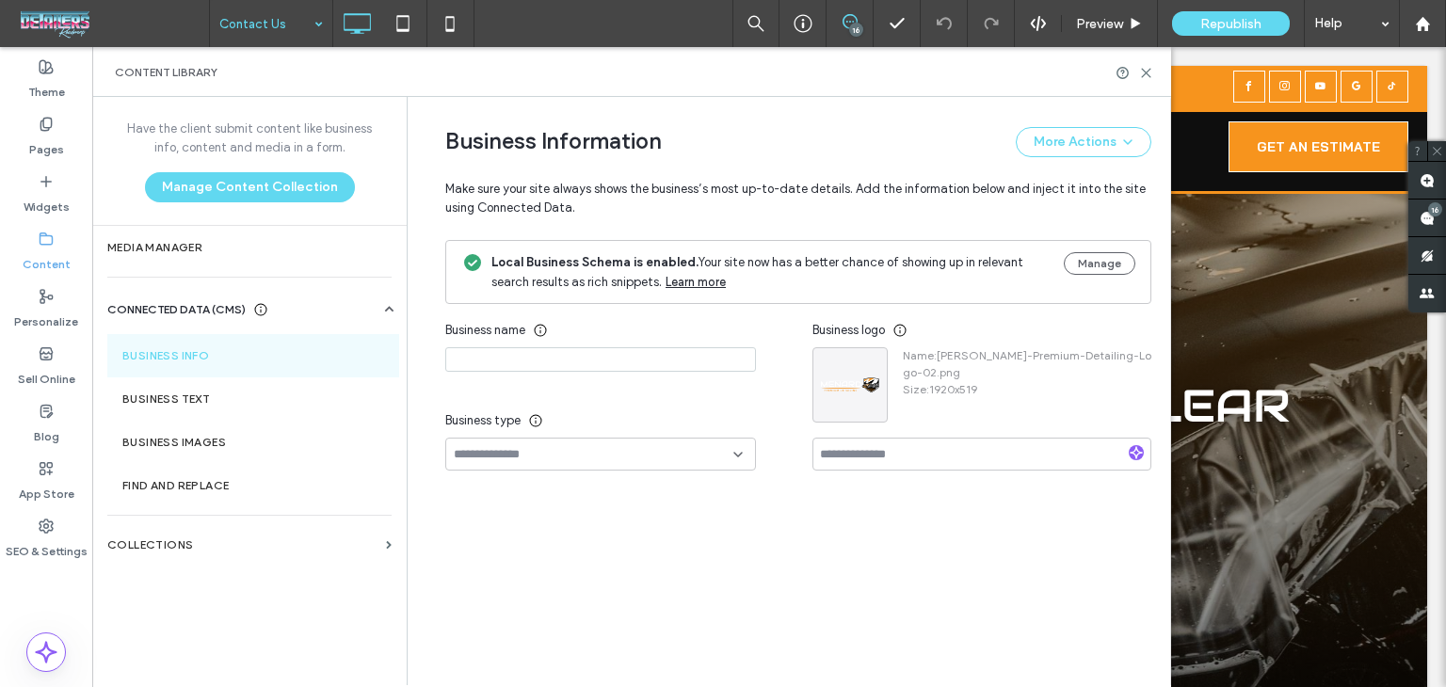
type input "**********"
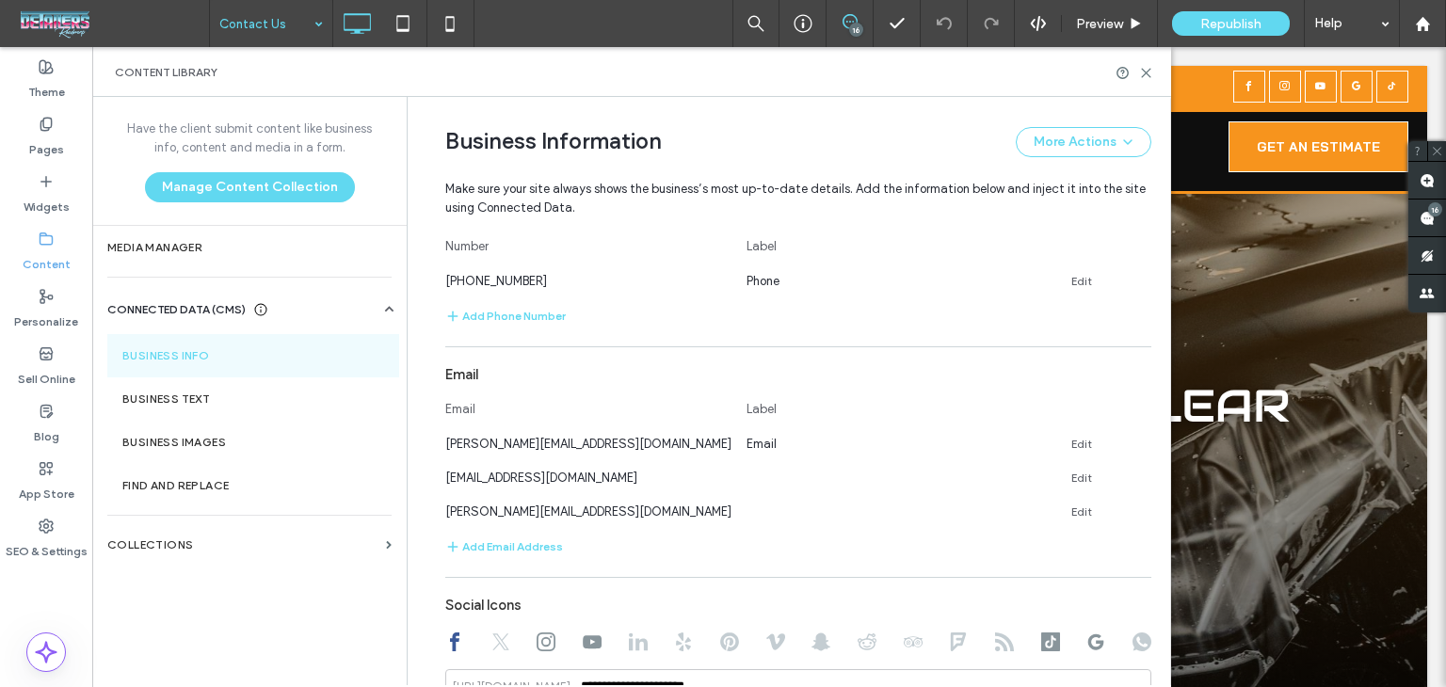
scroll to position [866, 0]
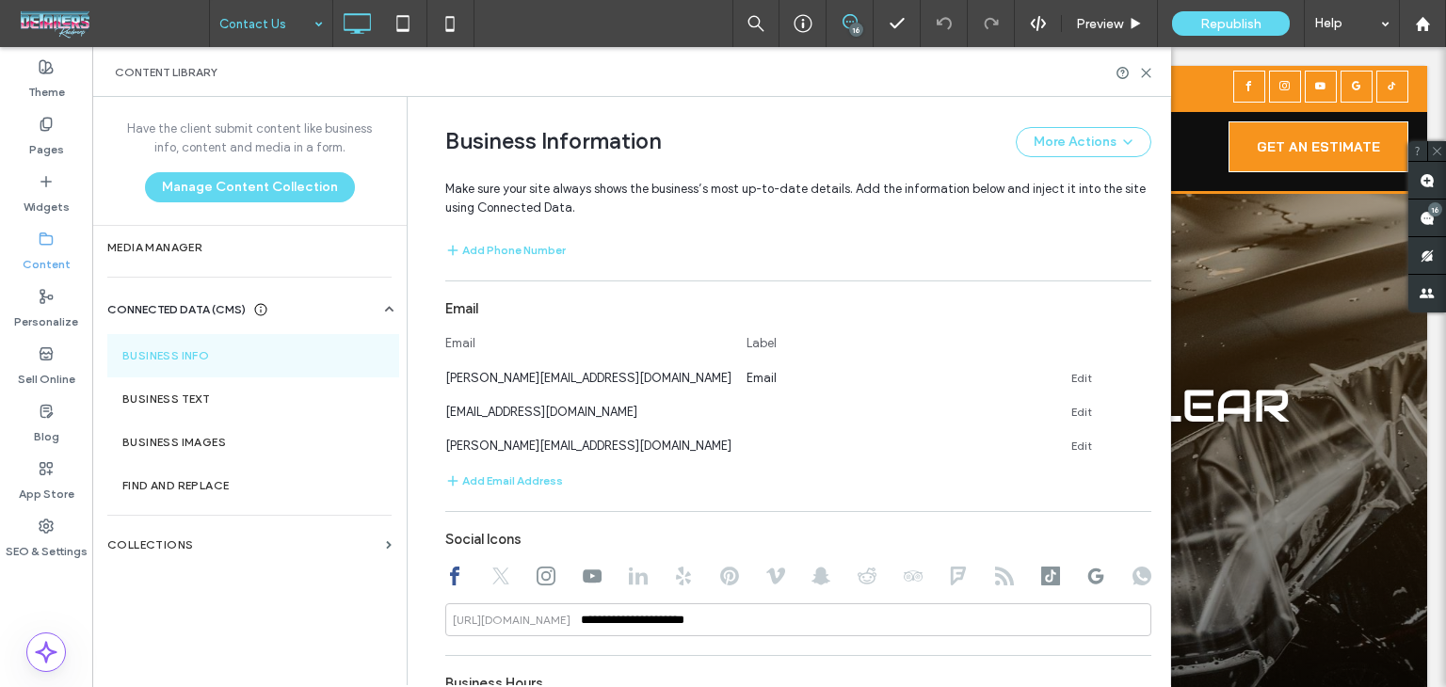
click at [583, 580] on use at bounding box center [592, 576] width 19 height 13
type input "**********"
click at [1155, 65] on div "Content Library" at bounding box center [631, 72] width 1079 height 50
click at [1145, 73] on use at bounding box center [1146, 73] width 8 height 8
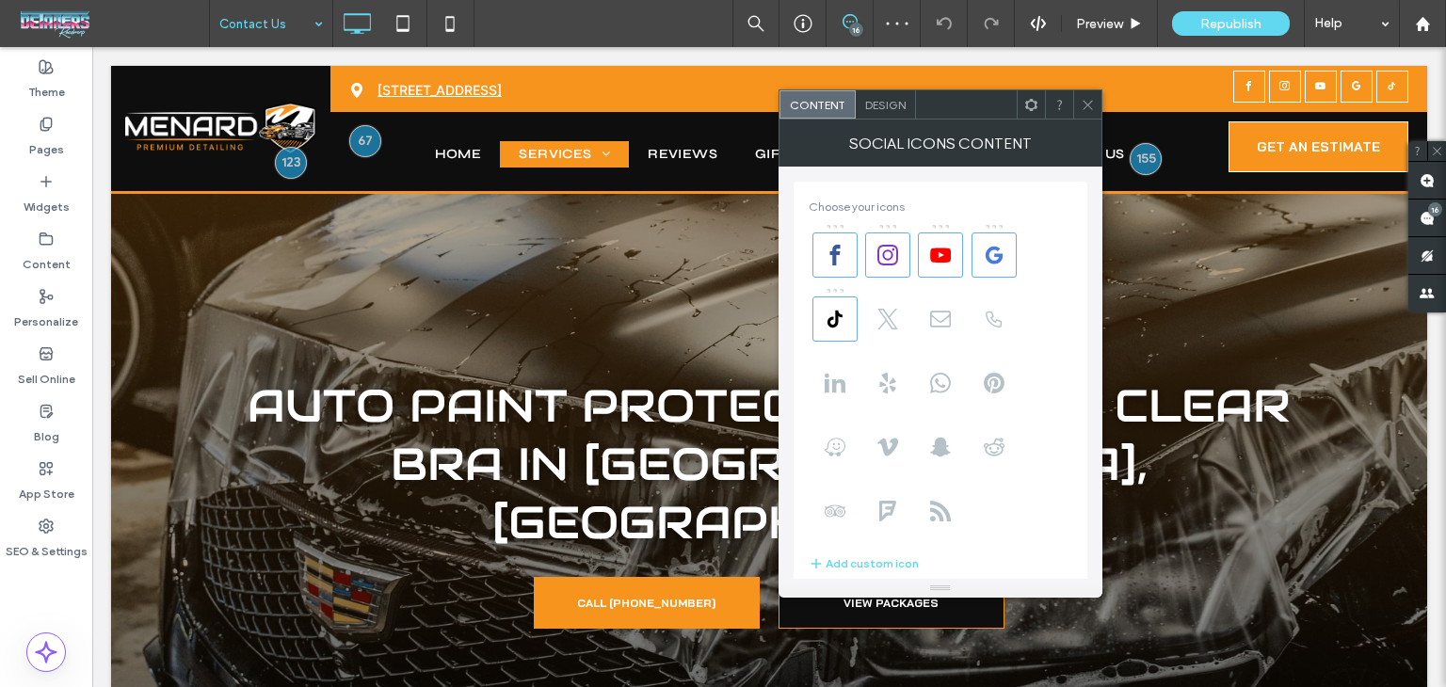
click at [1088, 108] on div at bounding box center [1087, 104] width 28 height 28
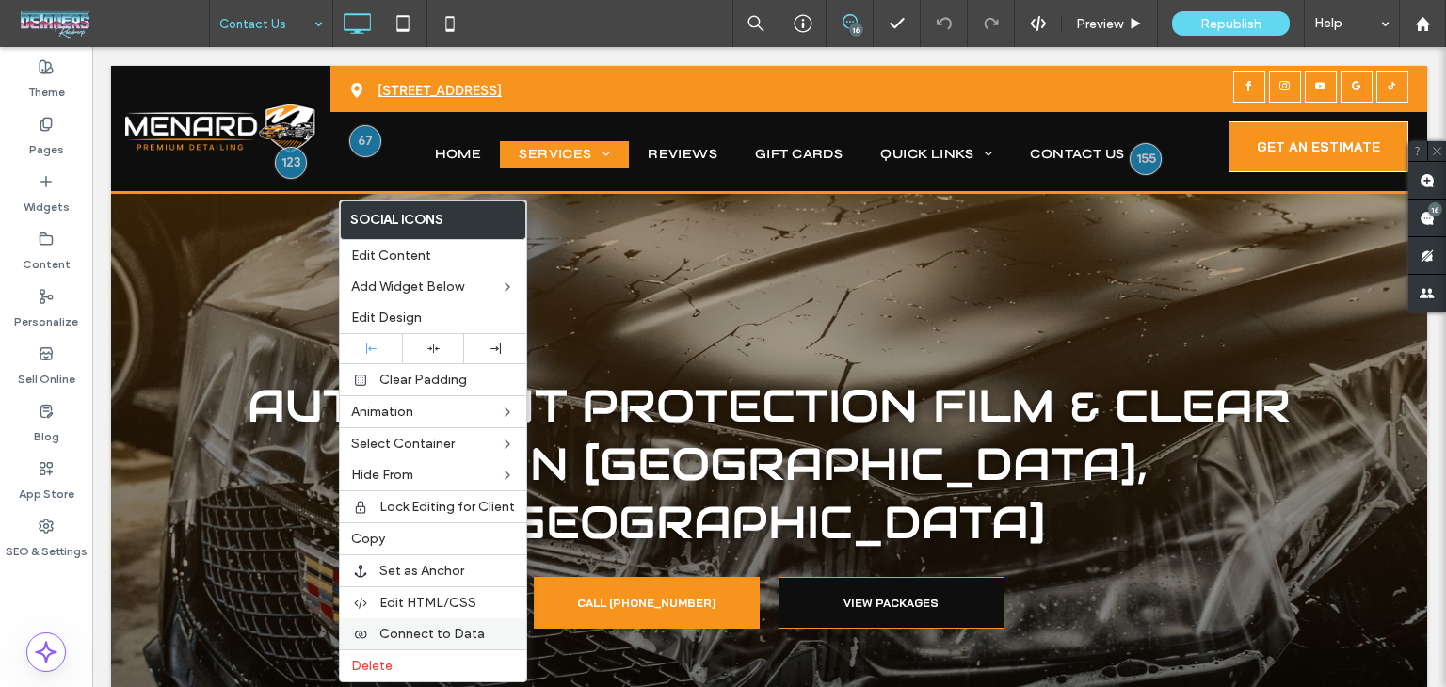
click at [428, 626] on span "Connect to Data" at bounding box center [431, 634] width 105 height 16
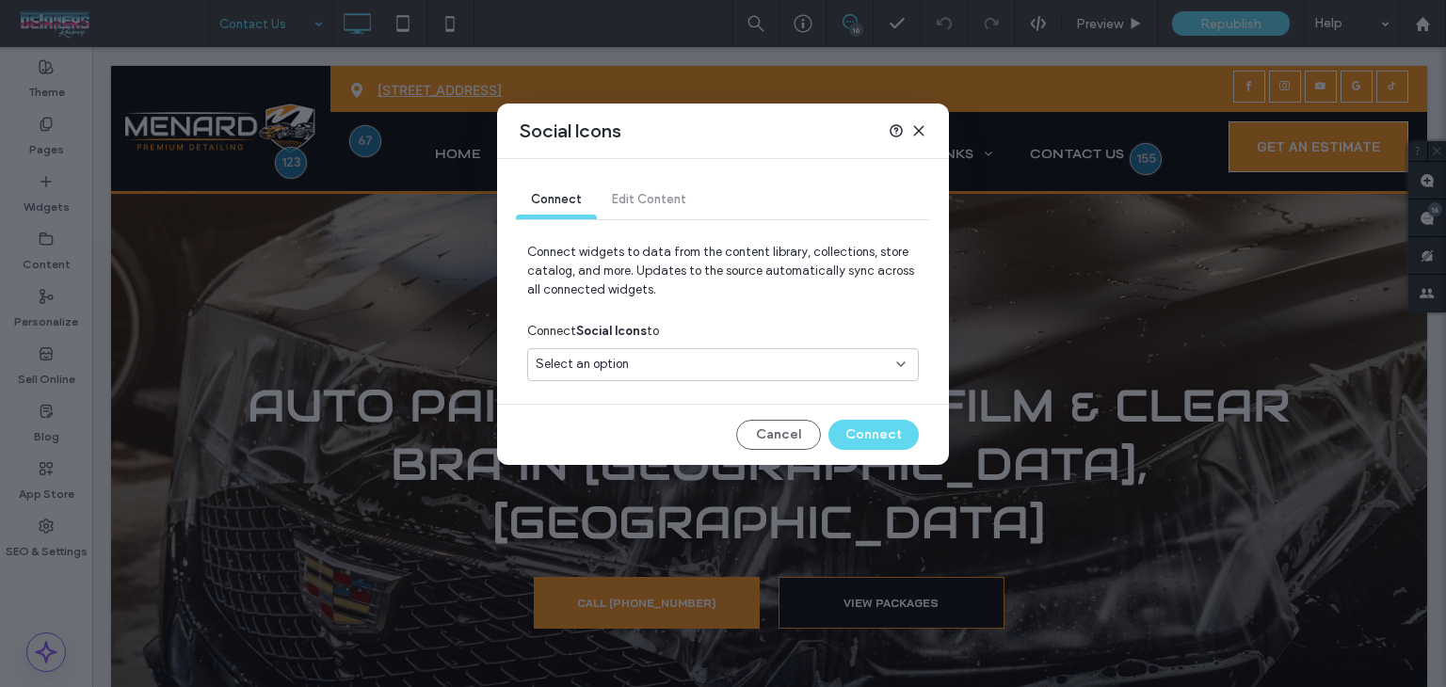
click at [635, 365] on div "Select an option" at bounding box center [712, 364] width 352 height 19
drag, startPoint x: 630, startPoint y: 432, endPoint x: 648, endPoint y: 456, distance: 29.6
click at [630, 434] on span "Social Accounts" at bounding box center [616, 430] width 92 height 19
click at [892, 422] on button "Connect" at bounding box center [874, 435] width 90 height 30
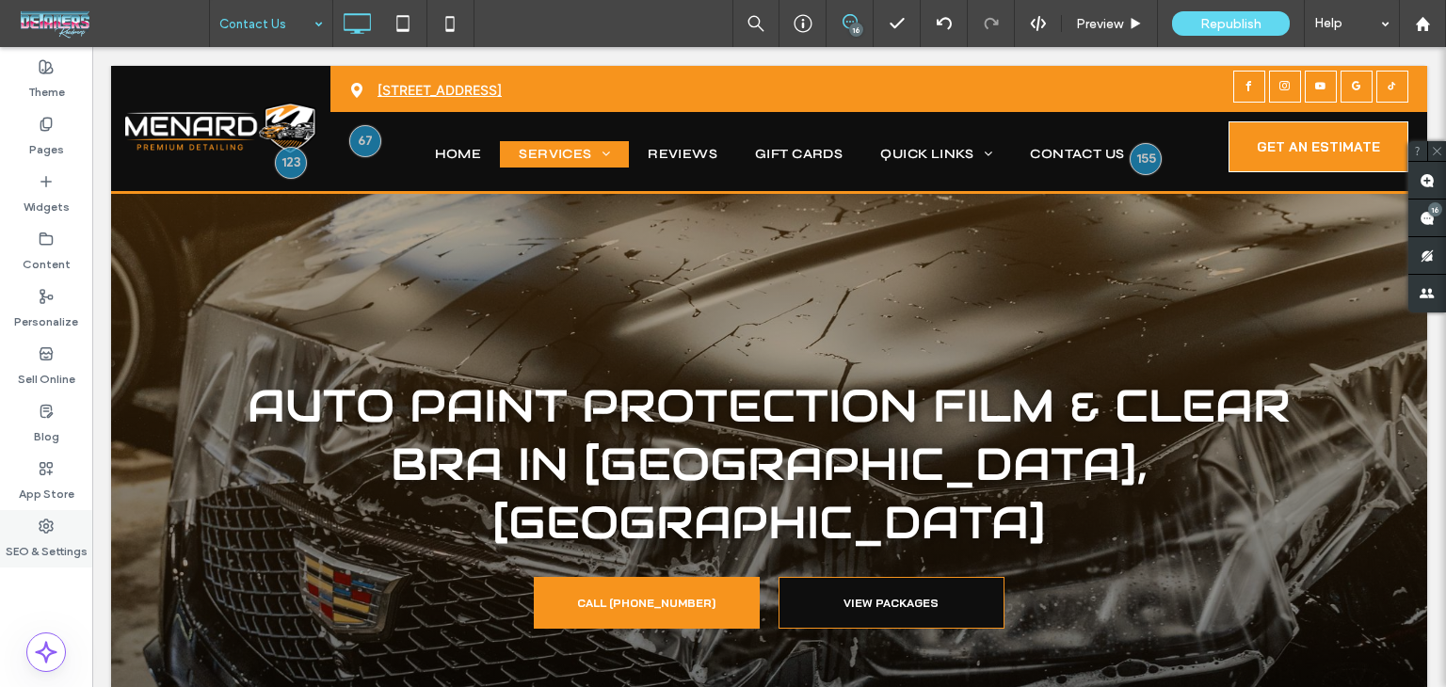
click at [44, 538] on label "SEO & Settings" at bounding box center [47, 547] width 82 height 26
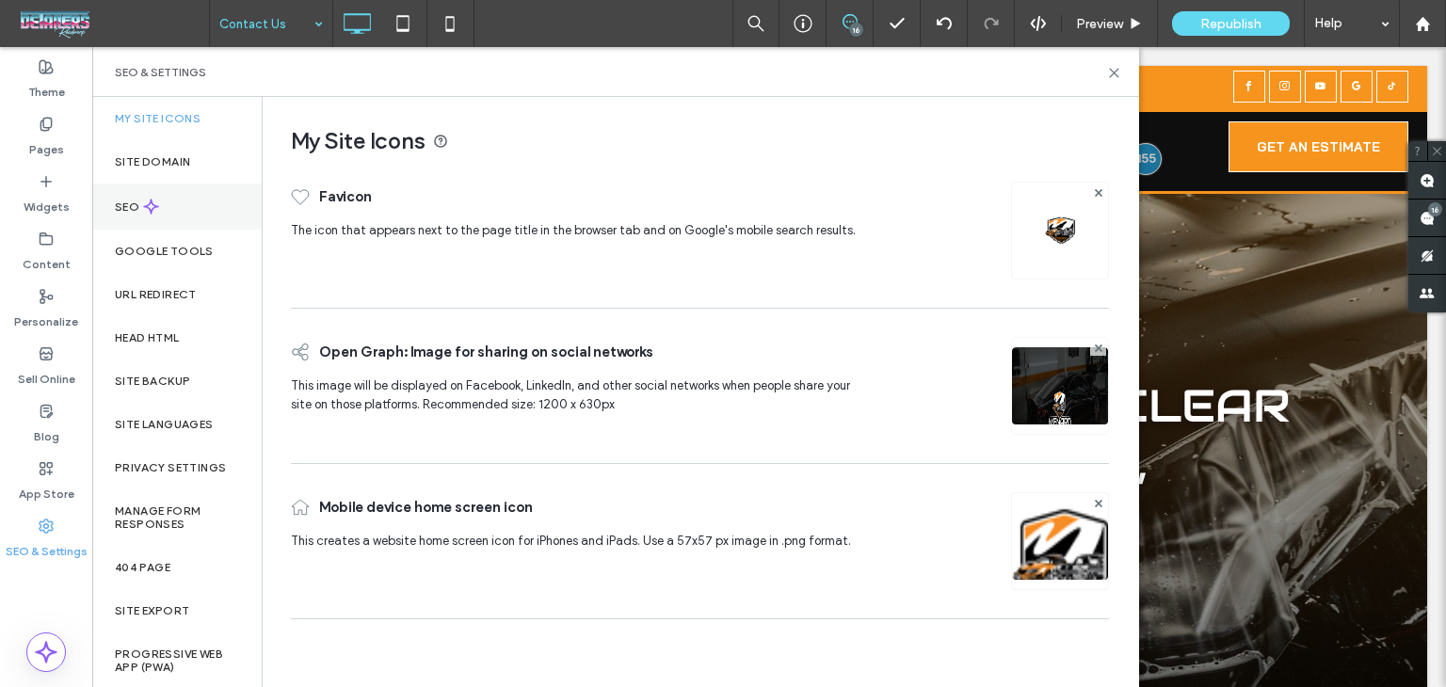
click at [197, 196] on div "SEO" at bounding box center [176, 207] width 169 height 46
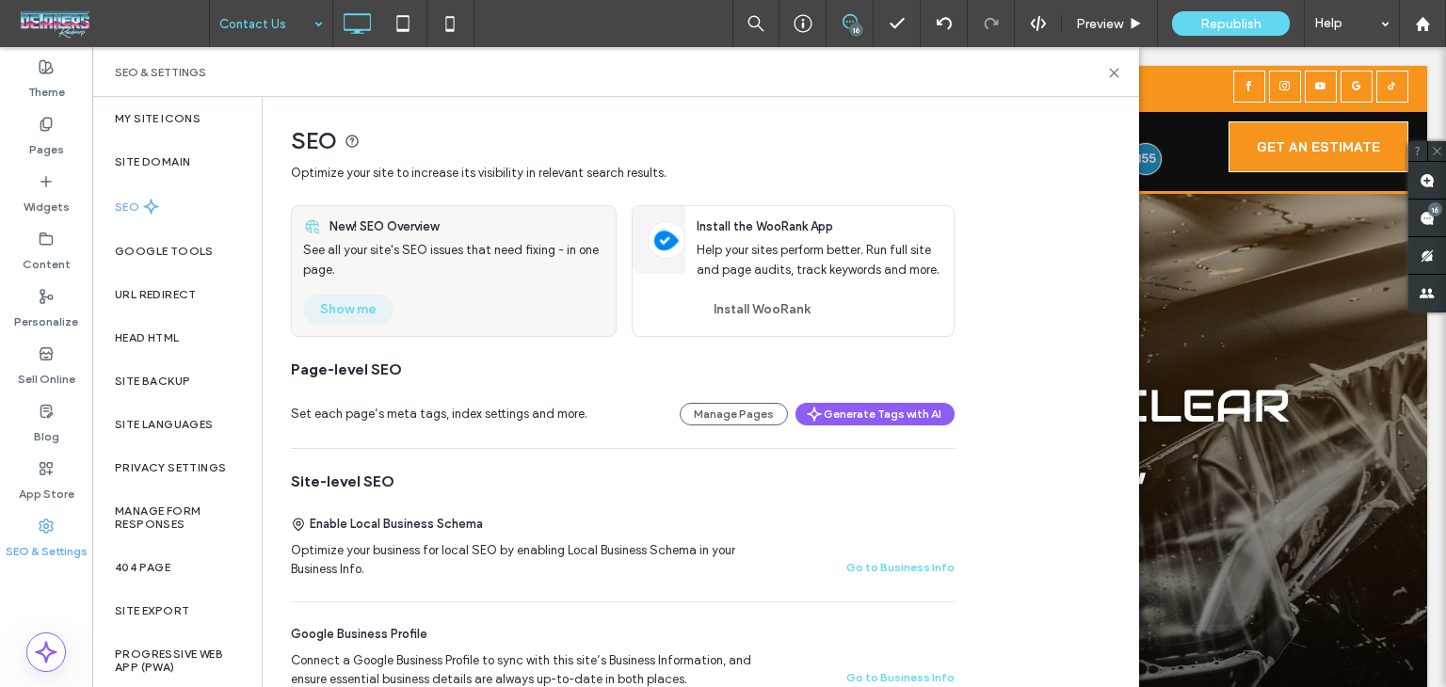
click at [324, 311] on button "Show me" at bounding box center [348, 310] width 90 height 30
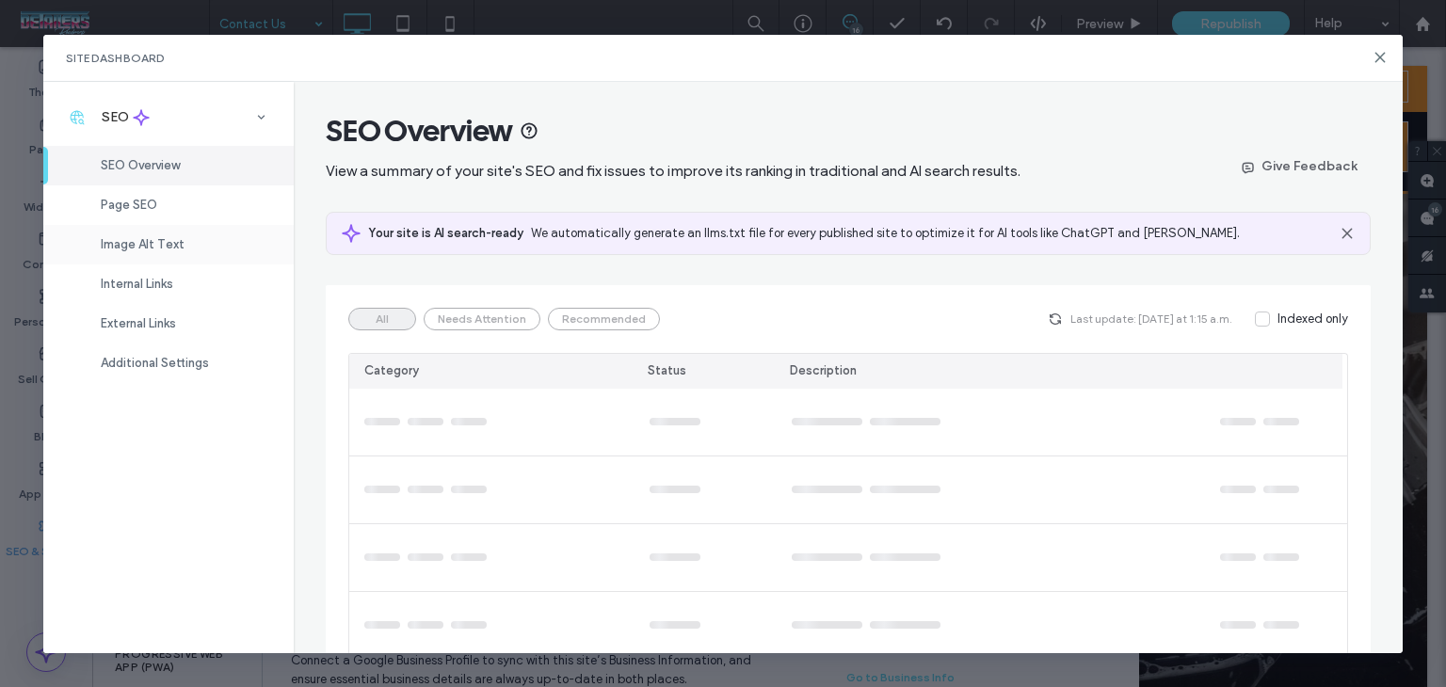
click at [152, 260] on div "Image Alt Text" at bounding box center [168, 245] width 250 height 40
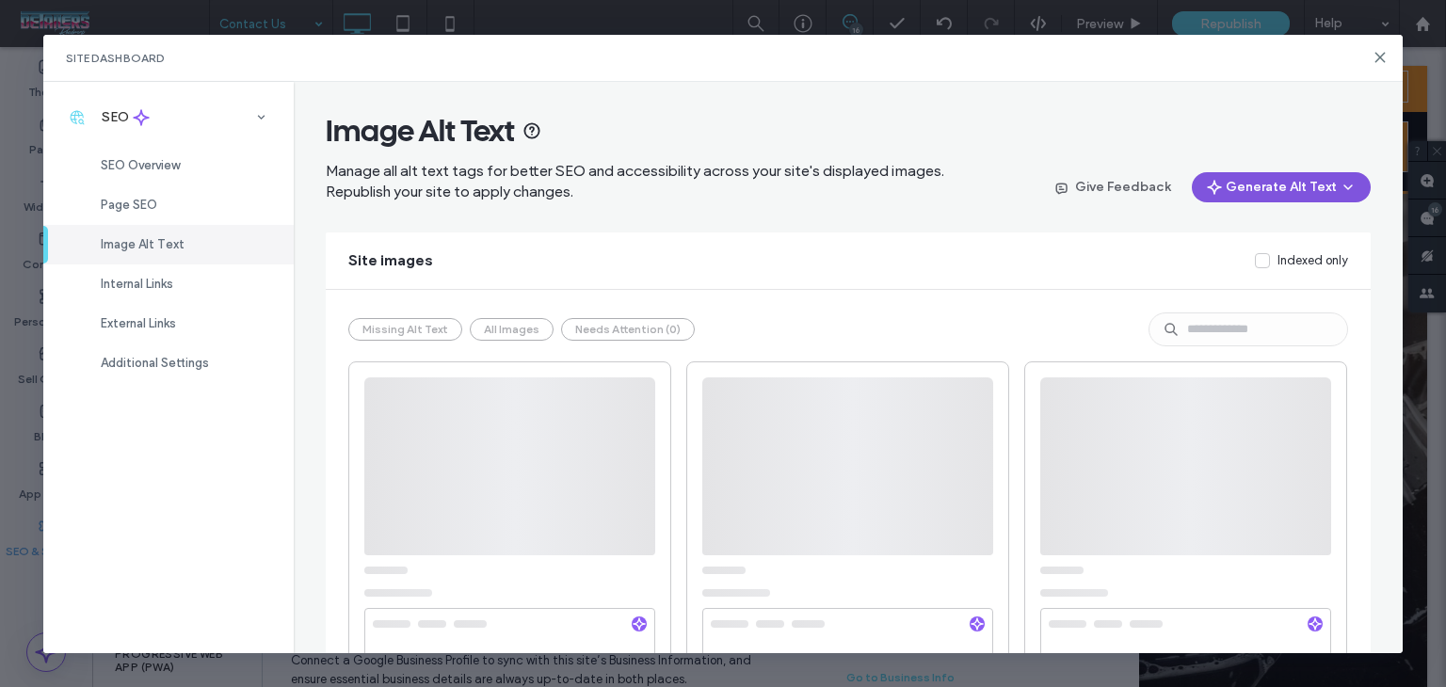
click at [1249, 177] on button "Generate Alt Text" at bounding box center [1281, 187] width 179 height 30
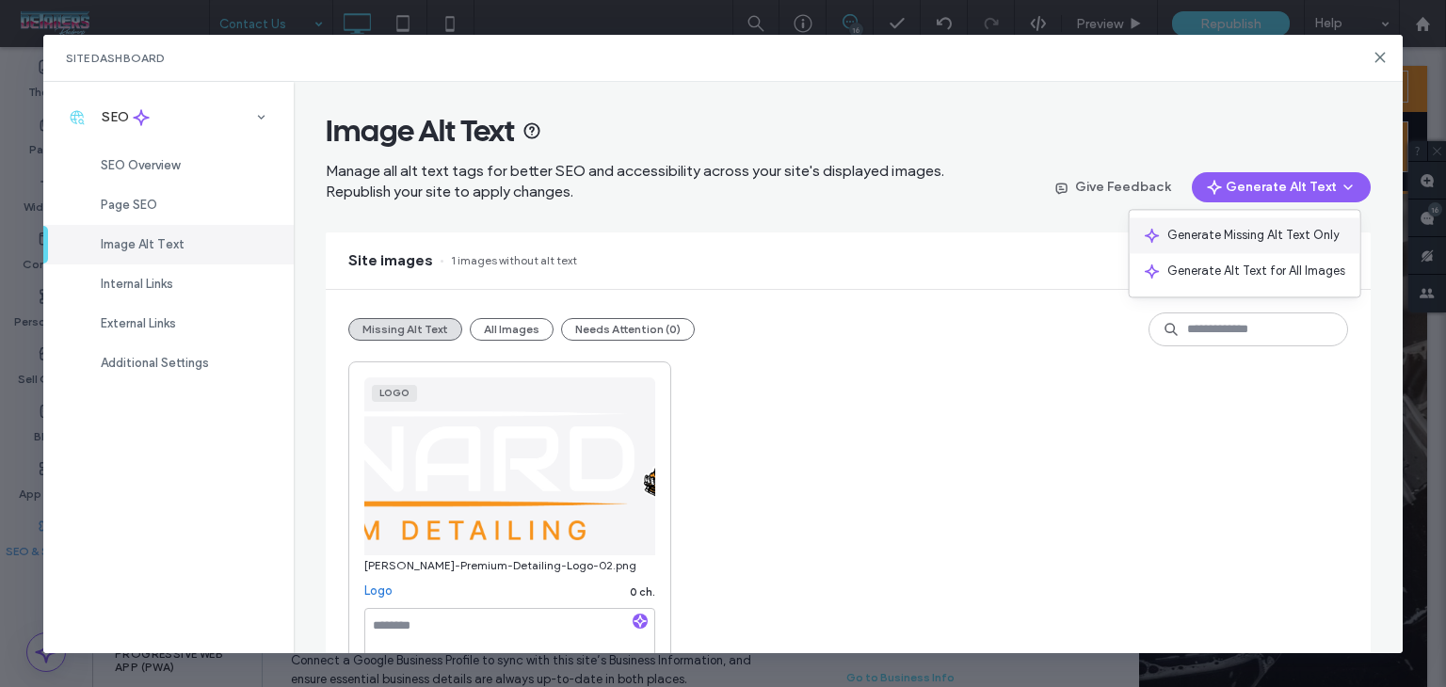
click at [1235, 243] on span "Generate Missing Alt Text Only" at bounding box center [1254, 235] width 172 height 19
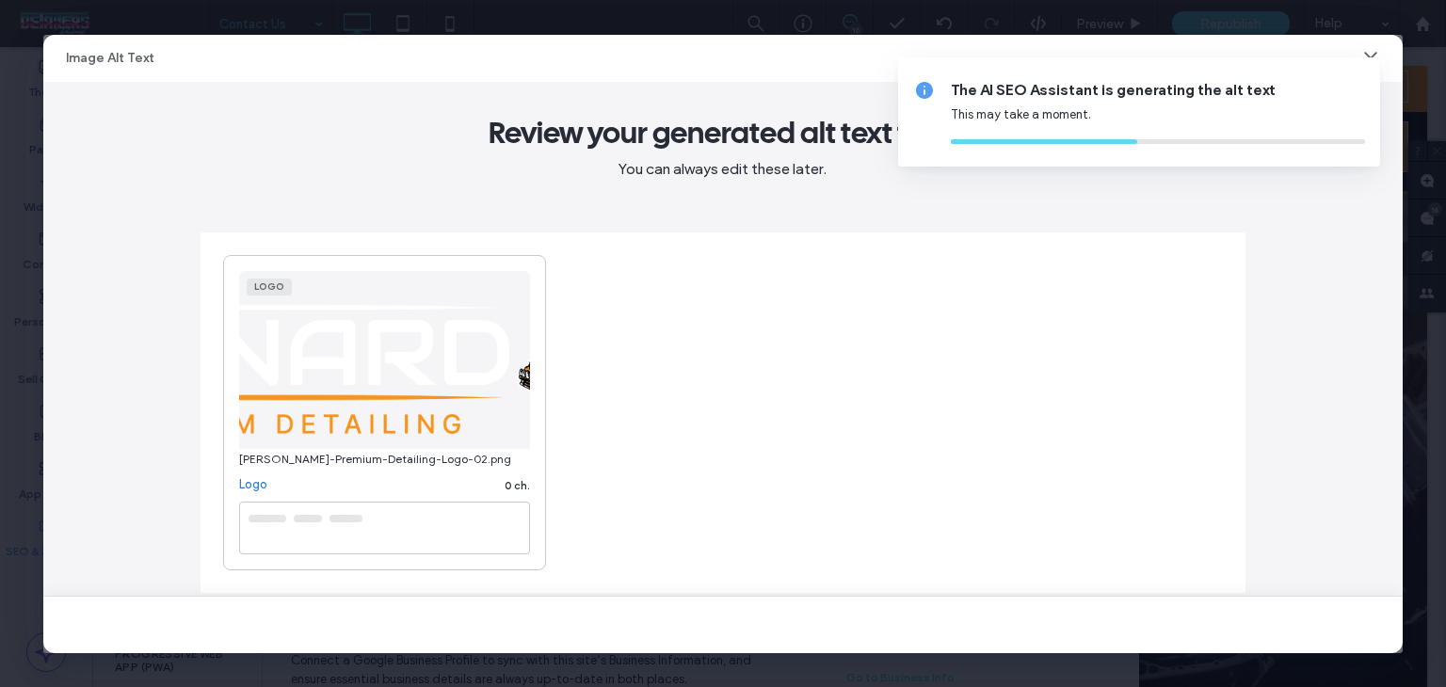
type textarea "**********"
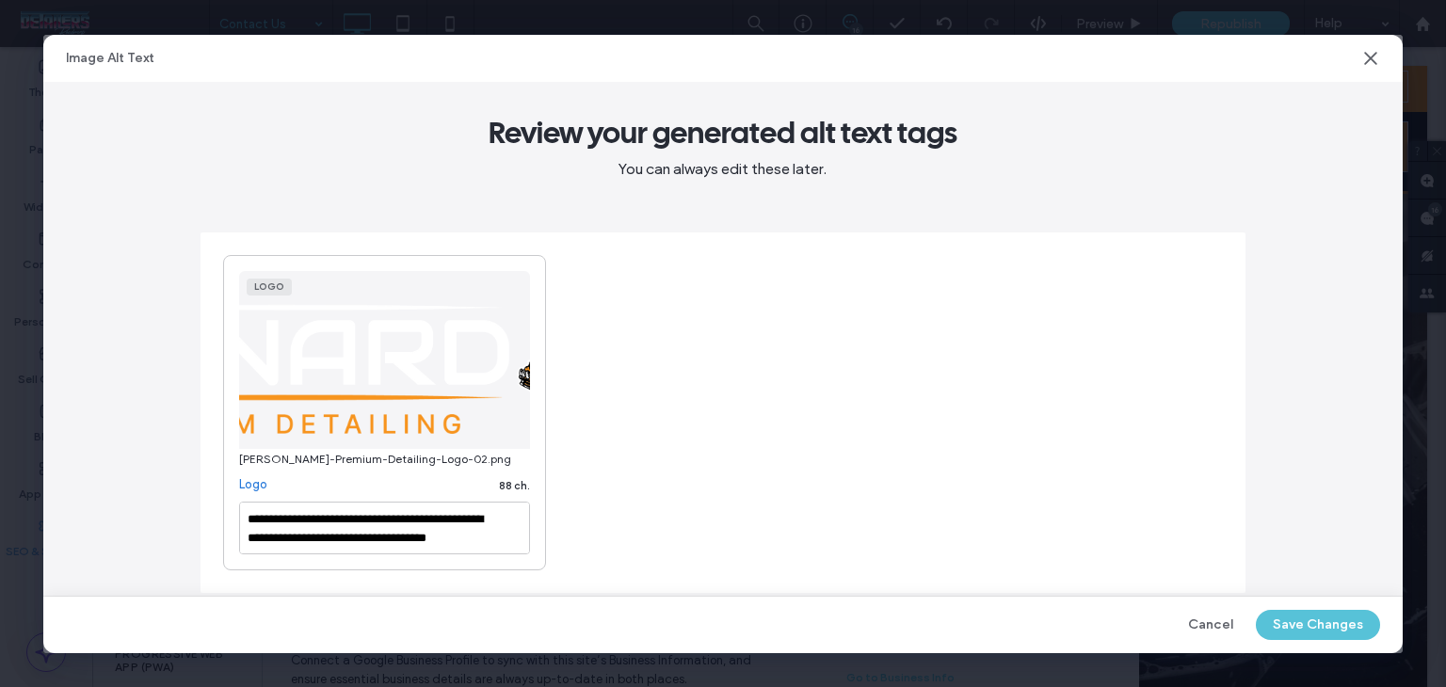
click at [1292, 619] on button "Save Changes" at bounding box center [1318, 625] width 124 height 30
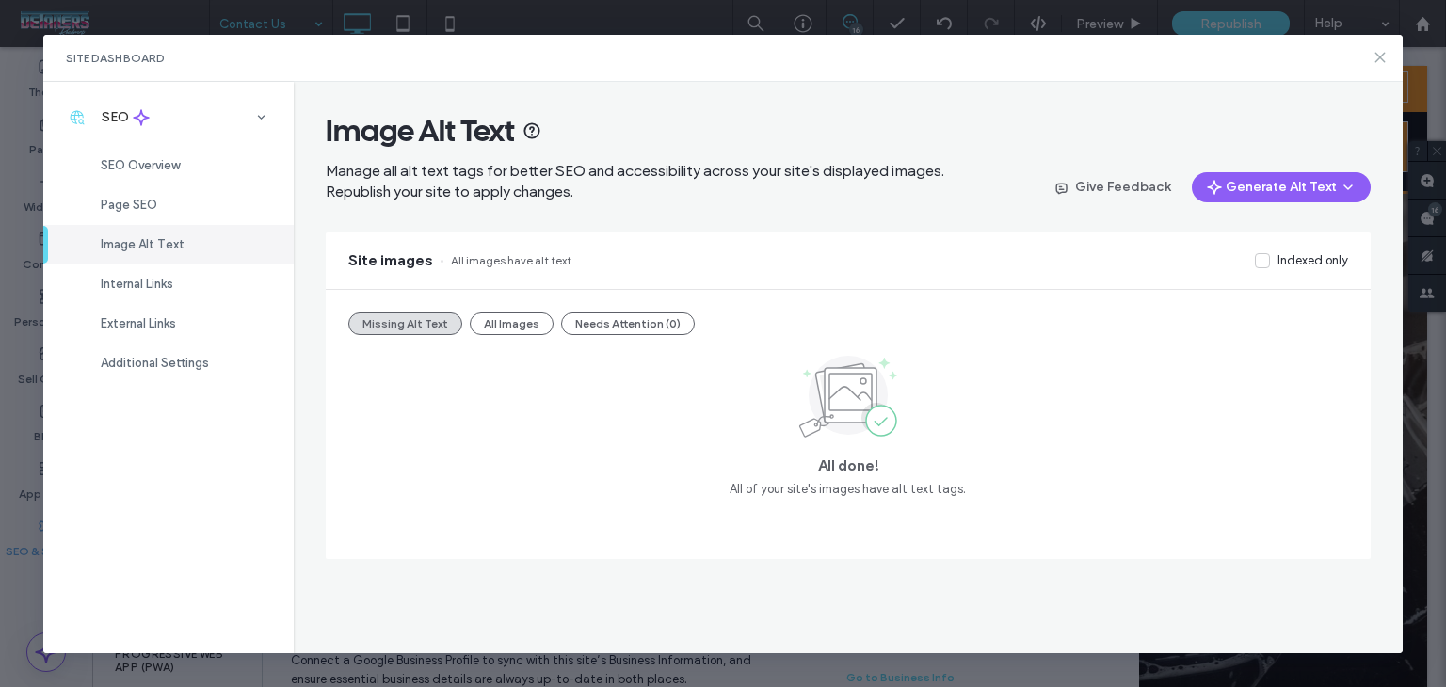
click at [1383, 56] on icon at bounding box center [1380, 57] width 15 height 15
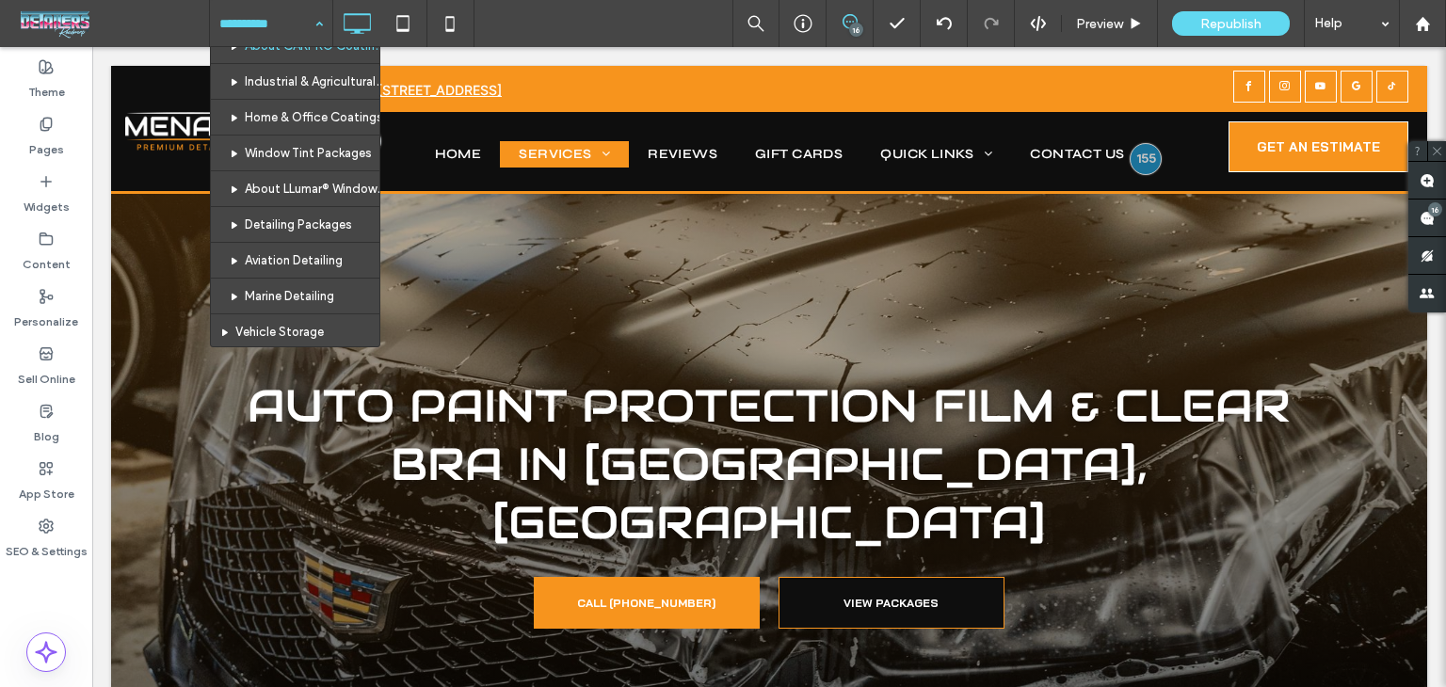
scroll to position [659, 0]
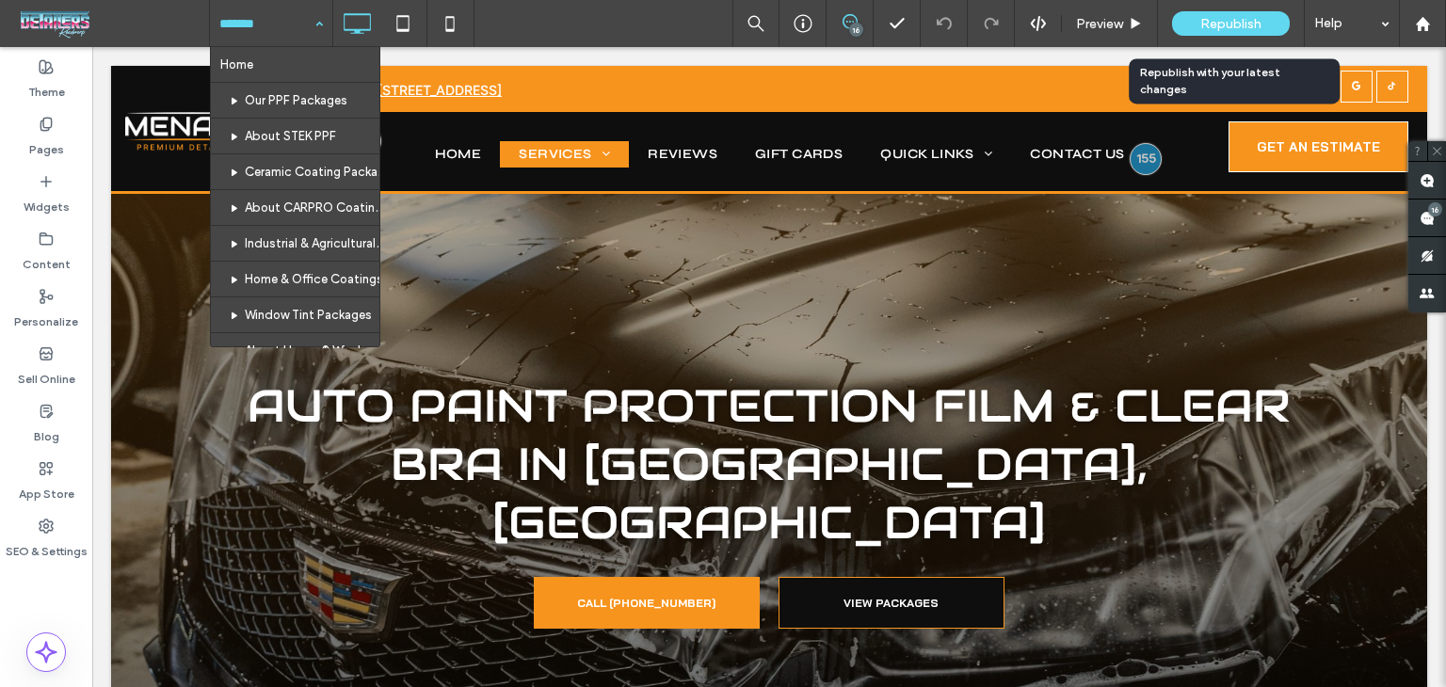
click at [1215, 20] on span "Republish" at bounding box center [1231, 24] width 61 height 16
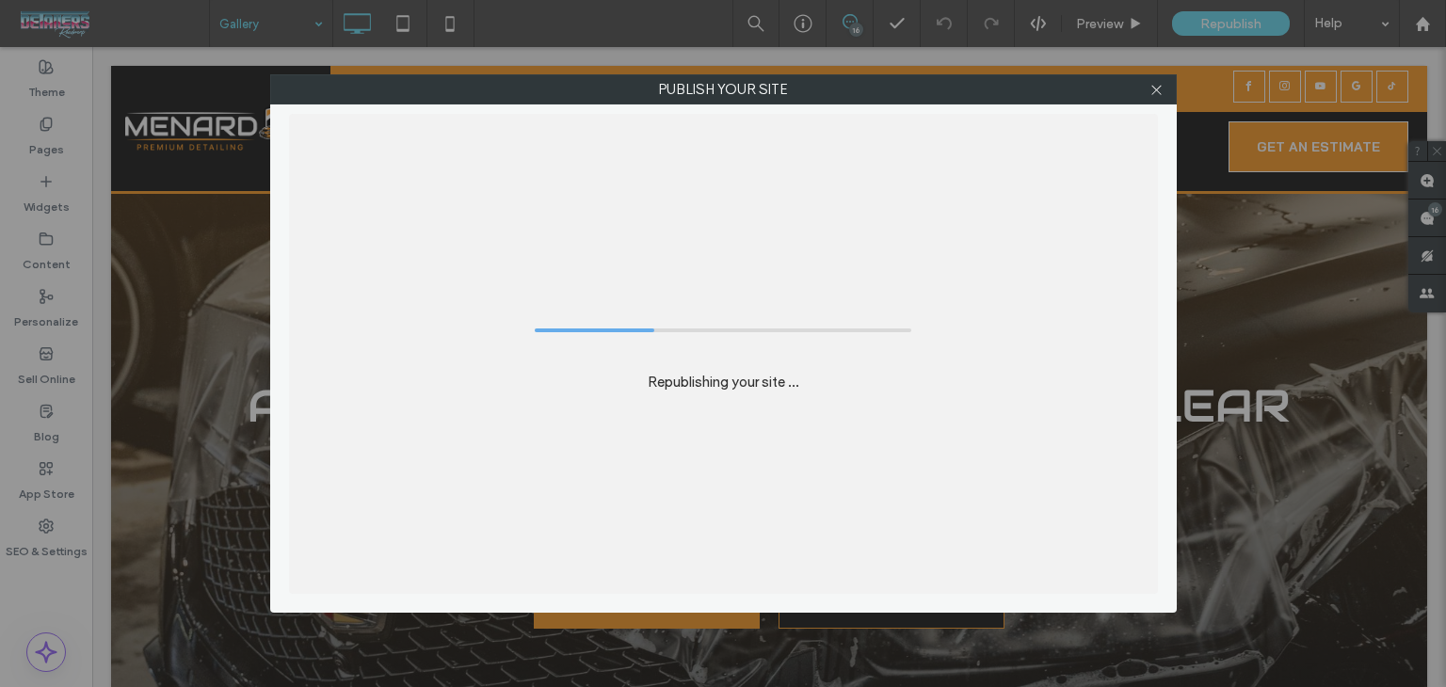
click at [1433, 32] on div "Publish your site Republishing your site ..." at bounding box center [723, 343] width 1446 height 687
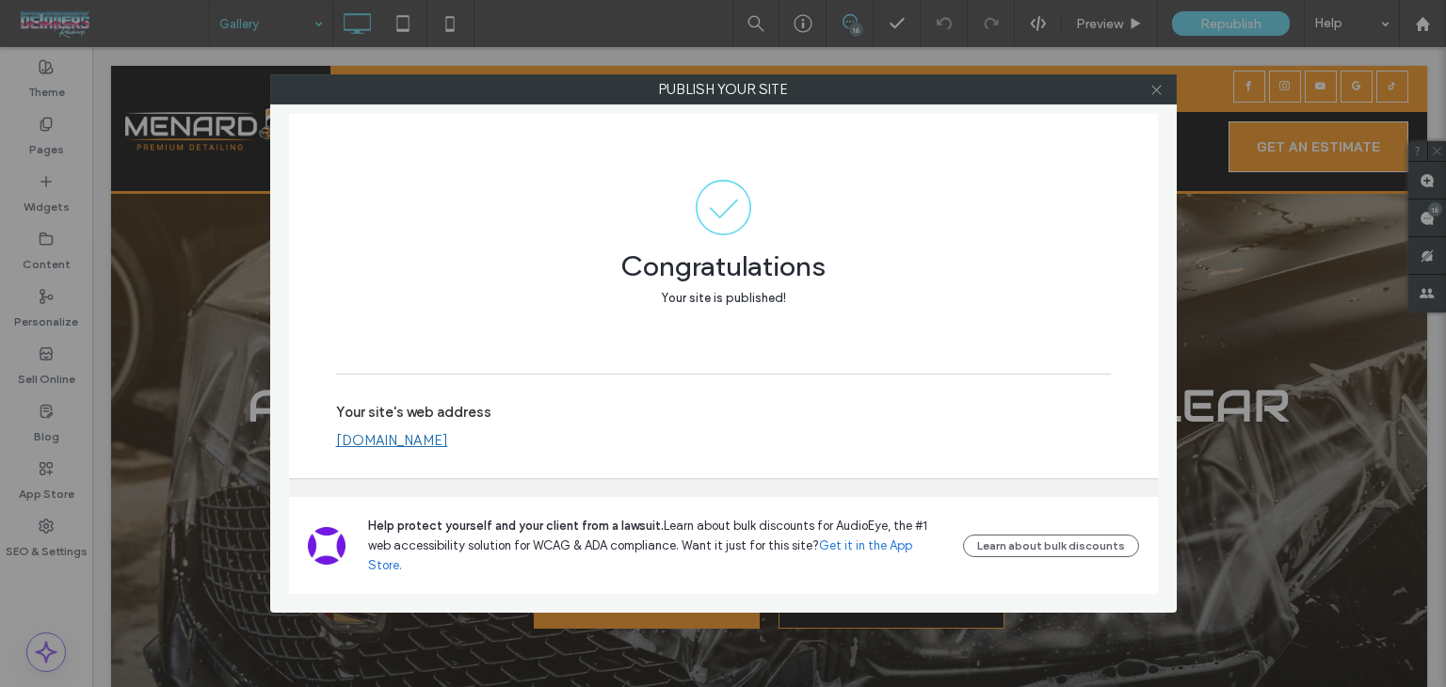
click at [1149, 89] on div at bounding box center [1157, 89] width 28 height 28
click at [1141, 91] on label "Publish your site" at bounding box center [723, 89] width 905 height 28
click at [1150, 93] on div at bounding box center [1157, 89] width 28 height 28
click at [1154, 94] on icon at bounding box center [1157, 90] width 14 height 14
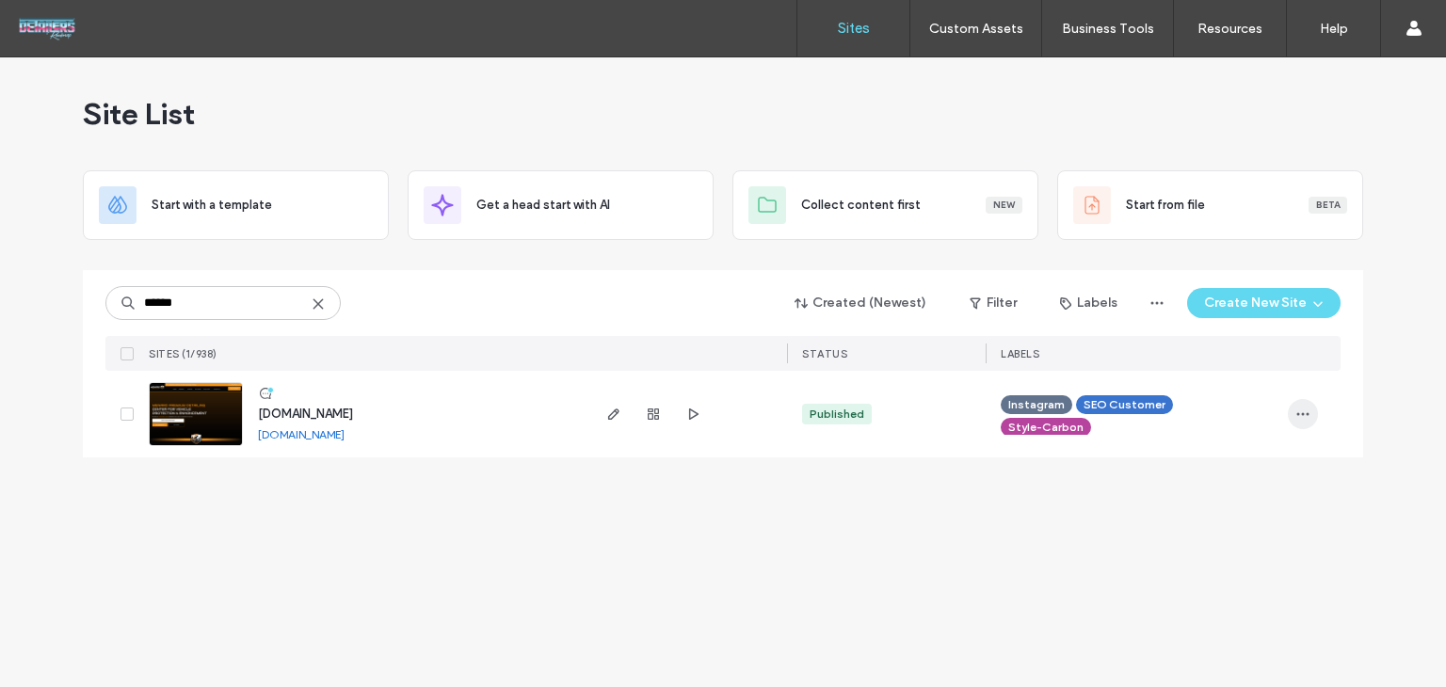
click at [1302, 408] on icon "button" at bounding box center [1303, 414] width 15 height 15
click at [1201, 527] on span "Assign Label" at bounding box center [1219, 534] width 69 height 19
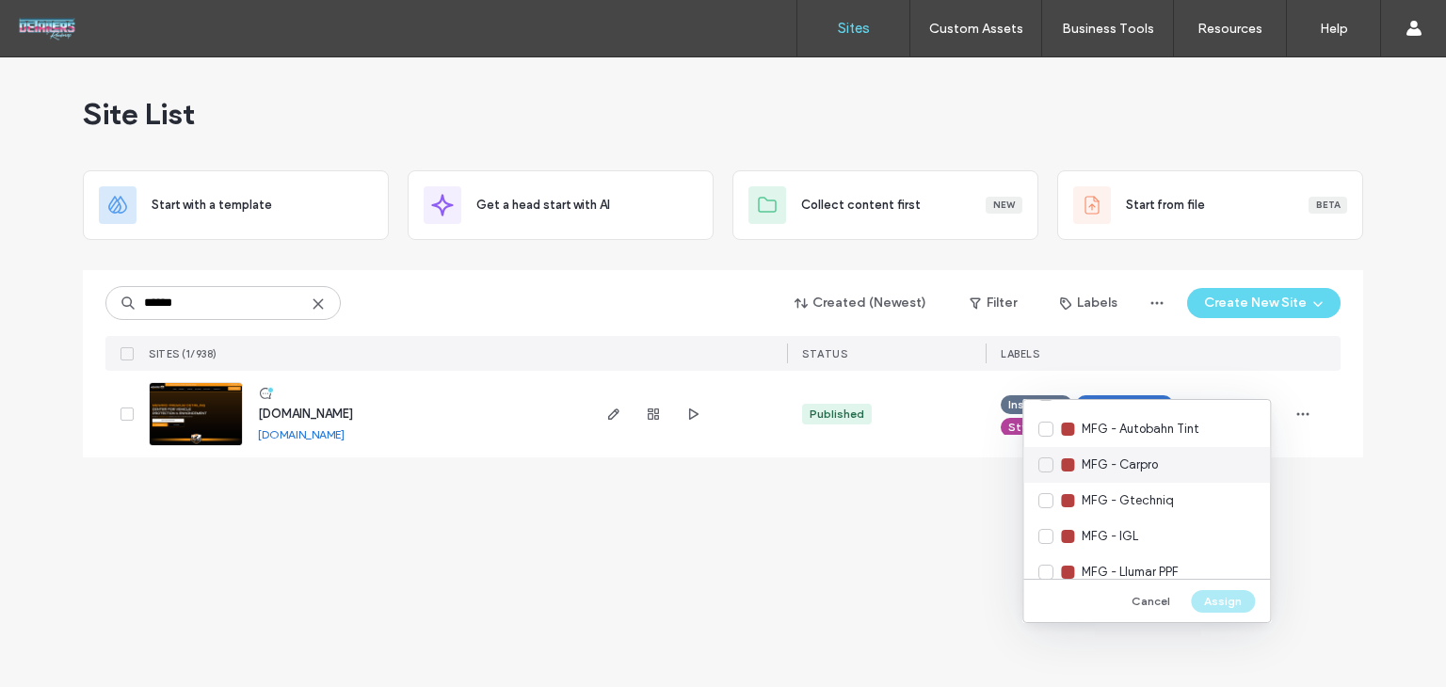
click at [1183, 463] on div "MFG - Carpro" at bounding box center [1146, 465] width 247 height 36
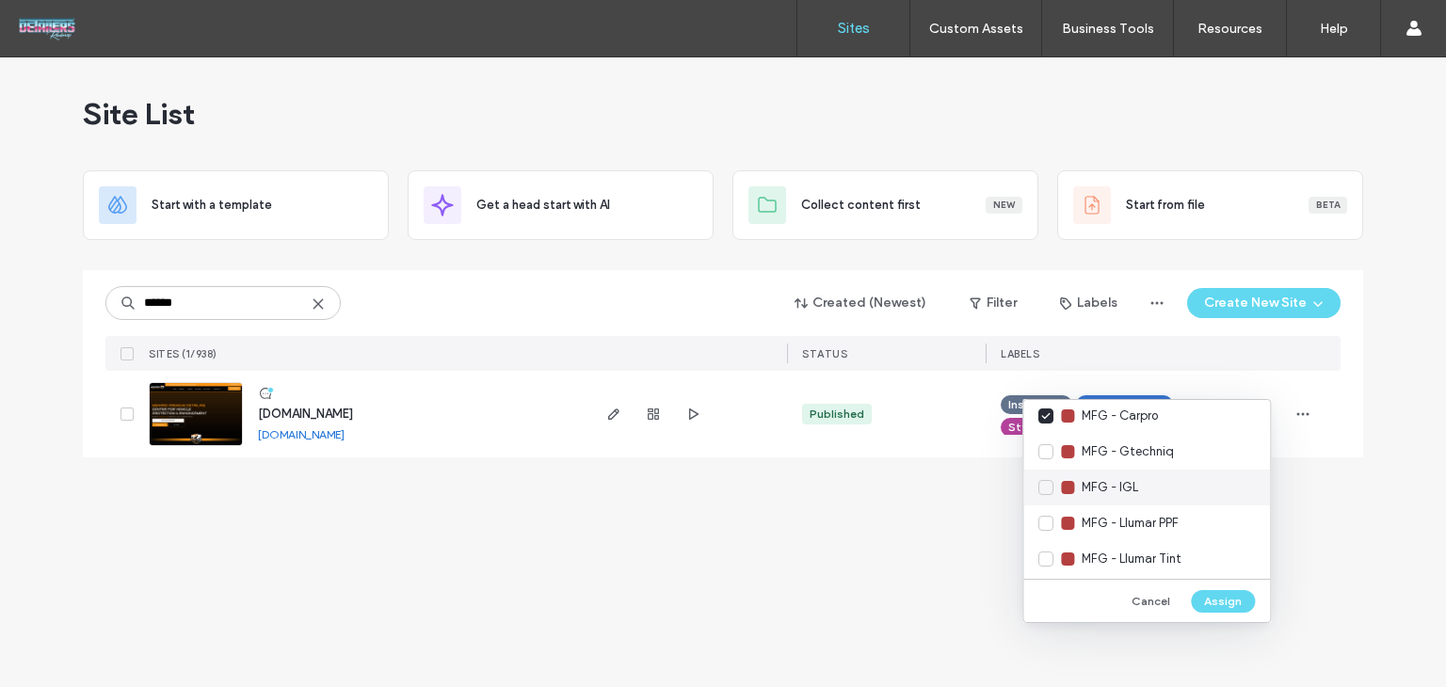
scroll to position [377, 0]
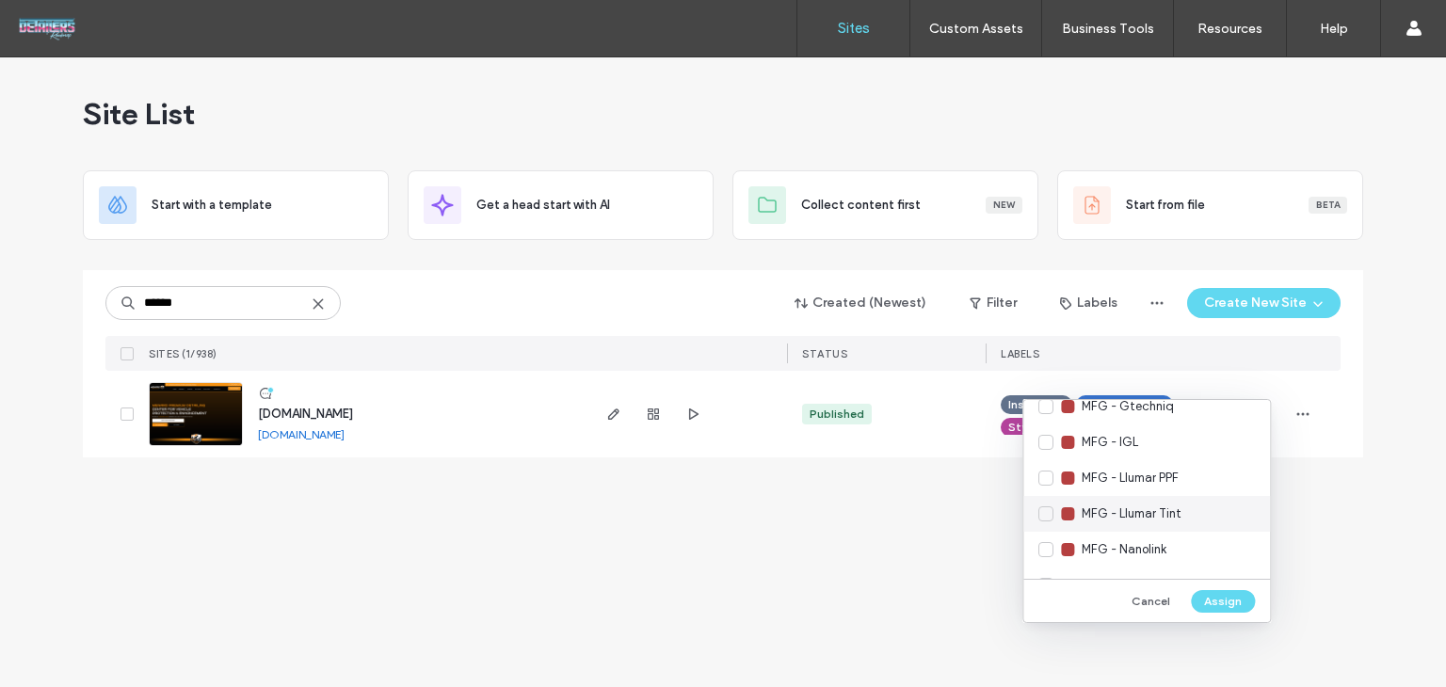
click at [1160, 527] on div "MFG - Llumar Tint" at bounding box center [1146, 514] width 247 height 36
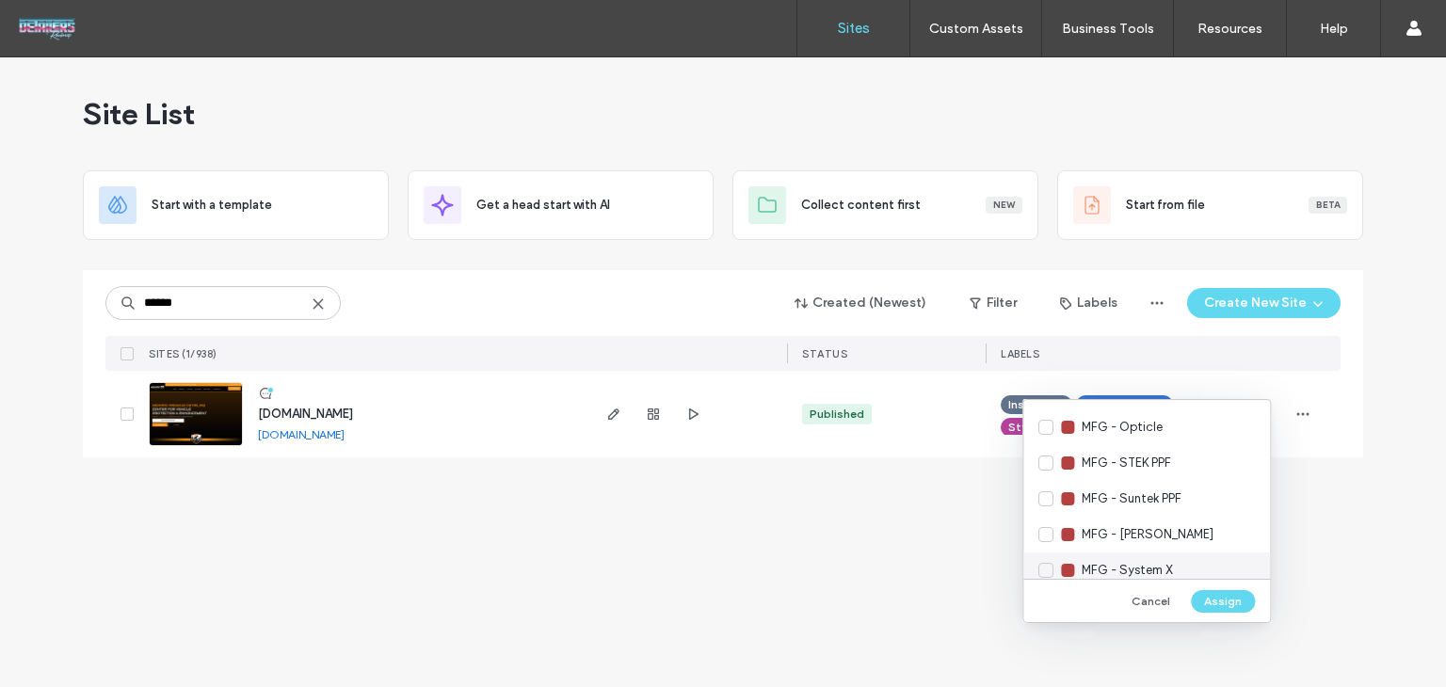
scroll to position [565, 0]
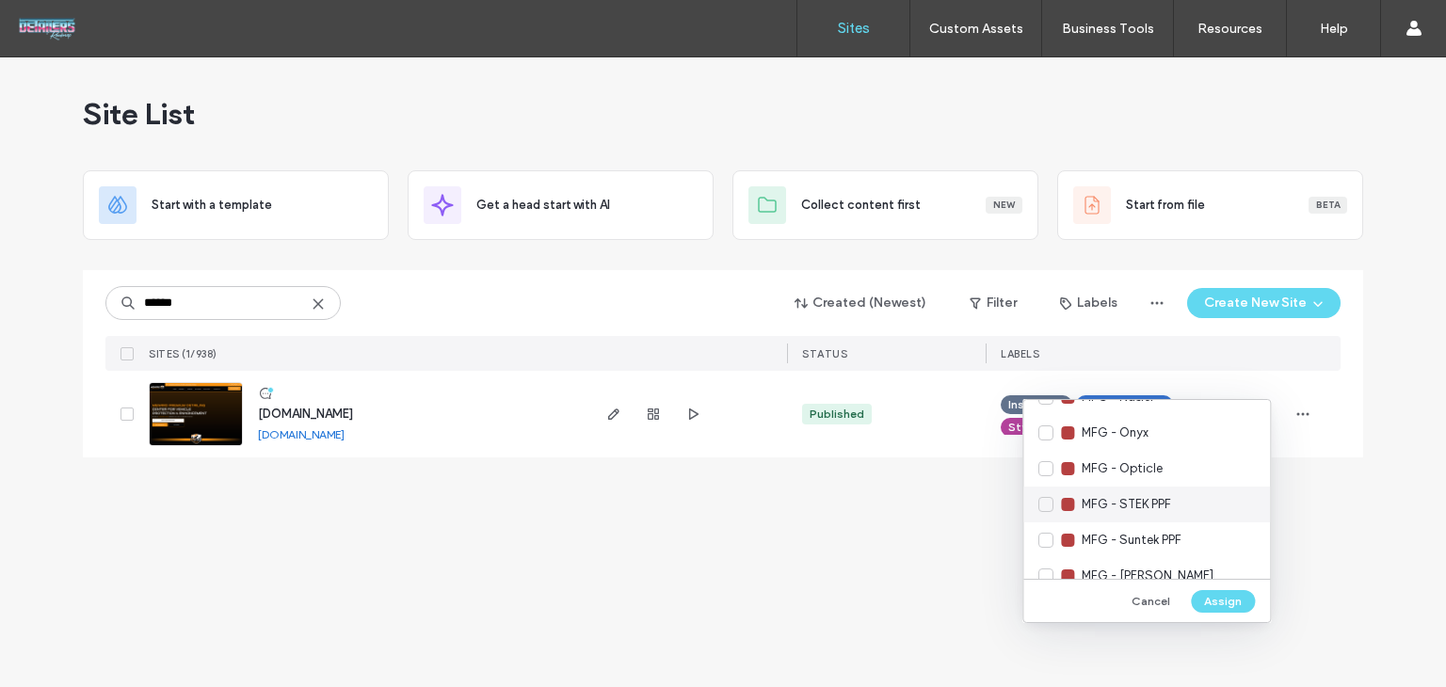
click at [1168, 509] on span "MFG - STEK PPF" at bounding box center [1126, 504] width 89 height 19
click at [1228, 593] on button "Assign" at bounding box center [1223, 601] width 64 height 23
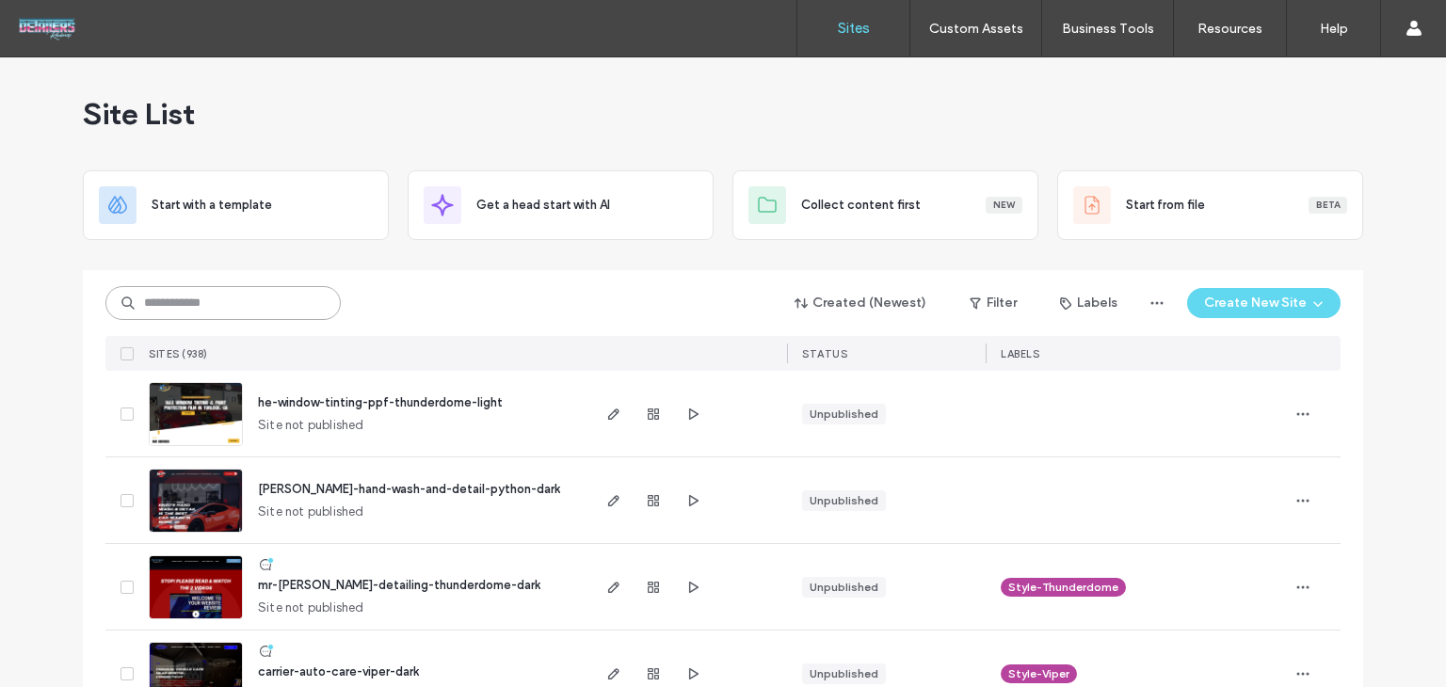
click at [234, 304] on input at bounding box center [222, 303] width 235 height 34
type input "********"
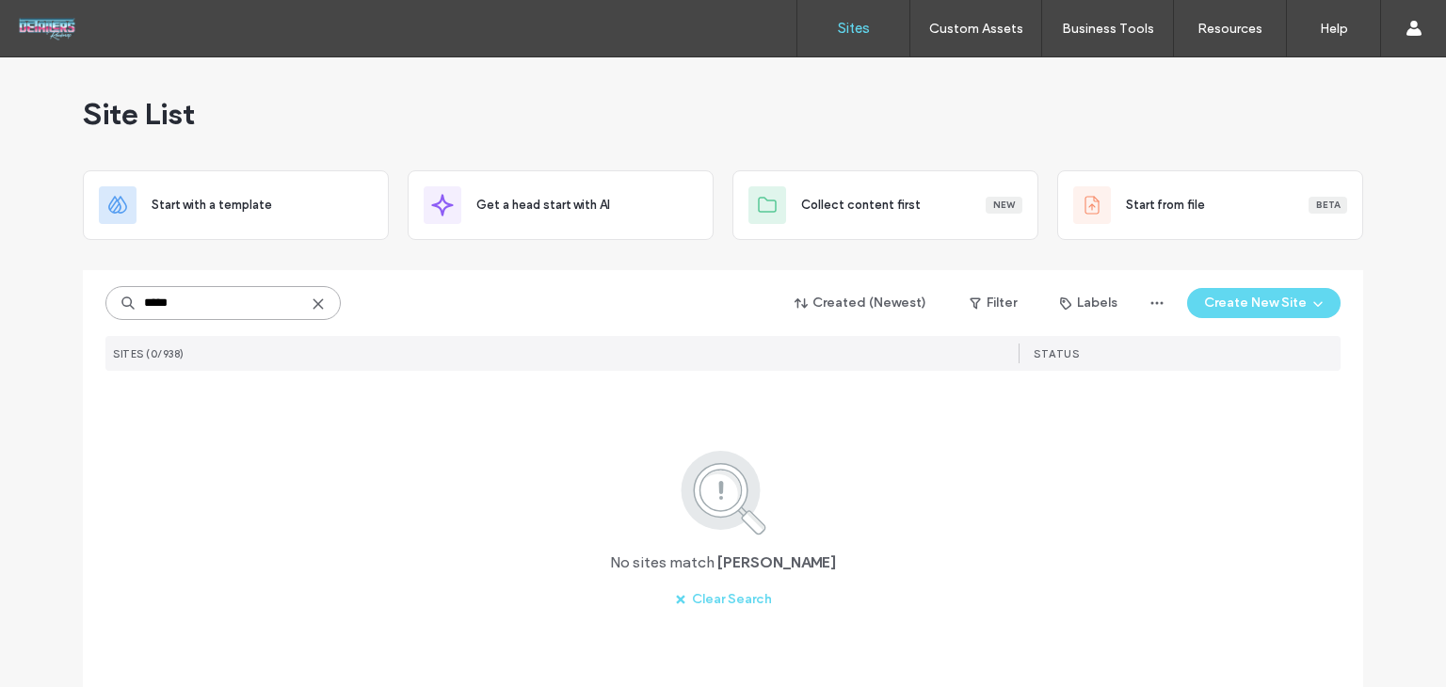
drag, startPoint x: 314, startPoint y: 314, endPoint x: 324, endPoint y: 300, distance: 16.8
click at [314, 314] on input "*****" at bounding box center [222, 303] width 235 height 34
click at [323, 290] on input "*****" at bounding box center [222, 303] width 235 height 34
click at [304, 318] on input "*****" at bounding box center [222, 303] width 235 height 34
click at [320, 302] on input "*****" at bounding box center [222, 303] width 235 height 34
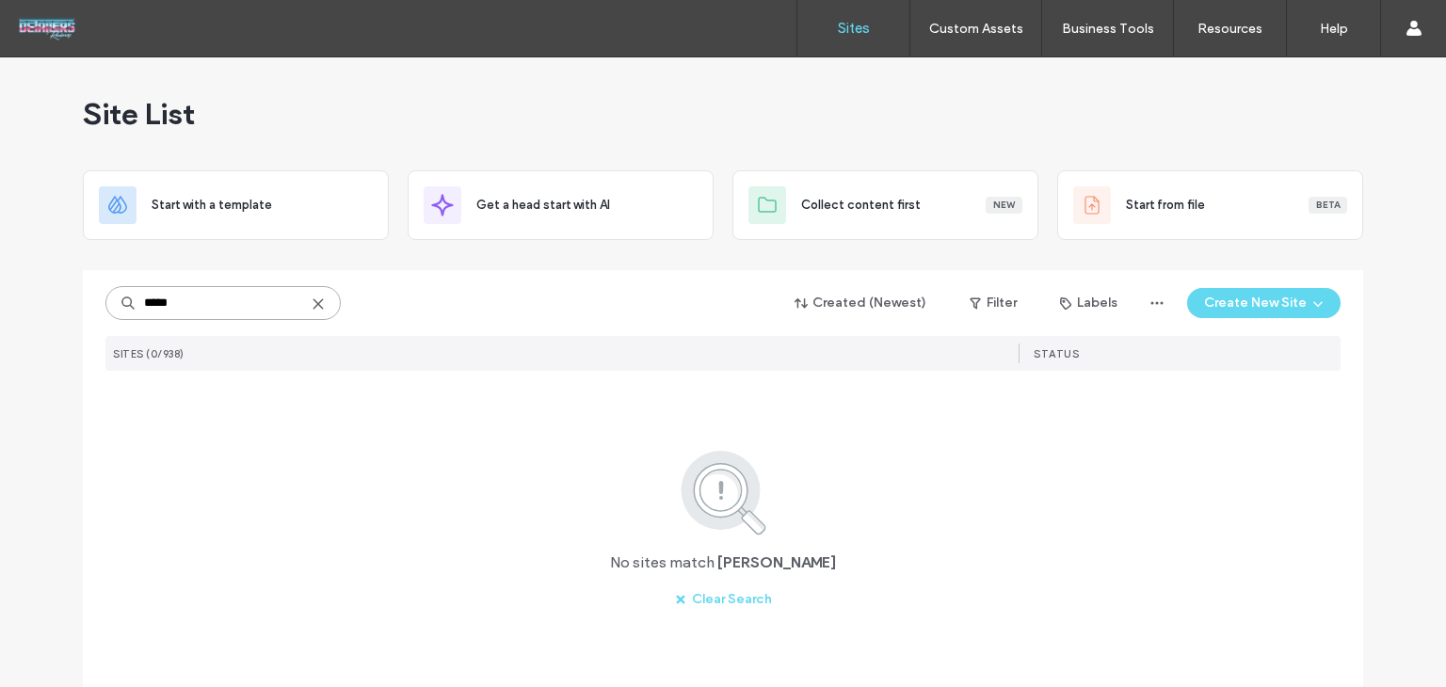
type input "*****"
click at [314, 303] on use at bounding box center [318, 303] width 8 height 8
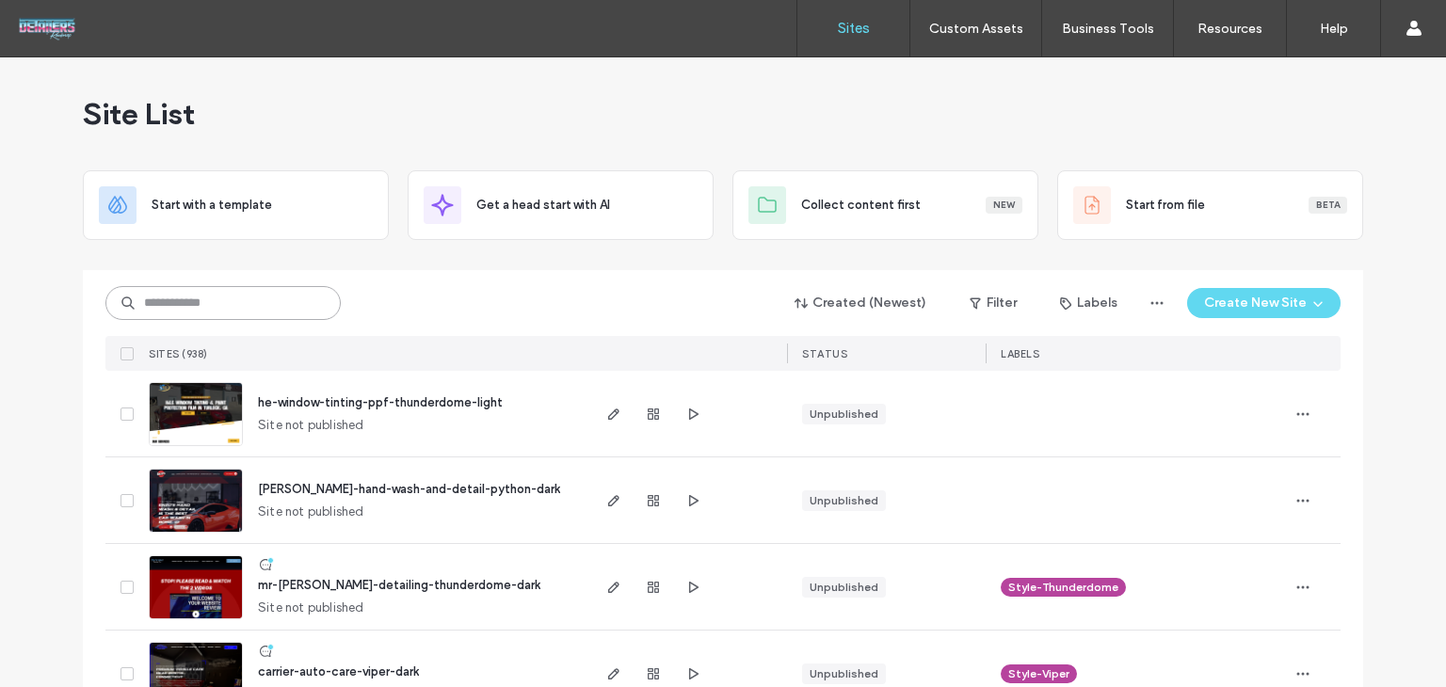
click at [239, 302] on input at bounding box center [222, 303] width 235 height 34
click at [278, 310] on input at bounding box center [222, 303] width 235 height 34
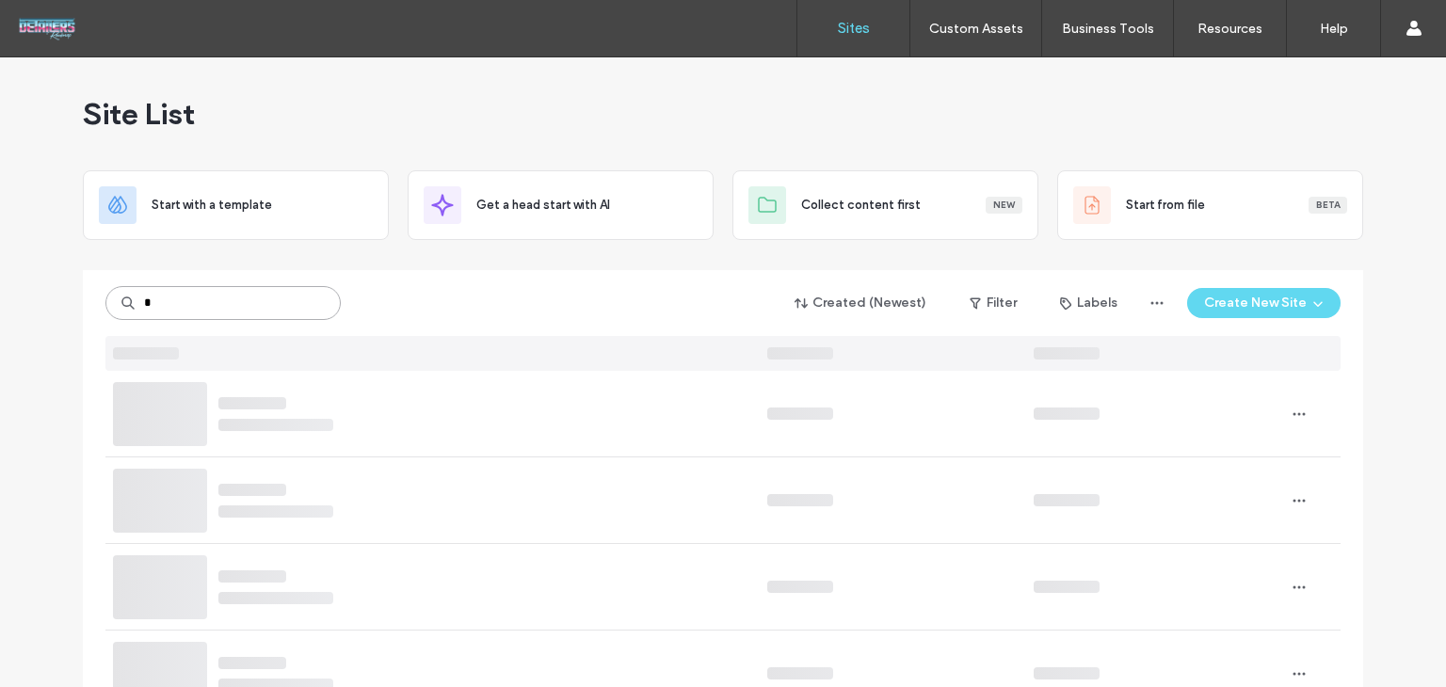
type input "*"
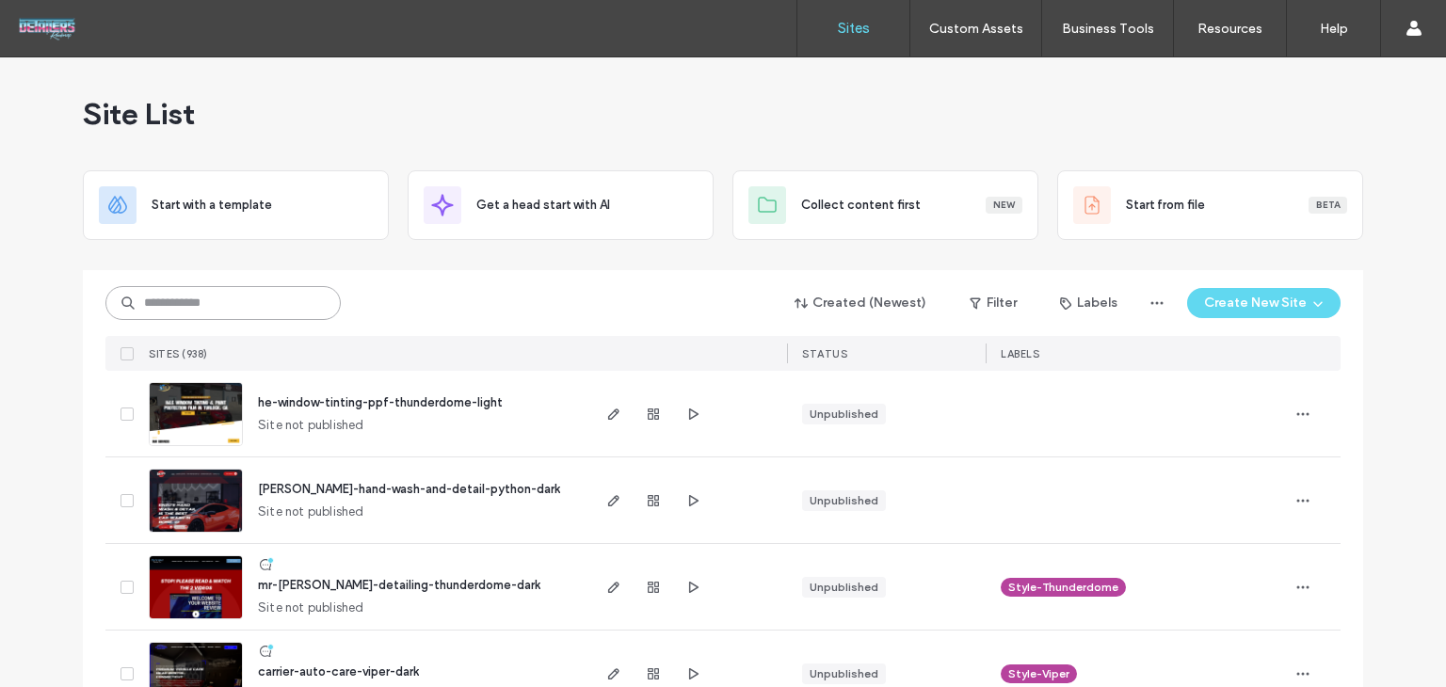
click at [271, 315] on input at bounding box center [222, 303] width 235 height 34
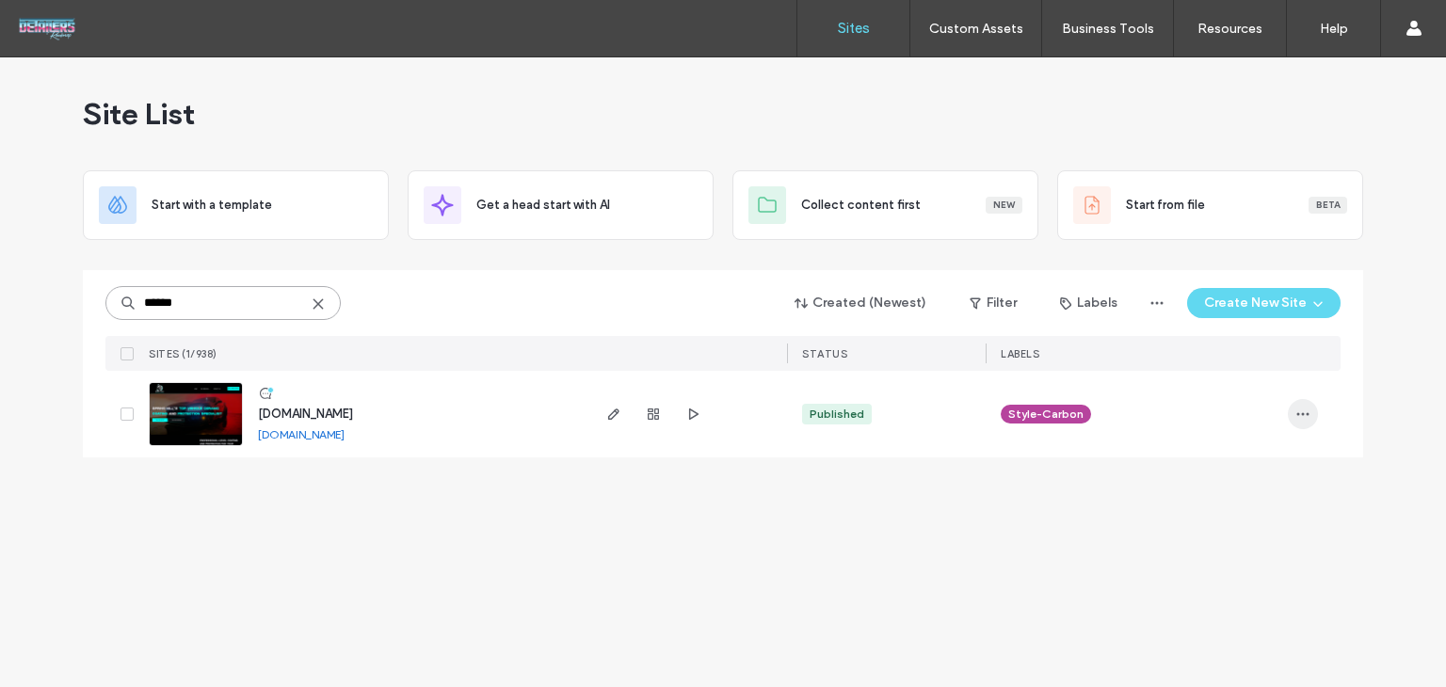
type input "******"
click at [1307, 419] on icon "button" at bounding box center [1303, 414] width 15 height 15
click at [1205, 524] on div "Assign Label" at bounding box center [1234, 535] width 168 height 36
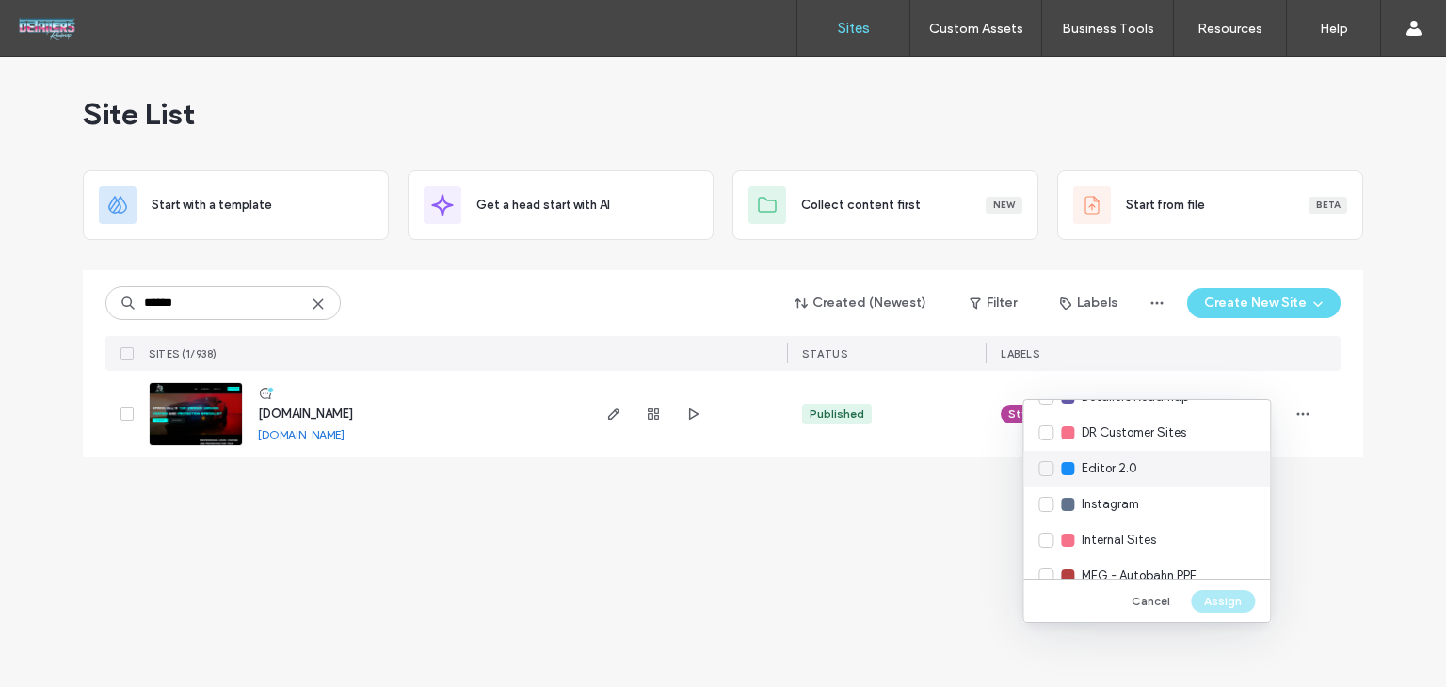
scroll to position [282, 0]
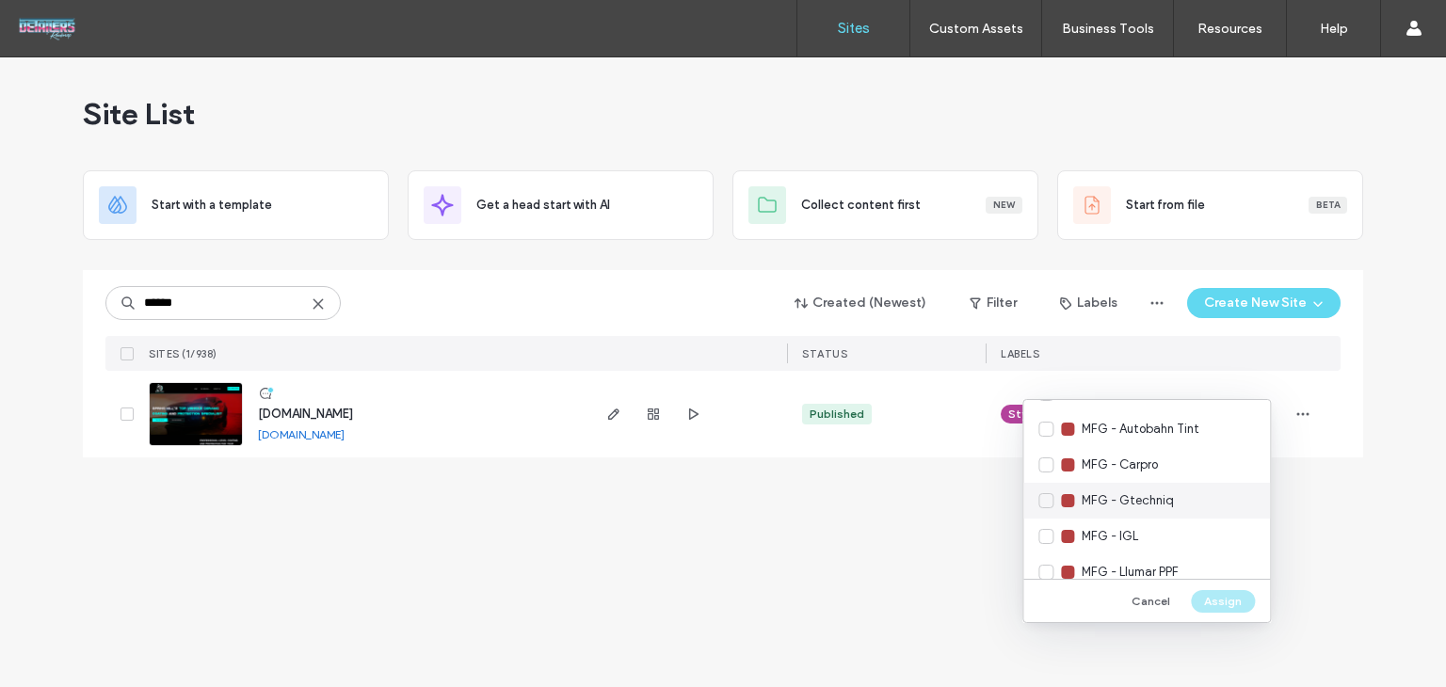
click at [1168, 472] on div "MFG - Carpro" at bounding box center [1146, 465] width 247 height 36
click at [1204, 586] on div "Cancel Assign" at bounding box center [1146, 600] width 247 height 43
click at [1204, 607] on button "Assign" at bounding box center [1223, 601] width 64 height 23
